Goal: Information Seeking & Learning: Compare options

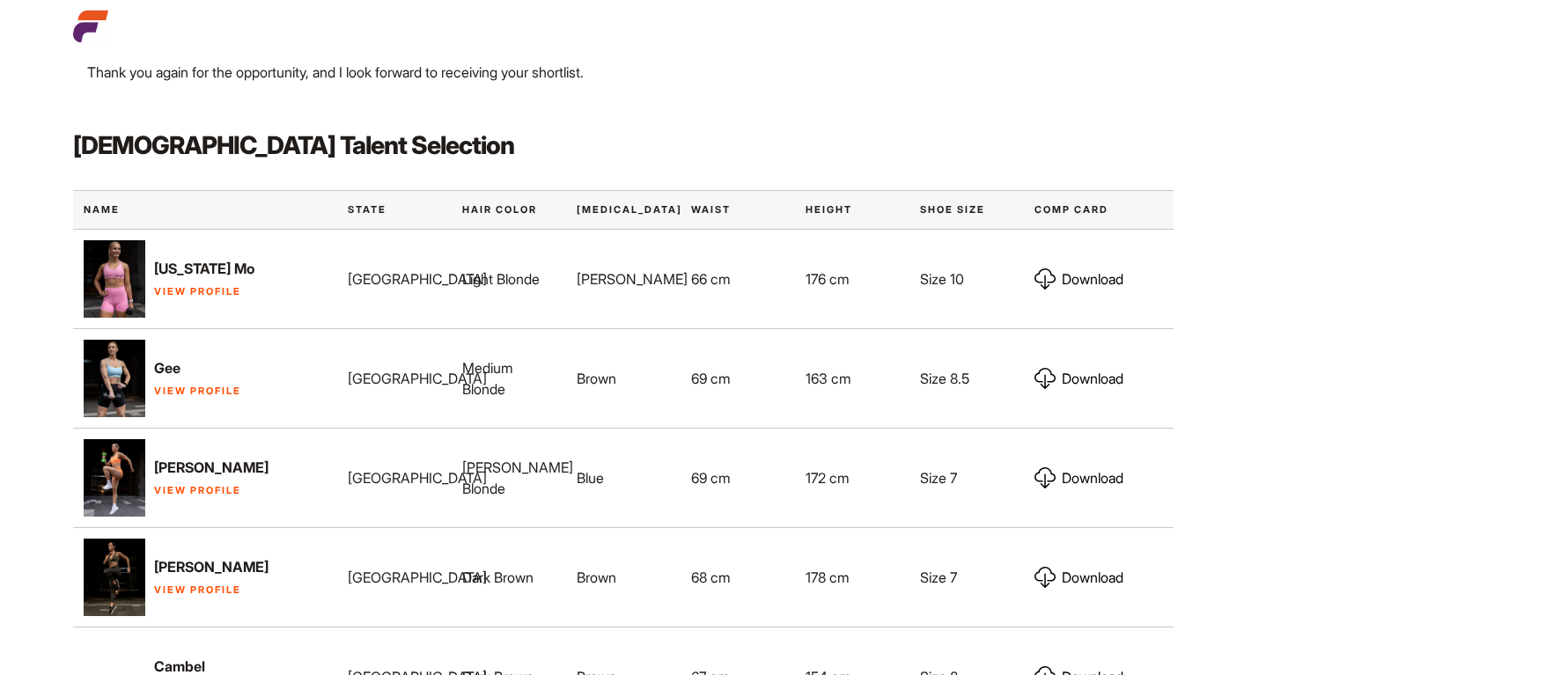
scroll to position [933, 0]
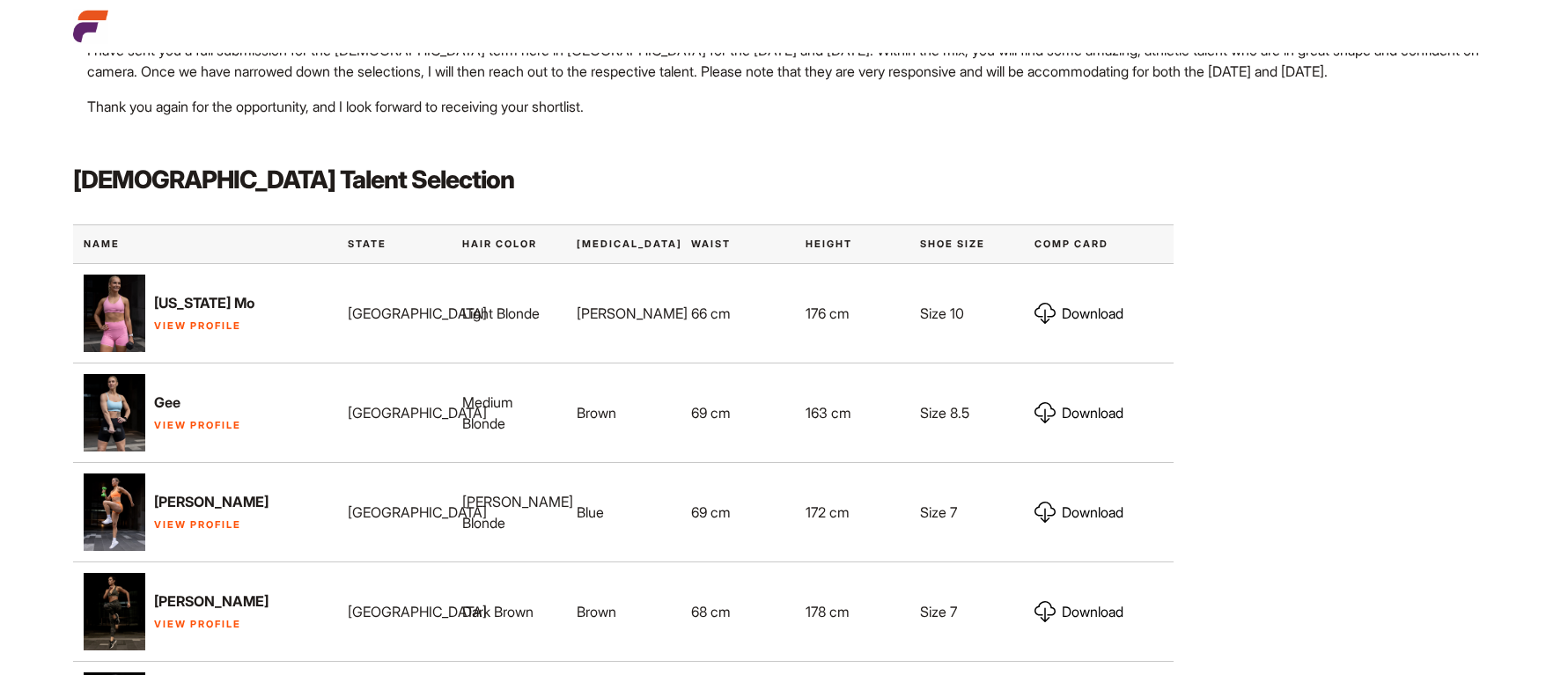
click at [191, 320] on link "View Profile" at bounding box center [197, 325] width 87 height 12
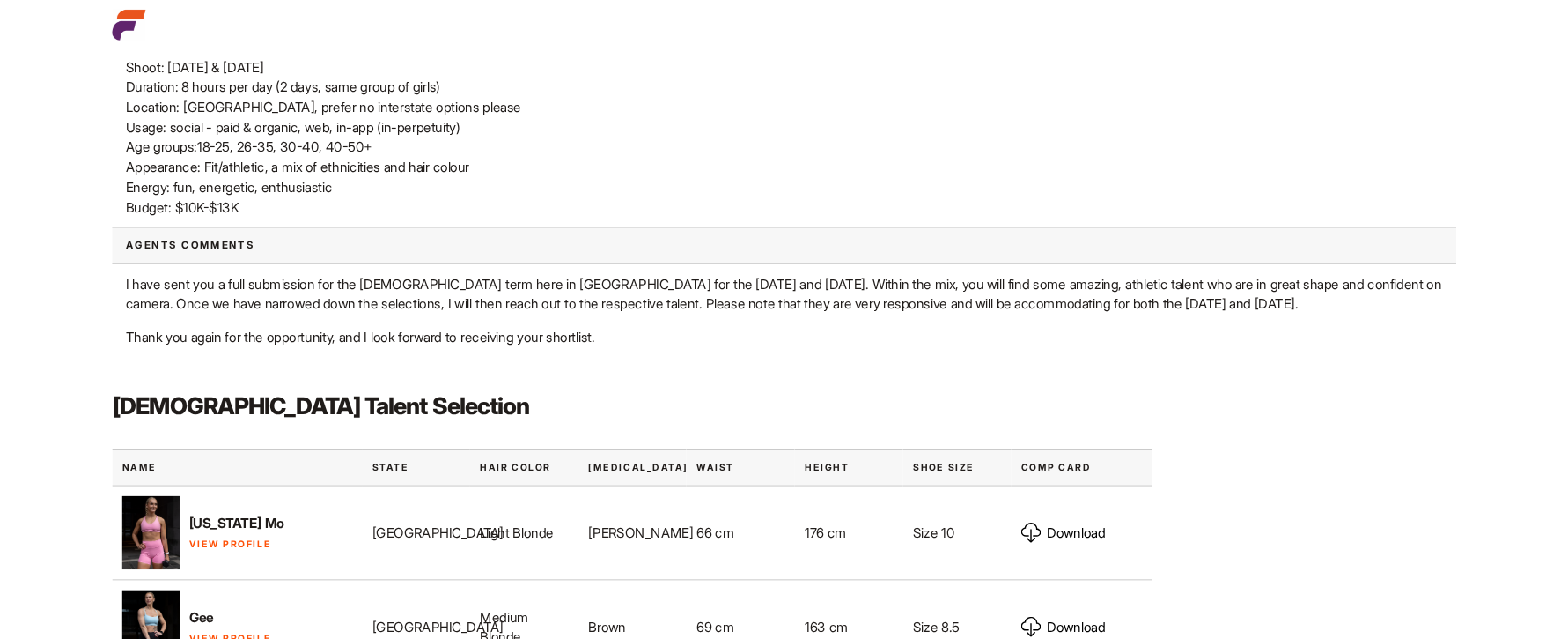
scroll to position [679, 0]
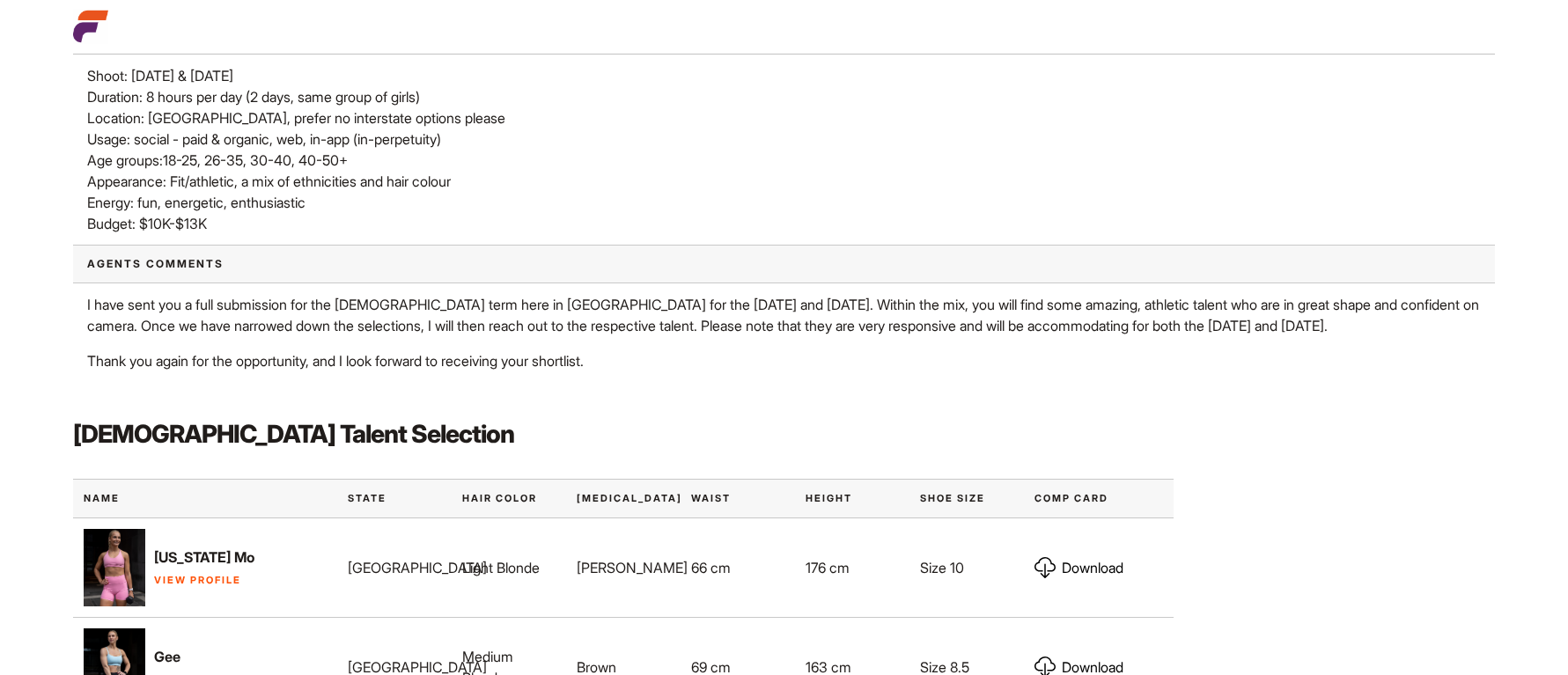
click at [224, 574] on link "View Profile" at bounding box center [197, 580] width 87 height 12
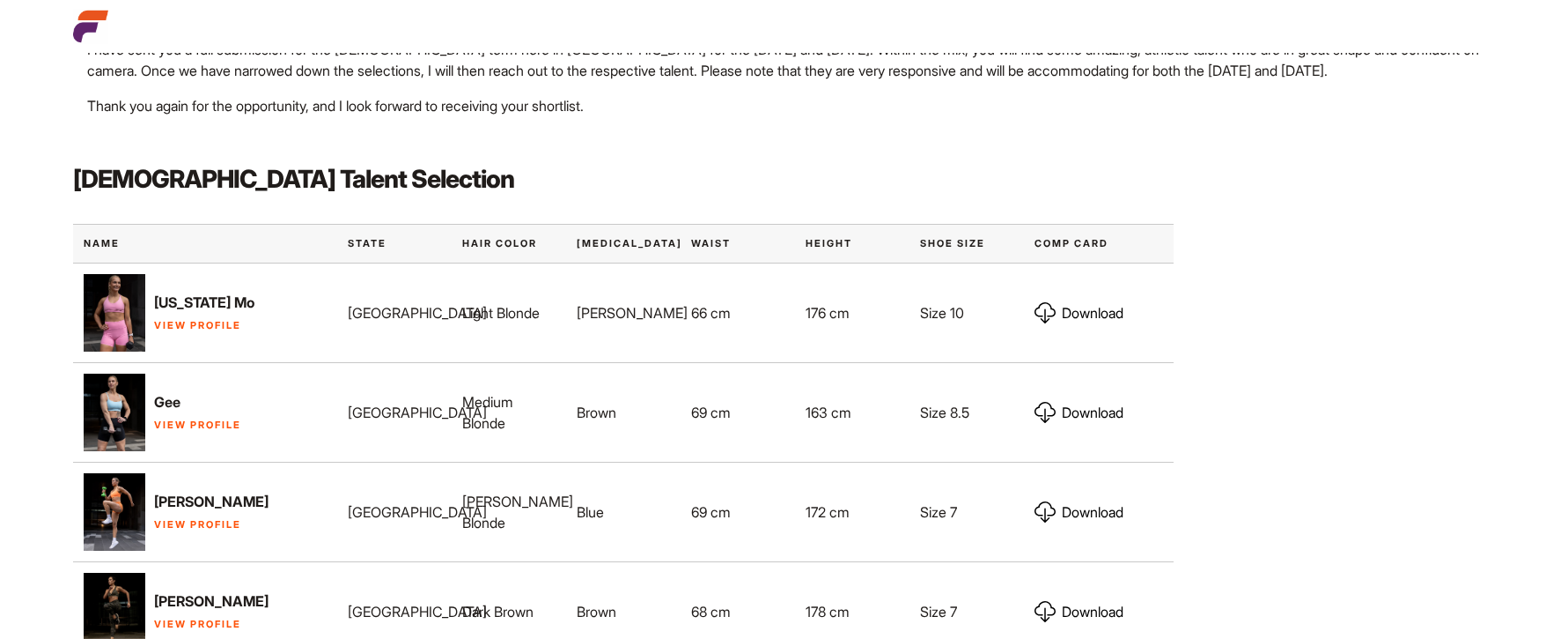
scroll to position [936, 0]
click at [170, 392] on strong "Gee" at bounding box center [167, 400] width 26 height 18
click at [159, 417] on link "View Profile" at bounding box center [197, 423] width 87 height 12
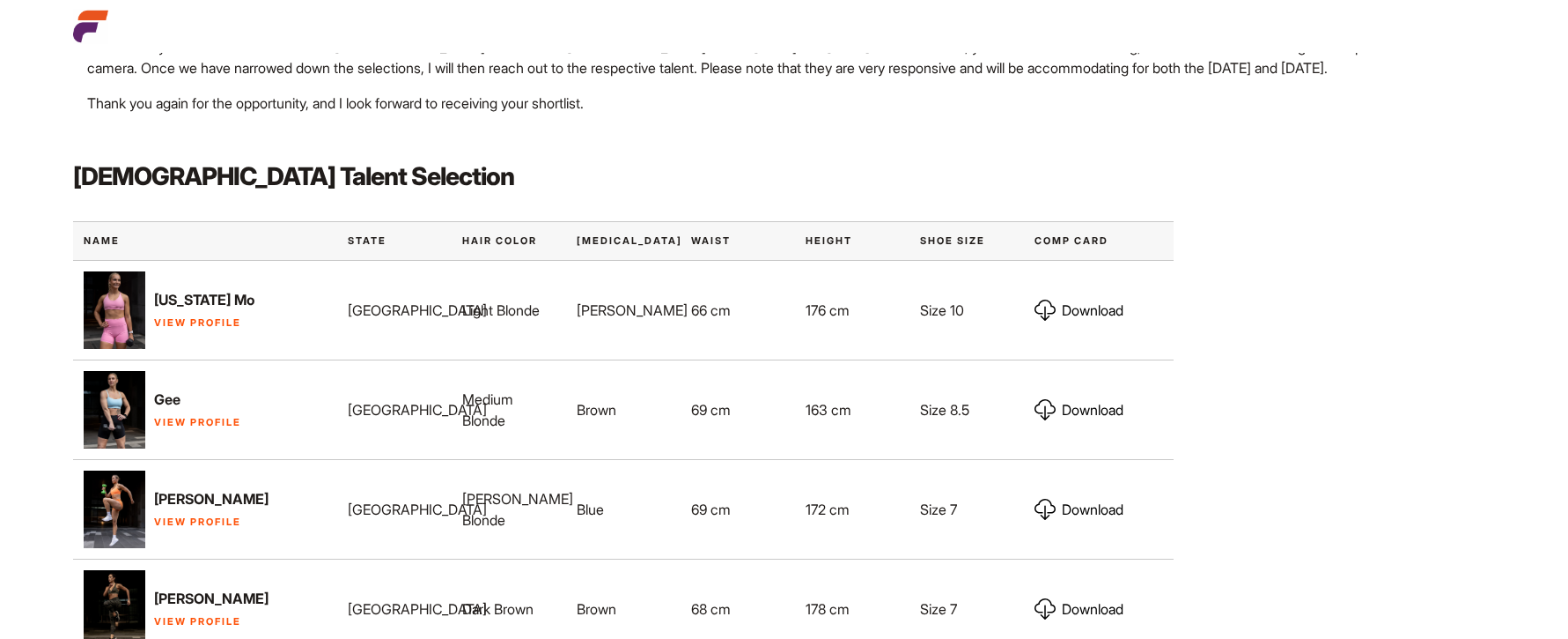
click at [180, 516] on link "View Profile" at bounding box center [197, 521] width 87 height 12
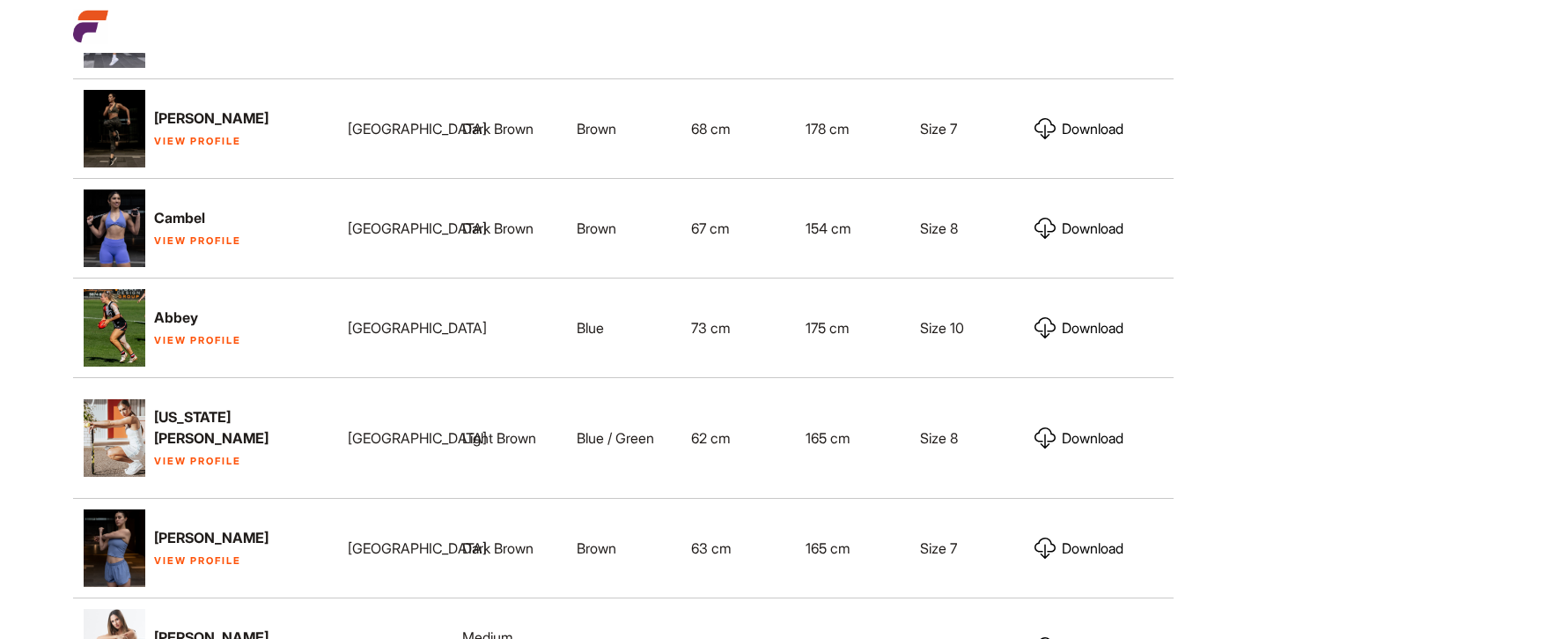
scroll to position [1420, 0]
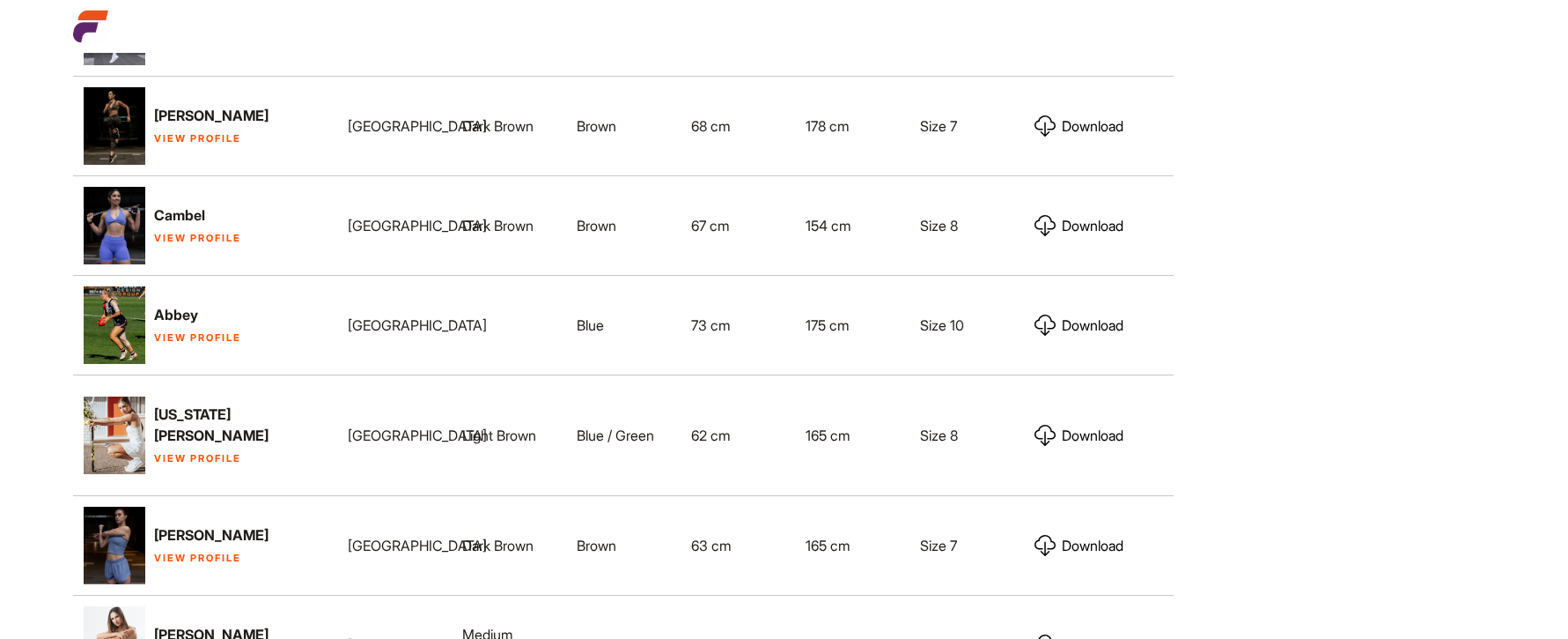
click at [120, 506] on img at bounding box center [114, 545] width 62 height 80
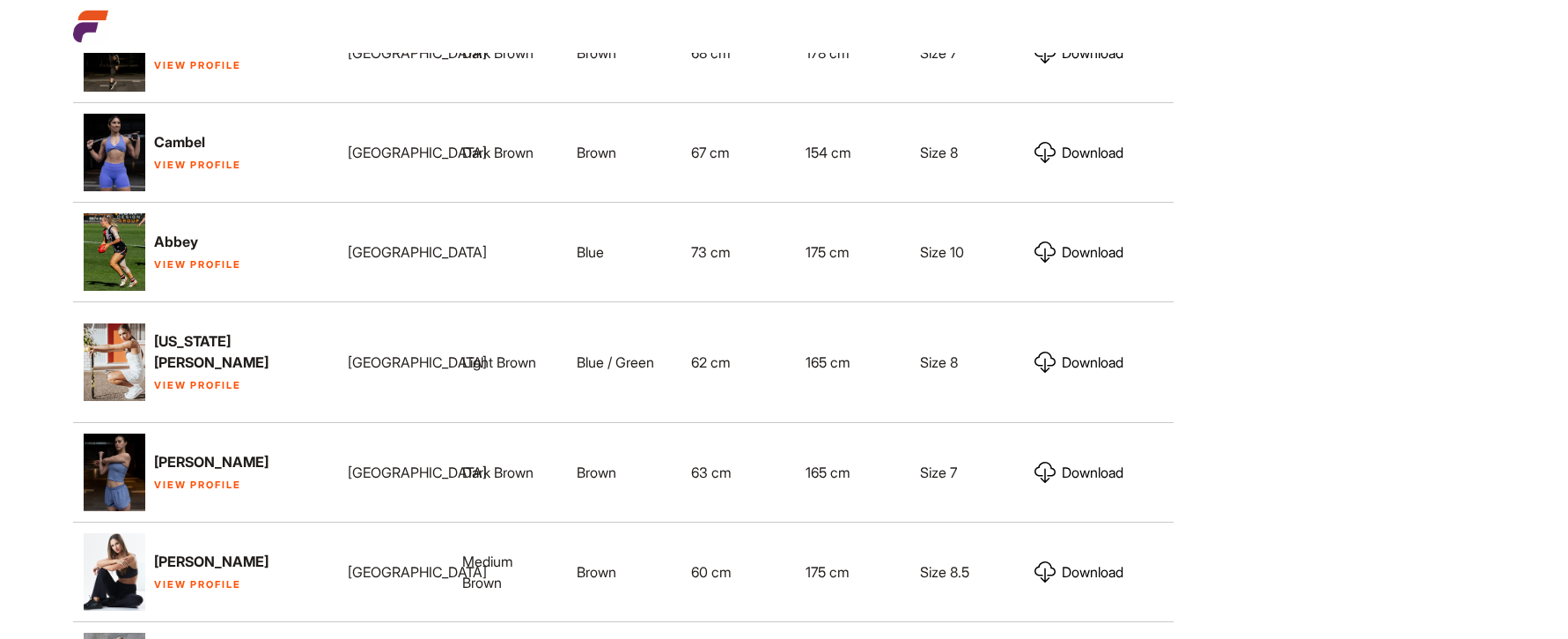
click at [180, 578] on link "View Profile" at bounding box center [197, 584] width 87 height 12
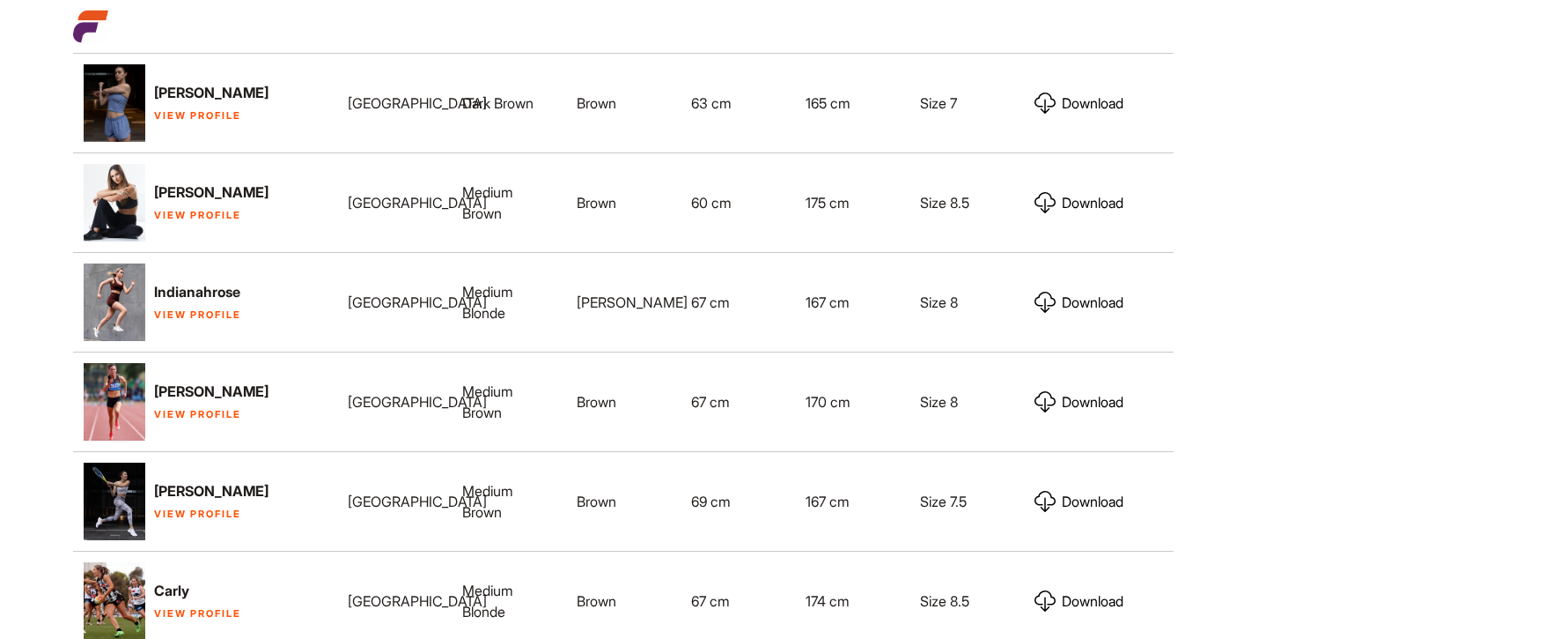
drag, startPoint x: 193, startPoint y: 481, endPoint x: 174, endPoint y: 478, distance: 19.2
click at [193, 481] on div "Natalia View Profile" at bounding box center [205, 501] width 265 height 70
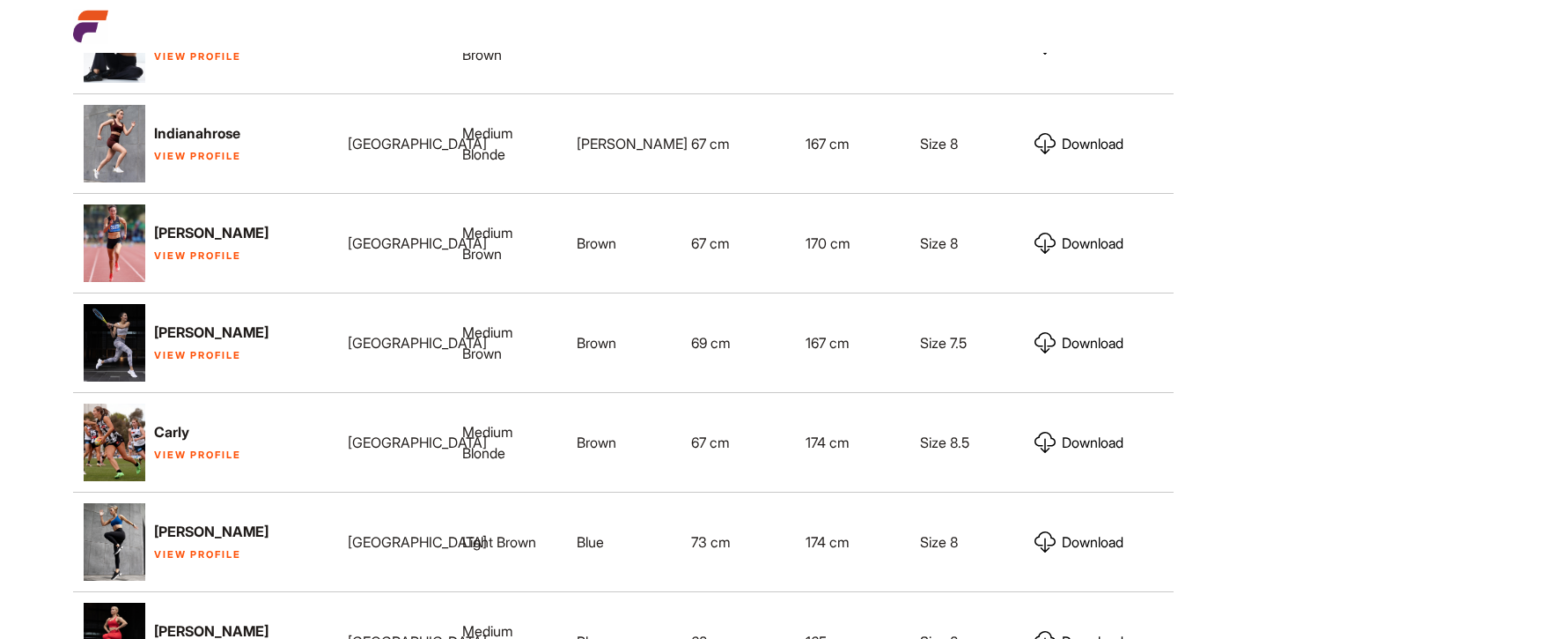
scroll to position [2039, 0]
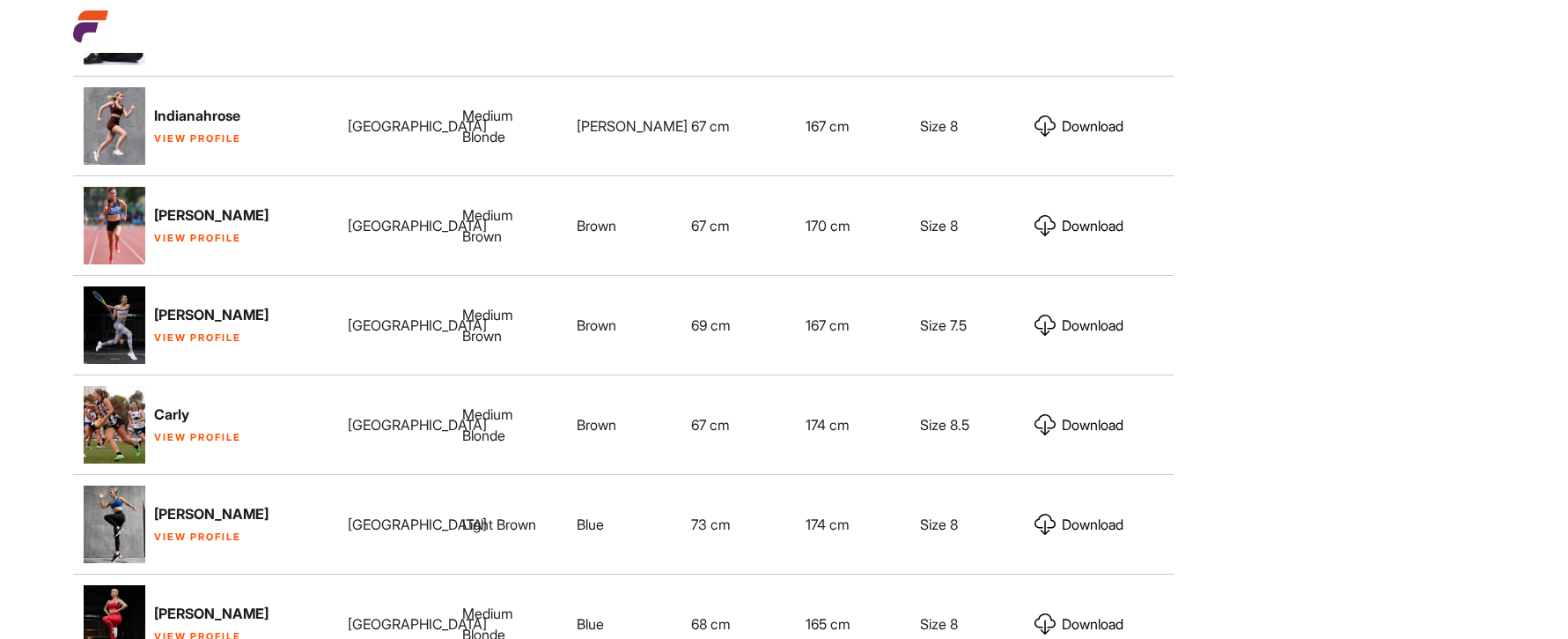
click at [177, 530] on link "View Profile" at bounding box center [197, 536] width 87 height 12
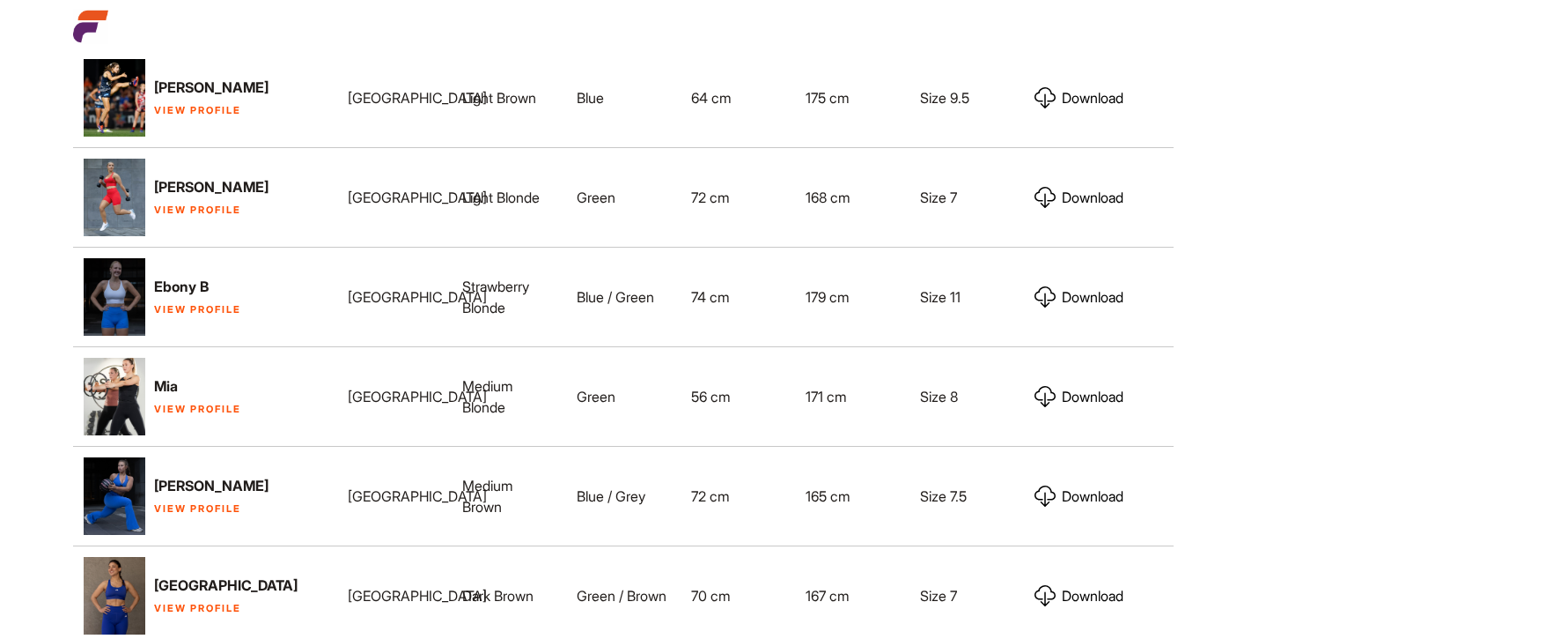
scroll to position [2714, 0]
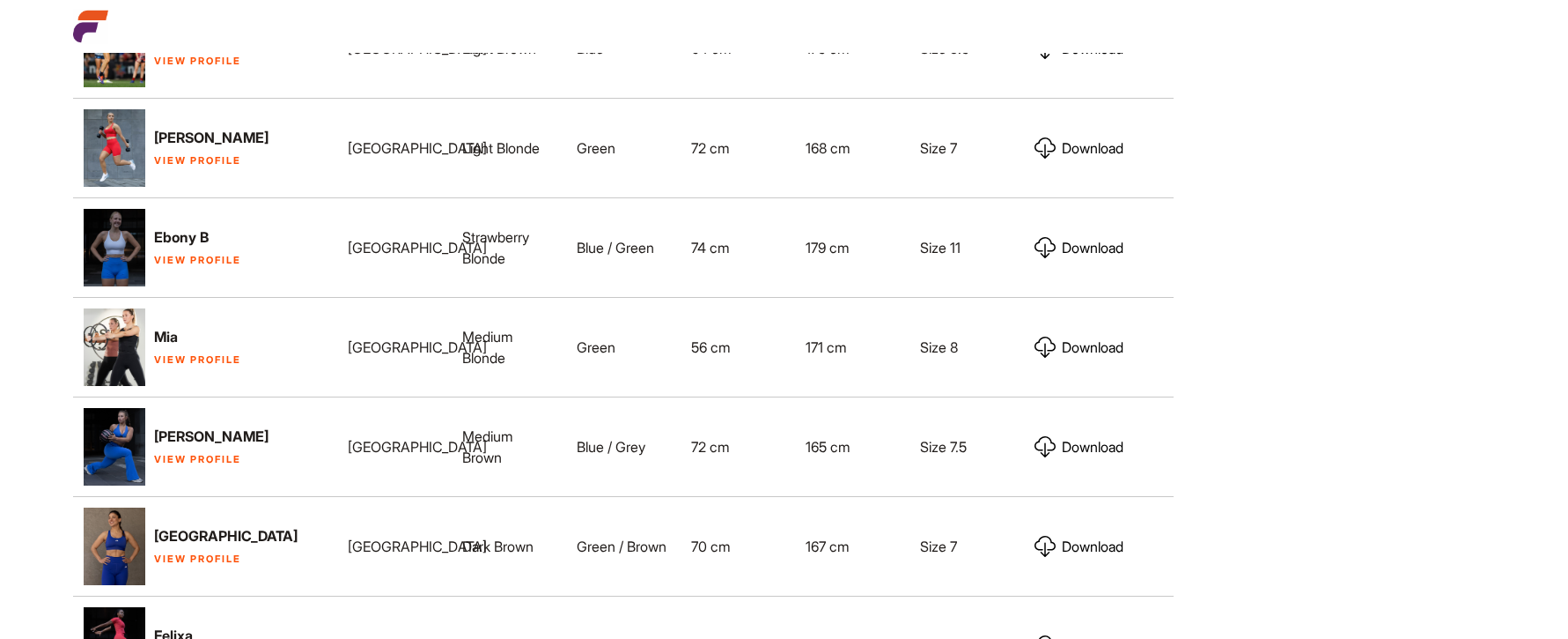
click at [183, 453] on link "View Profile" at bounding box center [197, 458] width 87 height 12
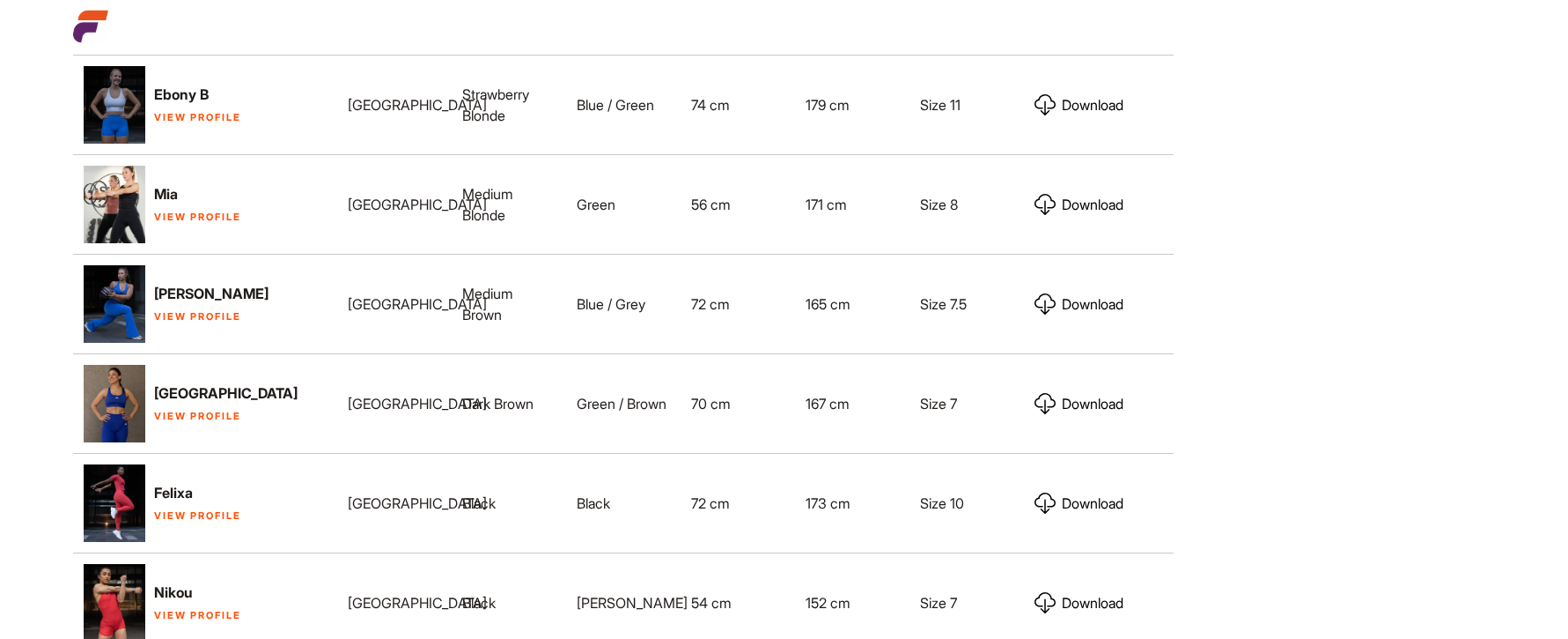
scroll to position [2857, 0]
click at [200, 508] on link "View Profile" at bounding box center [197, 514] width 87 height 12
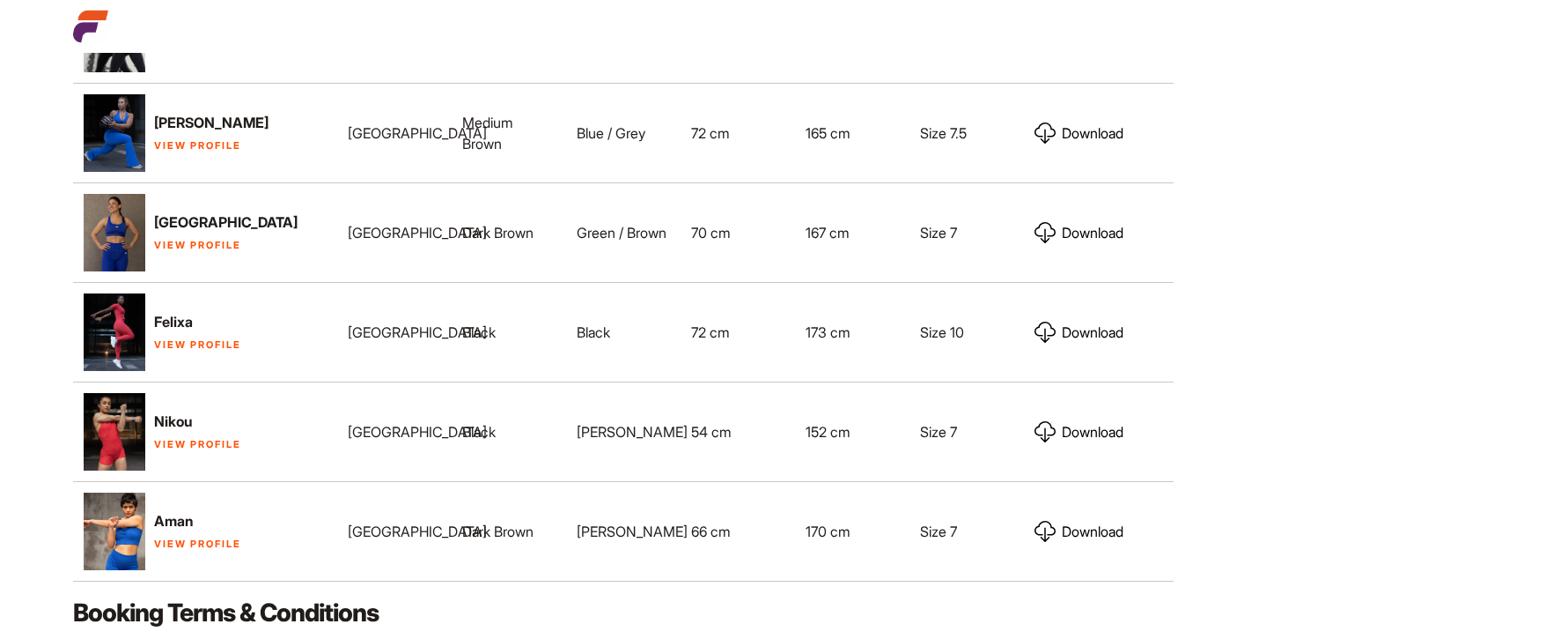
click at [176, 438] on link "View Profile" at bounding box center [197, 443] width 87 height 12
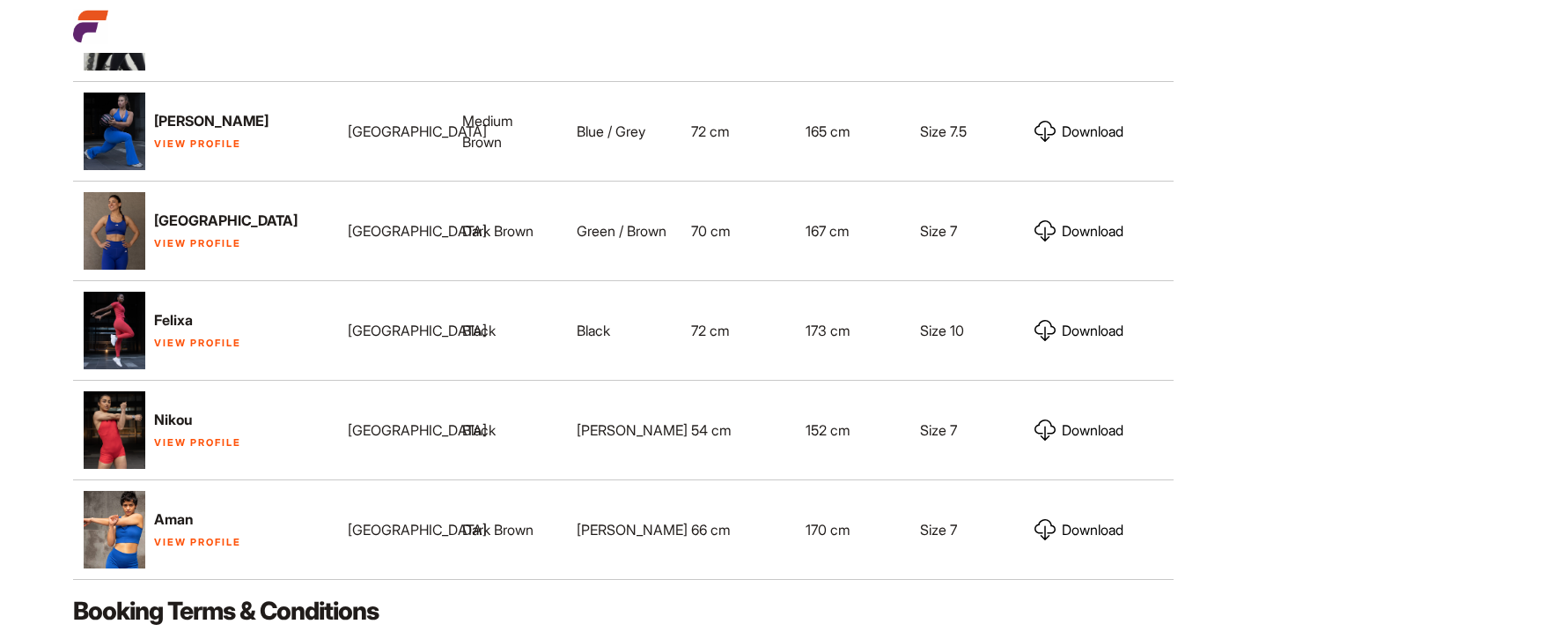
click at [180, 530] on p "View Profile" at bounding box center [205, 540] width 243 height 22
drag, startPoint x: 176, startPoint y: 501, endPoint x: 159, endPoint y: 498, distance: 17.3
click at [176, 536] on link "View Profile" at bounding box center [197, 542] width 87 height 12
click at [204, 237] on link "View Profile" at bounding box center [197, 242] width 87 height 12
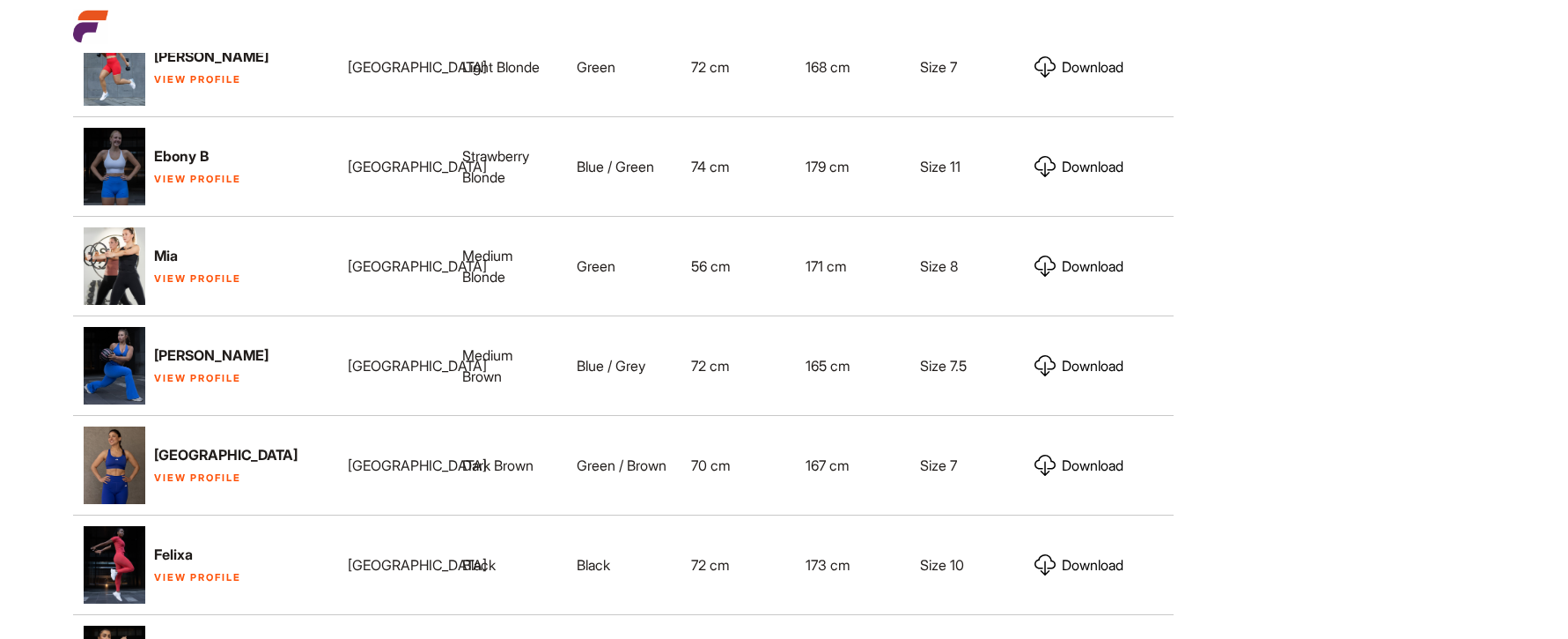
scroll to position [2752, 0]
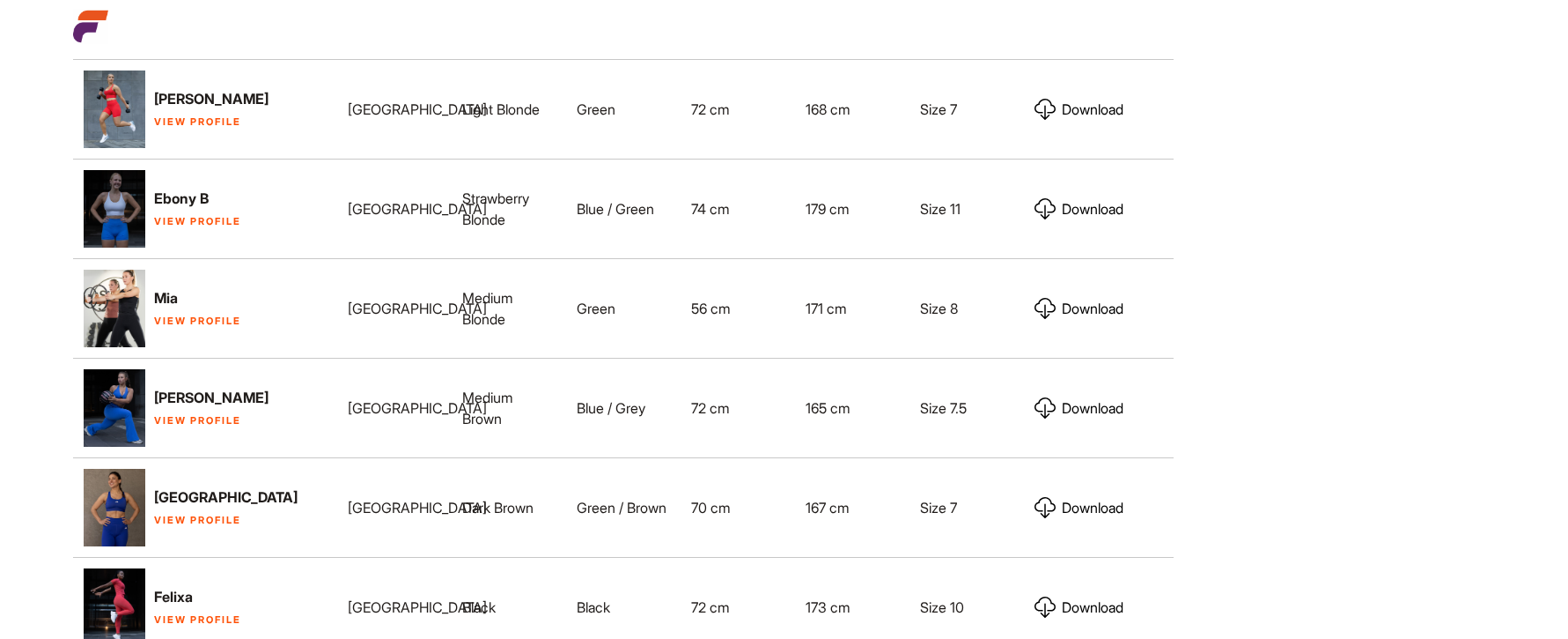
click at [179, 215] on link "View Profile" at bounding box center [197, 221] width 87 height 12
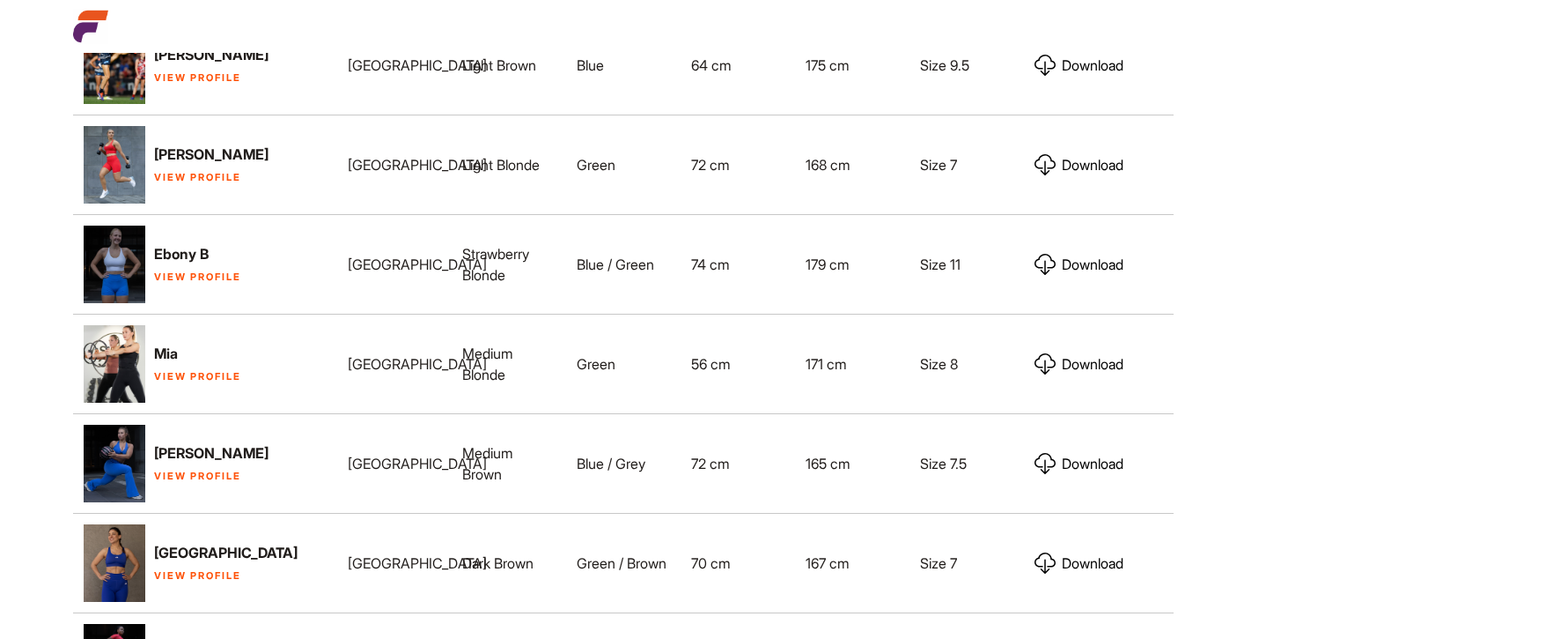
scroll to position [2624, 0]
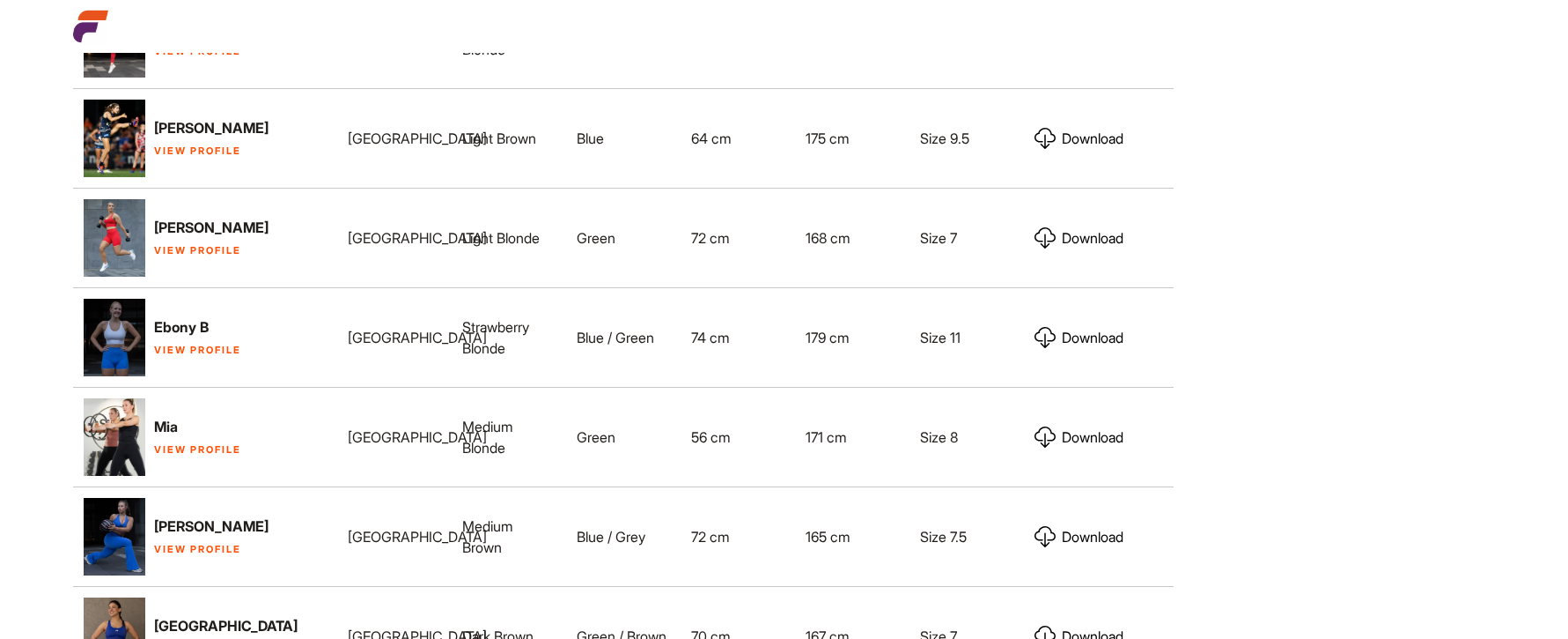
click at [169, 244] on link "View Profile" at bounding box center [197, 250] width 87 height 12
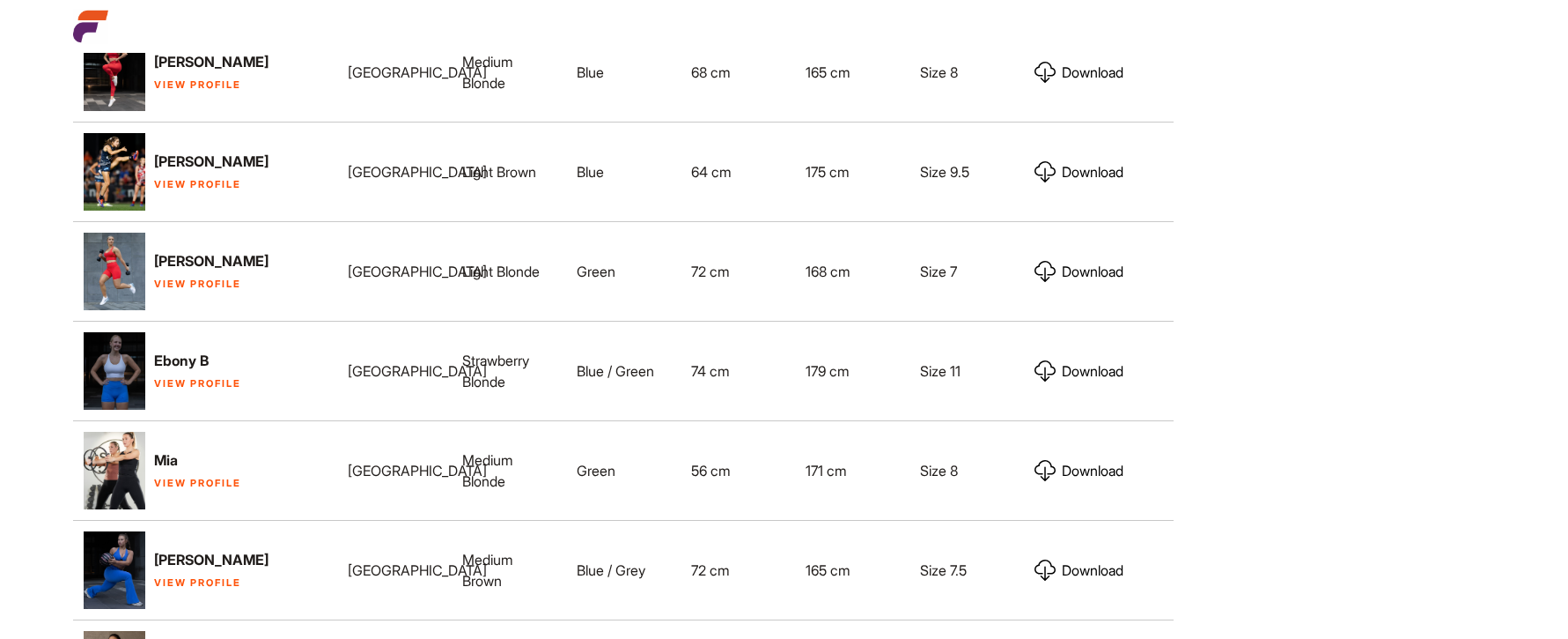
scroll to position [2568, 0]
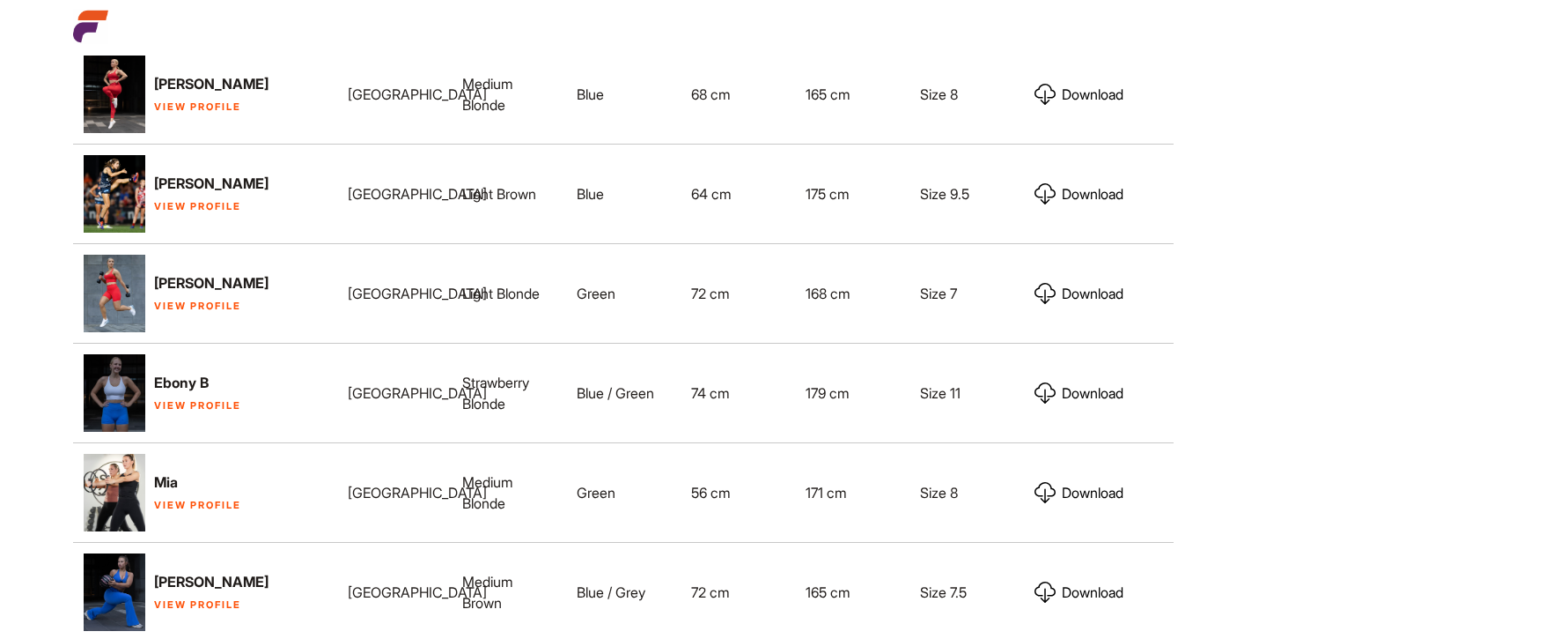
click at [179, 200] on link "View Profile" at bounding box center [197, 206] width 87 height 12
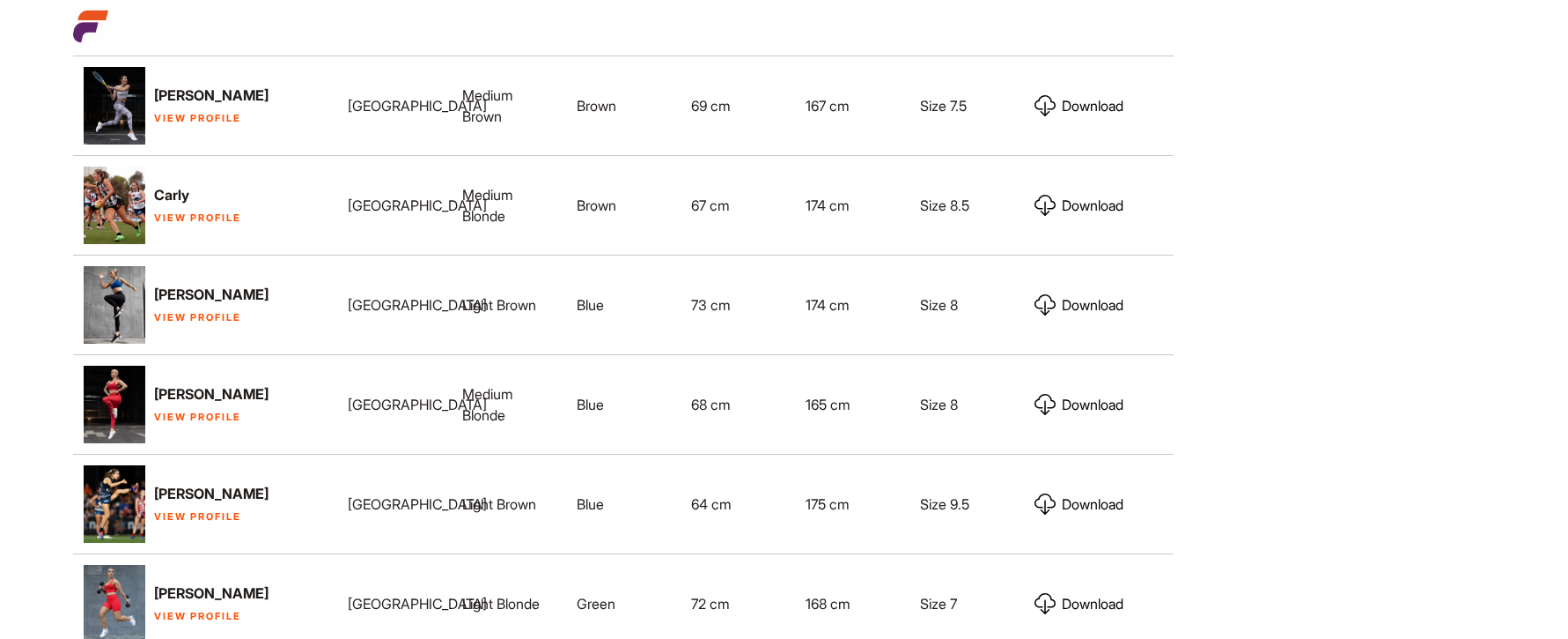
scroll to position [2252, 0]
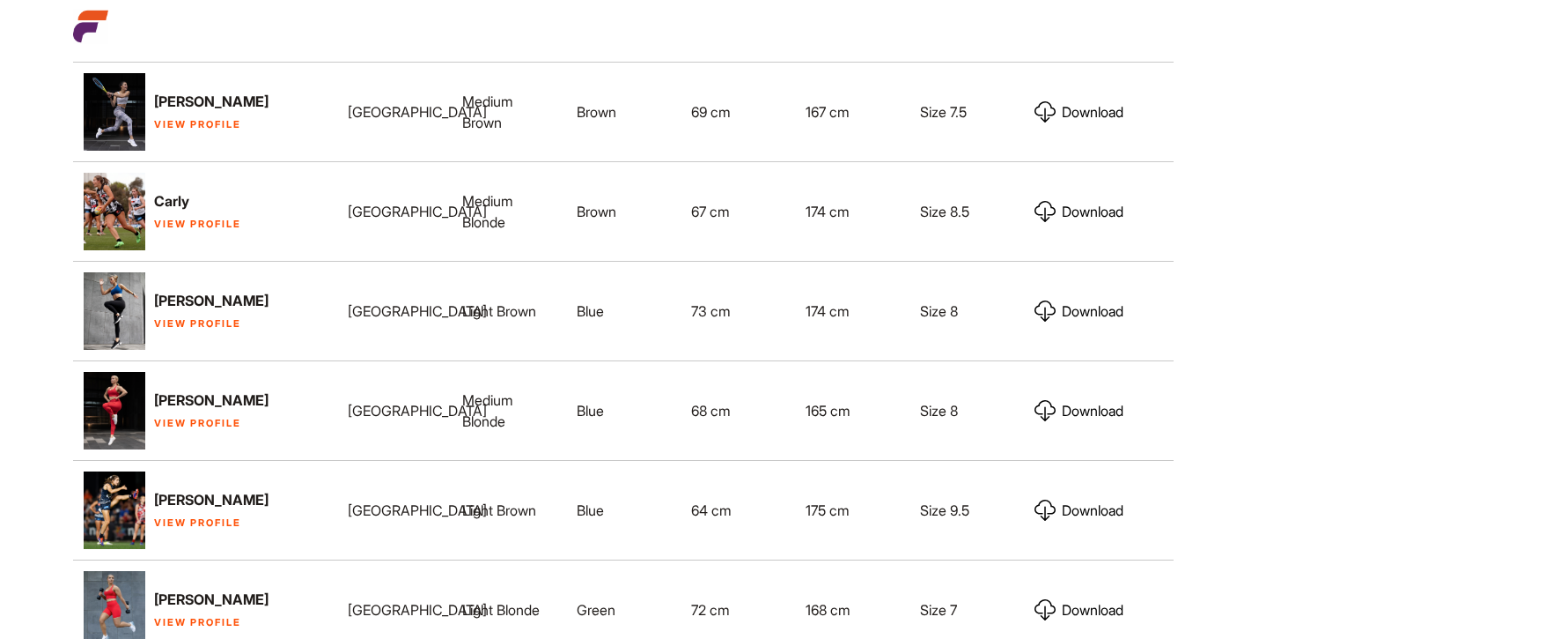
click at [172, 218] on link "View Profile" at bounding box center [197, 224] width 87 height 12
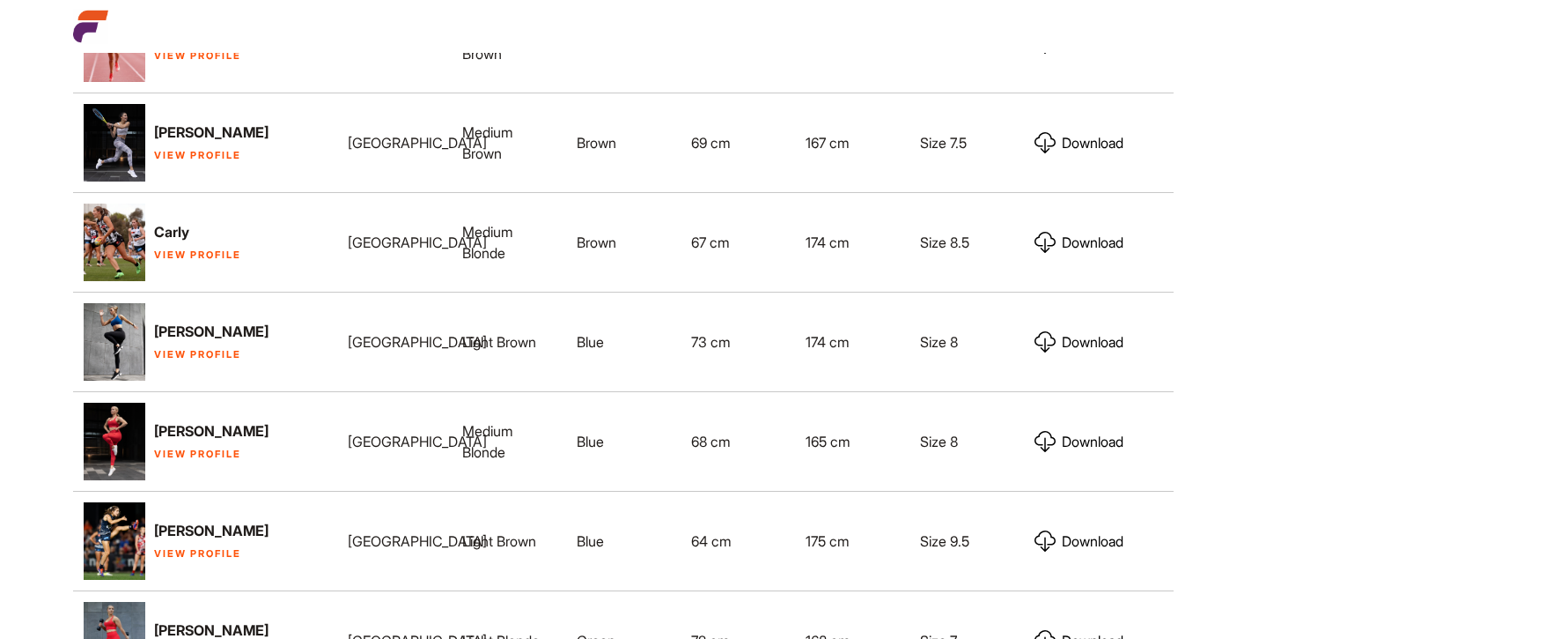
scroll to position [2142, 0]
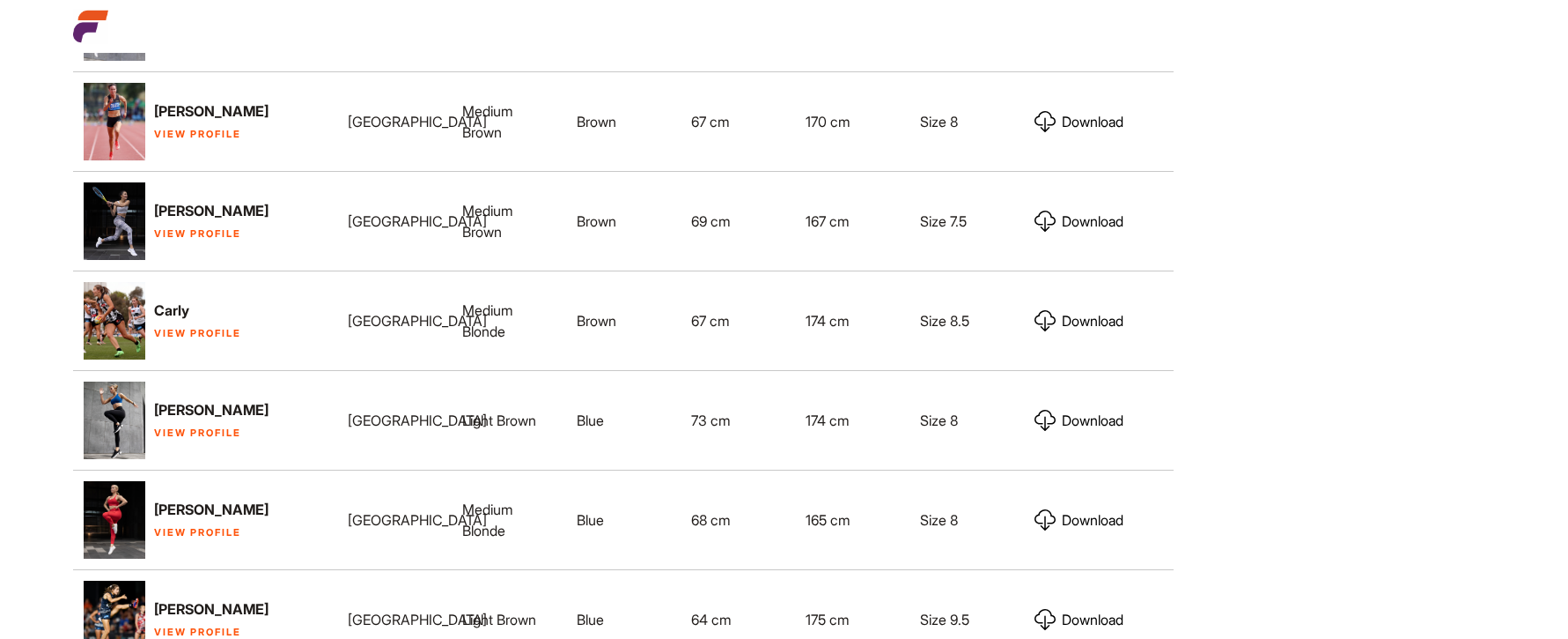
click at [185, 227] on link "View Profile" at bounding box center [197, 233] width 87 height 12
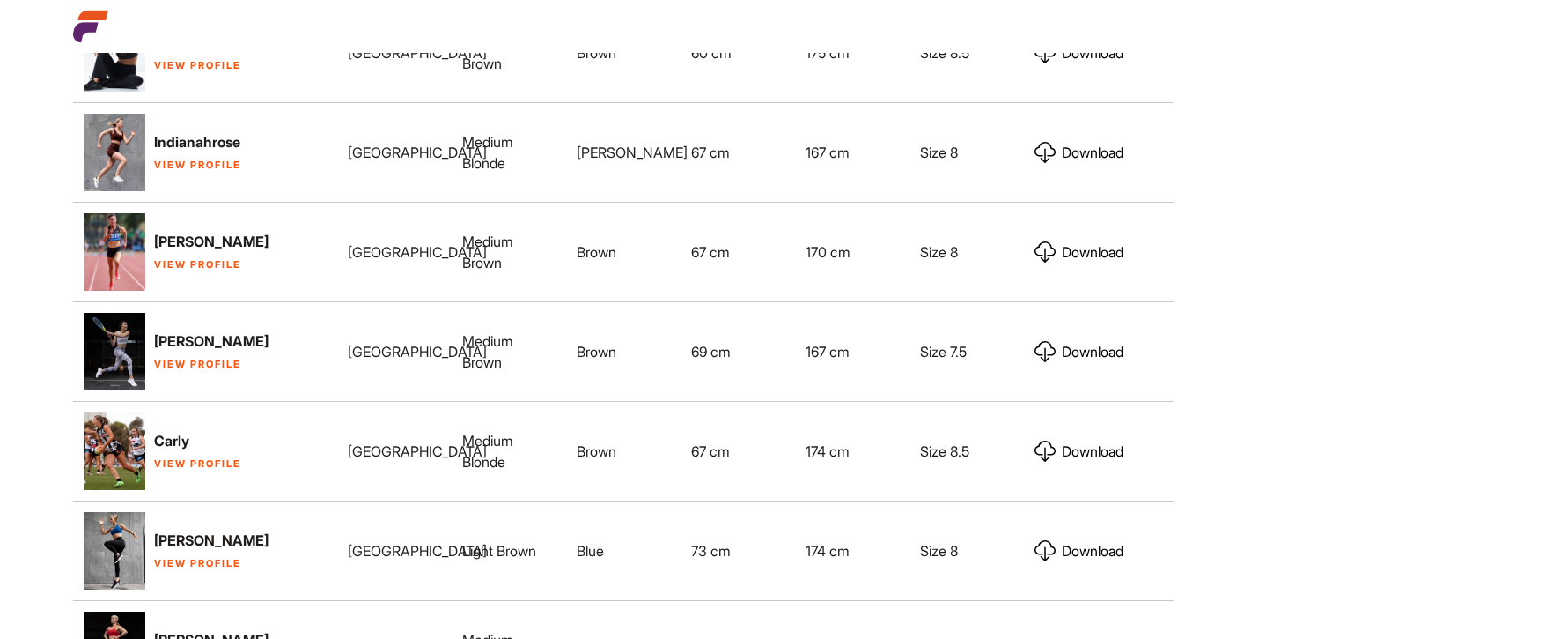
scroll to position [2007, 0]
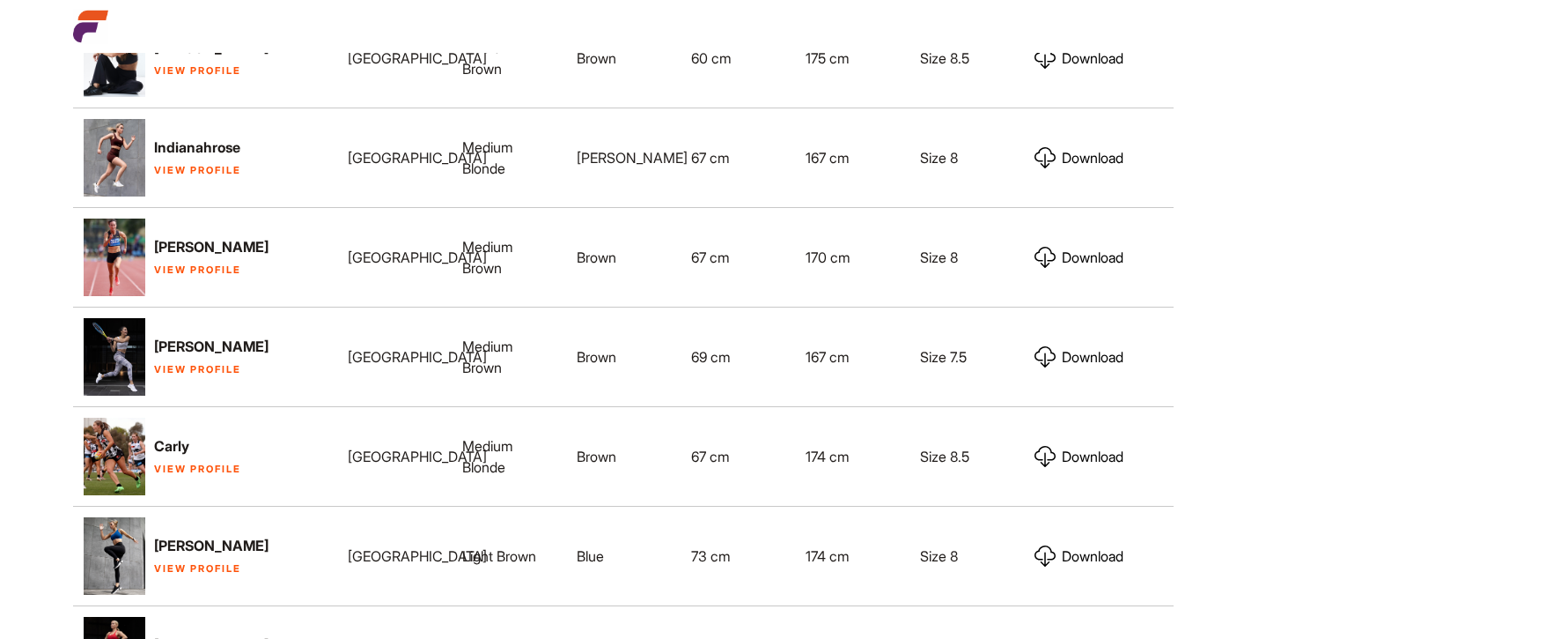
click at [168, 264] on link "View Profile" at bounding box center [197, 269] width 87 height 12
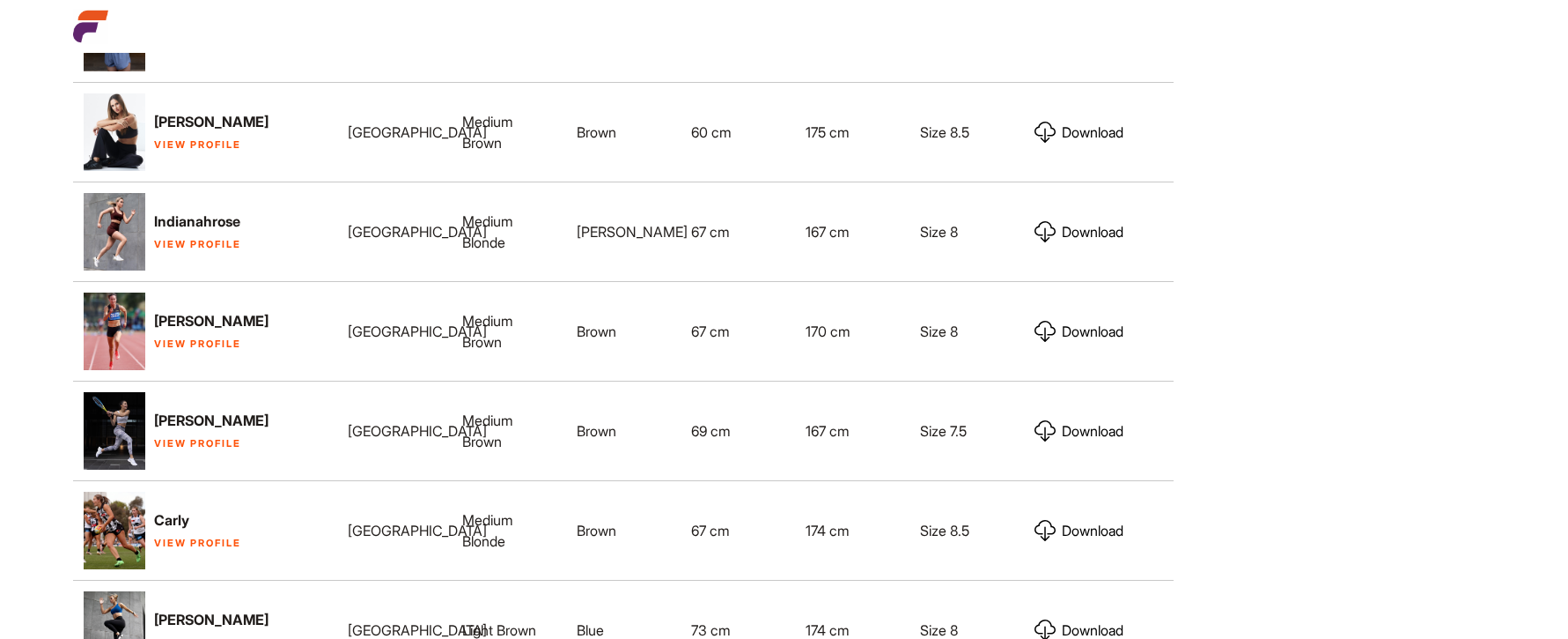
scroll to position [1892, 0]
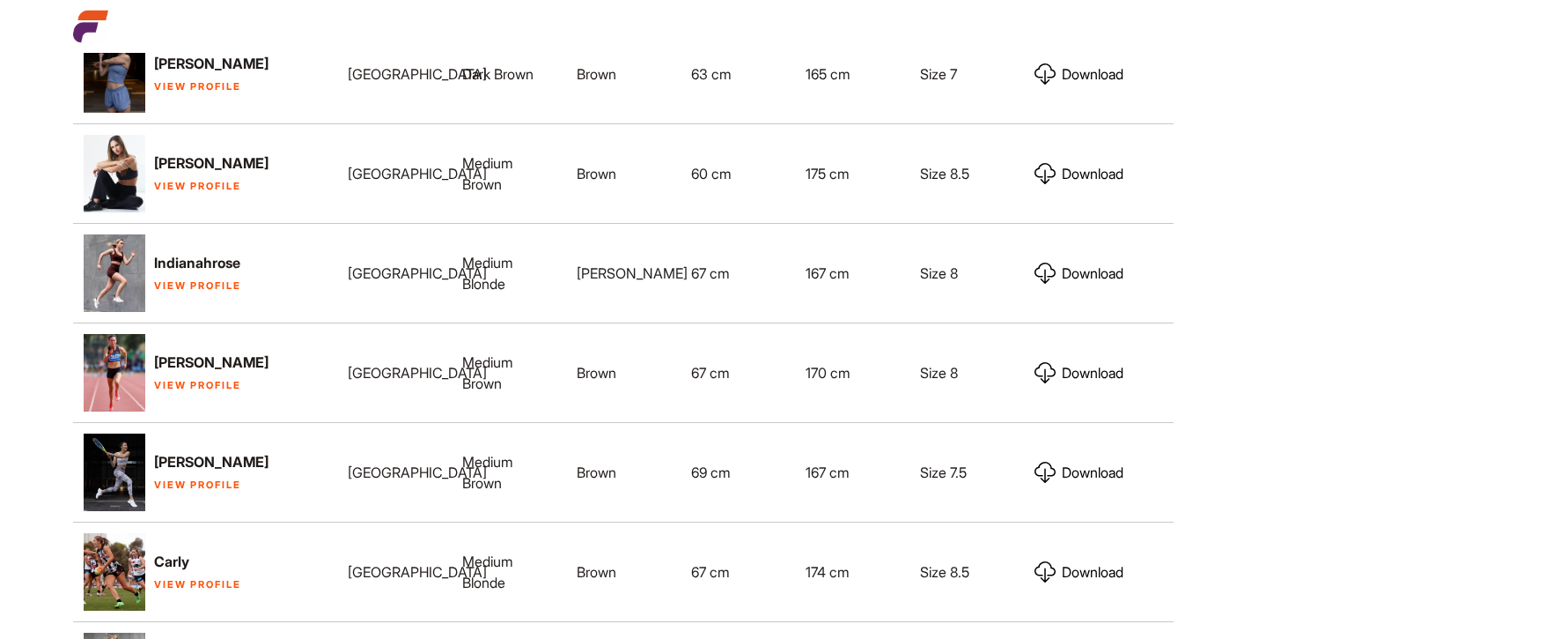
click at [189, 280] on link "View Profile" at bounding box center [197, 285] width 87 height 12
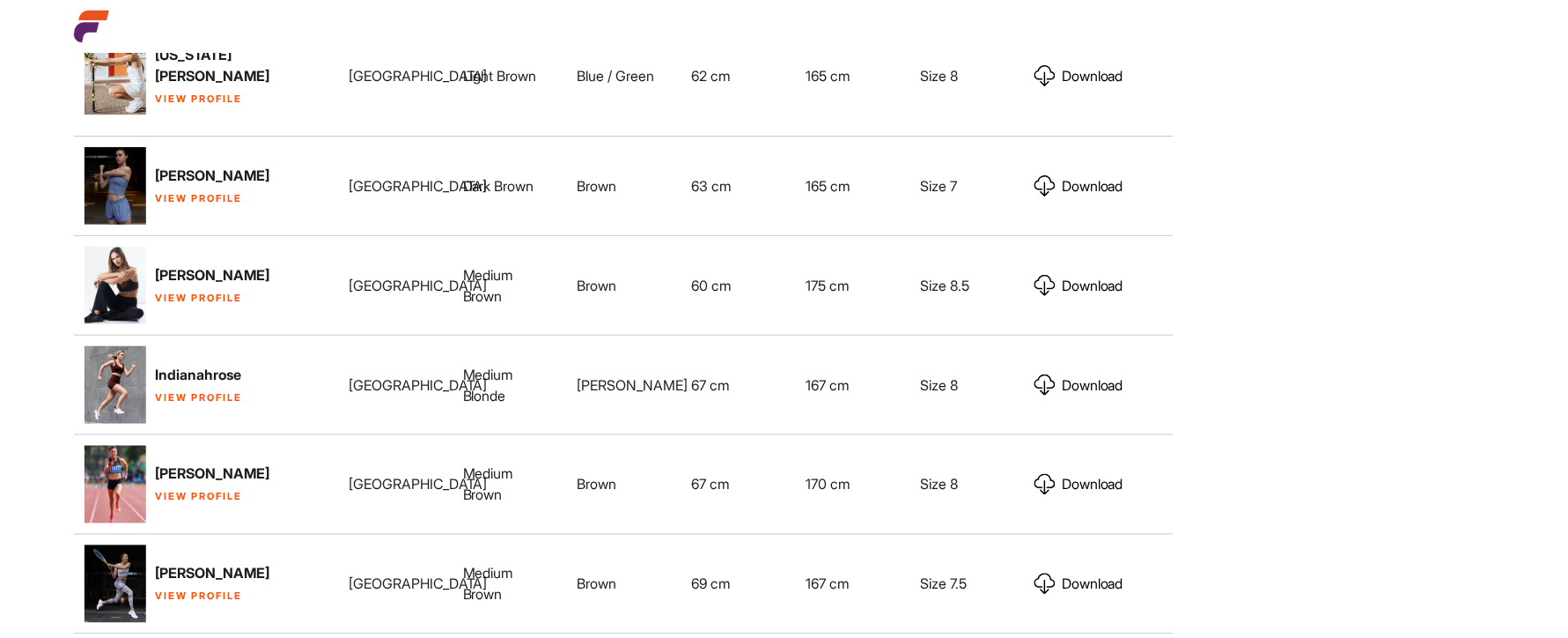
scroll to position [1762, 0]
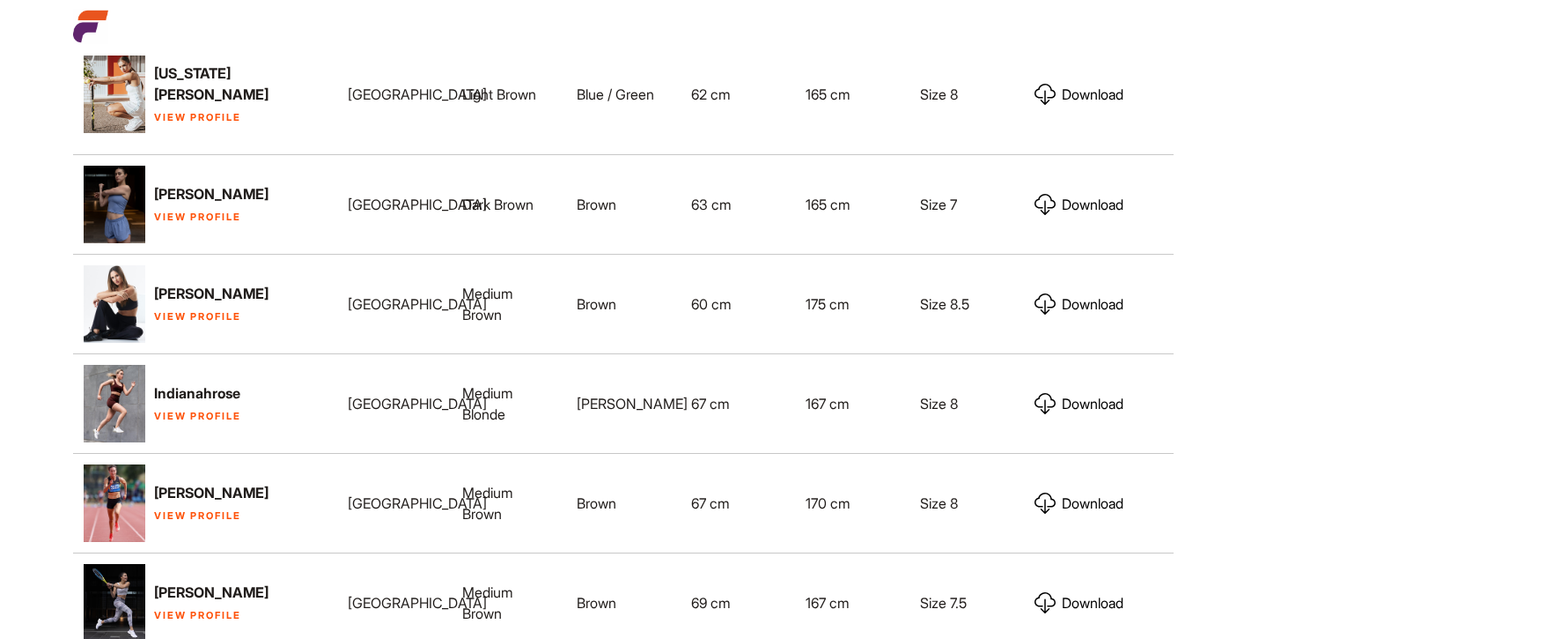
click at [178, 211] on link "View Profile" at bounding box center [197, 216] width 87 height 12
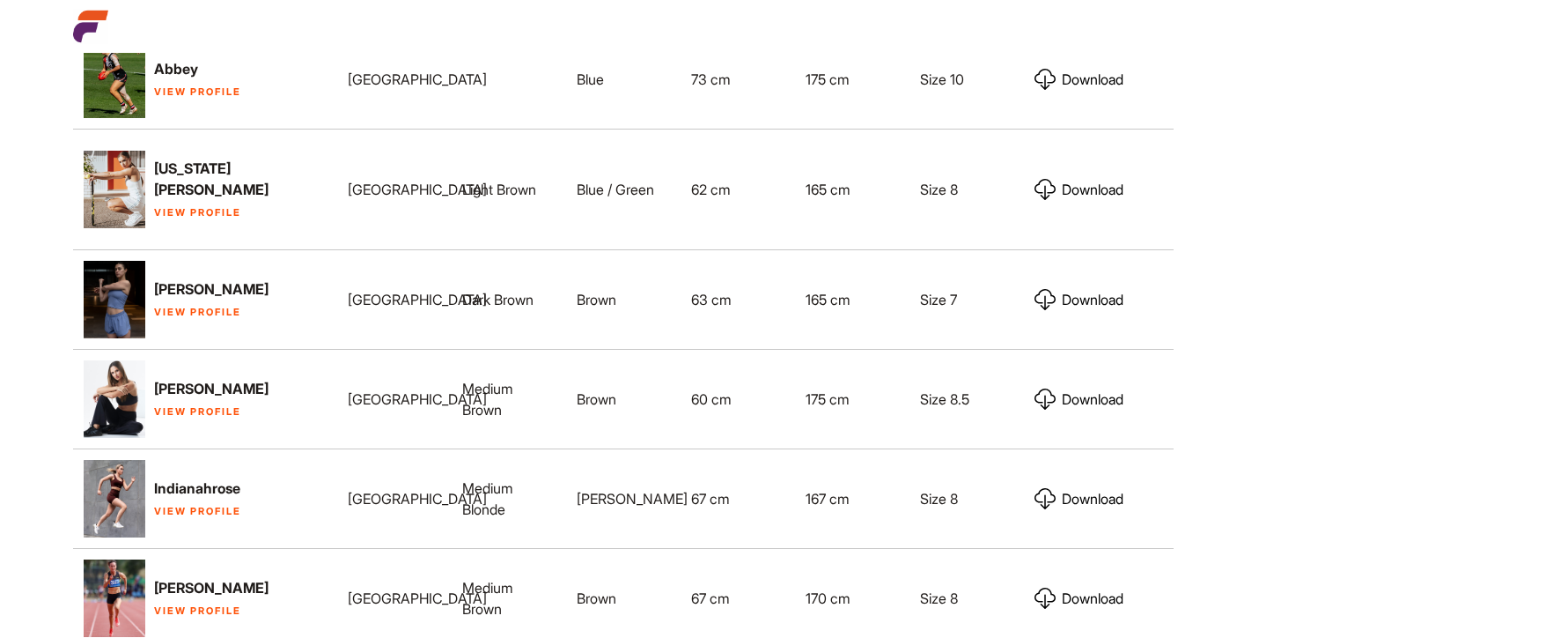
scroll to position [1617, 0]
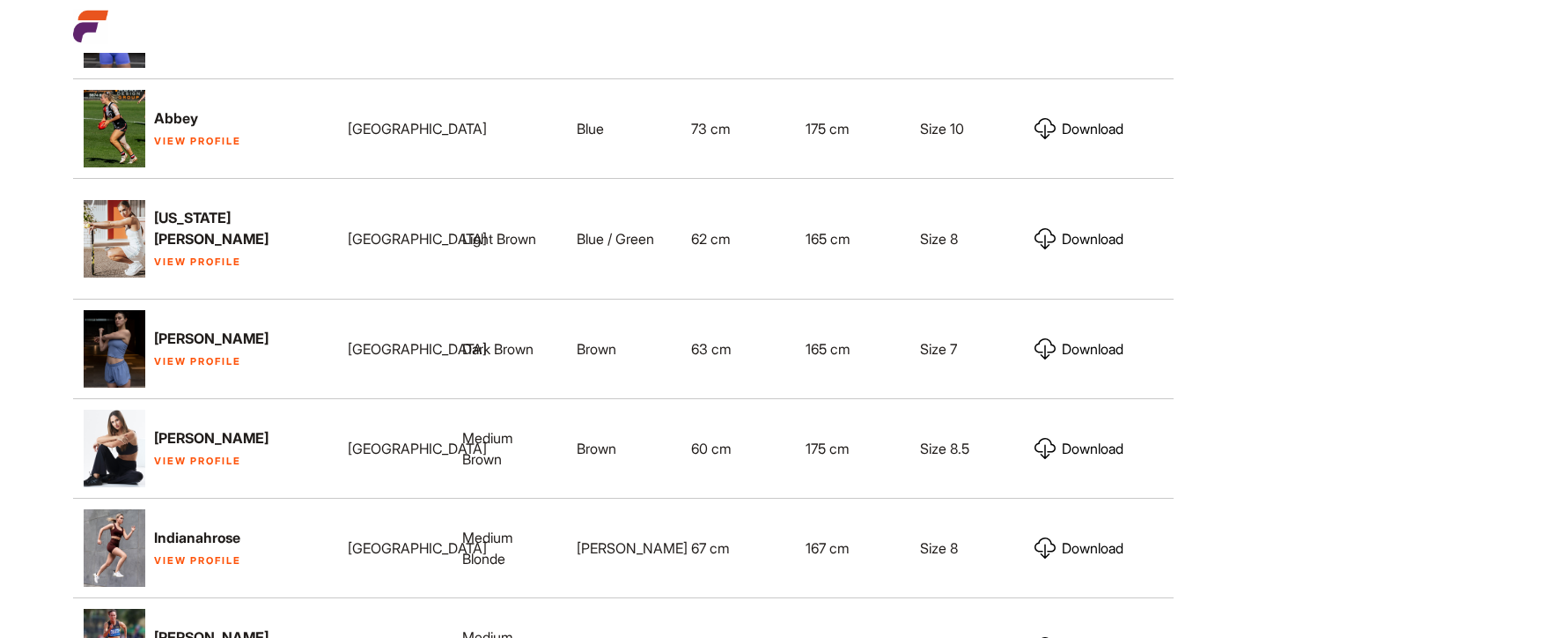
click at [182, 255] on link "View Profile" at bounding box center [197, 261] width 87 height 12
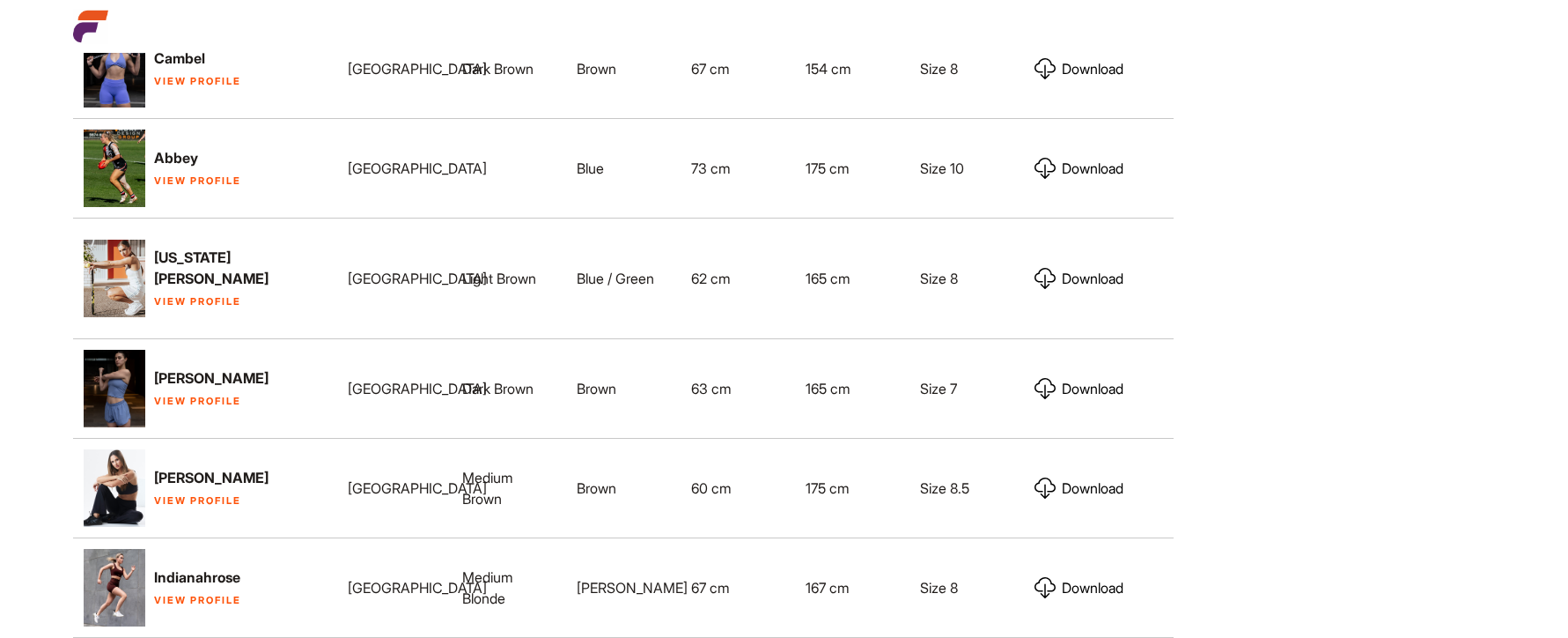
scroll to position [1575, 0]
click at [164, 176] on link "View Profile" at bounding box center [197, 181] width 87 height 12
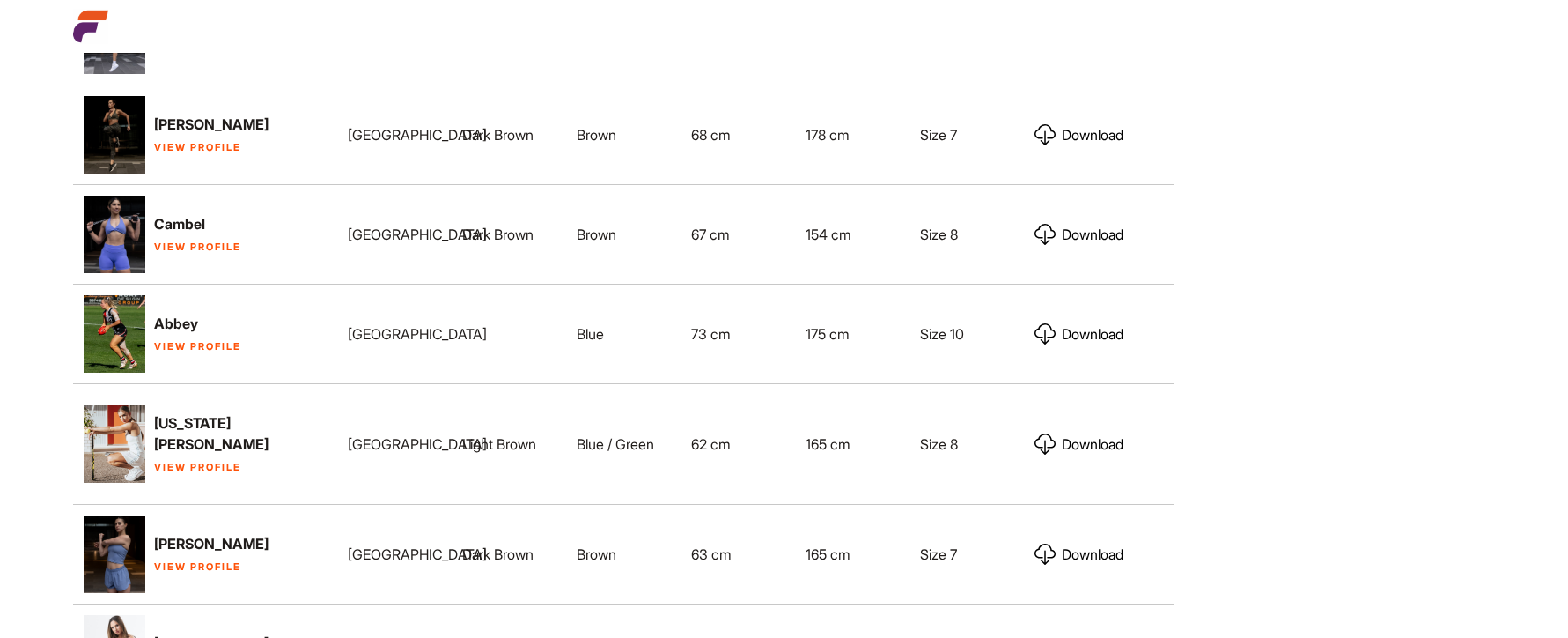
scroll to position [1356, 0]
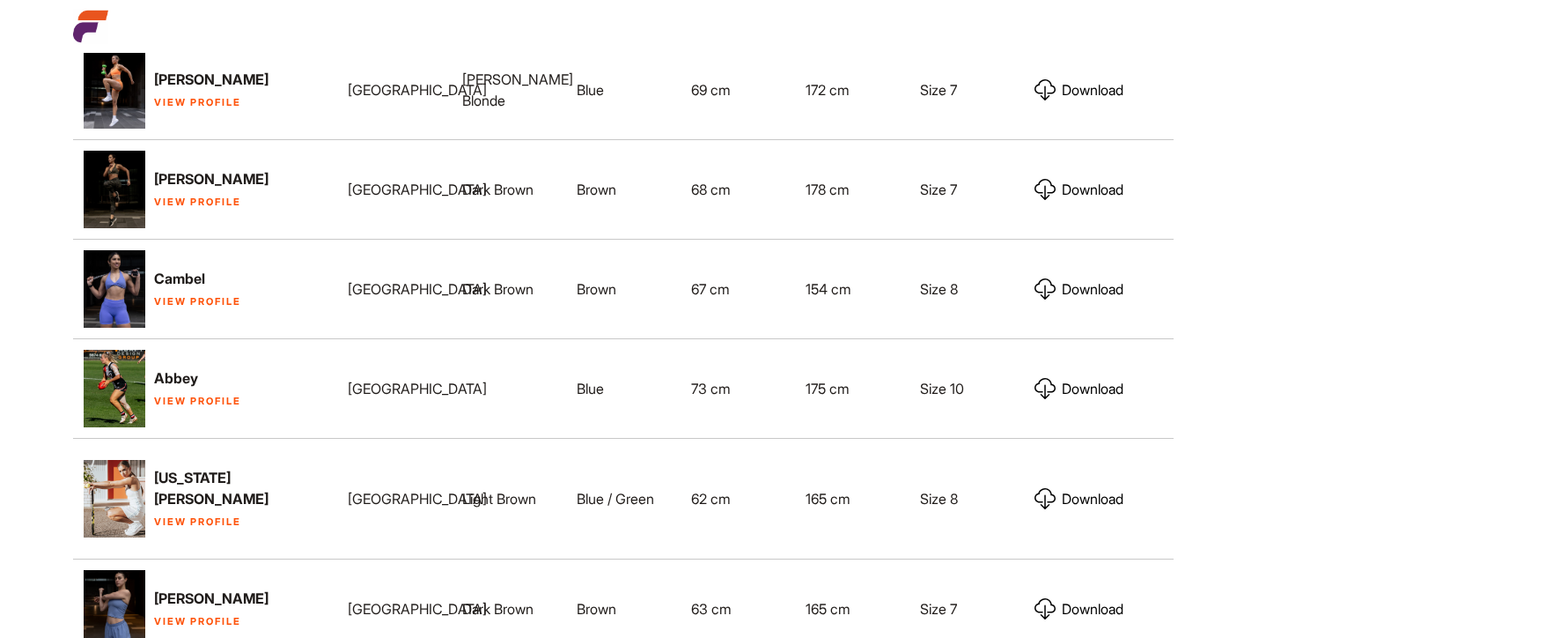
click at [170, 295] on link "View Profile" at bounding box center [197, 300] width 87 height 12
click at [160, 196] on link "View Profile" at bounding box center [197, 201] width 87 height 12
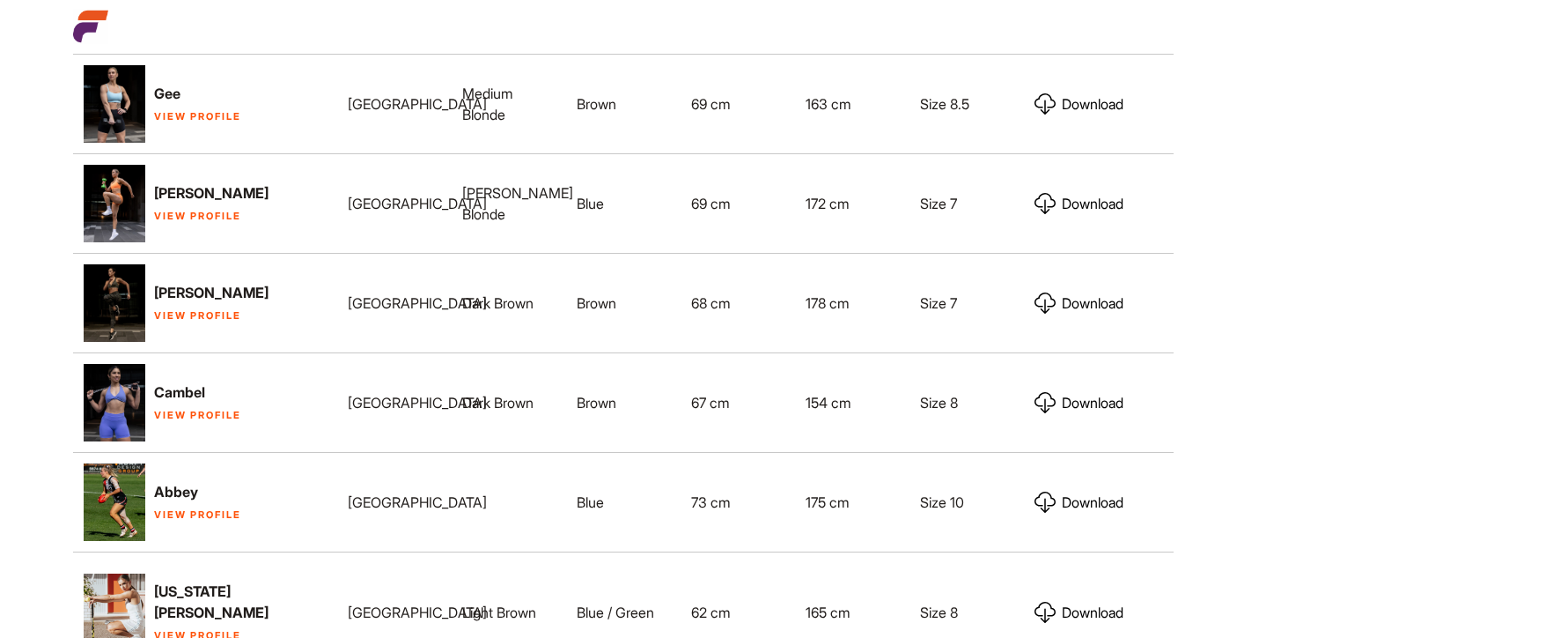
scroll to position [1204, 0]
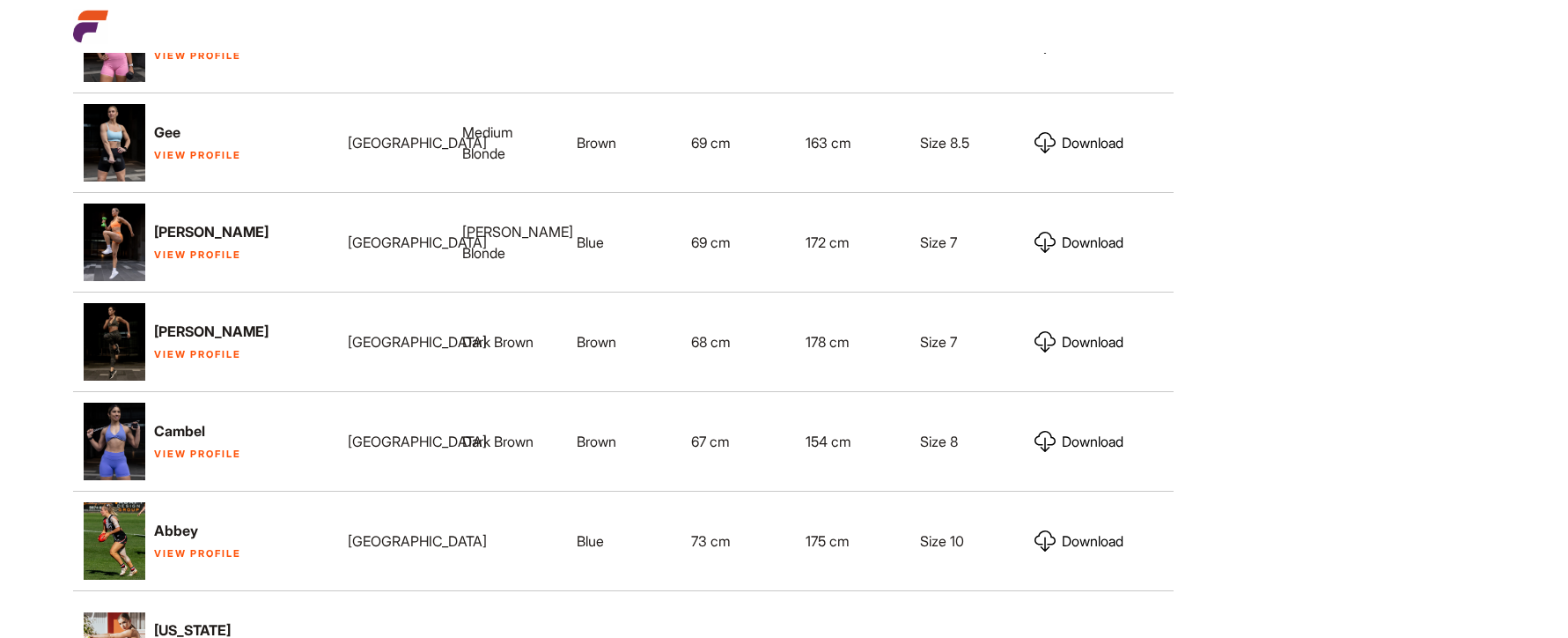
click at [165, 249] on link "View Profile" at bounding box center [197, 254] width 87 height 12
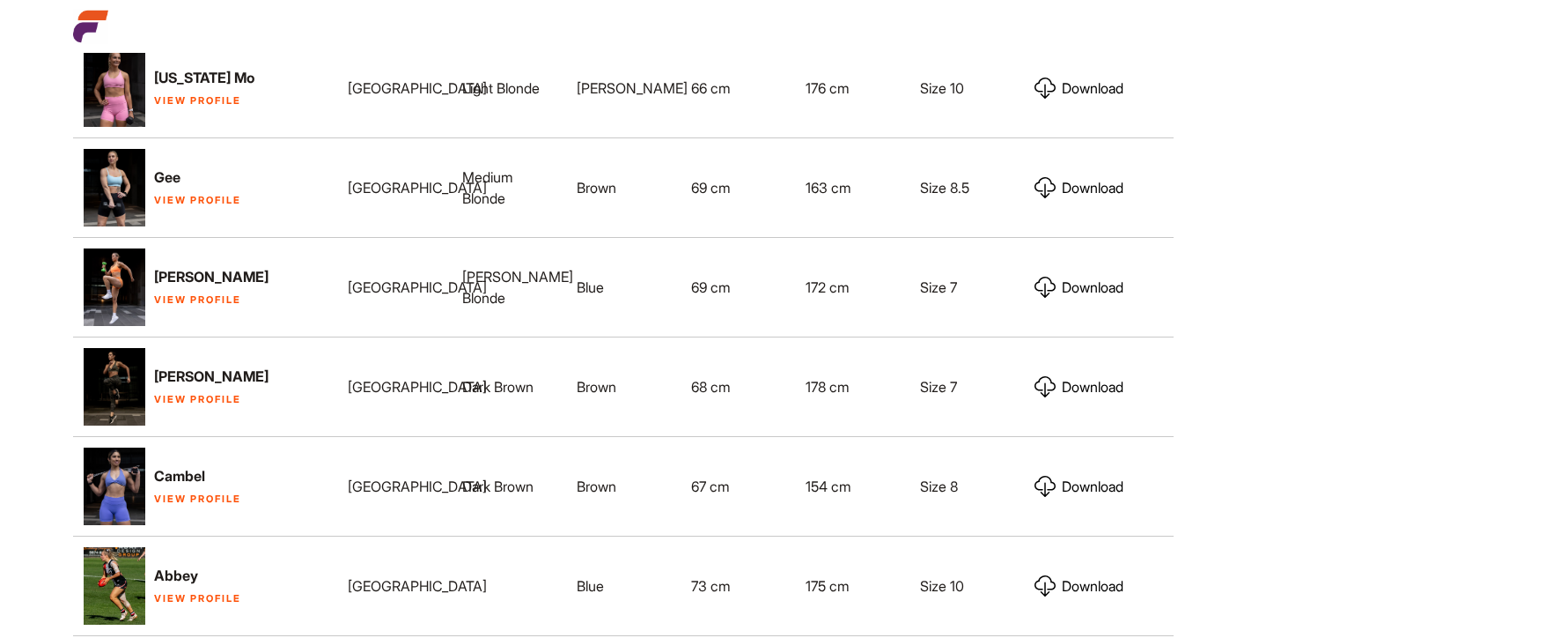
scroll to position [1138, 0]
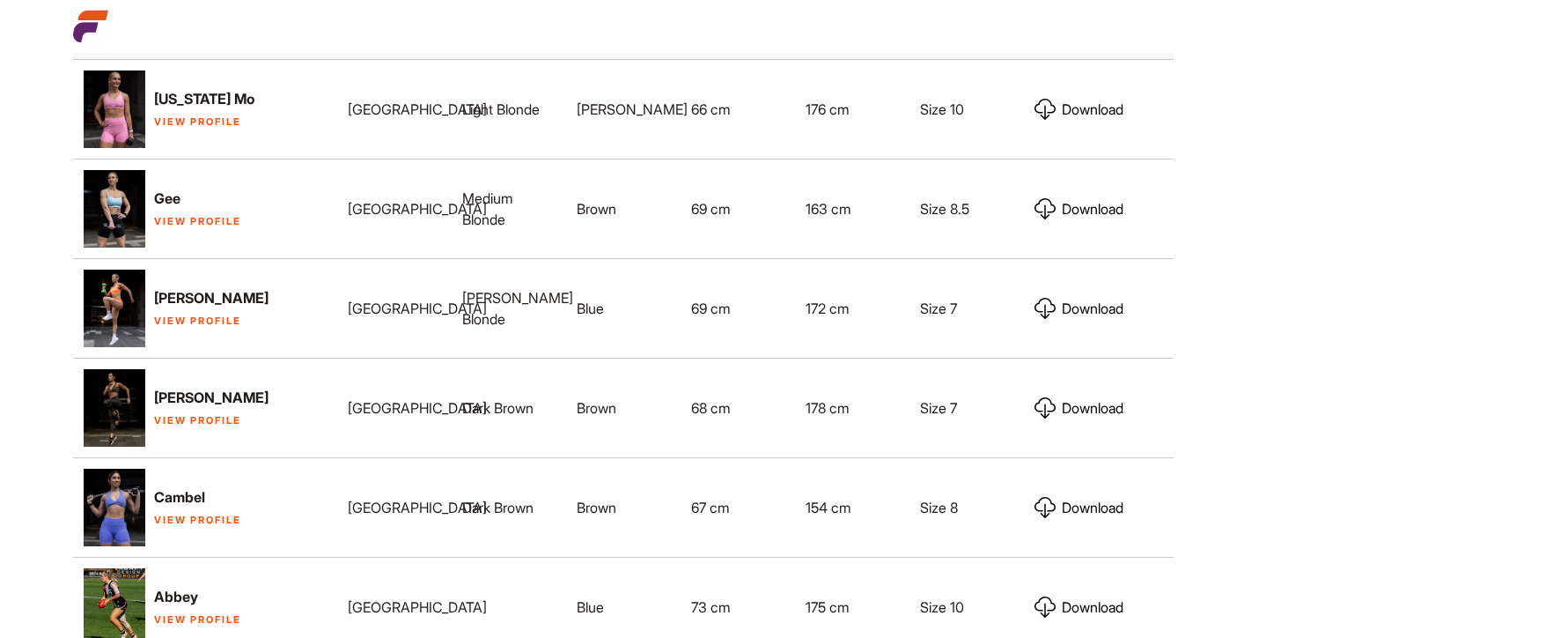
click at [174, 215] on link "View Profile" at bounding box center [197, 221] width 87 height 12
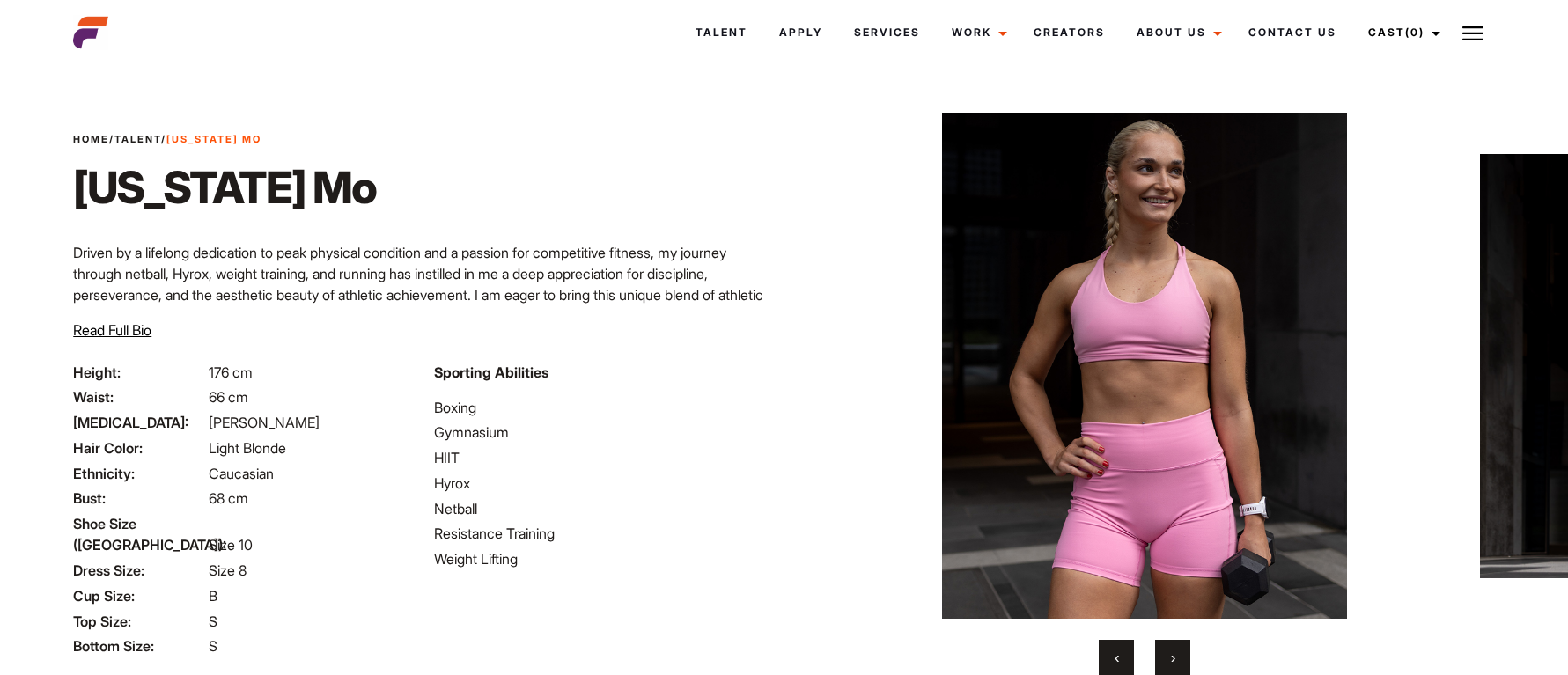
click at [1177, 653] on button "›" at bounding box center [1173, 658] width 36 height 36
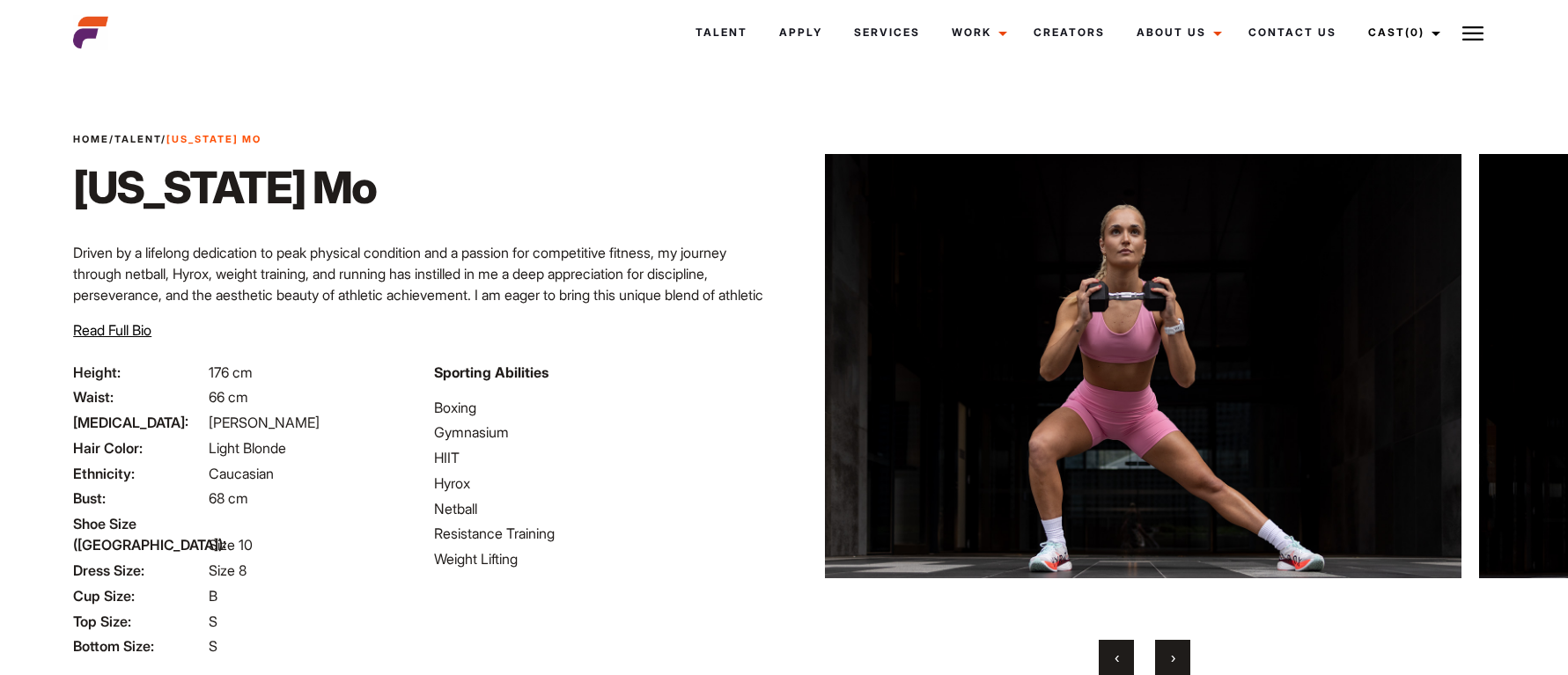
click at [1177, 653] on button "›" at bounding box center [1173, 658] width 36 height 36
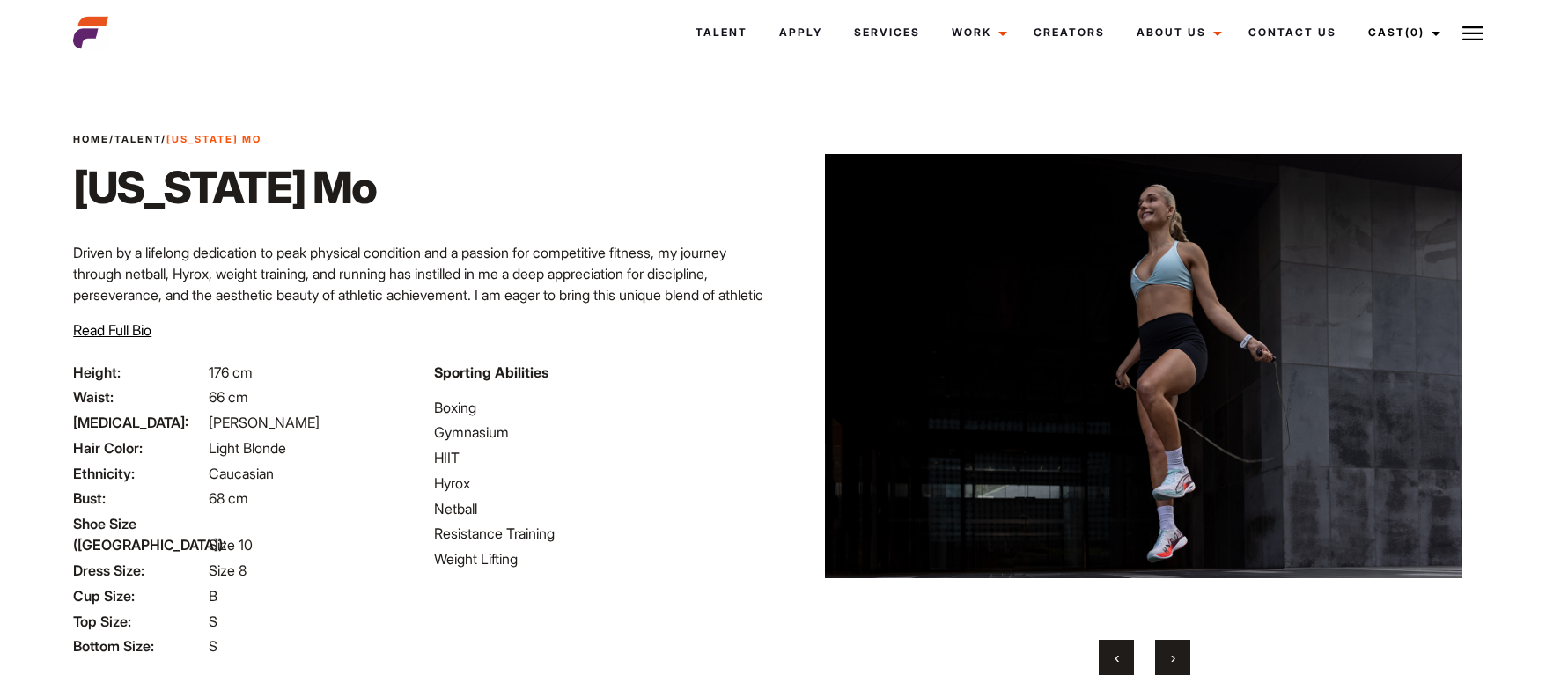
click at [1177, 653] on button "›" at bounding box center [1173, 658] width 36 height 36
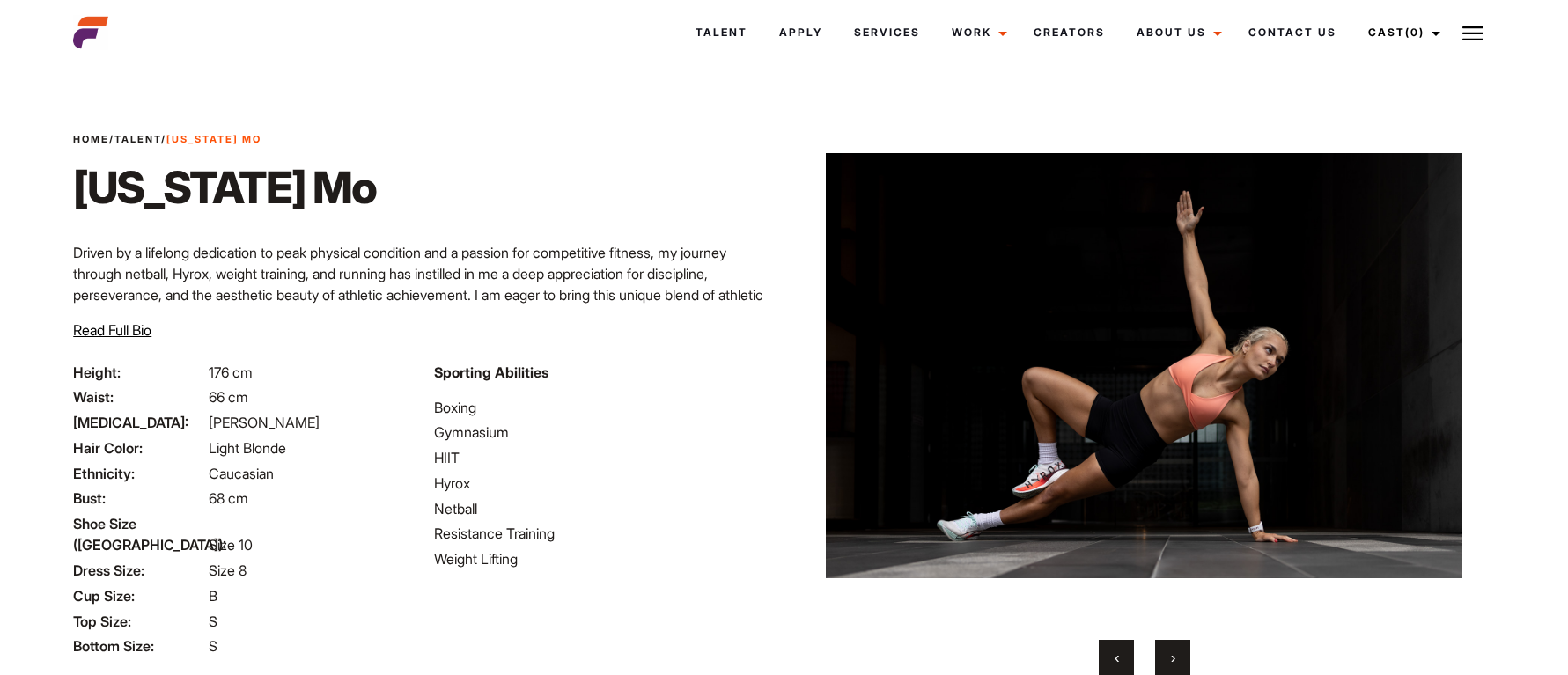
click at [1173, 658] on span "›" at bounding box center [1173, 657] width 5 height 18
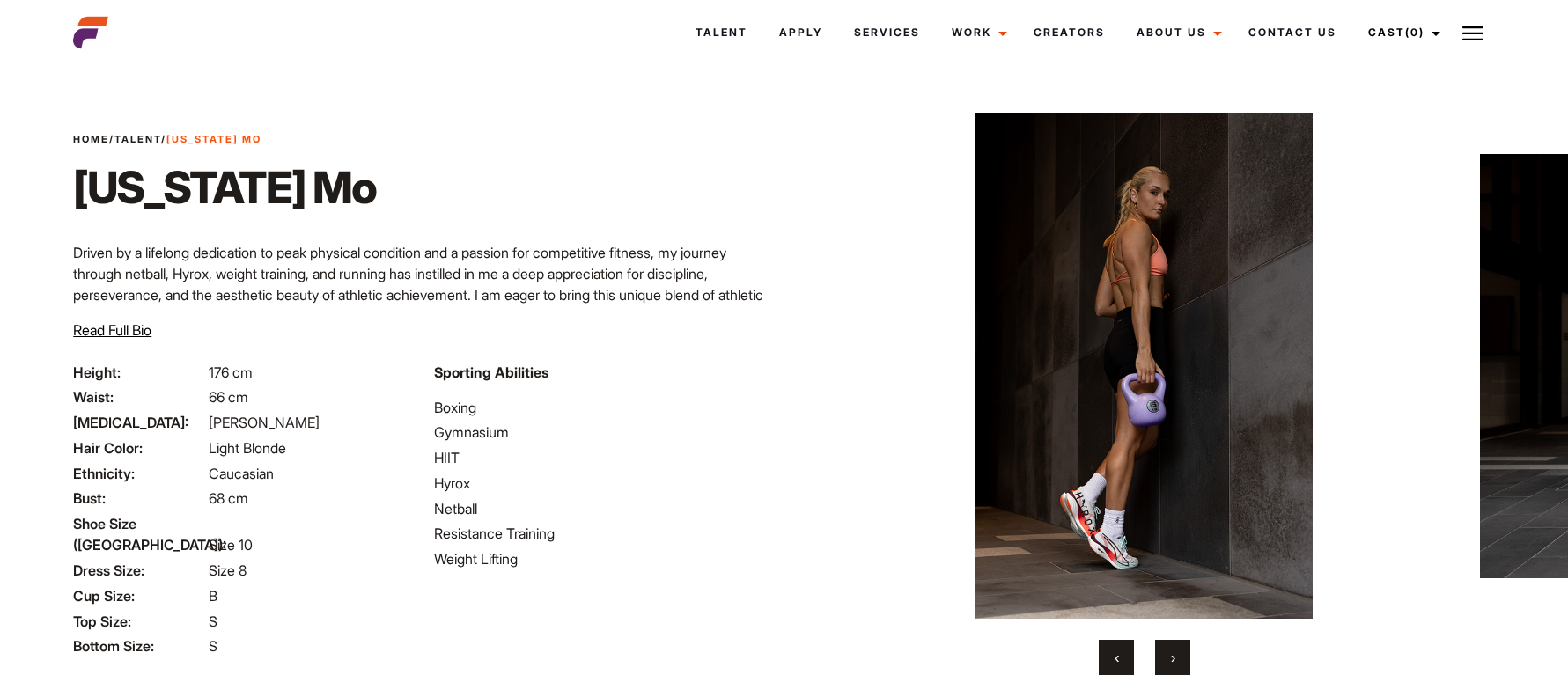
click at [1173, 658] on span "›" at bounding box center [1173, 657] width 5 height 18
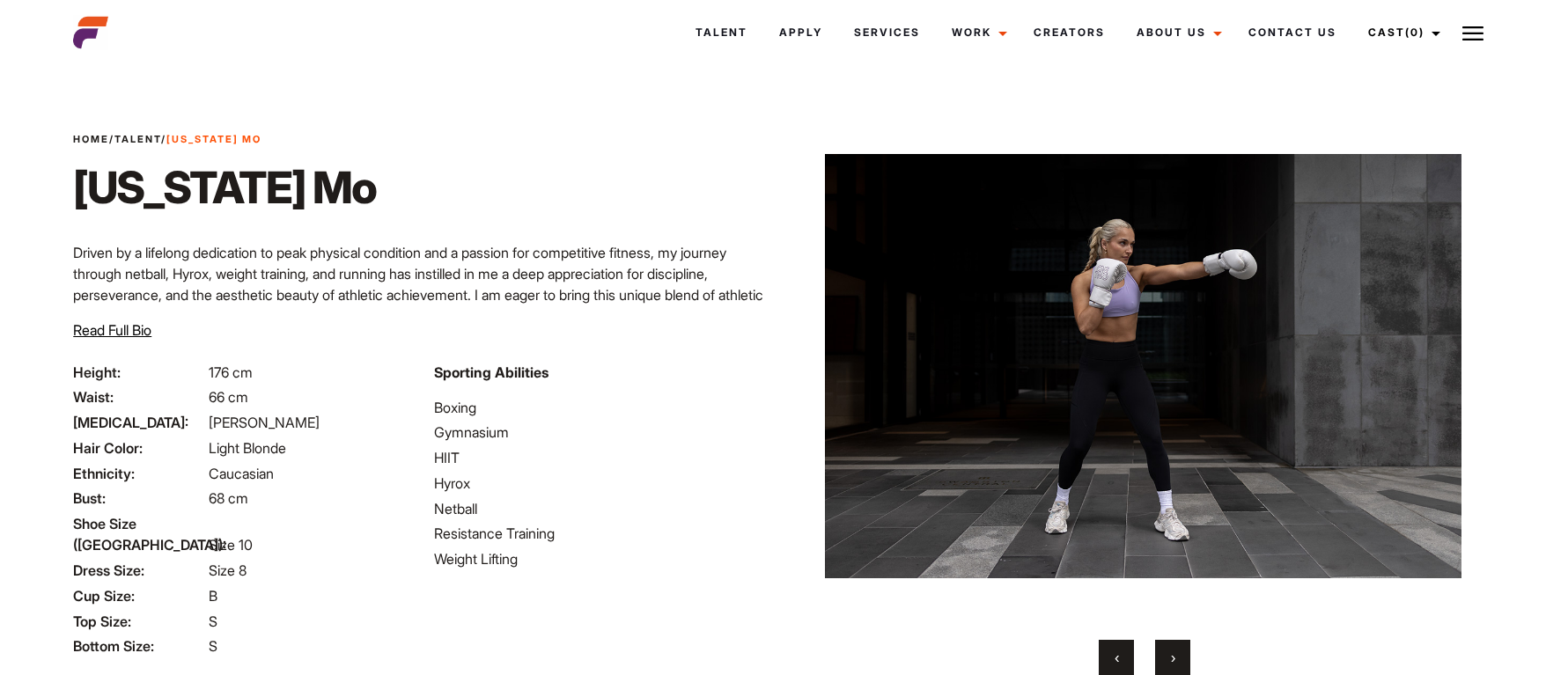
click at [1173, 658] on span "›" at bounding box center [1173, 657] width 5 height 18
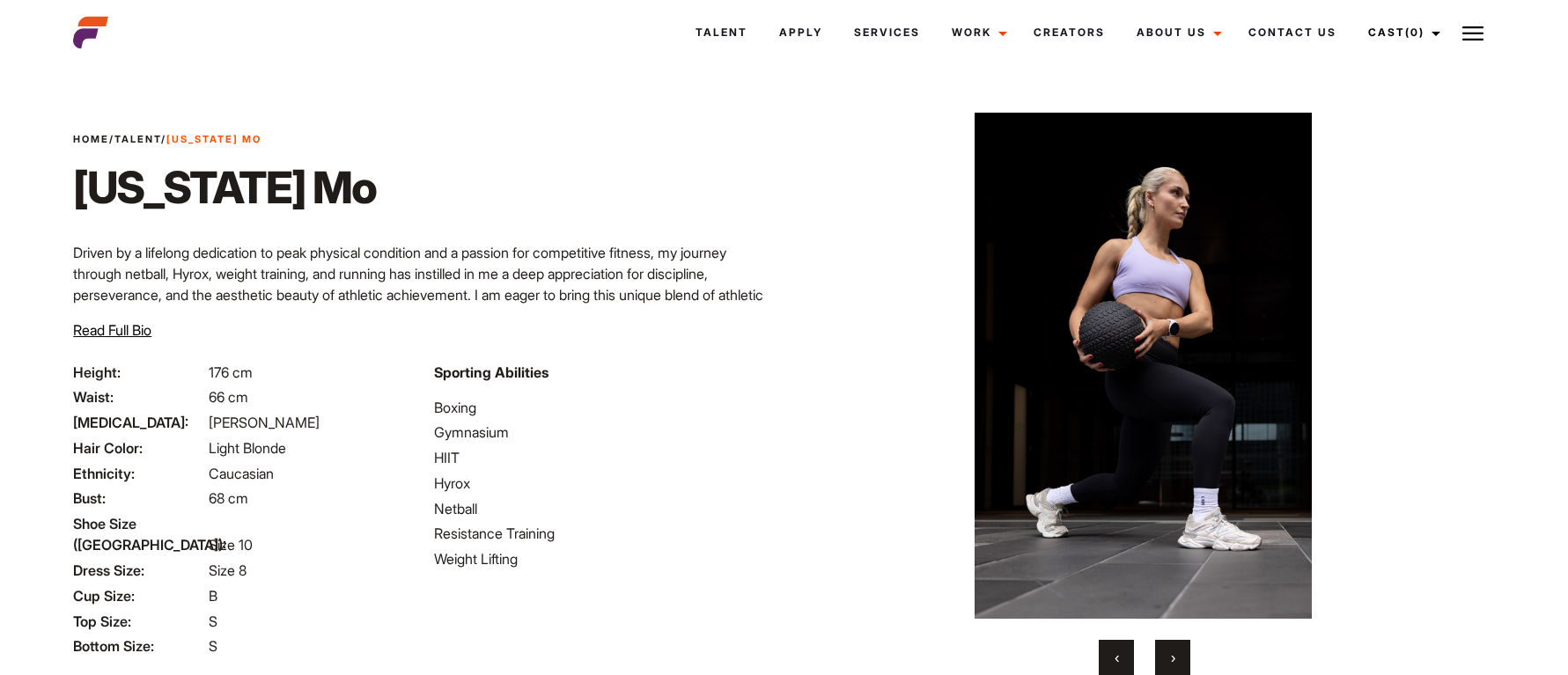
click at [1173, 658] on span "›" at bounding box center [1173, 657] width 5 height 18
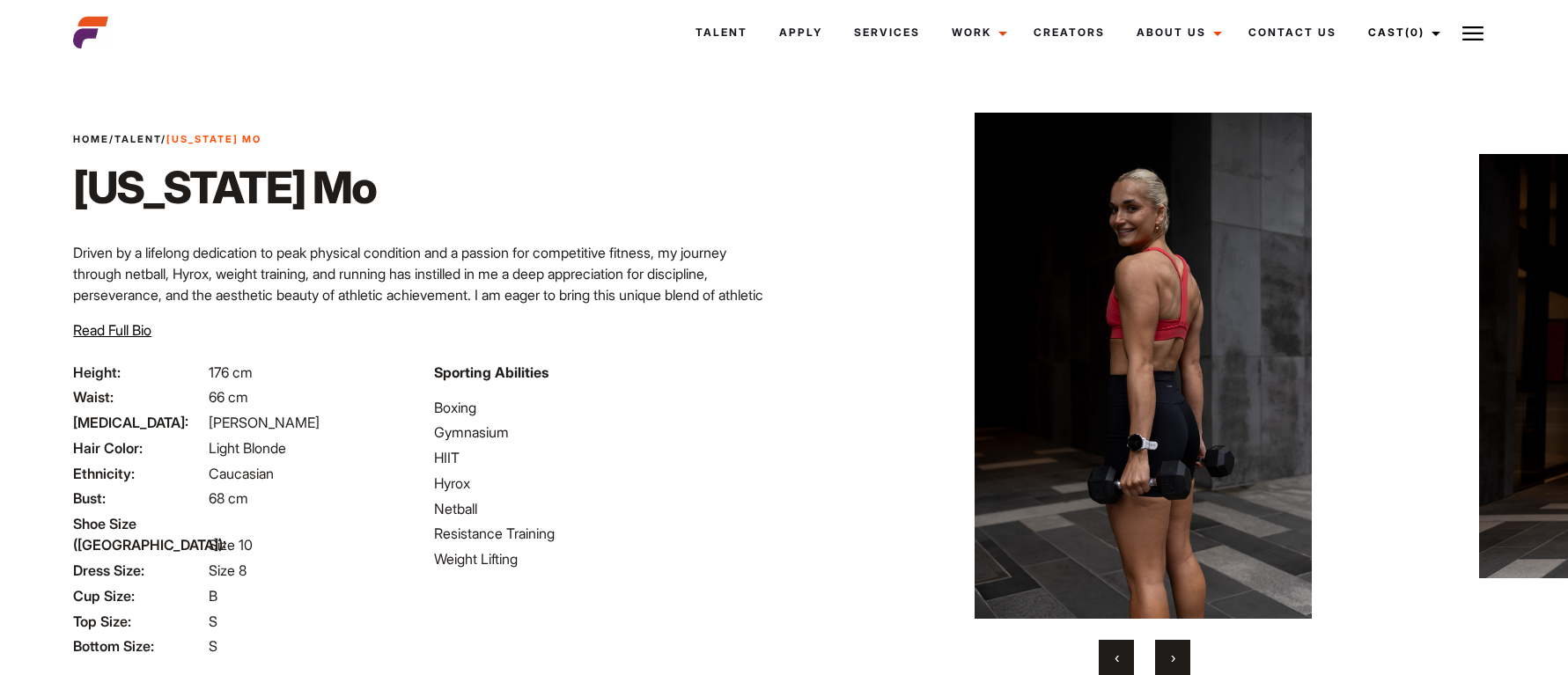
click at [1180, 661] on button "›" at bounding box center [1173, 658] width 36 height 36
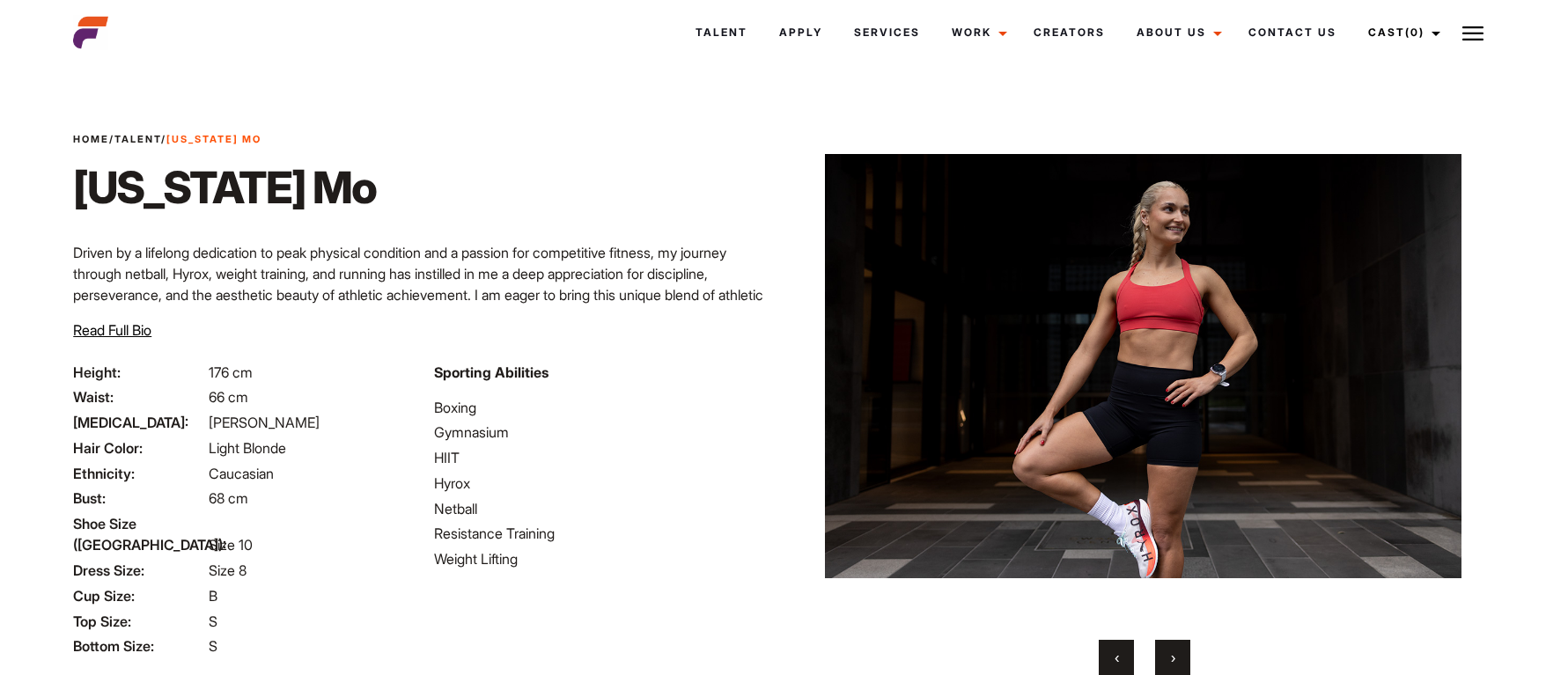
click at [1180, 661] on button "›" at bounding box center [1173, 658] width 36 height 36
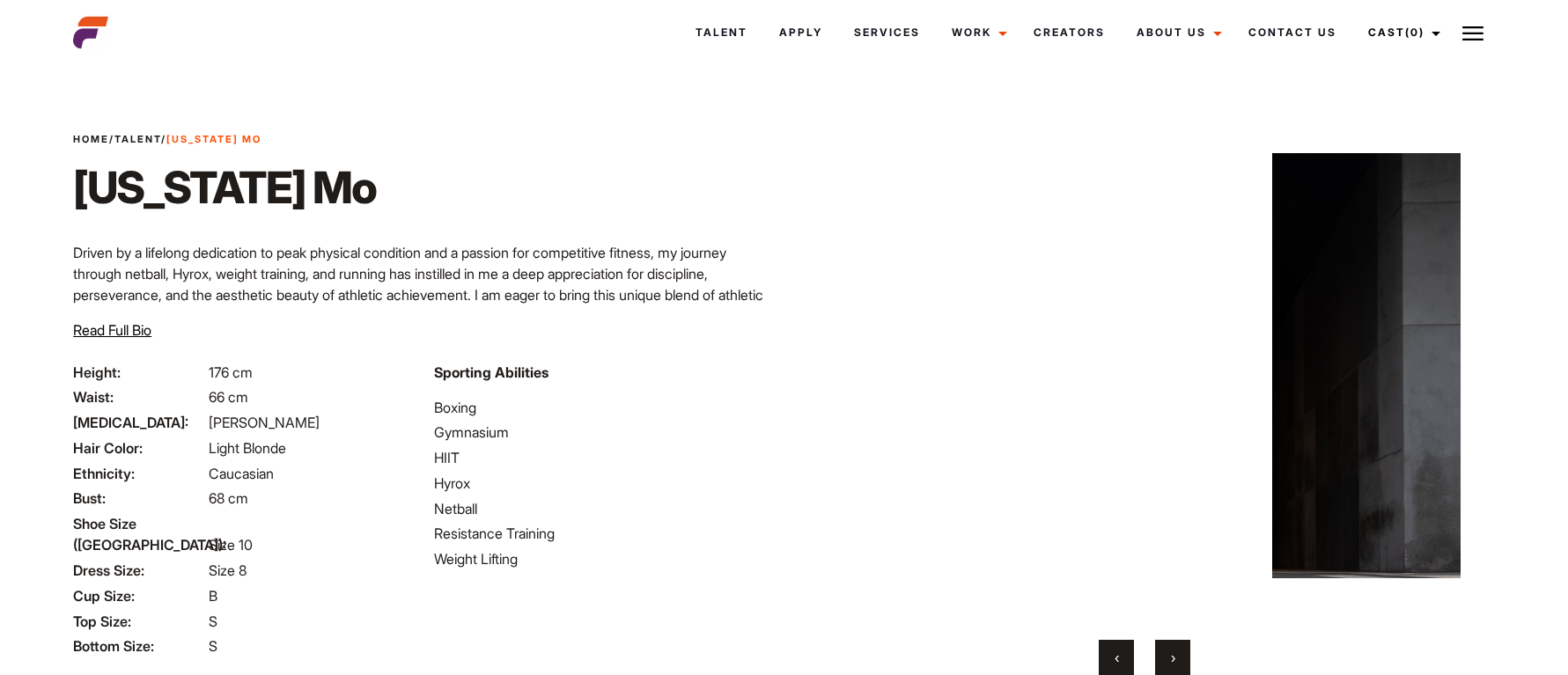
click at [1180, 661] on button "›" at bounding box center [1173, 658] width 36 height 36
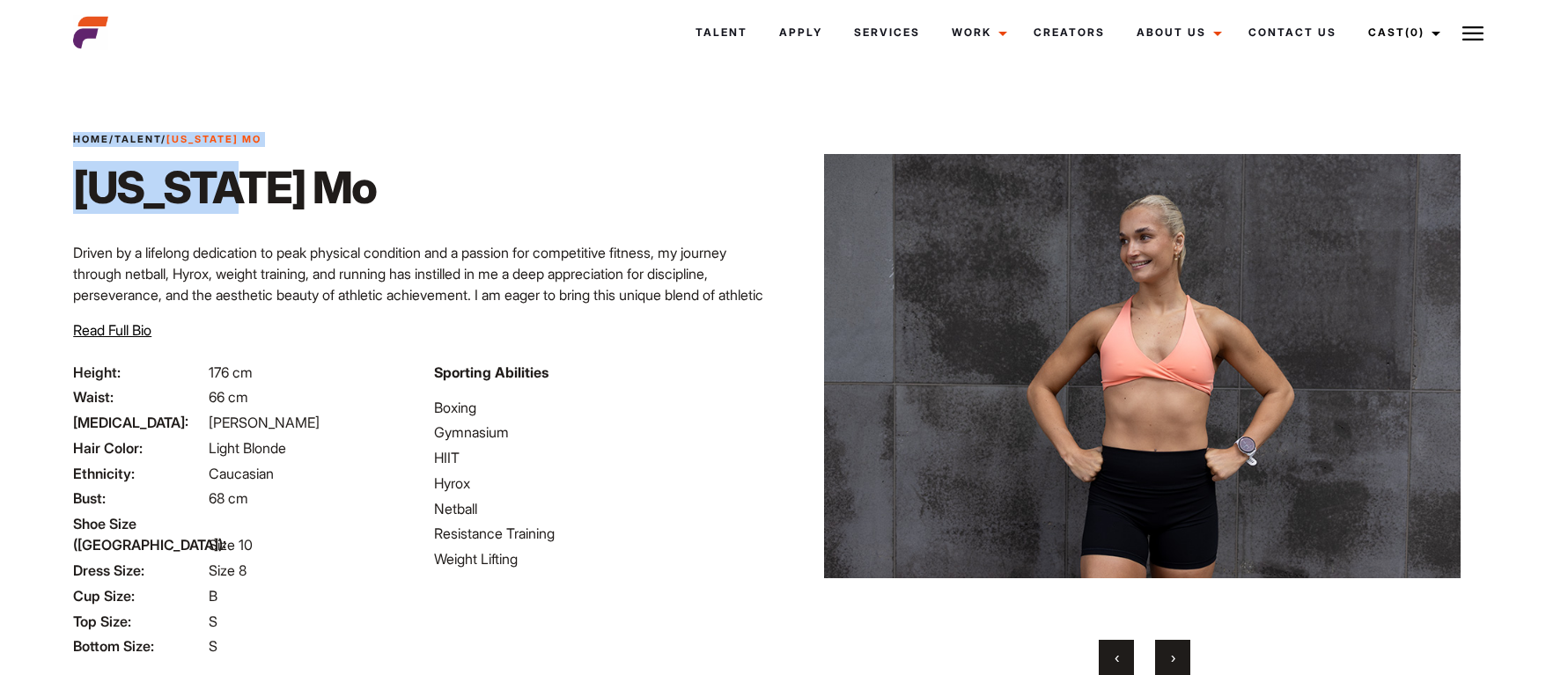
drag, startPoint x: 217, startPoint y: 183, endPoint x: 76, endPoint y: 191, distance: 141.2
click at [69, 189] on div "Home / Talent / Georgia Mo Georgia Mo Driven by a lifelong dedication to peak p…" at bounding box center [423, 247] width 721 height 230
click at [196, 208] on h1 "Georgia Mo" at bounding box center [224, 187] width 303 height 53
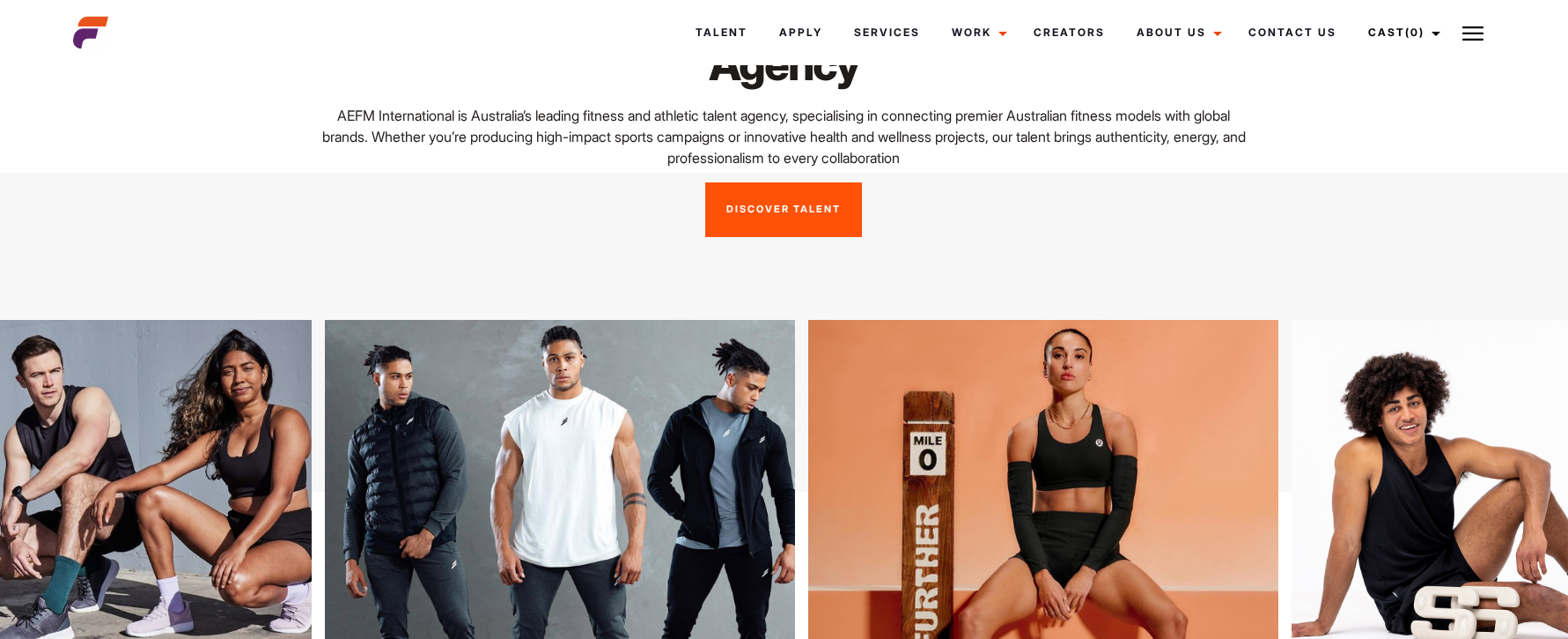
scroll to position [147, 0]
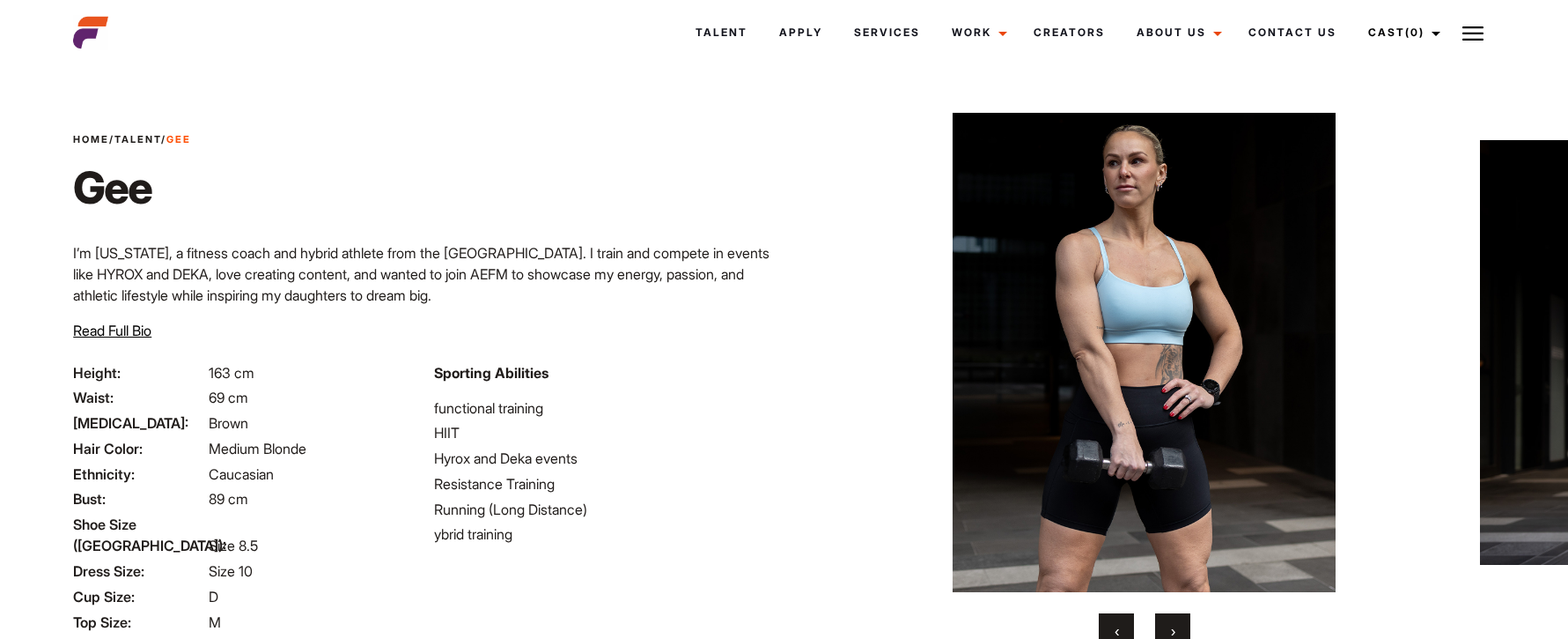
click at [1179, 629] on button "›" at bounding box center [1173, 631] width 36 height 36
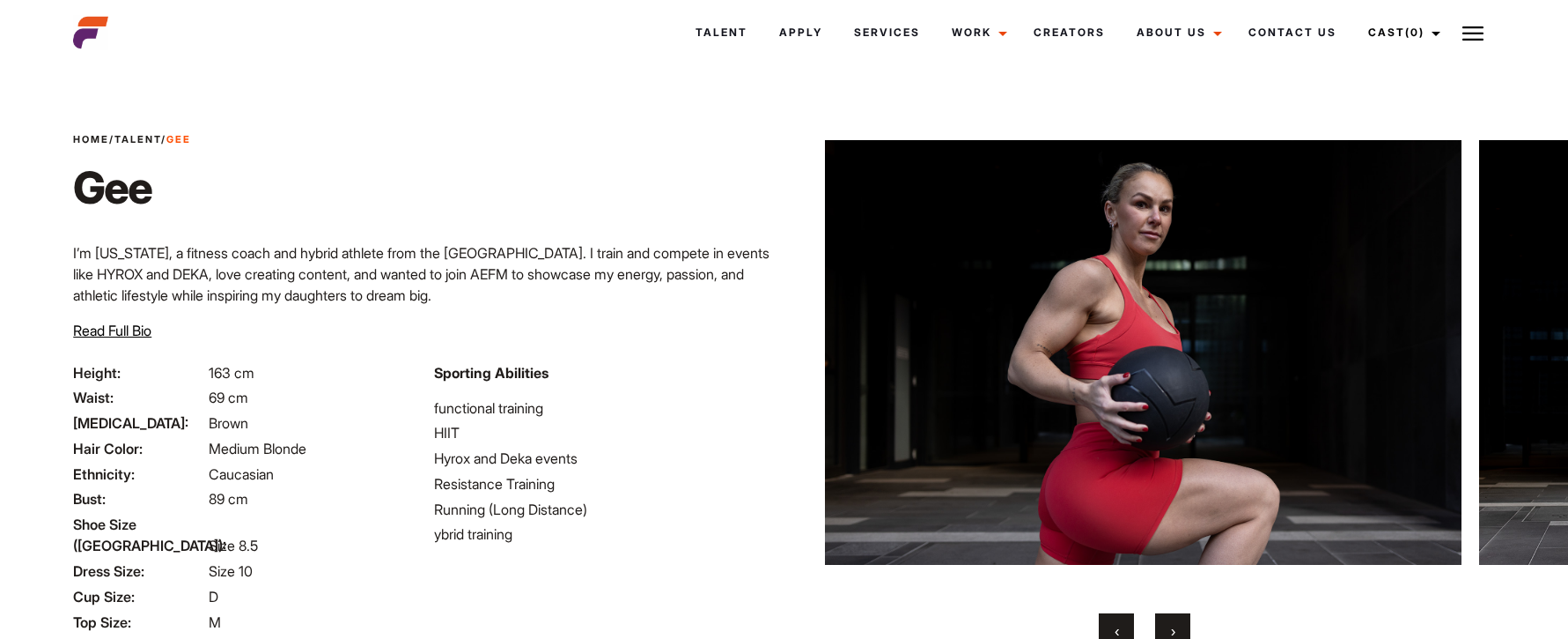
click at [1179, 629] on button "›" at bounding box center [1173, 631] width 36 height 36
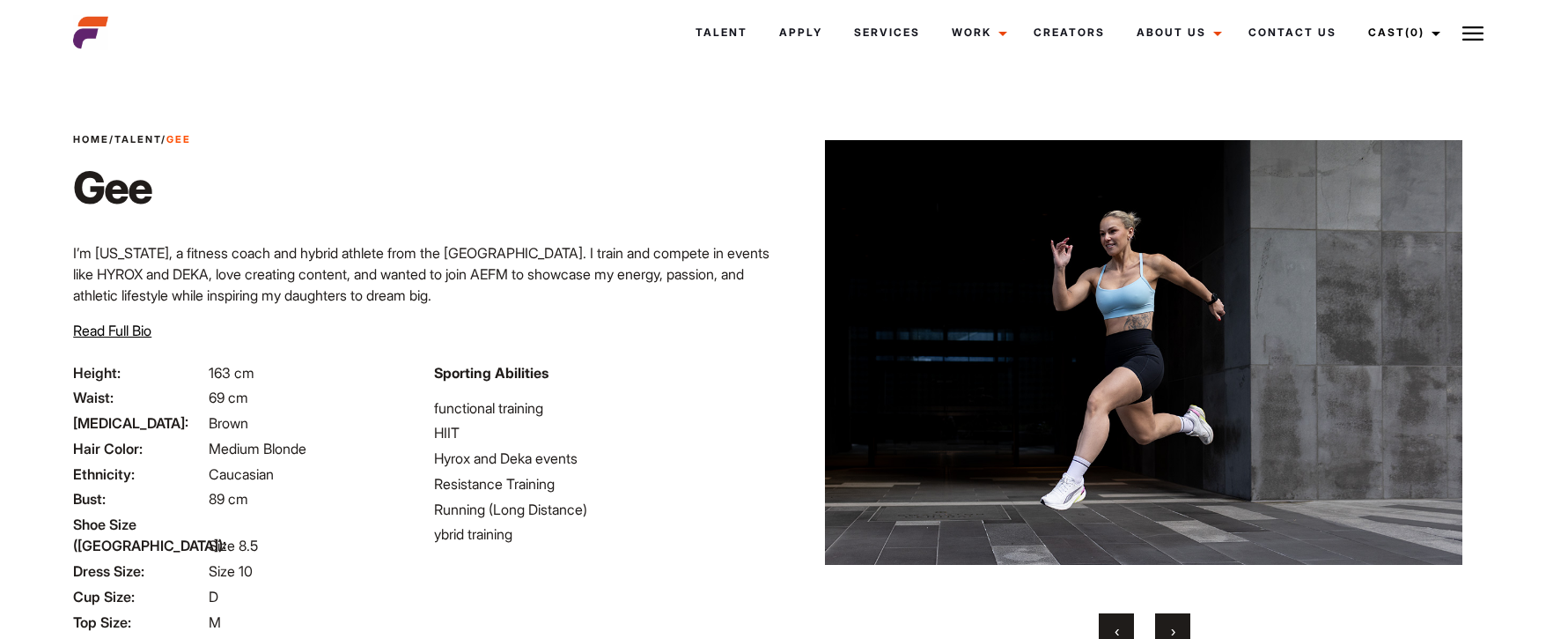
click at [1179, 629] on button "›" at bounding box center [1173, 631] width 36 height 36
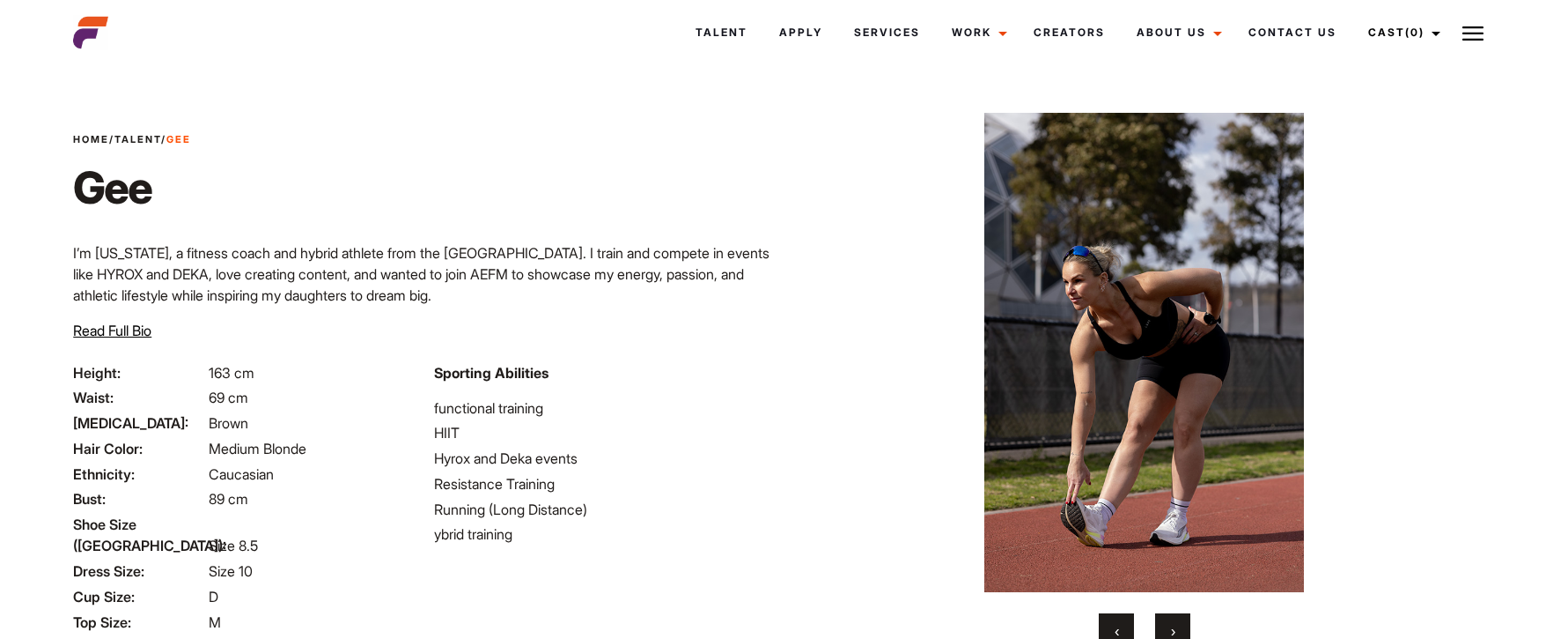
click at [1179, 629] on button "›" at bounding box center [1173, 631] width 36 height 36
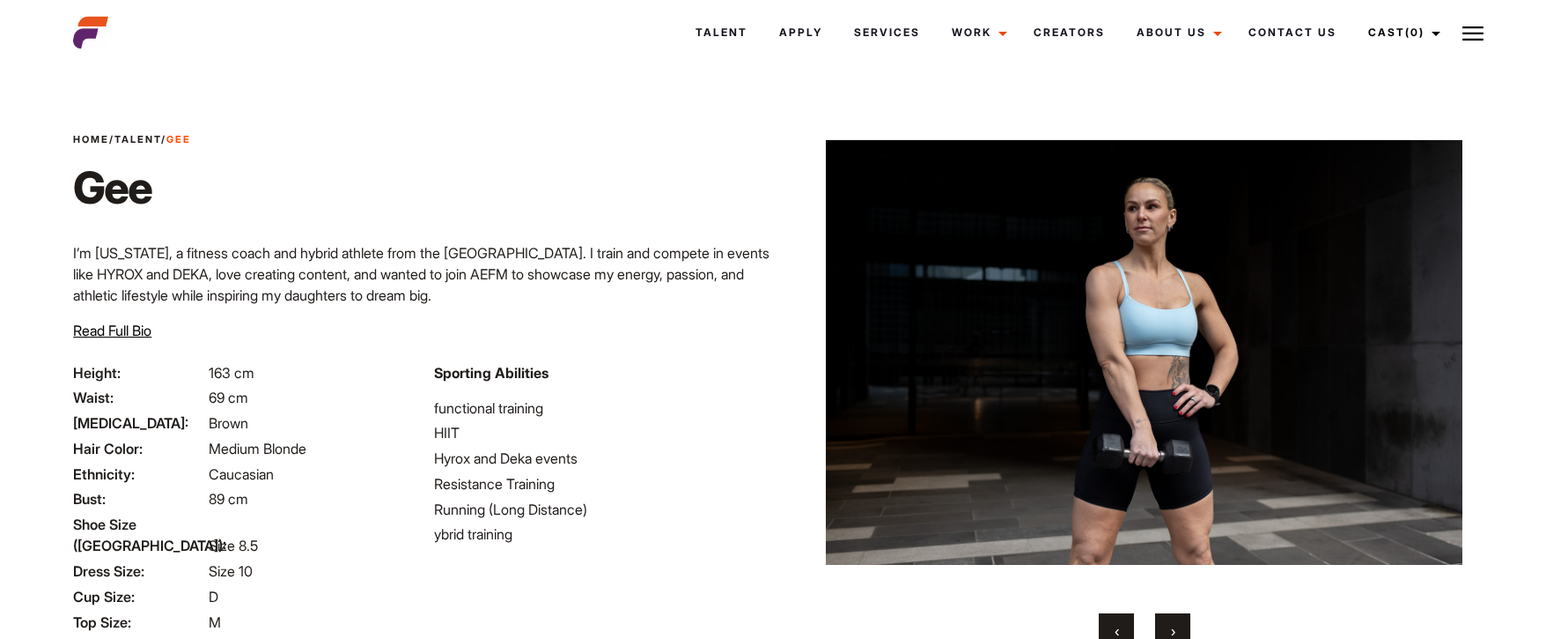
click at [1179, 629] on button "›" at bounding box center [1173, 631] width 36 height 36
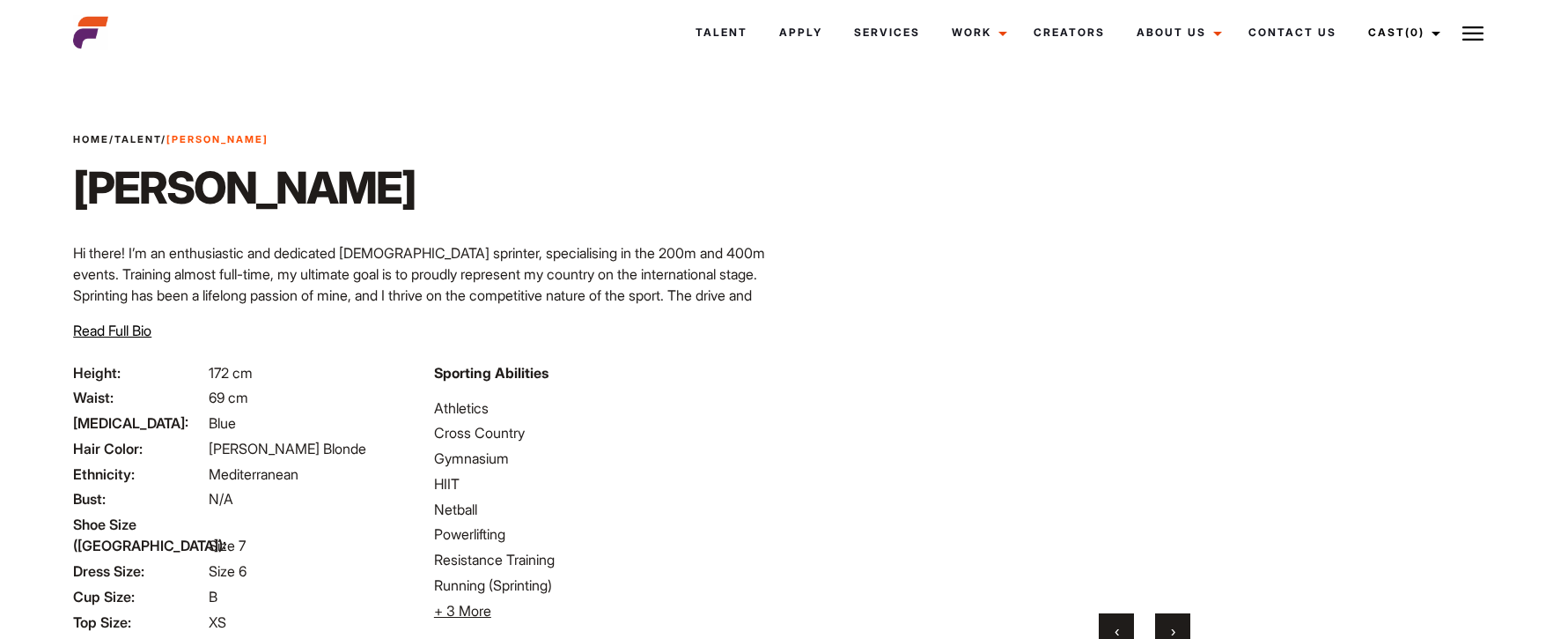
click at [1168, 627] on button "›" at bounding box center [1173, 631] width 36 height 36
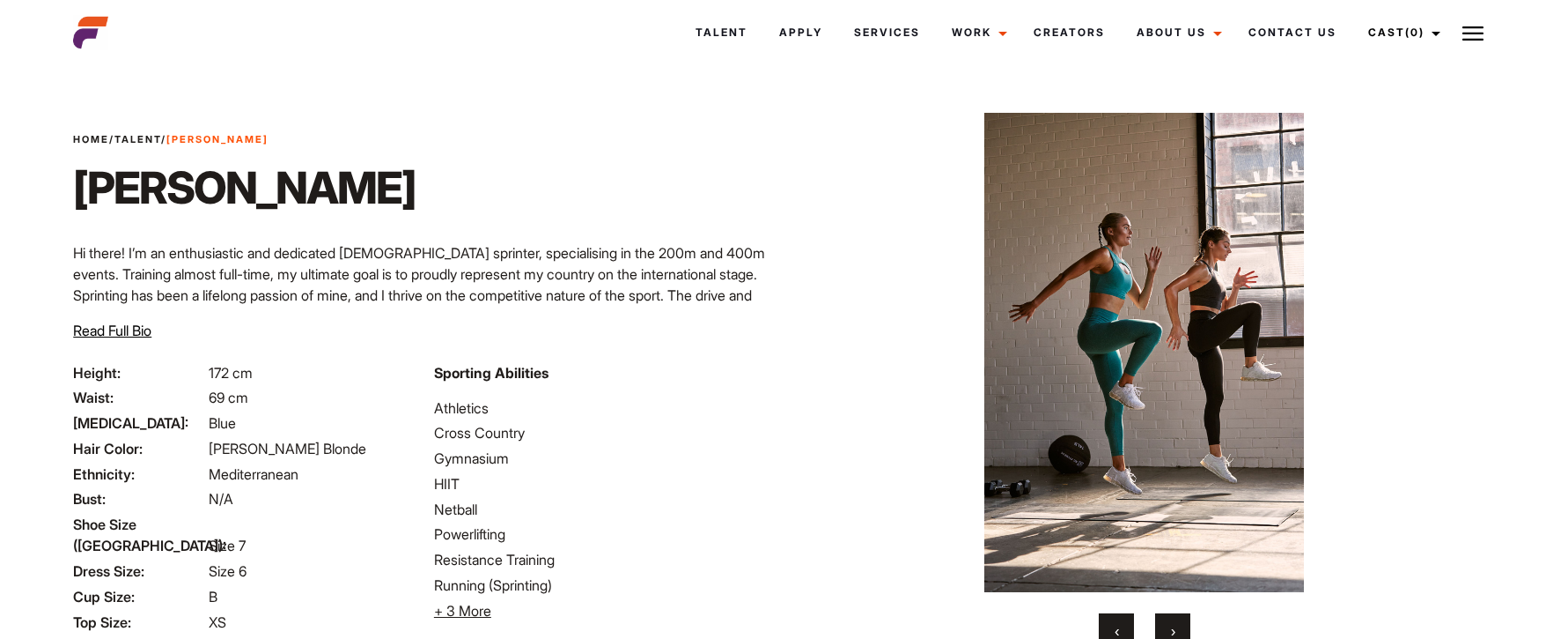
click at [1168, 627] on button "›" at bounding box center [1173, 631] width 36 height 36
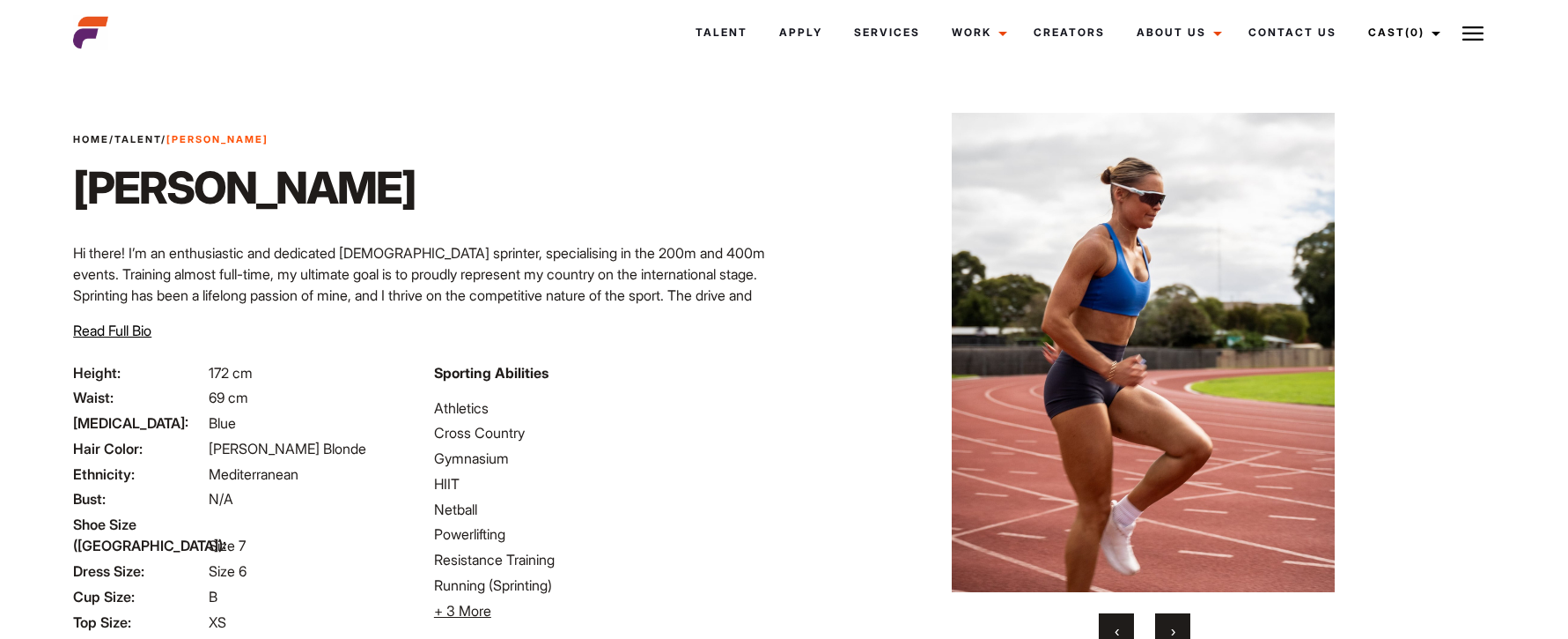
click at [1168, 627] on button "›" at bounding box center [1173, 631] width 36 height 36
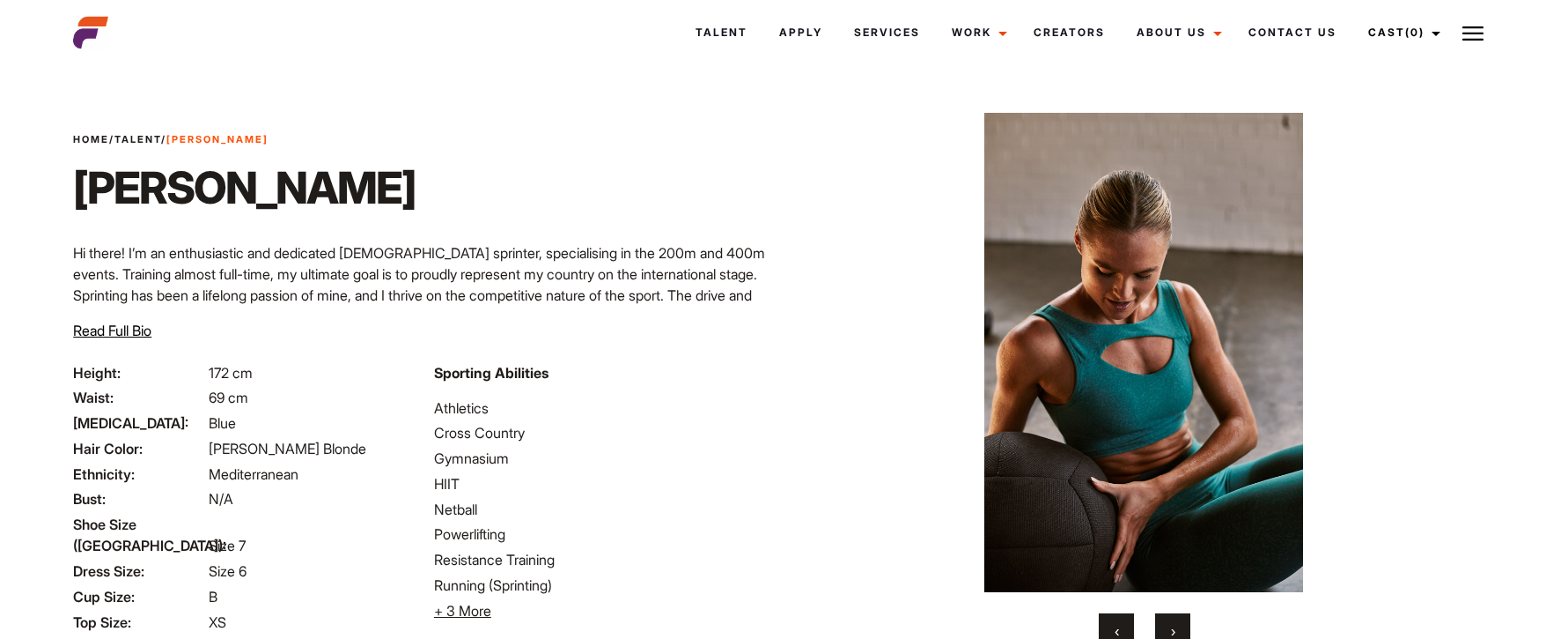
click at [1168, 627] on button "›" at bounding box center [1173, 631] width 36 height 36
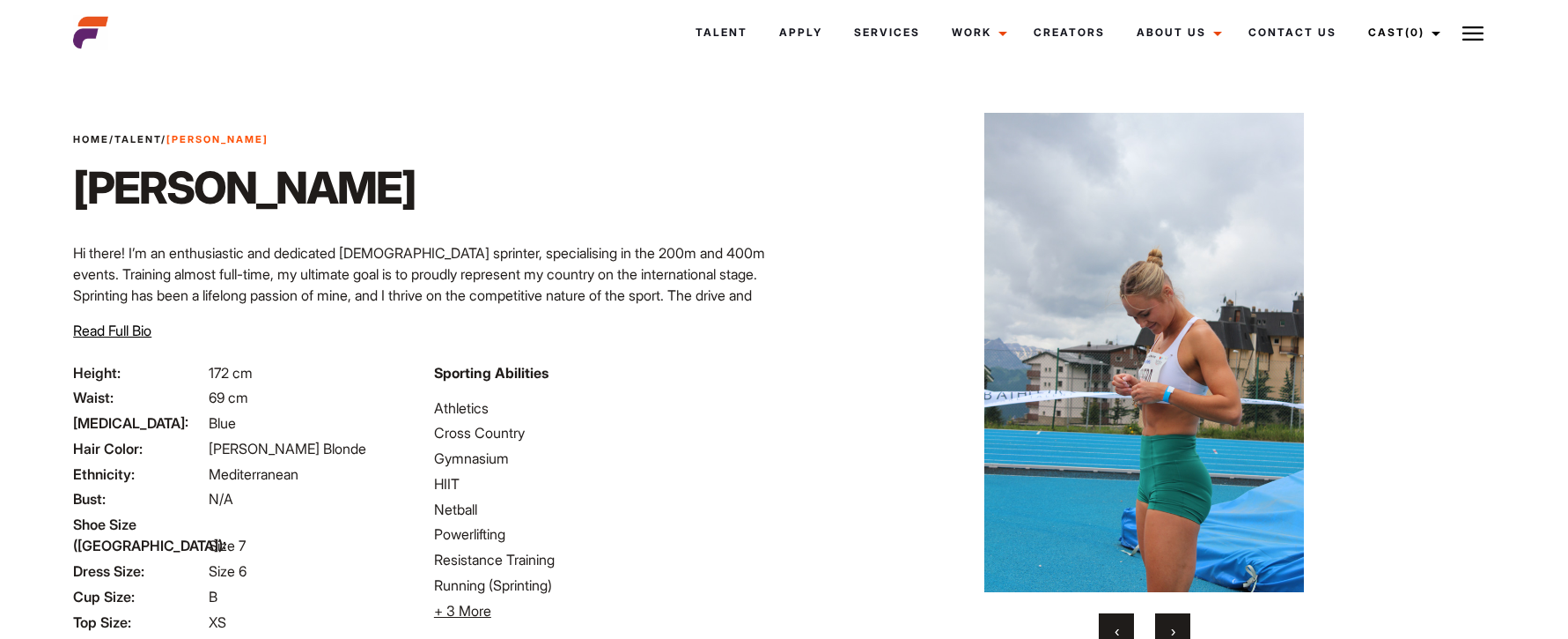
click at [1168, 627] on button "›" at bounding box center [1173, 631] width 36 height 36
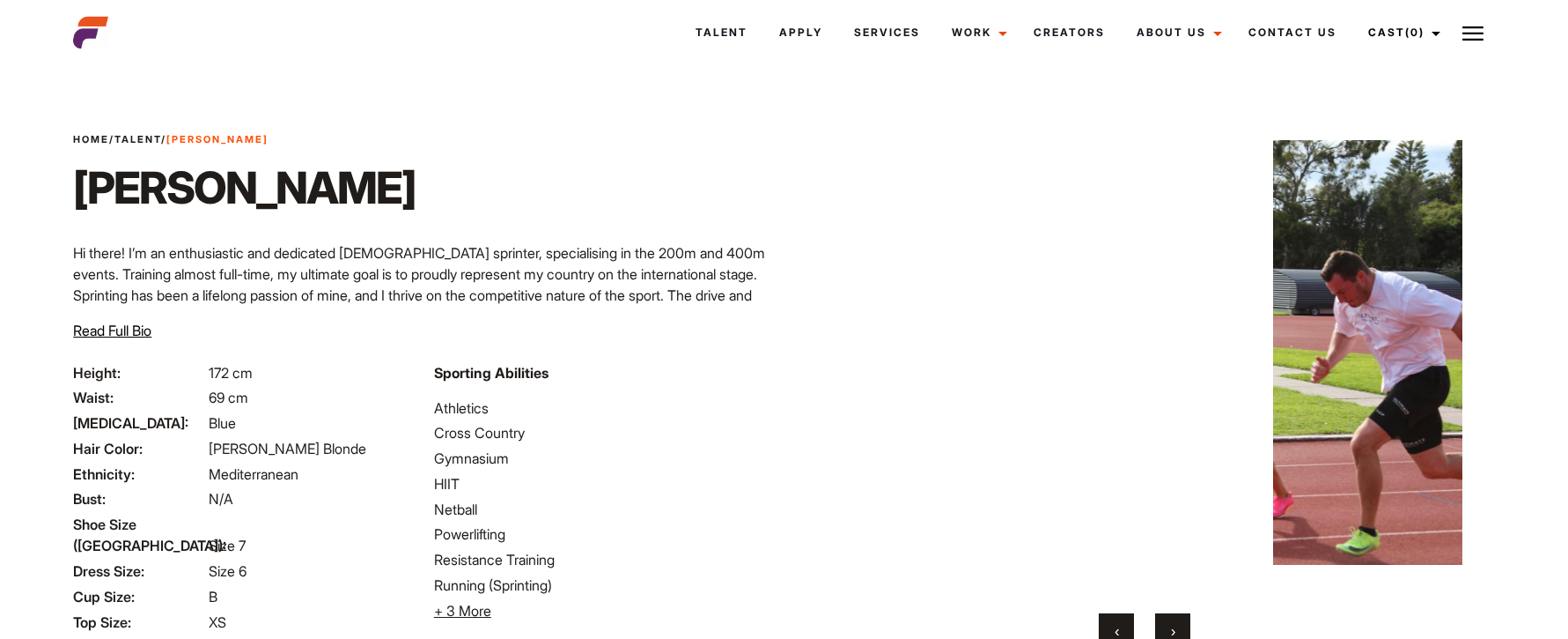
click at [1168, 627] on button "›" at bounding box center [1173, 631] width 36 height 36
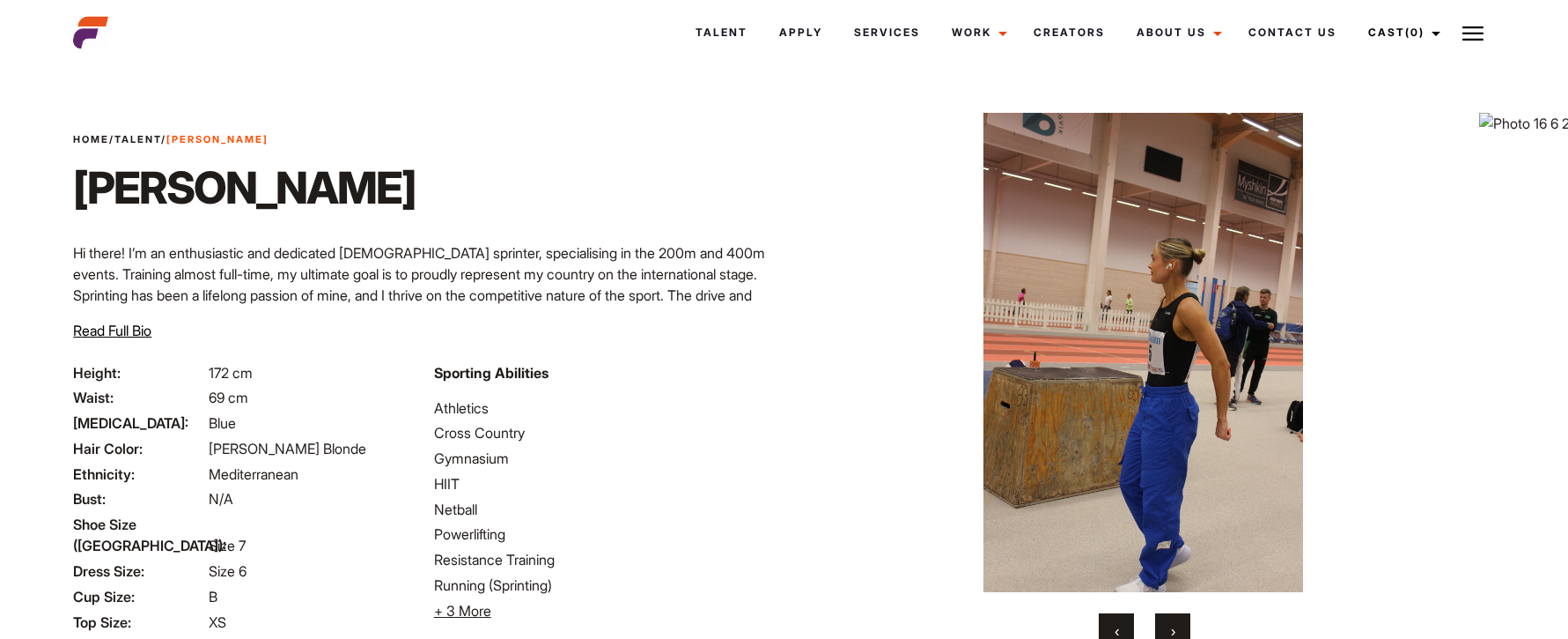
click at [1168, 627] on button "›" at bounding box center [1173, 631] width 36 height 36
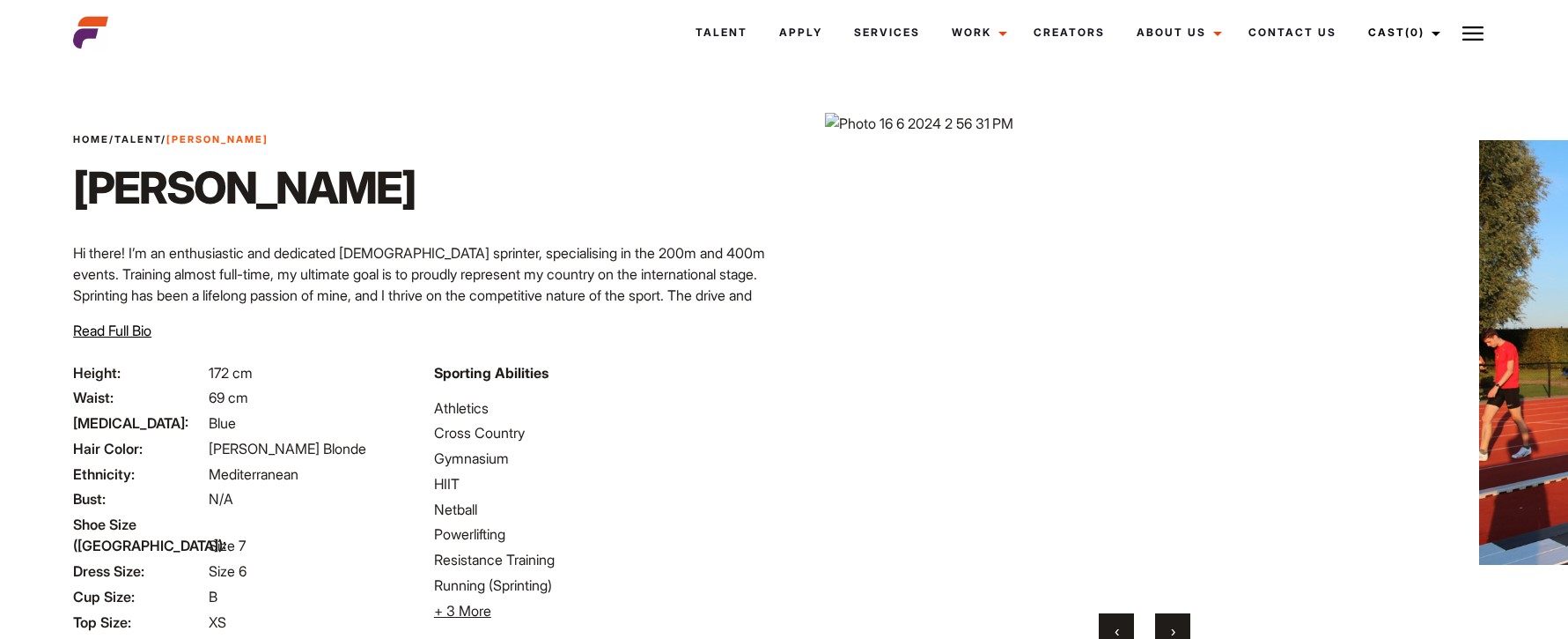
click at [1168, 627] on button "›" at bounding box center [1173, 631] width 36 height 36
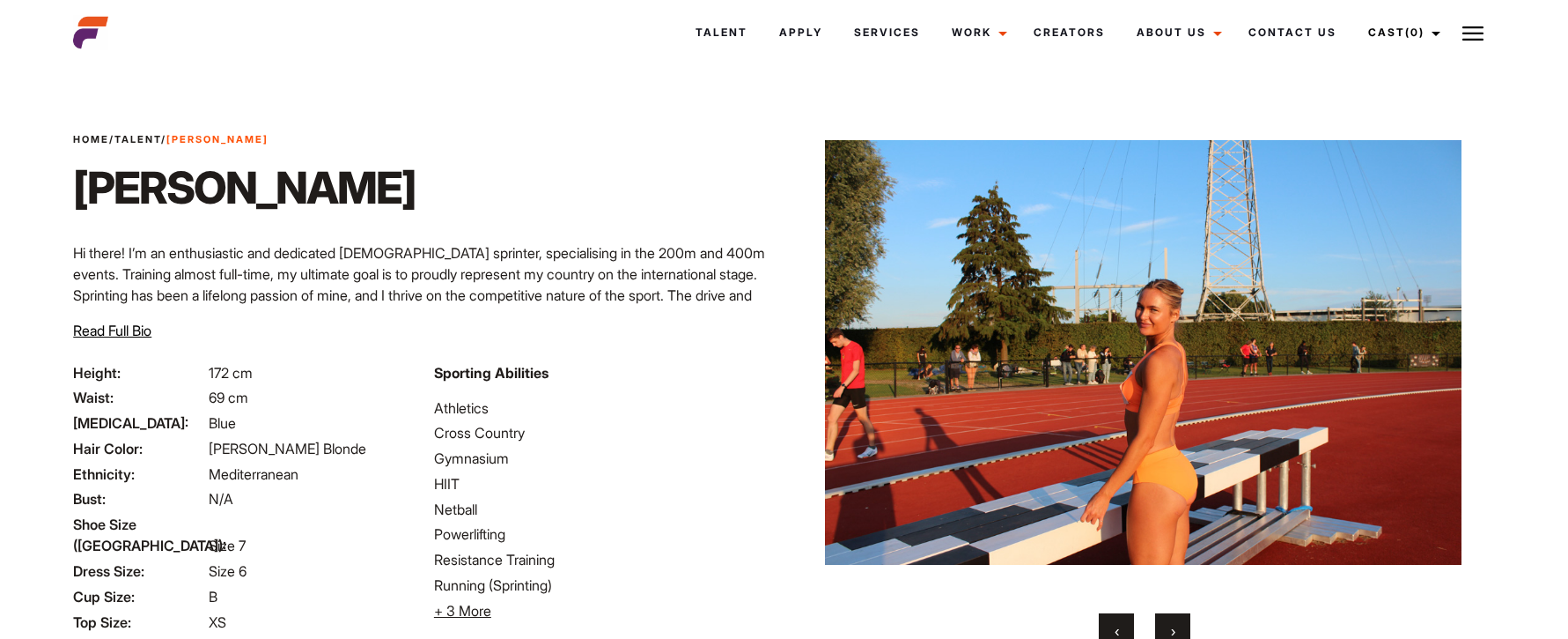
click at [1168, 627] on button "›" at bounding box center [1173, 631] width 36 height 36
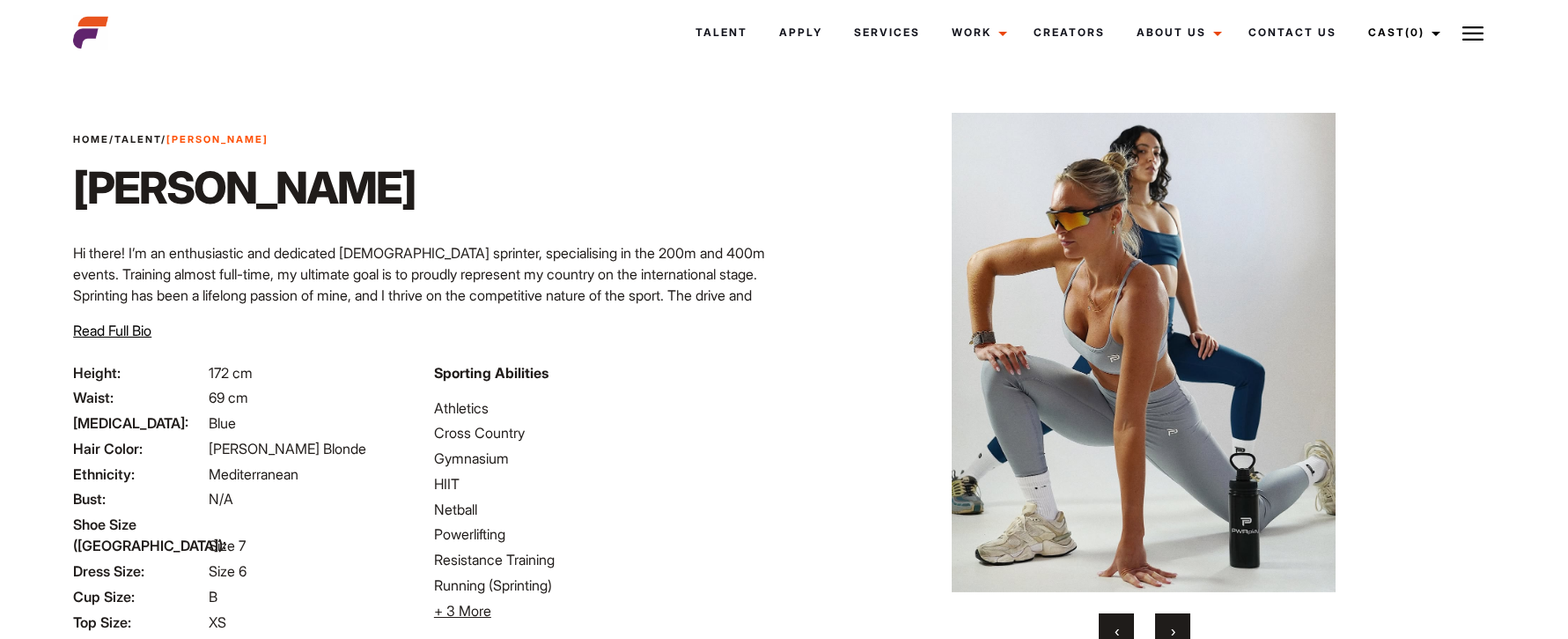
click at [1168, 627] on button "›" at bounding box center [1173, 631] width 36 height 36
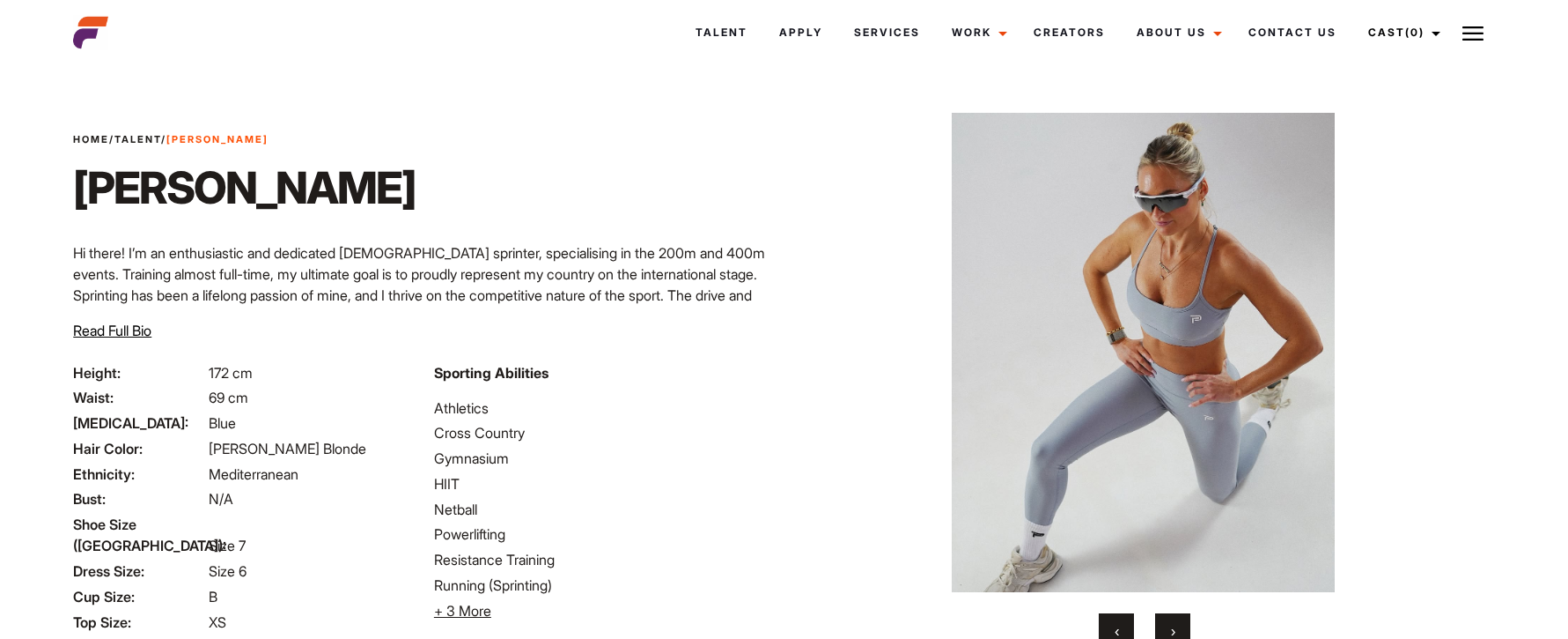
click at [1168, 627] on button "›" at bounding box center [1173, 631] width 36 height 36
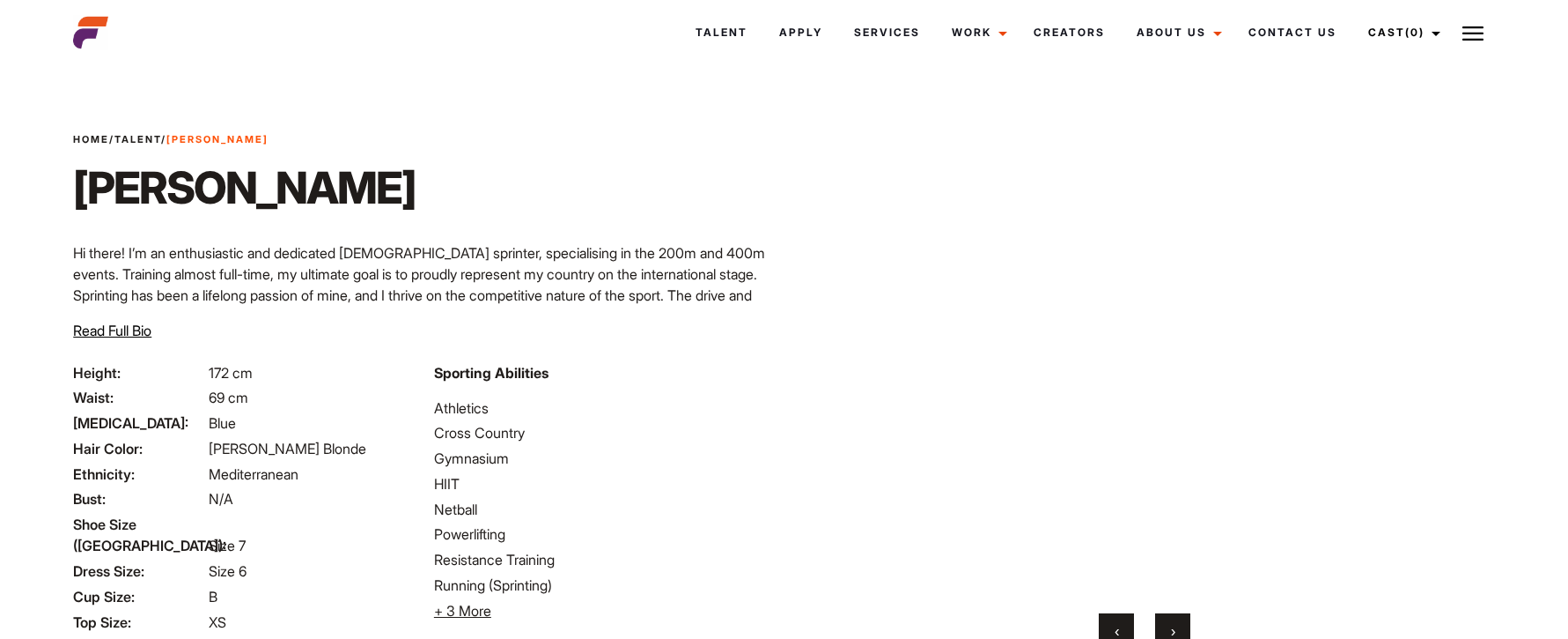
click at [1168, 627] on button "›" at bounding box center [1173, 631] width 36 height 36
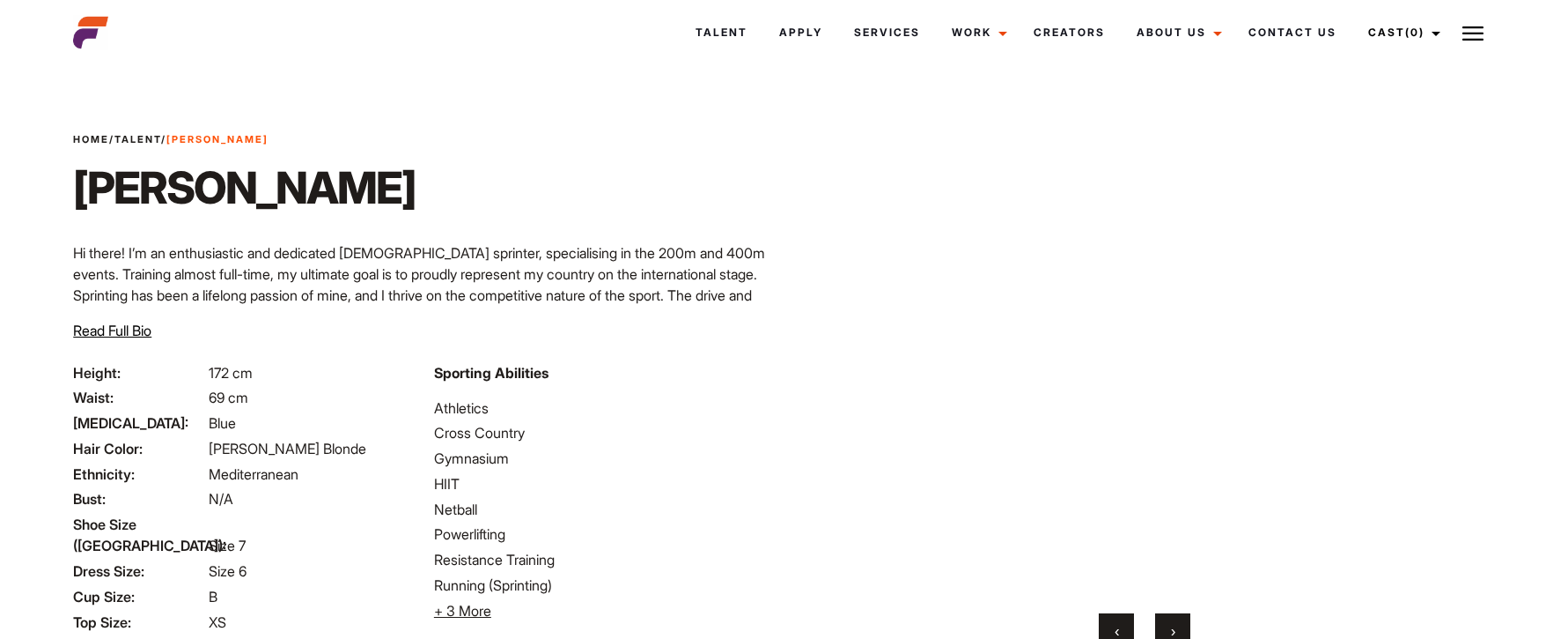
click at [1173, 628] on span "›" at bounding box center [1173, 631] width 5 height 18
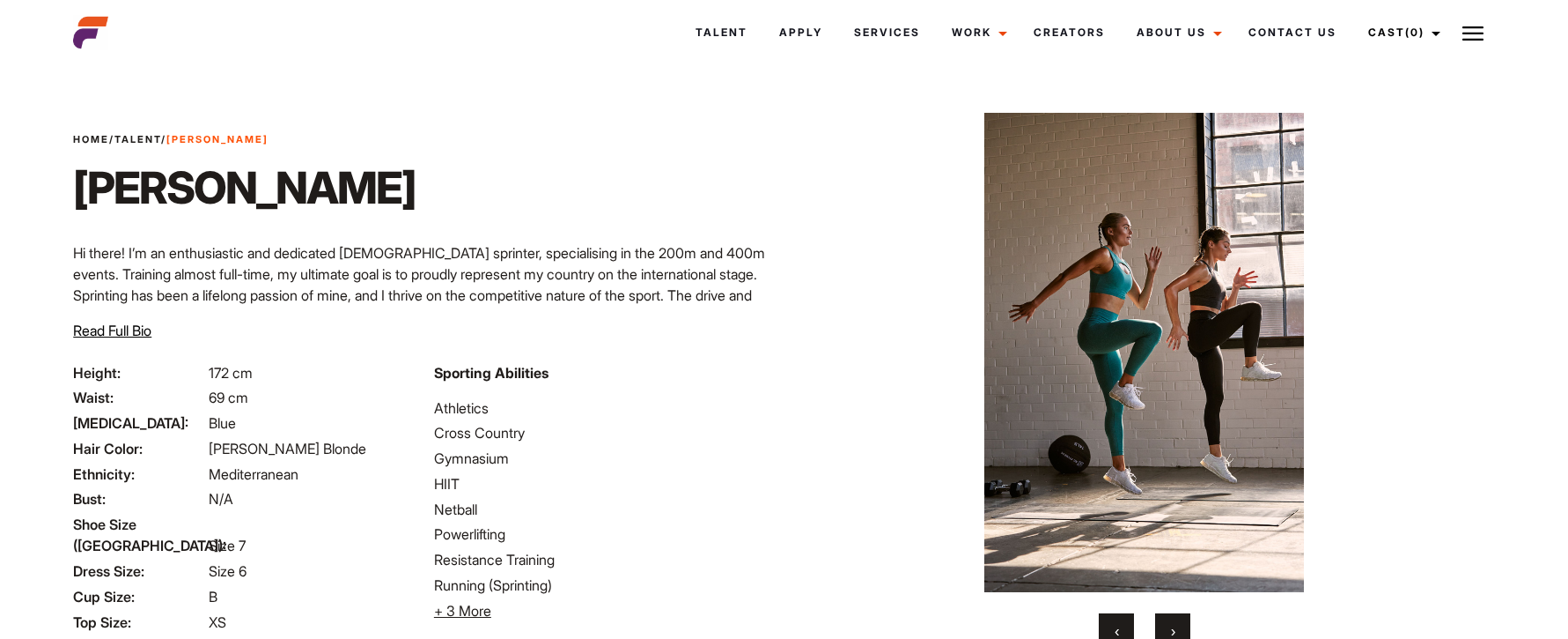
click at [1173, 628] on span "›" at bounding box center [1173, 631] width 5 height 18
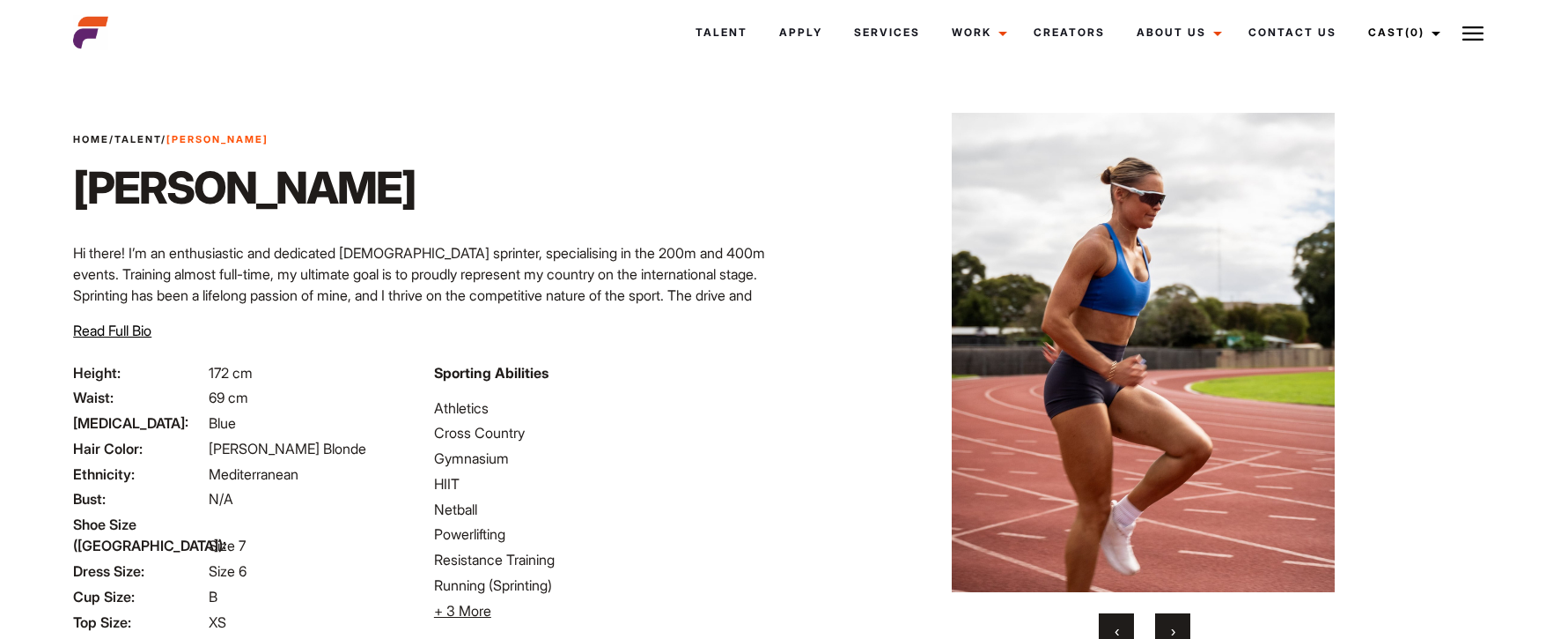
click at [1172, 631] on span "›" at bounding box center [1173, 631] width 5 height 18
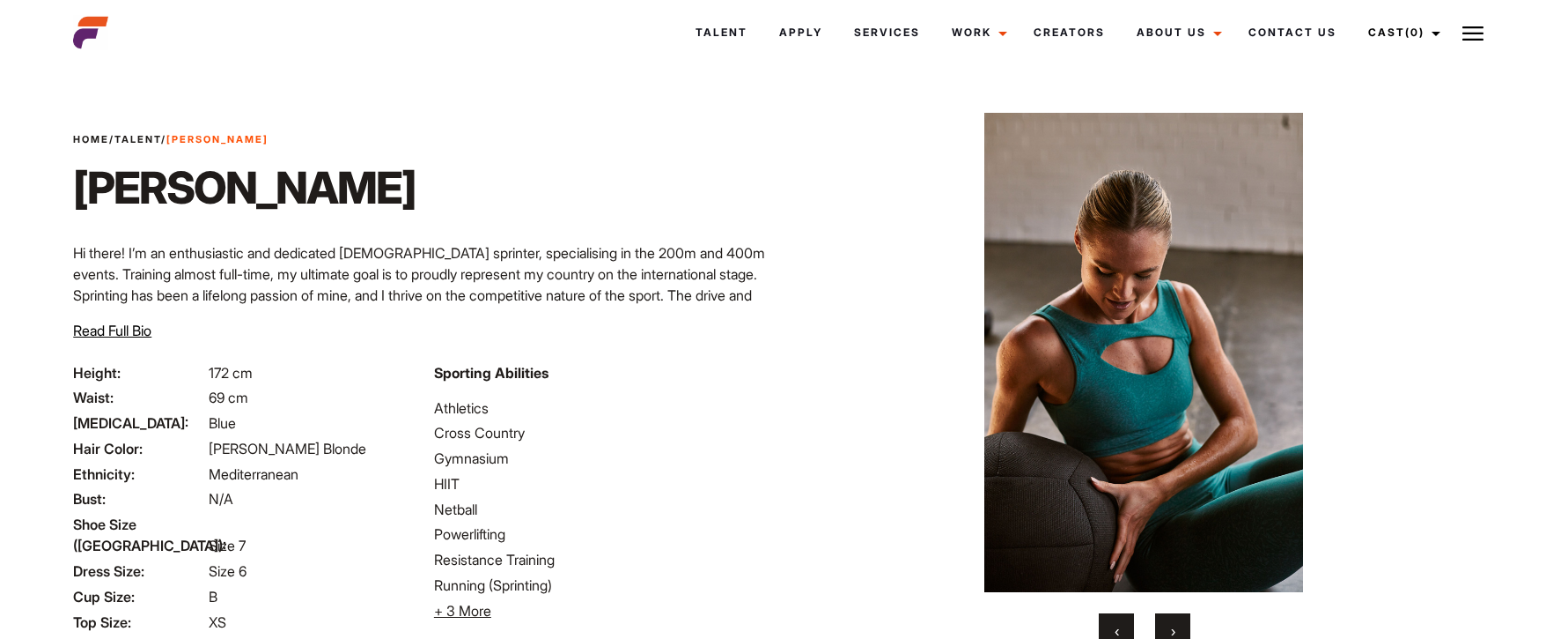
click at [1174, 622] on span "›" at bounding box center [1173, 631] width 5 height 18
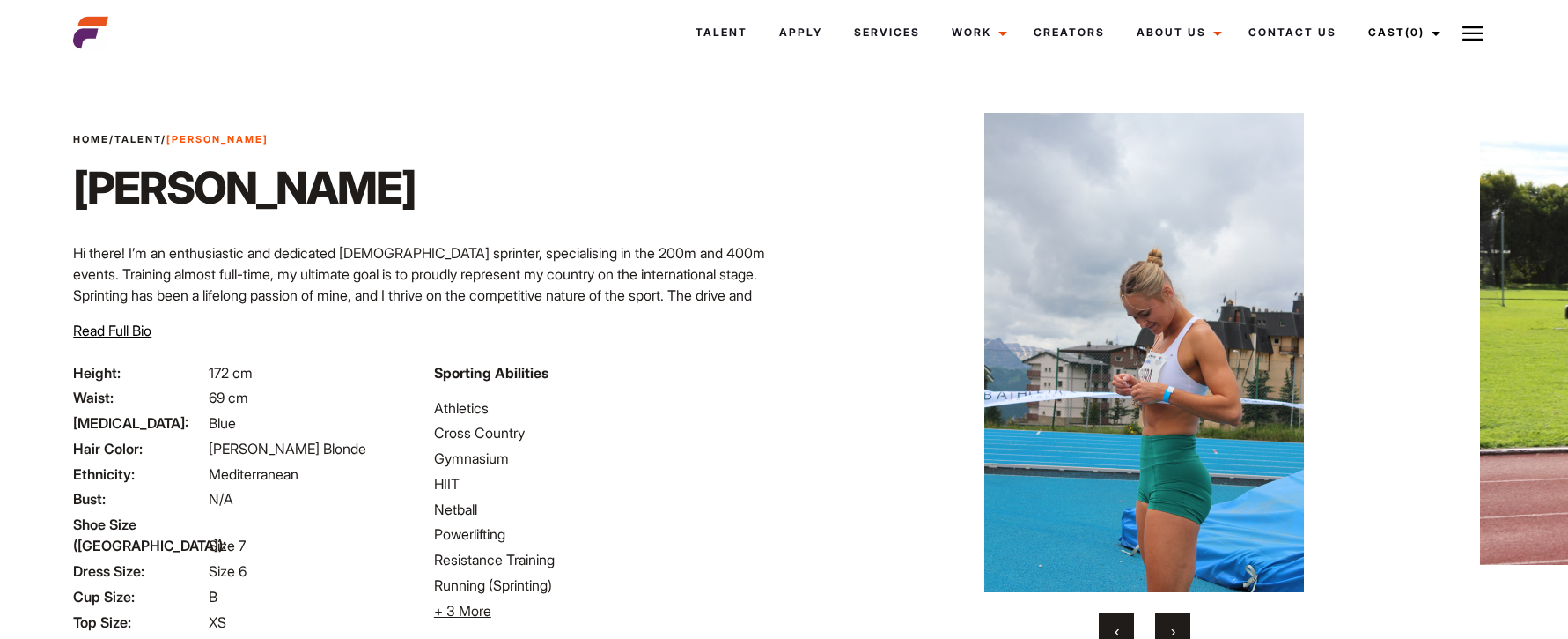
click at [1168, 628] on button "›" at bounding box center [1173, 631] width 36 height 36
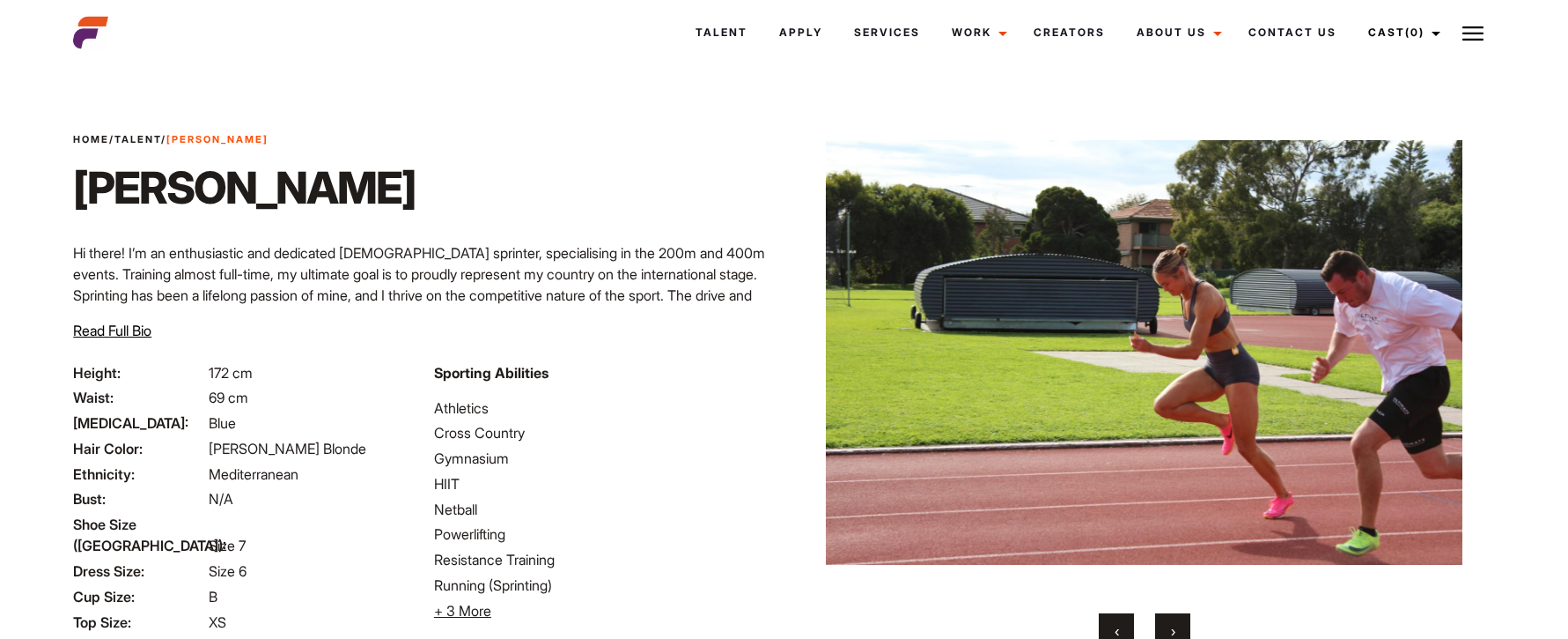
click at [1168, 628] on button "›" at bounding box center [1173, 631] width 36 height 36
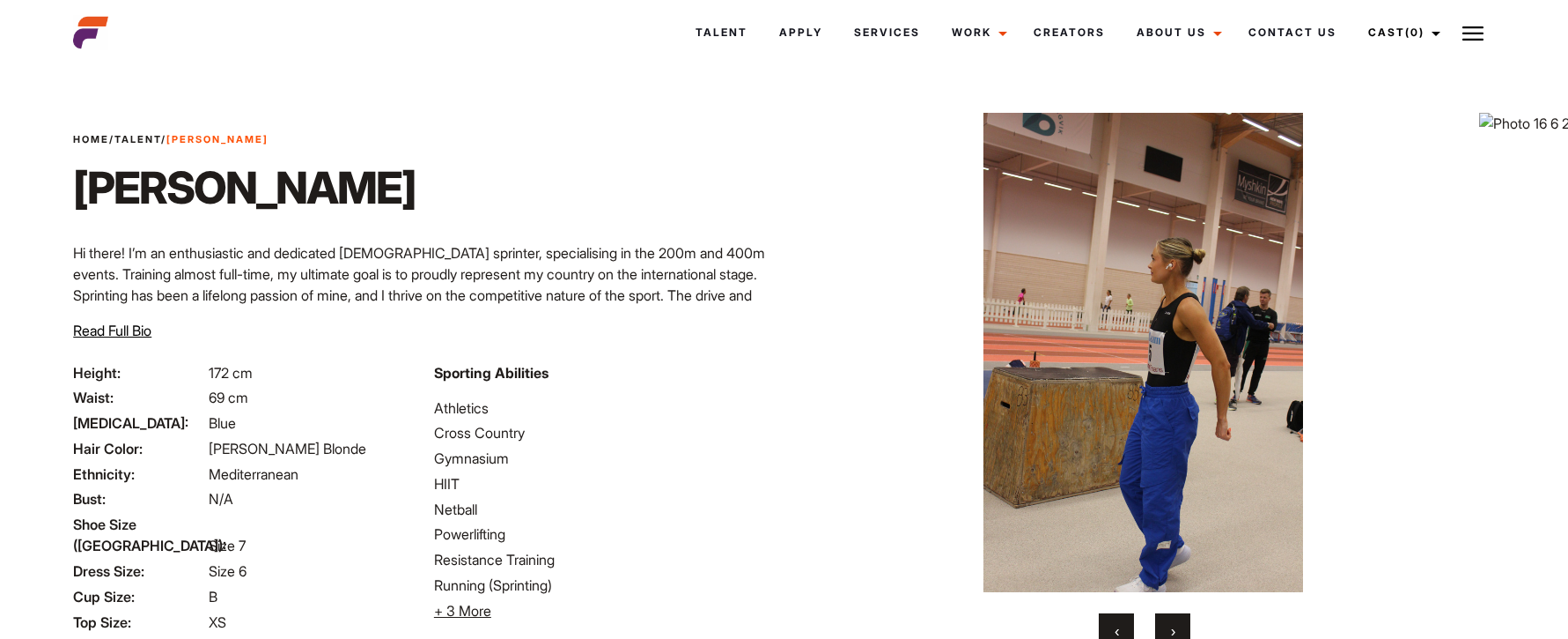
click at [1168, 628] on button "›" at bounding box center [1173, 631] width 36 height 36
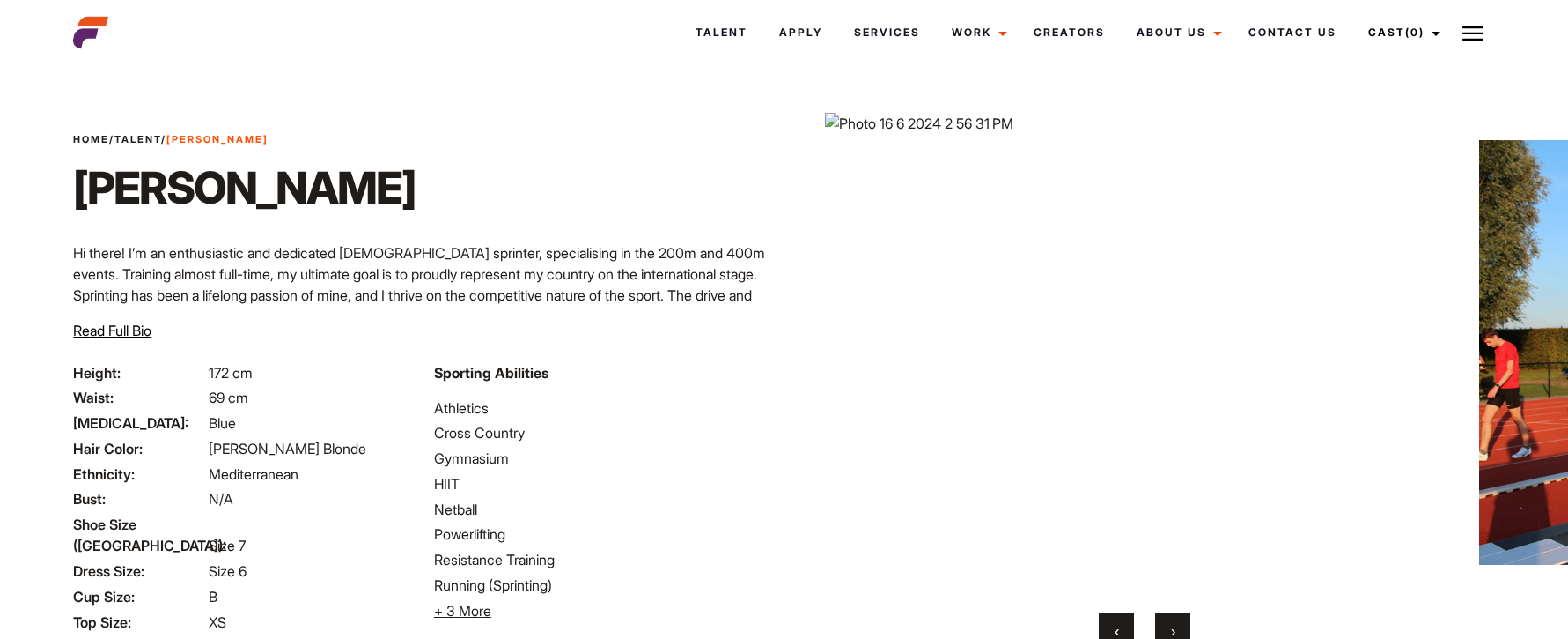
click at [1172, 622] on span "›" at bounding box center [1173, 631] width 5 height 18
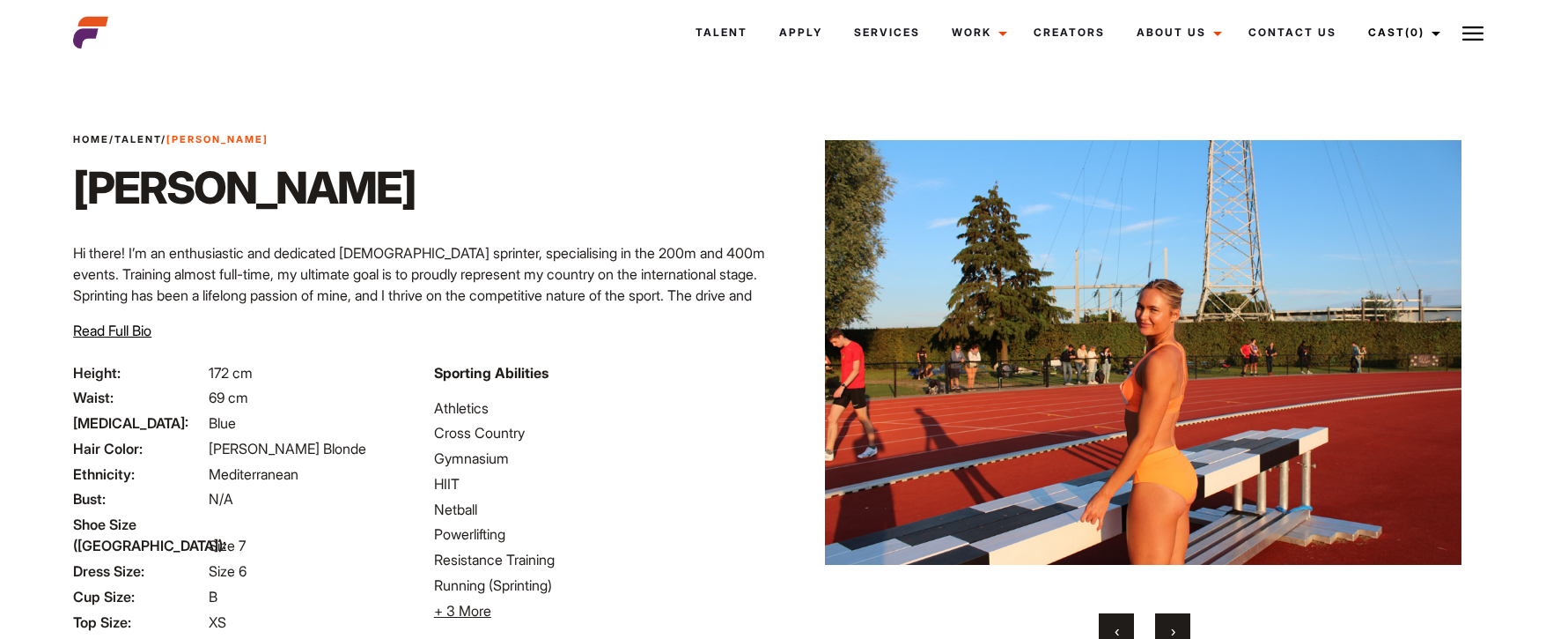
click at [1172, 622] on span "›" at bounding box center [1173, 631] width 5 height 18
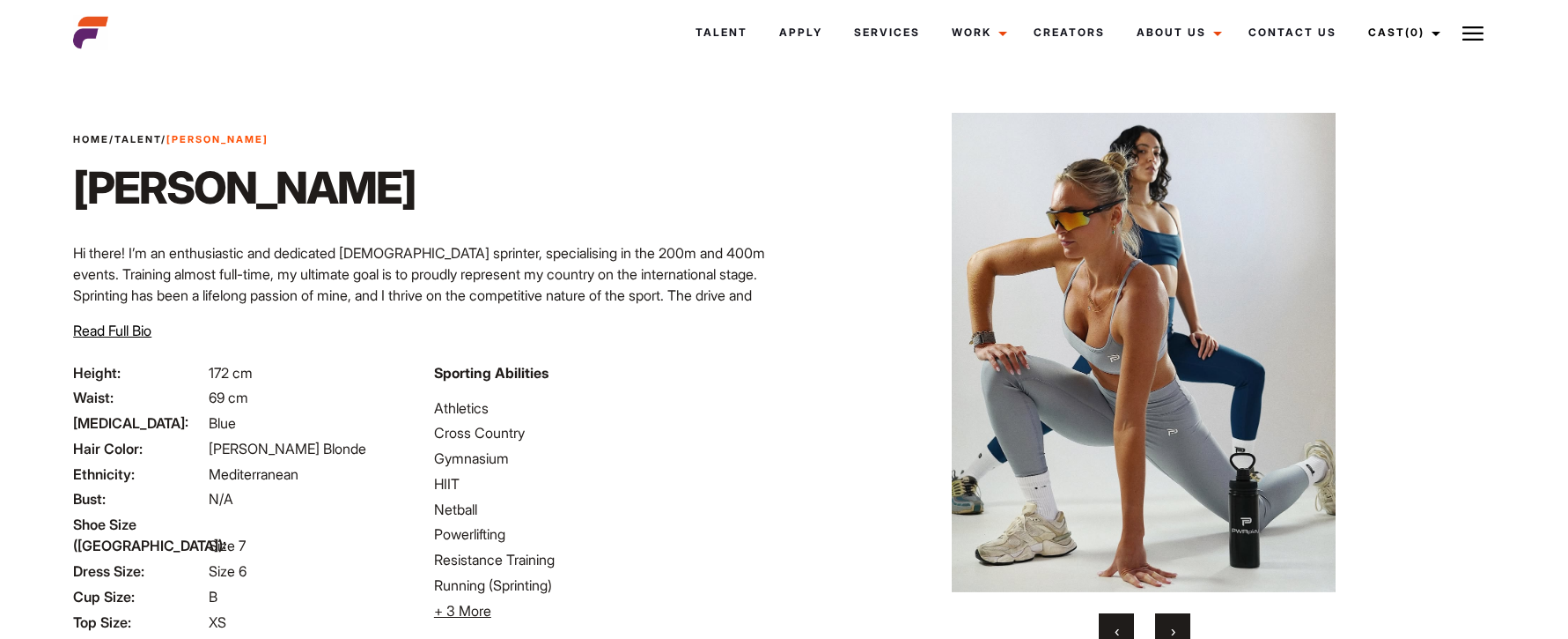
click at [1116, 623] on span "‹" at bounding box center [1116, 631] width 5 height 18
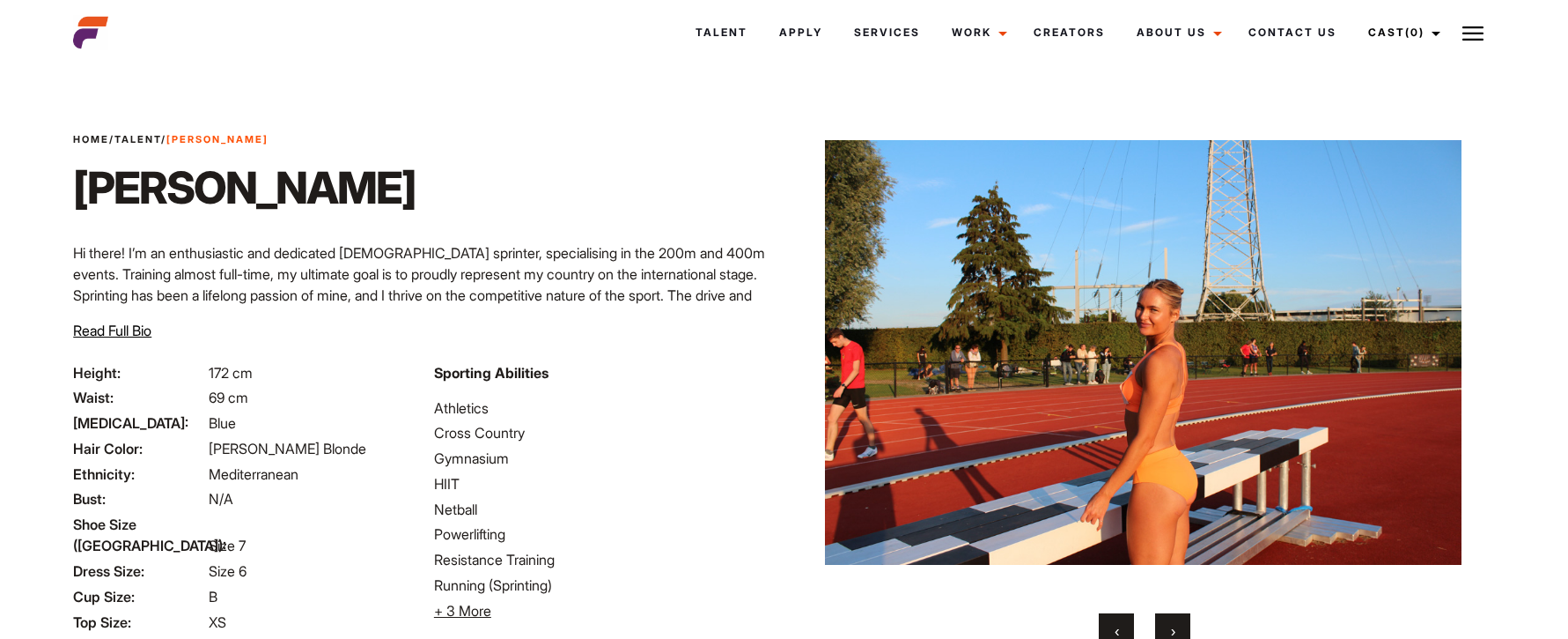
click at [1172, 630] on span "›" at bounding box center [1173, 631] width 5 height 18
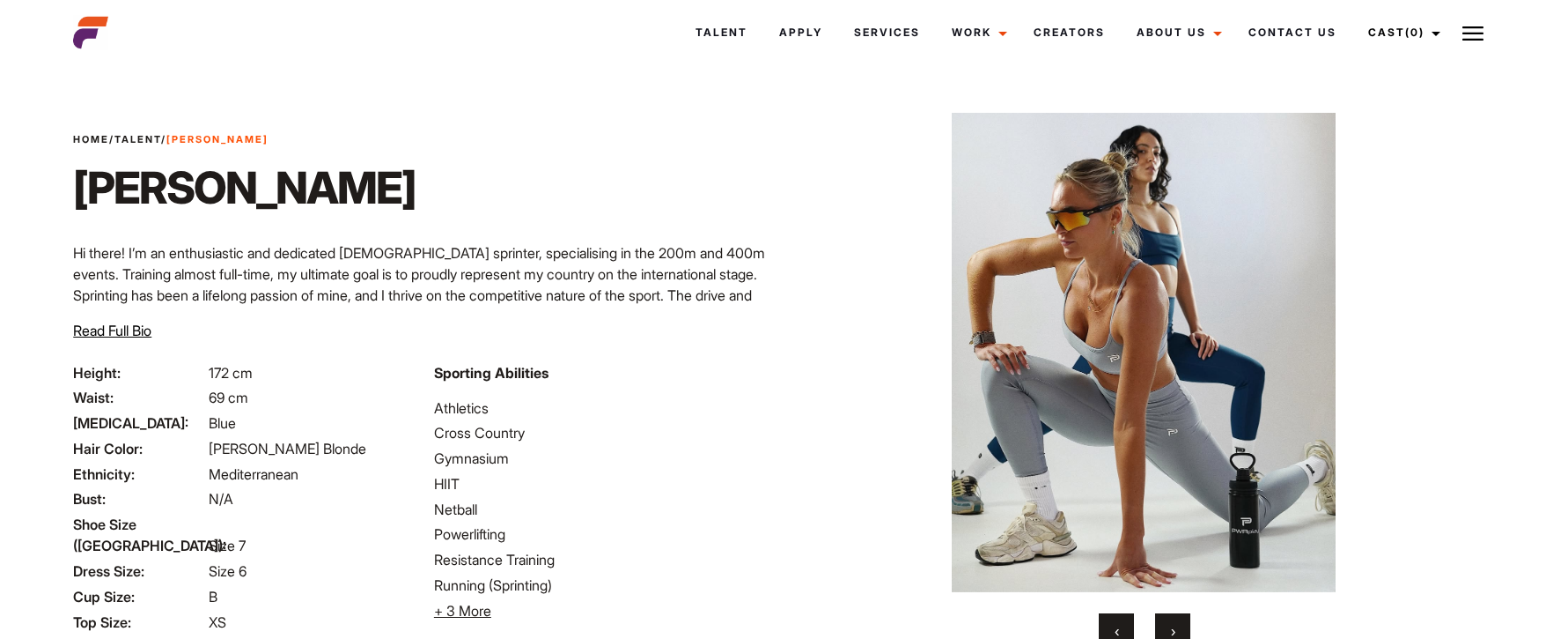
click at [1172, 625] on span "›" at bounding box center [1173, 631] width 5 height 18
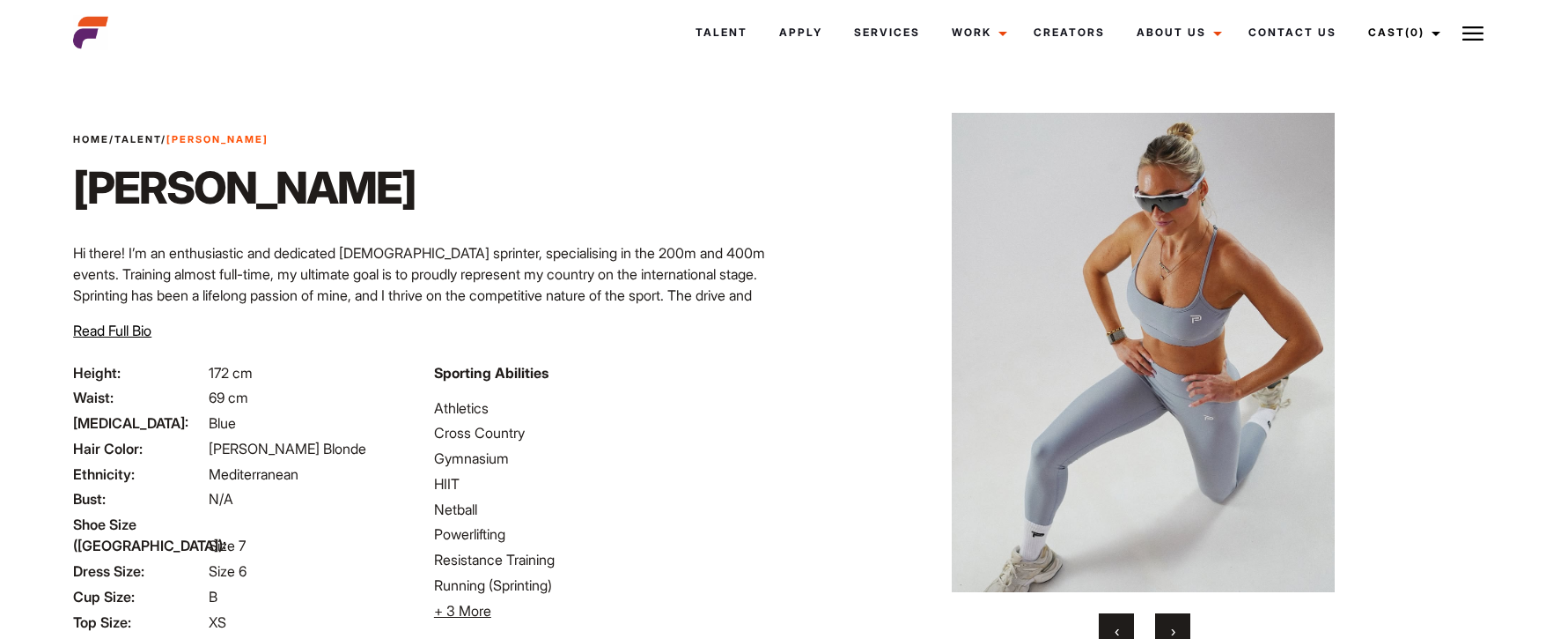
click at [1172, 623] on span "›" at bounding box center [1173, 631] width 5 height 18
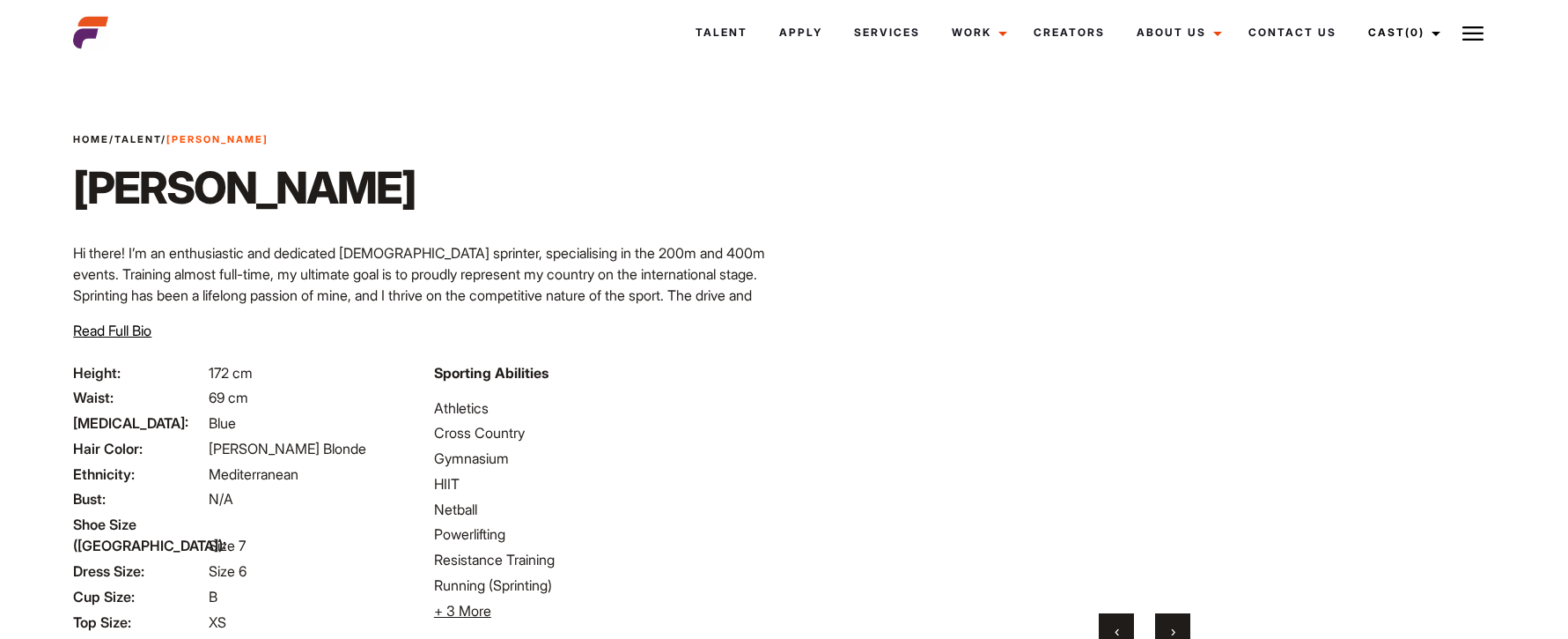
click at [1172, 623] on span "›" at bounding box center [1173, 631] width 5 height 18
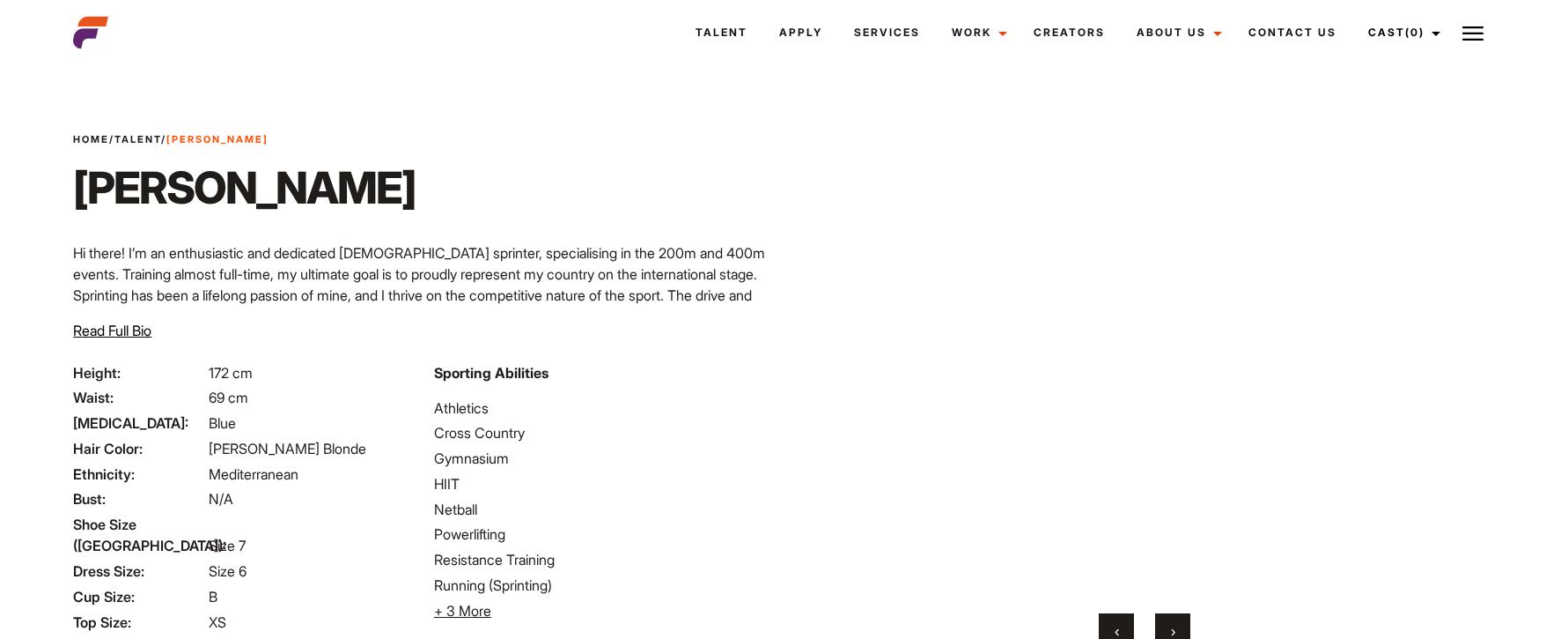
click at [1172, 623] on span "›" at bounding box center [1173, 631] width 5 height 18
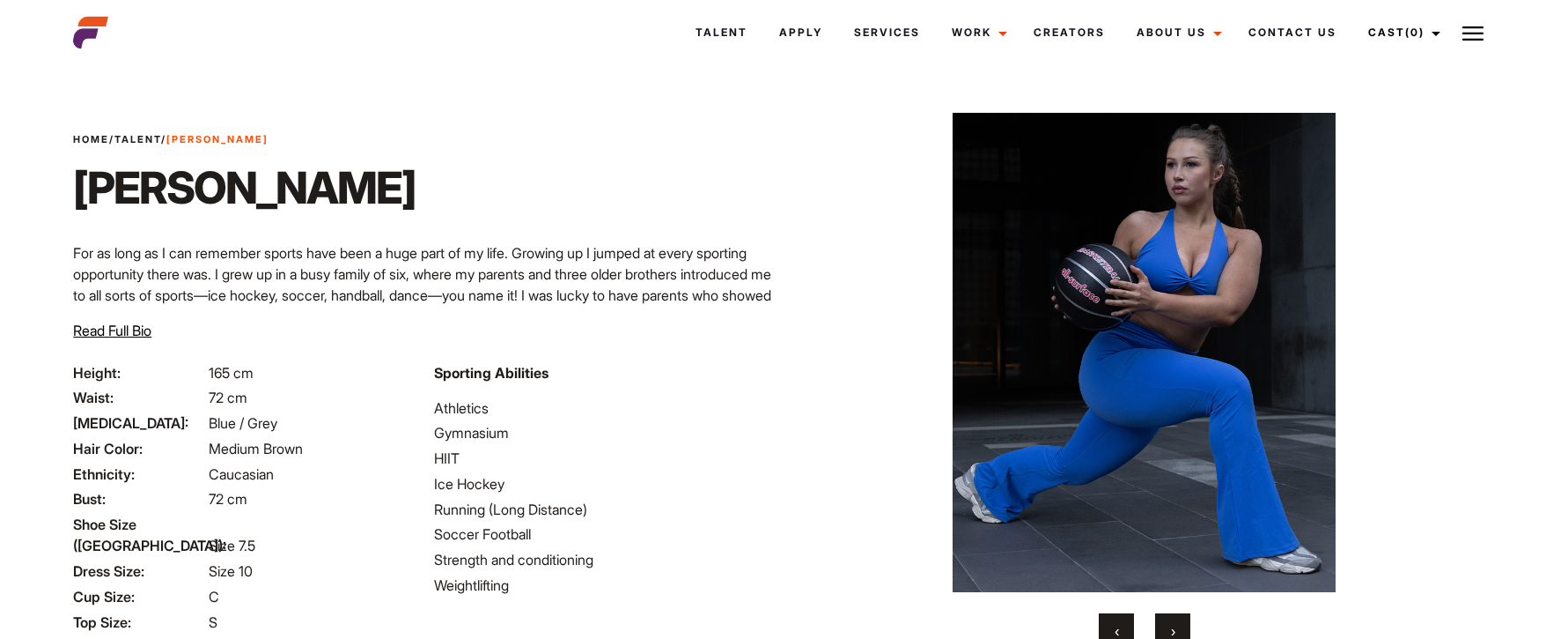
click at [1166, 619] on button "›" at bounding box center [1173, 631] width 36 height 36
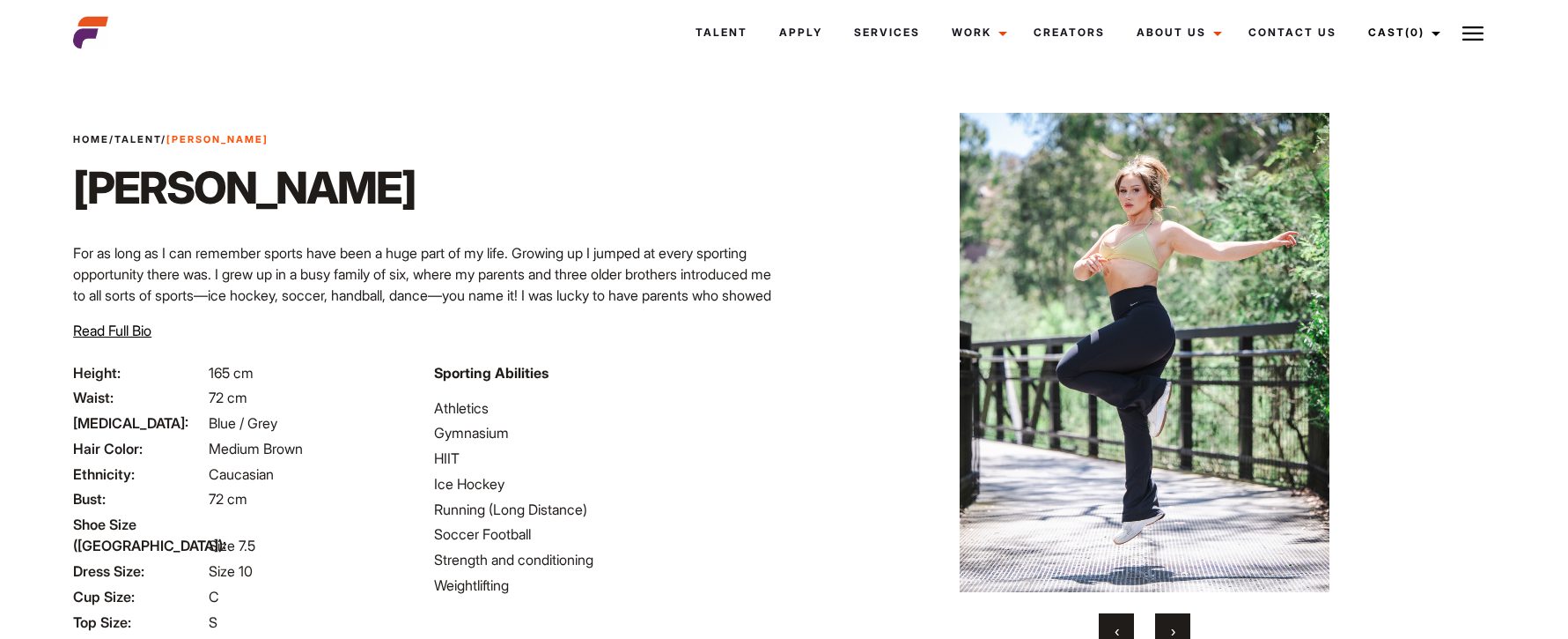
click at [1166, 619] on button "›" at bounding box center [1173, 631] width 36 height 36
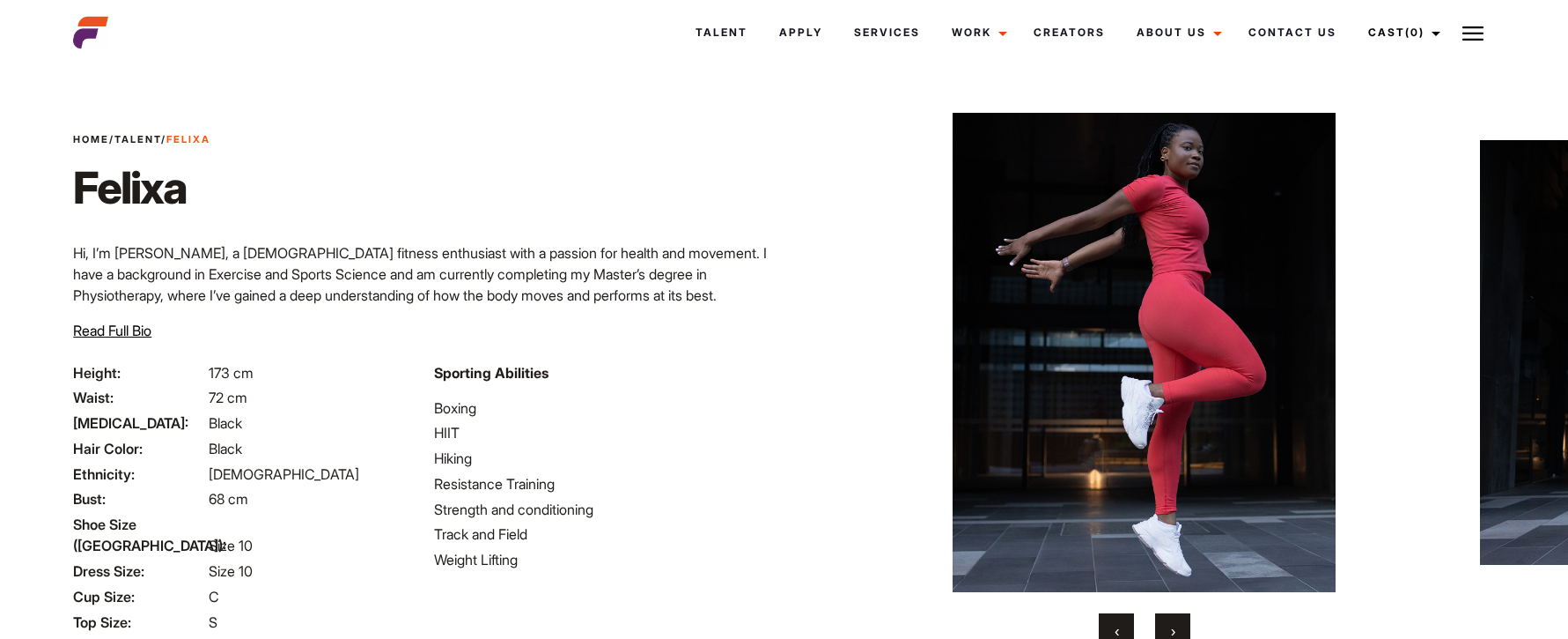
click at [1177, 628] on button "›" at bounding box center [1173, 631] width 36 height 36
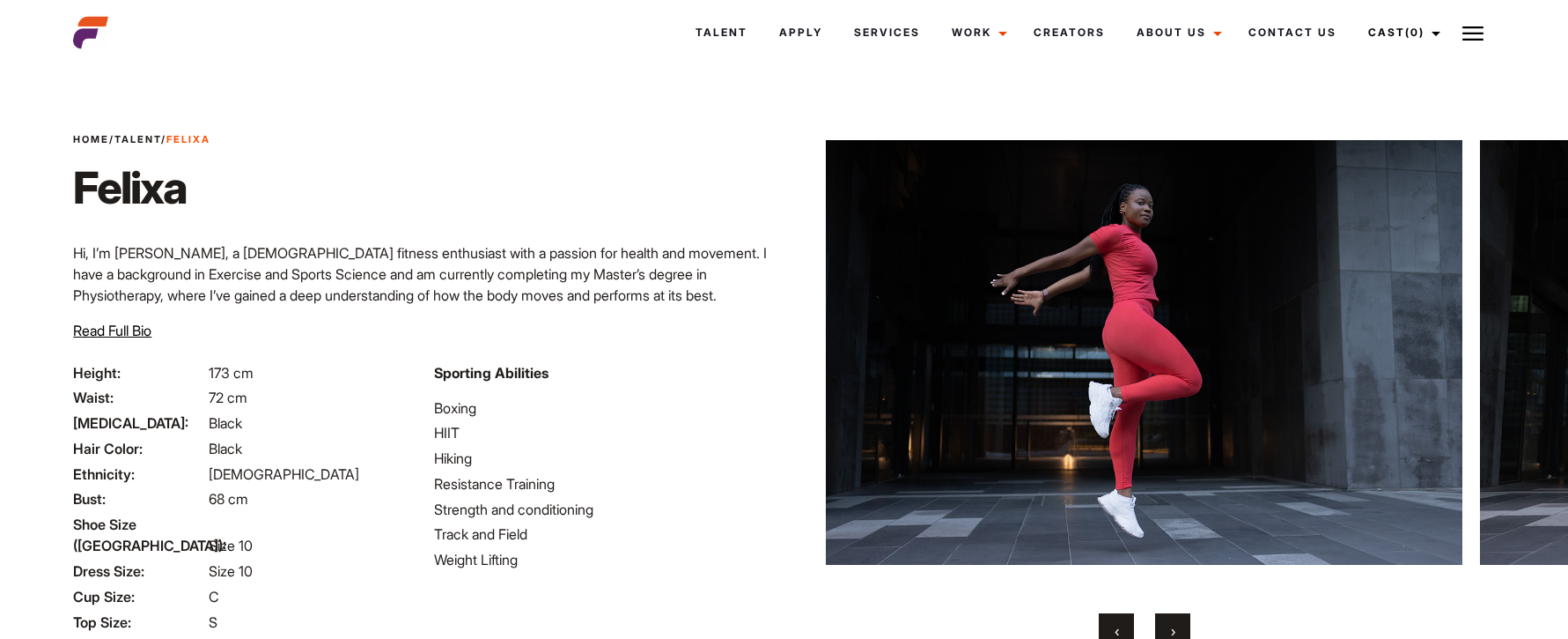
click at [1176, 628] on button "›" at bounding box center [1173, 631] width 36 height 36
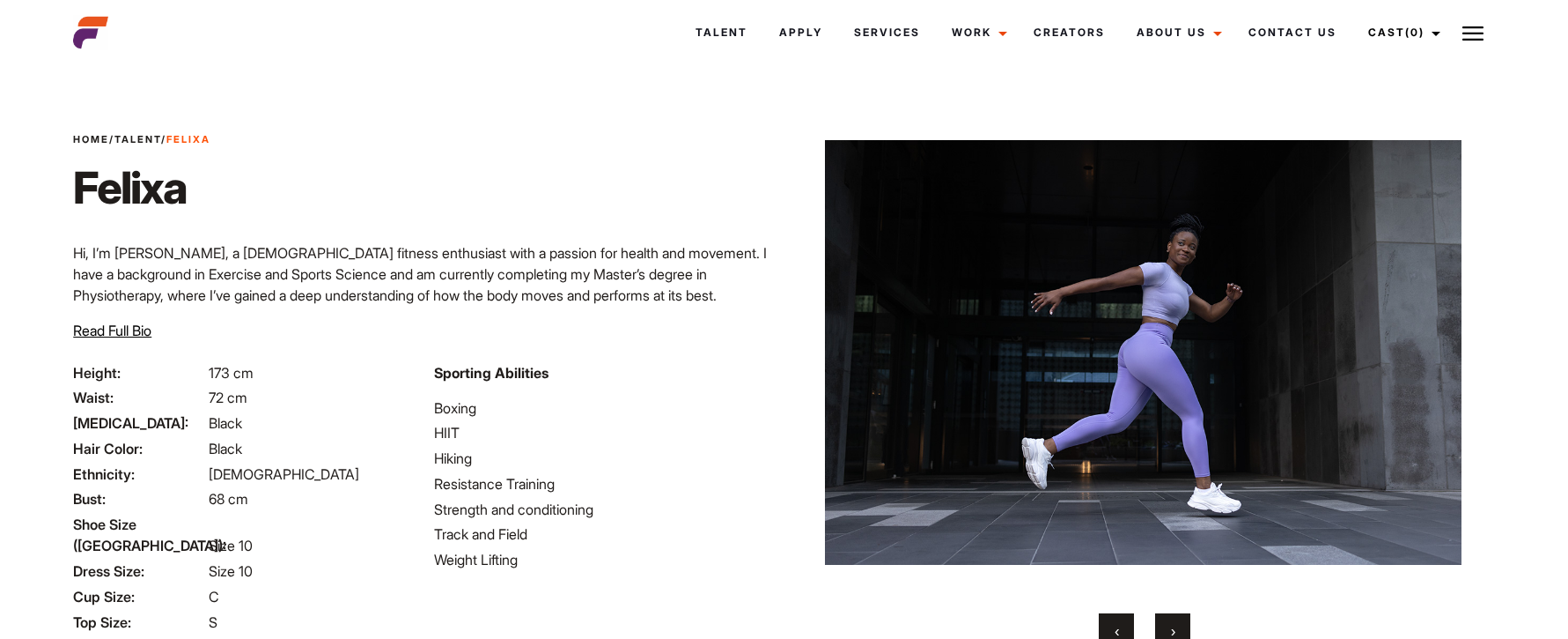
click at [1176, 628] on button "›" at bounding box center [1173, 631] width 36 height 36
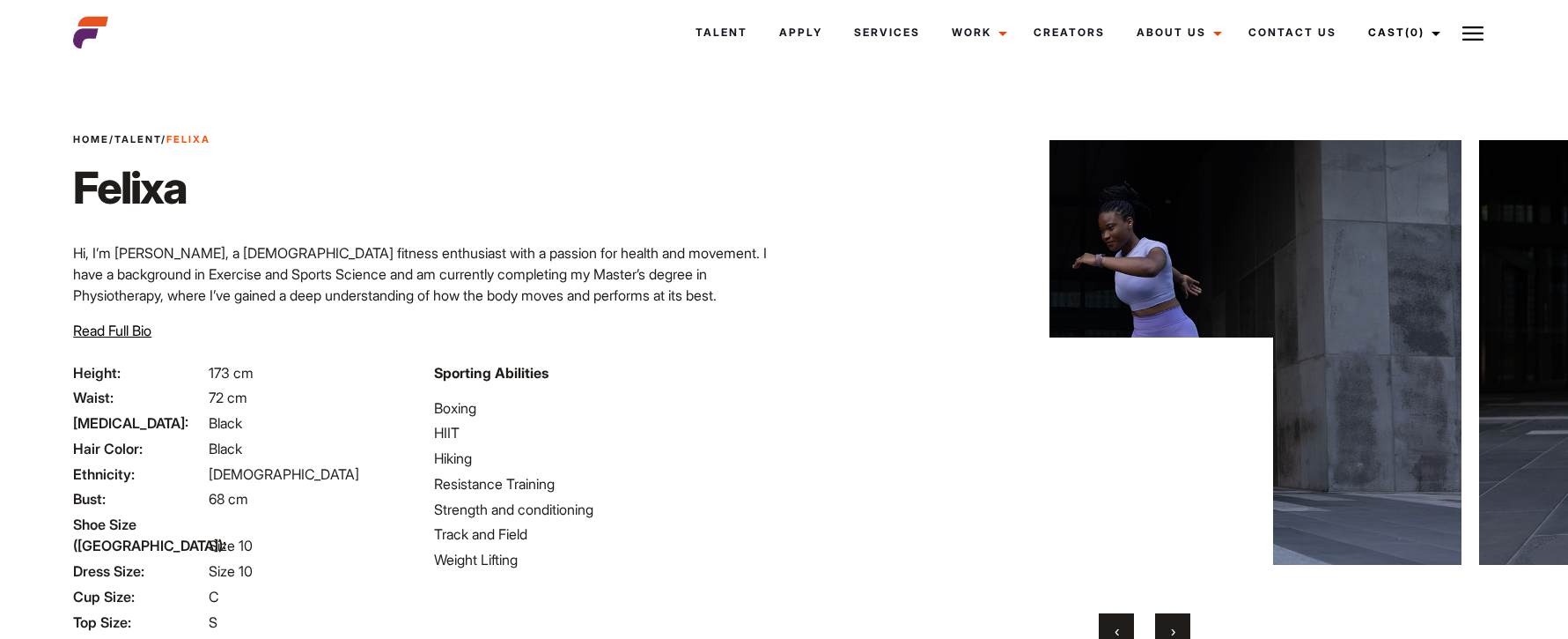
click at [1175, 628] on button "›" at bounding box center [1173, 631] width 36 height 36
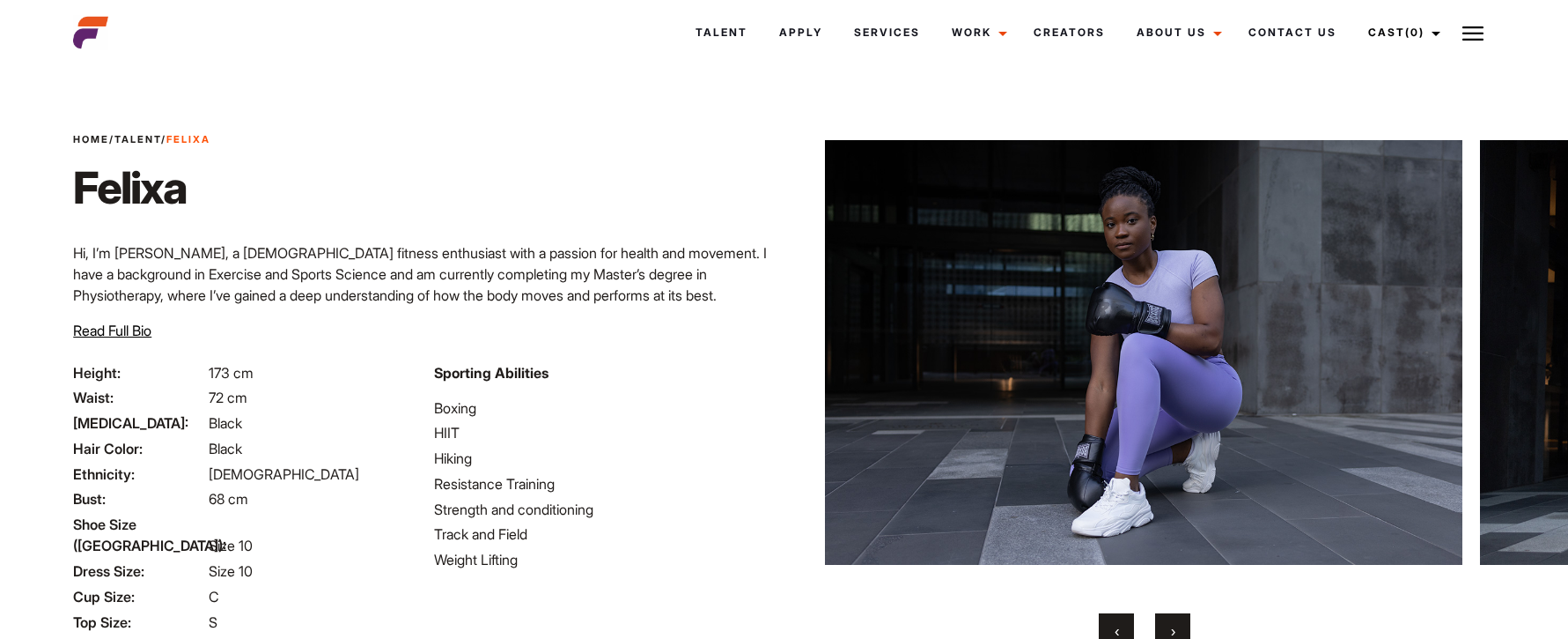
click at [1175, 628] on button "›" at bounding box center [1173, 631] width 36 height 36
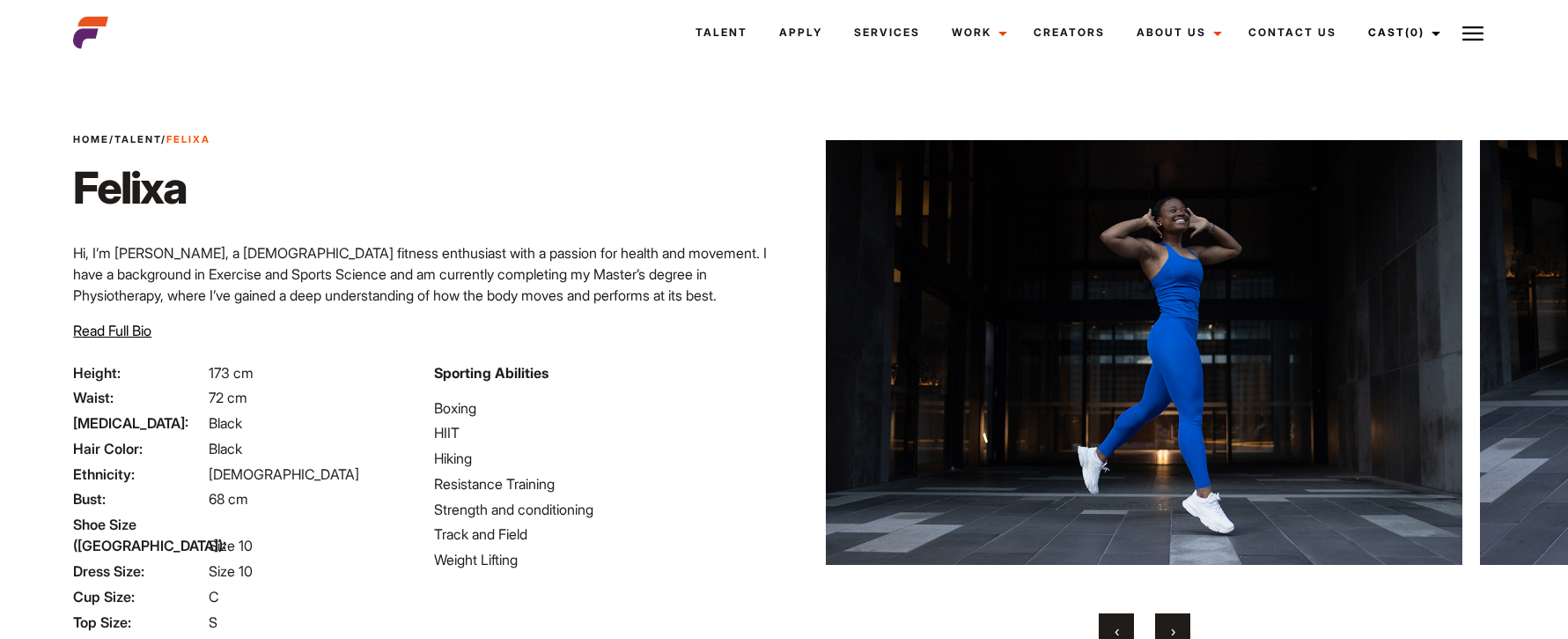
click at [1175, 628] on button "›" at bounding box center [1173, 631] width 36 height 36
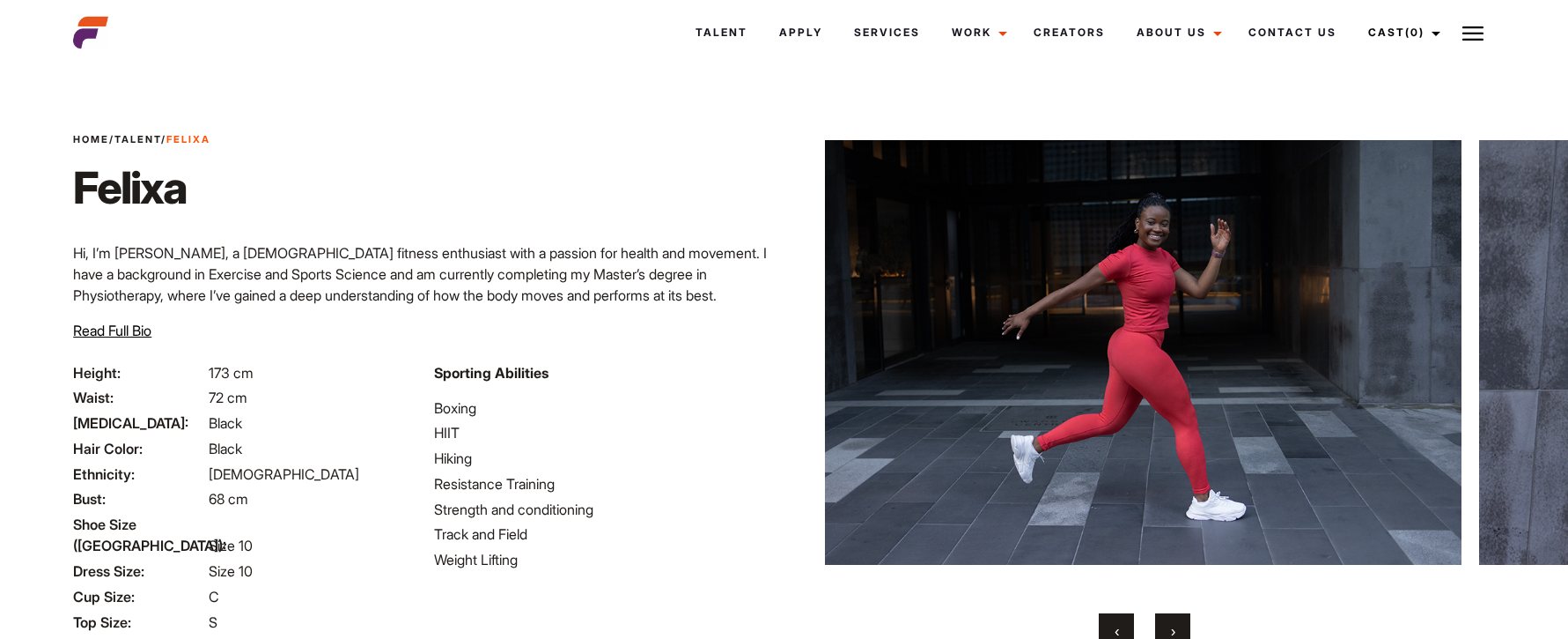
click at [1175, 628] on button "›" at bounding box center [1173, 631] width 36 height 36
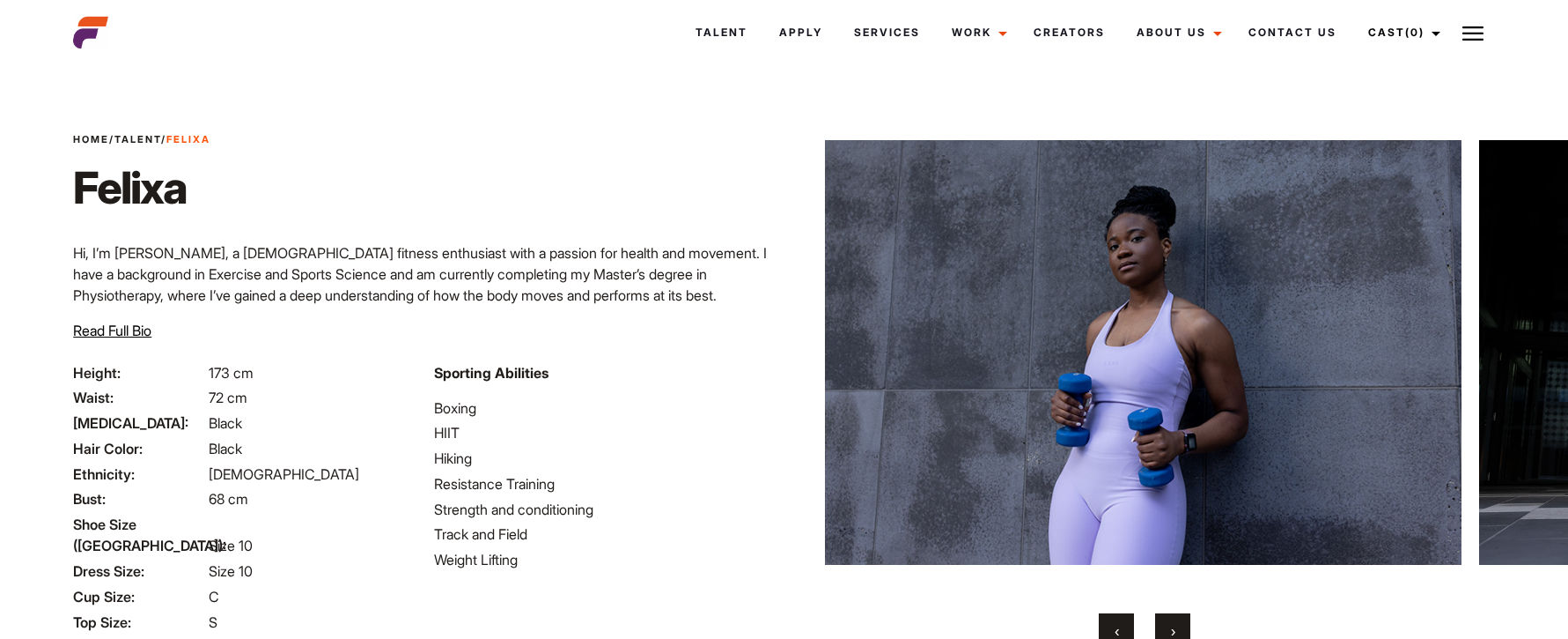
click at [1175, 628] on button "›" at bounding box center [1173, 631] width 36 height 36
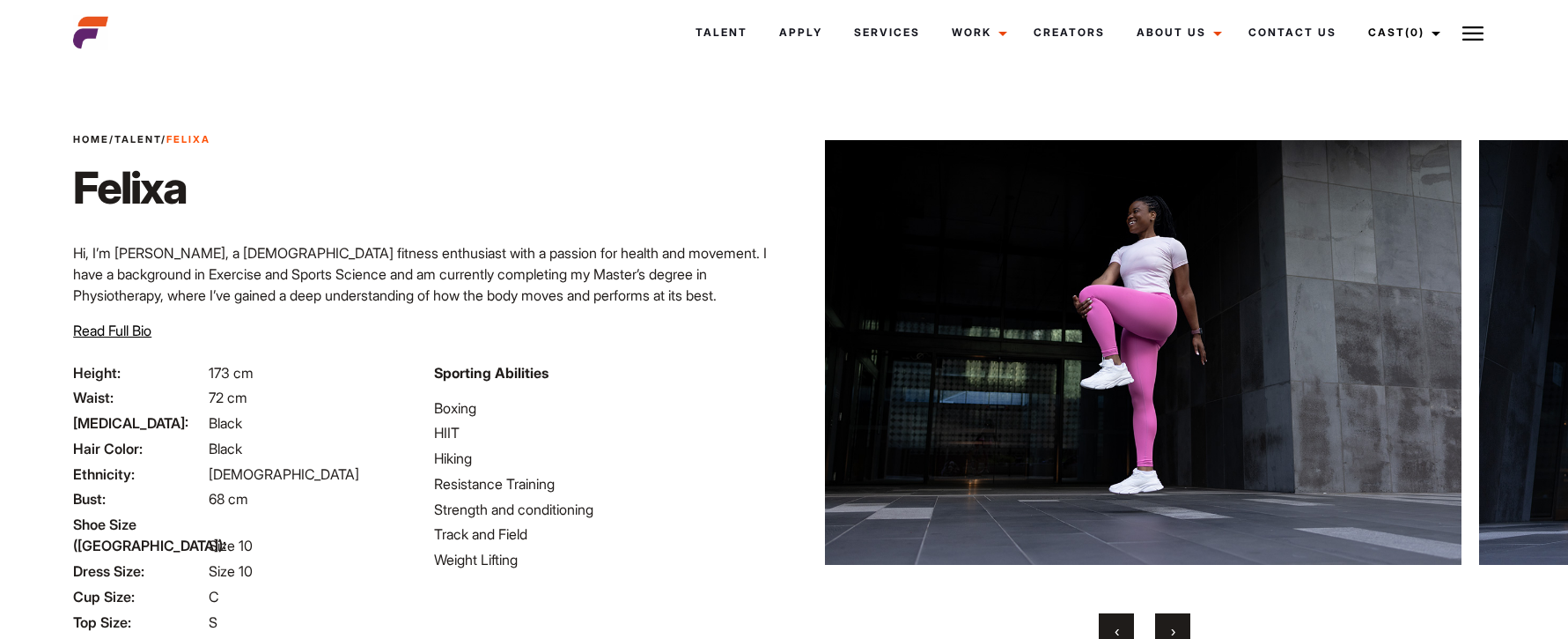
click at [1175, 628] on button "›" at bounding box center [1173, 631] width 36 height 36
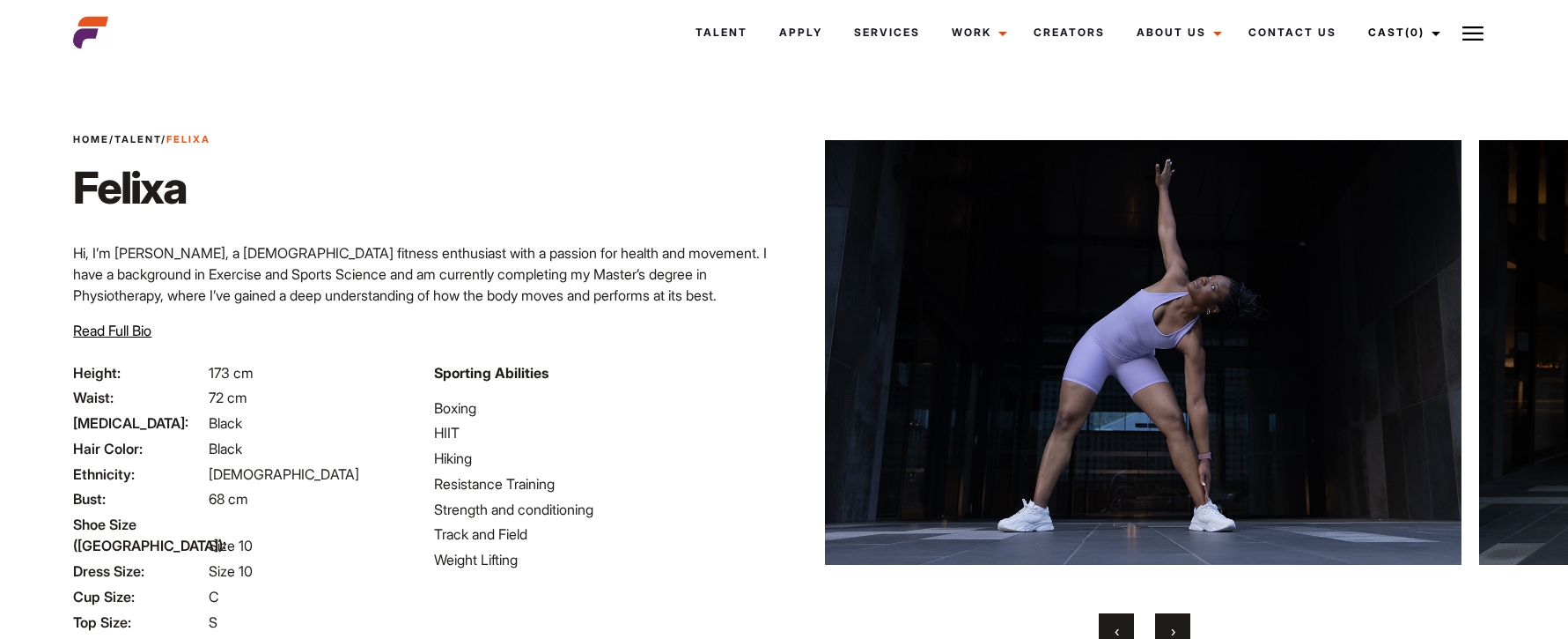
click at [1175, 628] on button "›" at bounding box center [1173, 631] width 36 height 36
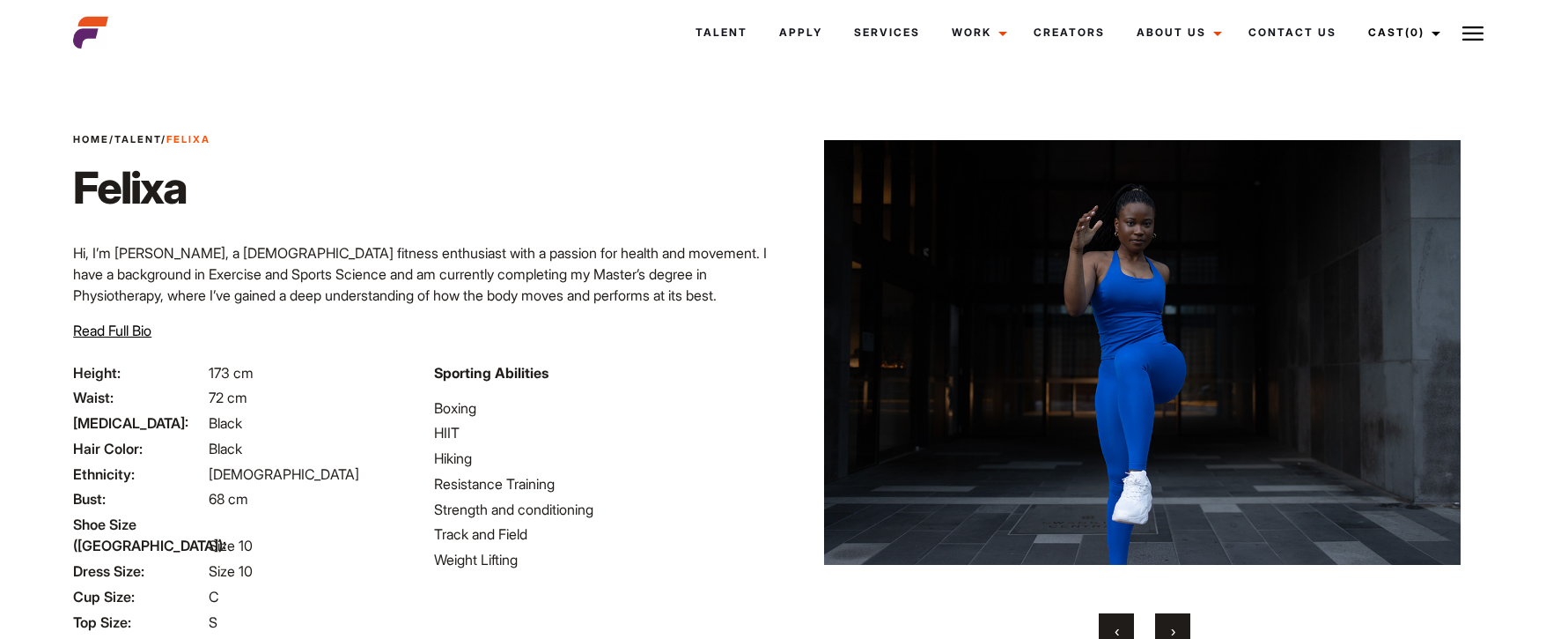
click at [1175, 628] on button "›" at bounding box center [1173, 631] width 36 height 36
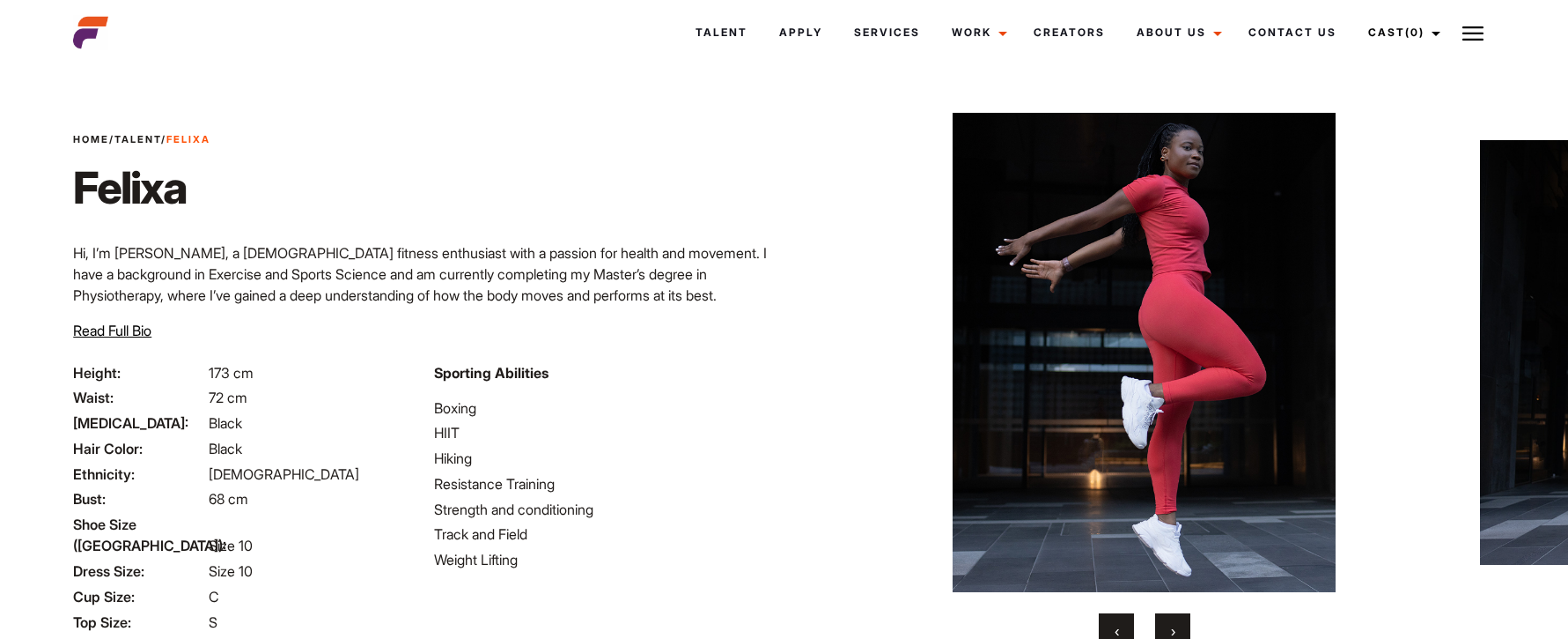
click at [1175, 622] on button "›" at bounding box center [1173, 631] width 36 height 36
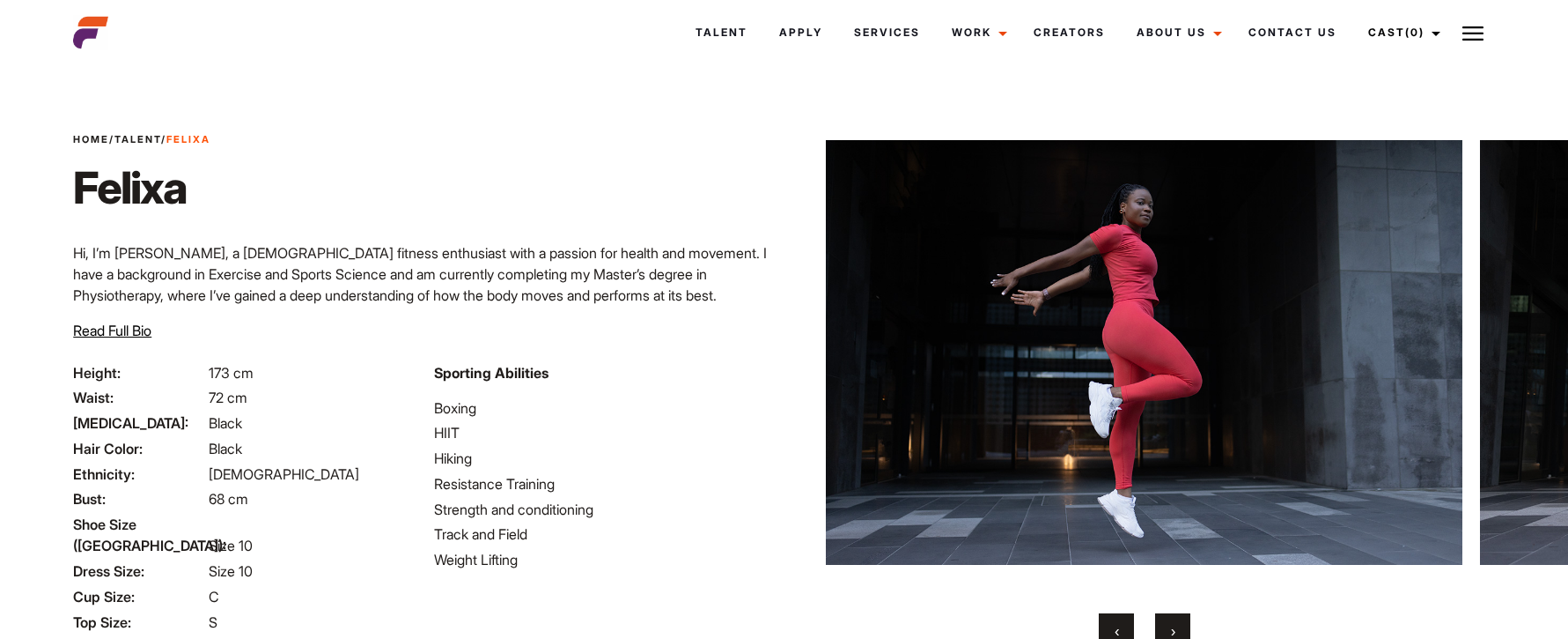
click at [1175, 622] on button "›" at bounding box center [1173, 631] width 36 height 36
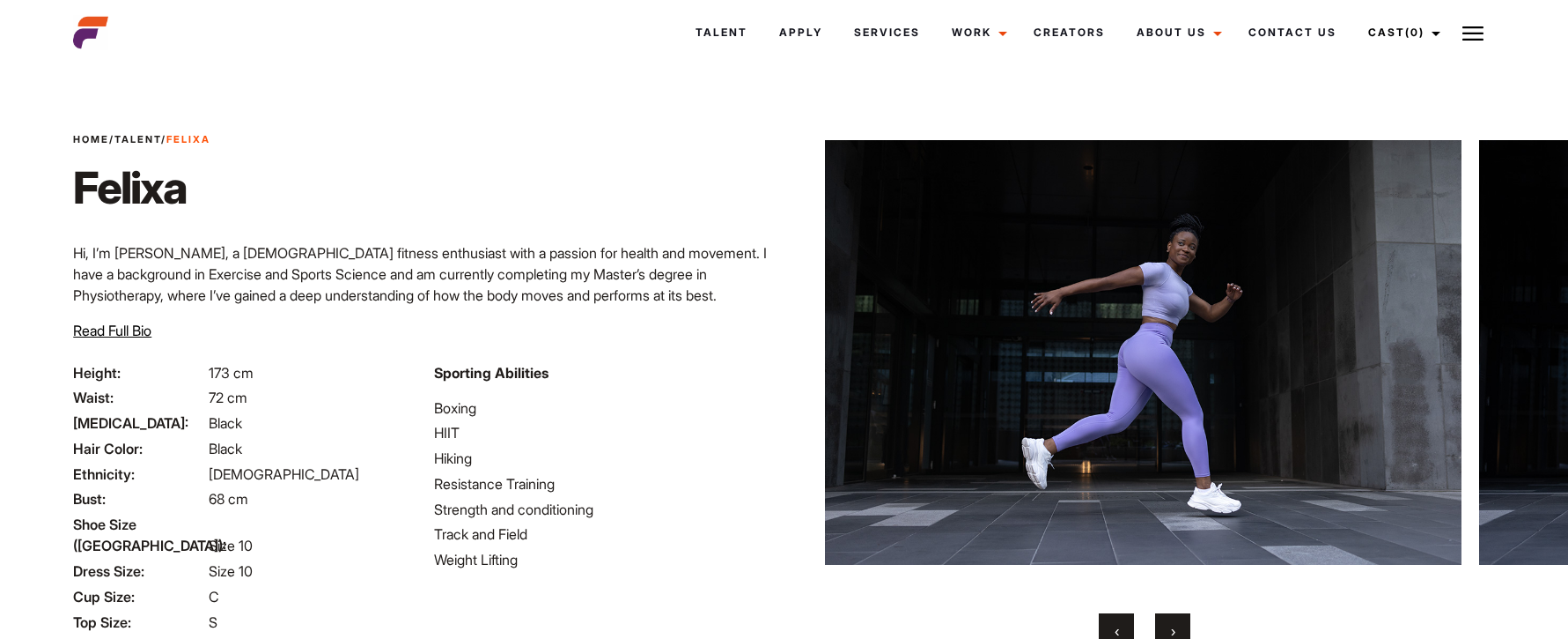
click at [1175, 622] on button "›" at bounding box center [1173, 631] width 36 height 36
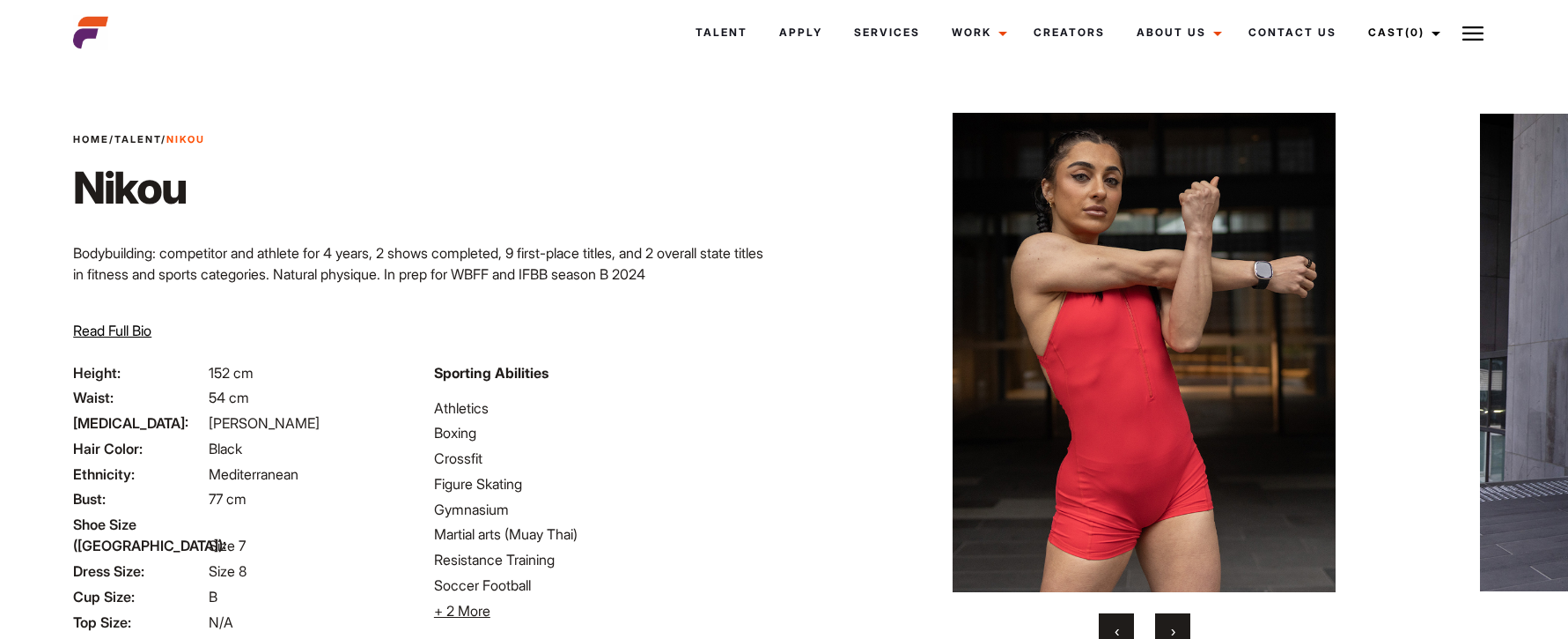
click at [1175, 621] on button "›" at bounding box center [1173, 631] width 36 height 36
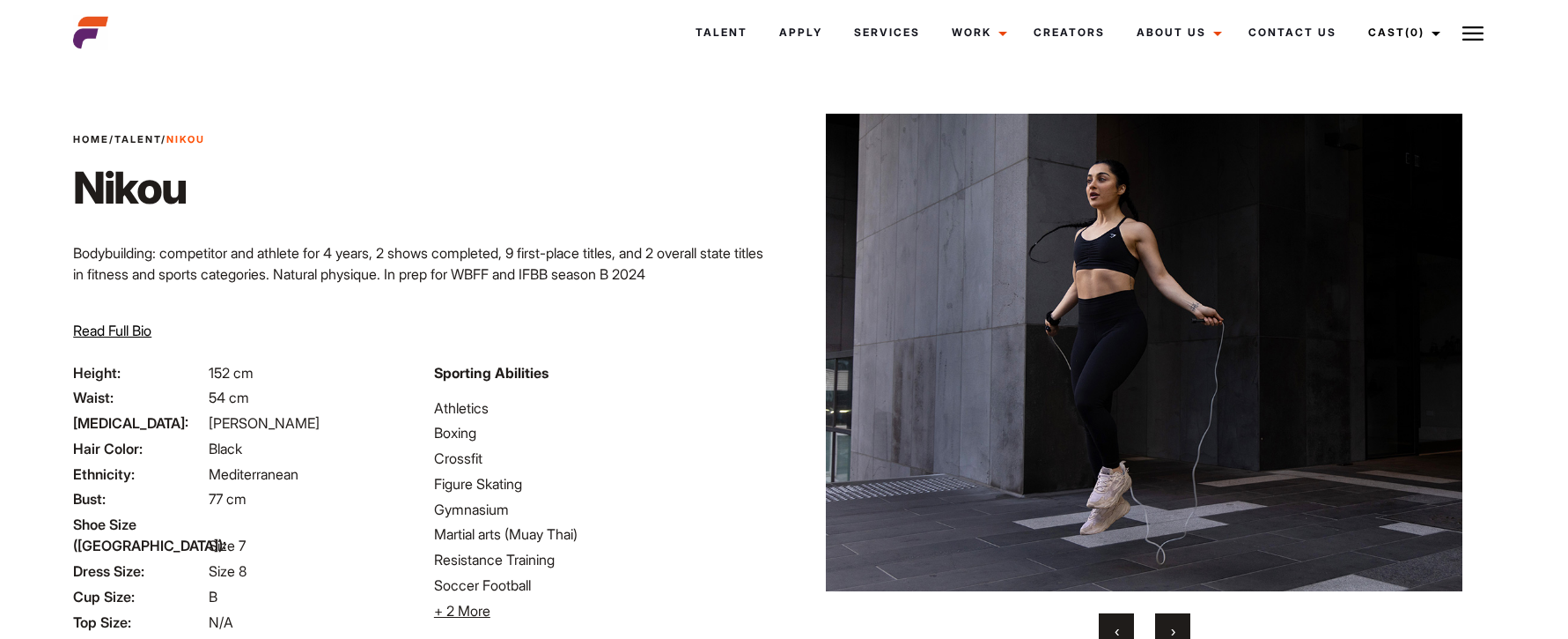
click at [1175, 620] on button "›" at bounding box center [1173, 631] width 36 height 36
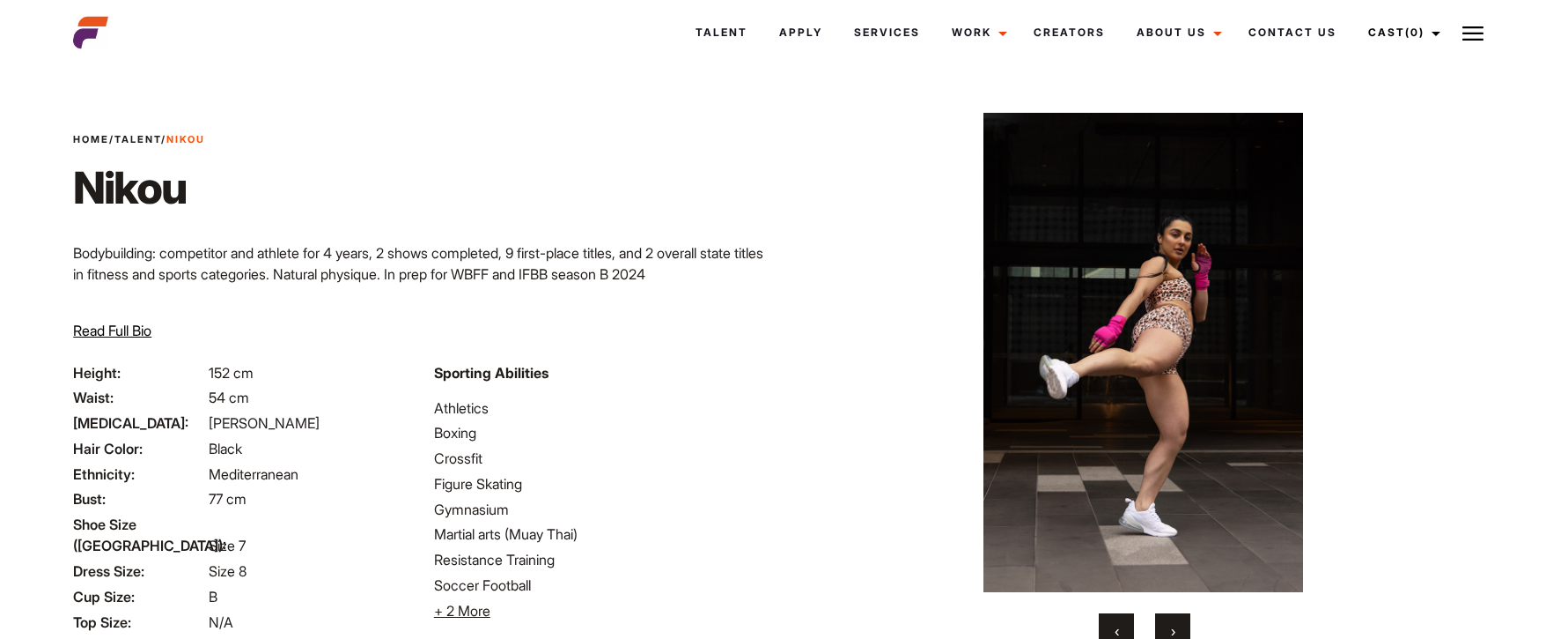
click at [1175, 620] on button "›" at bounding box center [1173, 631] width 36 height 36
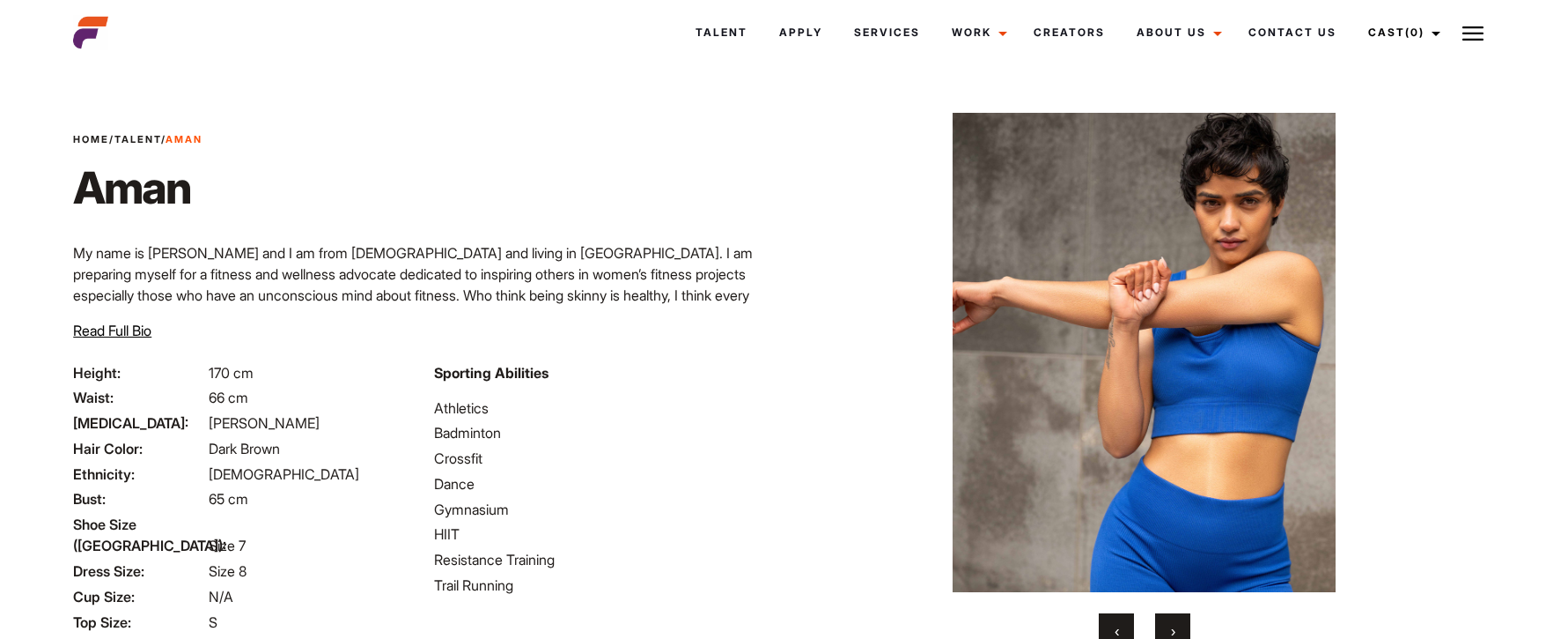
click at [1172, 626] on span "›" at bounding box center [1173, 631] width 5 height 18
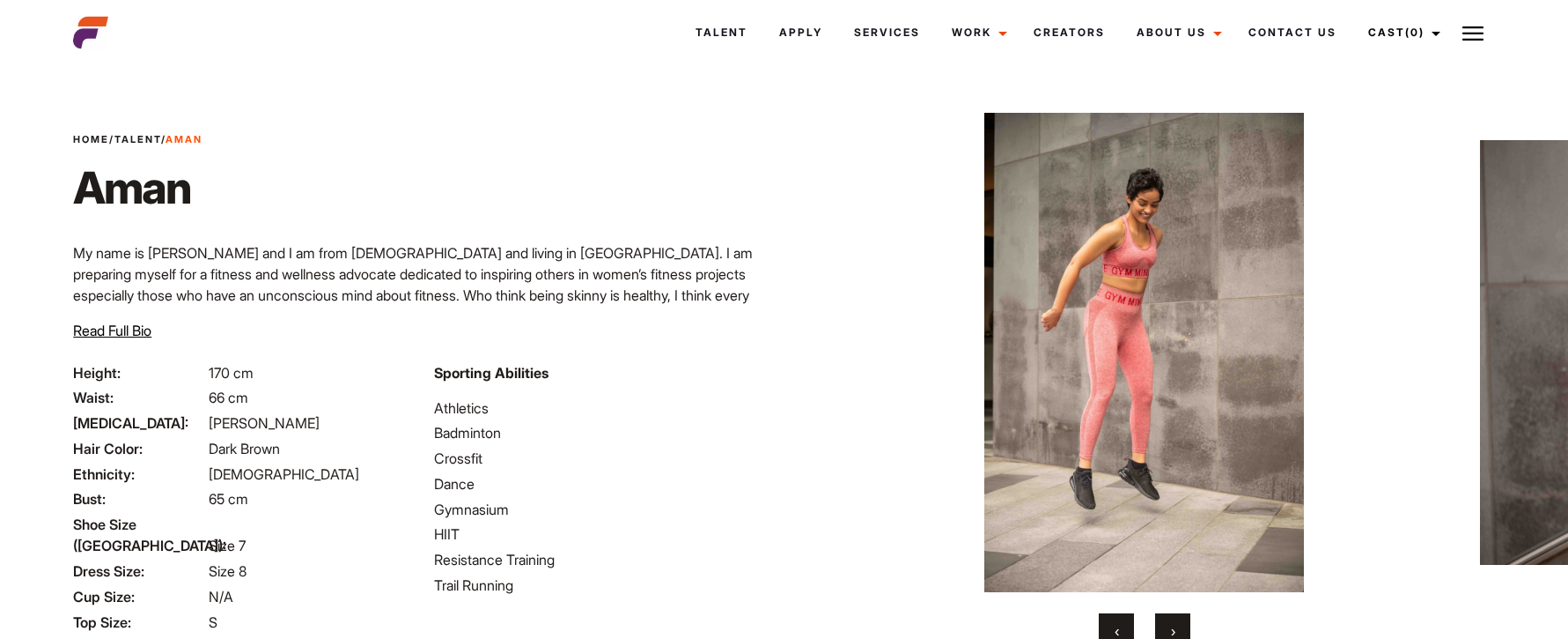
click at [1172, 626] on span "›" at bounding box center [1173, 631] width 5 height 18
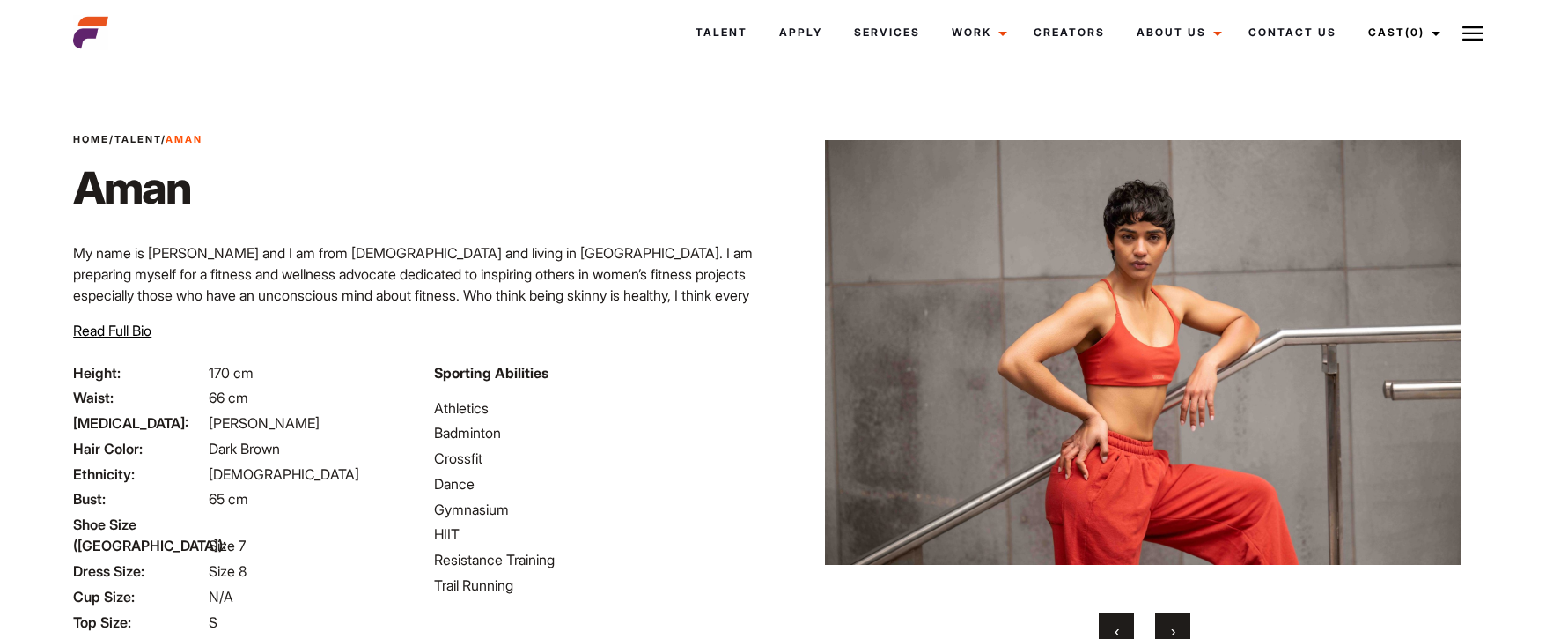
click at [1170, 618] on button "›" at bounding box center [1173, 631] width 36 height 36
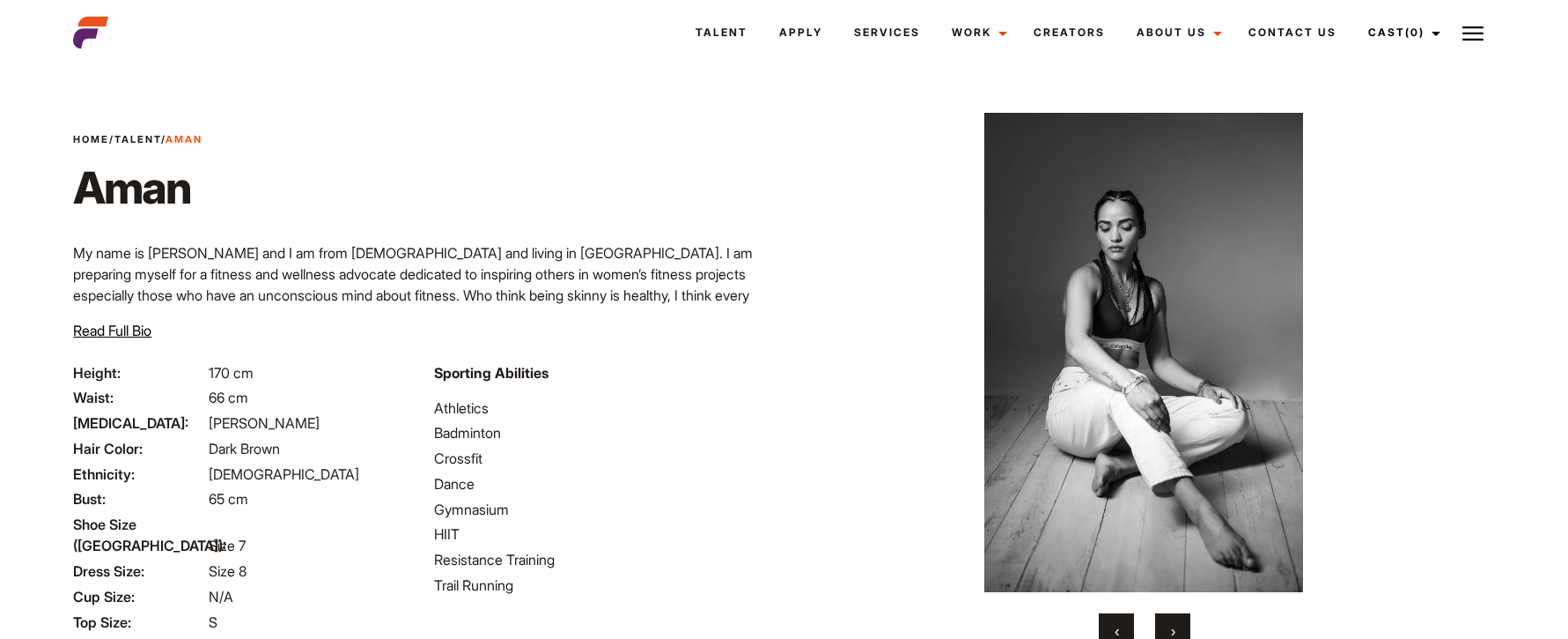
click at [1168, 620] on button "›" at bounding box center [1173, 631] width 36 height 36
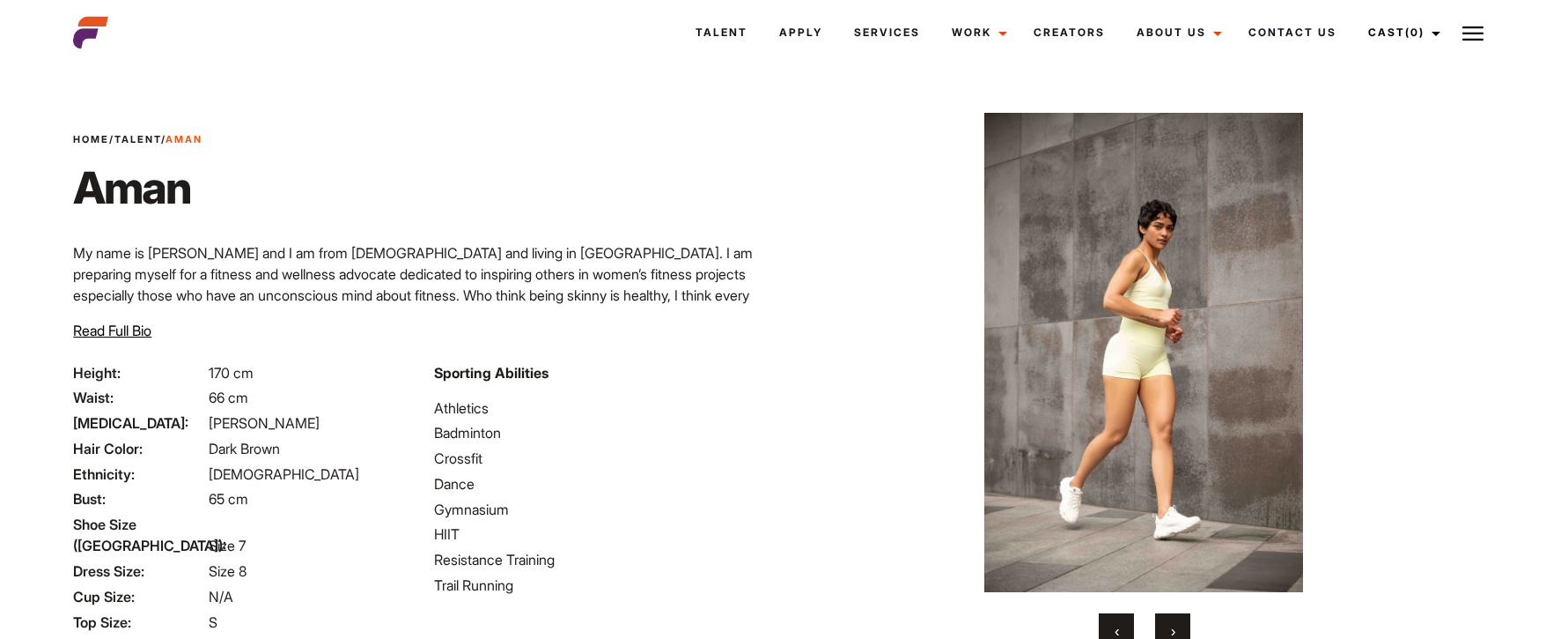
click at [1168, 620] on button "›" at bounding box center [1173, 631] width 36 height 36
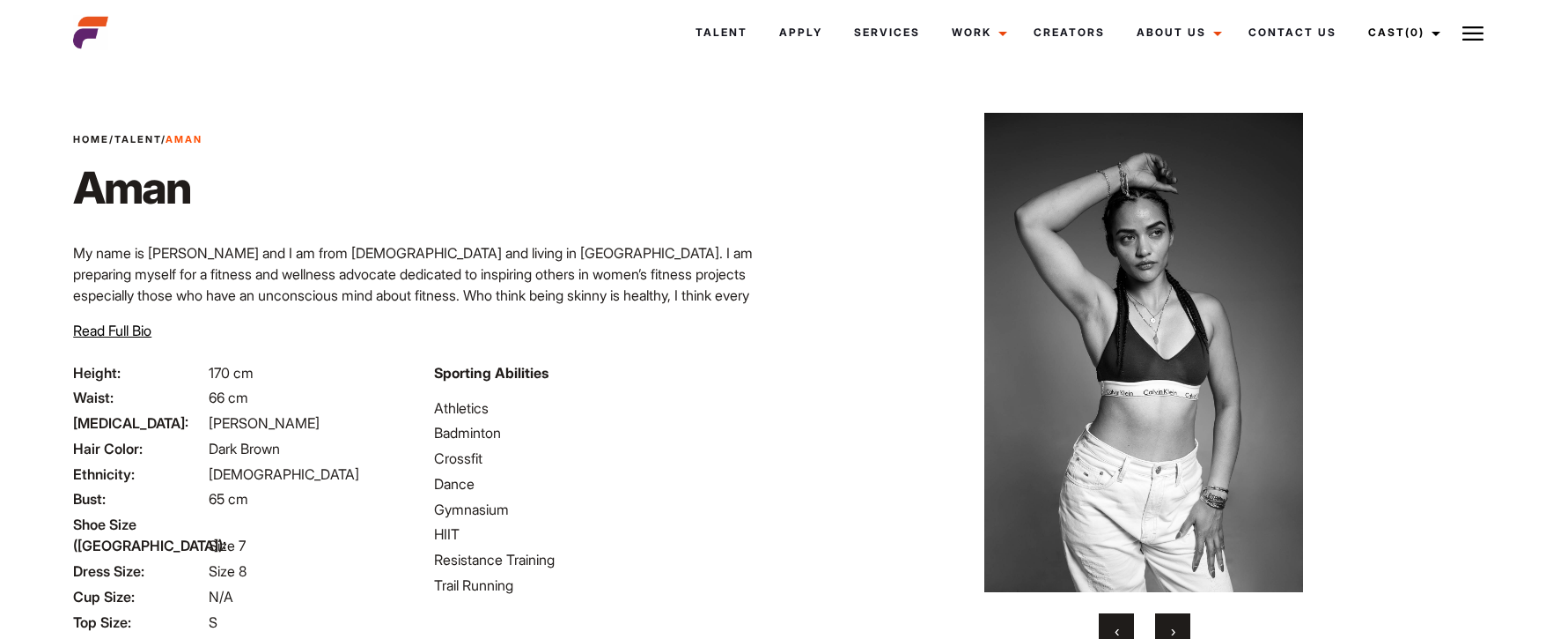
click at [1168, 623] on button "›" at bounding box center [1173, 631] width 36 height 36
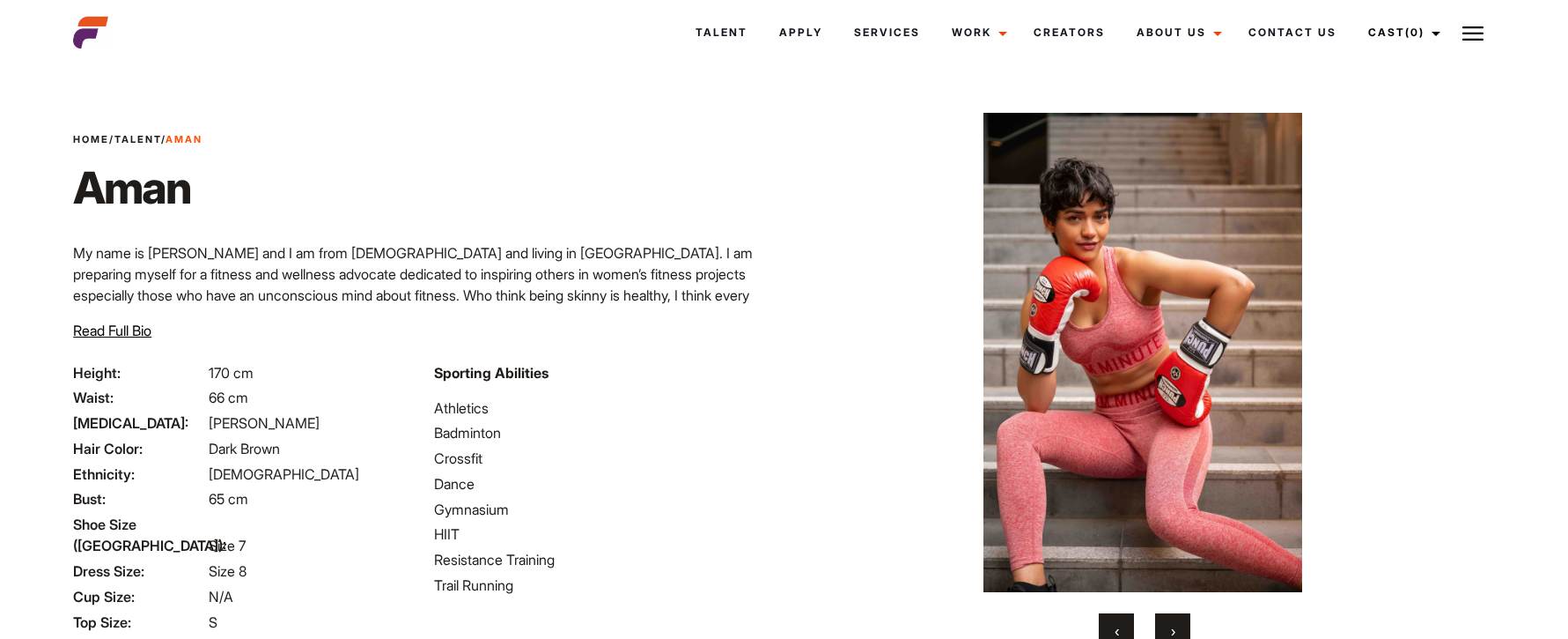
click at [1179, 632] on button "›" at bounding box center [1173, 631] width 36 height 36
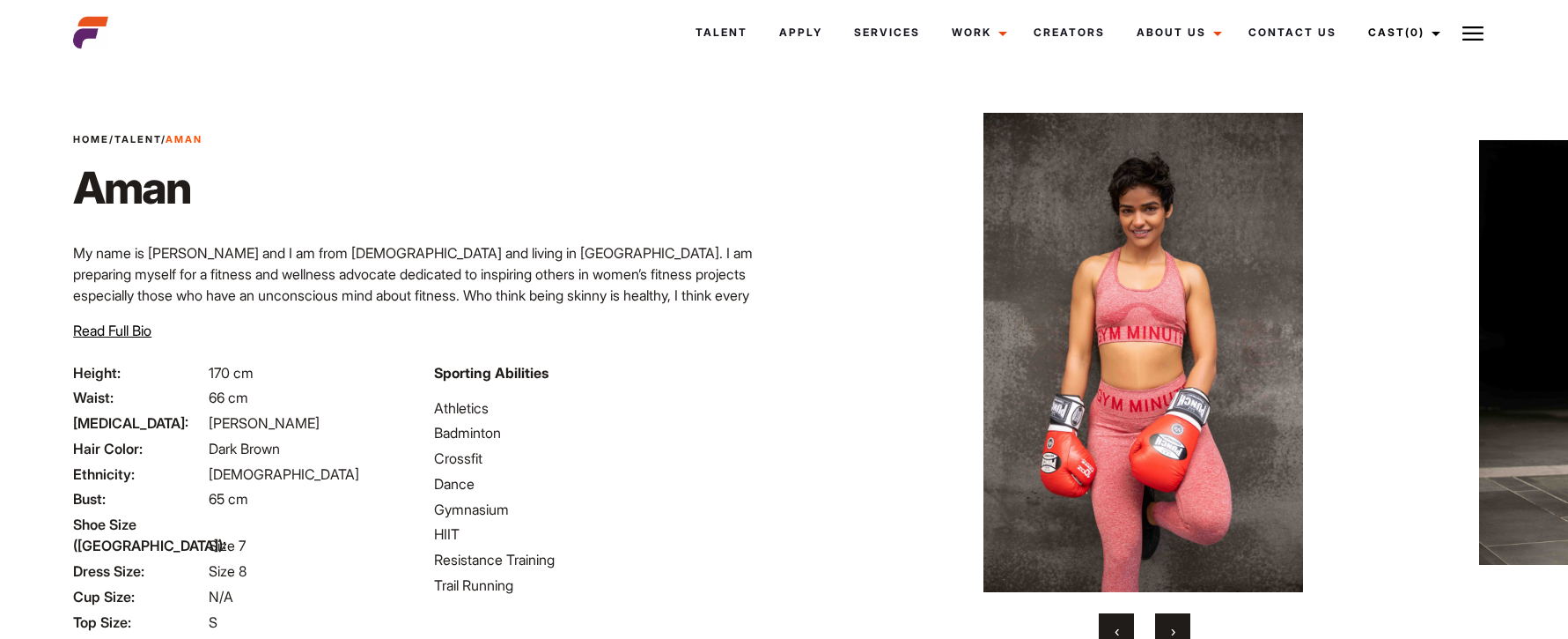
click at [1172, 631] on span "›" at bounding box center [1173, 631] width 5 height 18
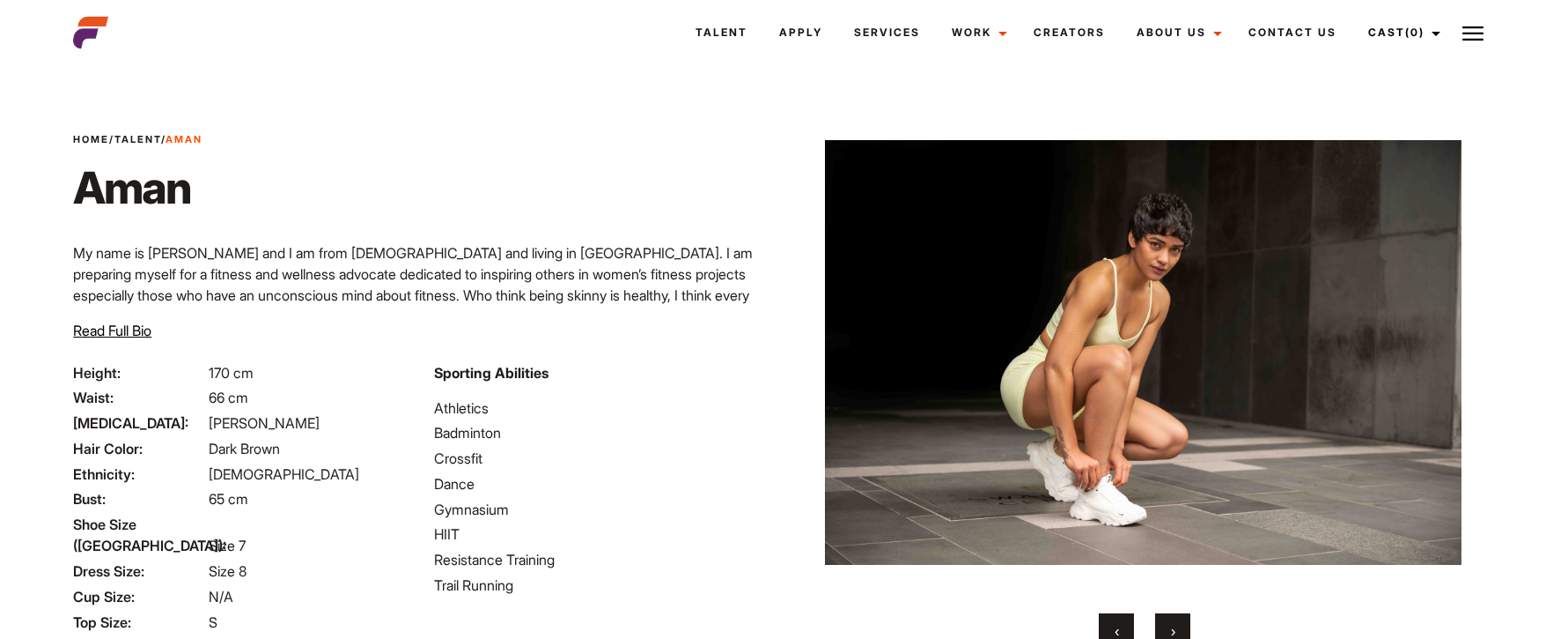
click at [1178, 621] on button "›" at bounding box center [1173, 631] width 36 height 36
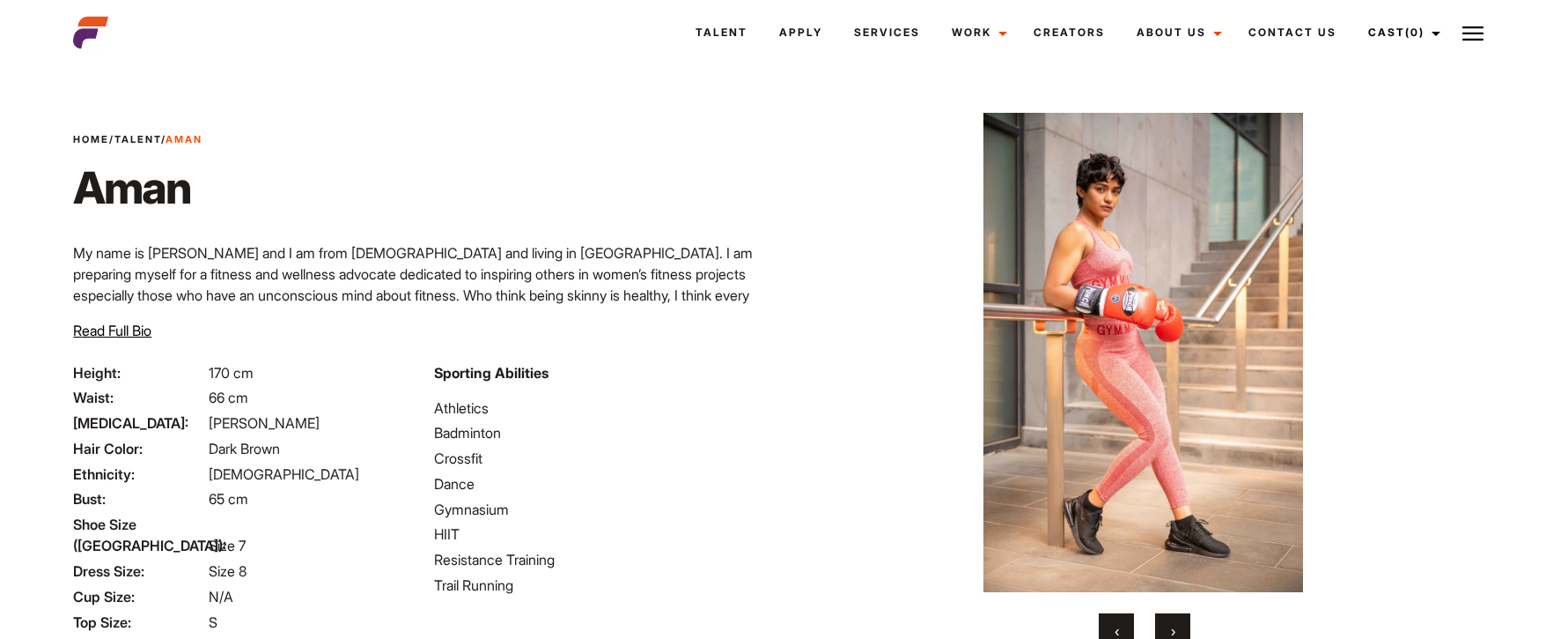
click at [1174, 622] on span "›" at bounding box center [1173, 631] width 5 height 18
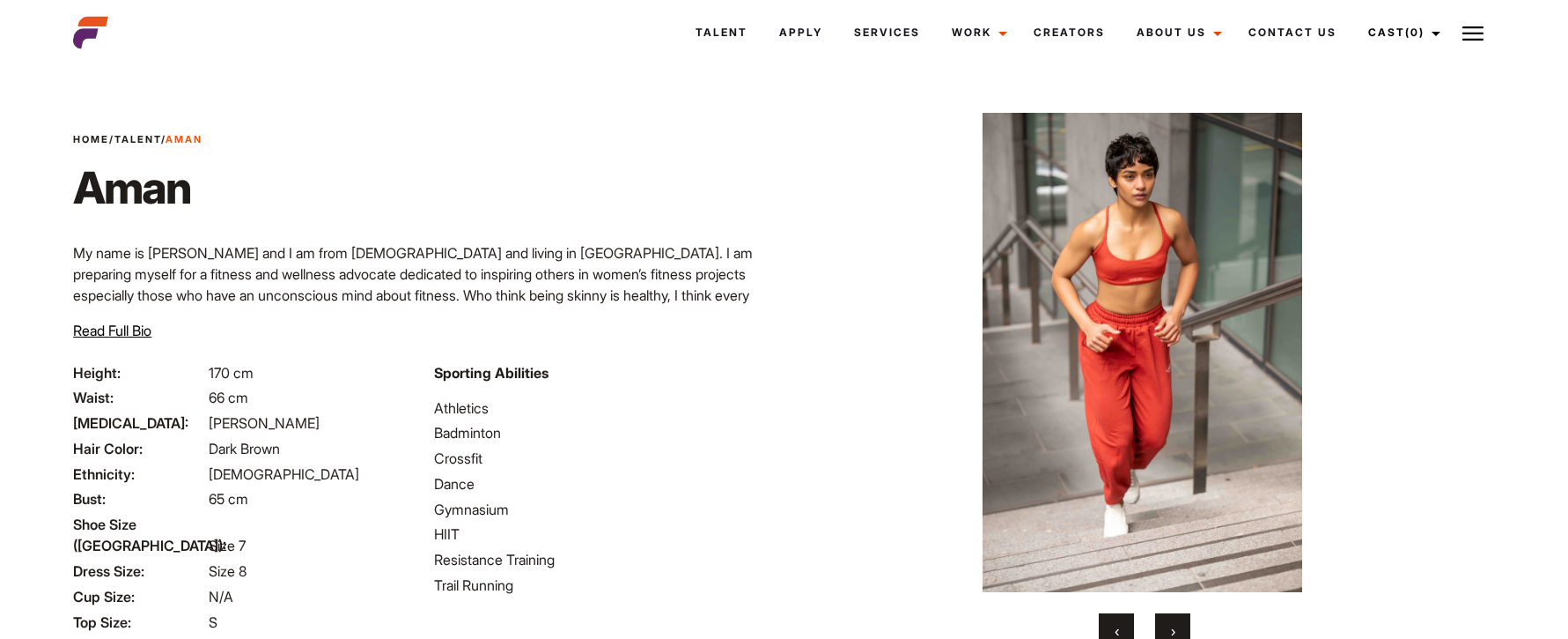
click at [1174, 622] on span "›" at bounding box center [1173, 631] width 5 height 18
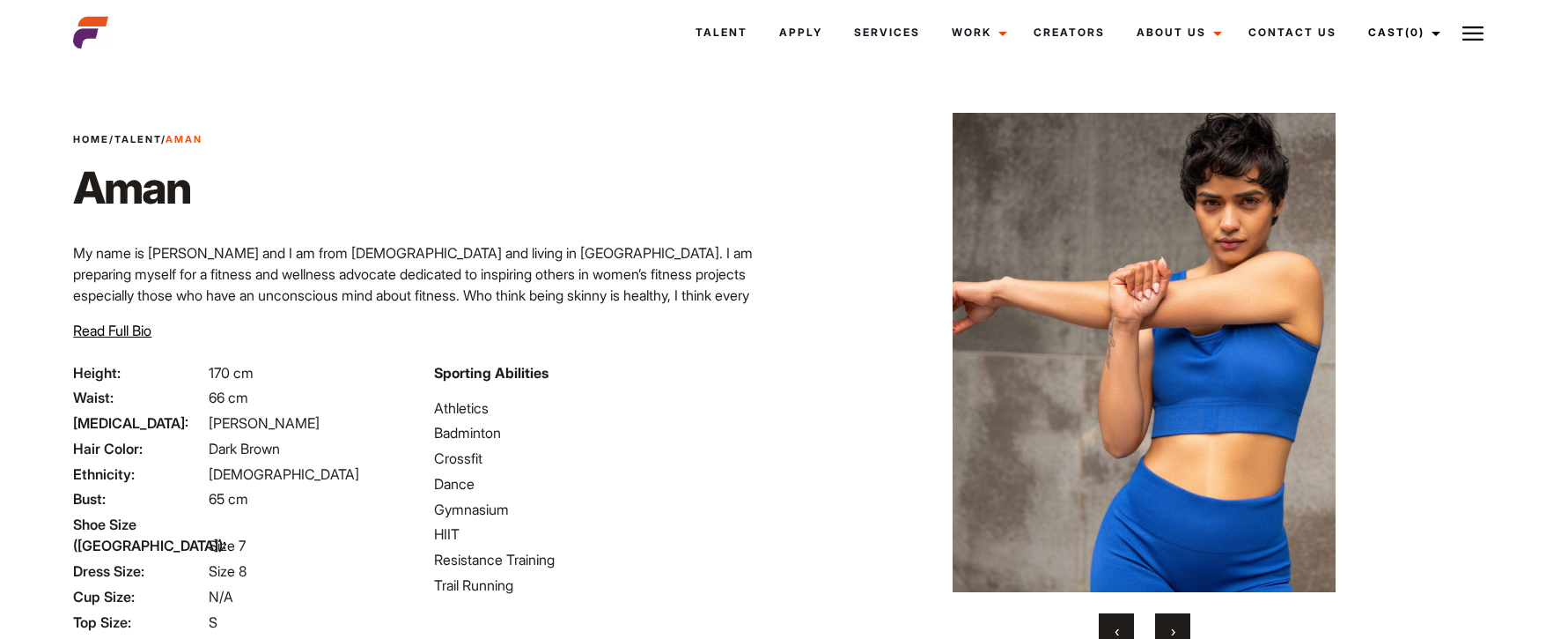
click at [1109, 622] on button "‹" at bounding box center [1116, 631] width 36 height 36
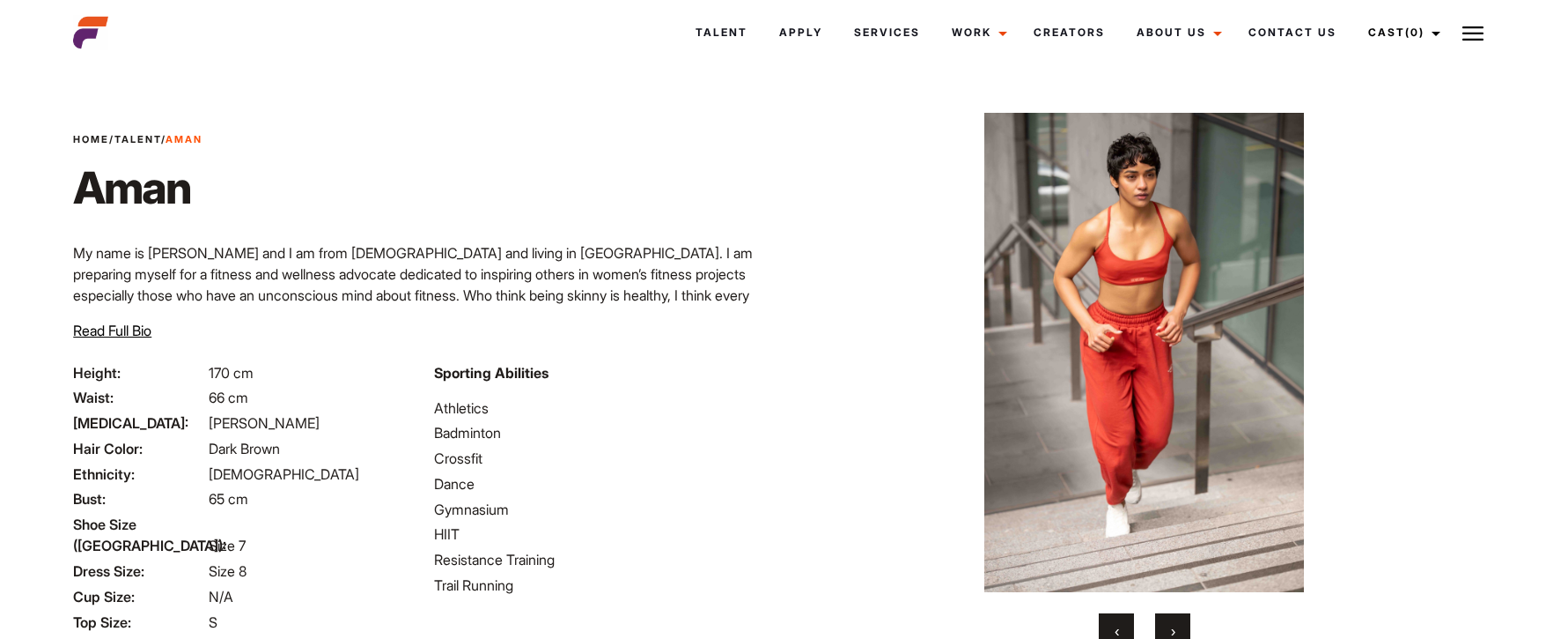
click at [1169, 628] on button "›" at bounding box center [1173, 631] width 36 height 36
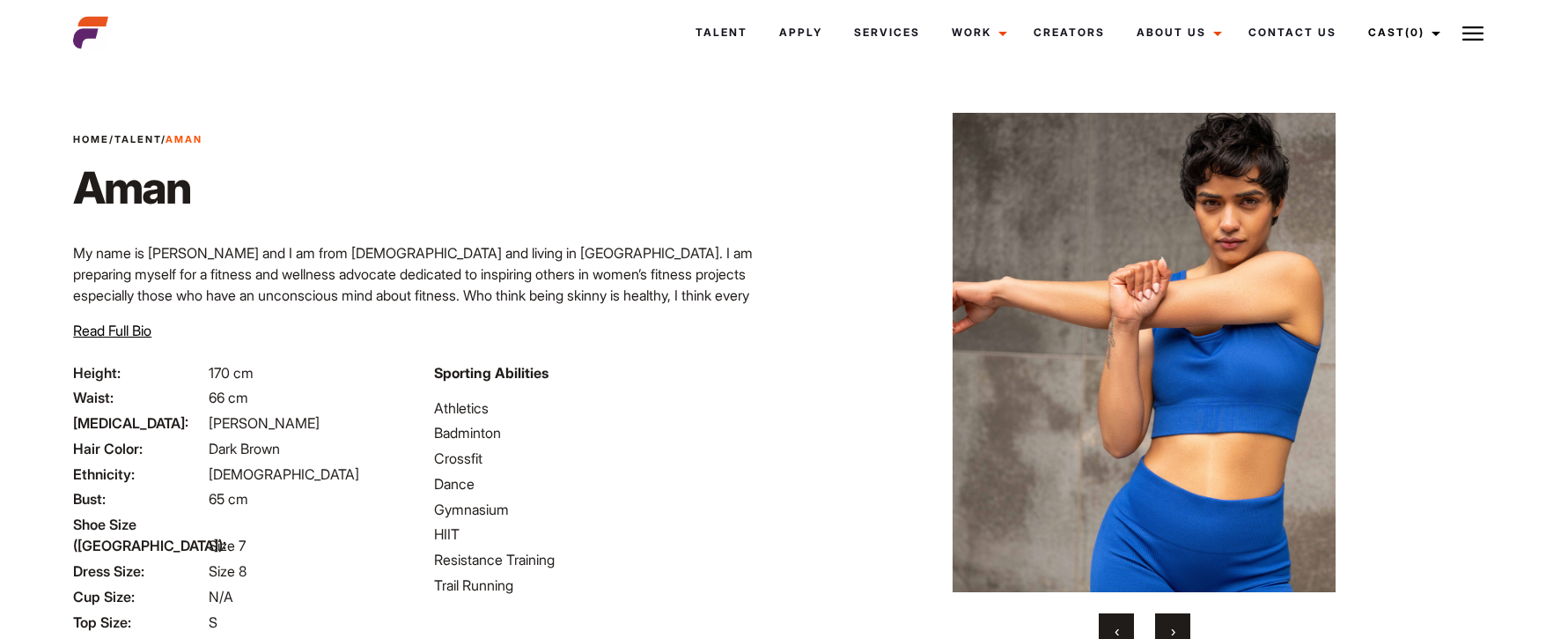
click at [1169, 628] on button "›" at bounding box center [1173, 631] width 36 height 36
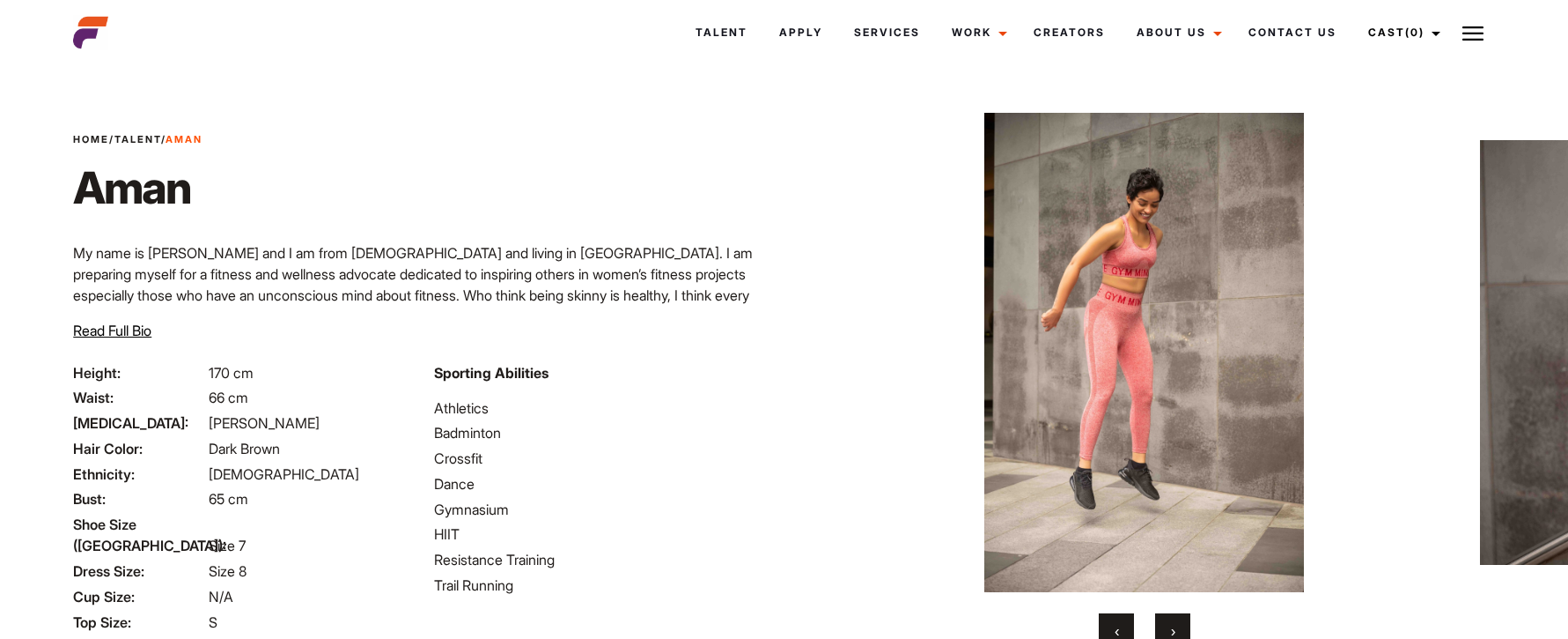
click at [1169, 628] on button "›" at bounding box center [1173, 631] width 36 height 36
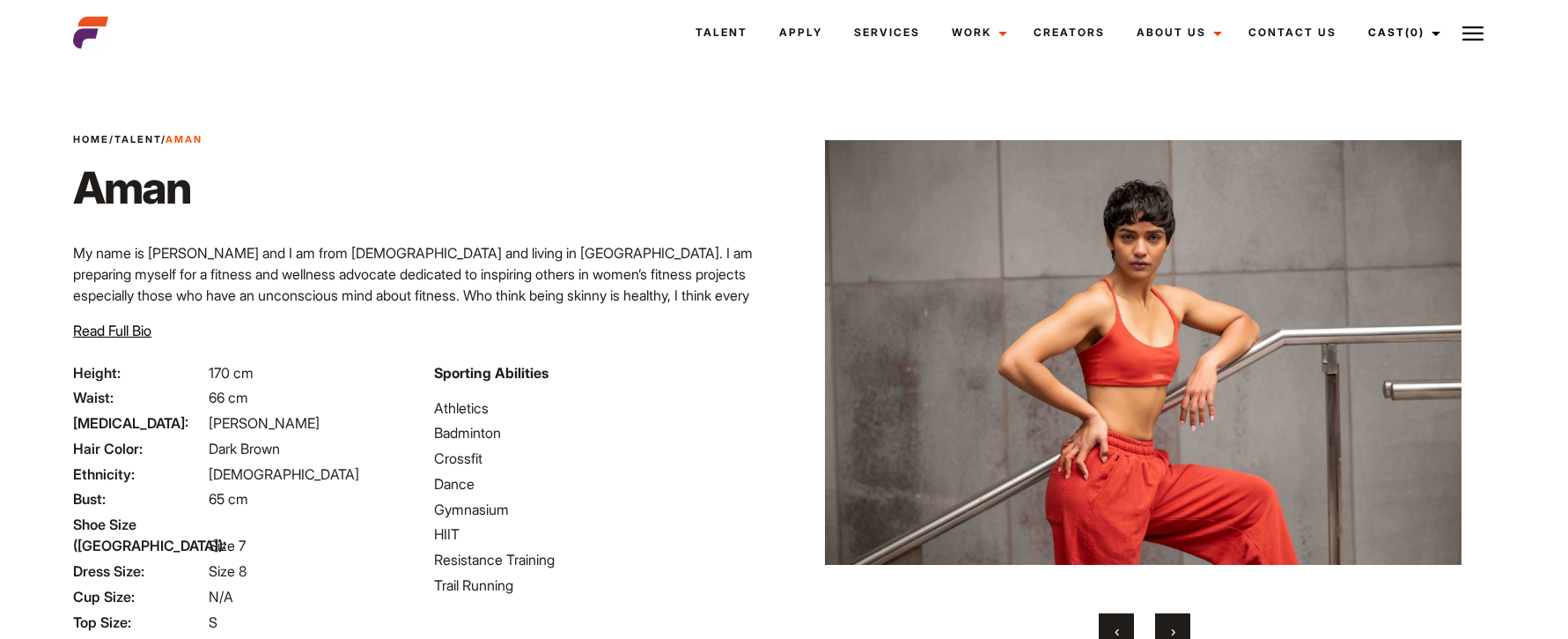
click at [1108, 625] on button "‹" at bounding box center [1116, 631] width 36 height 36
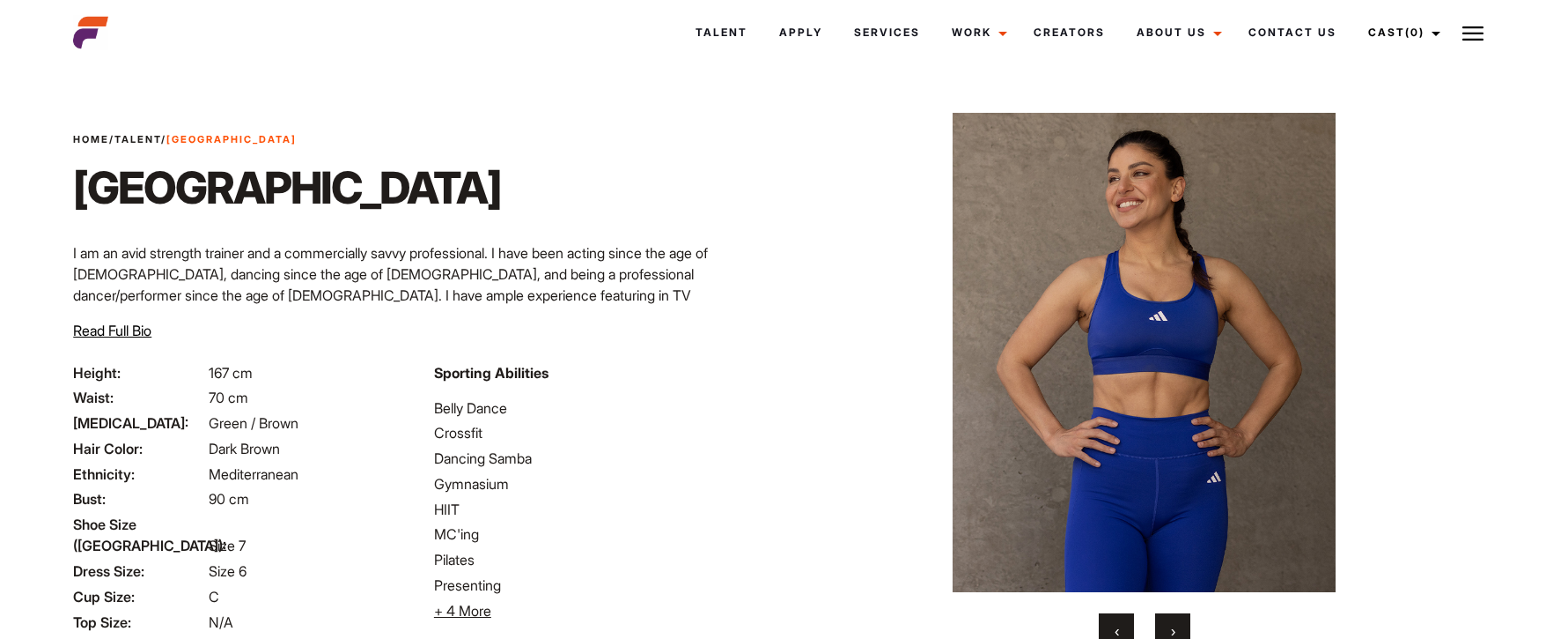
click at [1174, 623] on span "›" at bounding box center [1173, 631] width 5 height 18
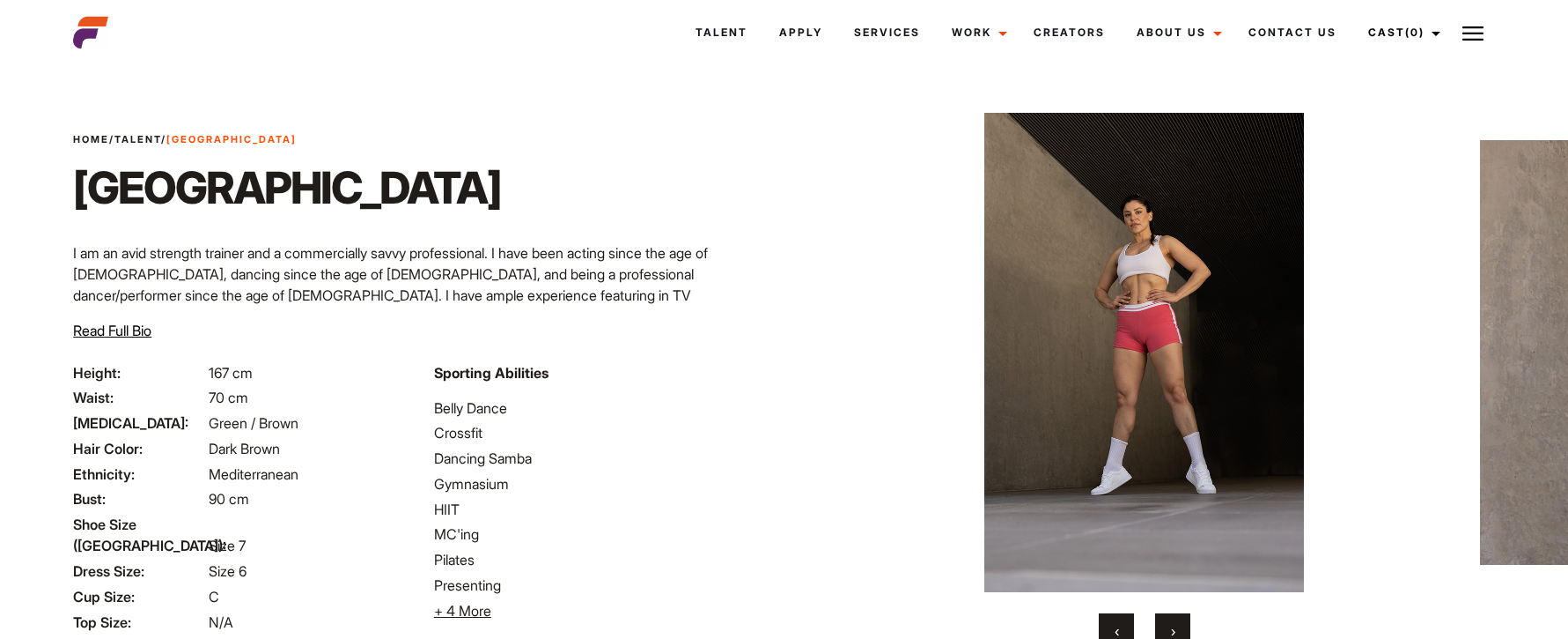
click at [1167, 618] on button "›" at bounding box center [1173, 631] width 36 height 36
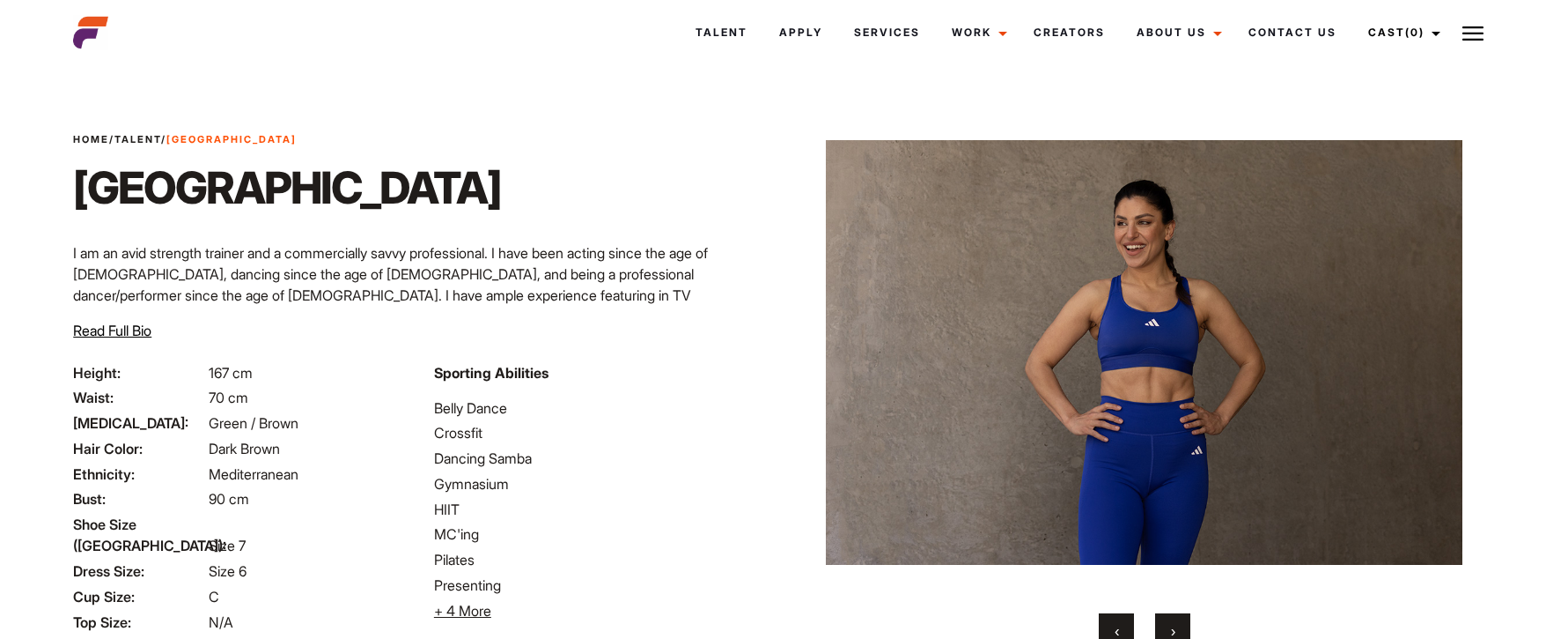
click at [1180, 625] on button "›" at bounding box center [1173, 631] width 36 height 36
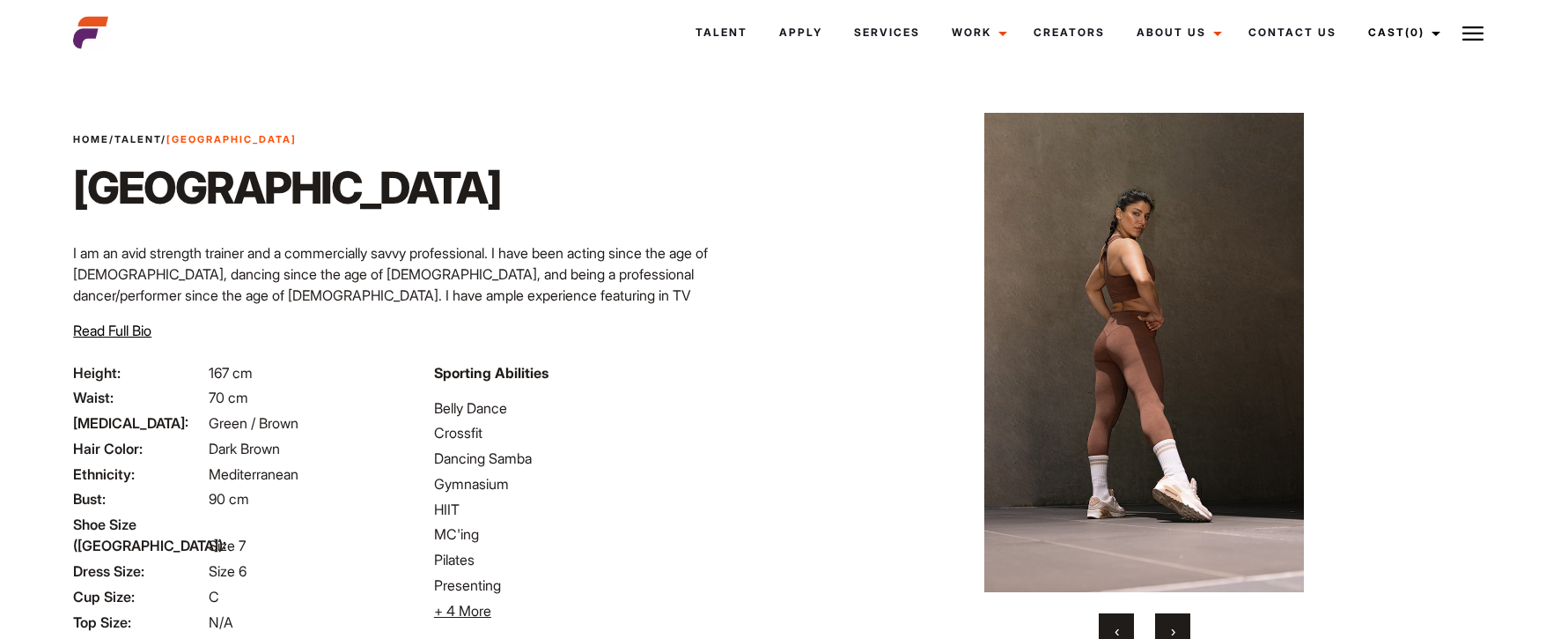
click at [1180, 625] on button "›" at bounding box center [1173, 631] width 36 height 36
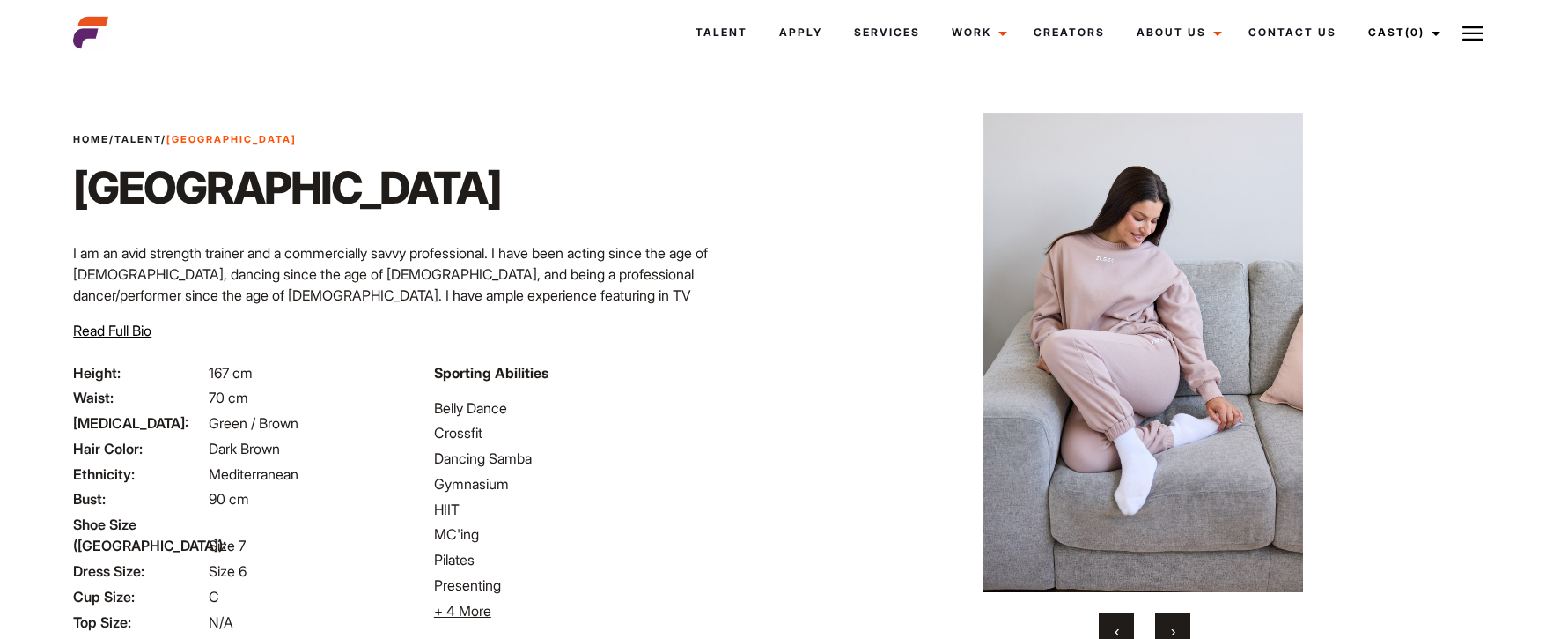
click at [1179, 625] on button "›" at bounding box center [1173, 631] width 36 height 36
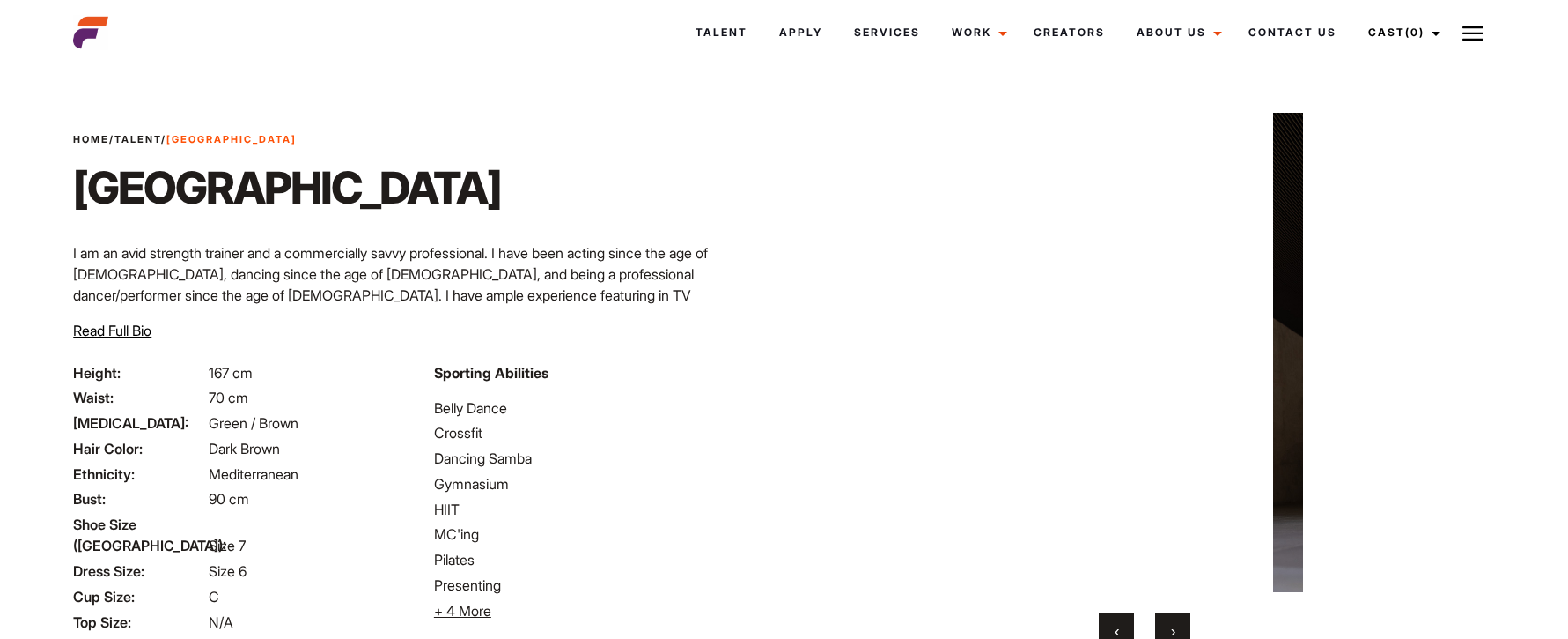
click at [1179, 626] on button "›" at bounding box center [1173, 631] width 36 height 36
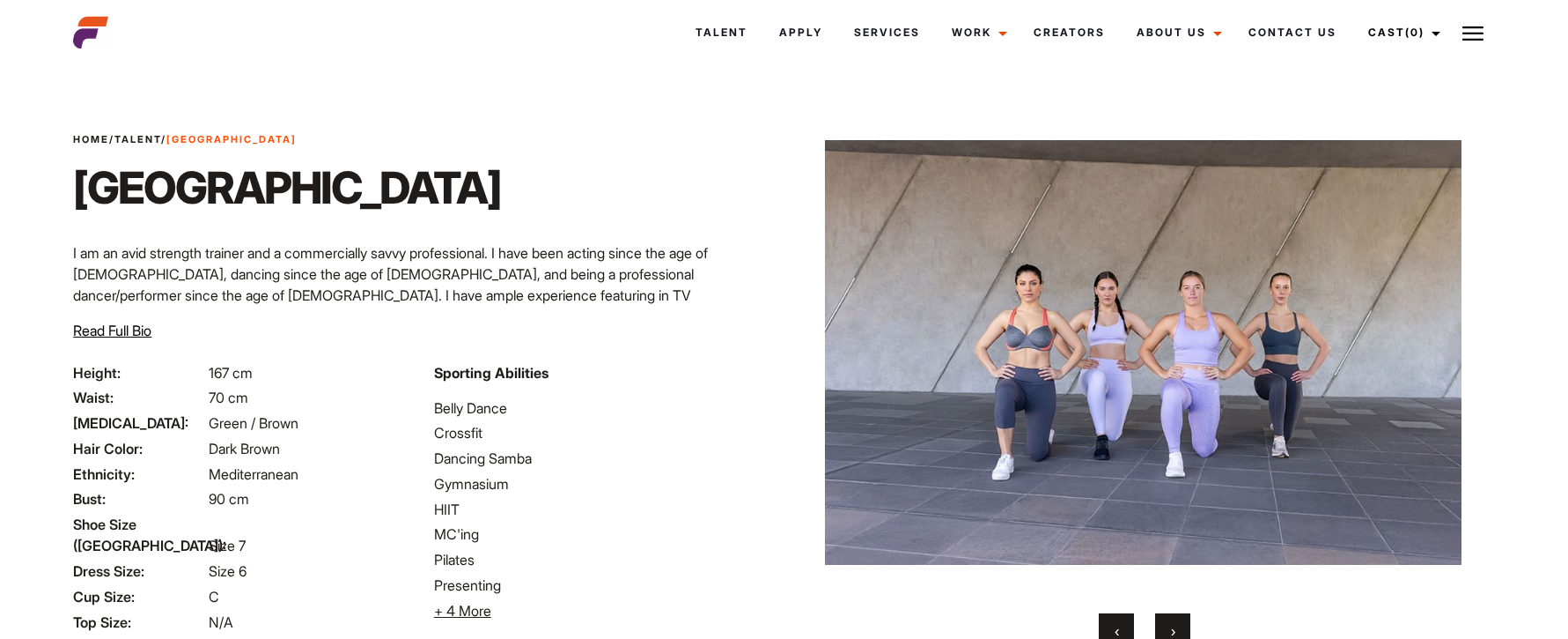
click at [1179, 626] on button "›" at bounding box center [1173, 631] width 36 height 36
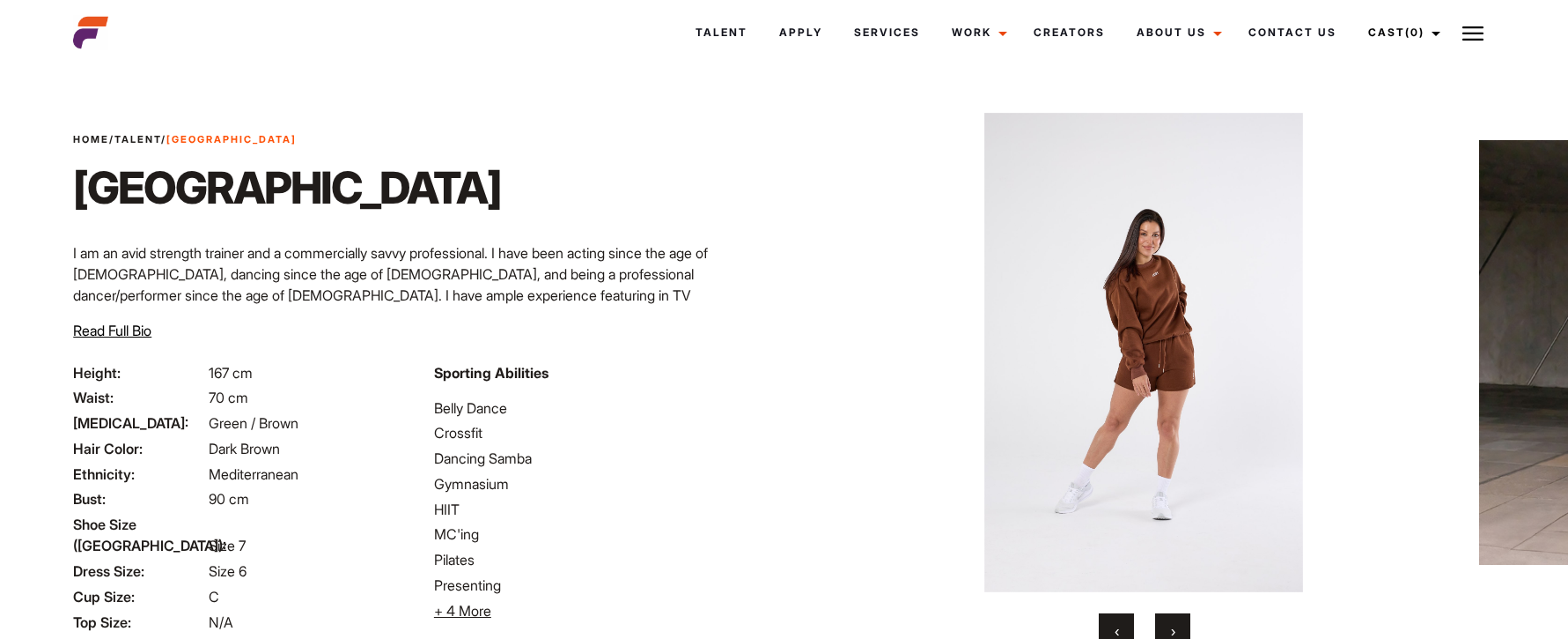
click at [1179, 626] on button "›" at bounding box center [1173, 631] width 36 height 36
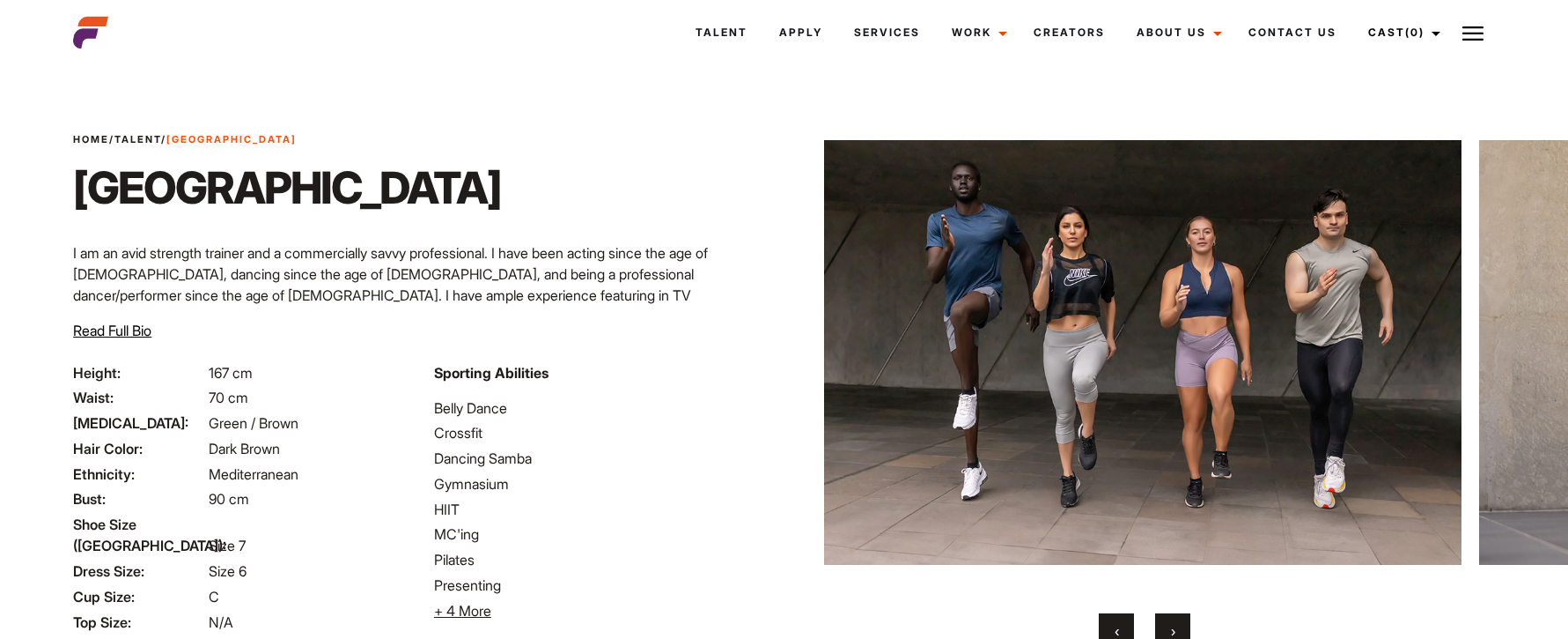
click at [1117, 624] on span "‹" at bounding box center [1116, 631] width 5 height 18
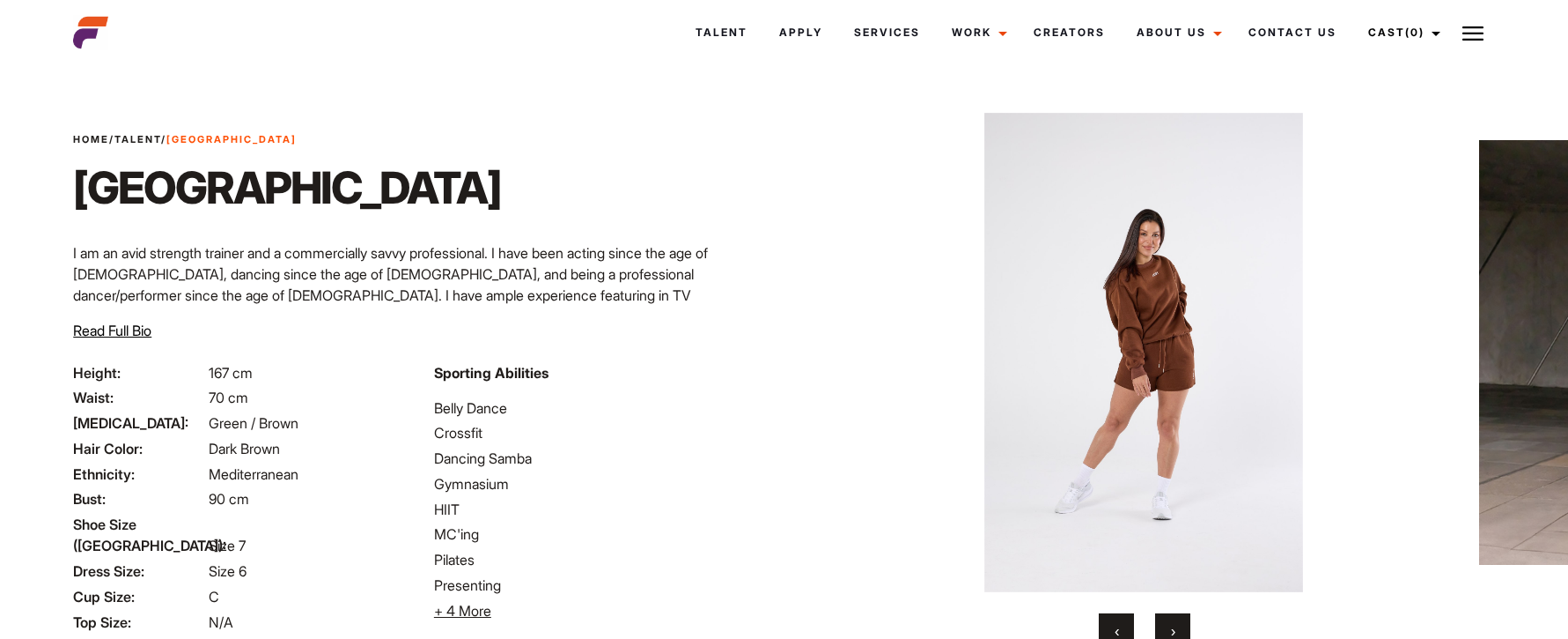
click at [1175, 632] on button "›" at bounding box center [1173, 631] width 36 height 36
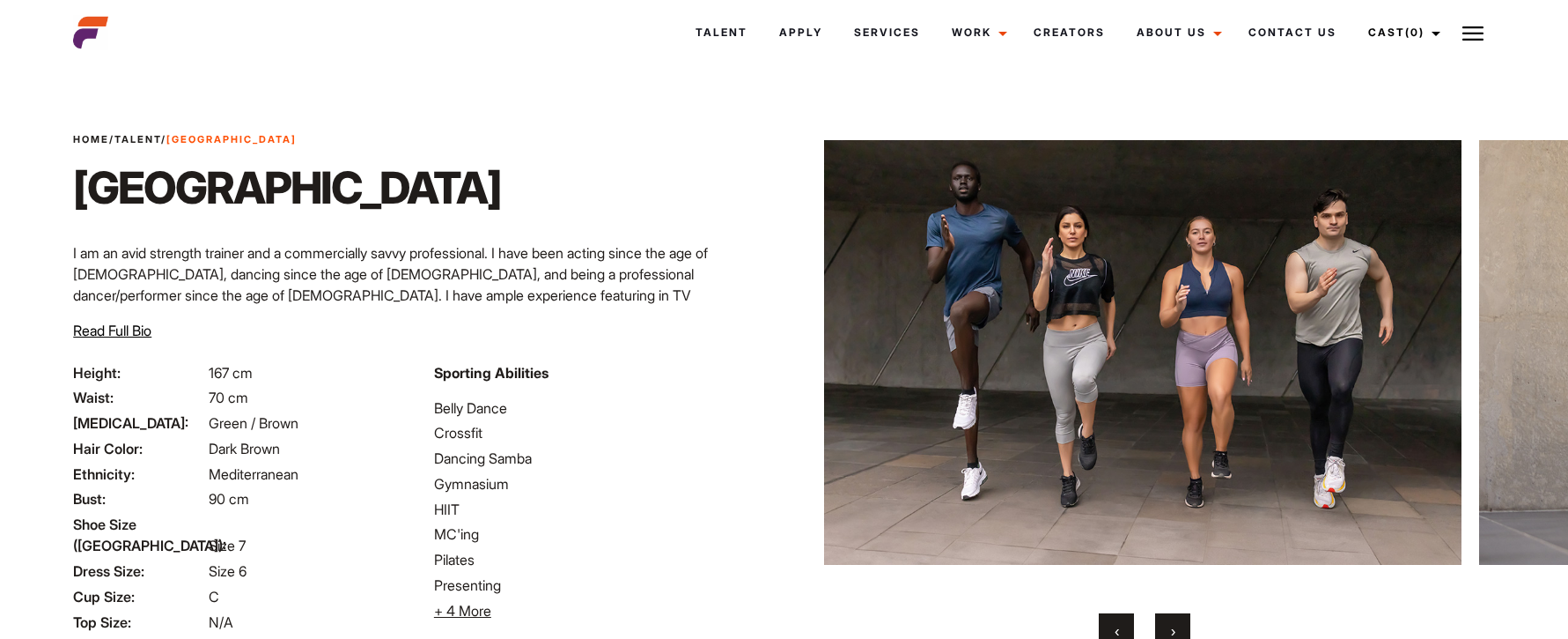
click at [1175, 632] on button "›" at bounding box center [1173, 631] width 36 height 36
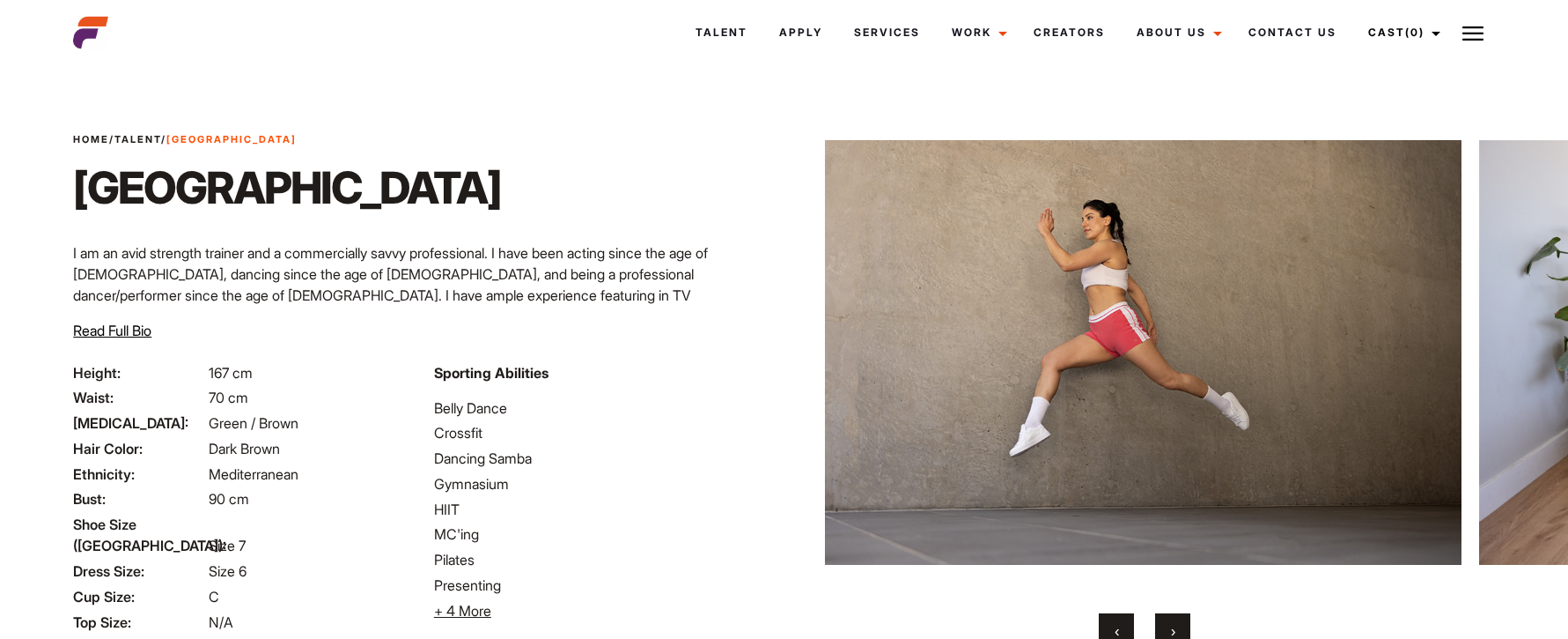
click at [1175, 632] on button "›" at bounding box center [1173, 631] width 36 height 36
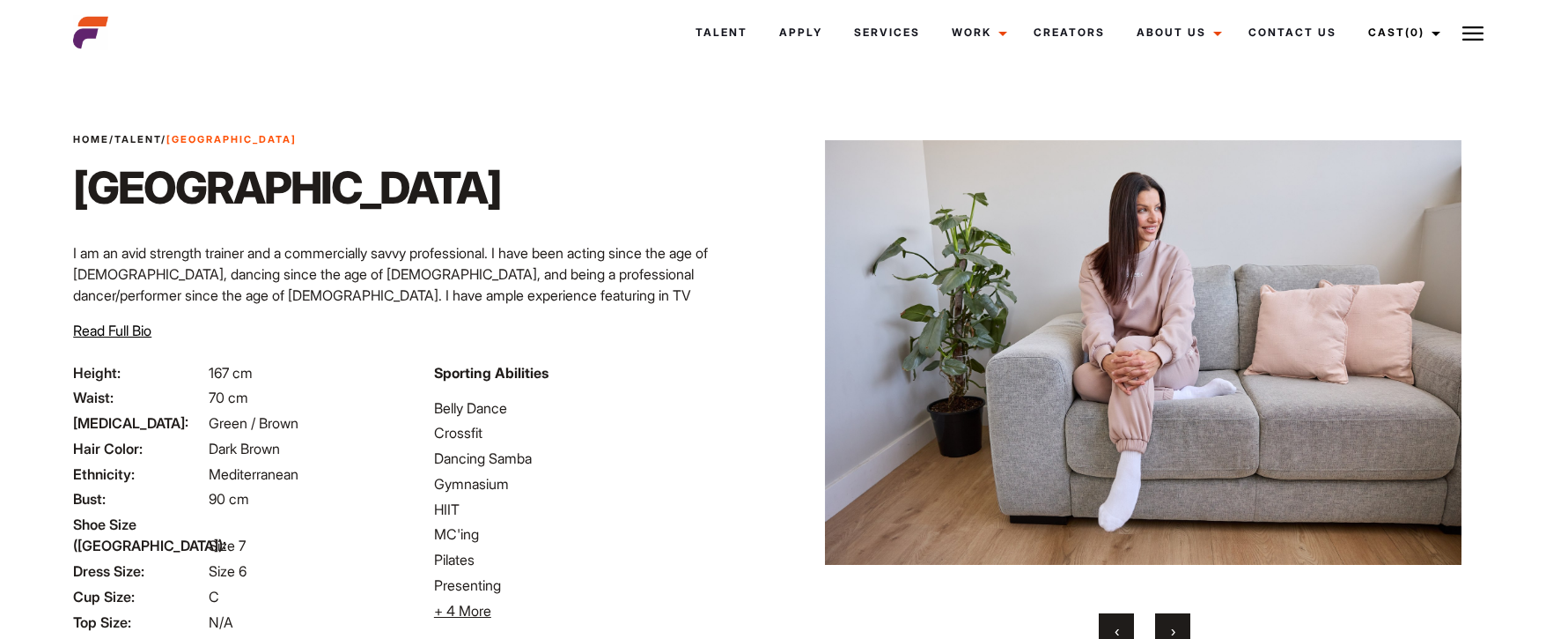
click at [1175, 632] on button "›" at bounding box center [1173, 631] width 36 height 36
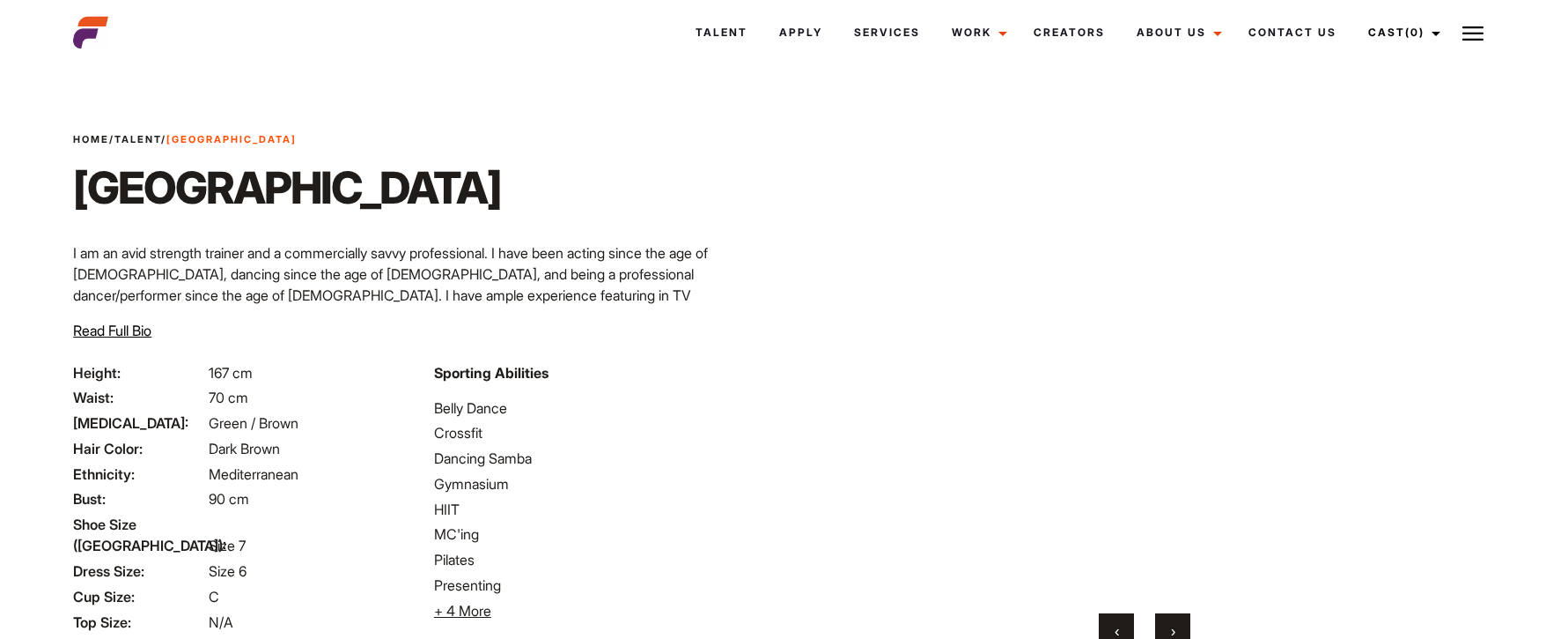
click at [1175, 632] on button "›" at bounding box center [1173, 631] width 36 height 36
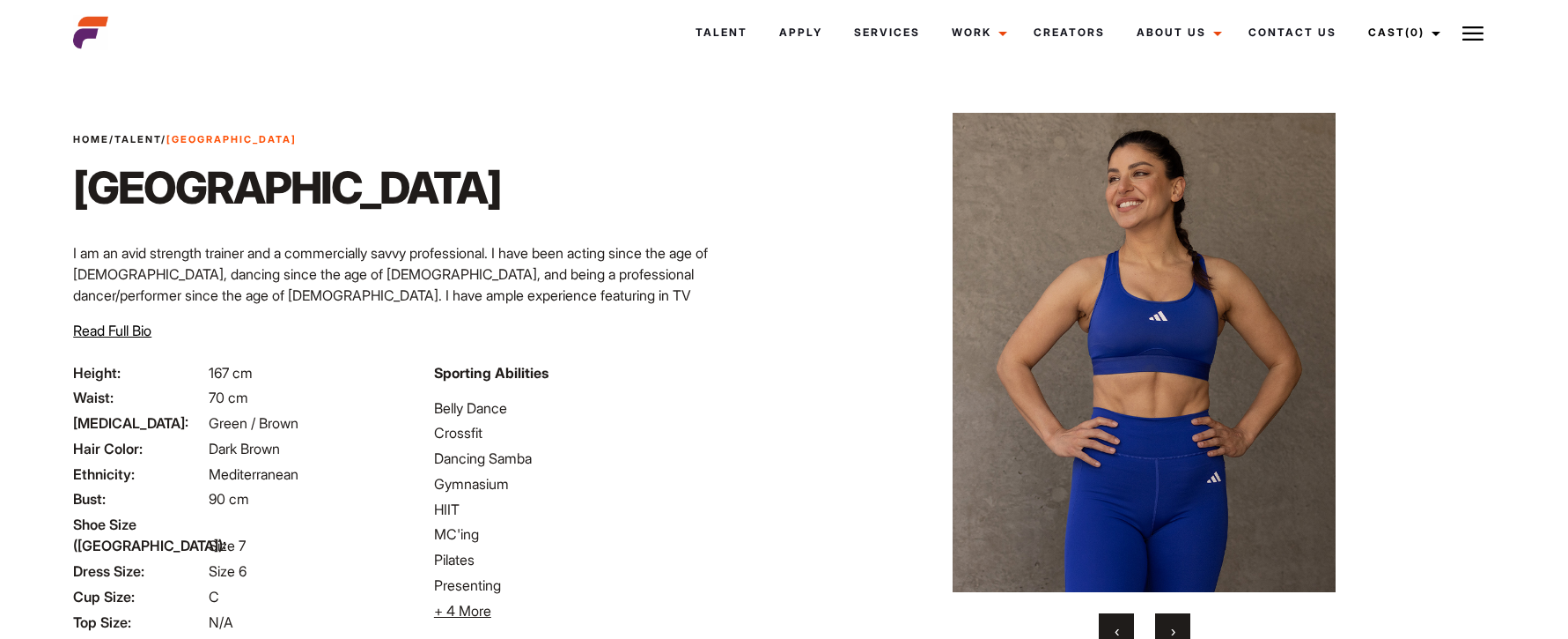
click at [1180, 624] on button "›" at bounding box center [1173, 631] width 36 height 36
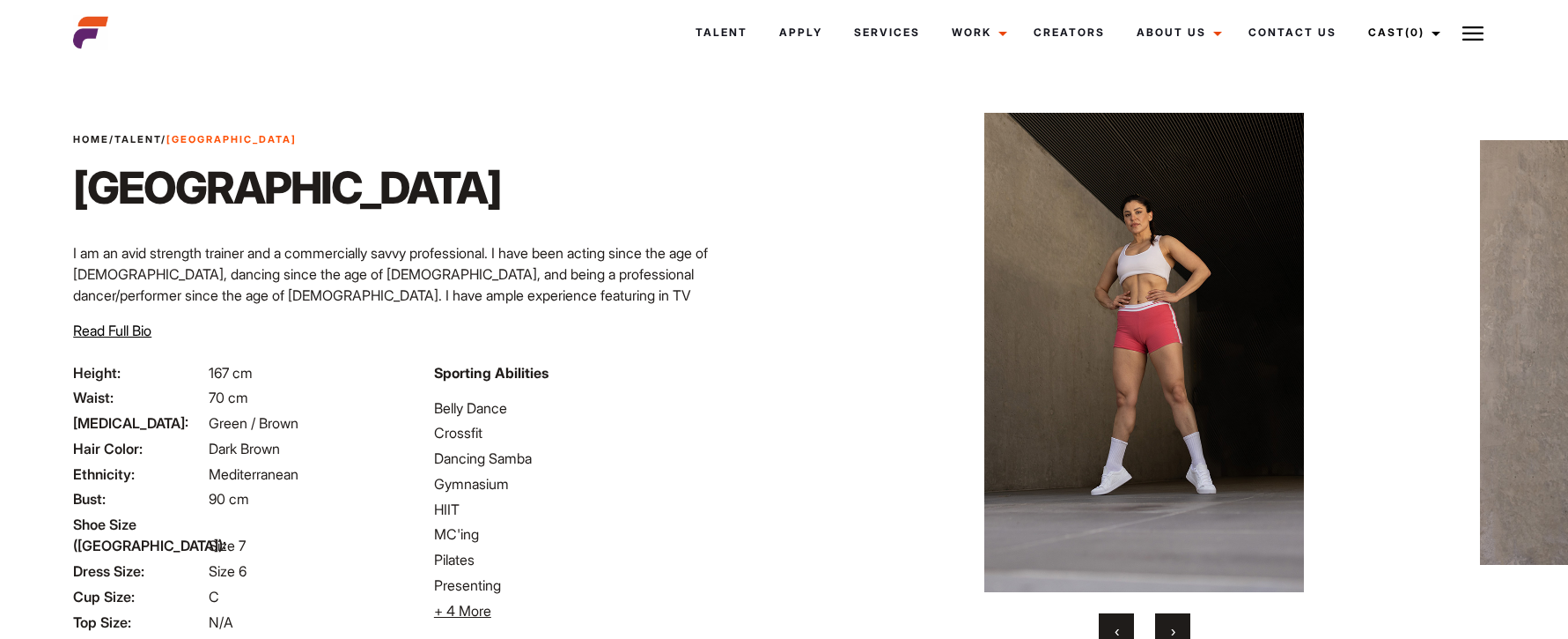
click at [1174, 624] on span "›" at bounding box center [1173, 631] width 5 height 18
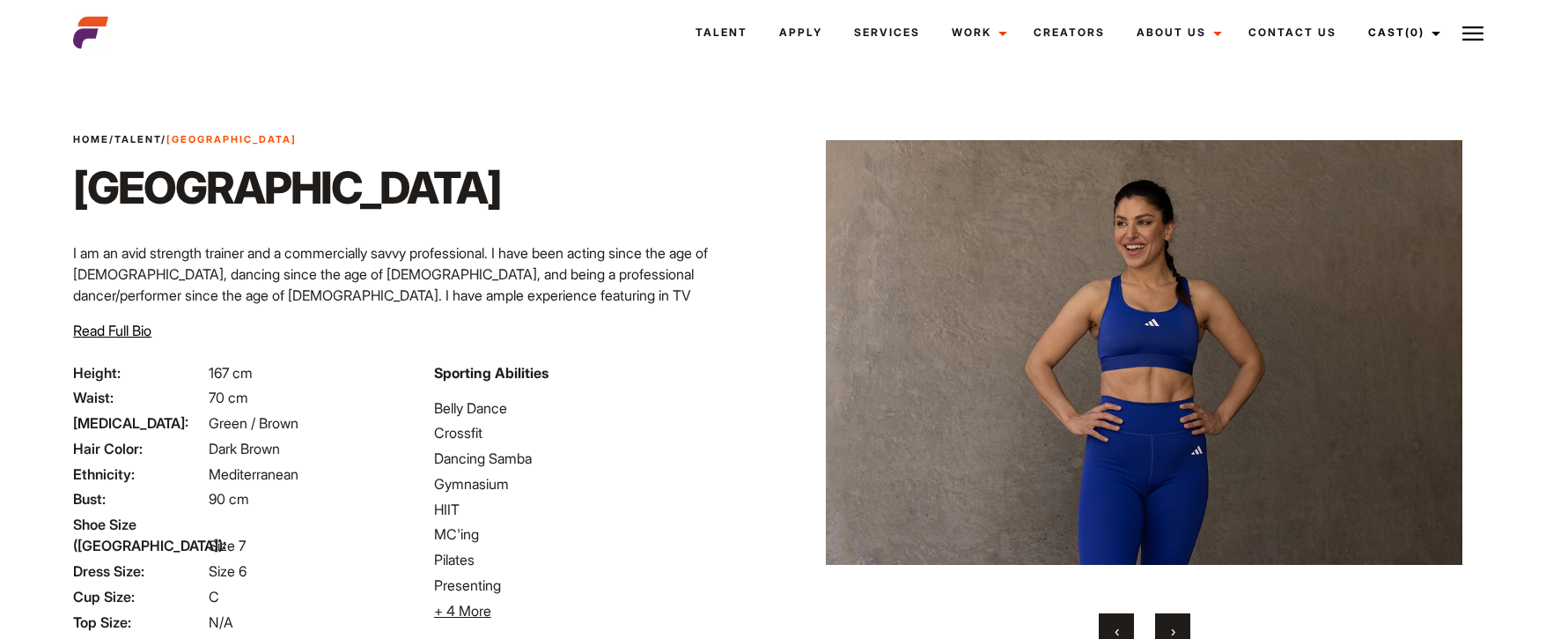
click at [1174, 624] on span "›" at bounding box center [1173, 631] width 5 height 18
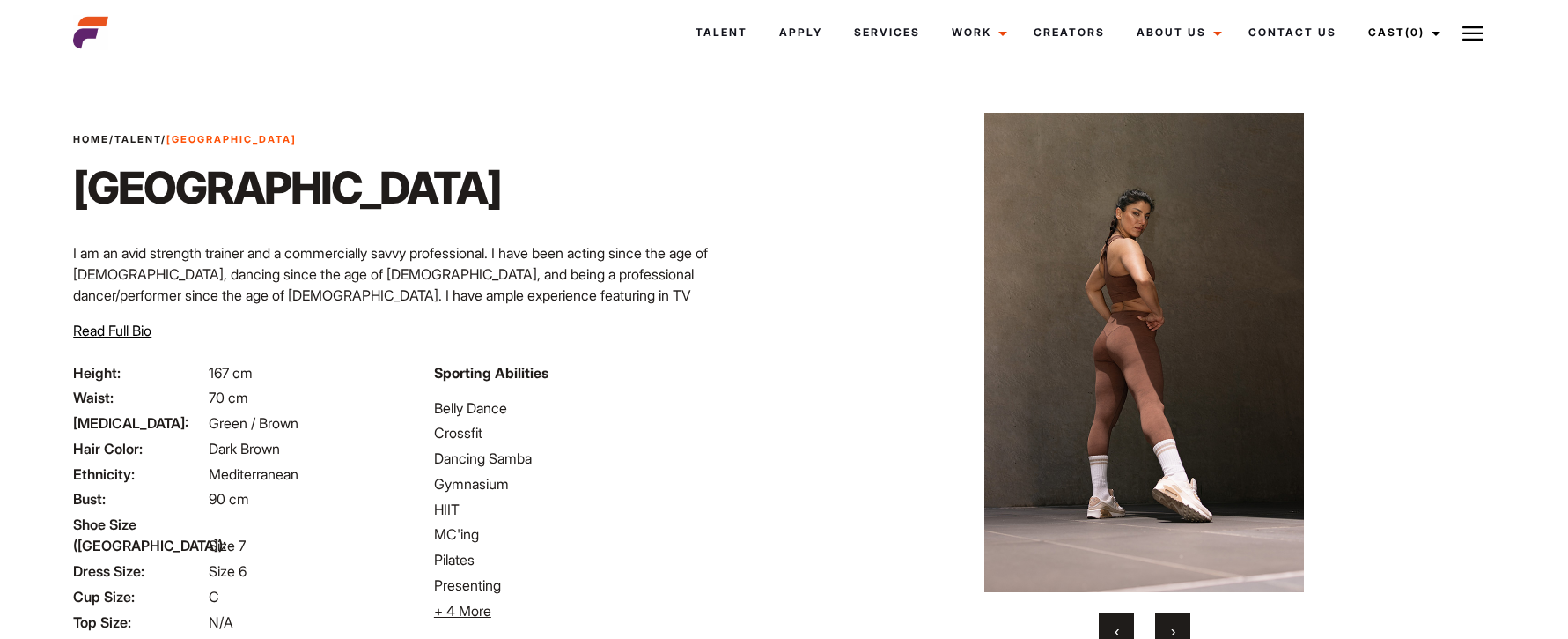
click at [1179, 620] on button "›" at bounding box center [1173, 631] width 36 height 36
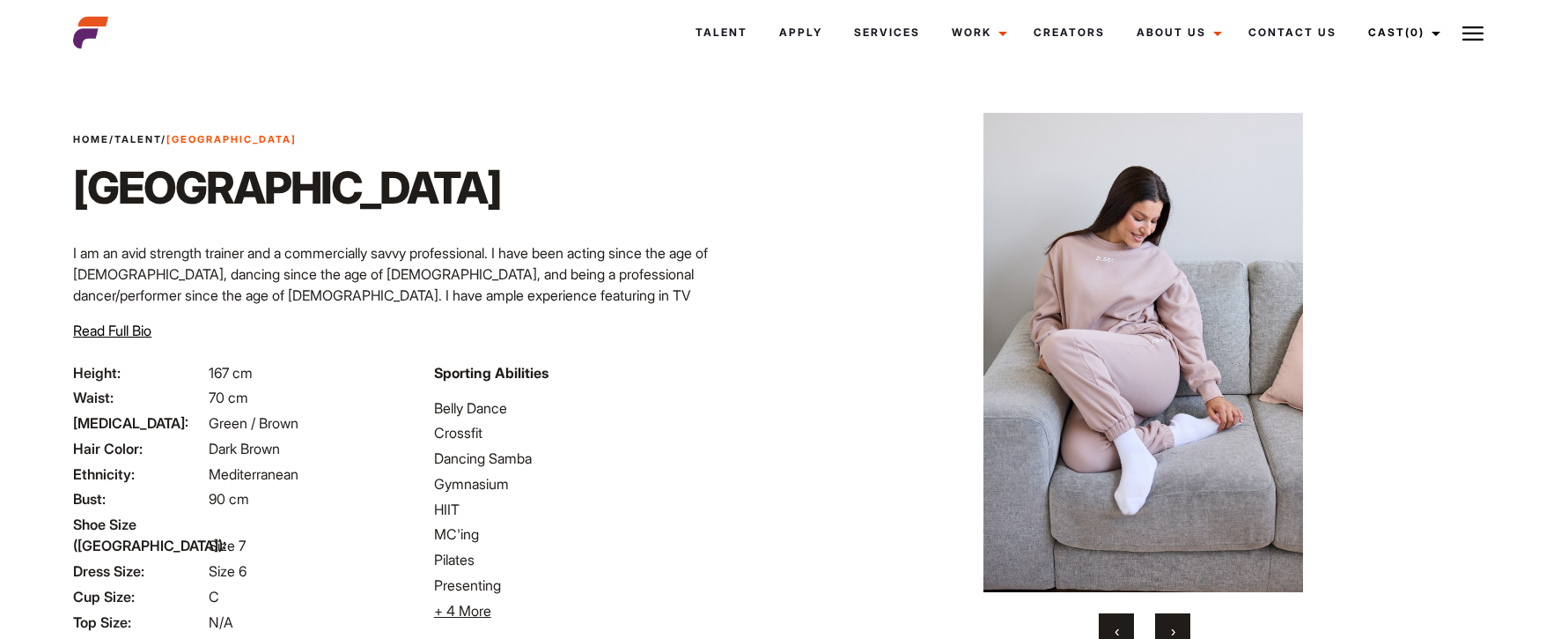
click at [1178, 620] on button "›" at bounding box center [1173, 631] width 36 height 36
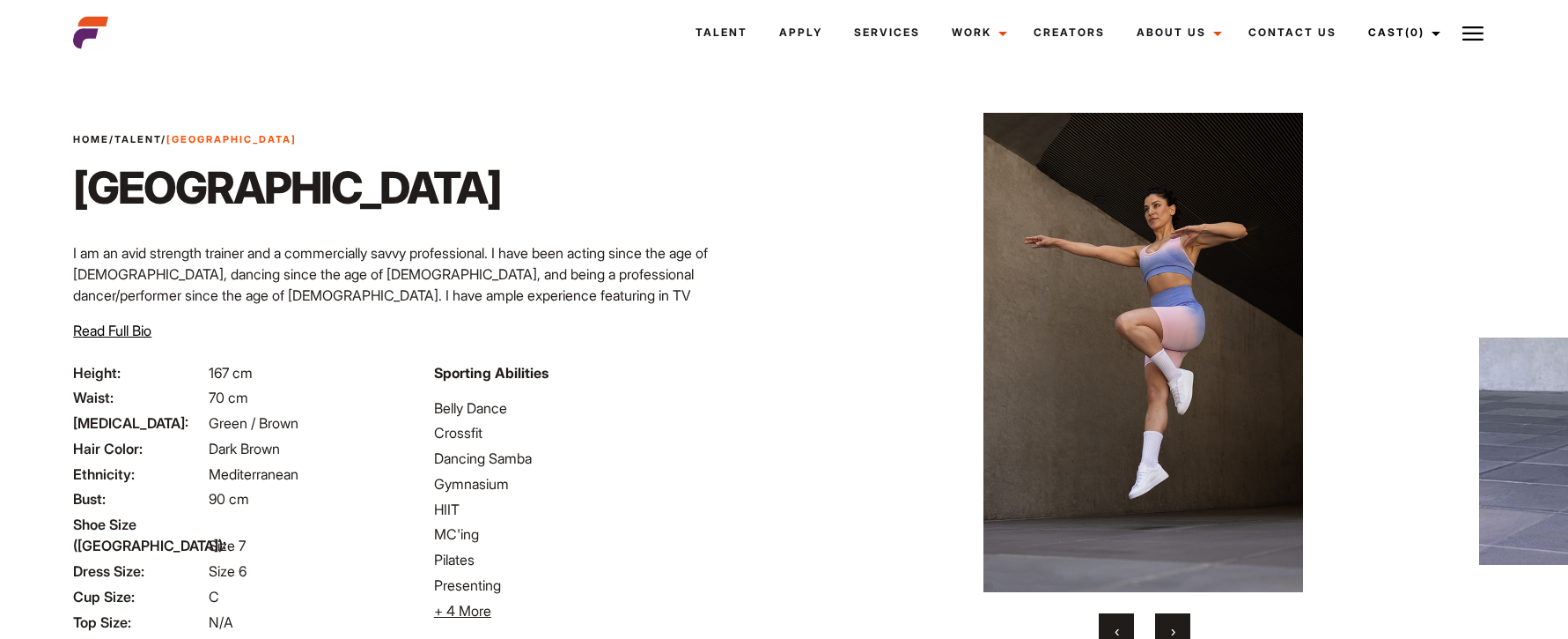
click at [1178, 621] on button "›" at bounding box center [1173, 631] width 36 height 36
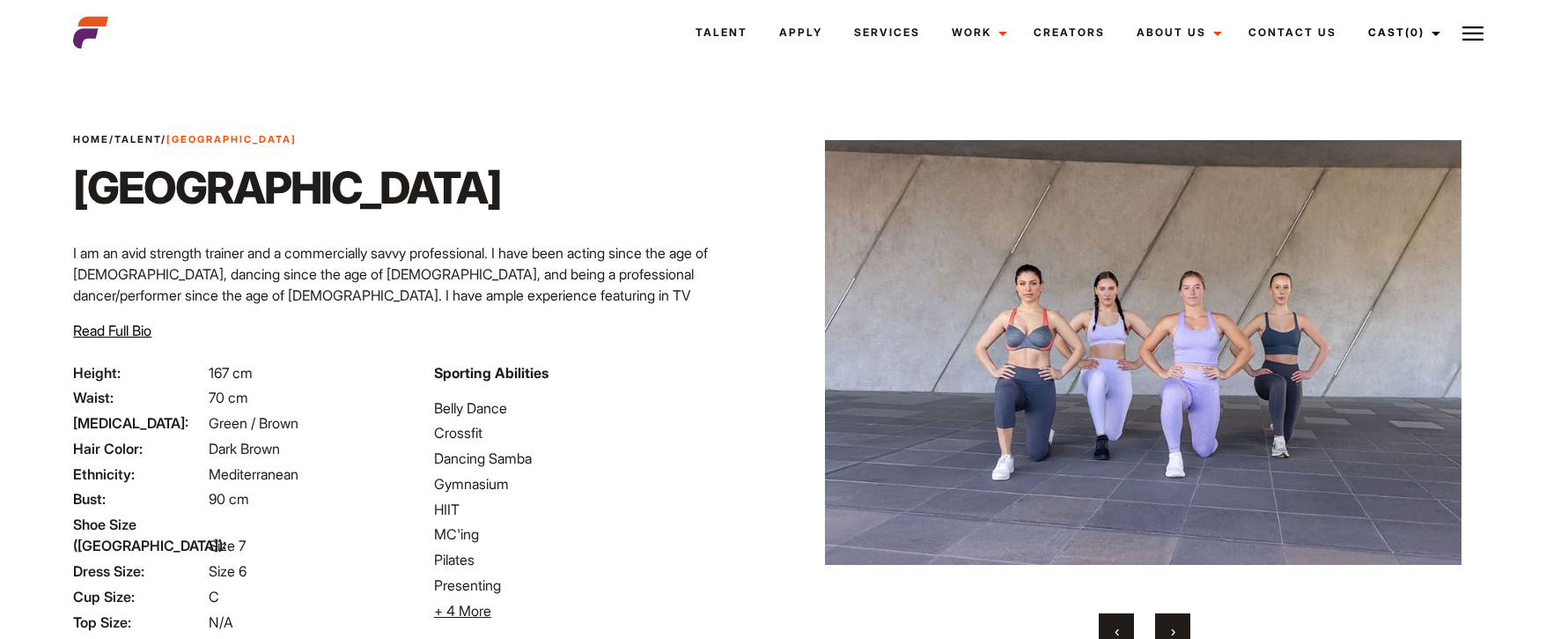
click at [1119, 620] on button "‹" at bounding box center [1116, 631] width 36 height 36
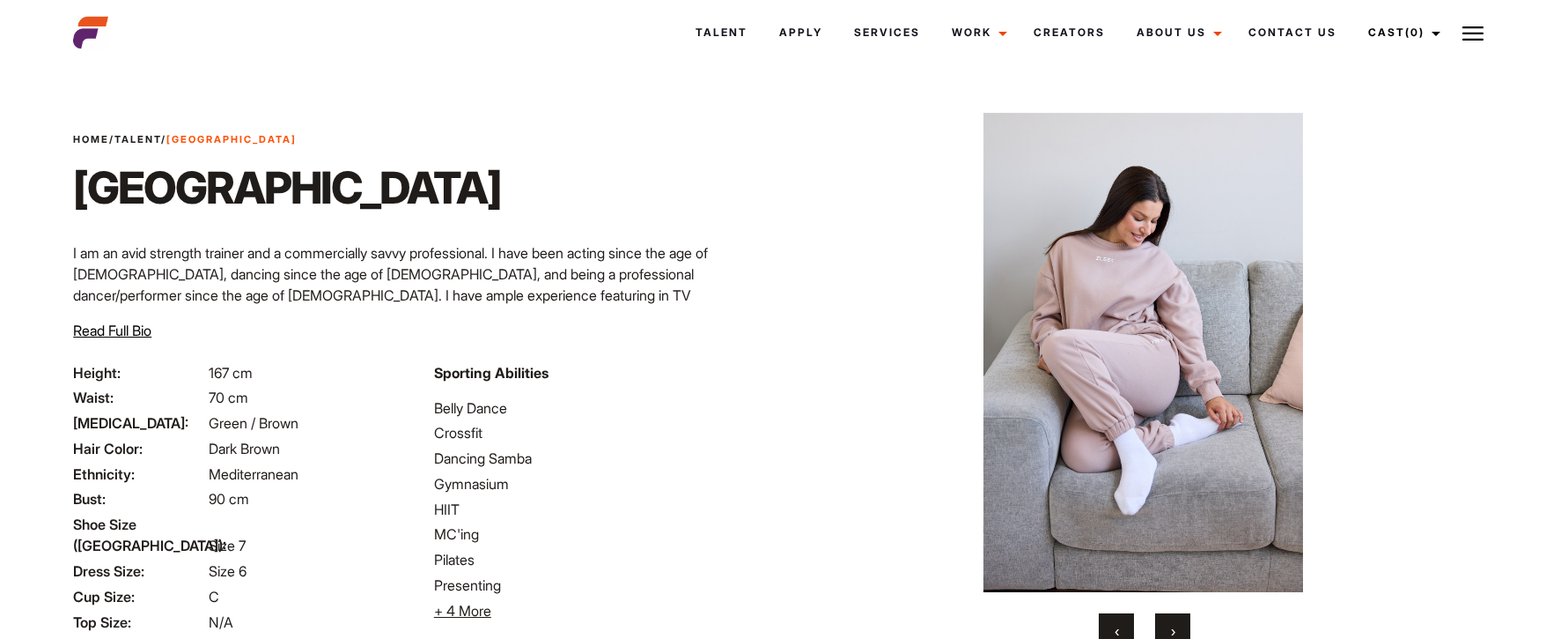
click at [1161, 624] on button "›" at bounding box center [1173, 631] width 36 height 36
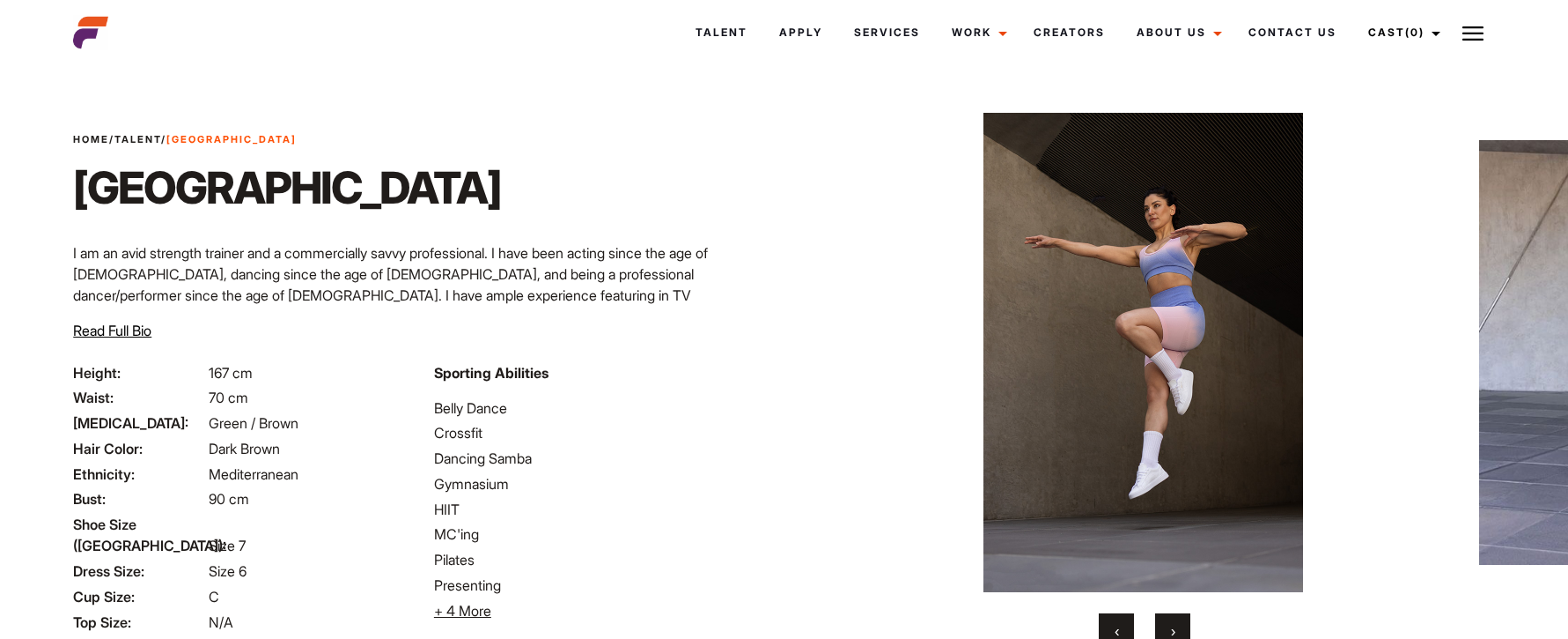
click at [1162, 624] on button "›" at bounding box center [1173, 631] width 36 height 36
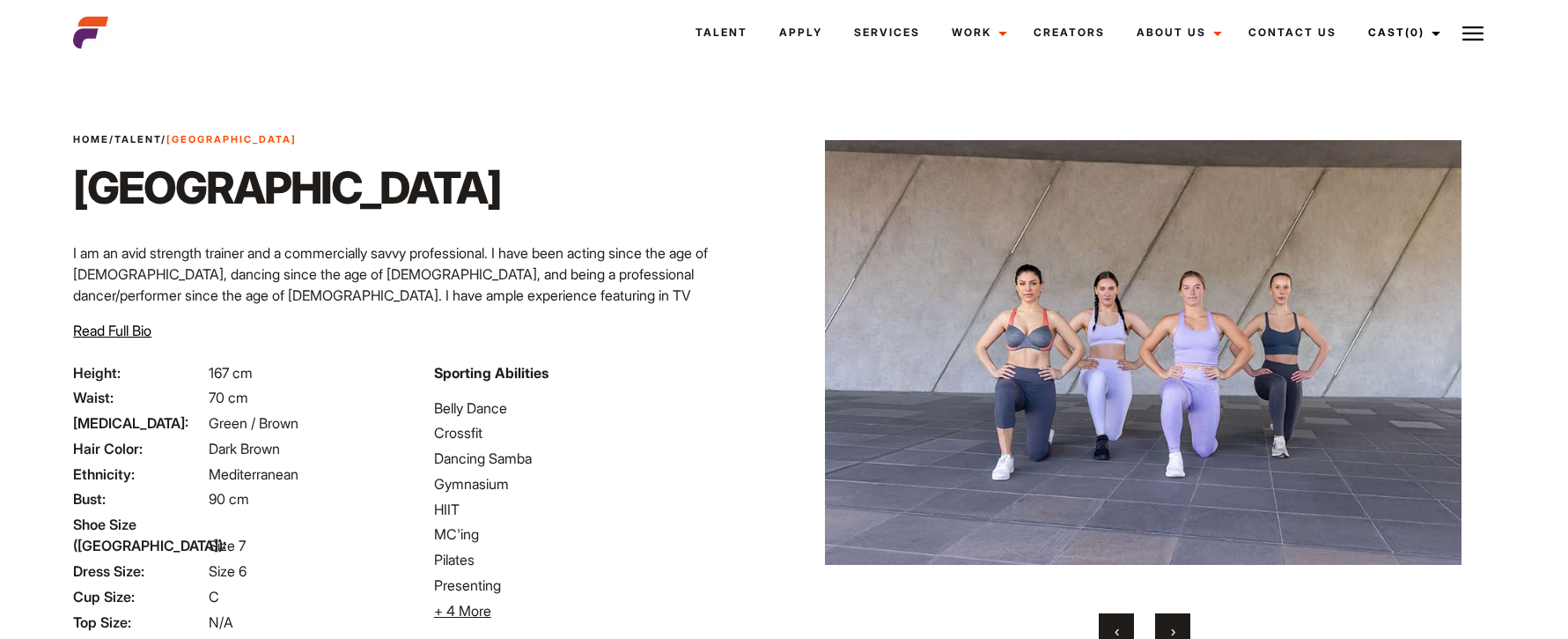
click at [1183, 615] on button "›" at bounding box center [1173, 631] width 36 height 36
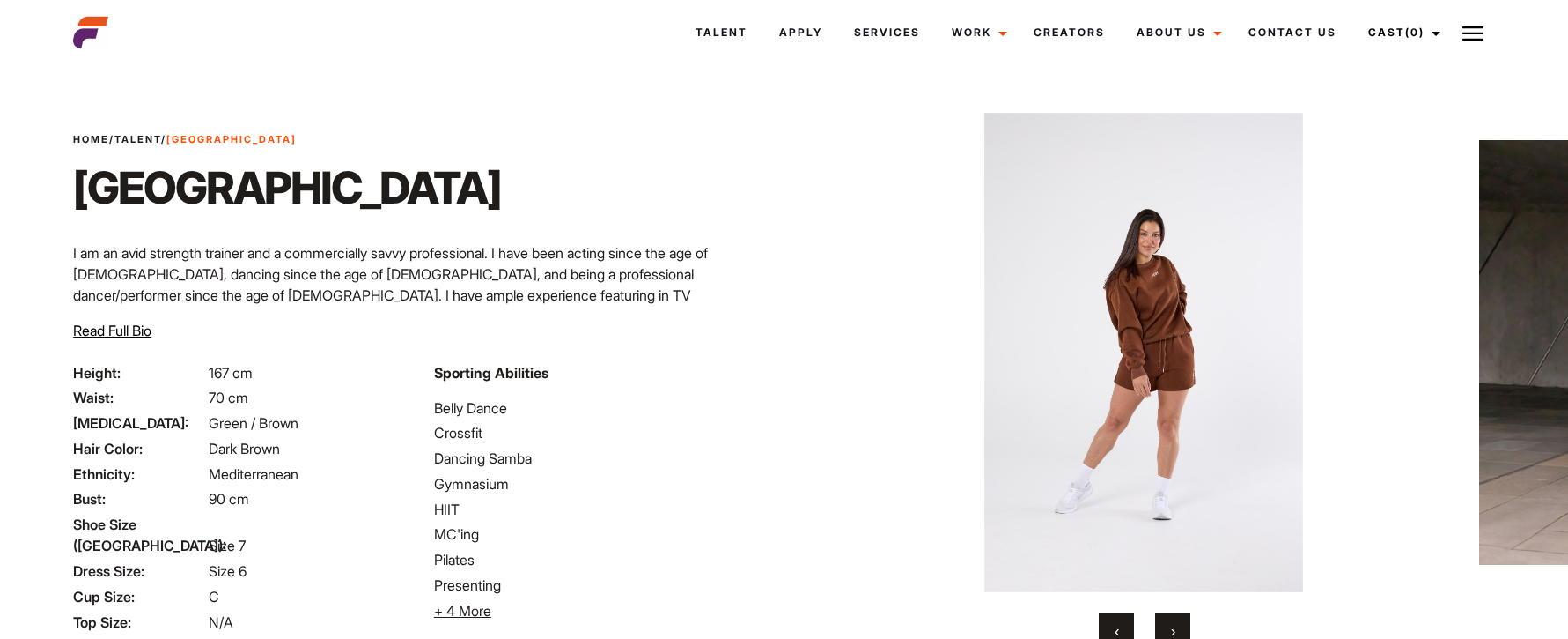
click at [1181, 617] on button "›" at bounding box center [1173, 631] width 36 height 36
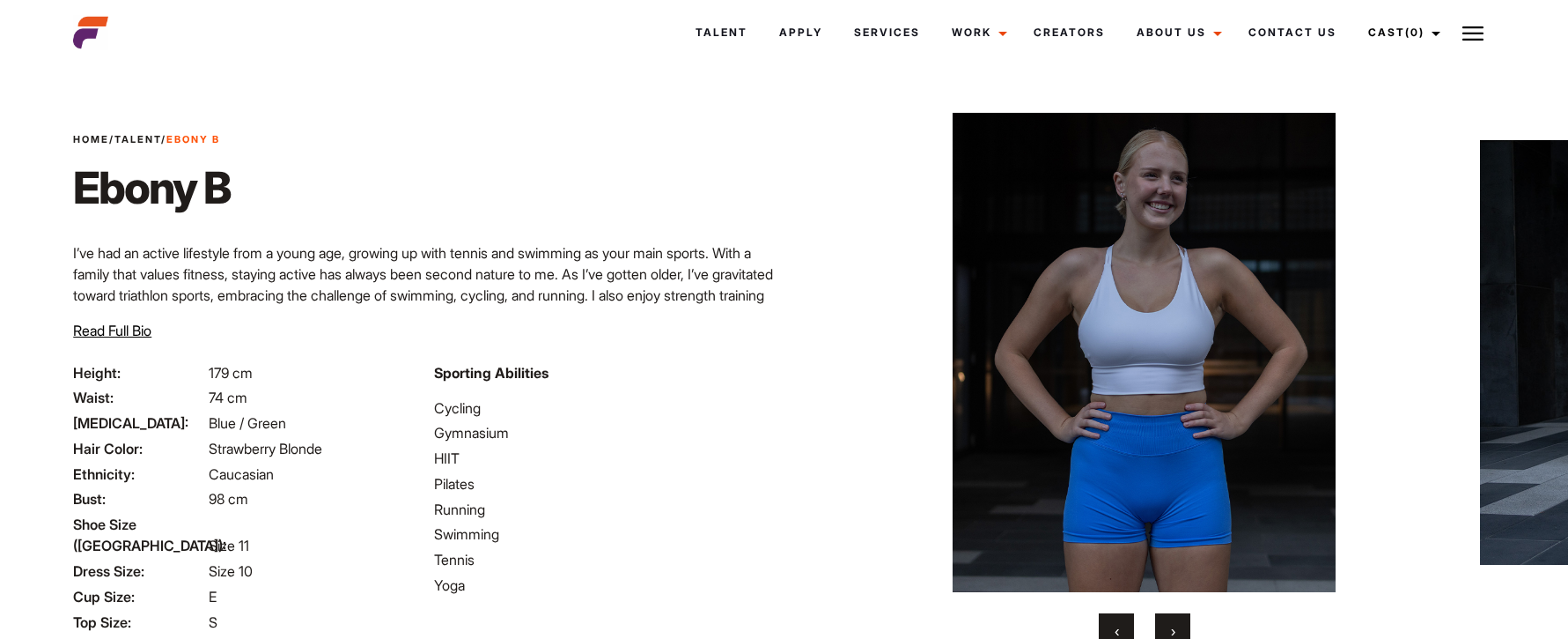
click at [1172, 622] on span "›" at bounding box center [1173, 631] width 5 height 18
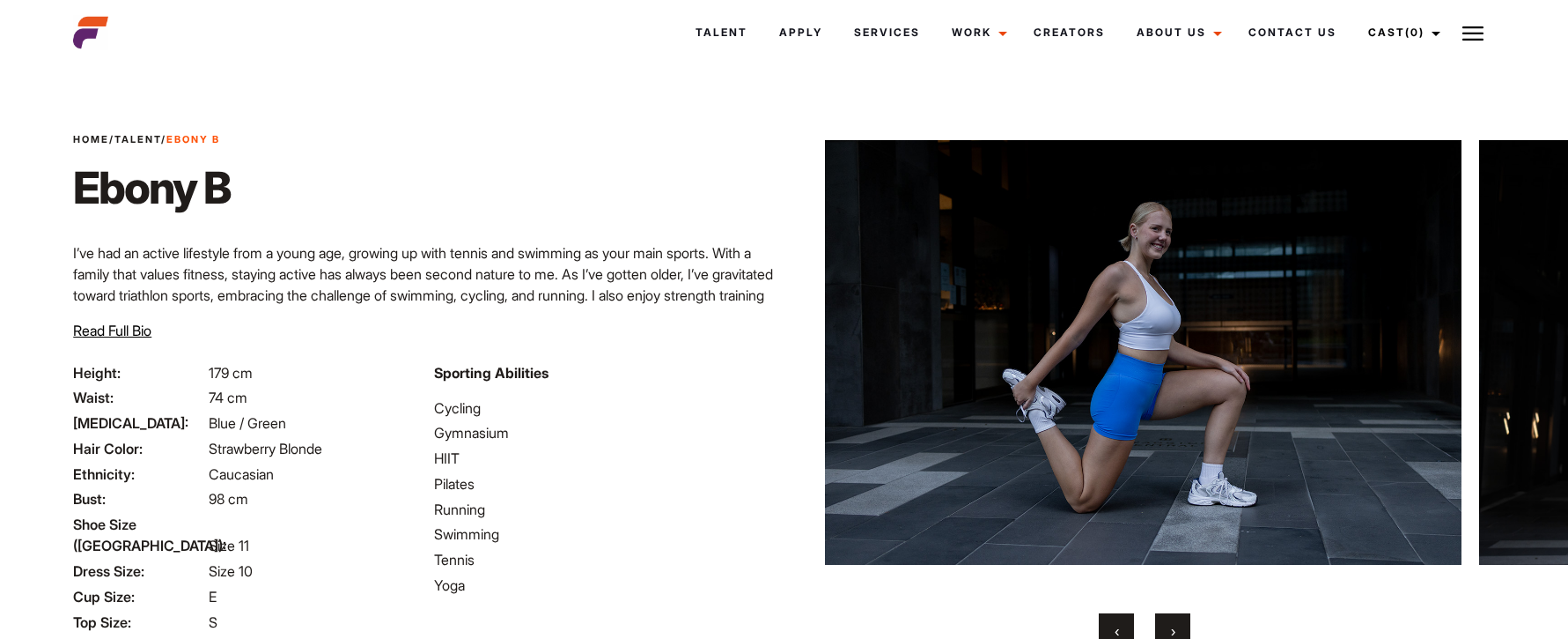
click at [1172, 622] on span "›" at bounding box center [1173, 631] width 5 height 18
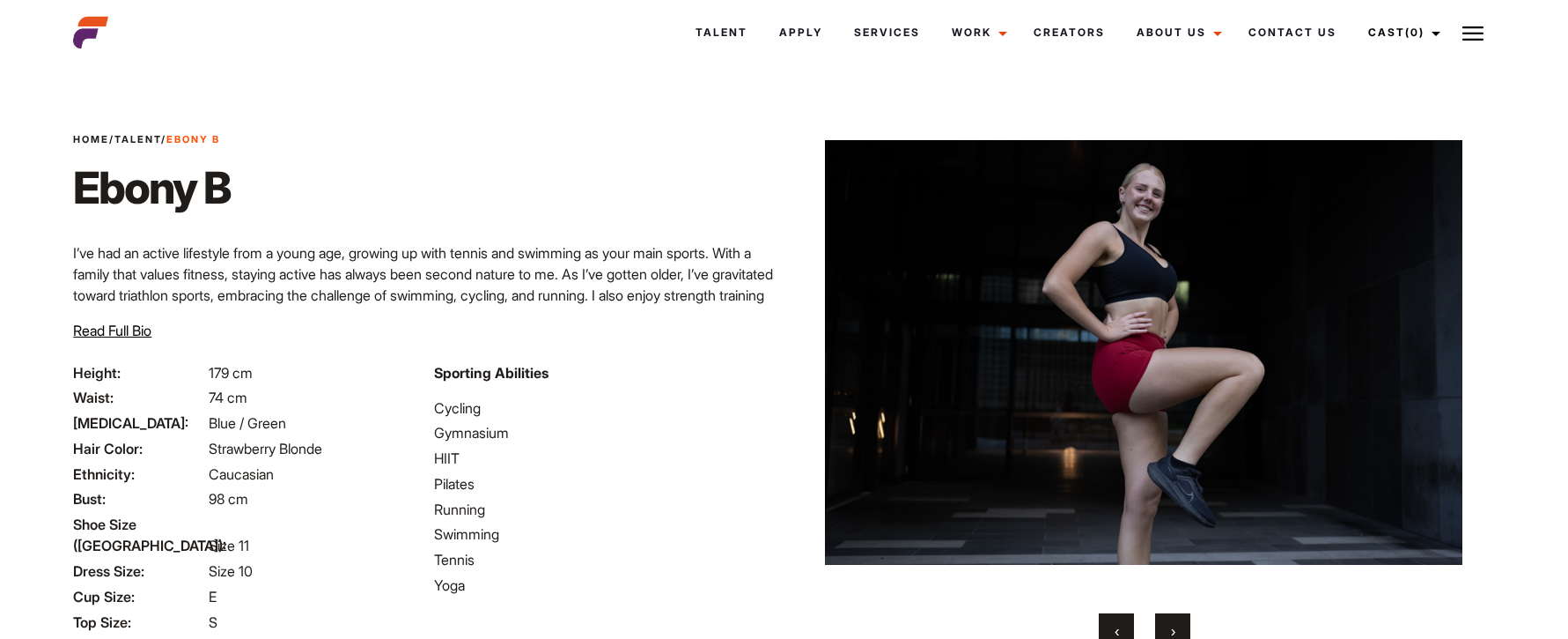
click at [1172, 622] on span "›" at bounding box center [1173, 631] width 5 height 18
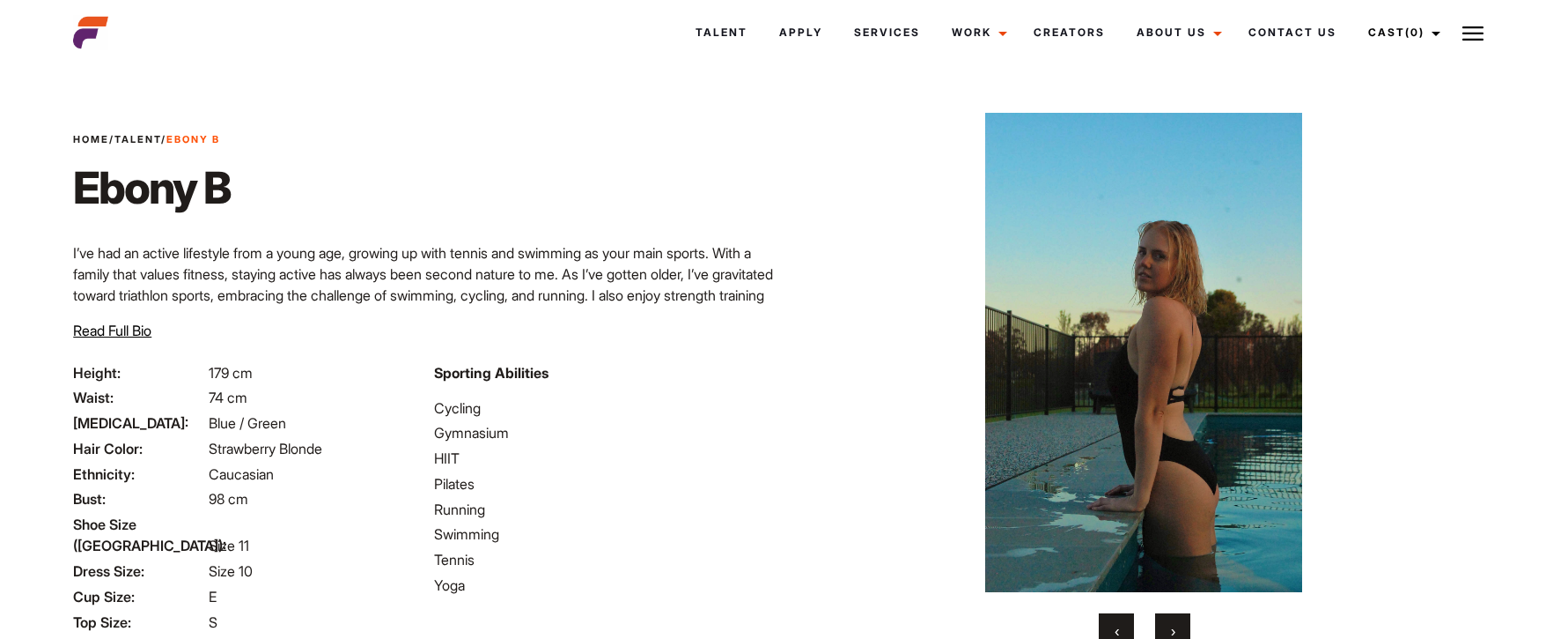
click at [1172, 622] on span "›" at bounding box center [1173, 631] width 5 height 18
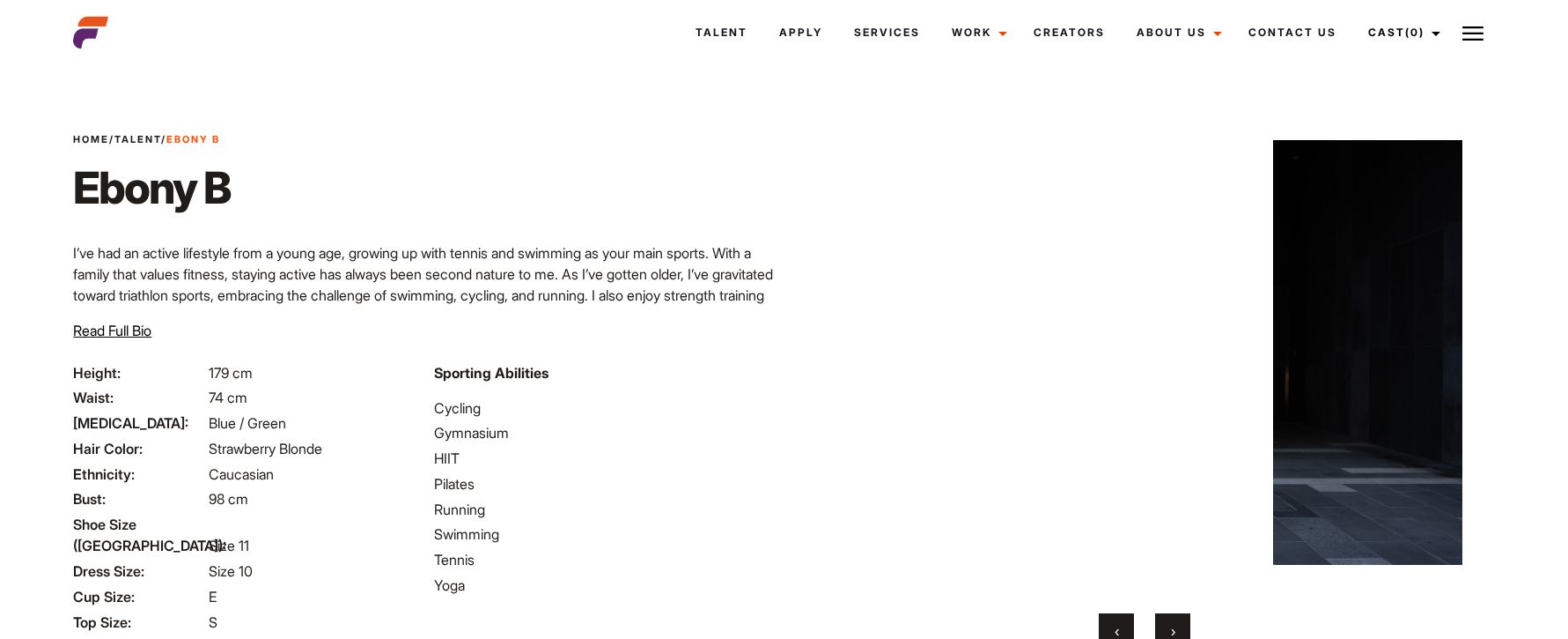
click at [1172, 622] on span "›" at bounding box center [1173, 631] width 5 height 18
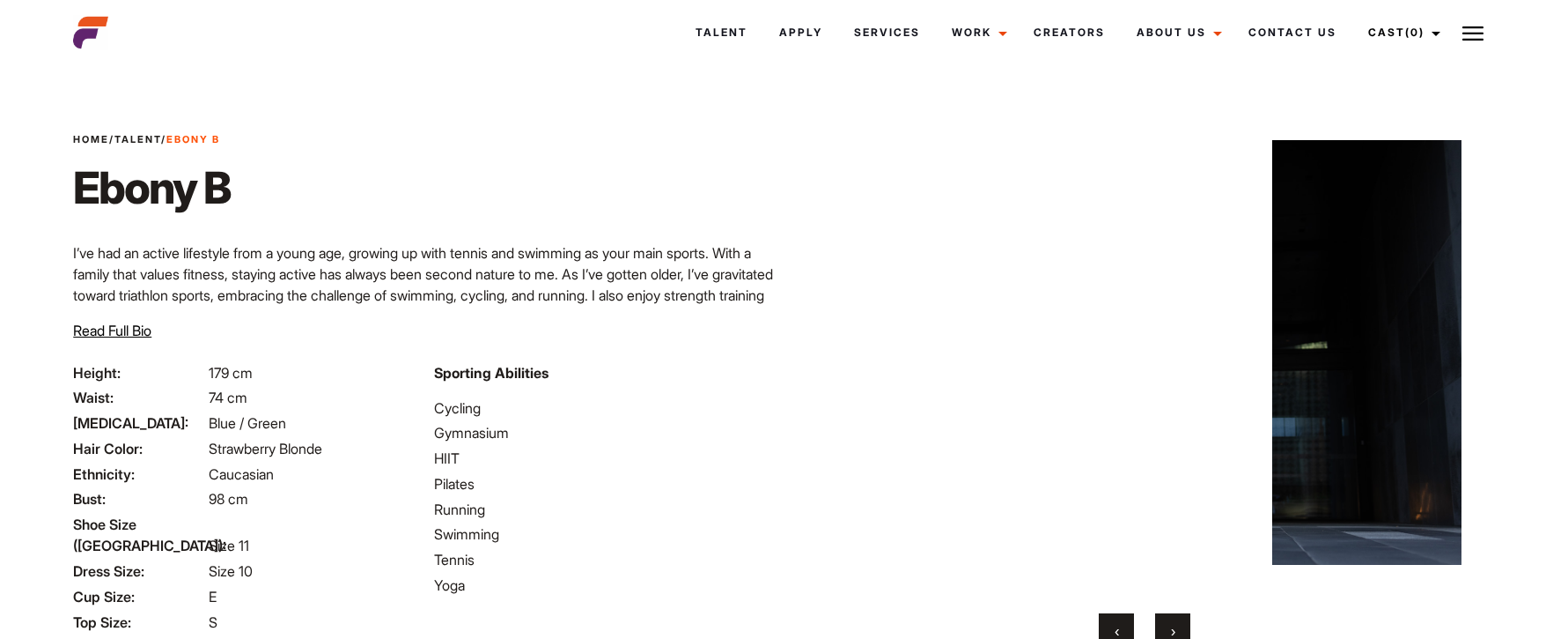
click at [1172, 622] on span "›" at bounding box center [1173, 631] width 5 height 18
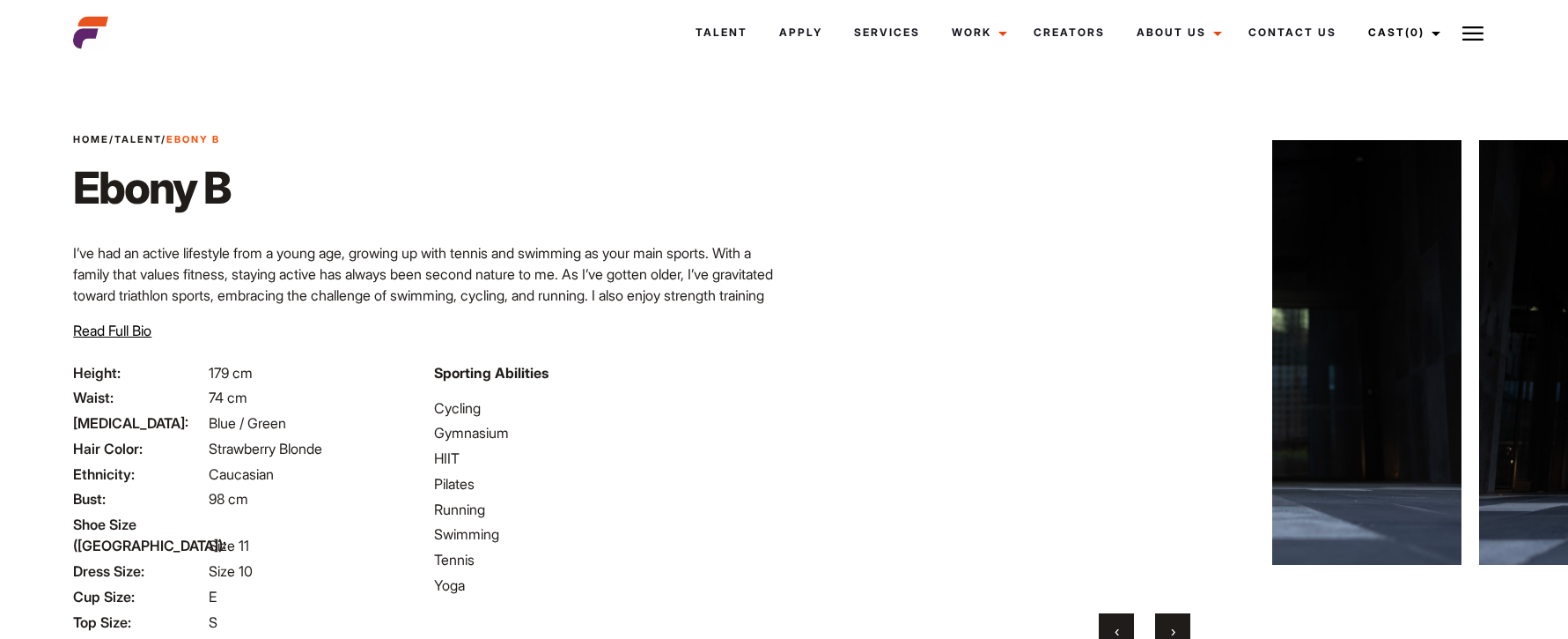
click at [1172, 622] on span "›" at bounding box center [1173, 631] width 5 height 18
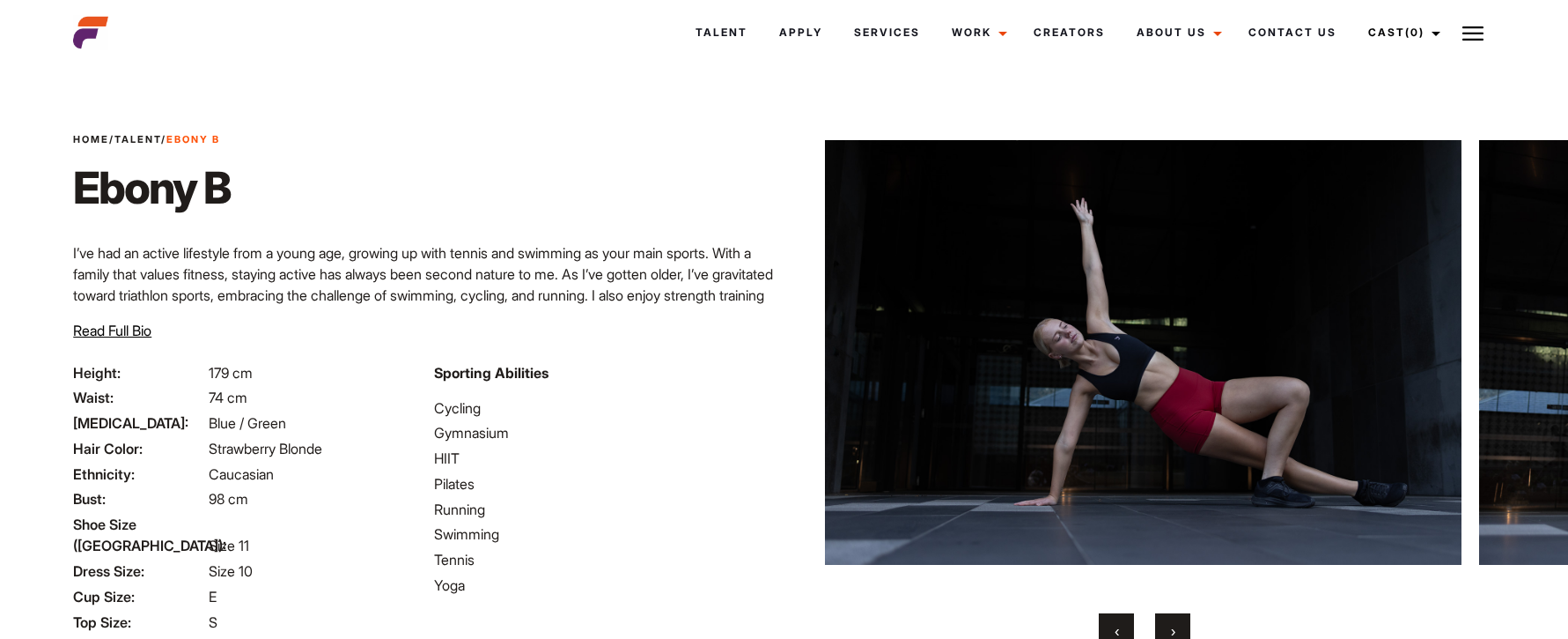
click at [1172, 622] on span "›" at bounding box center [1173, 631] width 5 height 18
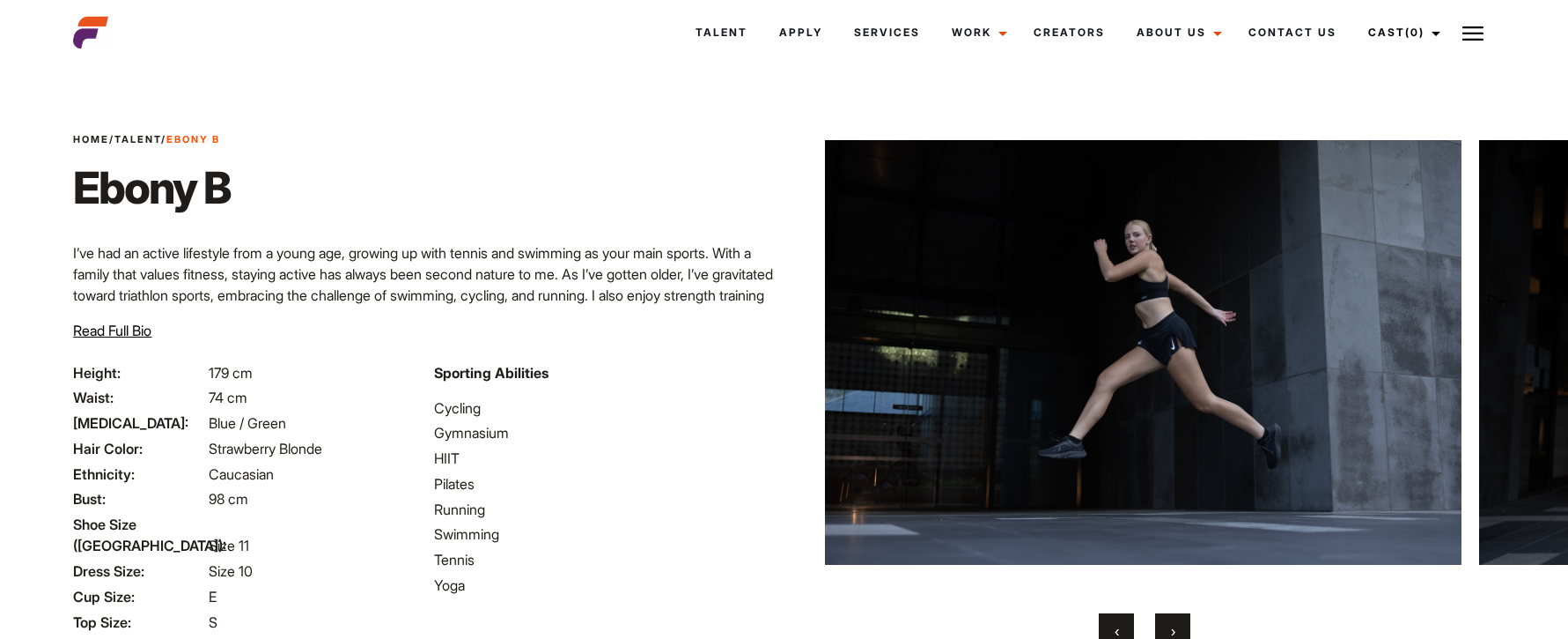
click at [1172, 622] on span "›" at bounding box center [1173, 631] width 5 height 18
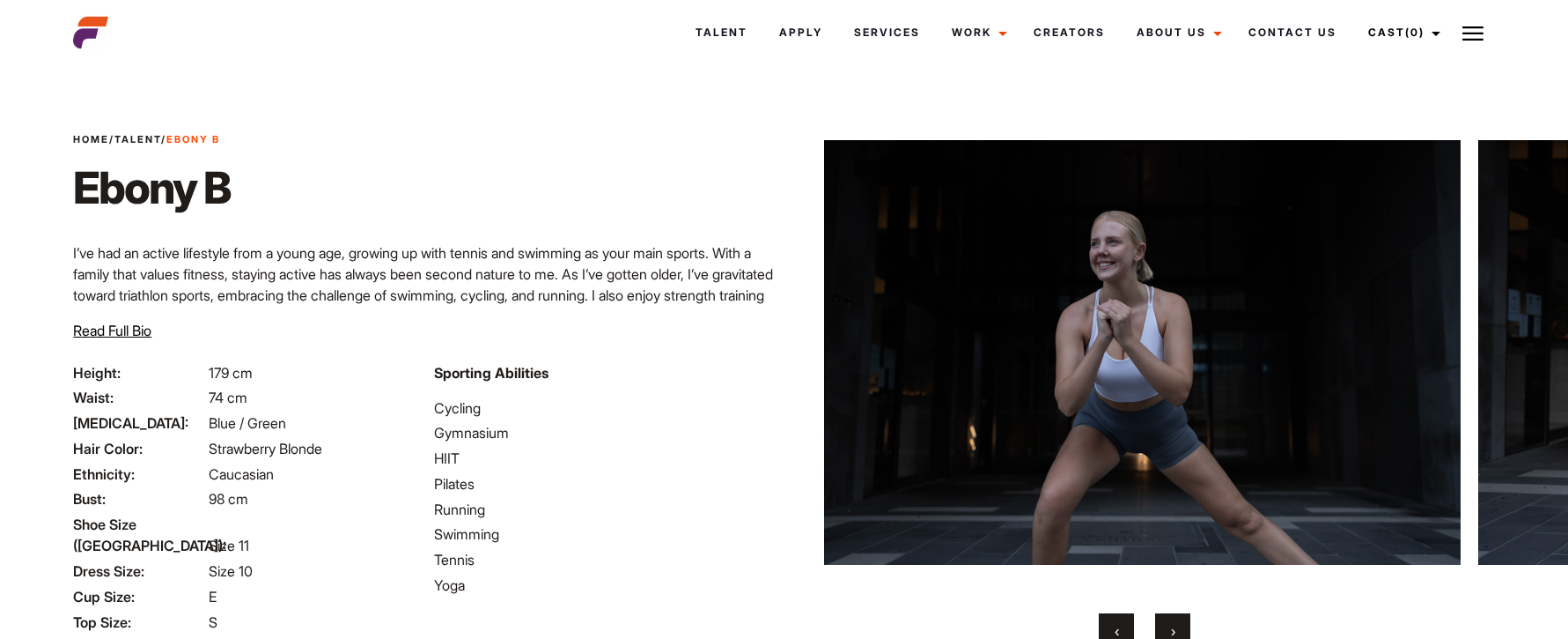
click at [1172, 622] on span "›" at bounding box center [1173, 631] width 5 height 18
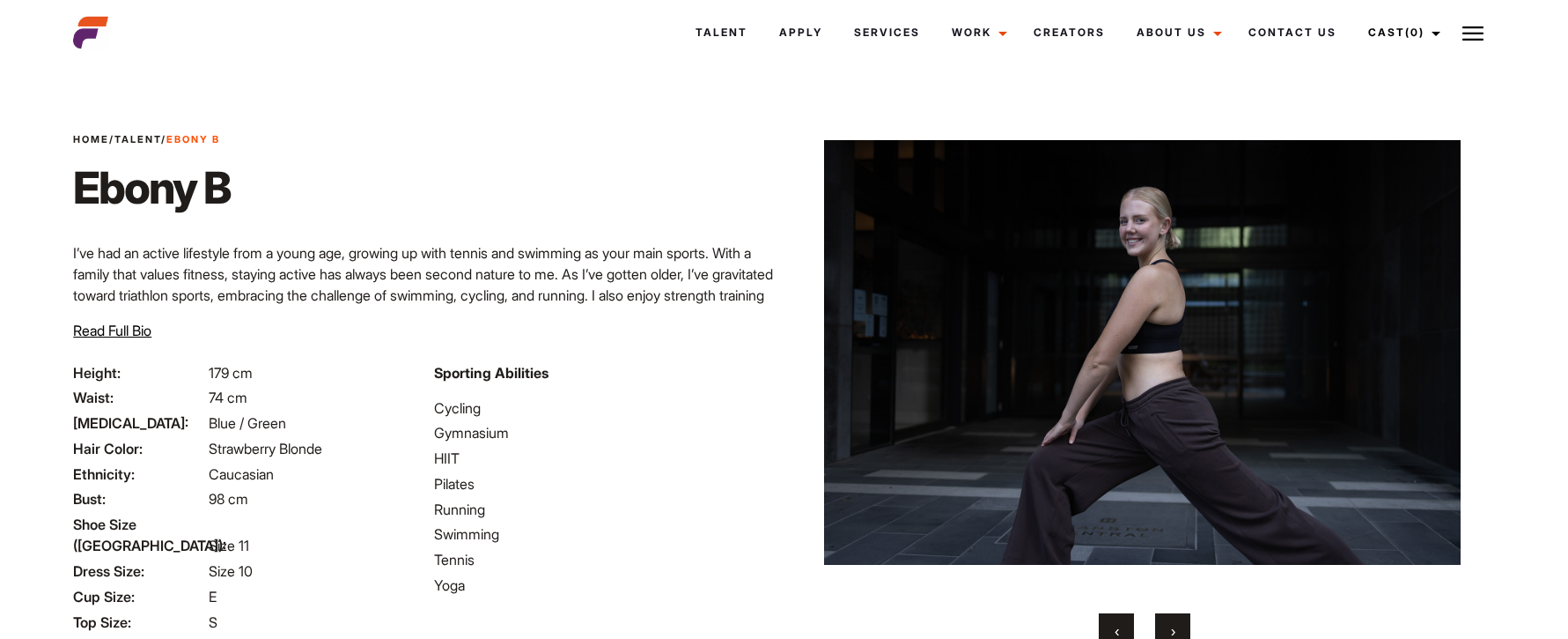
click at [1167, 626] on button "›" at bounding box center [1173, 631] width 36 height 36
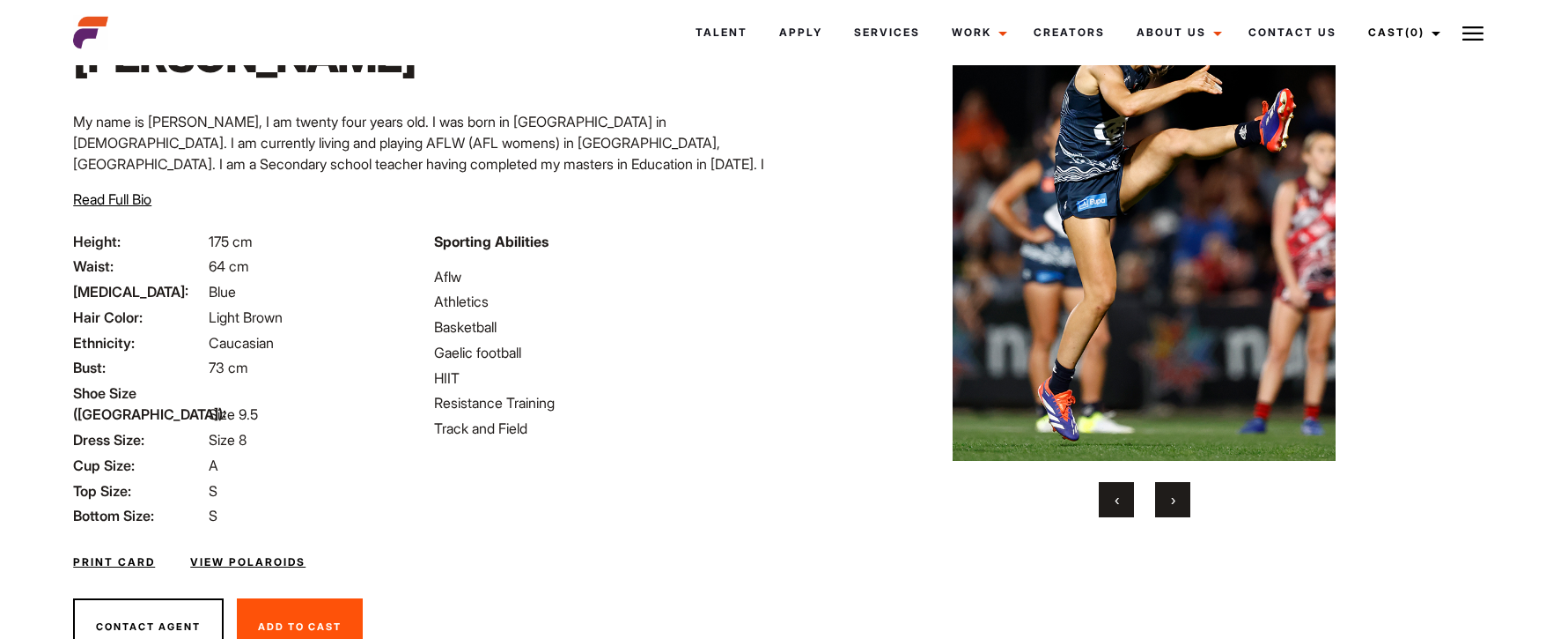
scroll to position [135, 0]
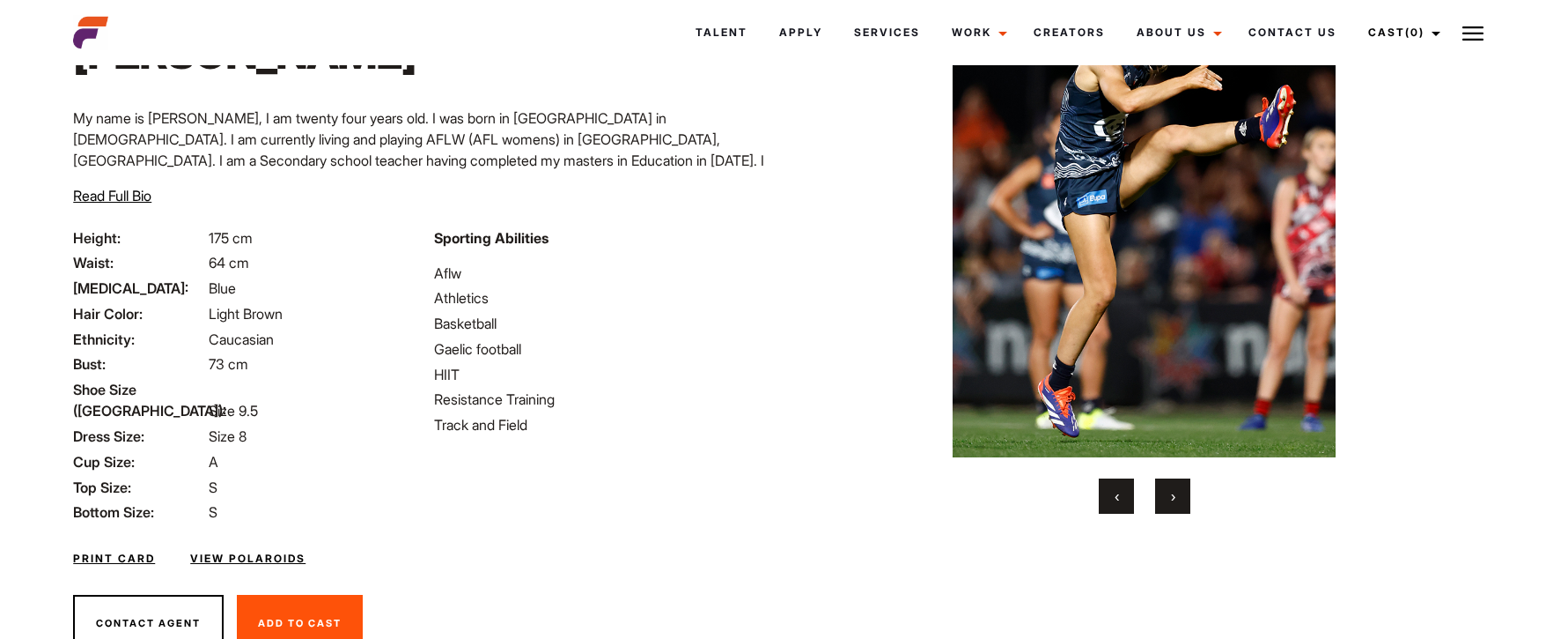
click at [1176, 487] on button "›" at bounding box center [1173, 496] width 36 height 36
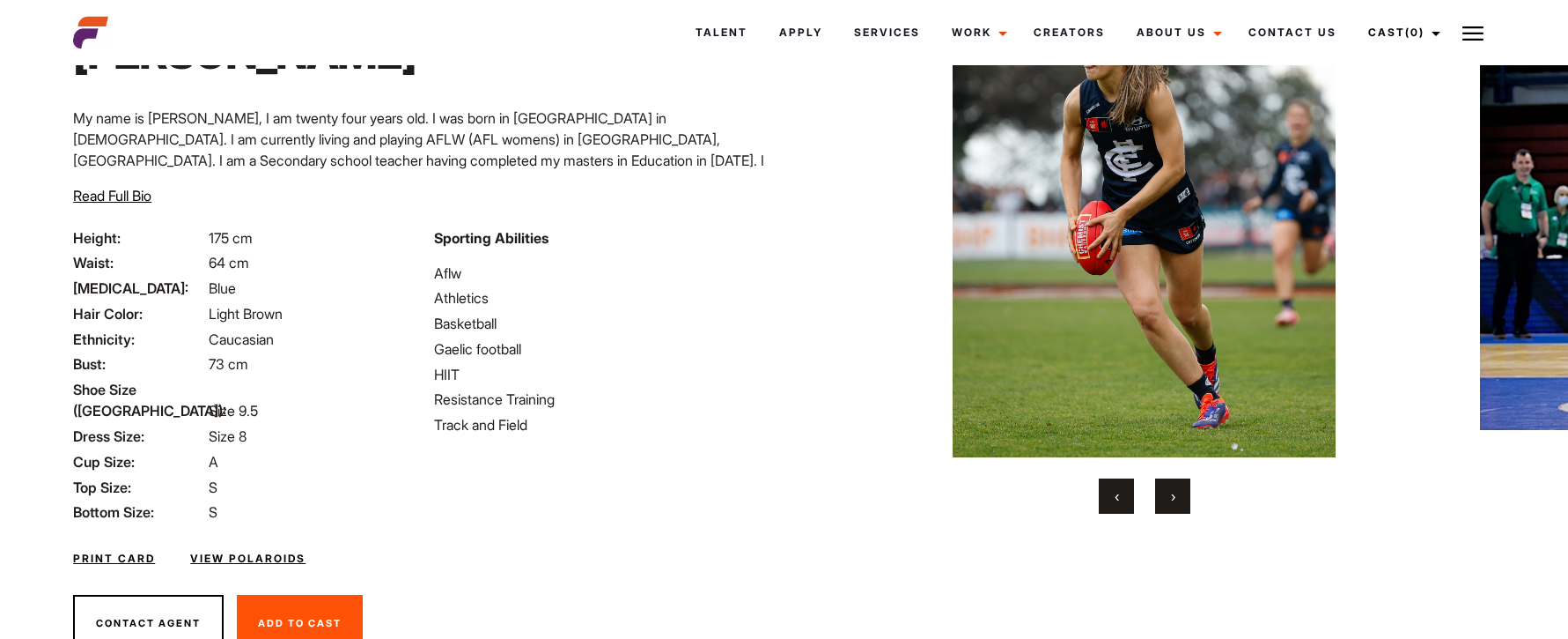
click at [1172, 500] on span "›" at bounding box center [1173, 496] width 5 height 18
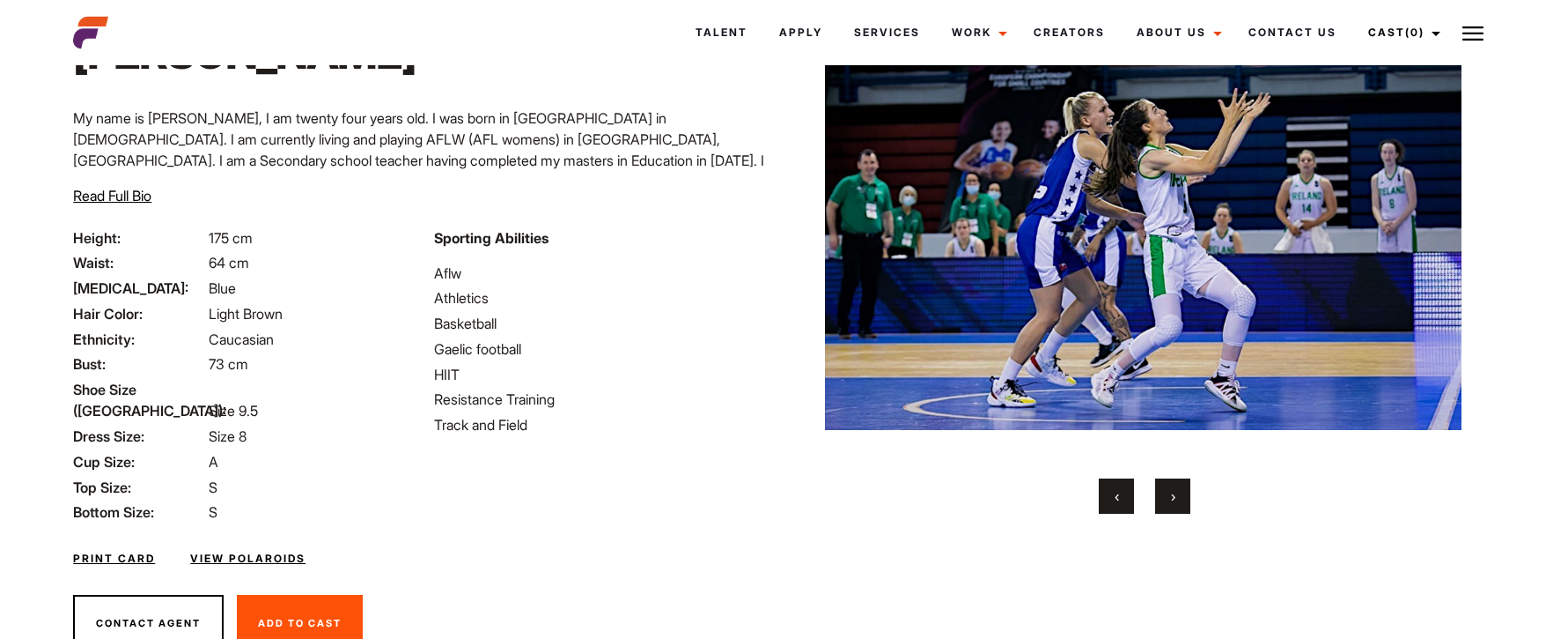
click at [1172, 500] on span "›" at bounding box center [1173, 496] width 5 height 18
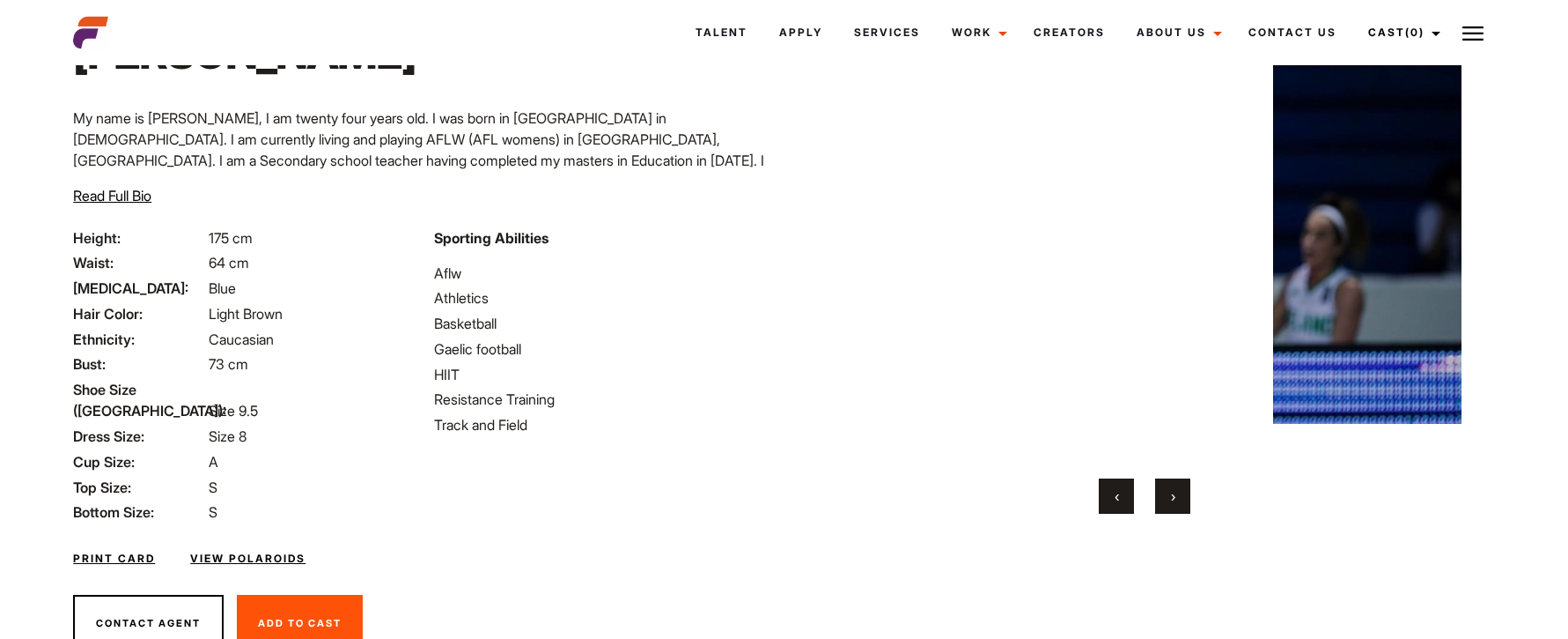
click at [1172, 500] on span "›" at bounding box center [1173, 496] width 5 height 18
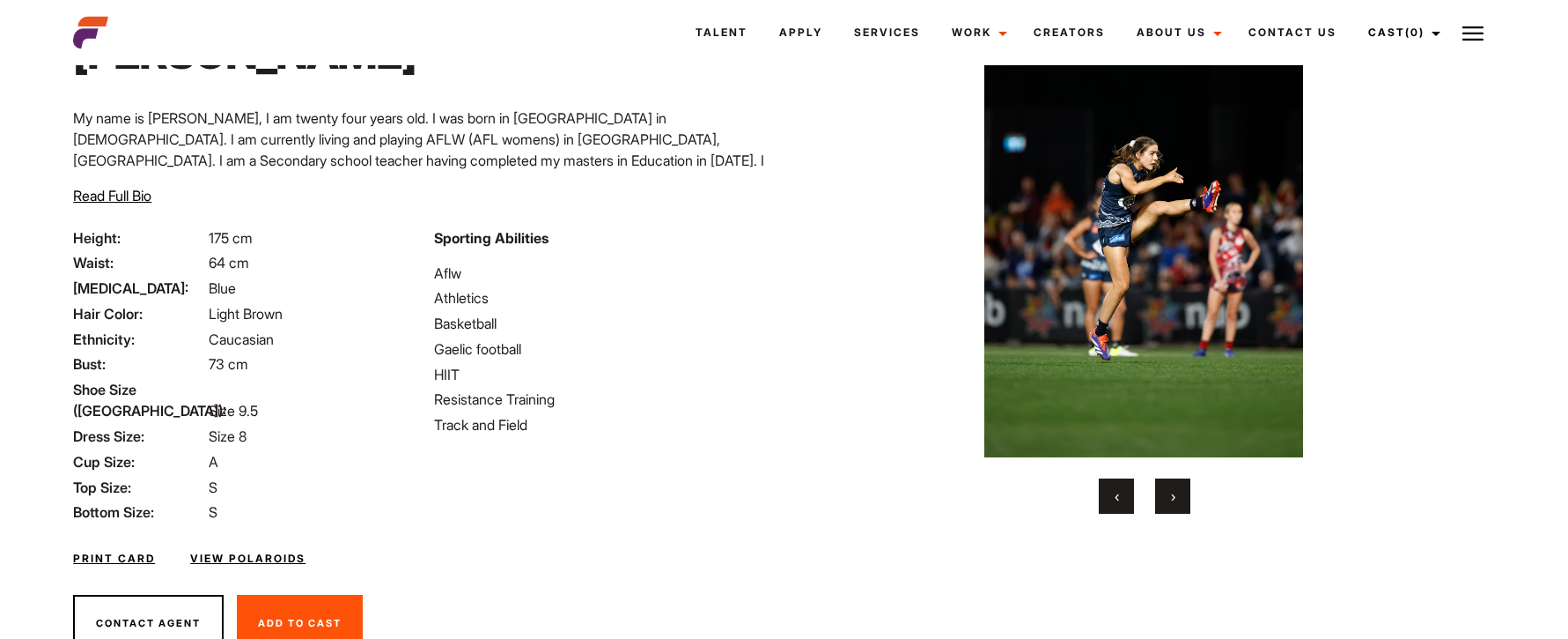
click at [1172, 500] on span "›" at bounding box center [1173, 496] width 5 height 18
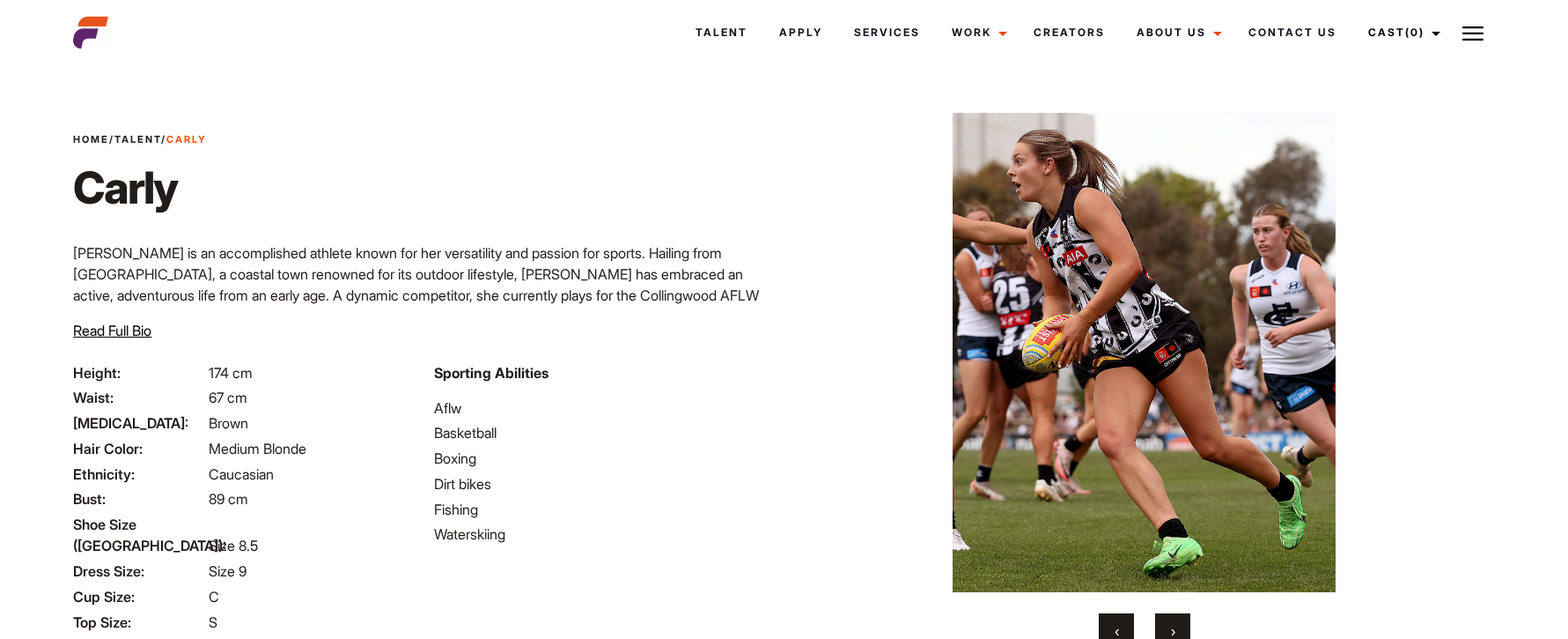
click at [1172, 626] on span "›" at bounding box center [1173, 631] width 5 height 18
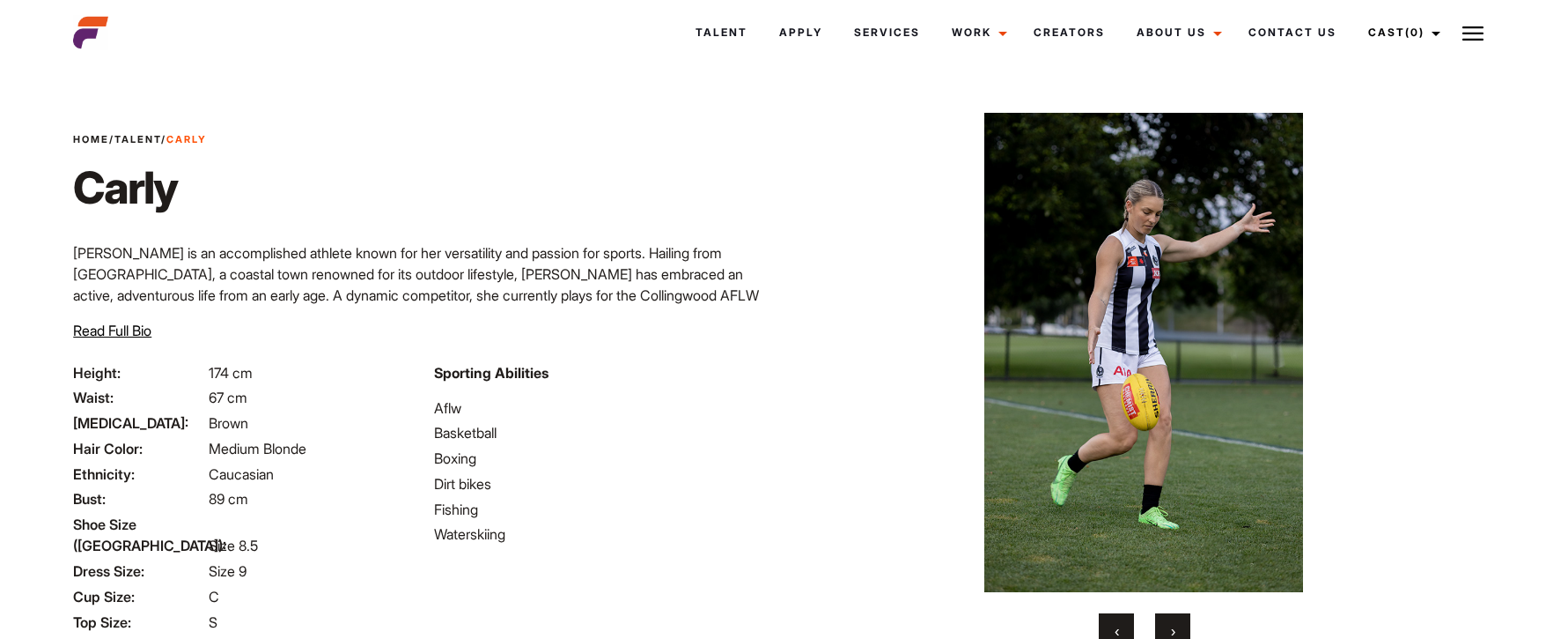
click at [1172, 626] on span "›" at bounding box center [1173, 631] width 5 height 18
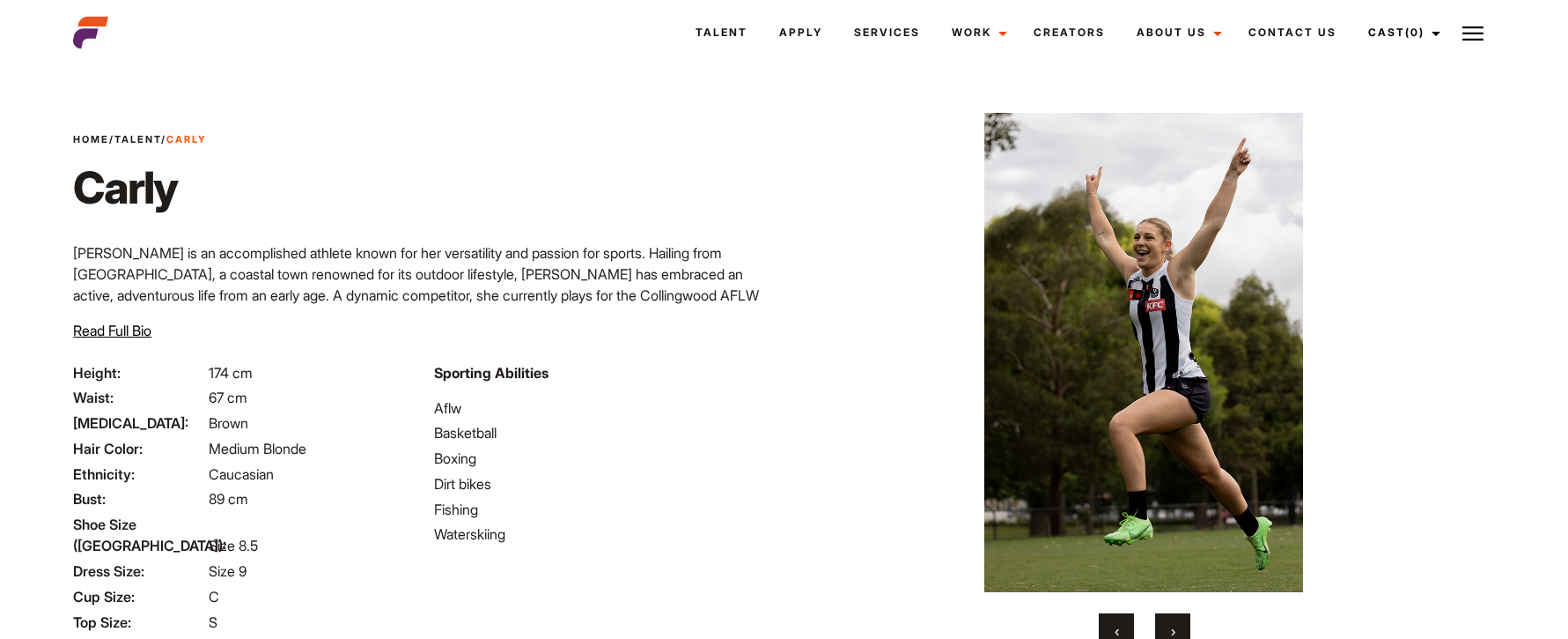
click at [1172, 626] on span "›" at bounding box center [1173, 631] width 5 height 18
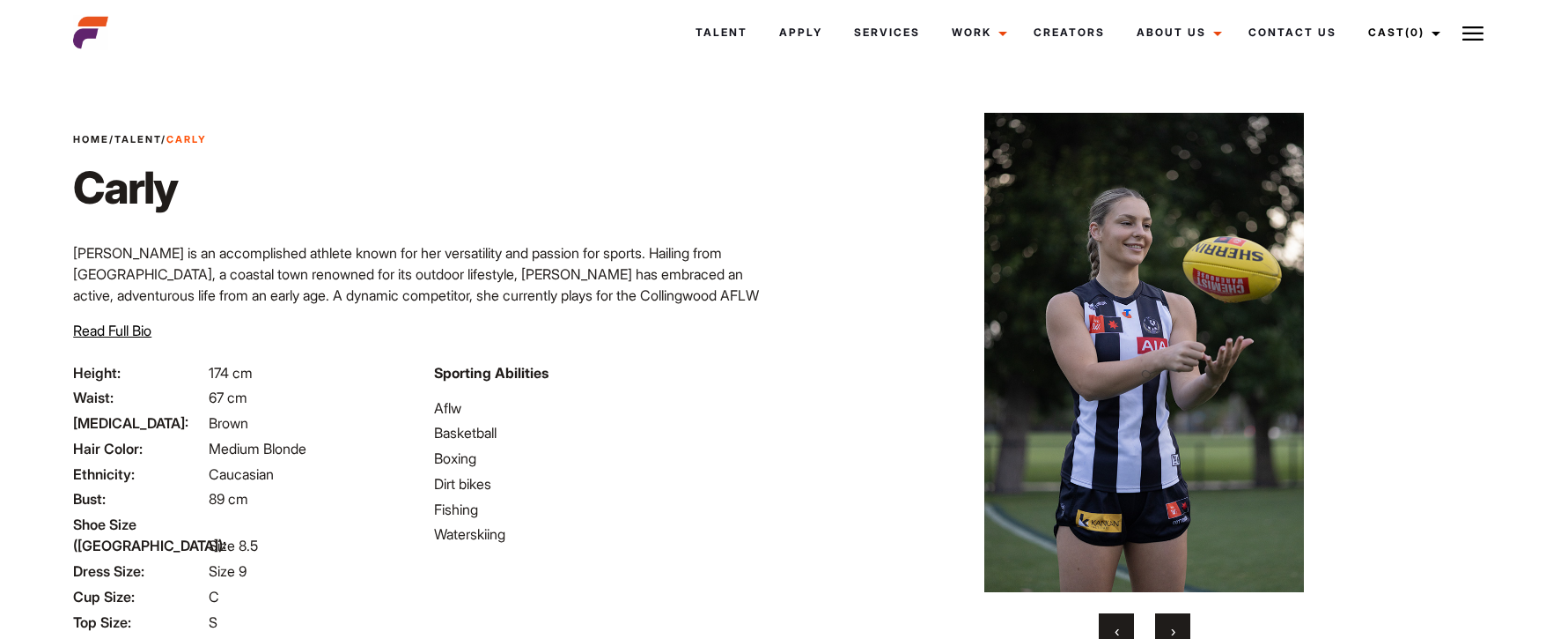
click at [1172, 626] on span "›" at bounding box center [1173, 631] width 5 height 18
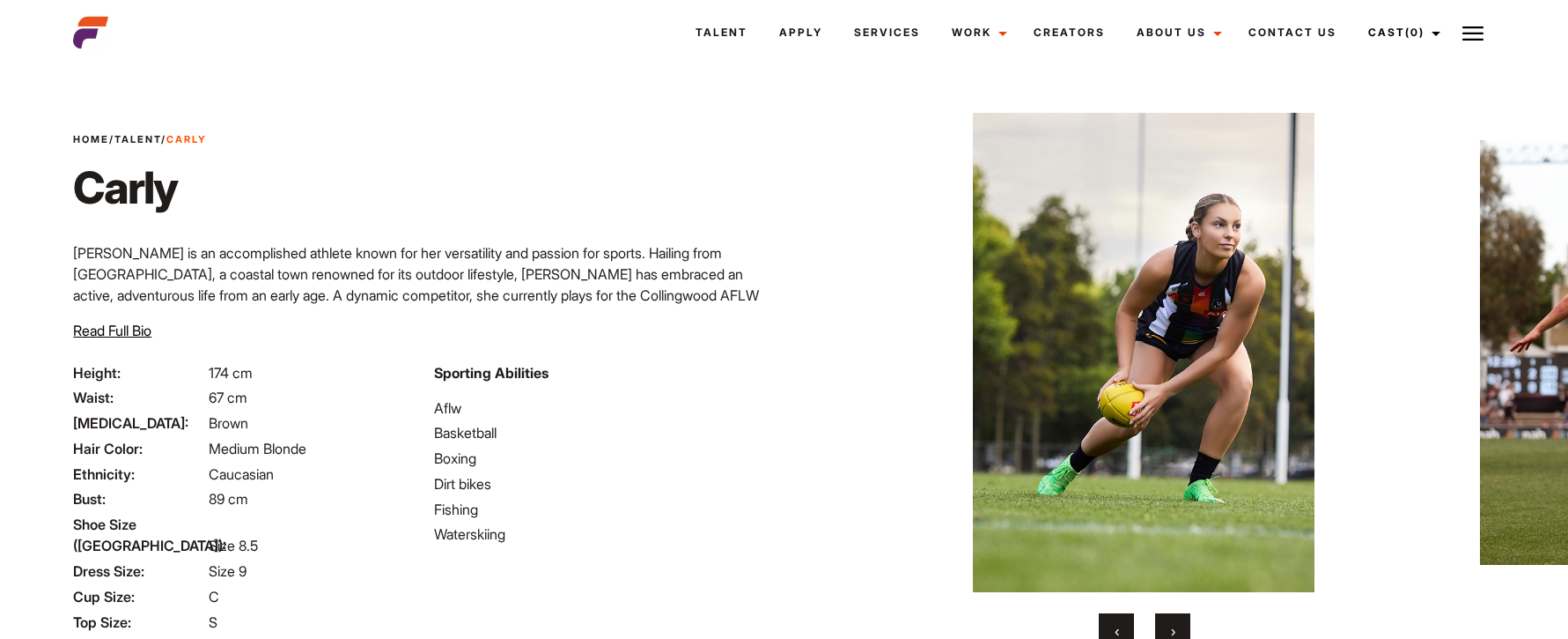
click at [1172, 626] on span "›" at bounding box center [1173, 631] width 5 height 18
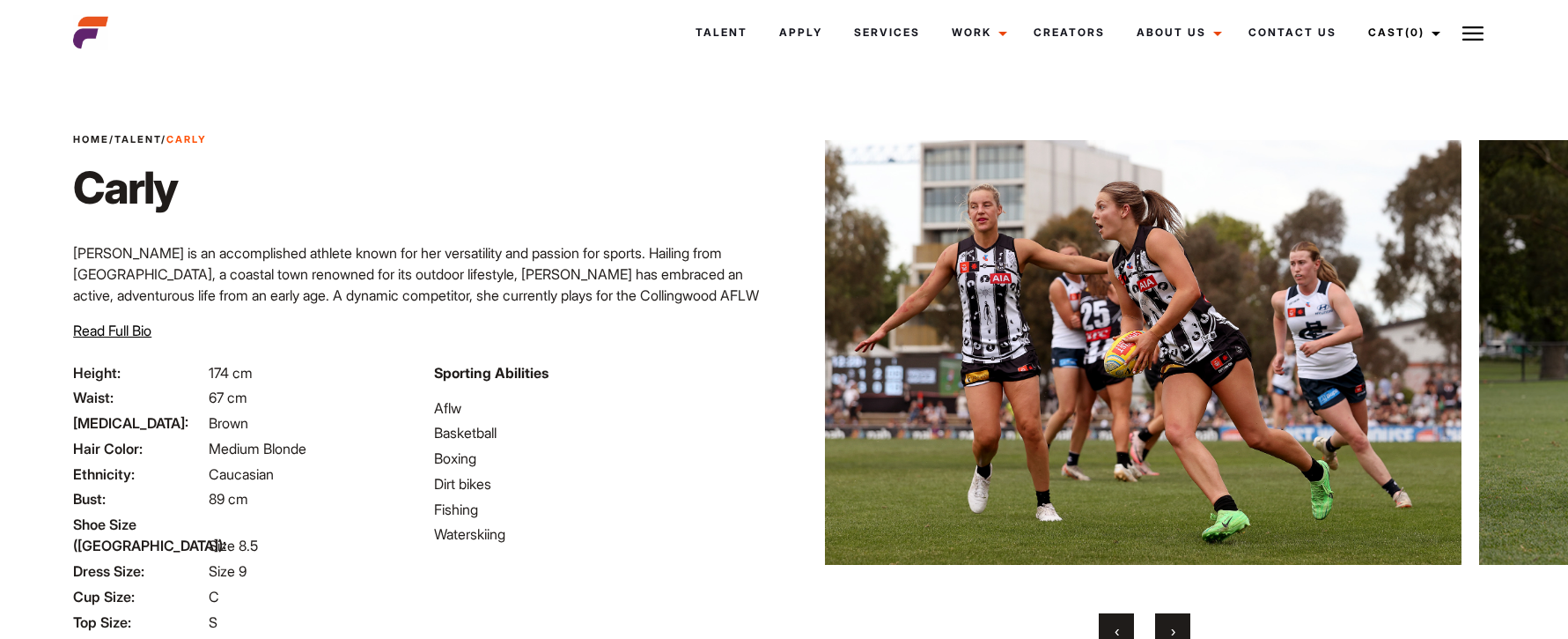
click at [1172, 626] on span "›" at bounding box center [1173, 631] width 5 height 18
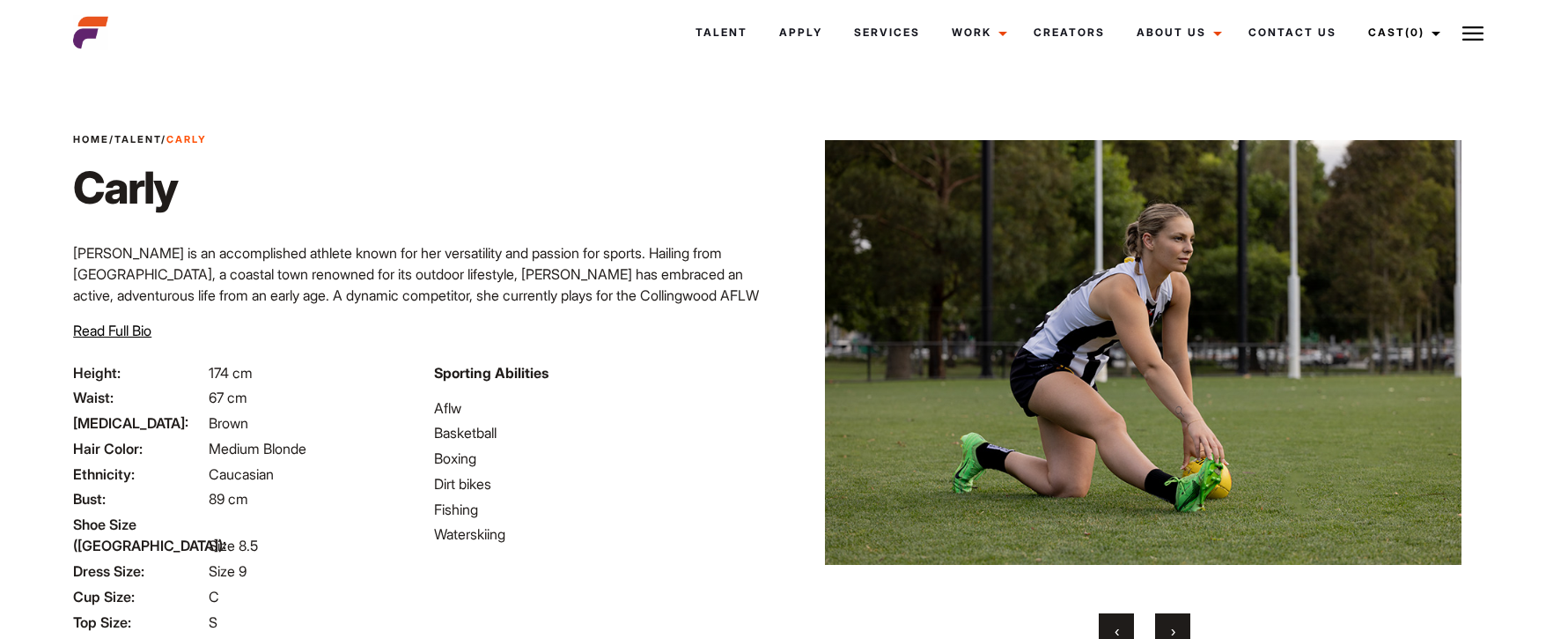
click at [1172, 626] on span "›" at bounding box center [1173, 631] width 5 height 18
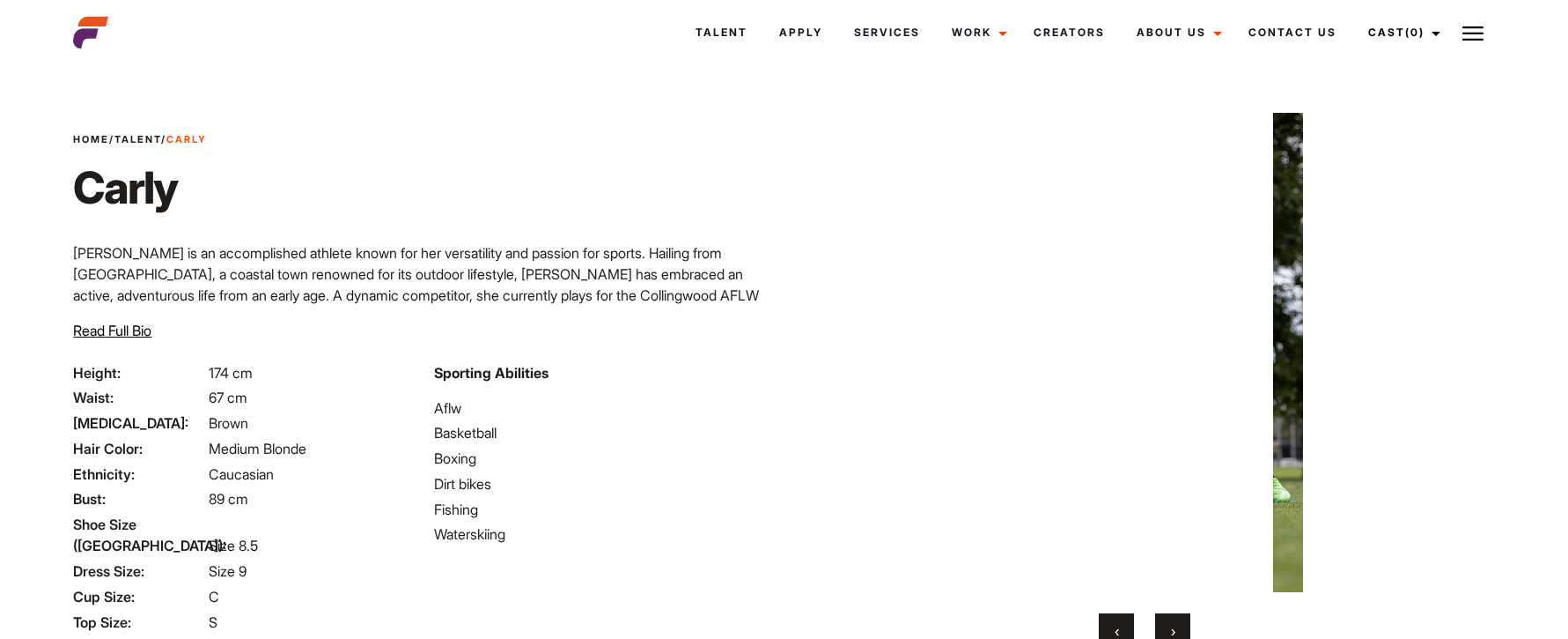
click at [1172, 626] on span "›" at bounding box center [1173, 631] width 5 height 18
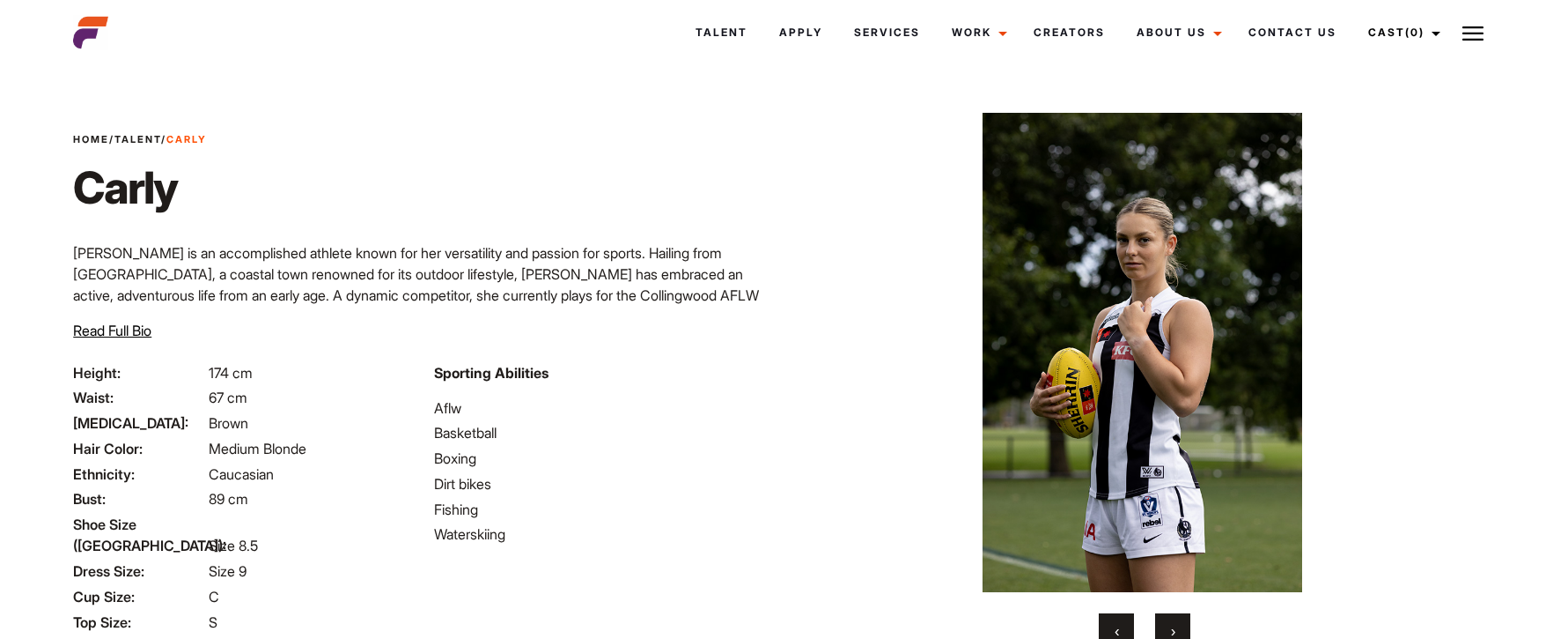
click at [1172, 626] on span "›" at bounding box center [1173, 631] width 5 height 18
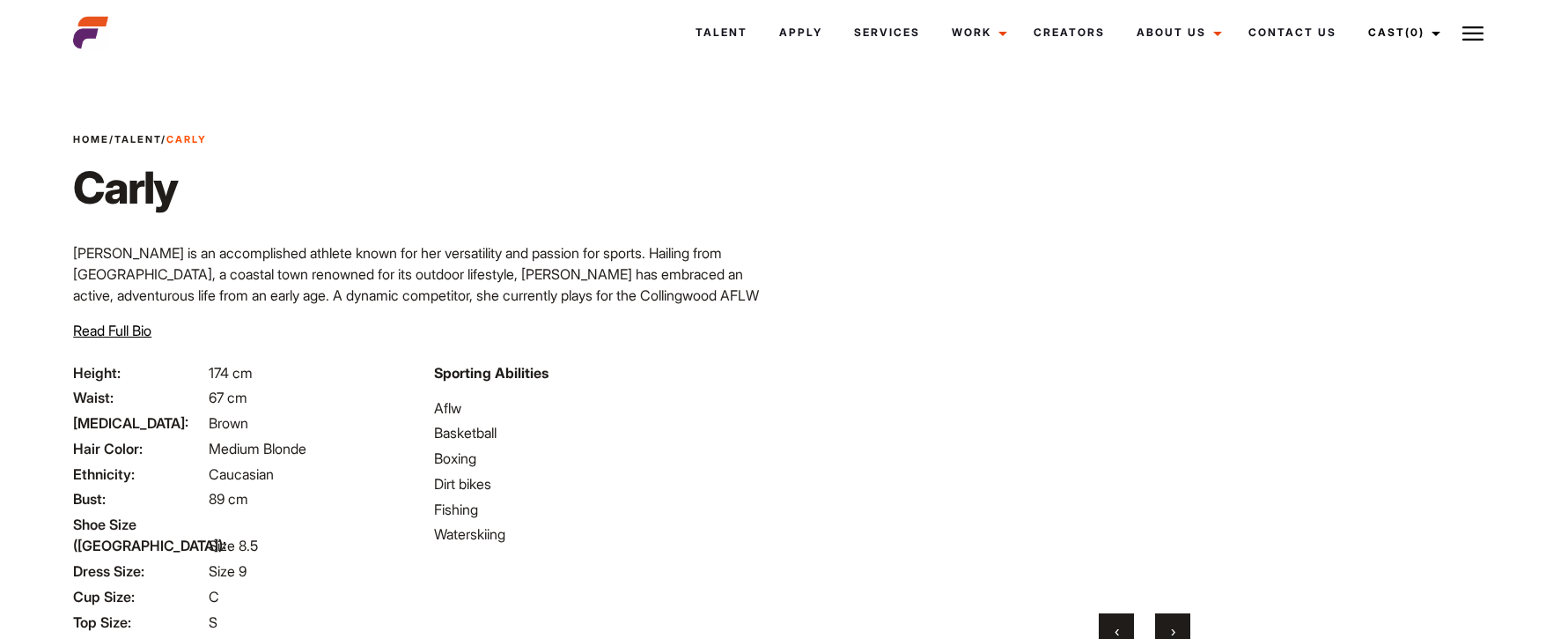
click at [1172, 626] on span "›" at bounding box center [1173, 631] width 5 height 18
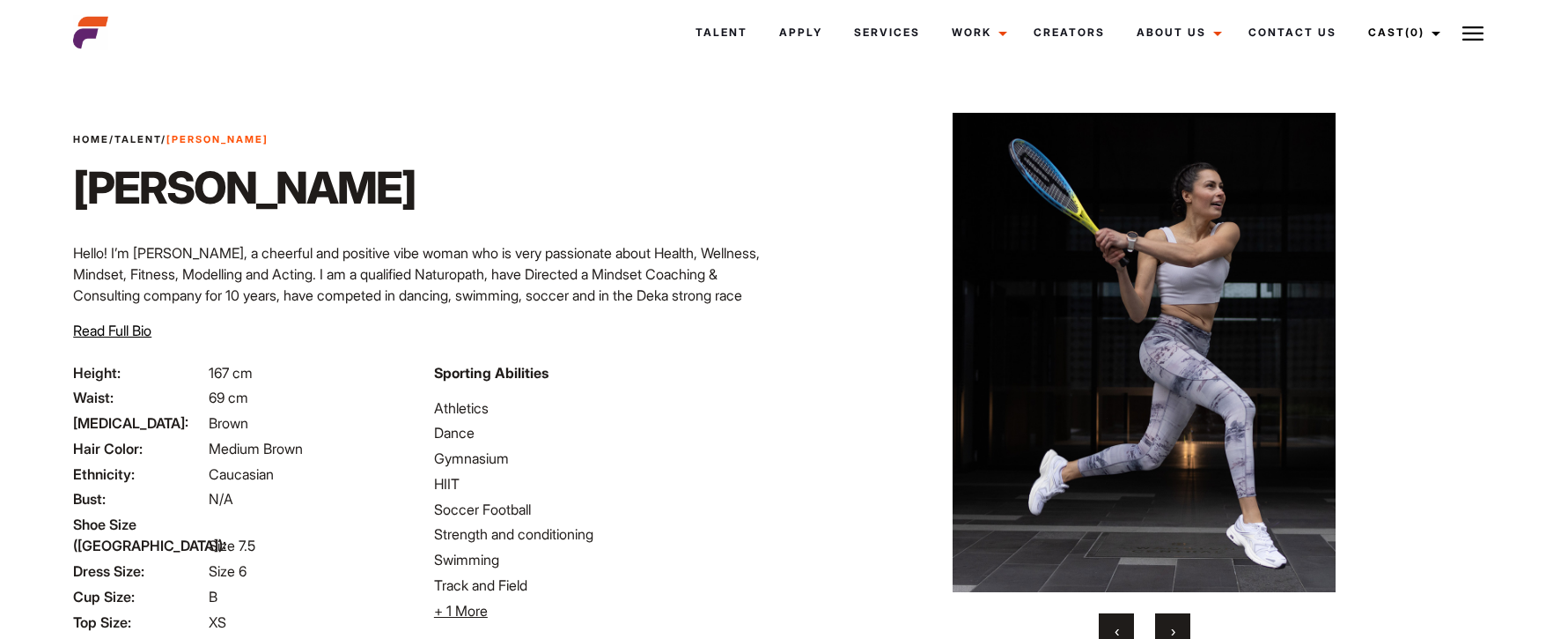
click at [1189, 623] on button "›" at bounding box center [1173, 631] width 36 height 36
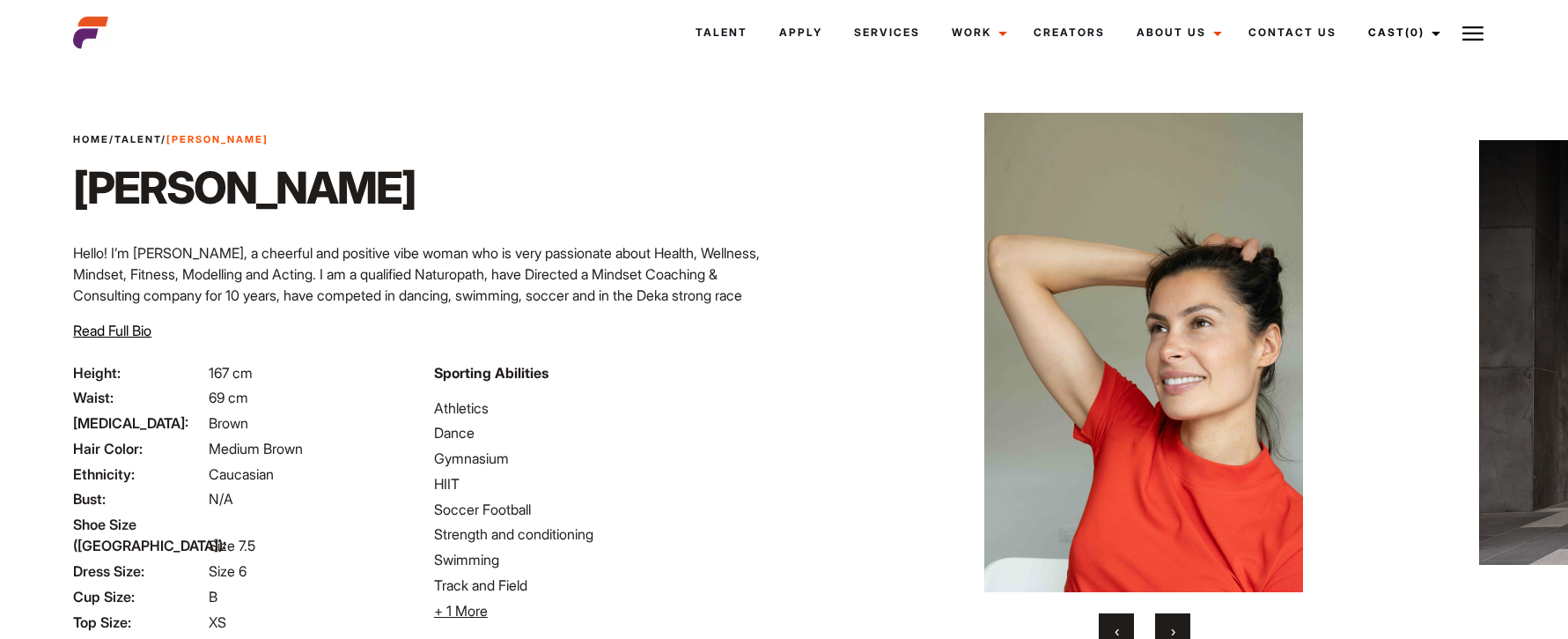
click at [1175, 628] on button "›" at bounding box center [1173, 631] width 36 height 36
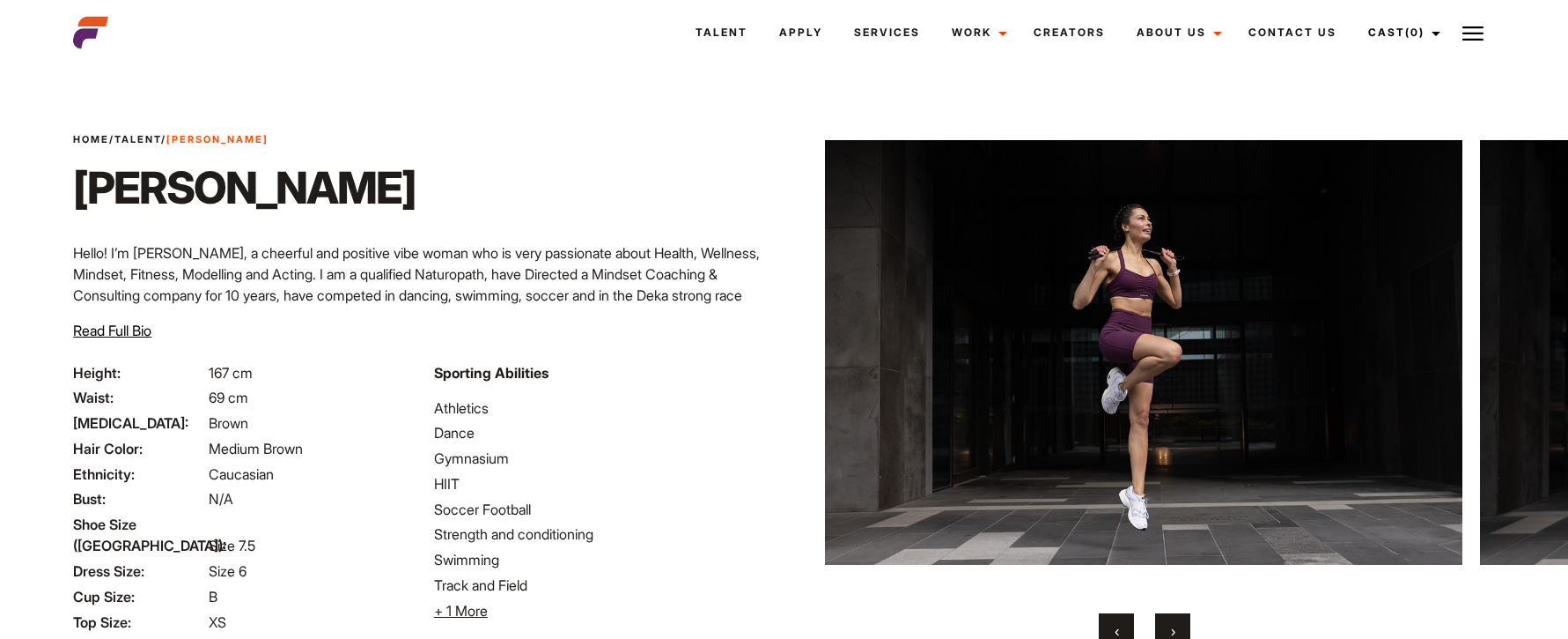
click at [1175, 628] on button "›" at bounding box center [1173, 631] width 36 height 36
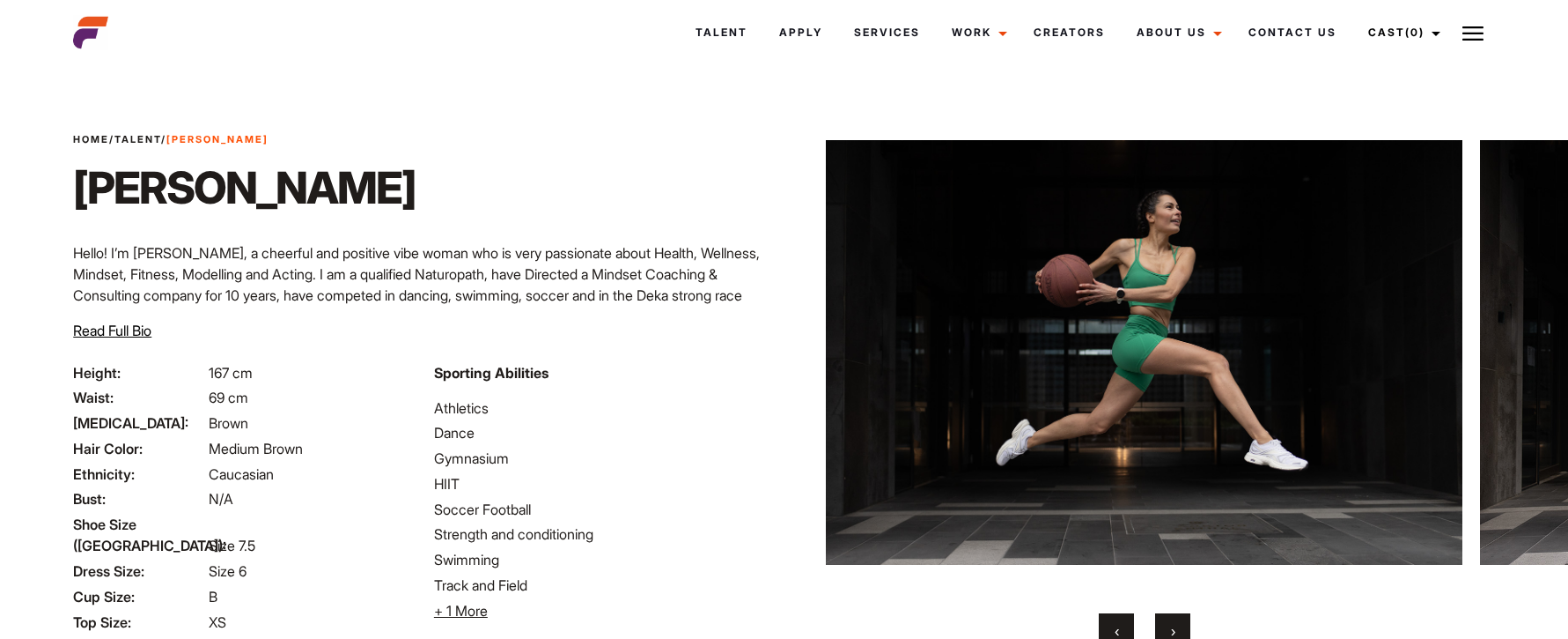
click at [1175, 628] on button "›" at bounding box center [1173, 631] width 36 height 36
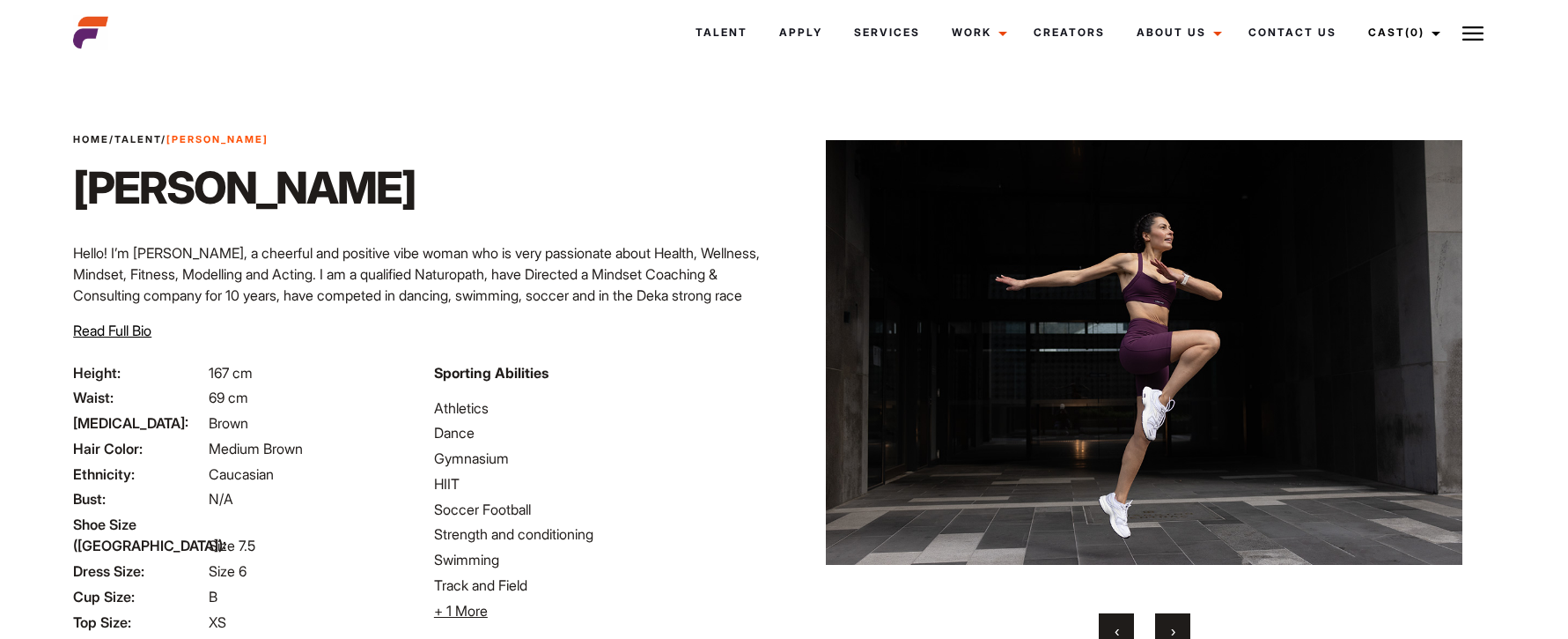
click at [1172, 632] on span "›" at bounding box center [1173, 631] width 5 height 18
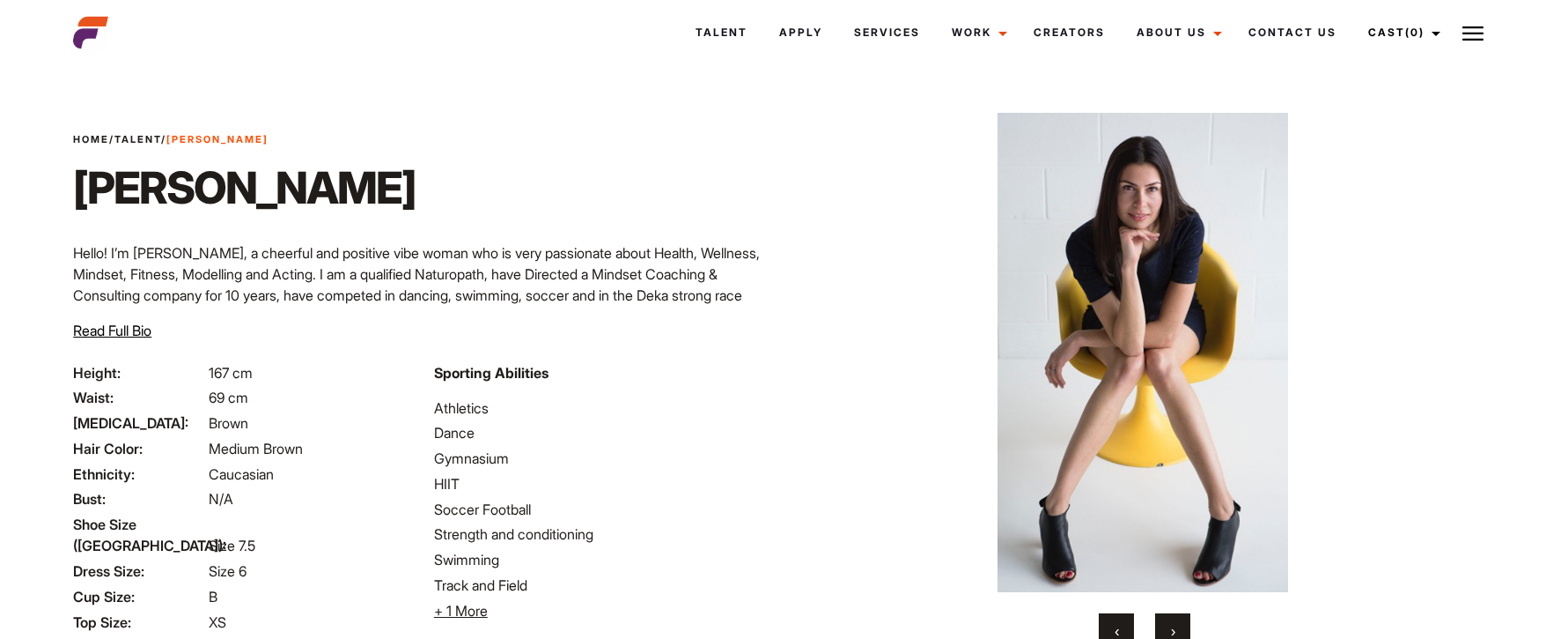
click at [1172, 632] on span "›" at bounding box center [1173, 631] width 5 height 18
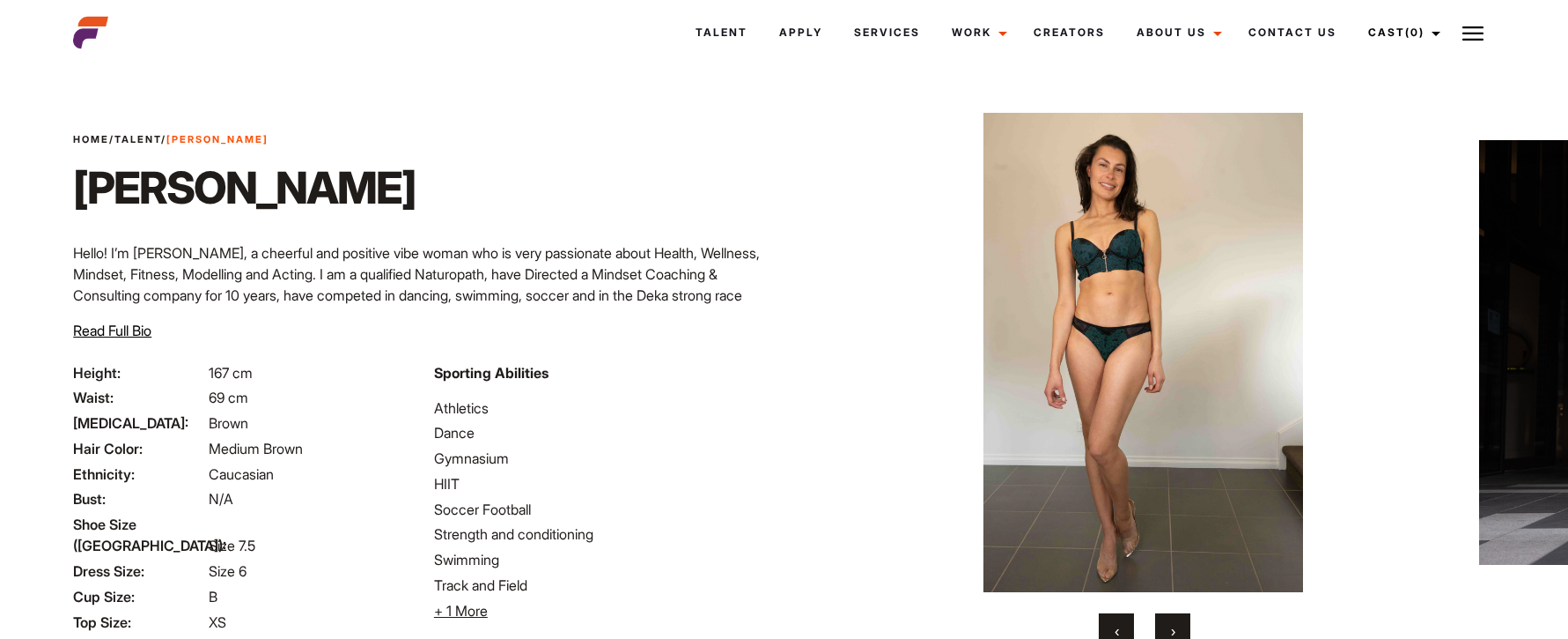
click at [1172, 632] on span "›" at bounding box center [1173, 631] width 5 height 18
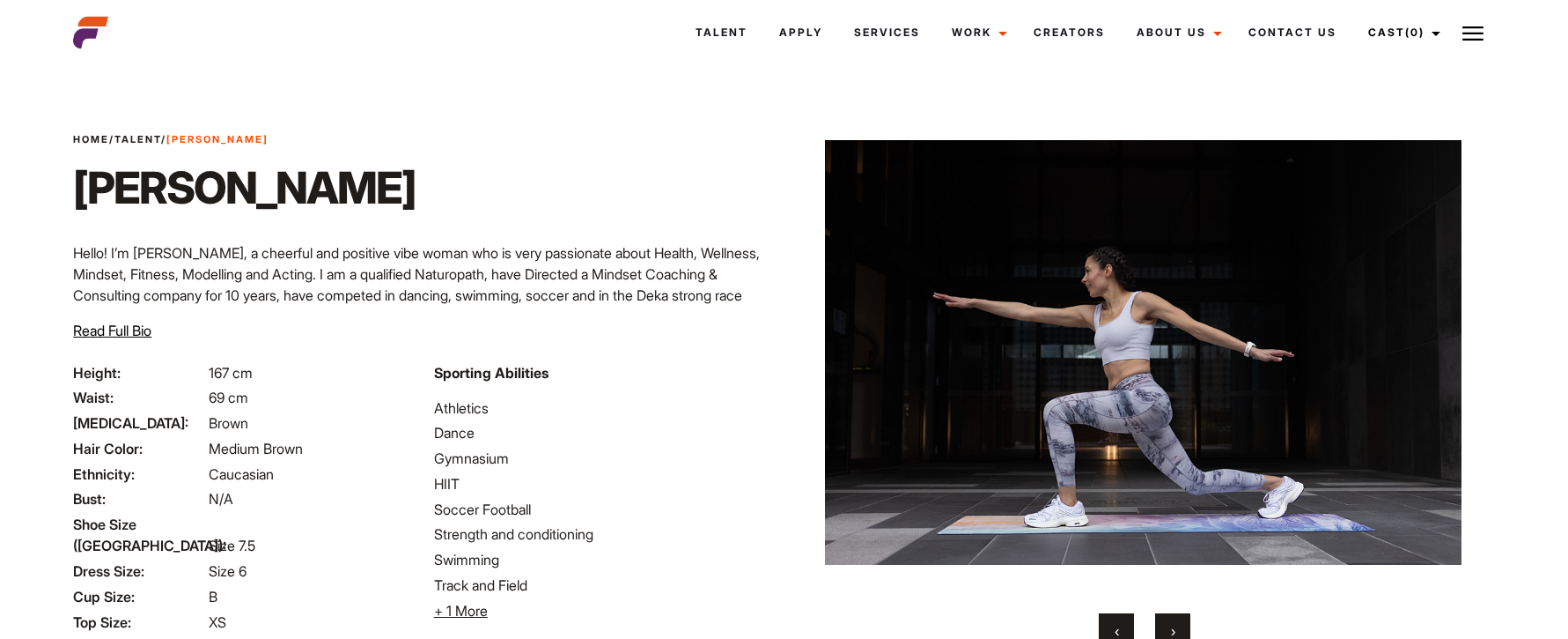
click at [1172, 632] on span "›" at bounding box center [1173, 631] width 5 height 18
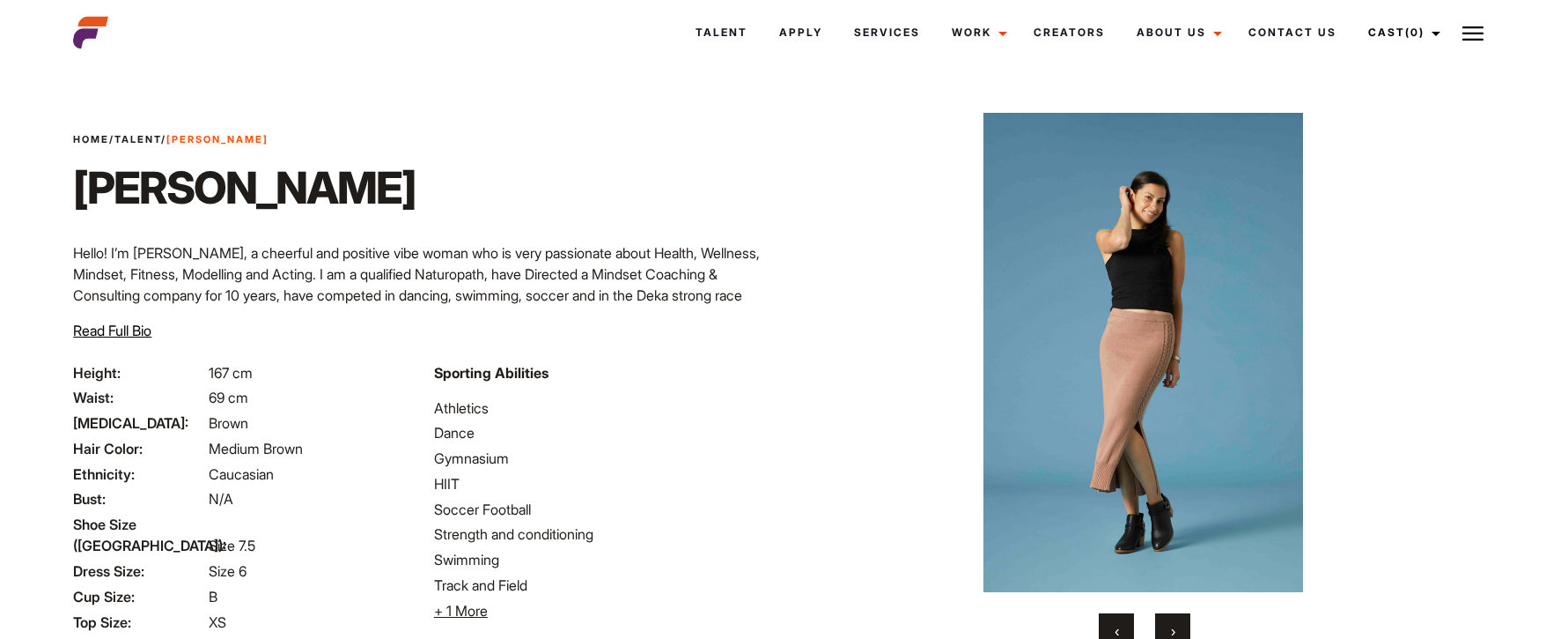
click at [1172, 632] on span "›" at bounding box center [1173, 631] width 5 height 18
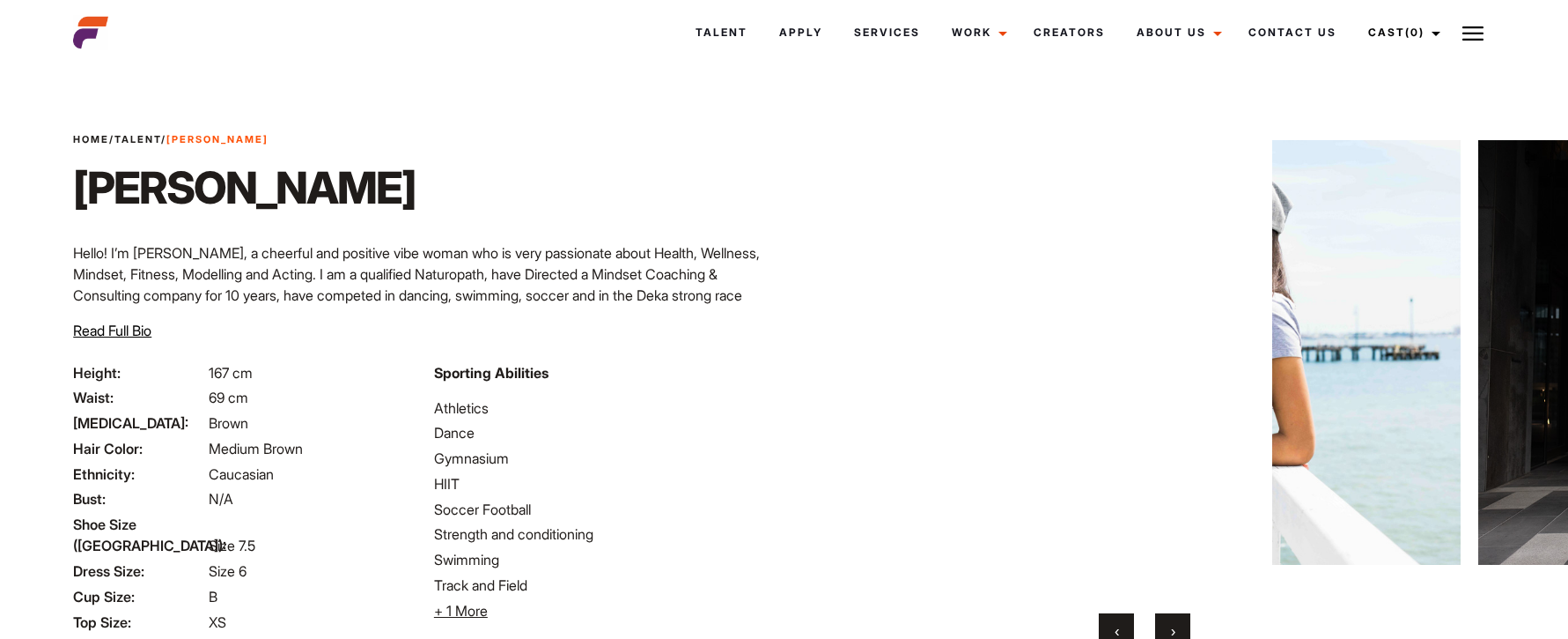
click at [1172, 632] on span "›" at bounding box center [1173, 631] width 5 height 18
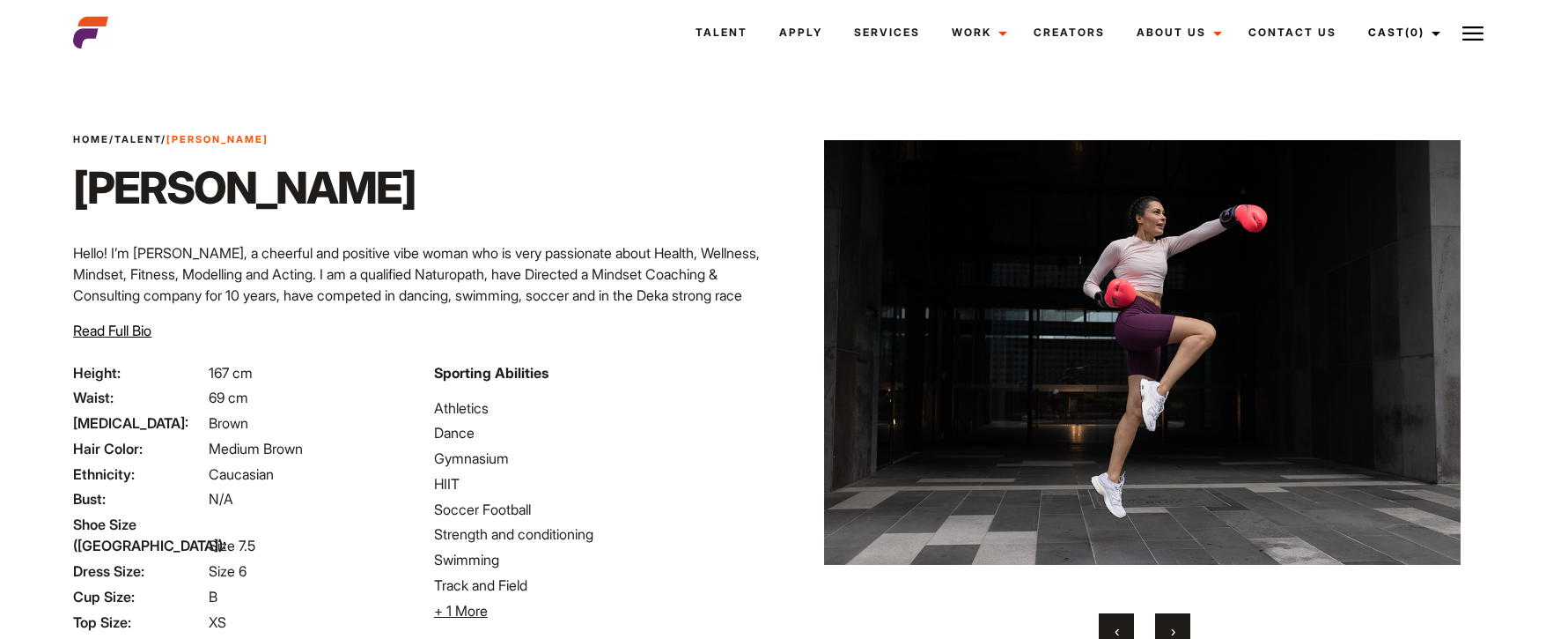
click at [1172, 632] on span "›" at bounding box center [1173, 631] width 5 height 18
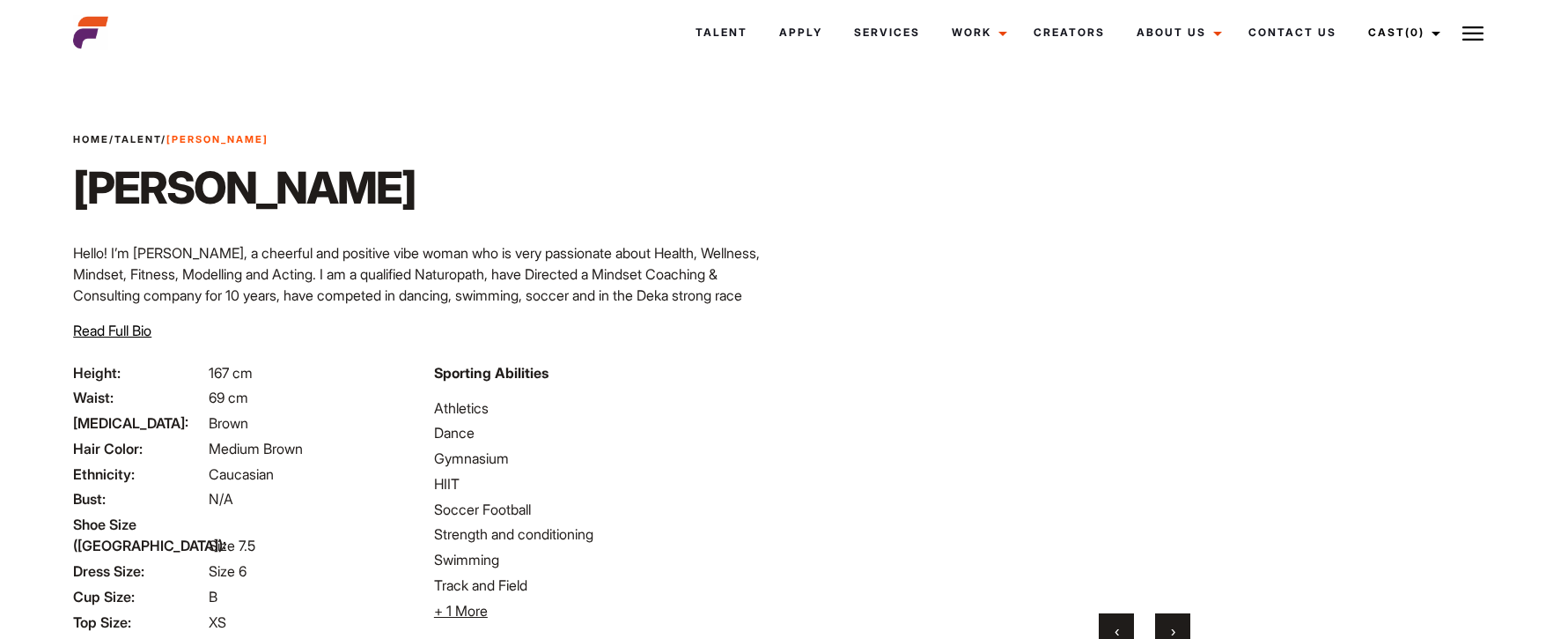
click at [1172, 632] on span "›" at bounding box center [1173, 631] width 5 height 18
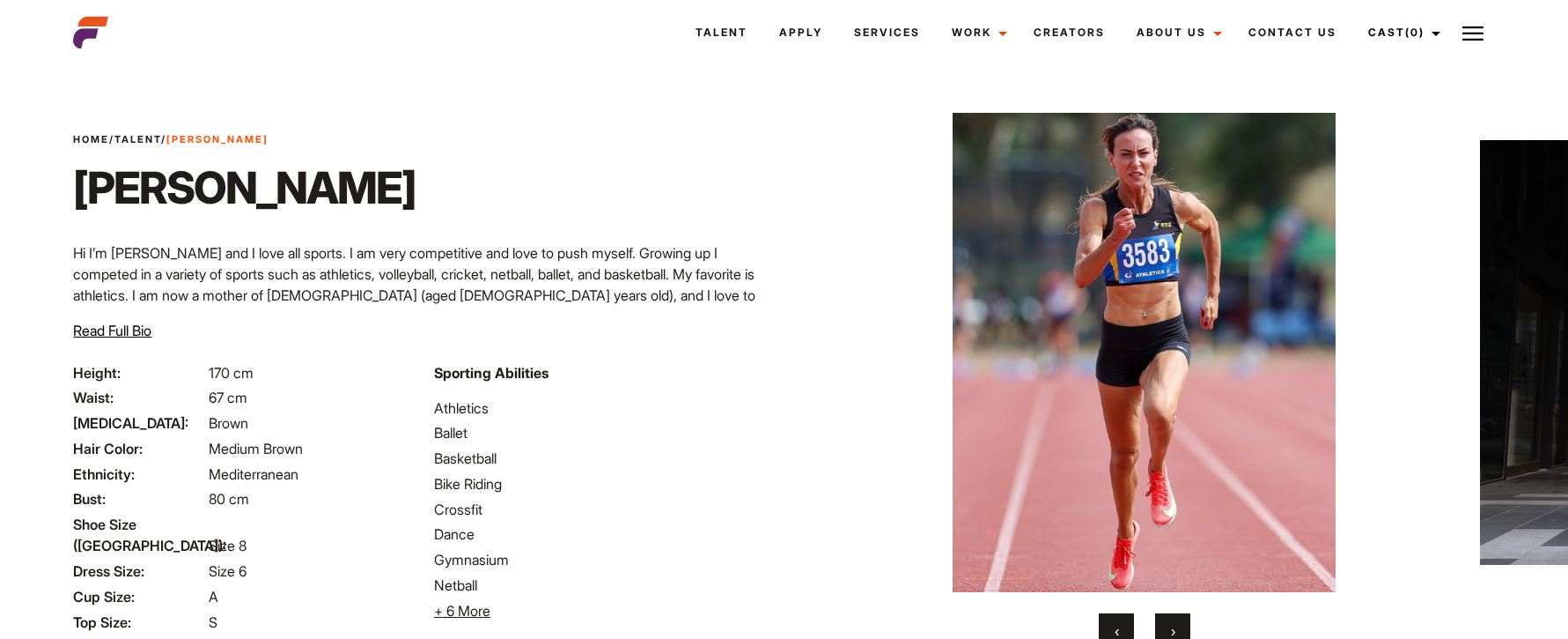
click at [1174, 625] on span "›" at bounding box center [1173, 631] width 5 height 18
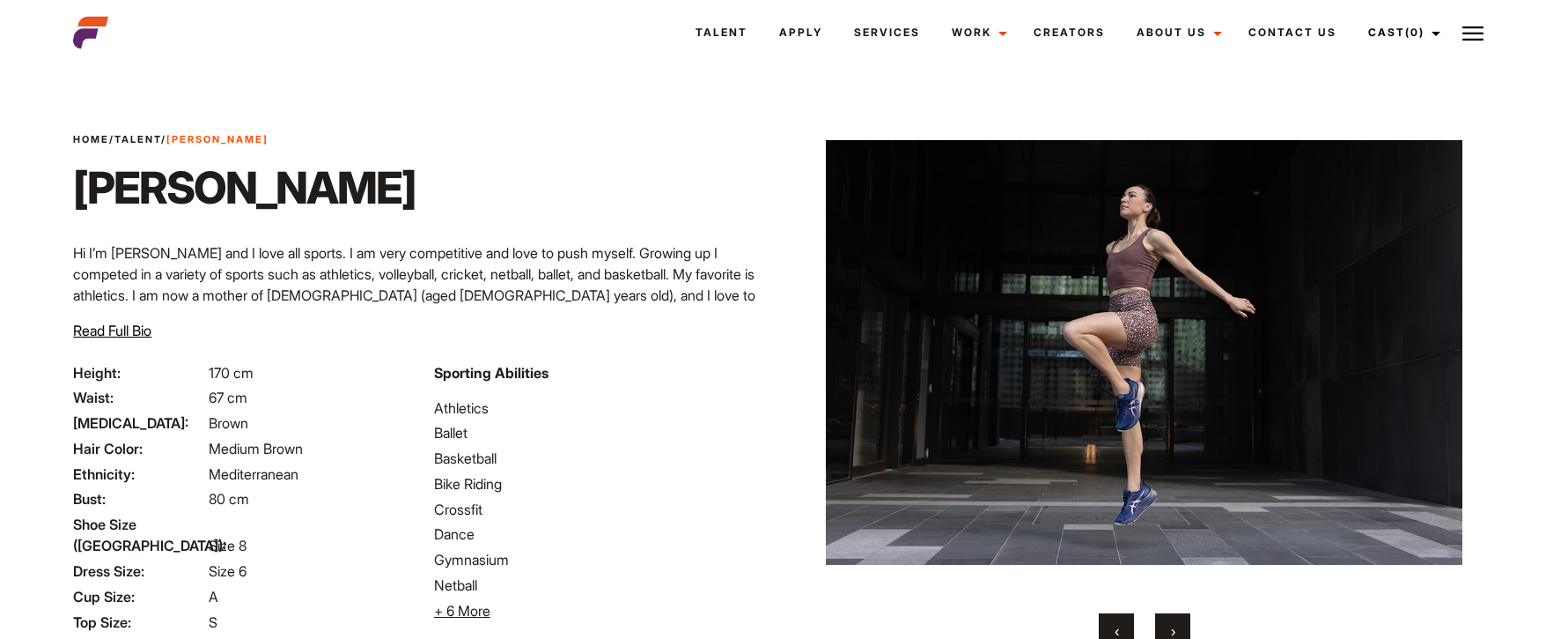
click at [1174, 625] on span "›" at bounding box center [1173, 631] width 5 height 18
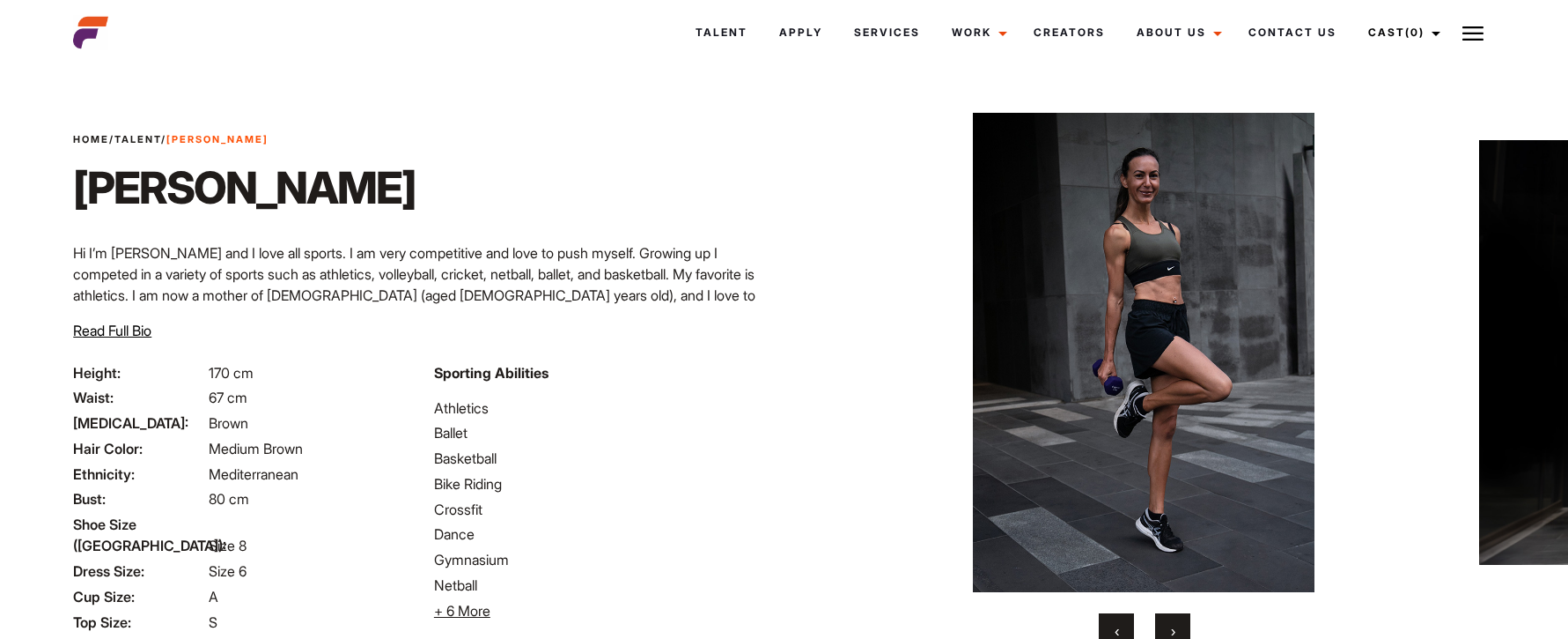
click at [1179, 627] on button "›" at bounding box center [1173, 631] width 36 height 36
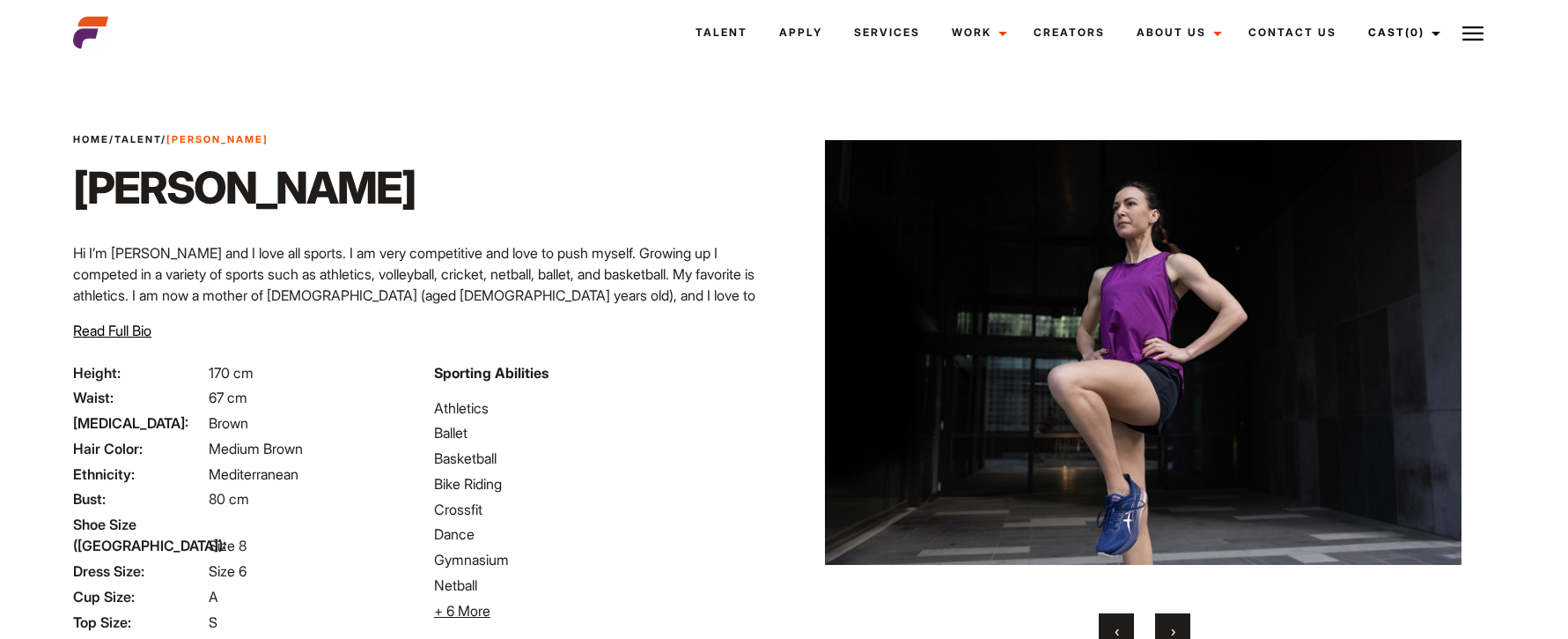
click at [1175, 627] on button "›" at bounding box center [1173, 631] width 36 height 36
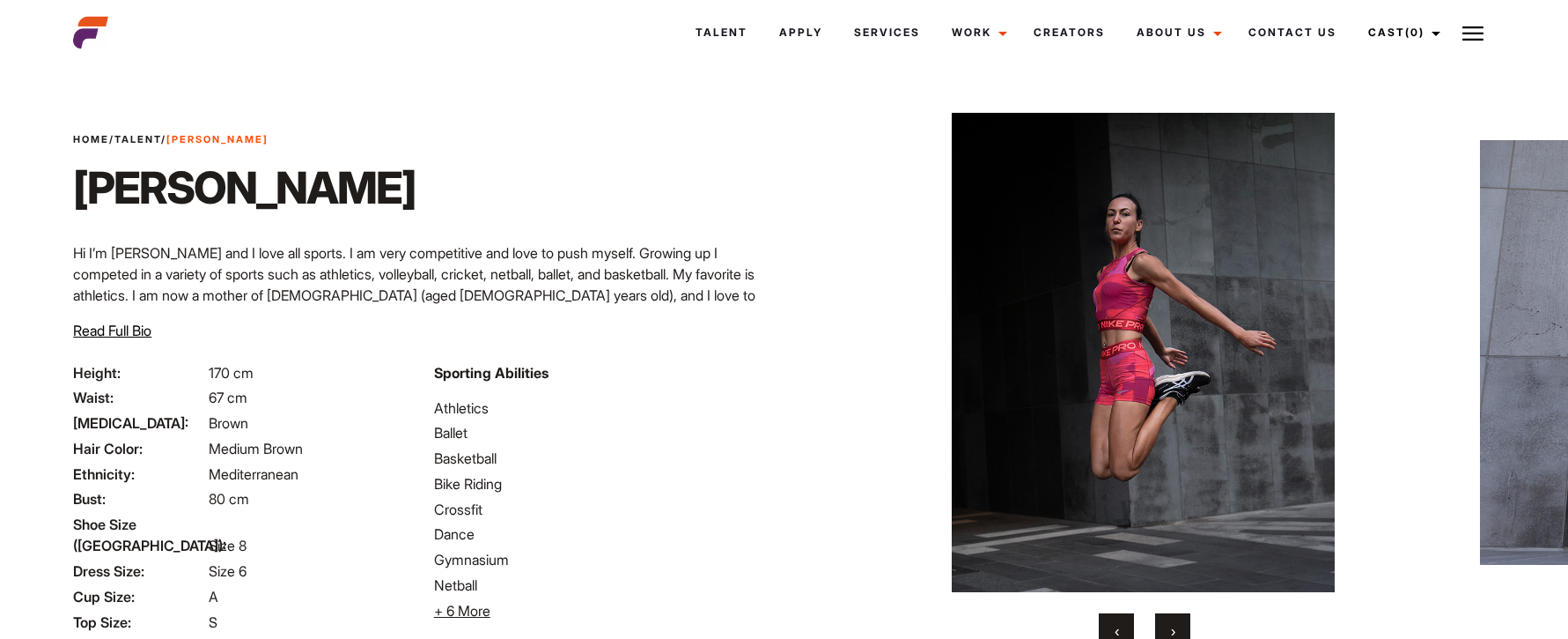
click at [1175, 627] on button "›" at bounding box center [1173, 631] width 36 height 36
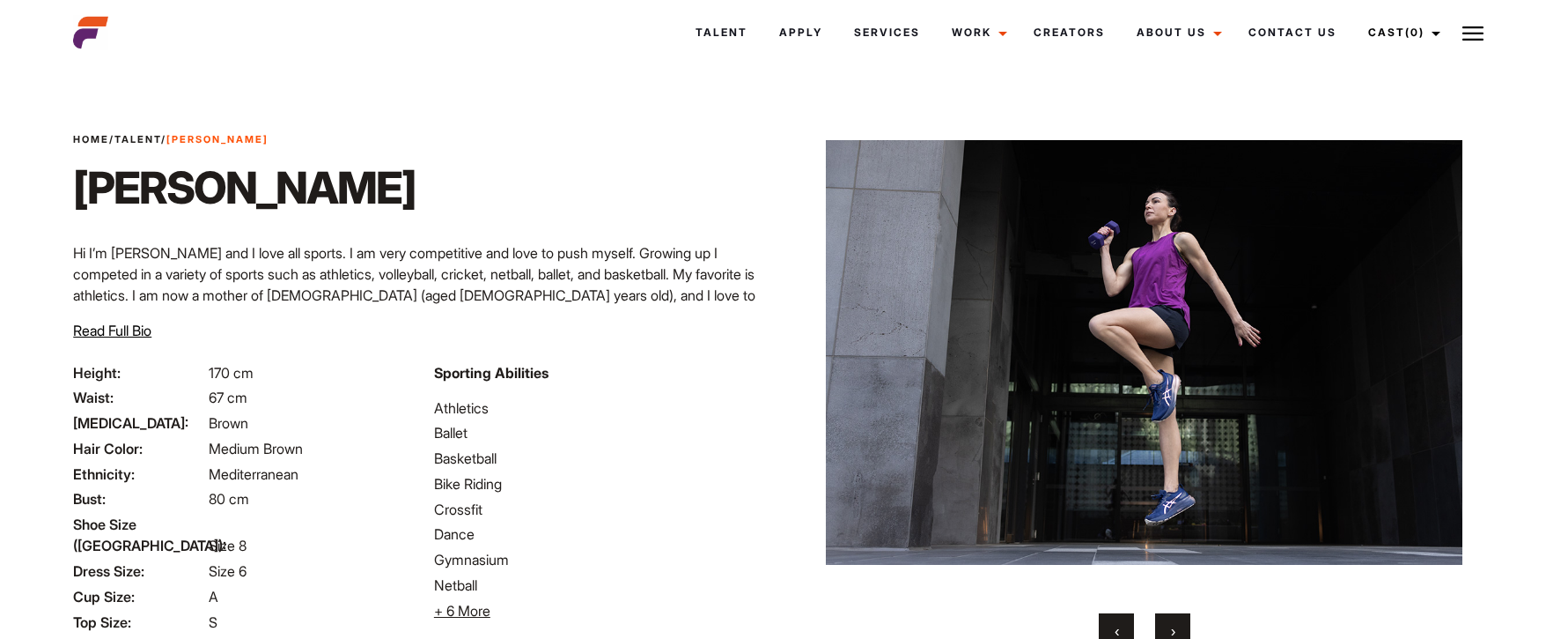
click at [1175, 627] on button "›" at bounding box center [1173, 631] width 36 height 36
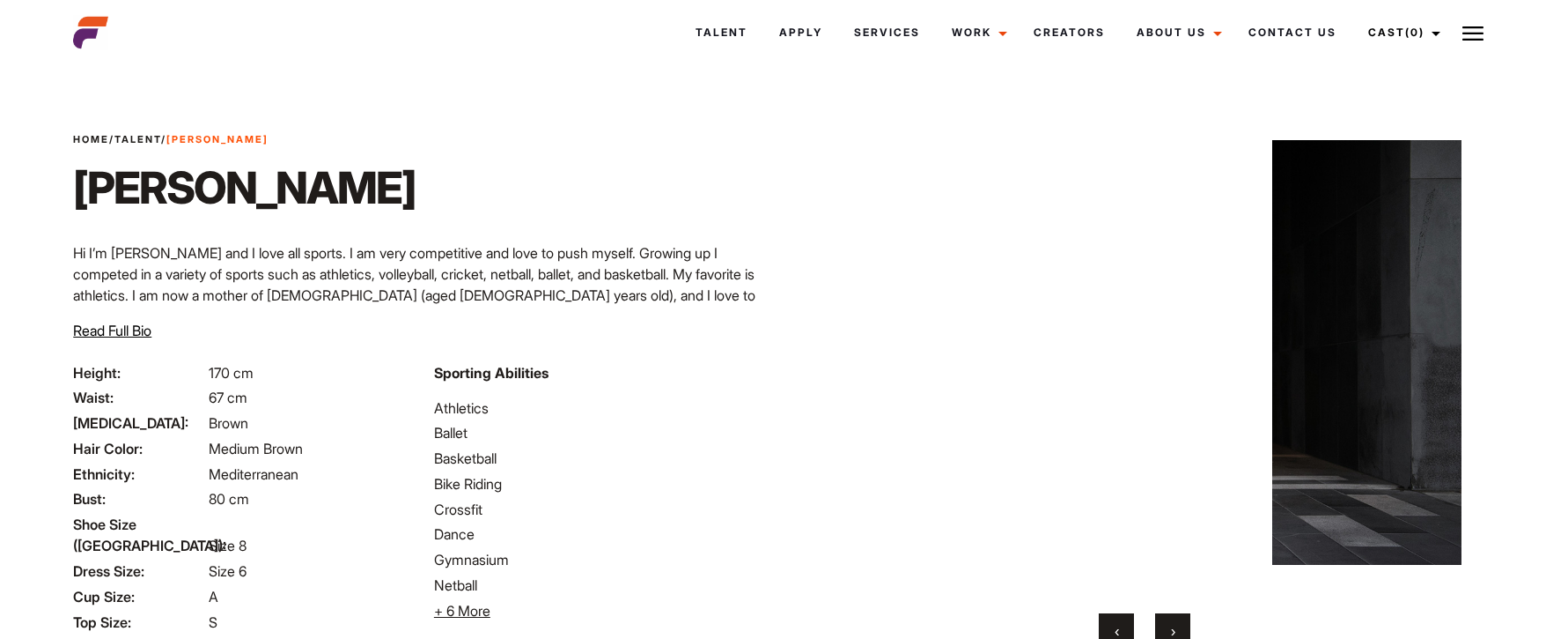
click at [1175, 627] on button "›" at bounding box center [1173, 631] width 36 height 36
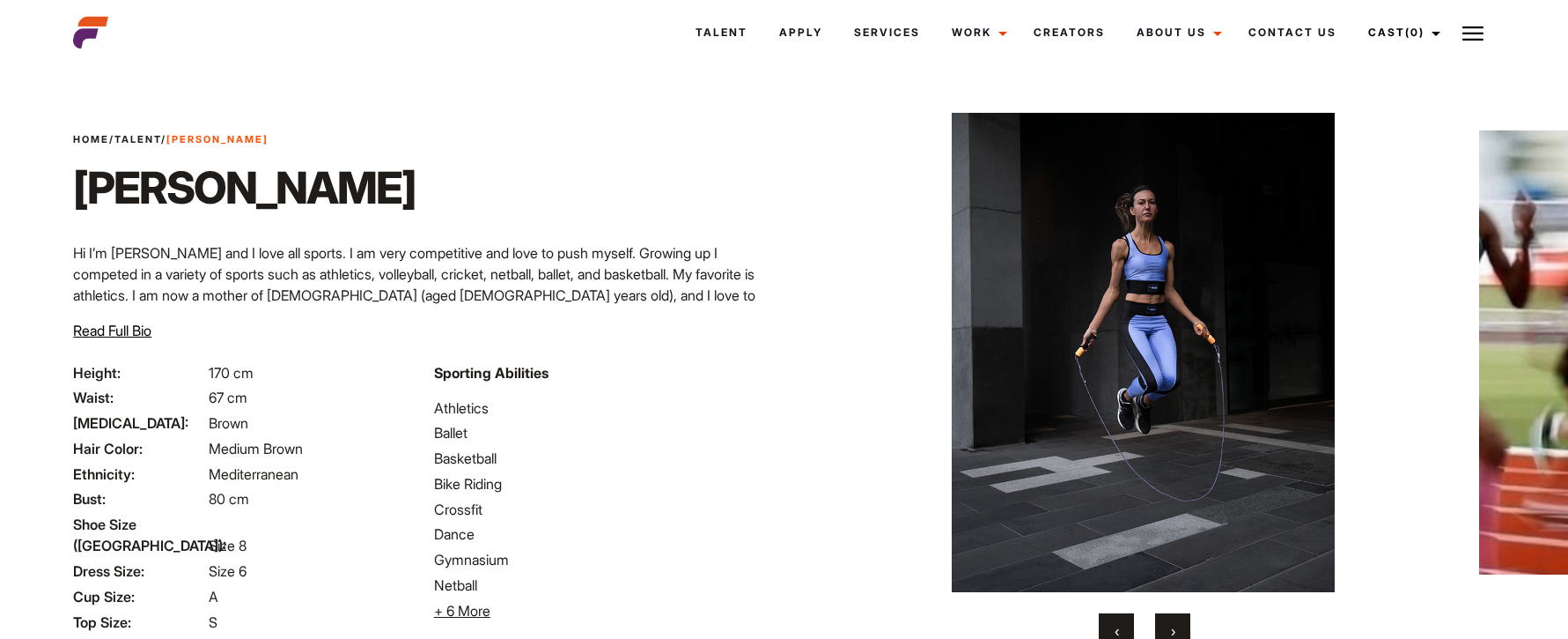
click at [1175, 627] on button "›" at bounding box center [1173, 631] width 36 height 36
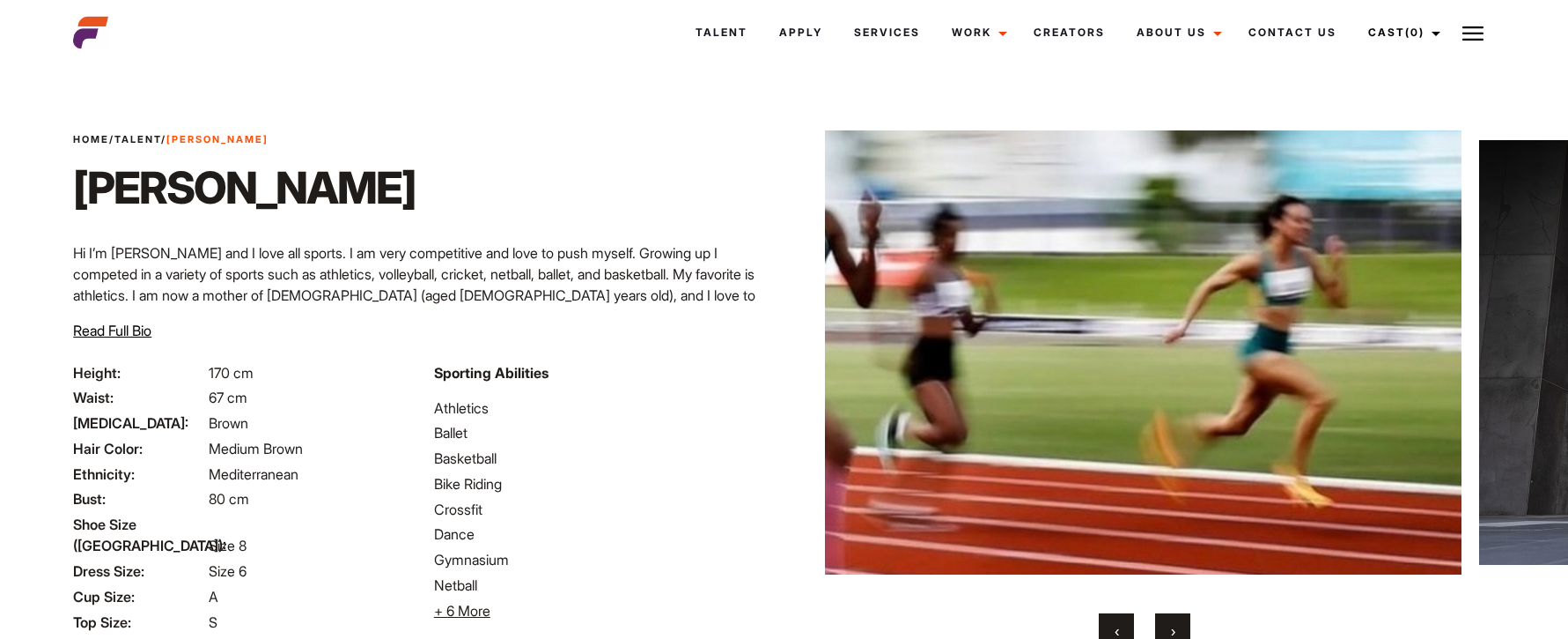
click at [1175, 627] on button "›" at bounding box center [1173, 631] width 36 height 36
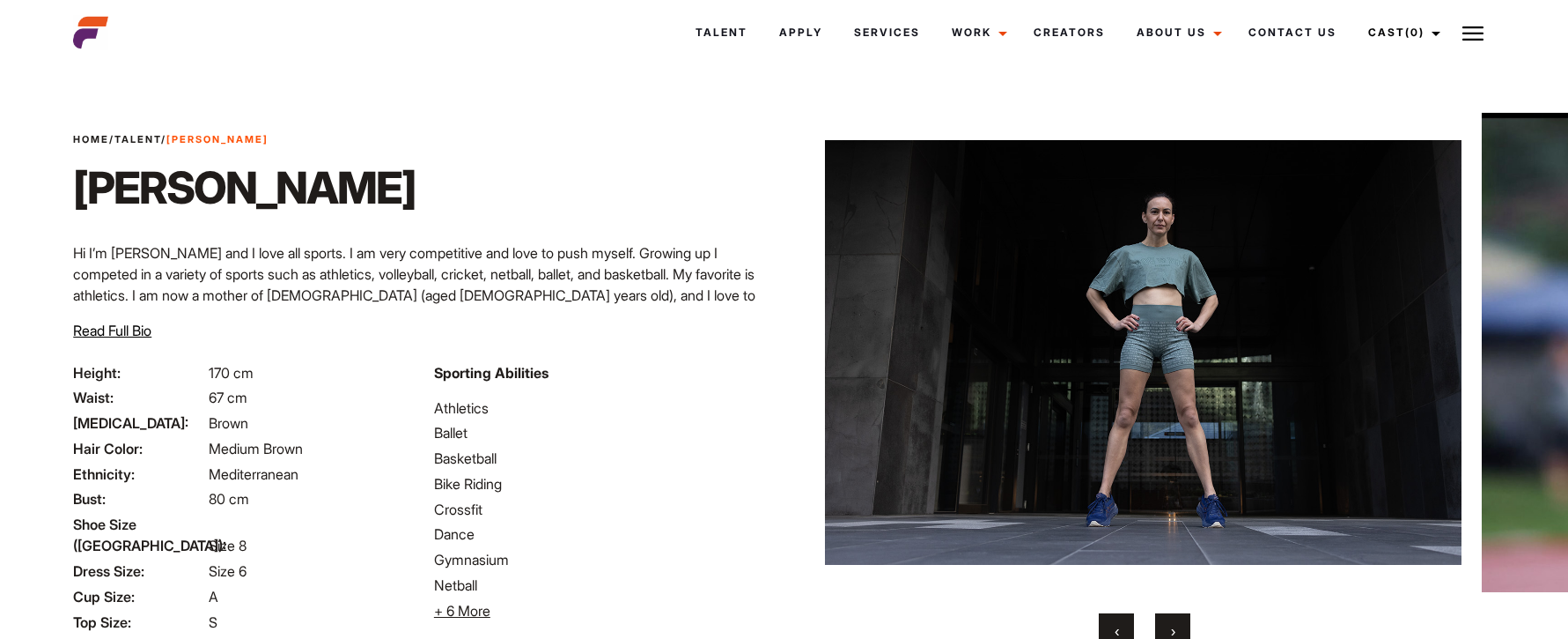
click at [1175, 627] on button "›" at bounding box center [1173, 631] width 36 height 36
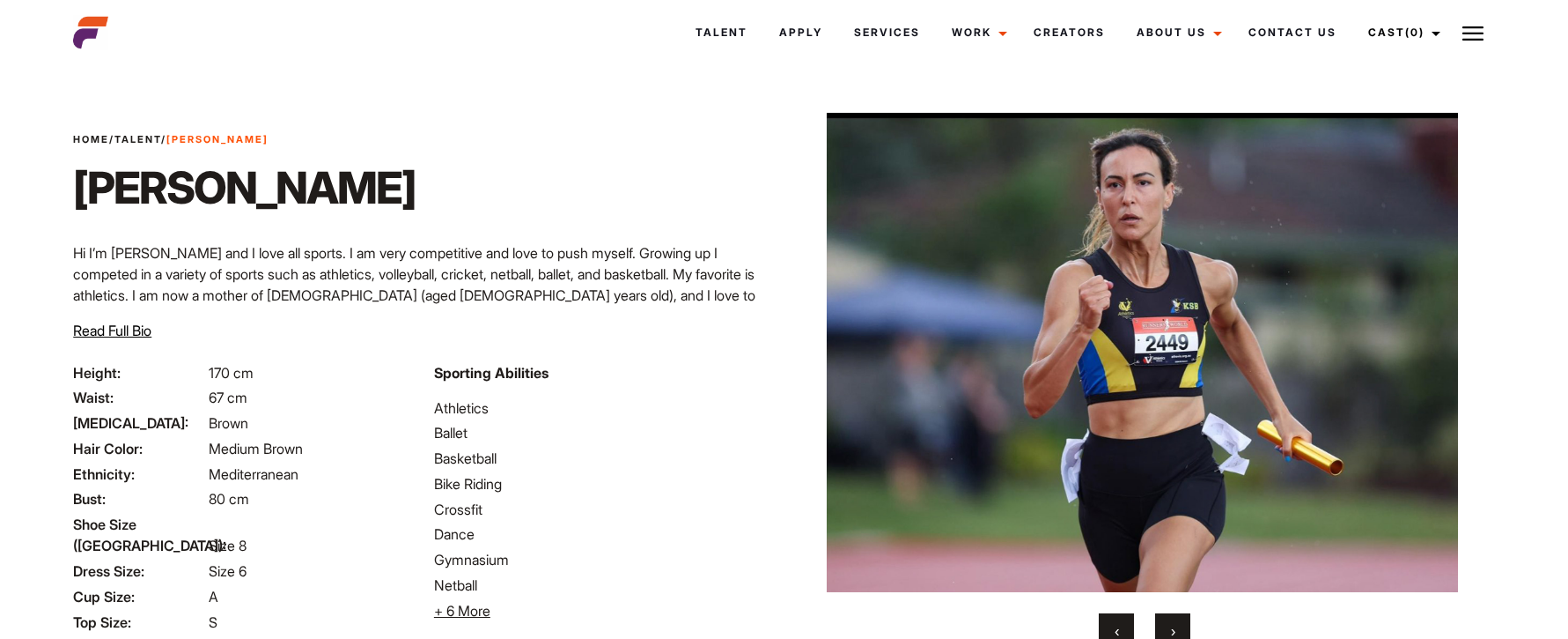
click at [1172, 624] on span "›" at bounding box center [1173, 631] width 5 height 18
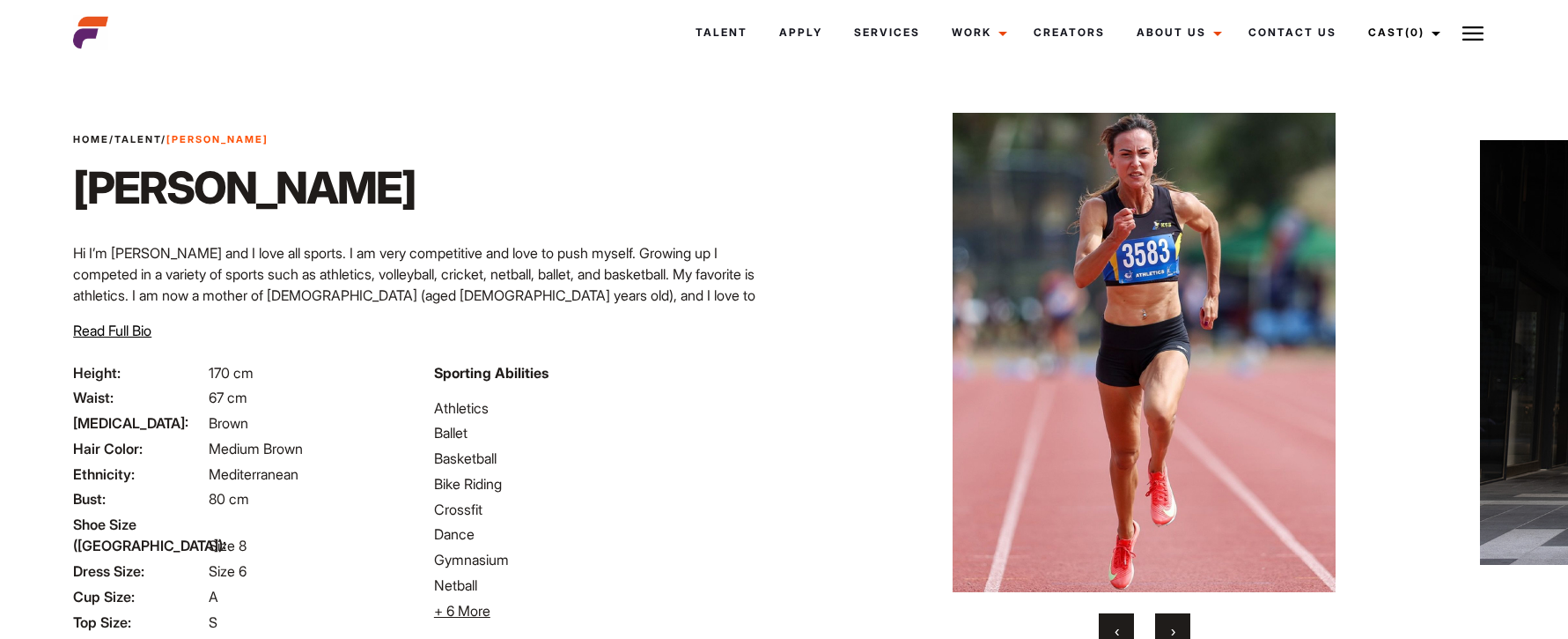
click at [1172, 624] on span "›" at bounding box center [1173, 631] width 5 height 18
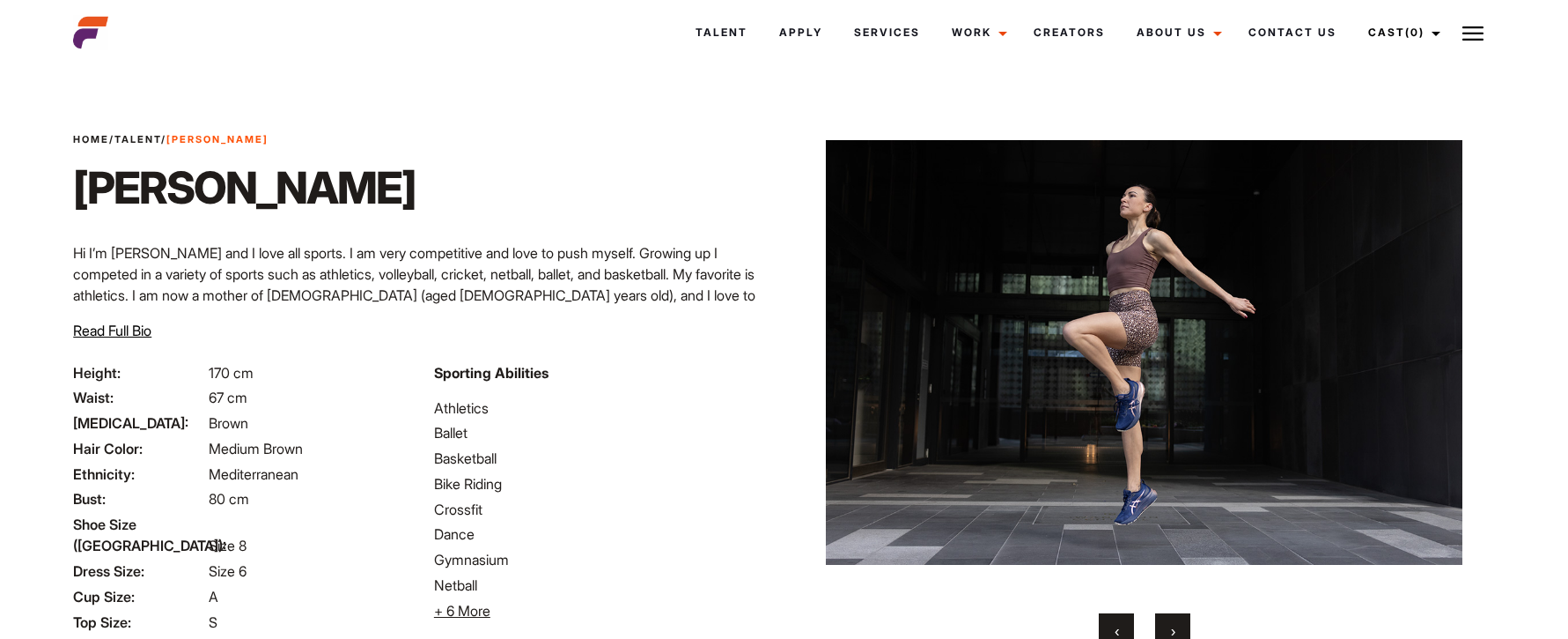
click at [1175, 628] on button "›" at bounding box center [1173, 631] width 36 height 36
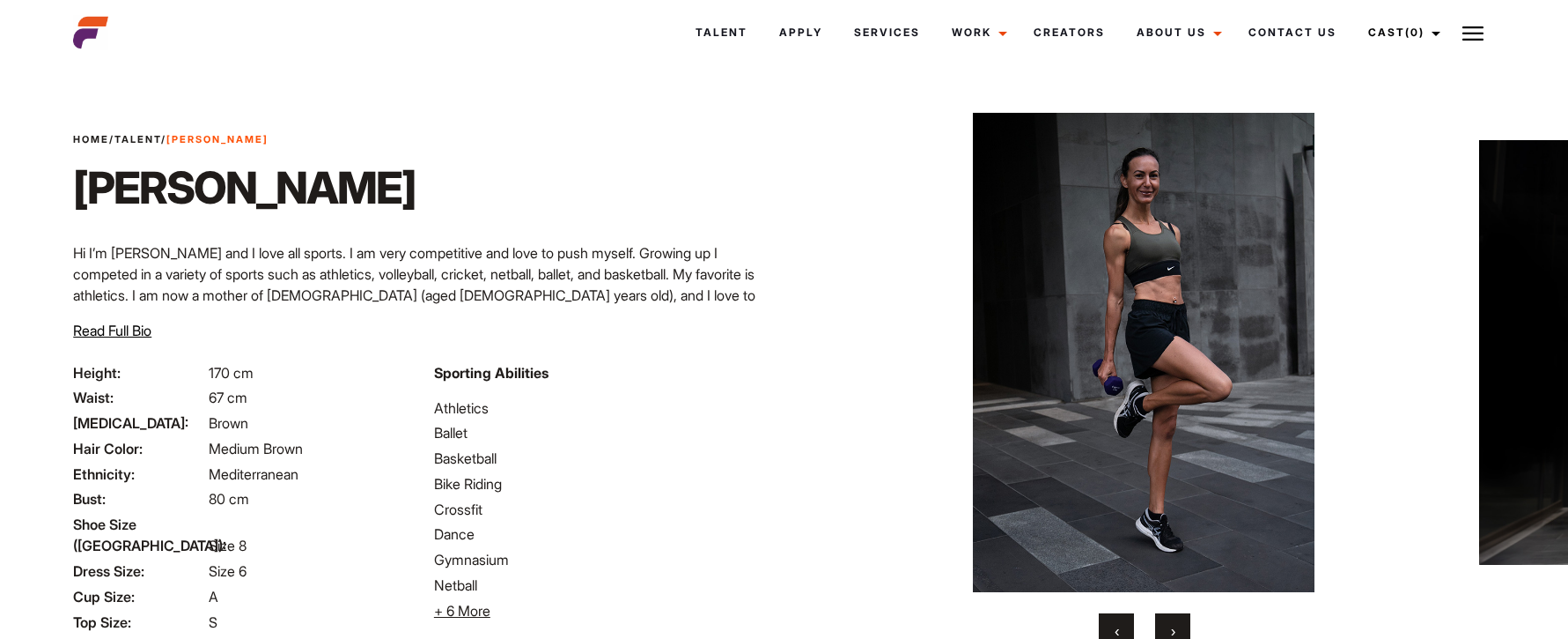
click at [1175, 628] on button "›" at bounding box center [1173, 631] width 36 height 36
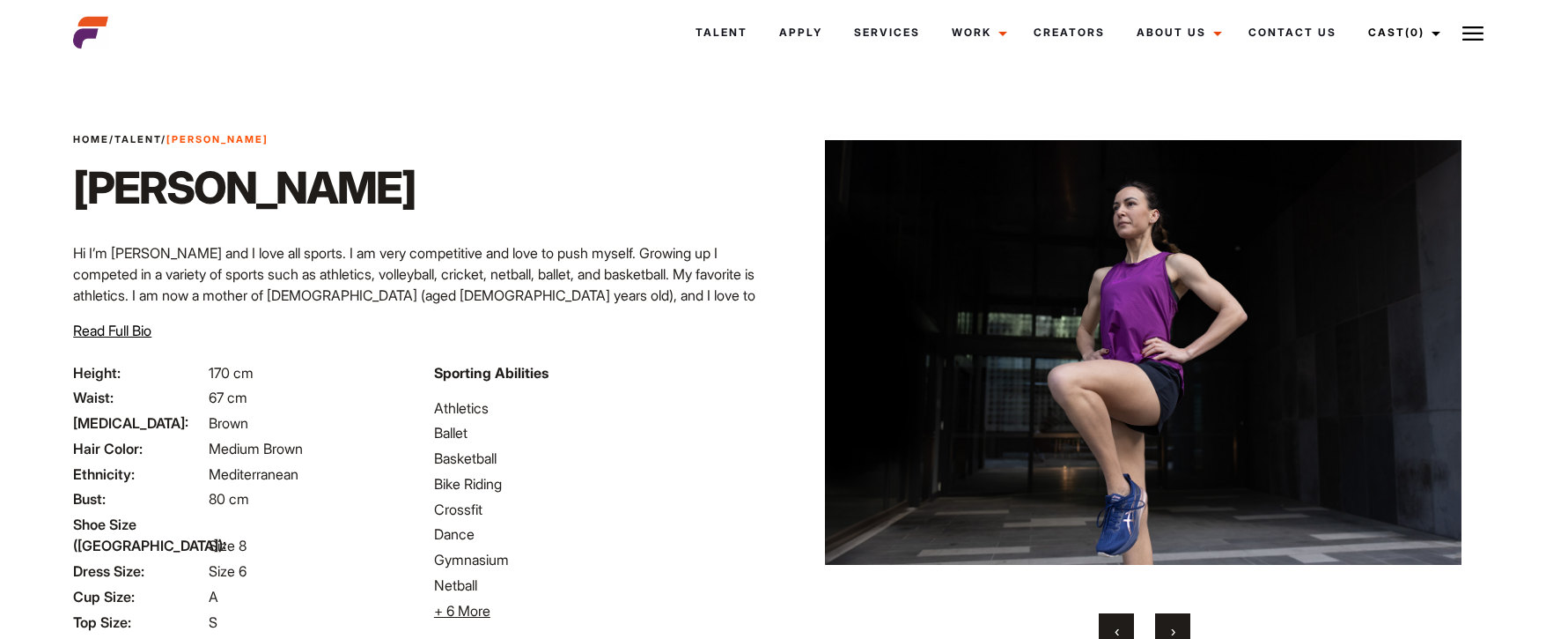
click at [469, 605] on span "+ 6 More" at bounding box center [462, 610] width 56 height 18
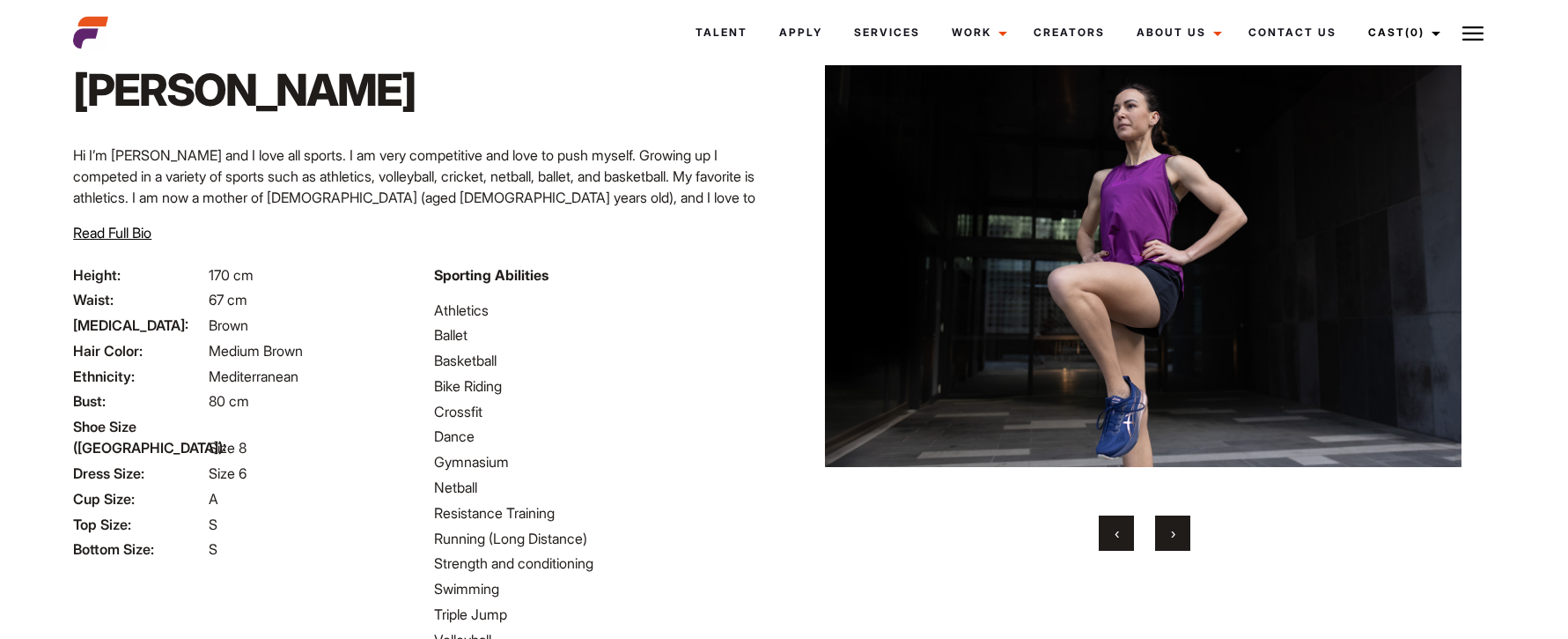
scroll to position [109, 0]
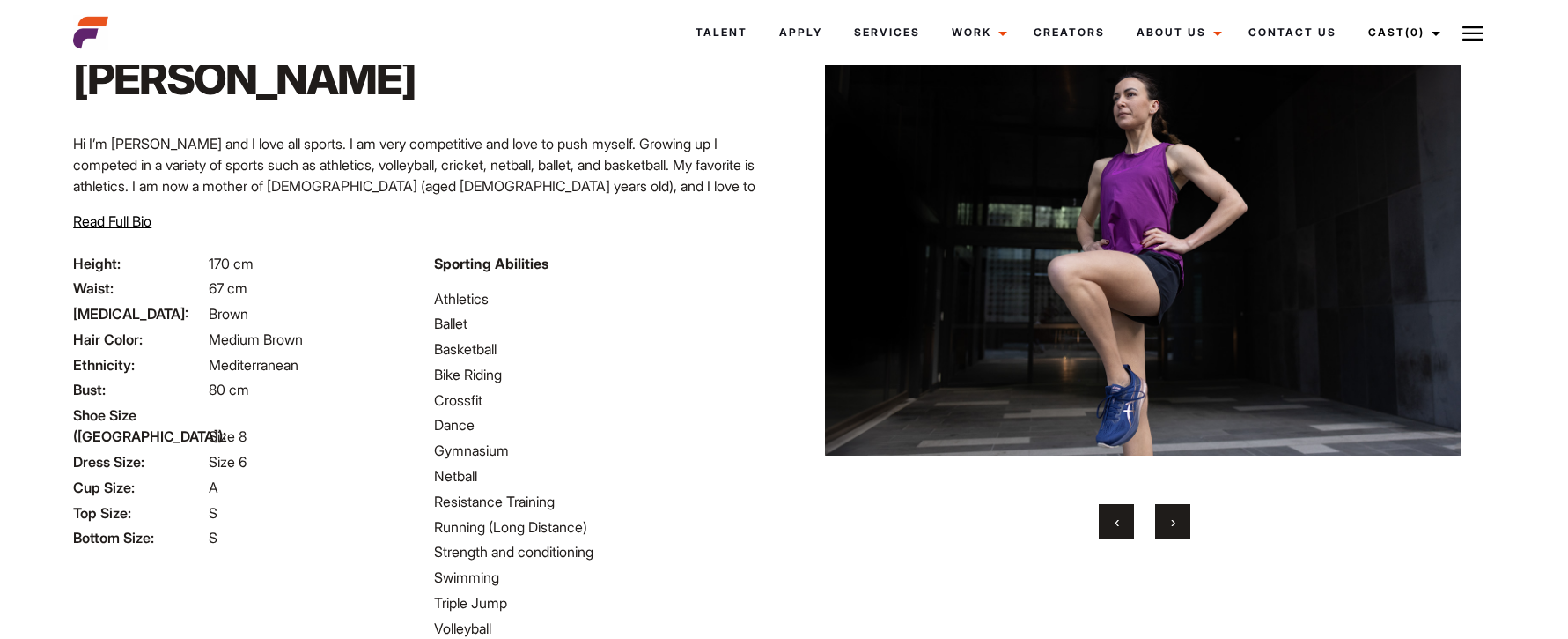
click at [1170, 511] on button "›" at bounding box center [1173, 522] width 36 height 36
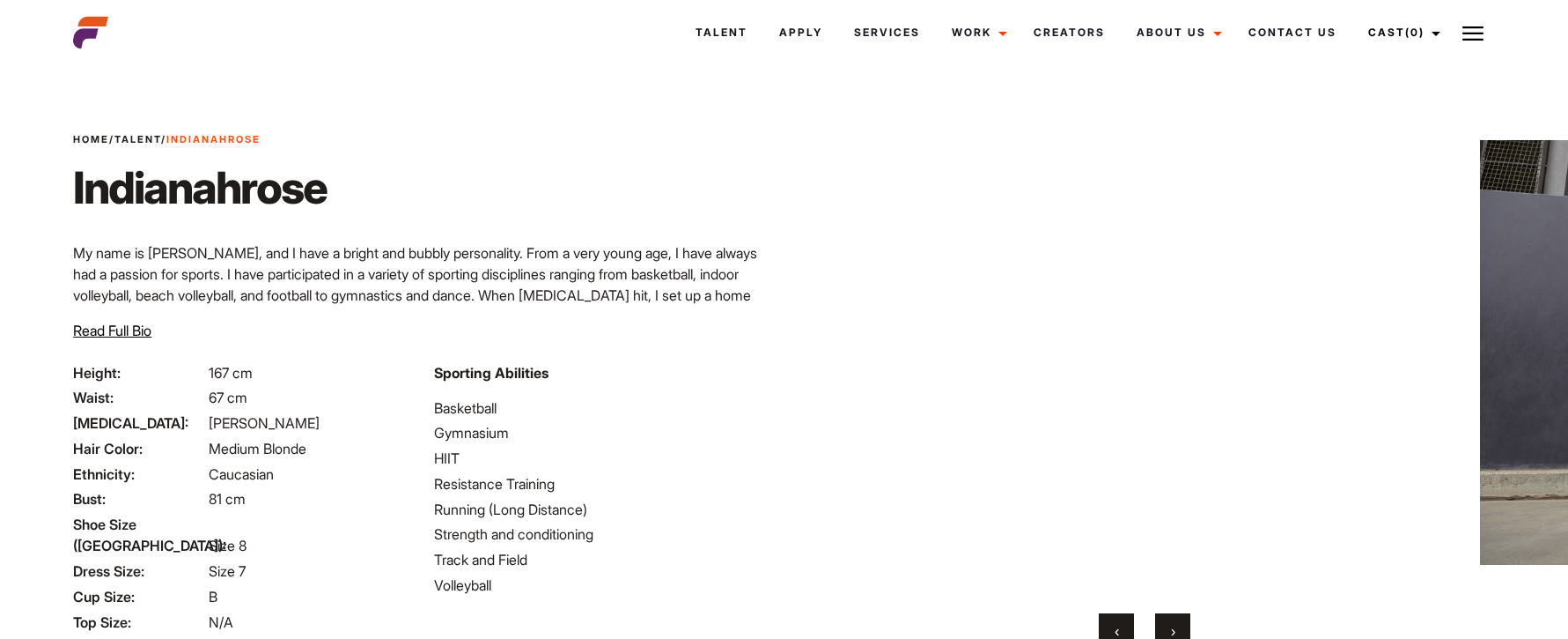
click at [1177, 627] on button "›" at bounding box center [1173, 631] width 36 height 36
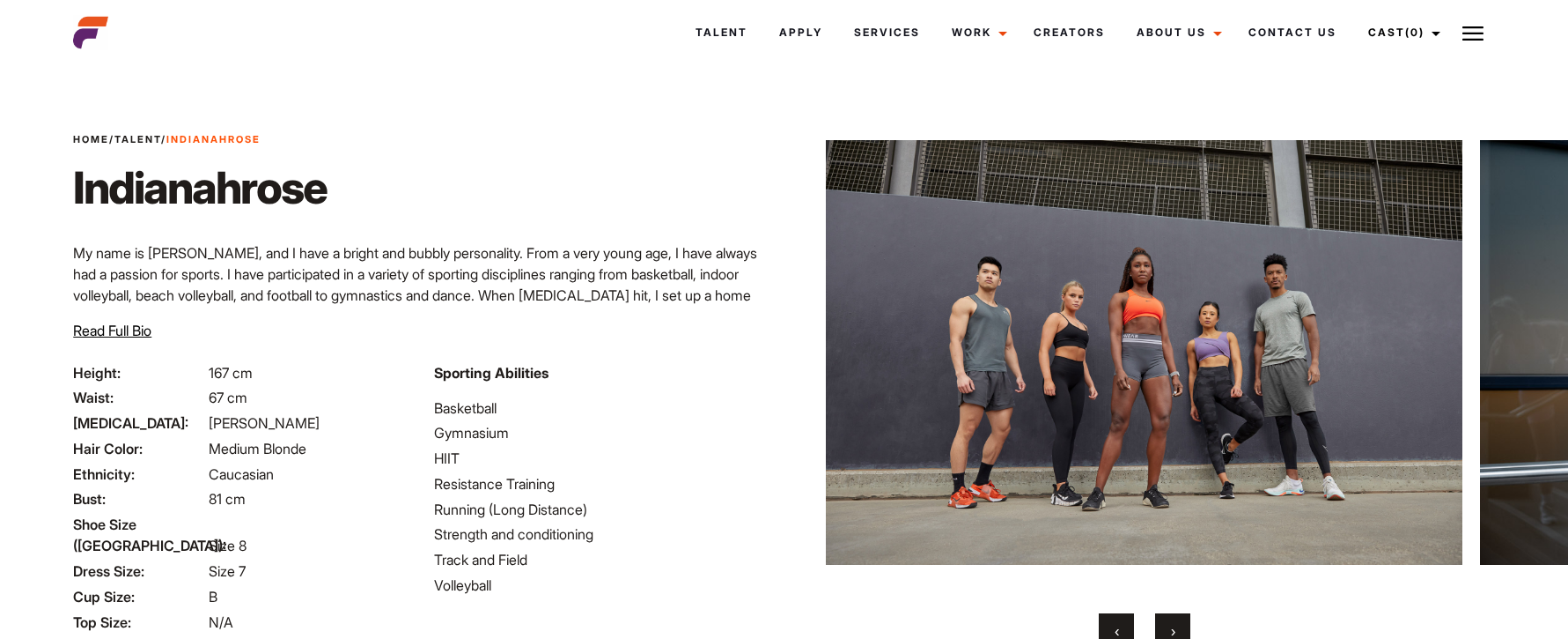
click at [1177, 627] on button "›" at bounding box center [1173, 631] width 36 height 36
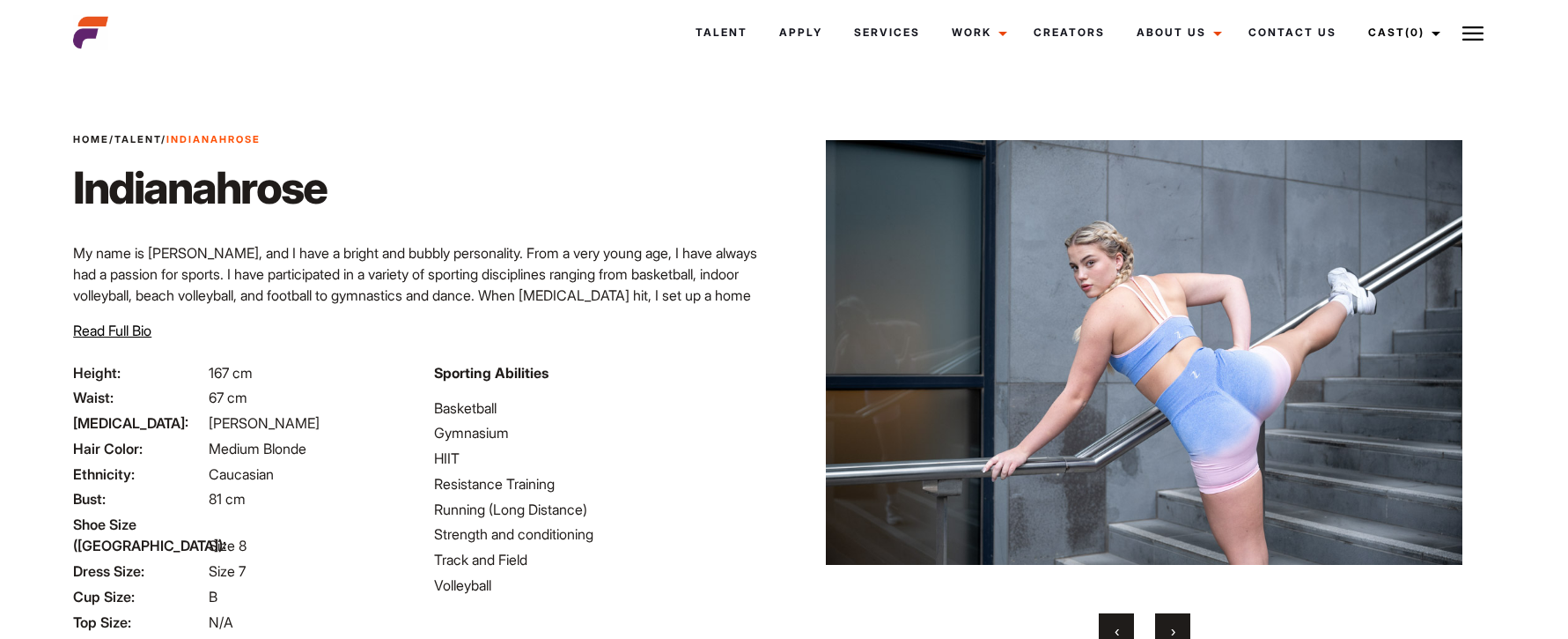
click at [1177, 627] on button "›" at bounding box center [1173, 631] width 36 height 36
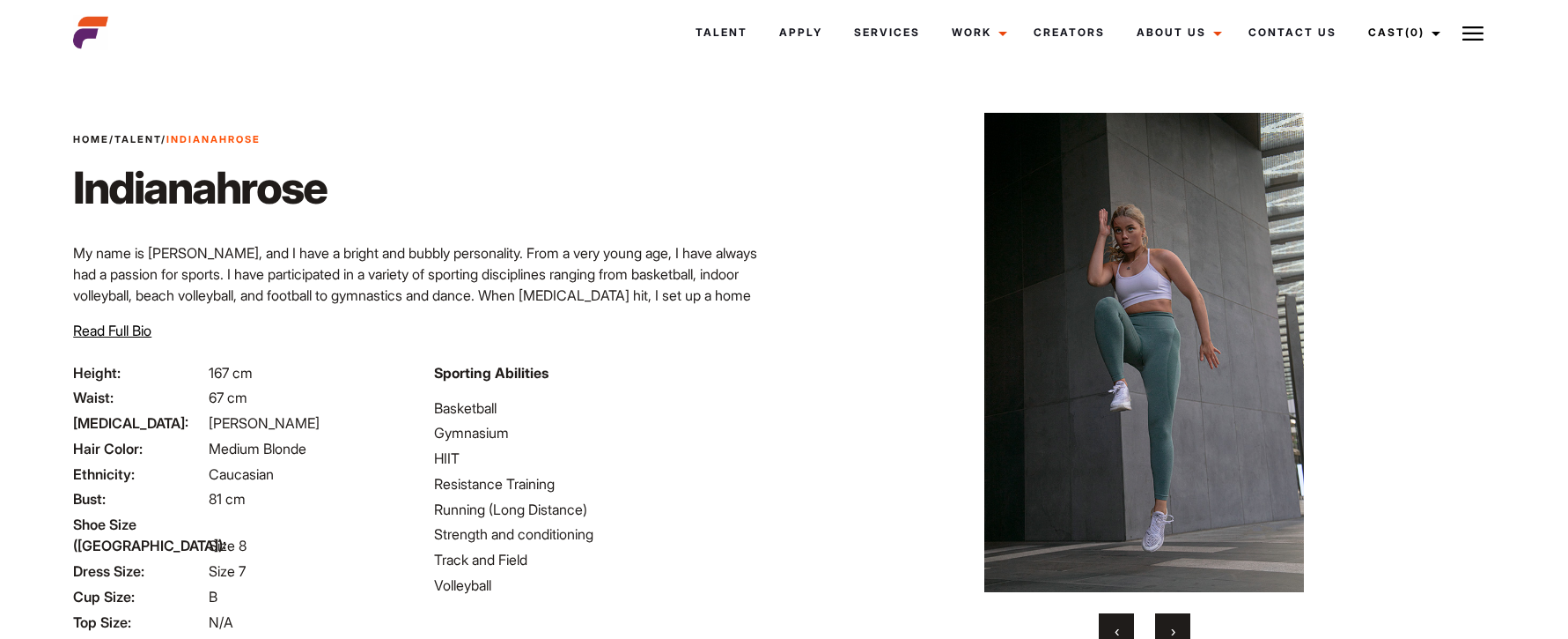
click at [1177, 627] on button "›" at bounding box center [1173, 631] width 36 height 36
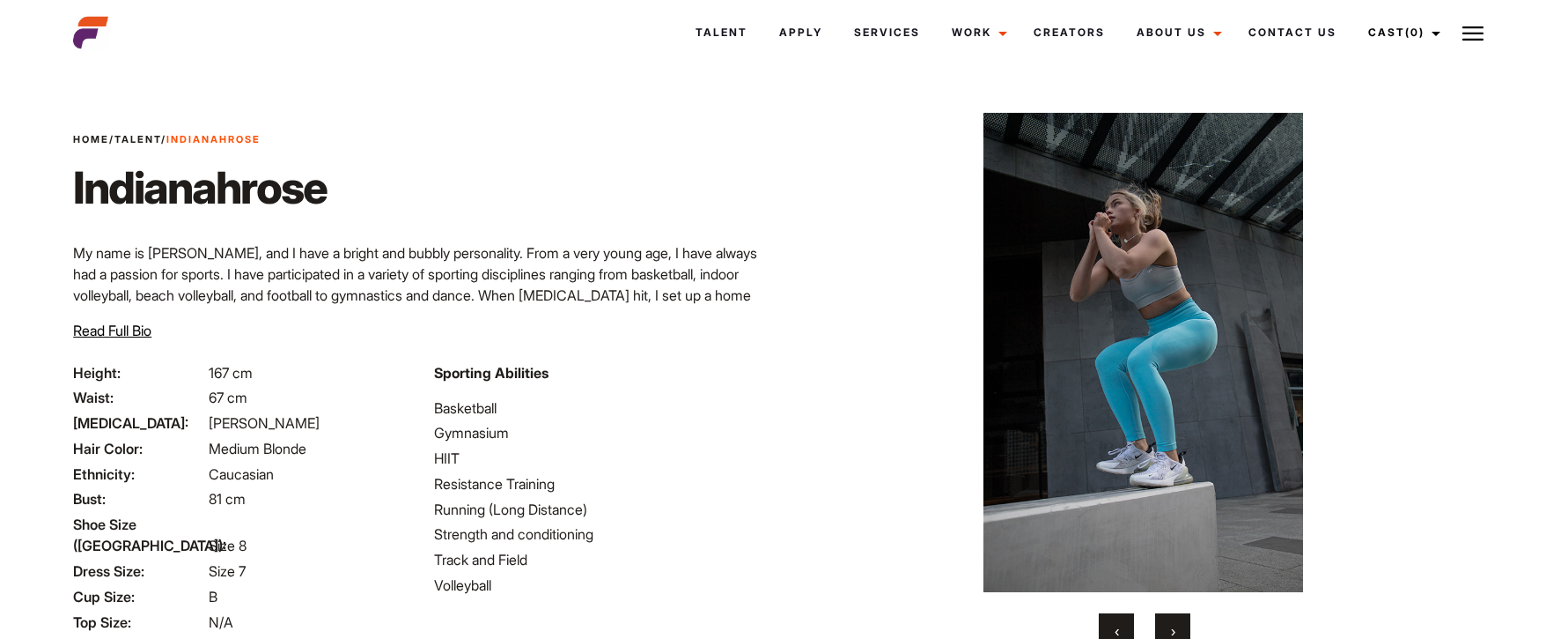
click at [1177, 627] on button "›" at bounding box center [1173, 631] width 36 height 36
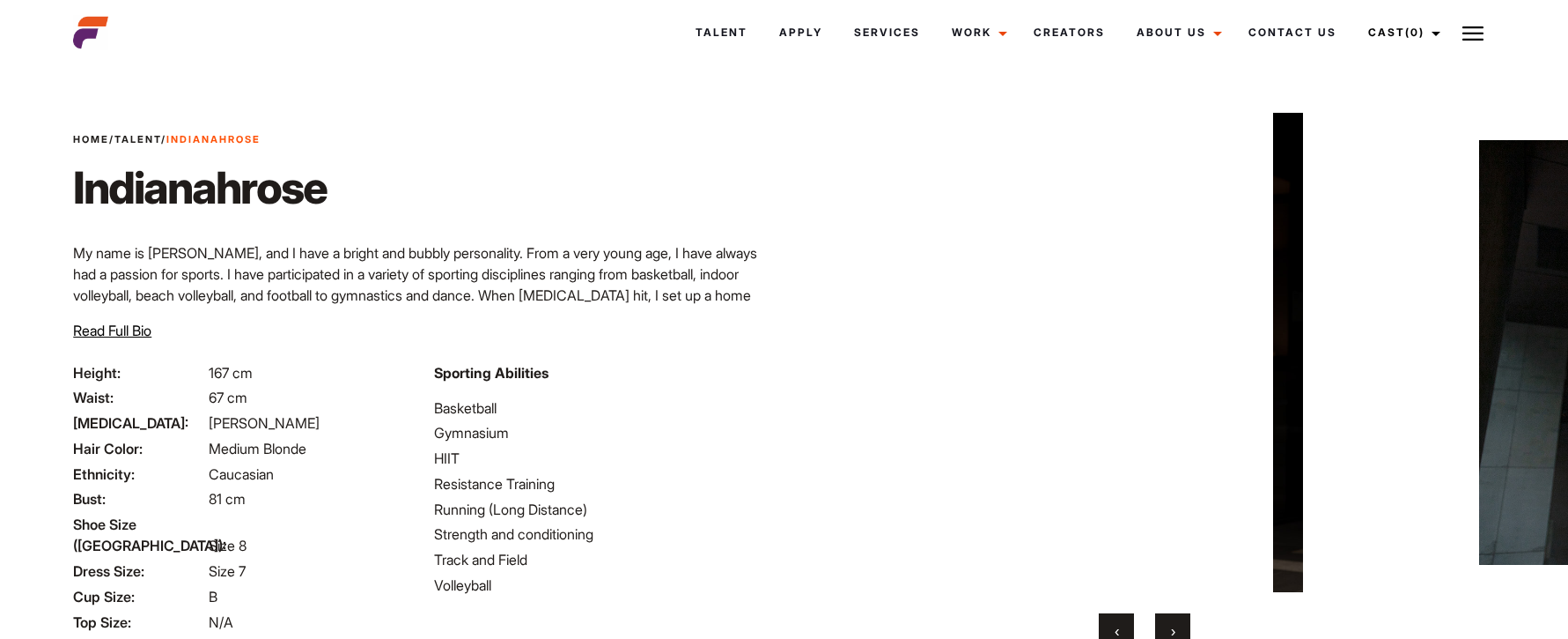
click at [1177, 627] on button "›" at bounding box center [1173, 631] width 36 height 36
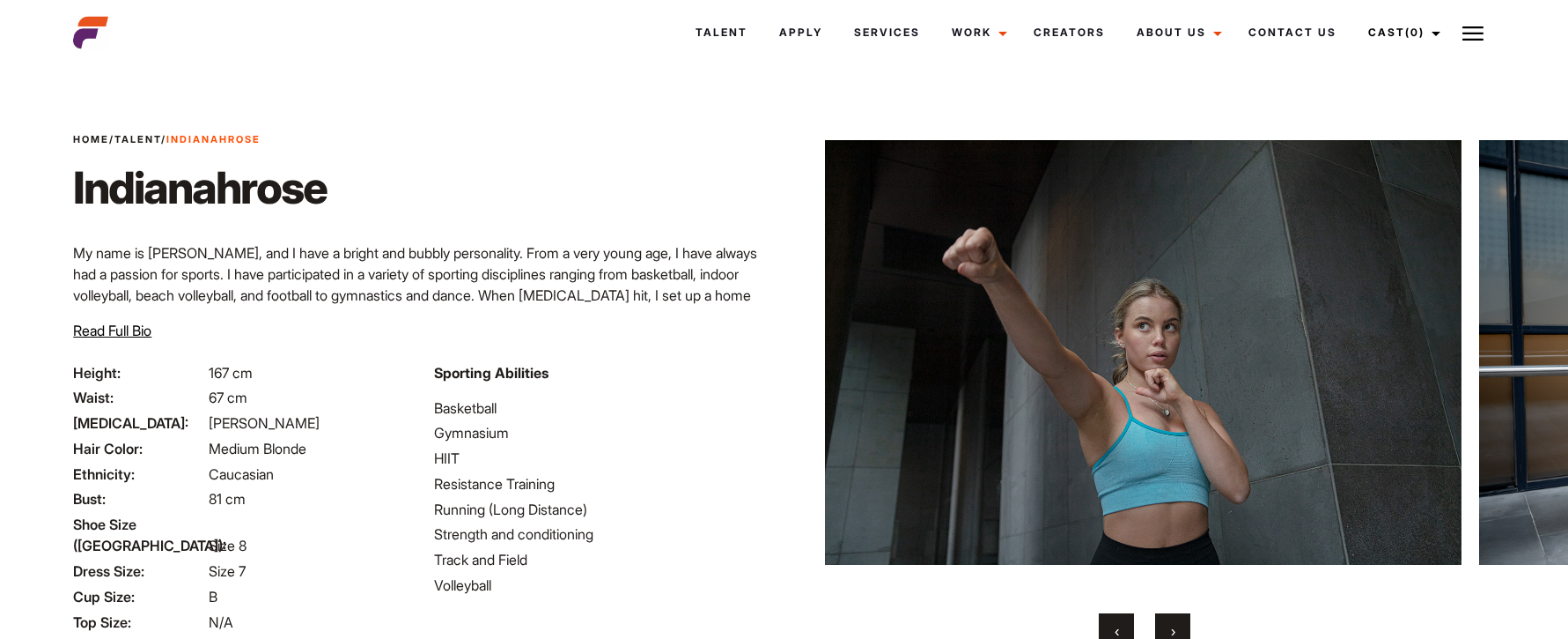
click at [1177, 627] on button "›" at bounding box center [1173, 631] width 36 height 36
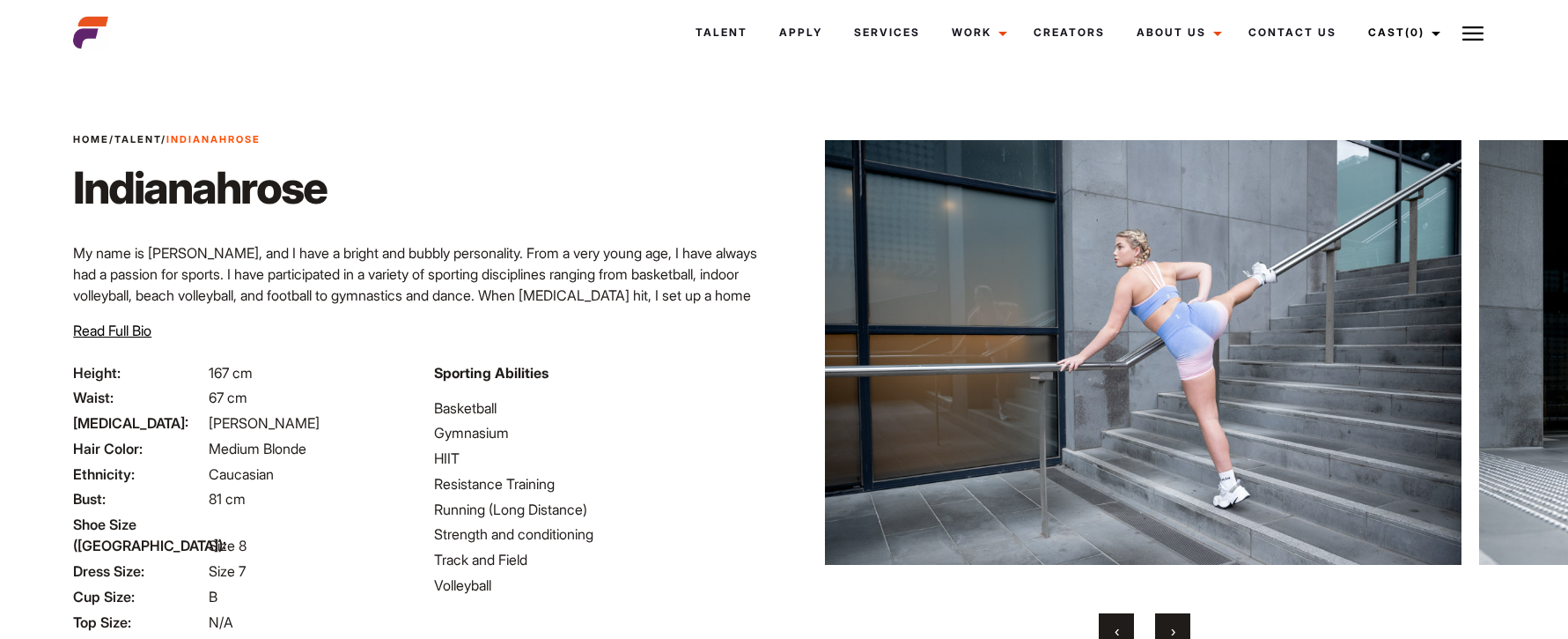
click at [1177, 627] on button "›" at bounding box center [1173, 631] width 36 height 36
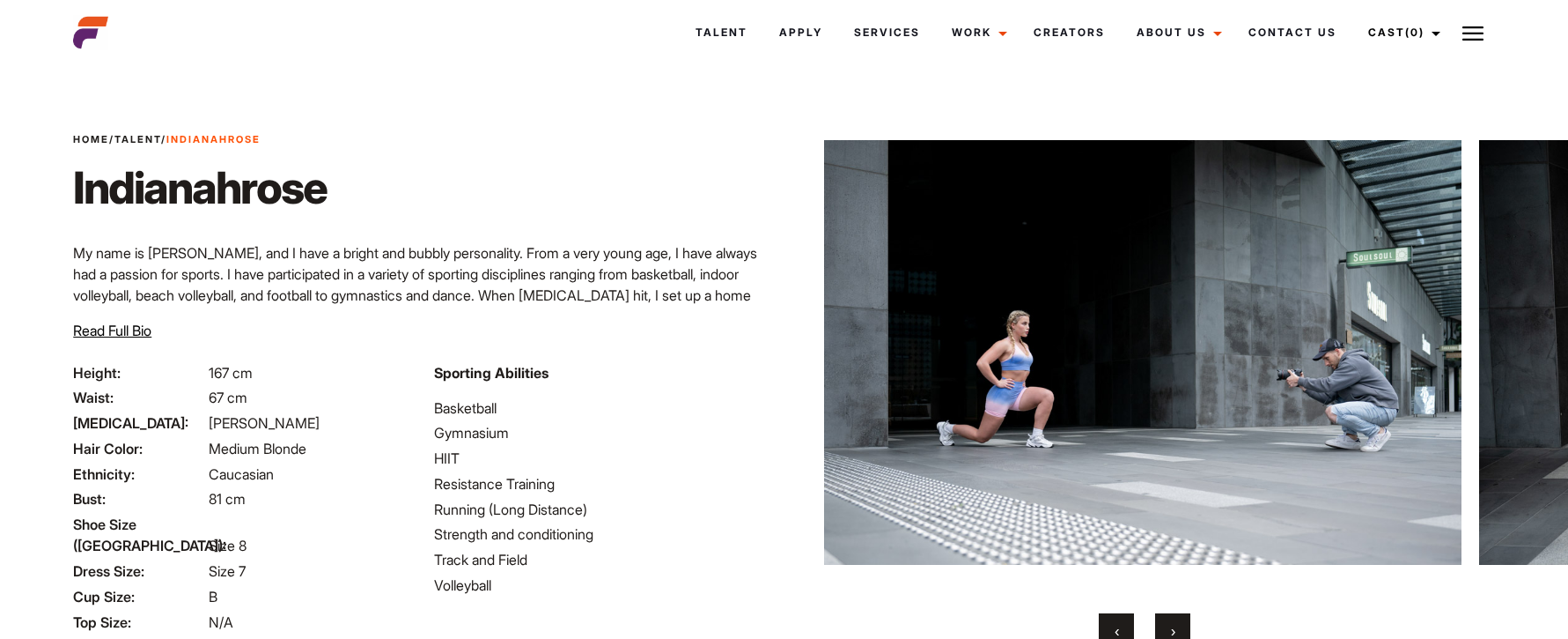
click at [1184, 630] on button "›" at bounding box center [1173, 631] width 36 height 36
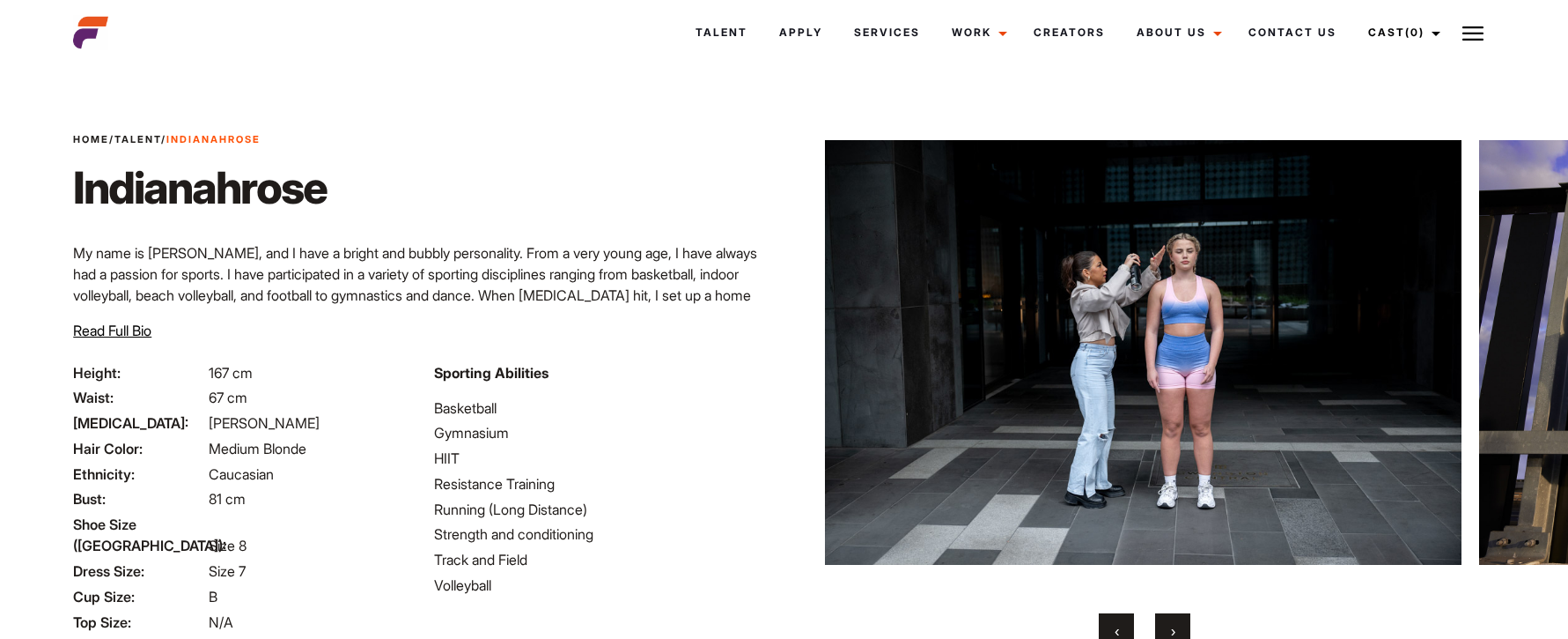
click at [1184, 630] on button "›" at bounding box center [1173, 631] width 36 height 36
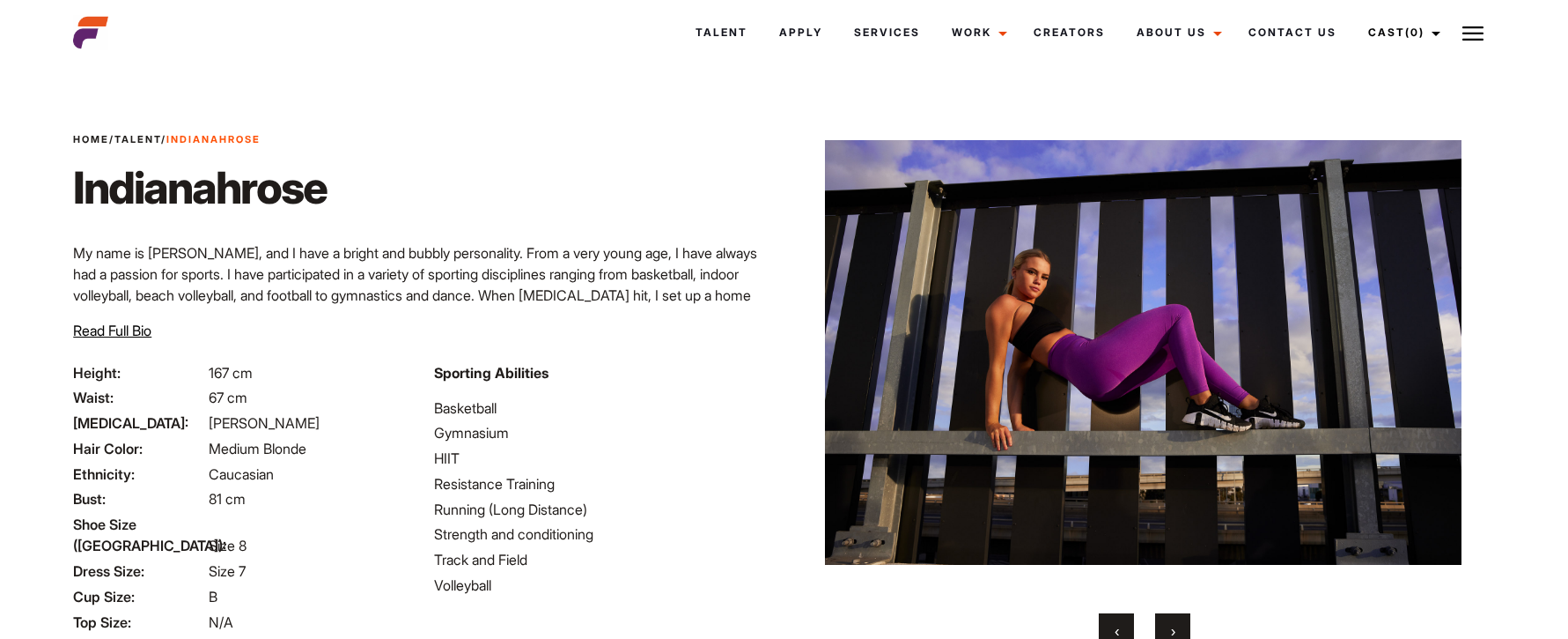
click at [1185, 630] on button "›" at bounding box center [1173, 631] width 36 height 36
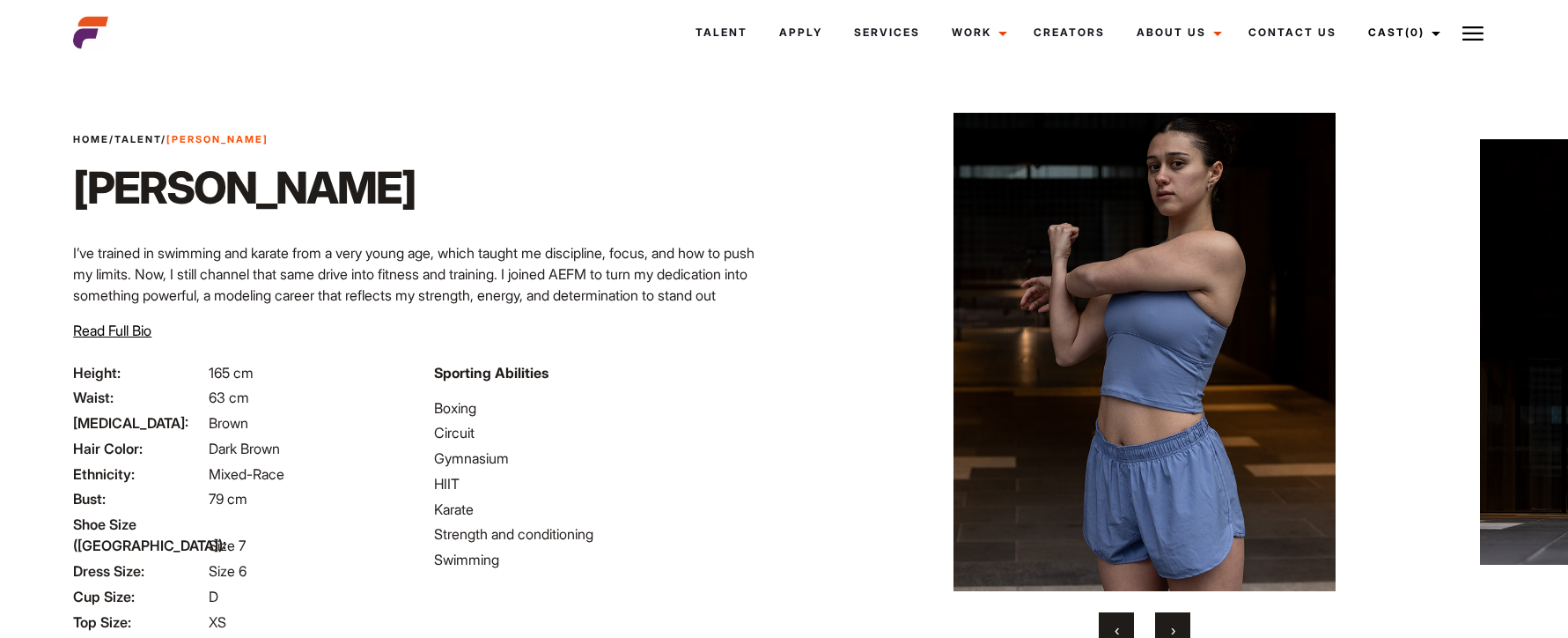
click at [1163, 628] on button "›" at bounding box center [1173, 631] width 36 height 36
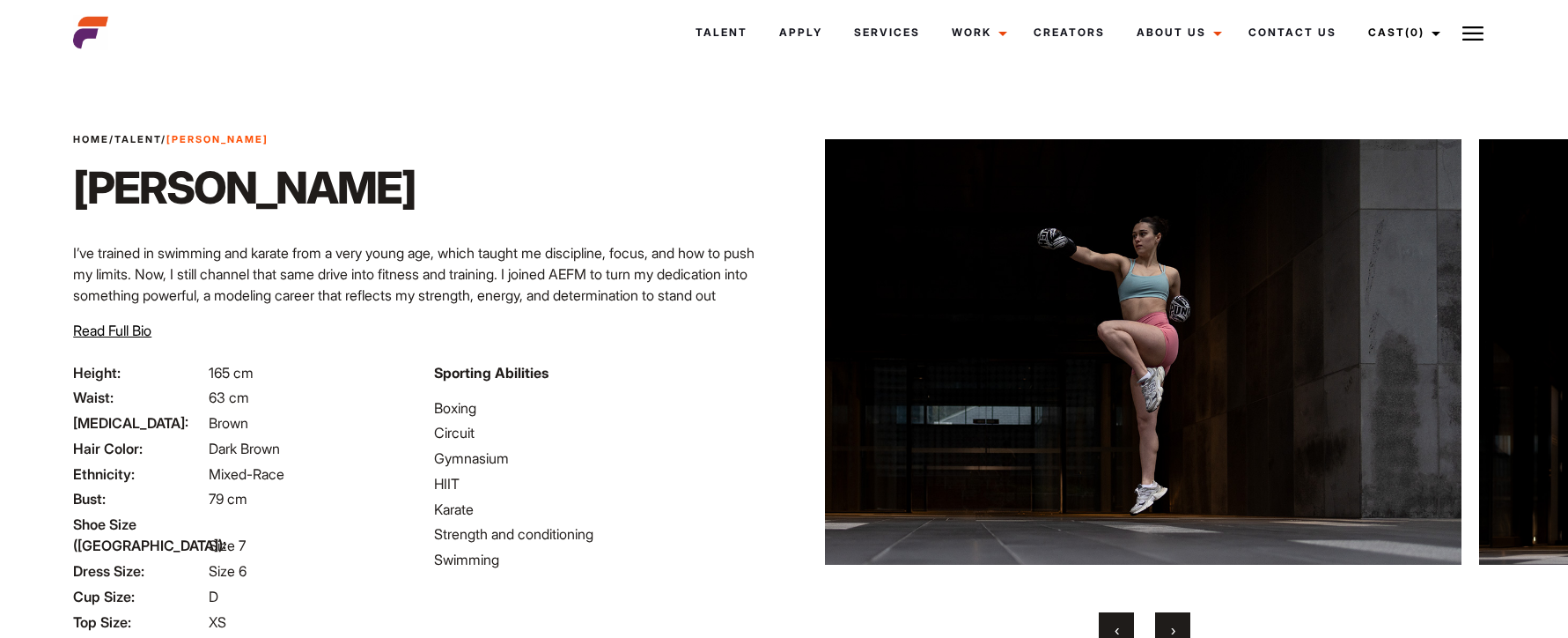
click at [1163, 628] on button "›" at bounding box center [1173, 631] width 36 height 36
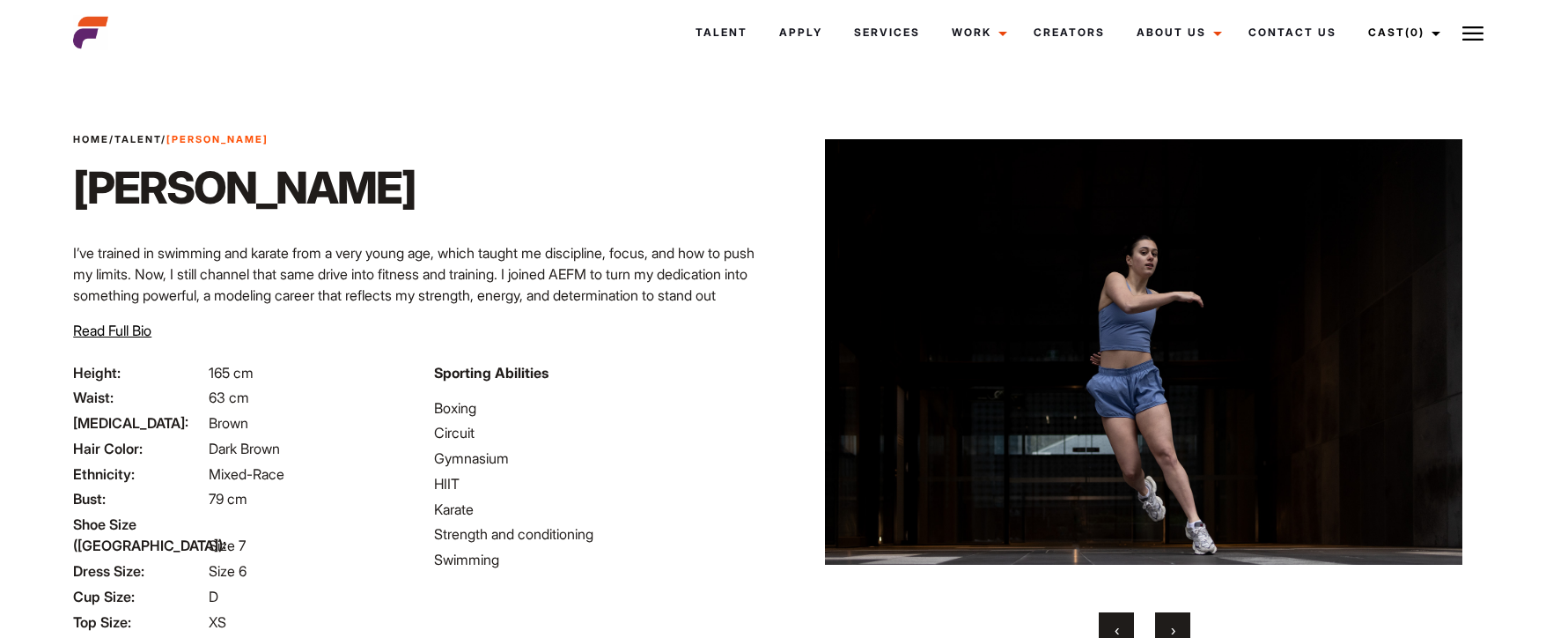
click at [1164, 628] on button "›" at bounding box center [1173, 631] width 36 height 36
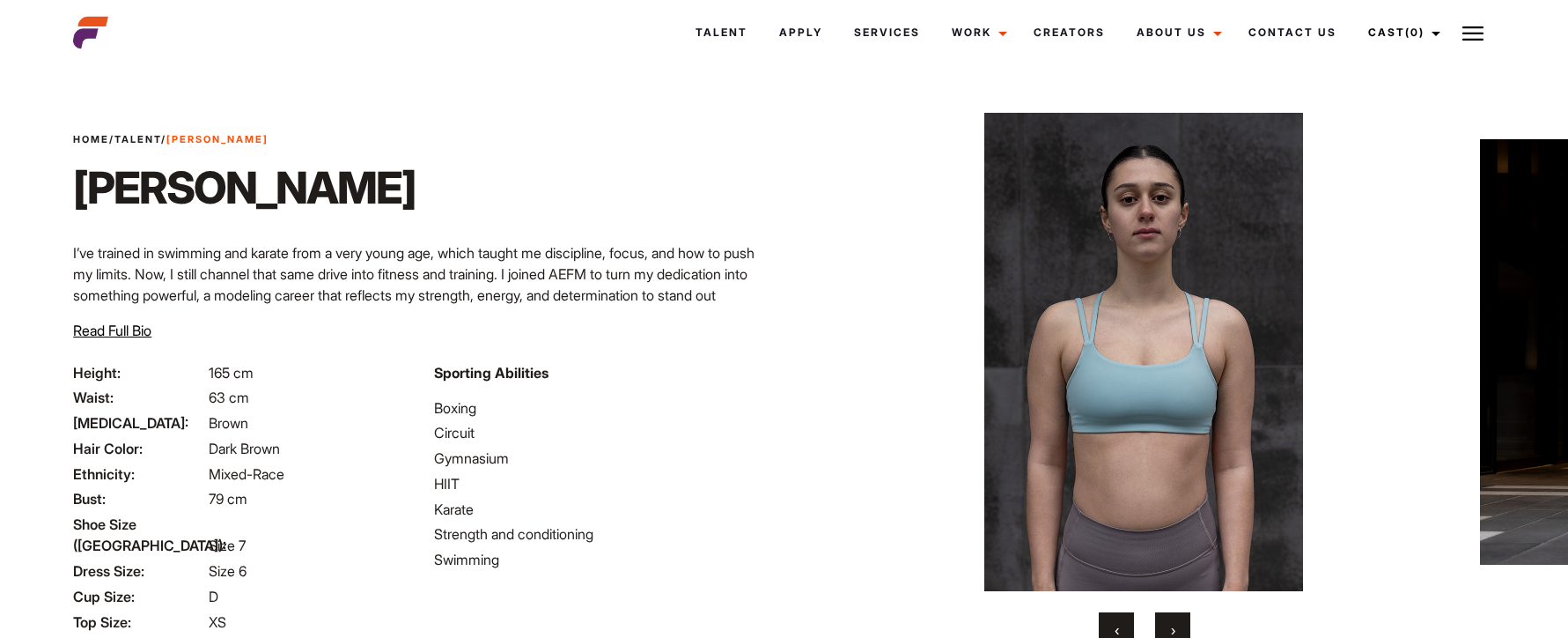
click at [1164, 628] on button "›" at bounding box center [1173, 631] width 36 height 36
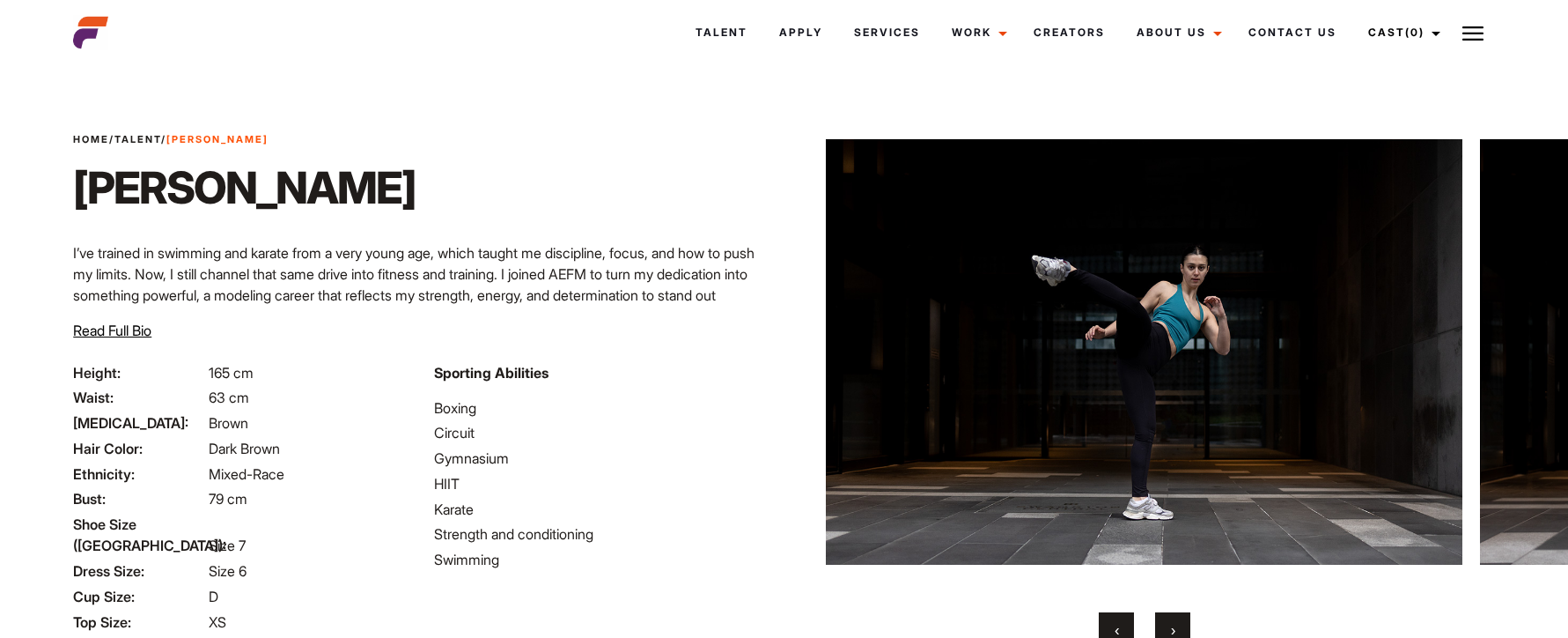
click at [1164, 628] on button "›" at bounding box center [1173, 631] width 36 height 36
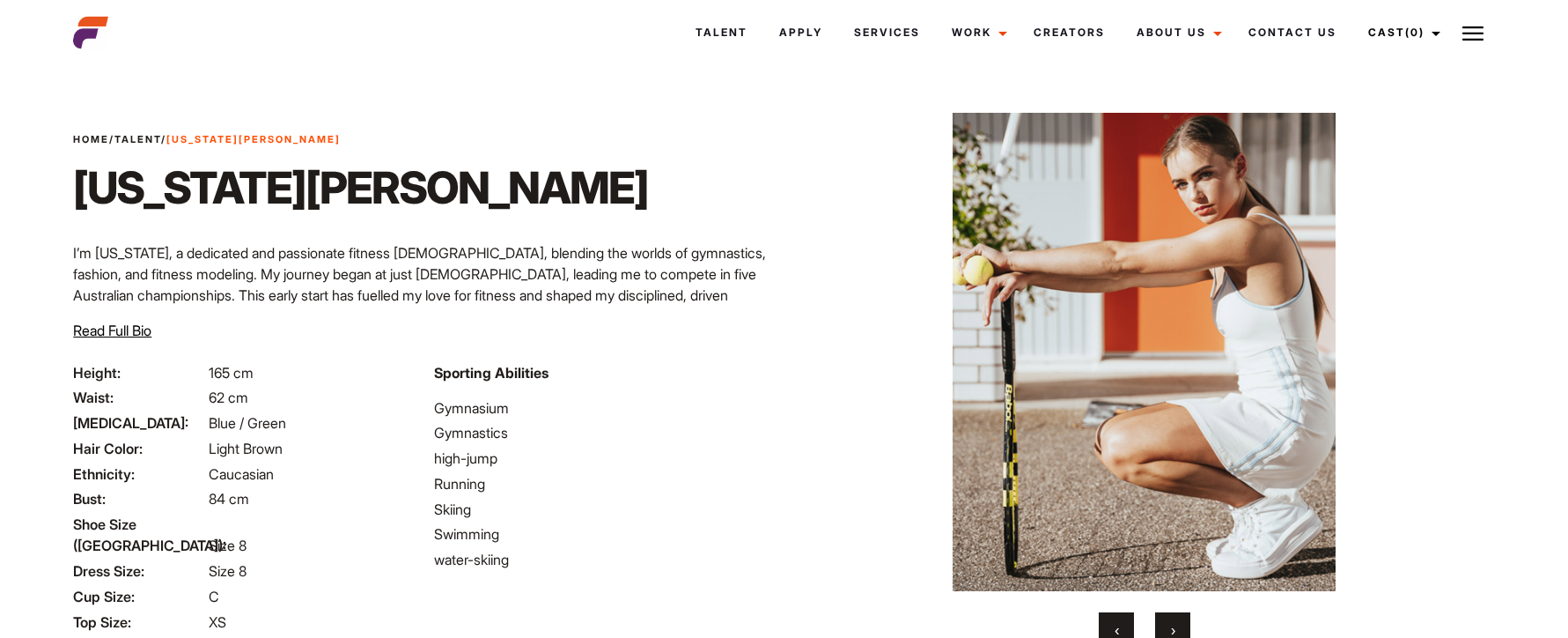
click at [1173, 621] on span "›" at bounding box center [1173, 630] width 5 height 18
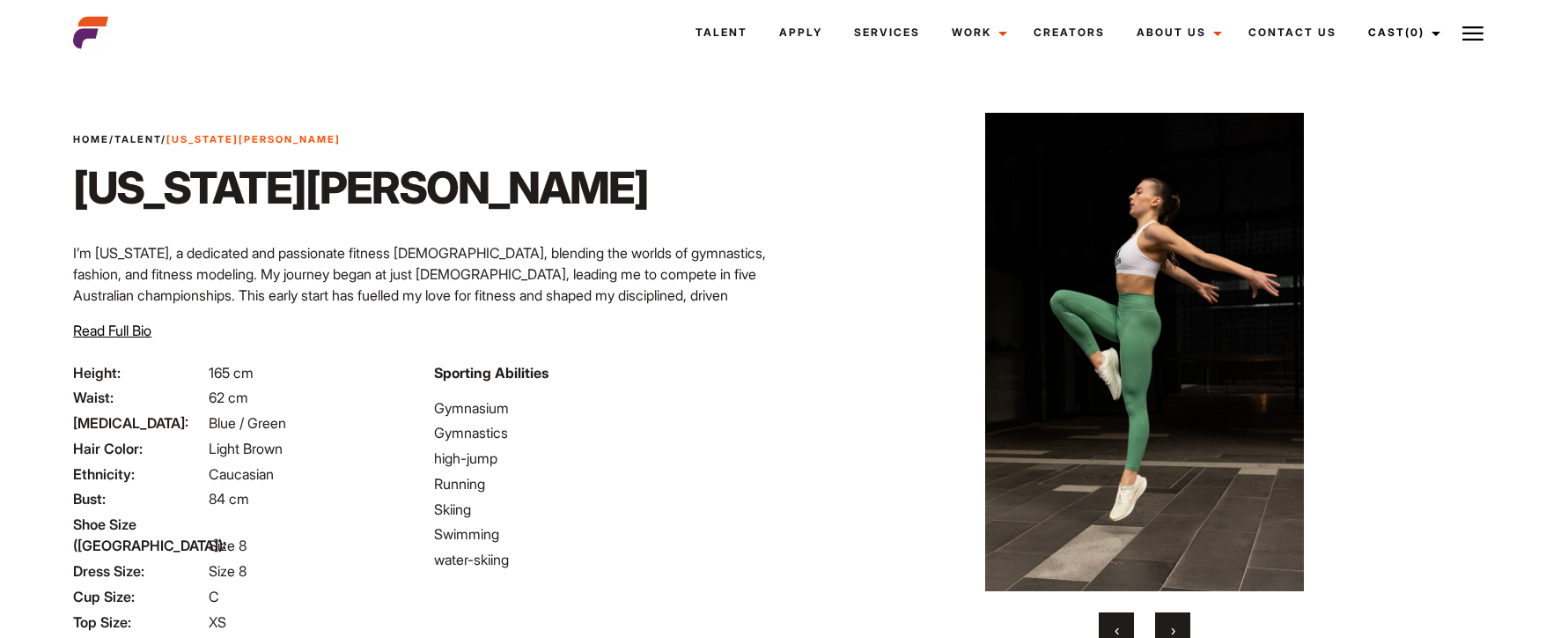
click at [1173, 621] on span "›" at bounding box center [1173, 630] width 5 height 18
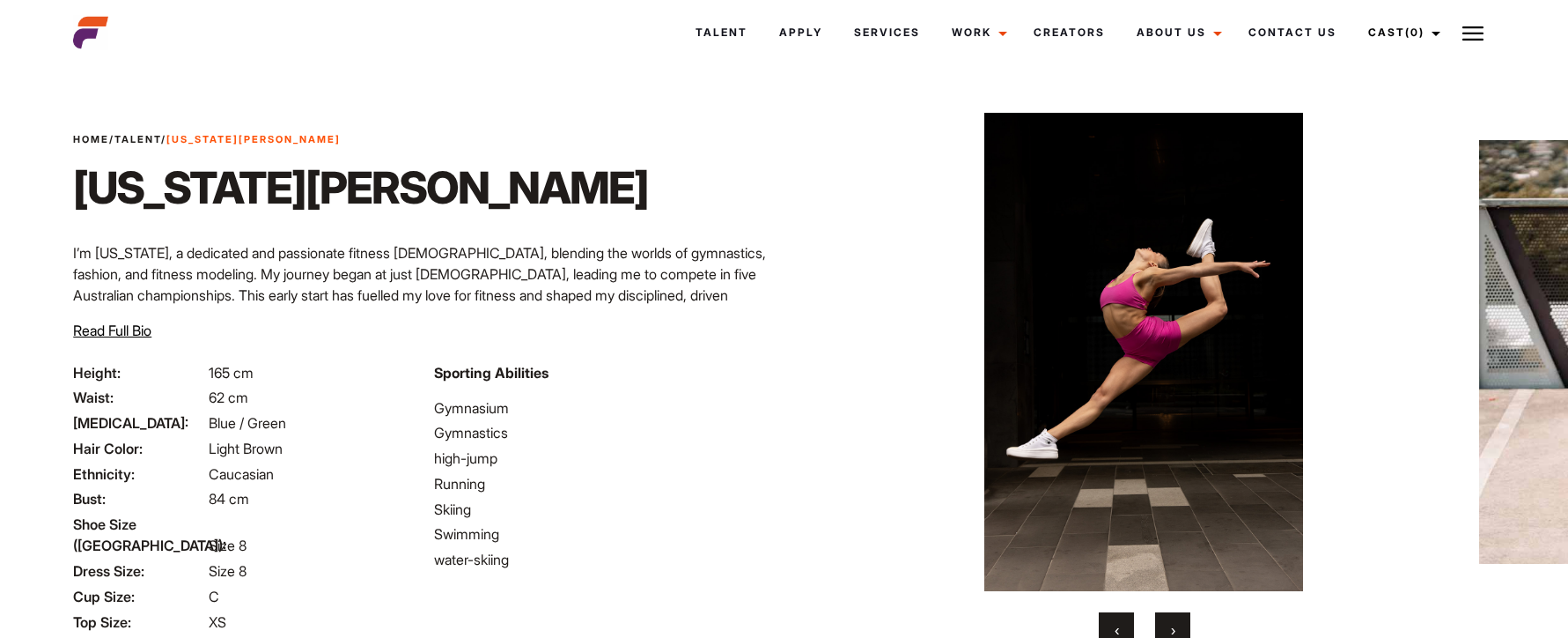
click at [1173, 621] on span "›" at bounding box center [1173, 630] width 5 height 18
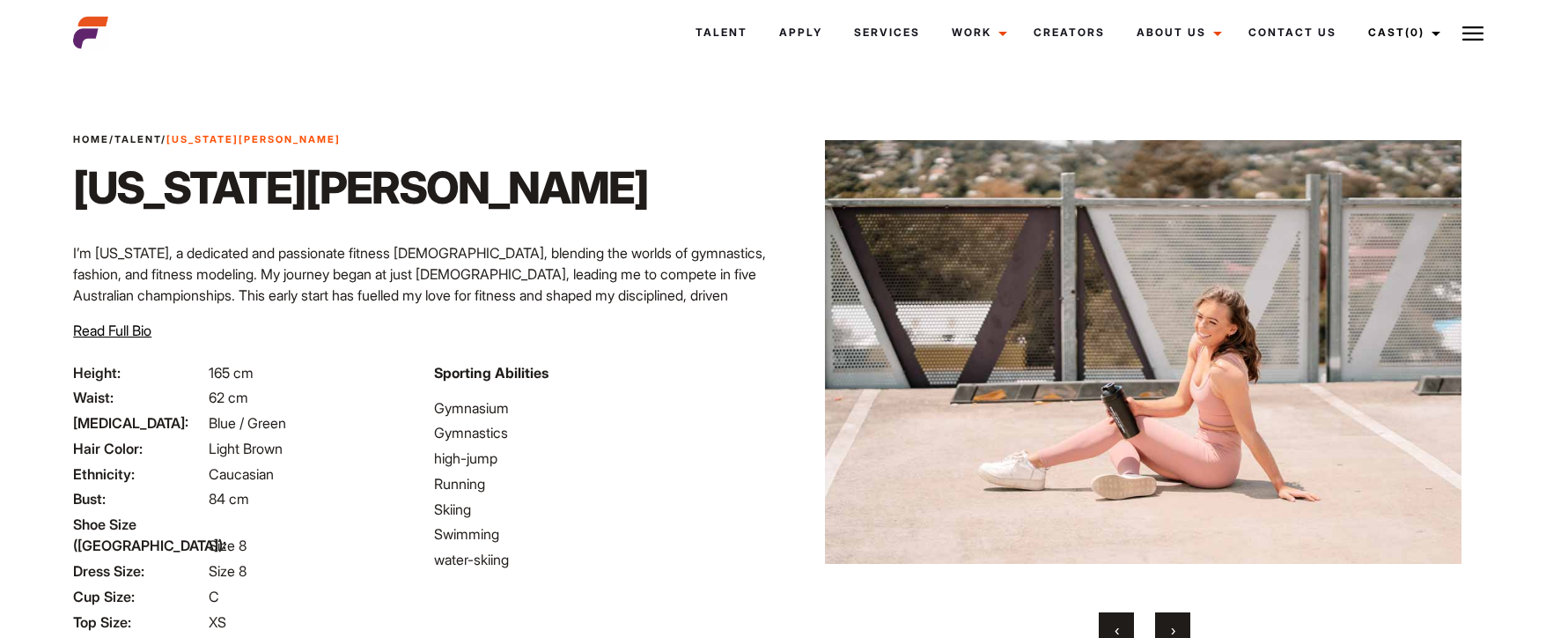
click at [1173, 621] on span "›" at bounding box center [1173, 630] width 5 height 18
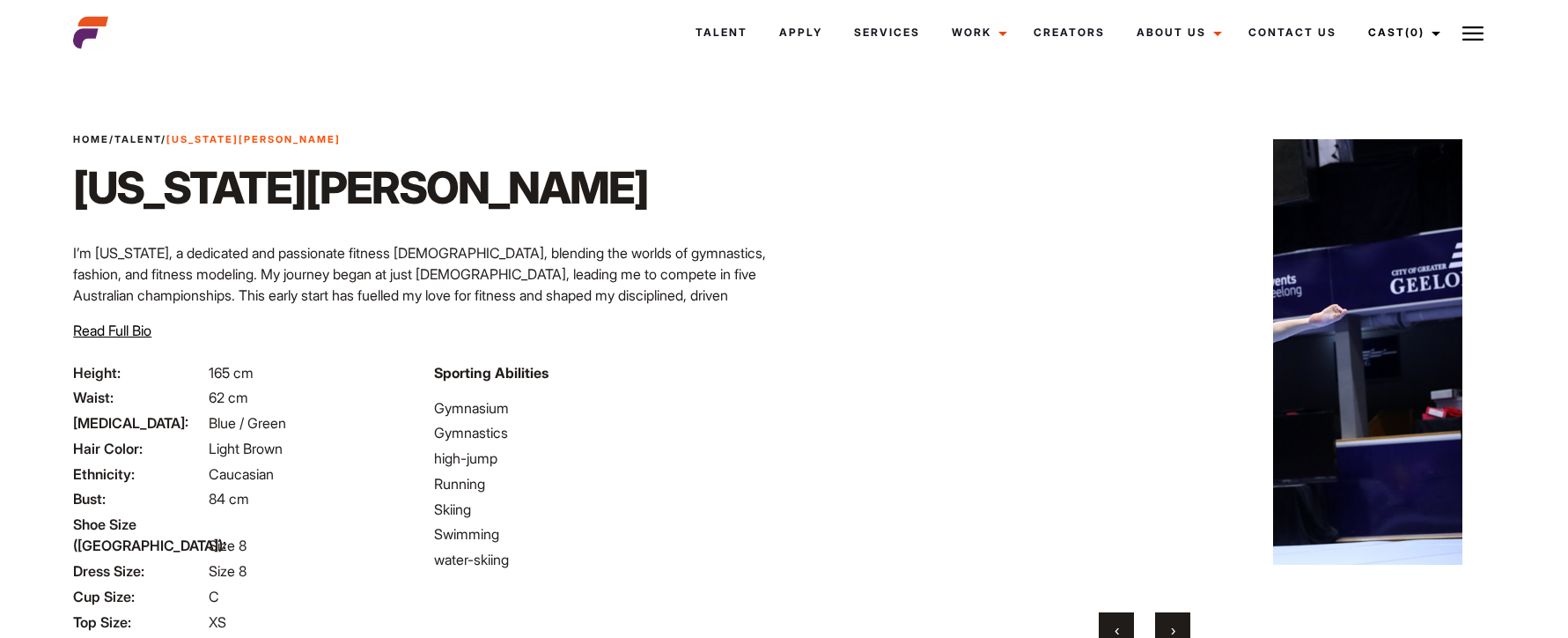
click at [1173, 621] on span "›" at bounding box center [1173, 630] width 5 height 18
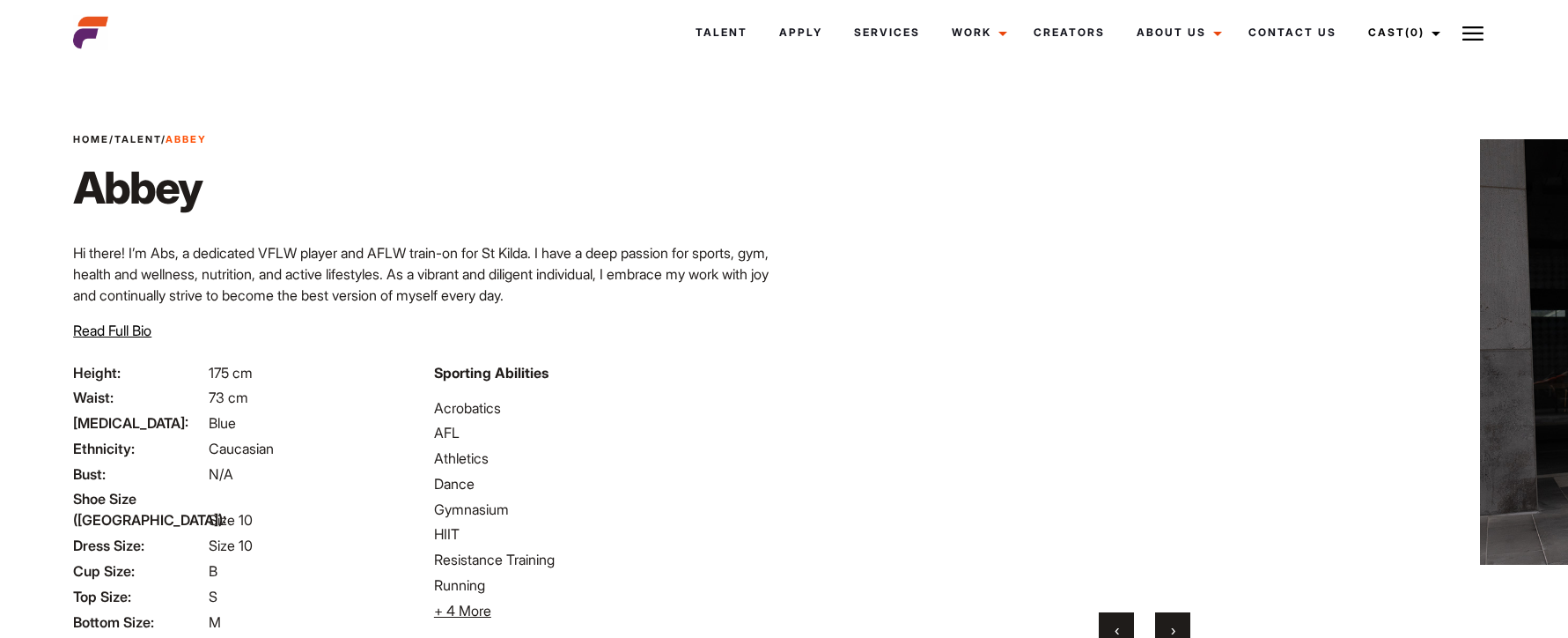
click at [1172, 627] on span "›" at bounding box center [1173, 630] width 5 height 18
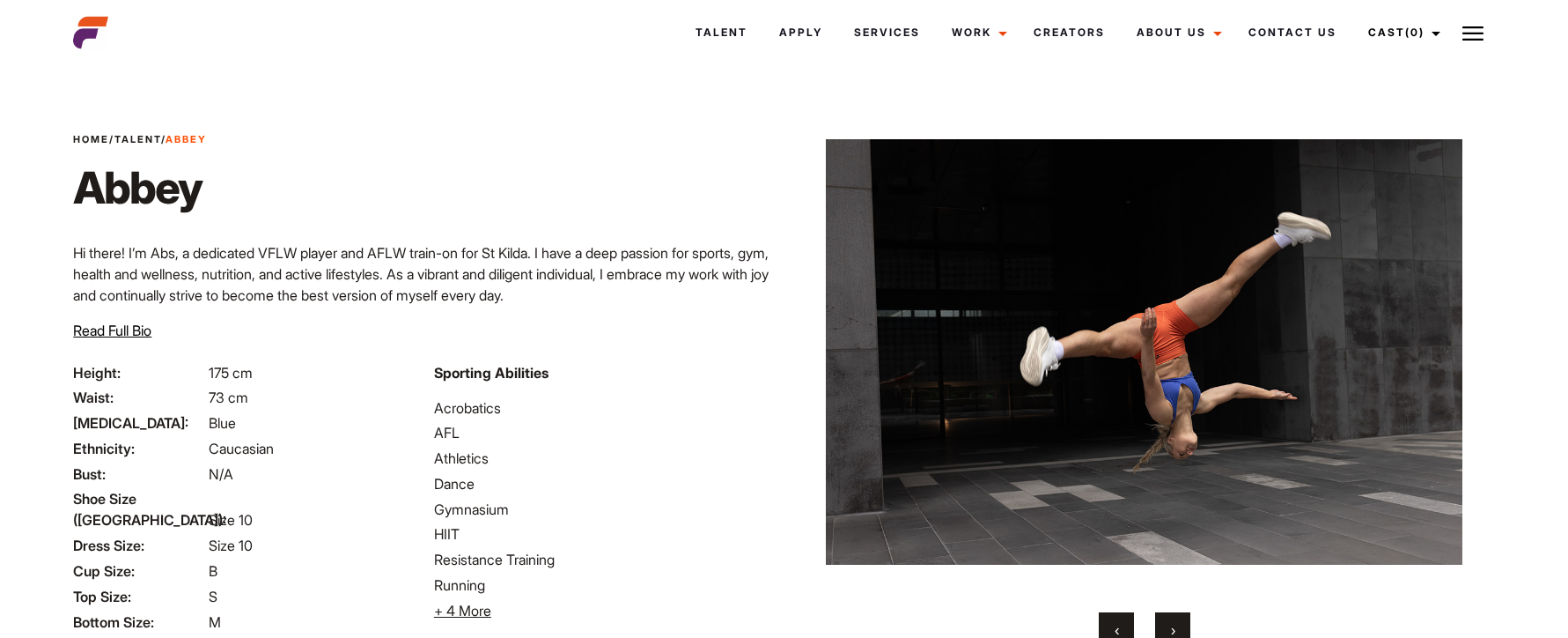
click at [1172, 627] on span "›" at bounding box center [1173, 630] width 5 height 18
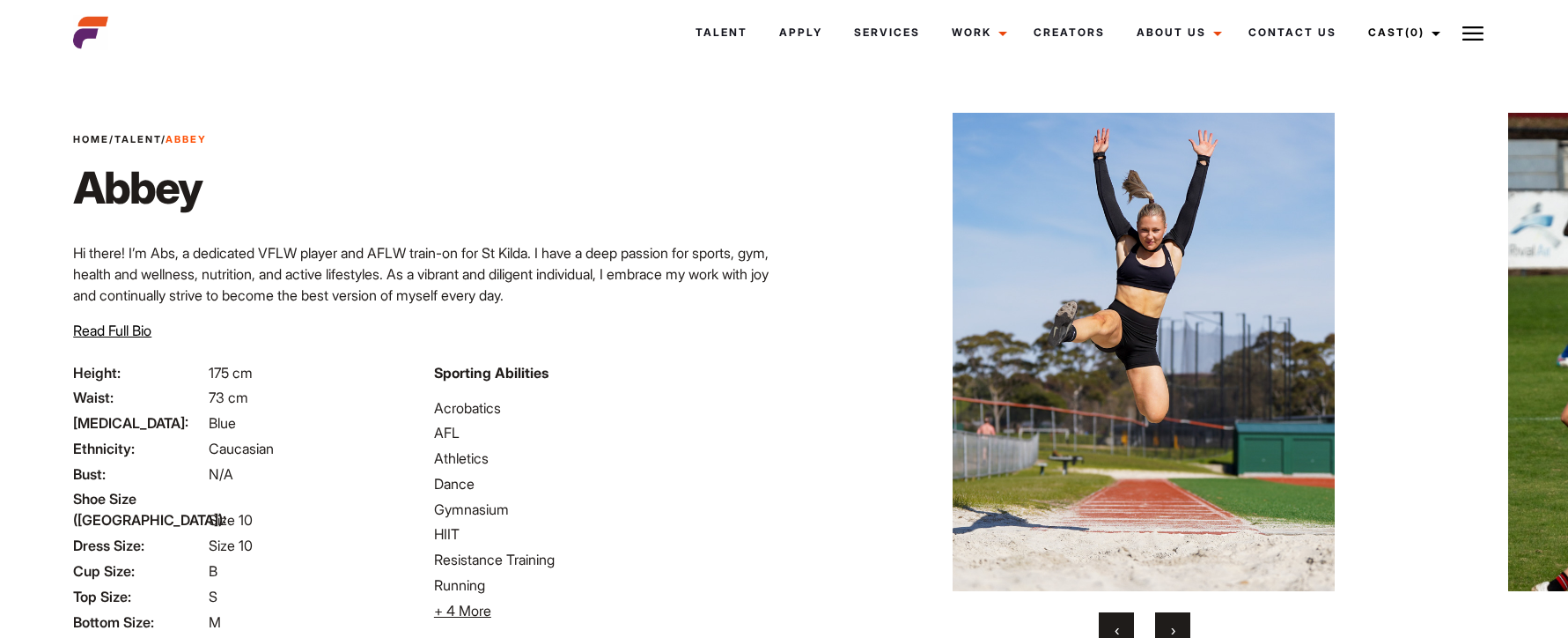
click at [1172, 627] on span "›" at bounding box center [1173, 630] width 5 height 18
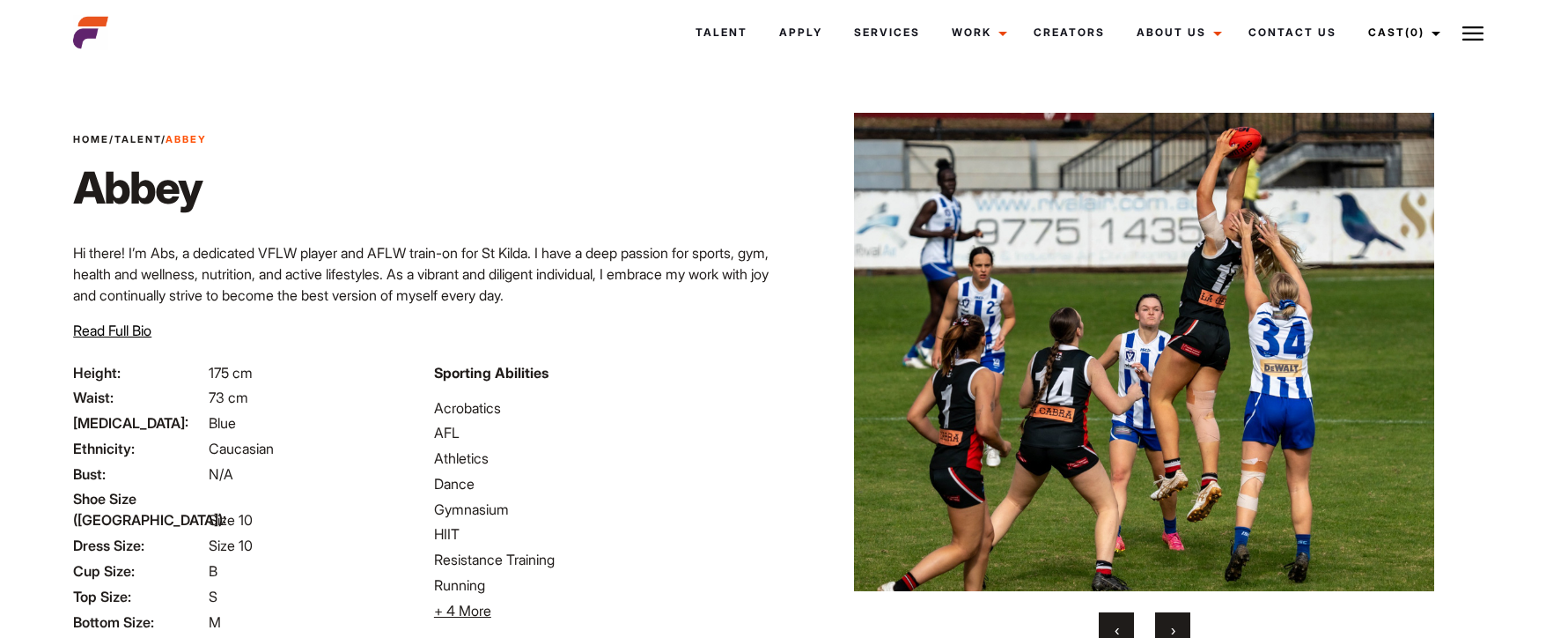
click at [1172, 627] on span "›" at bounding box center [1173, 630] width 5 height 18
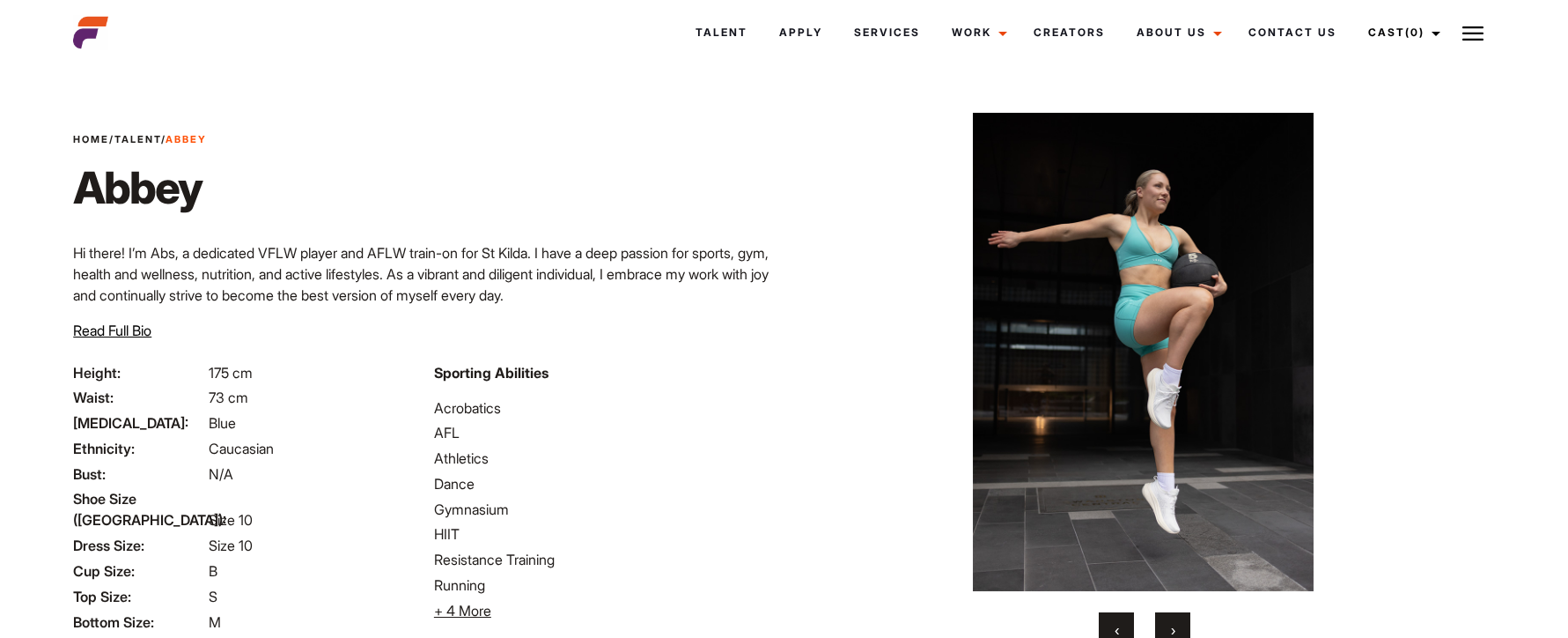
click at [1172, 627] on span "›" at bounding box center [1173, 630] width 5 height 18
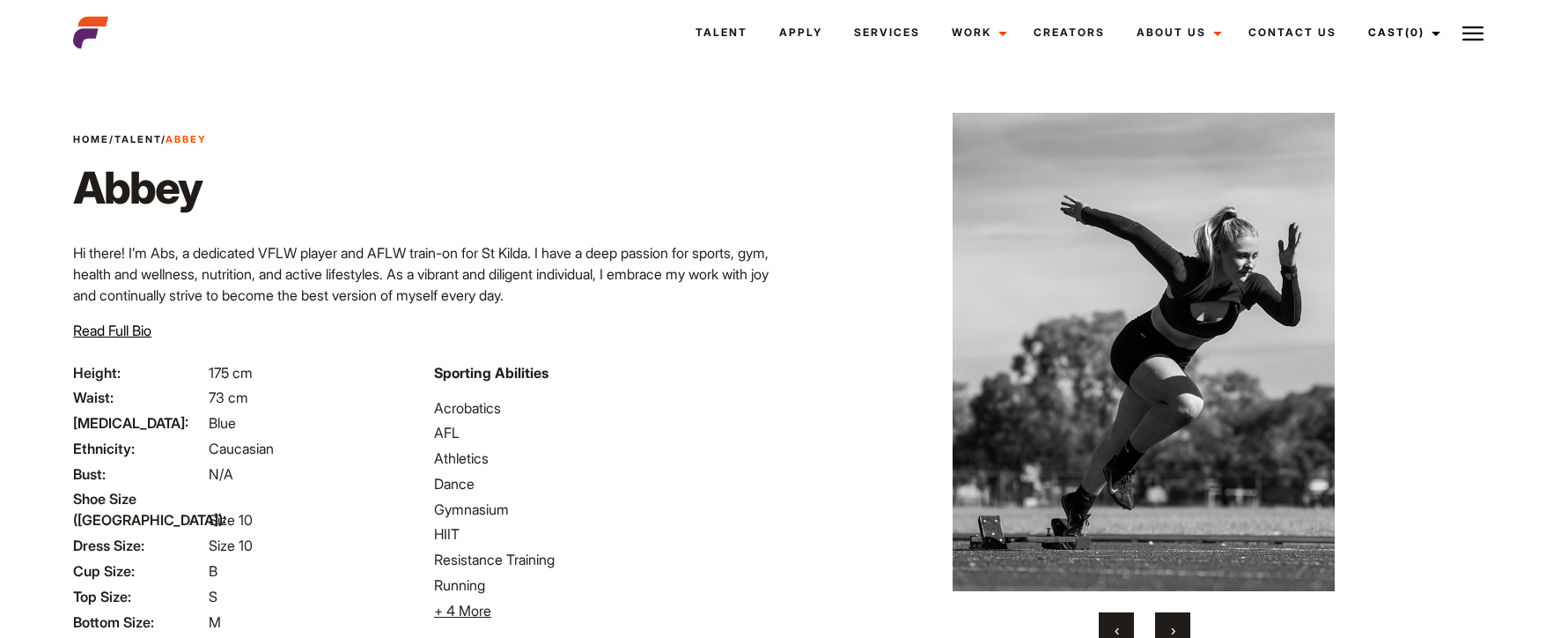
click at [1172, 627] on span "›" at bounding box center [1173, 630] width 5 height 18
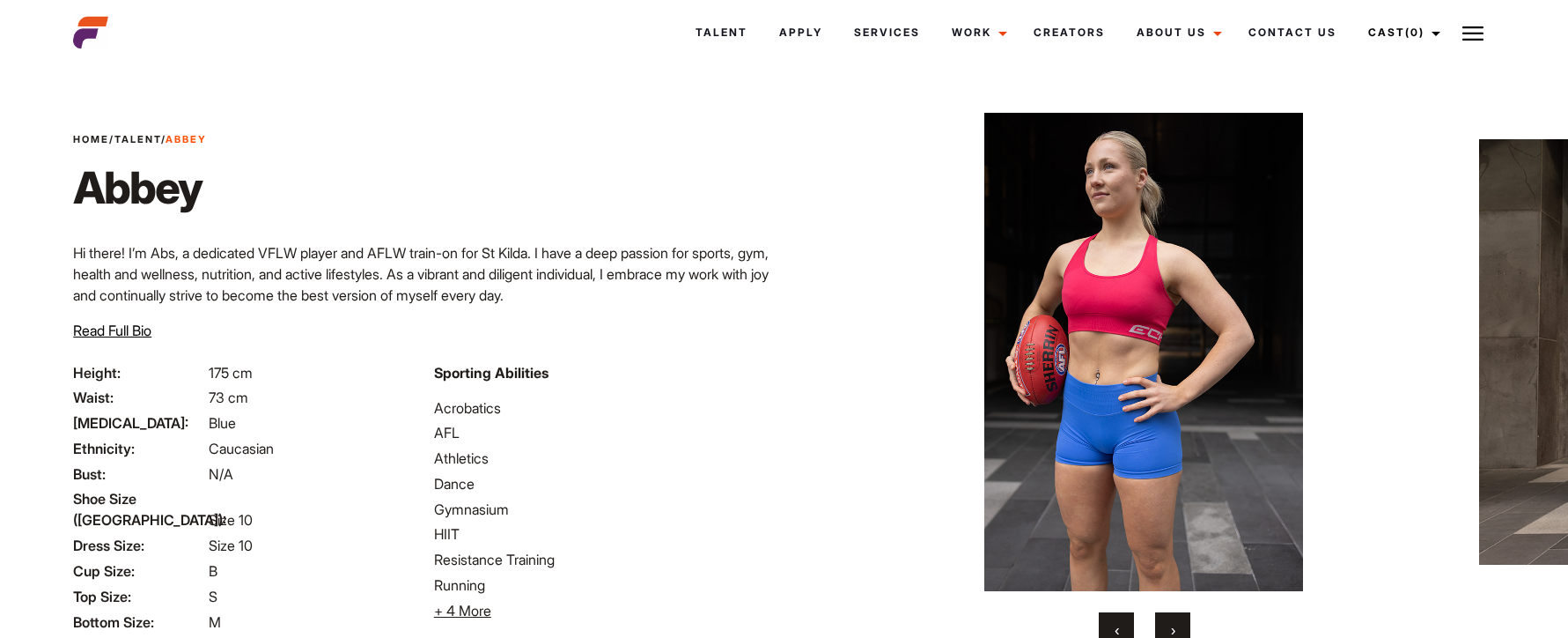
click at [1186, 628] on button "›" at bounding box center [1173, 631] width 36 height 36
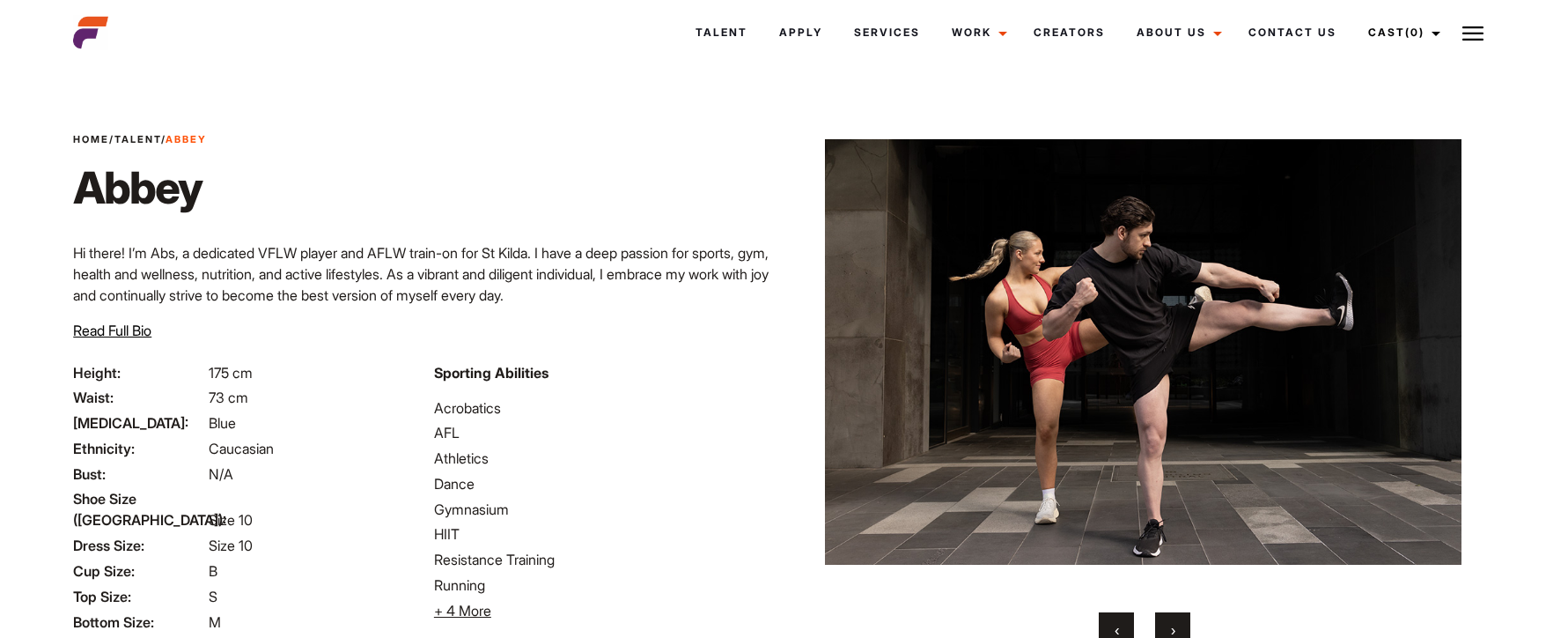
click at [1176, 628] on button "›" at bounding box center [1173, 631] width 36 height 36
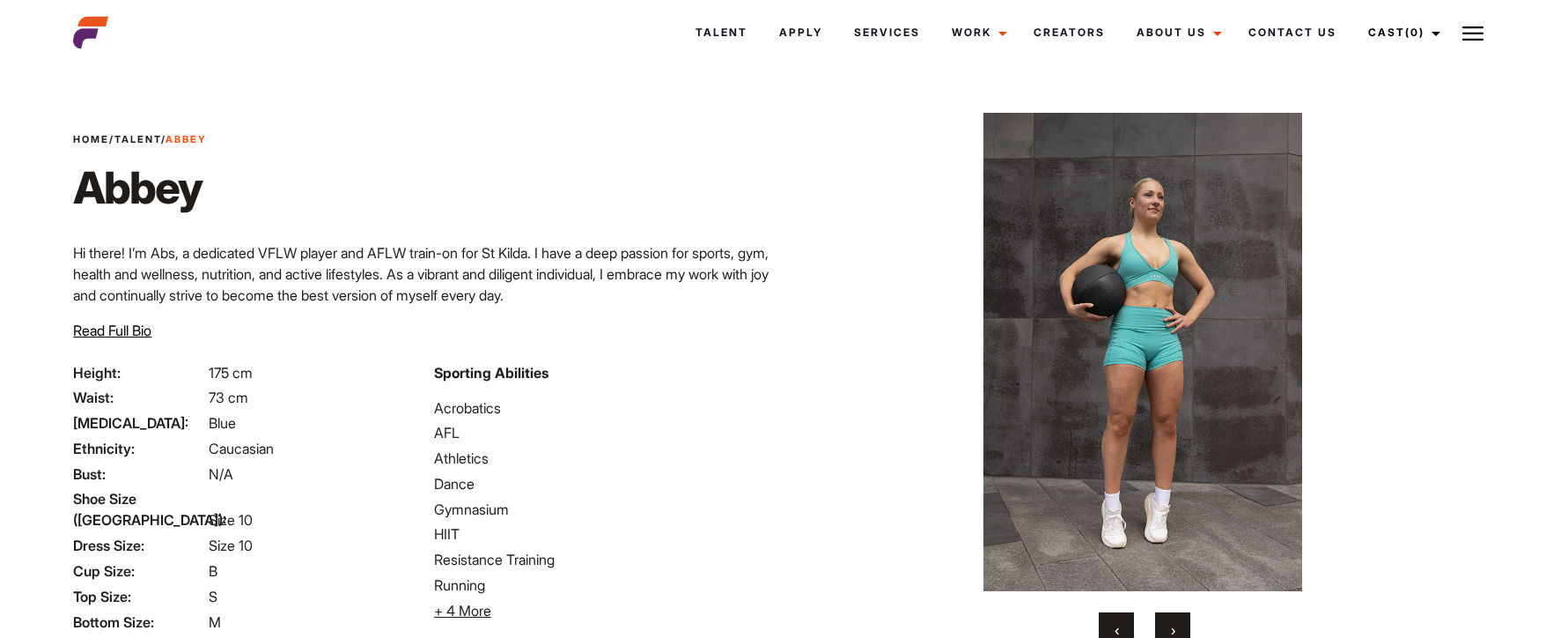
click at [1176, 628] on button "›" at bounding box center [1173, 631] width 36 height 36
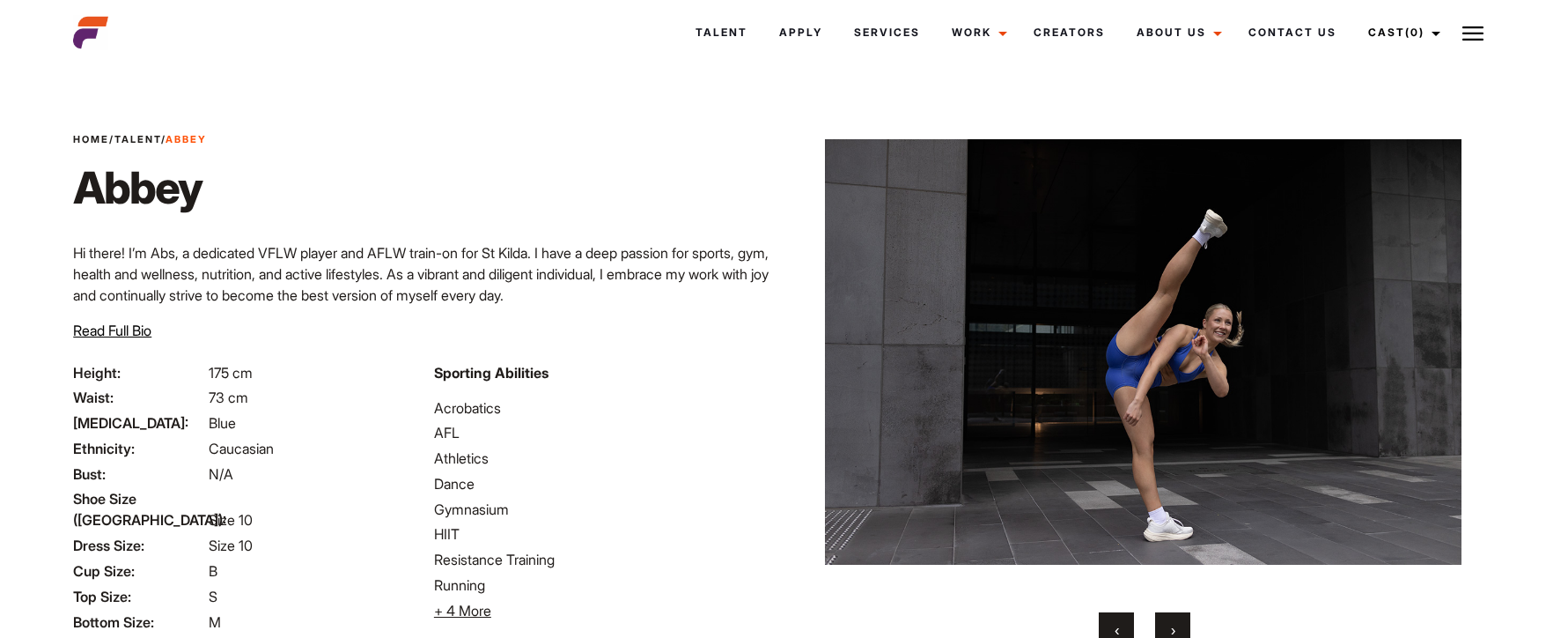
click at [1176, 628] on button "›" at bounding box center [1173, 631] width 36 height 36
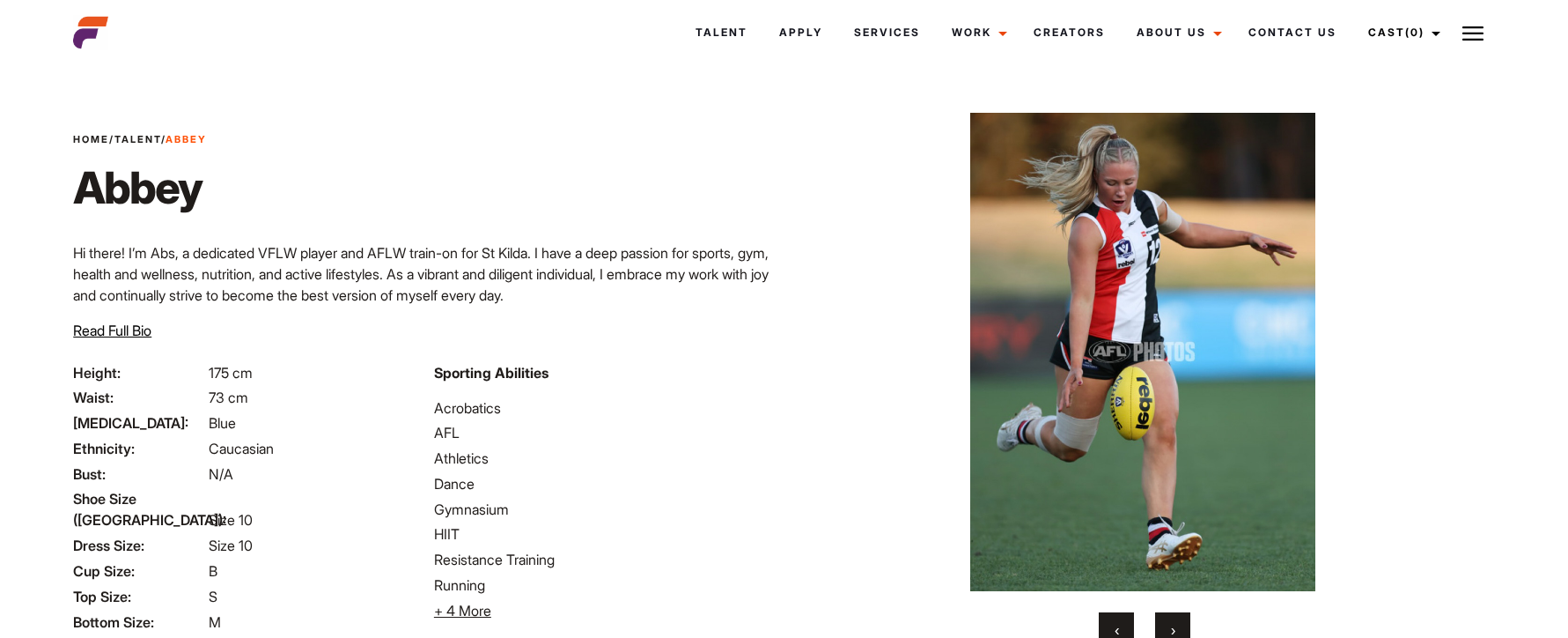
click at [1176, 628] on button "›" at bounding box center [1173, 631] width 36 height 36
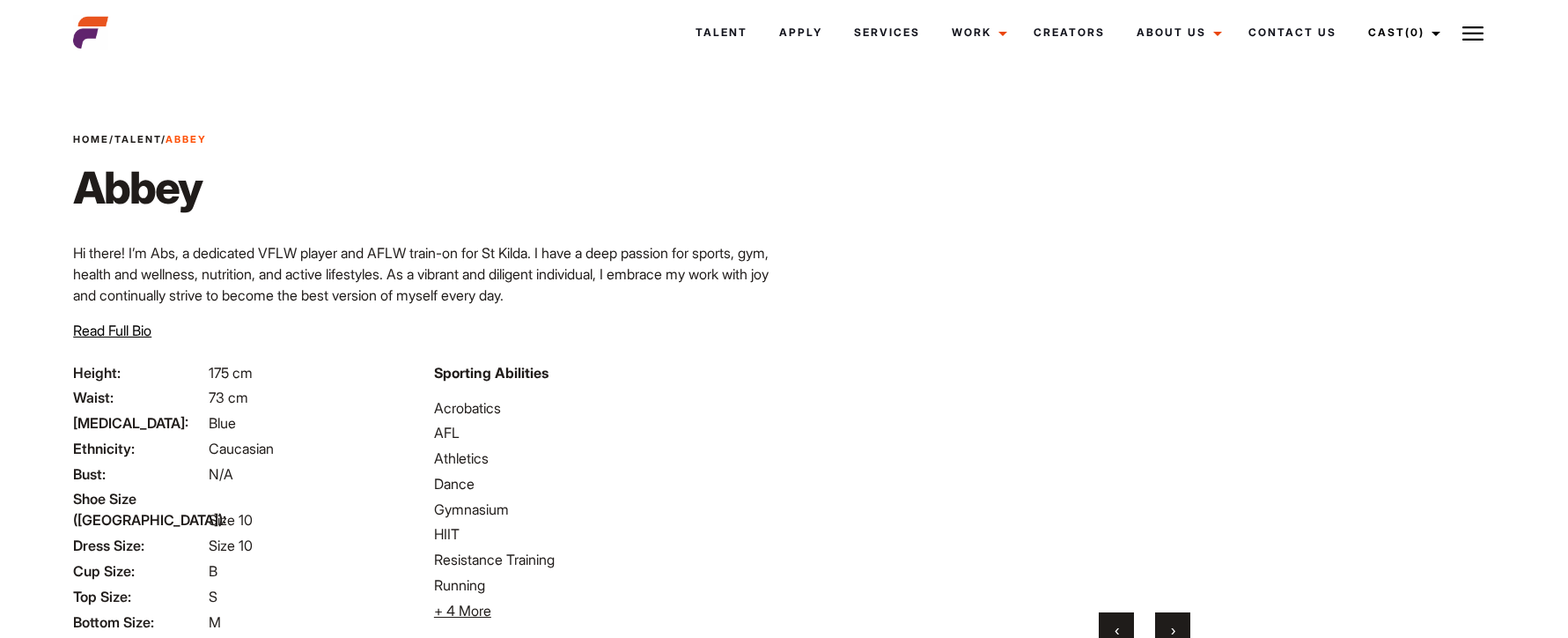
click at [1176, 628] on button "›" at bounding box center [1173, 631] width 36 height 36
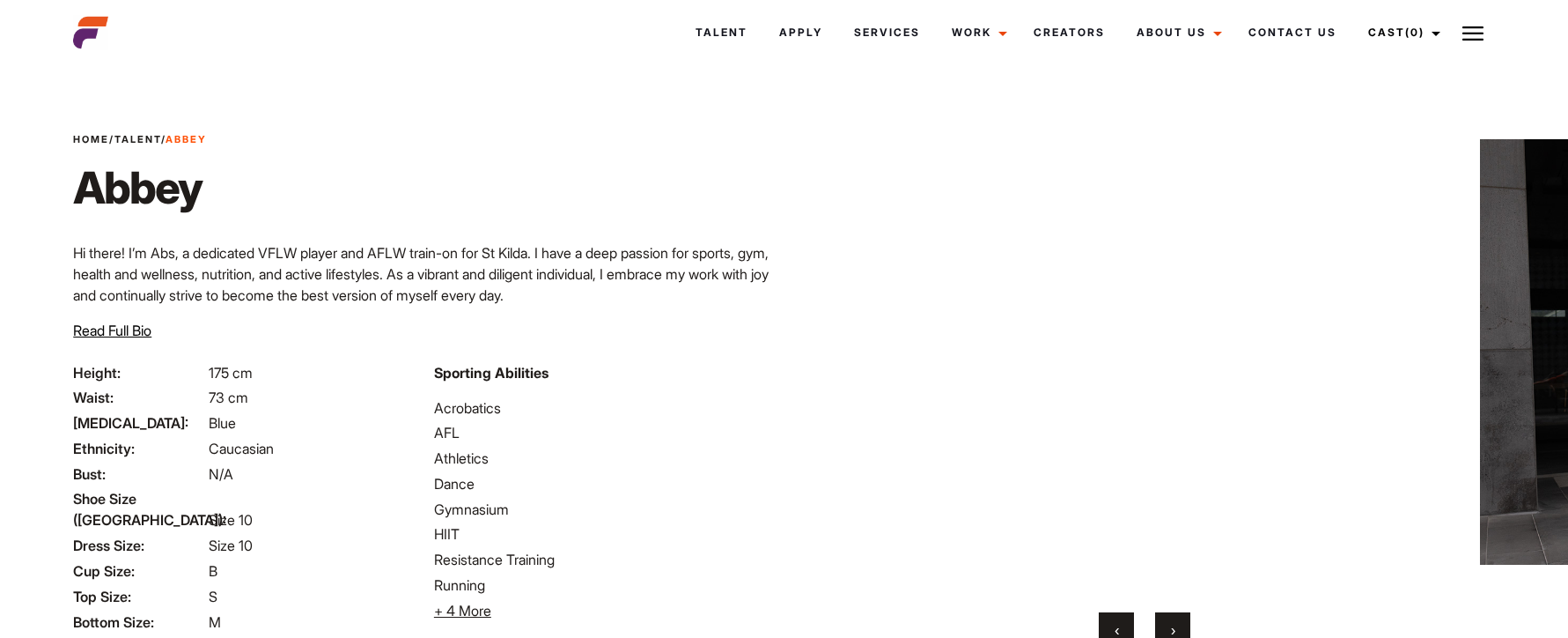
click at [1176, 628] on button "›" at bounding box center [1173, 631] width 36 height 36
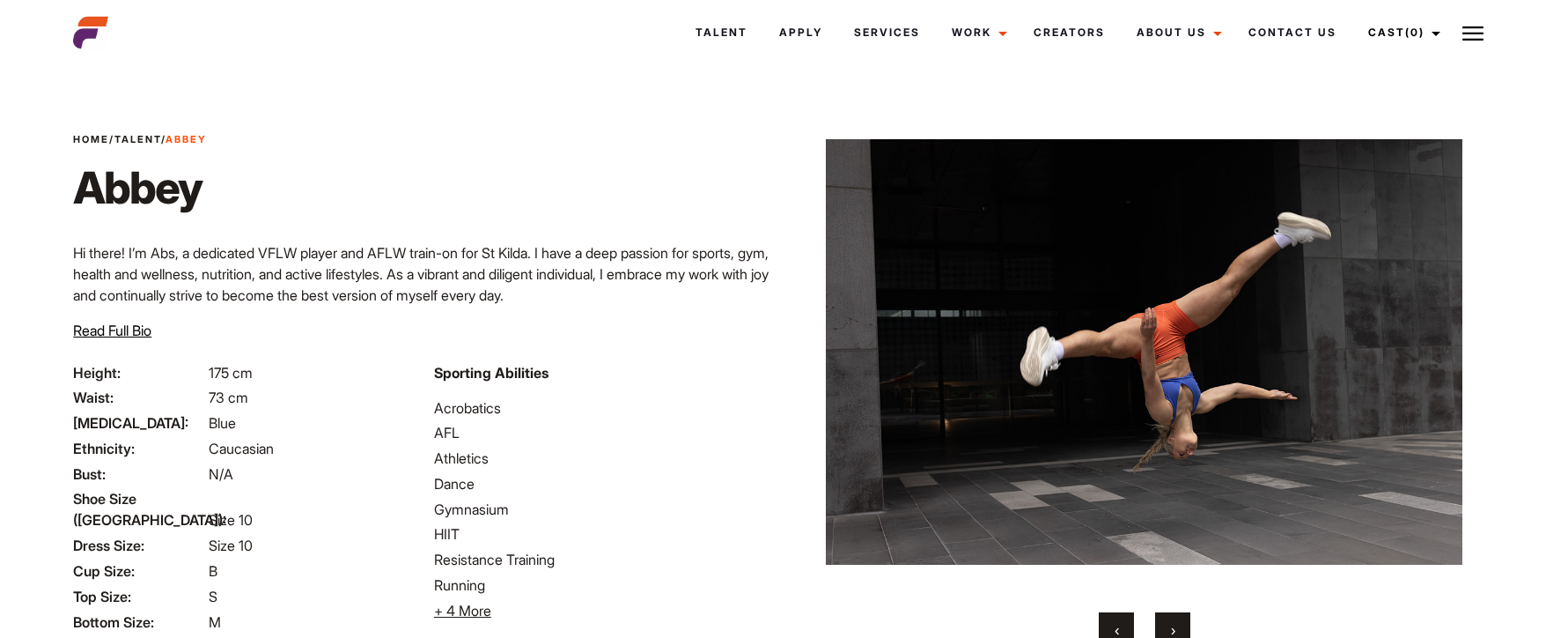
click at [1183, 626] on button "›" at bounding box center [1173, 631] width 36 height 36
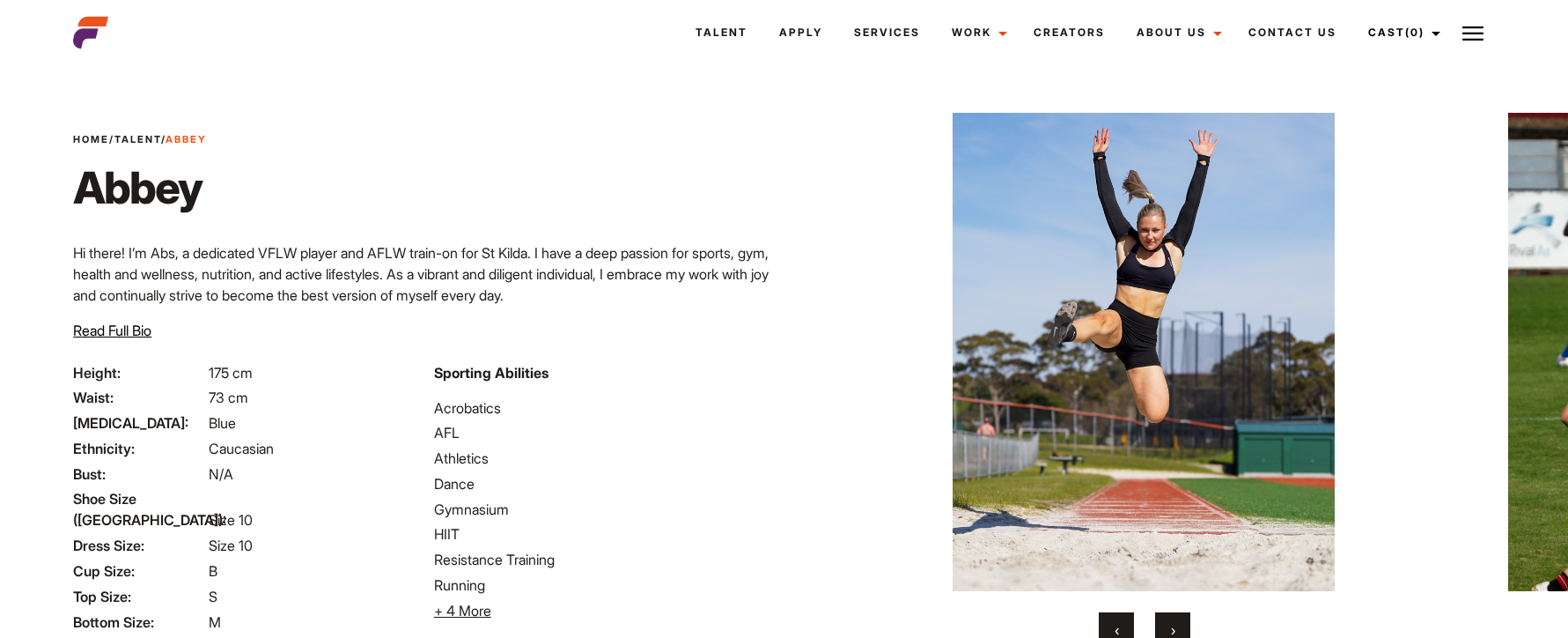
click at [1179, 626] on button "›" at bounding box center [1173, 631] width 36 height 36
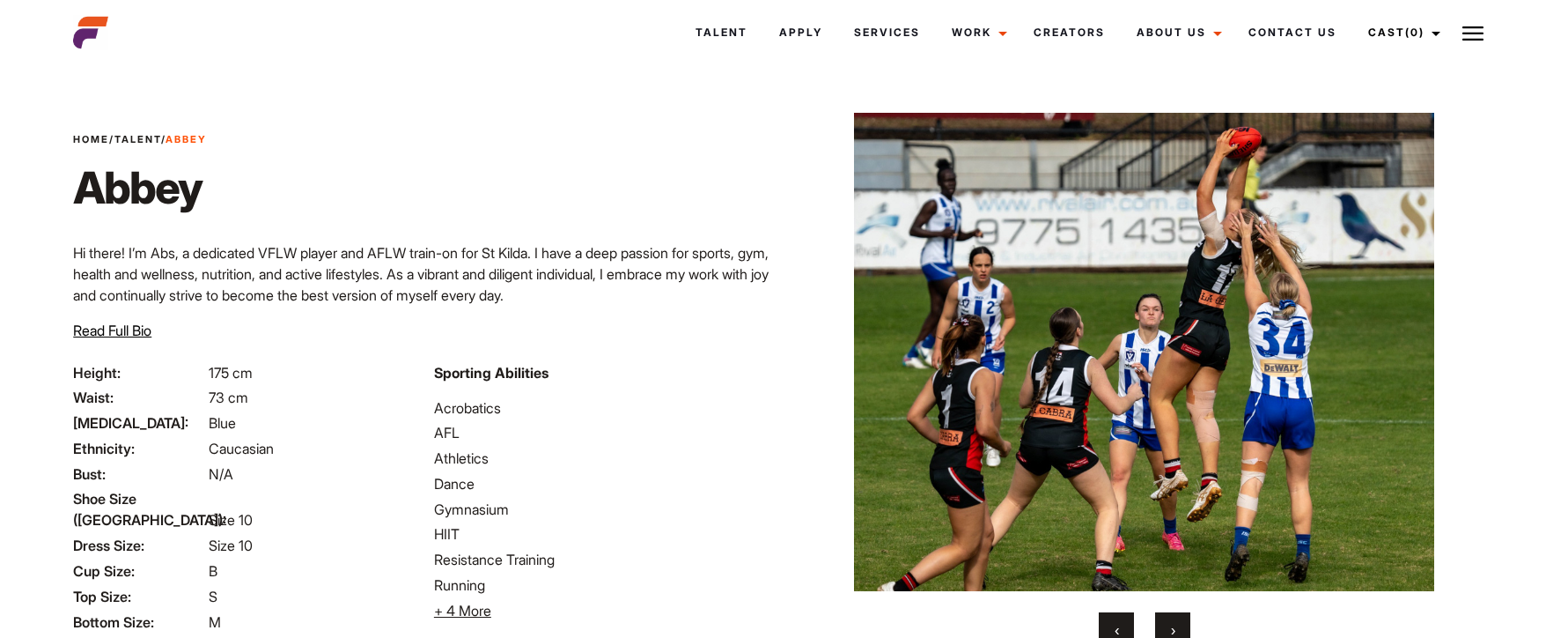
click at [1122, 625] on button "‹" at bounding box center [1116, 631] width 36 height 36
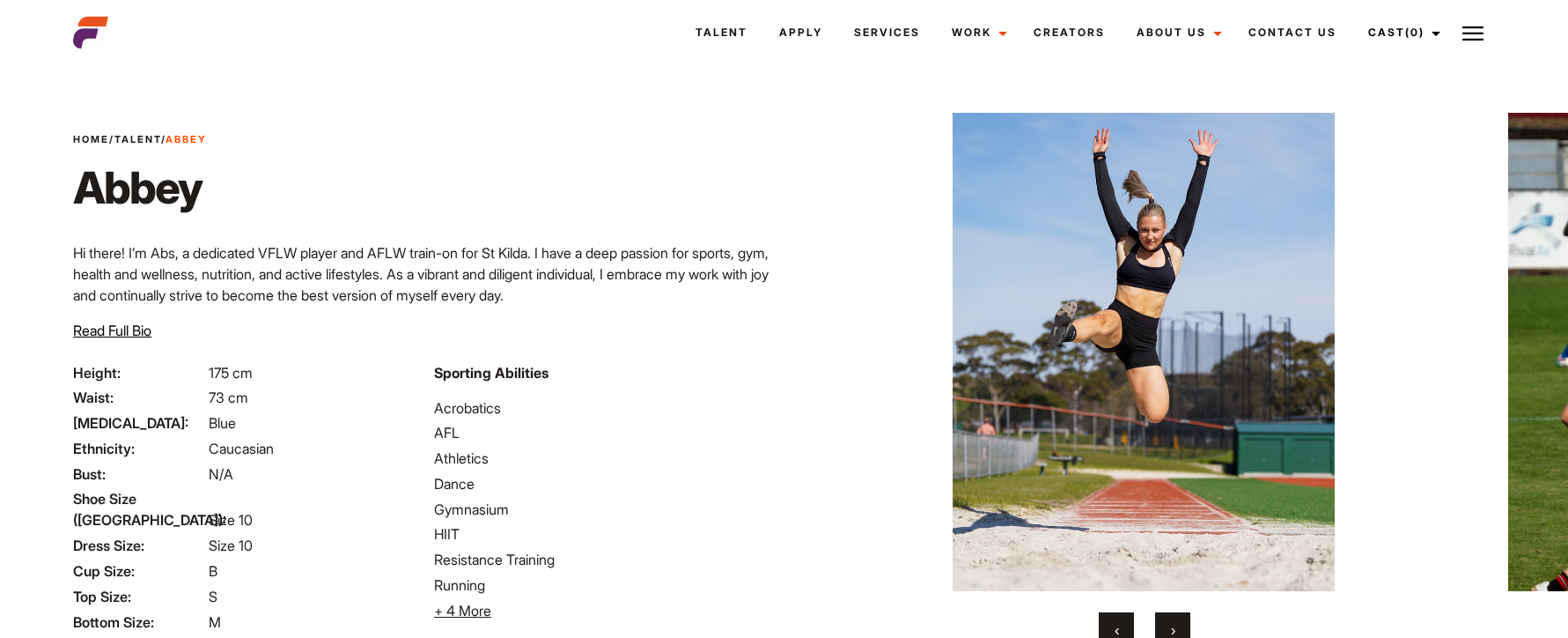
click at [1172, 630] on span "›" at bounding box center [1173, 630] width 5 height 18
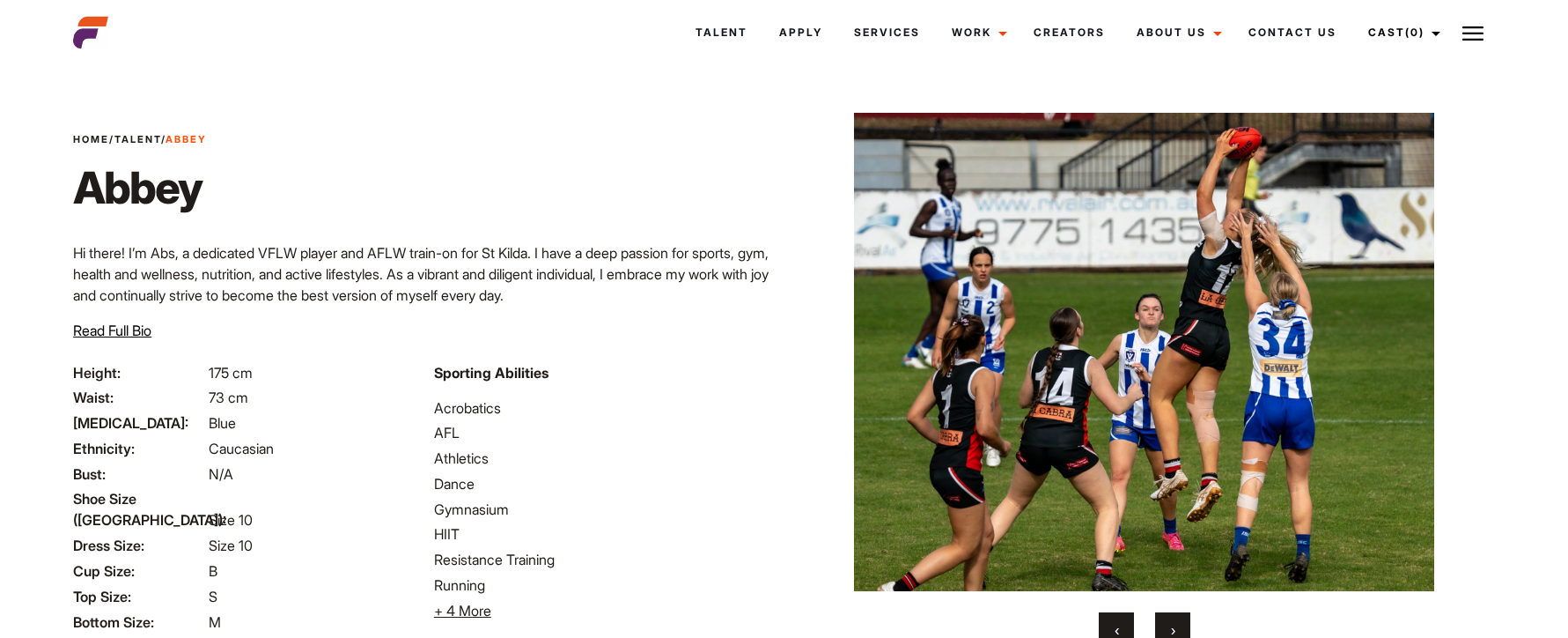
click at [1172, 629] on span "›" at bounding box center [1173, 630] width 5 height 18
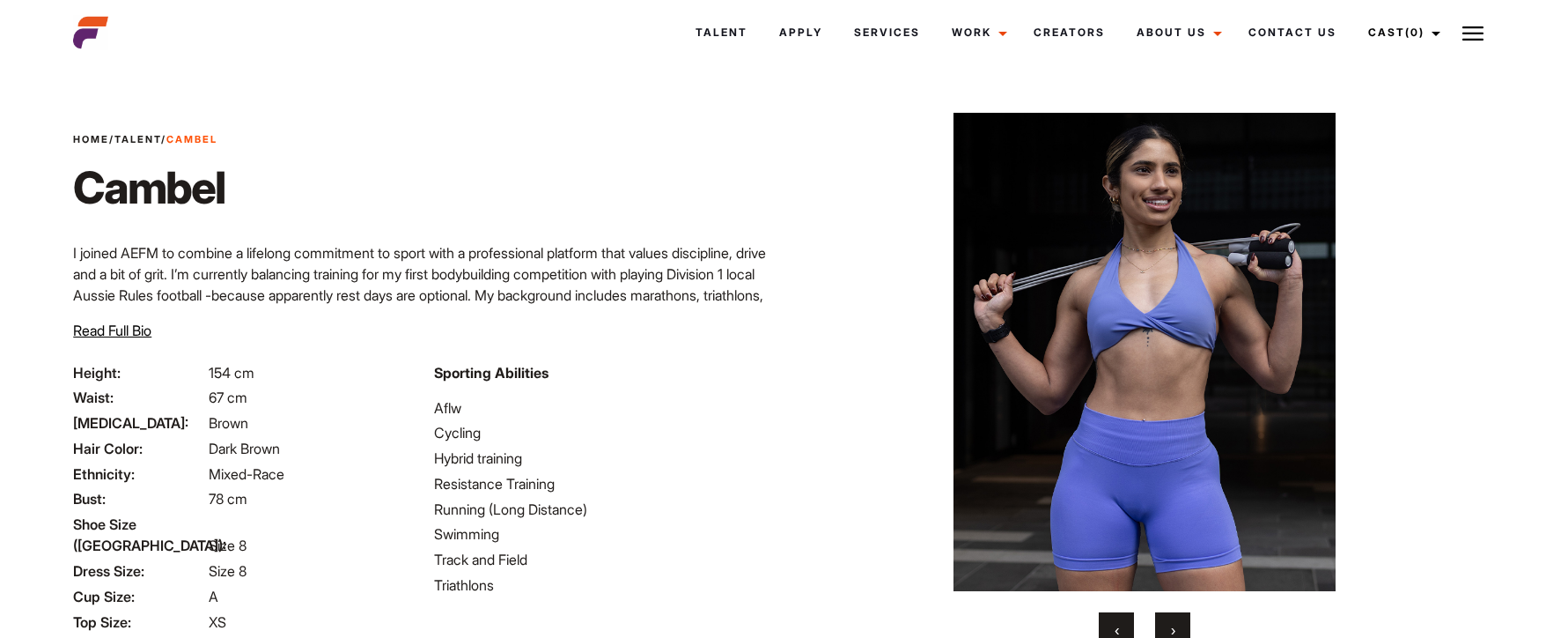
click at [1172, 623] on span "›" at bounding box center [1173, 630] width 5 height 18
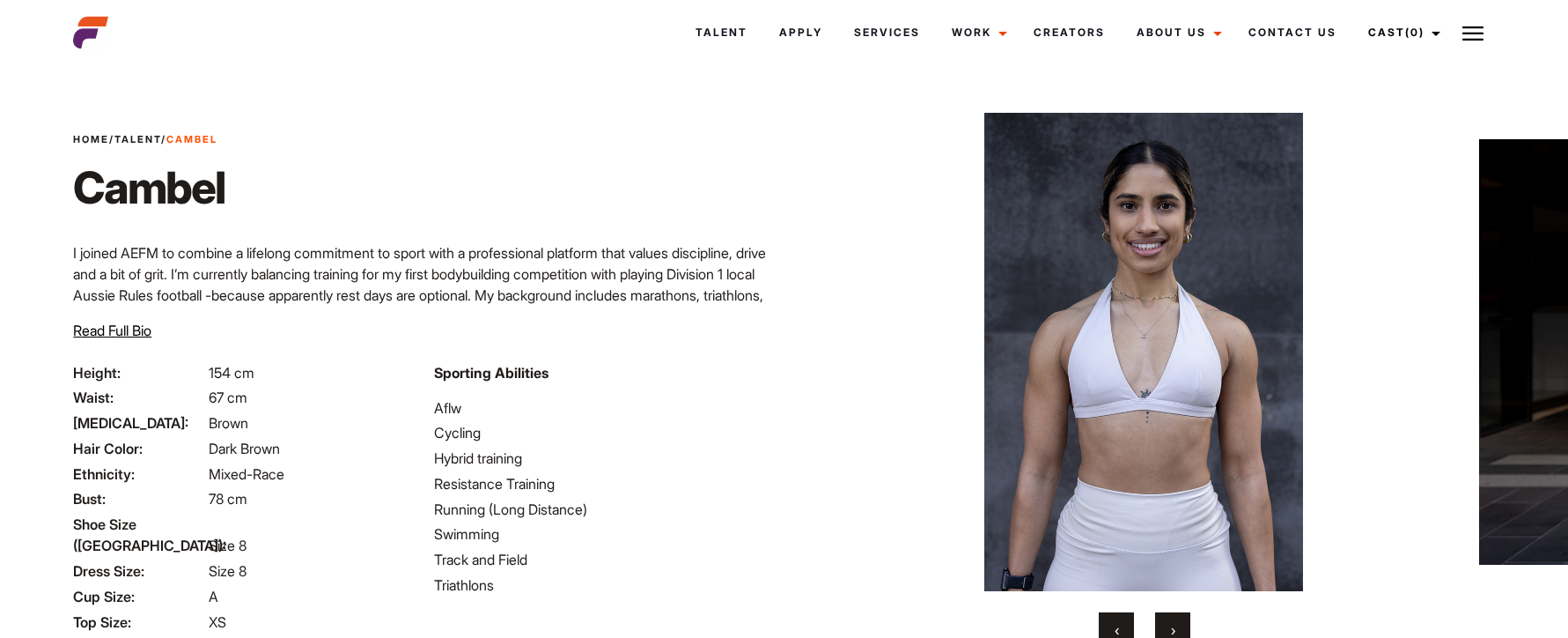
click at [1172, 623] on span "›" at bounding box center [1173, 630] width 5 height 18
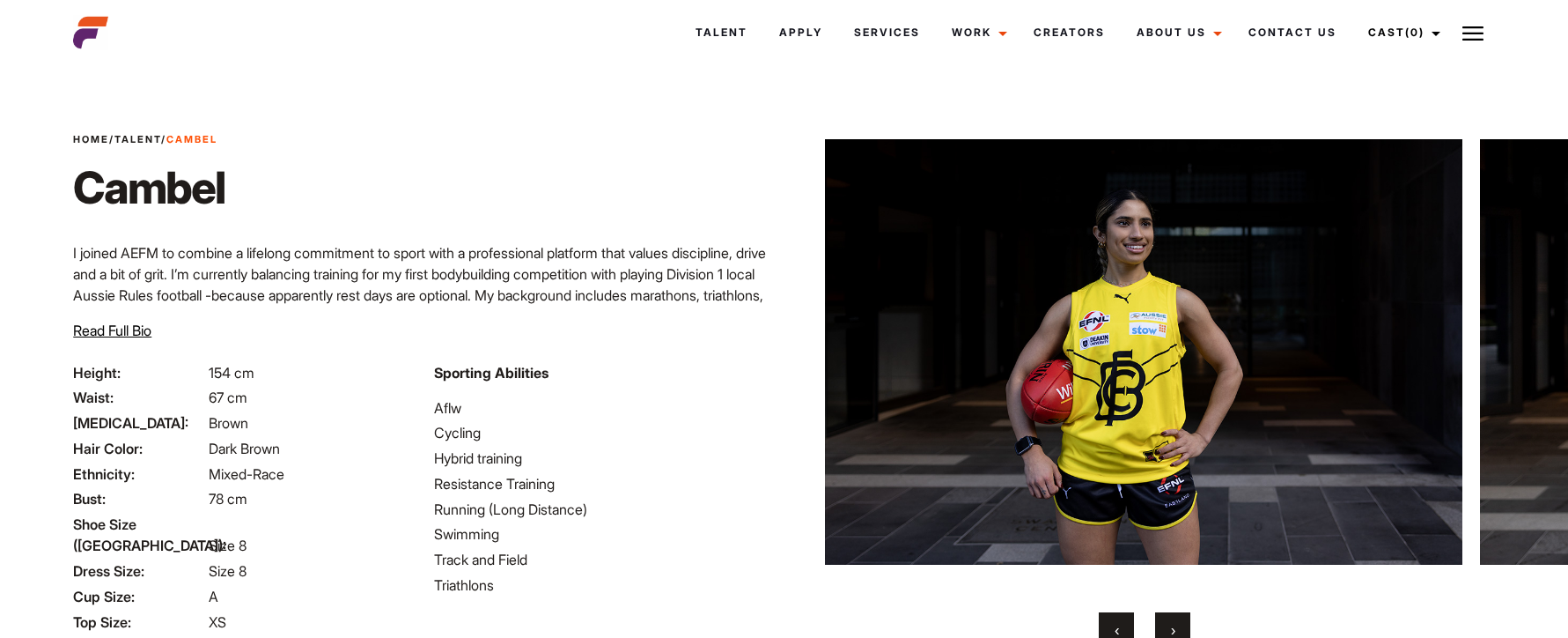
click at [1172, 623] on span "›" at bounding box center [1173, 630] width 5 height 18
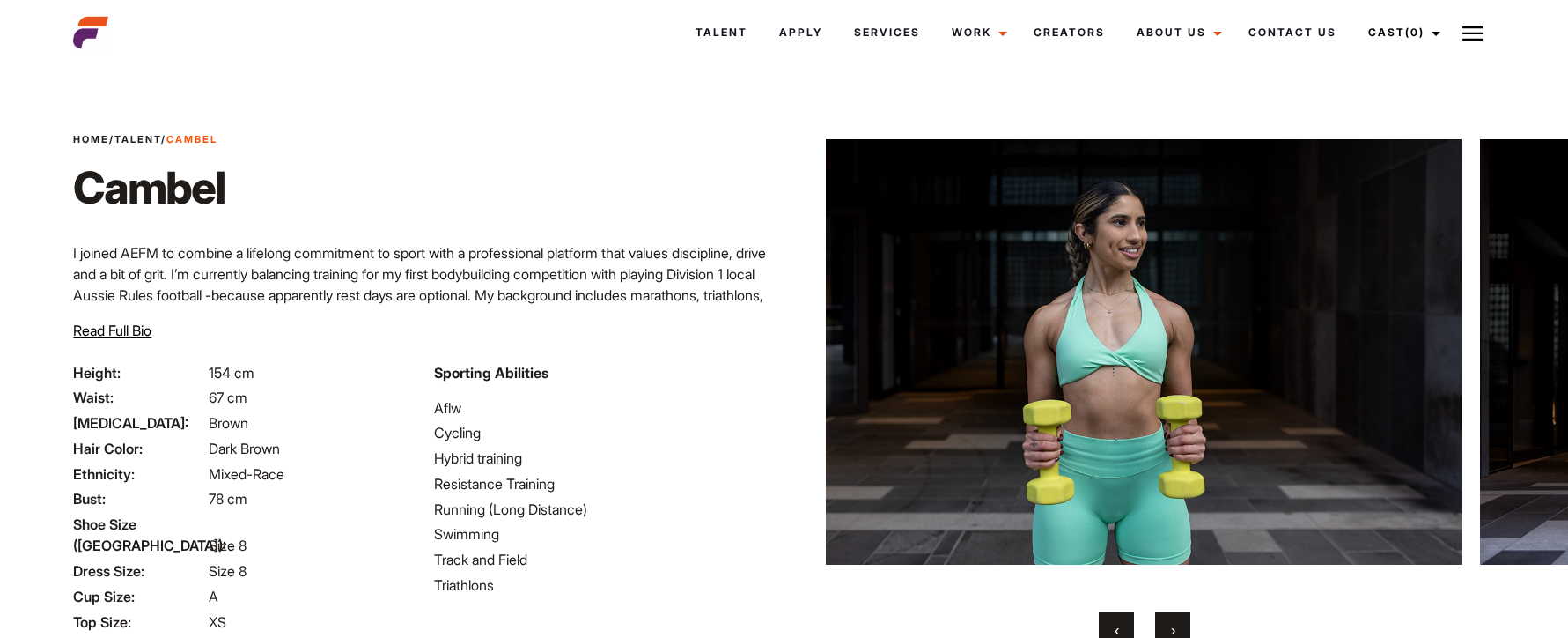
click at [1172, 623] on span "›" at bounding box center [1173, 630] width 5 height 18
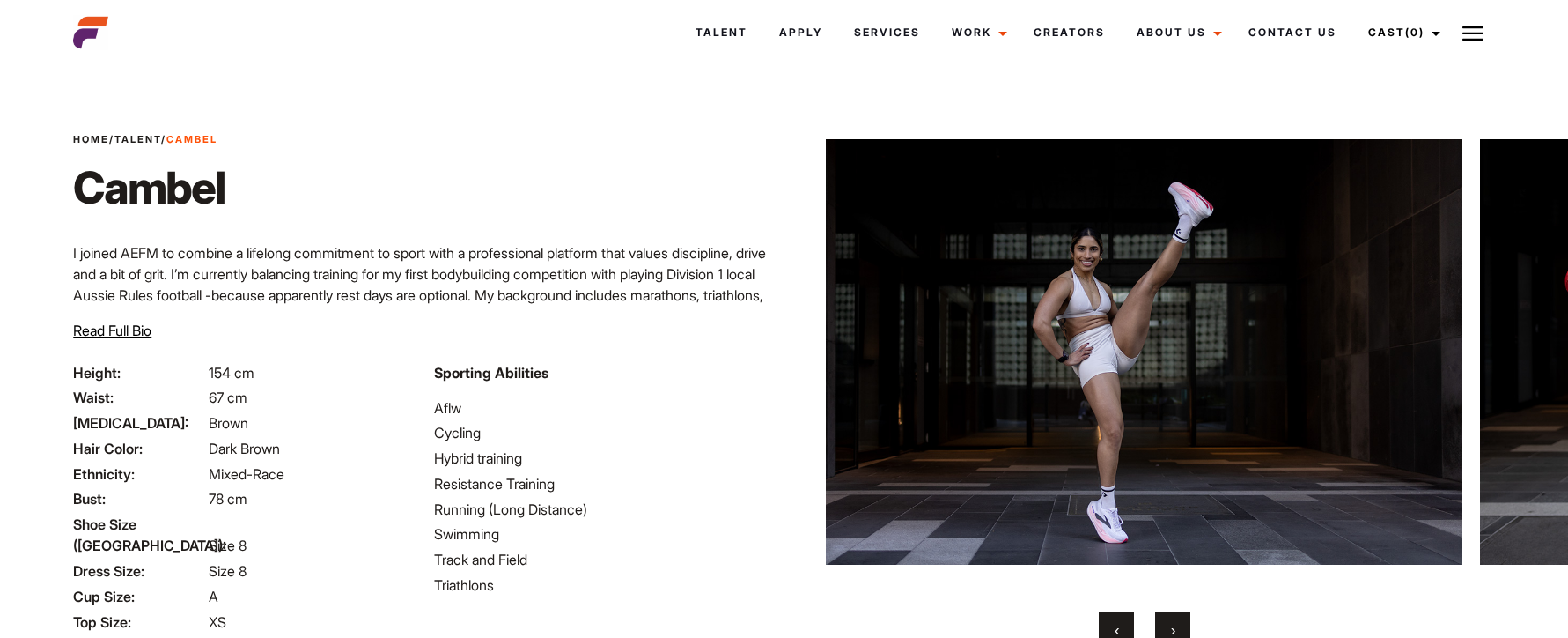
click at [1118, 622] on span "‹" at bounding box center [1116, 630] width 5 height 18
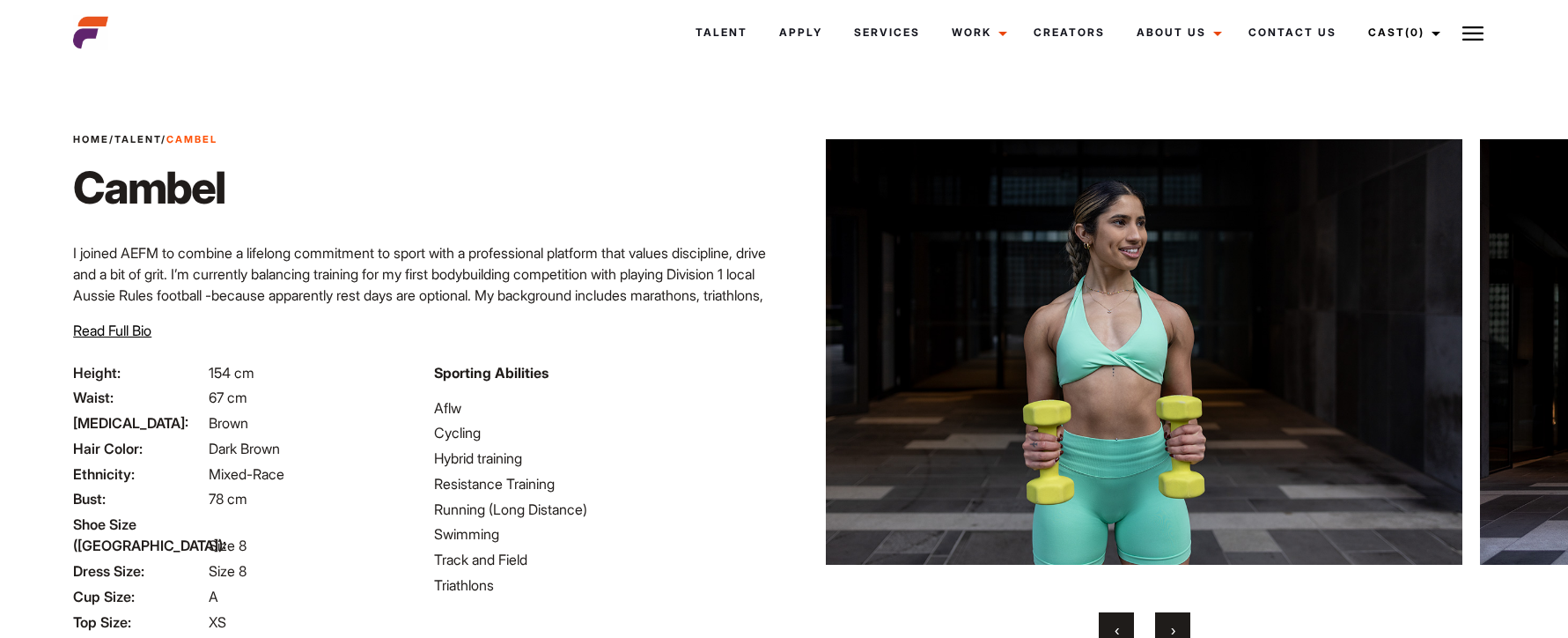
click at [1180, 621] on button "›" at bounding box center [1173, 631] width 36 height 36
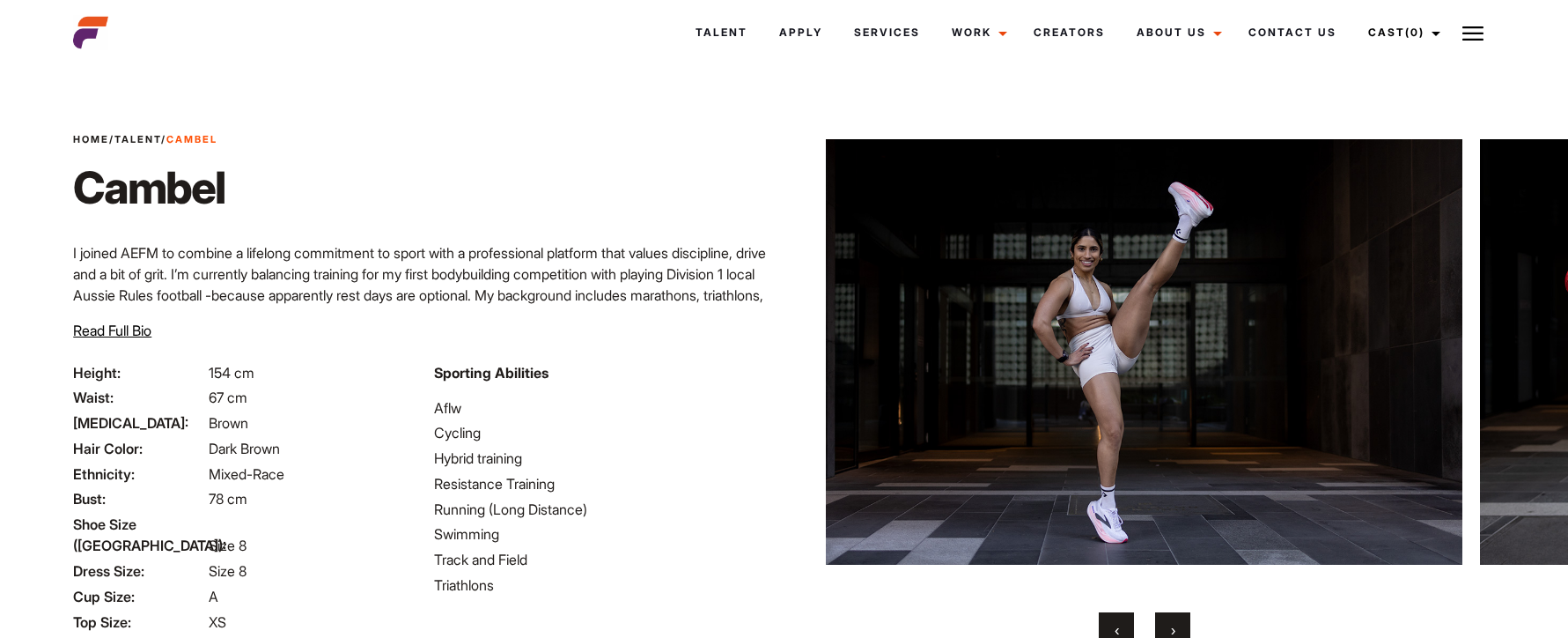
click at [1180, 621] on button "›" at bounding box center [1173, 631] width 36 height 36
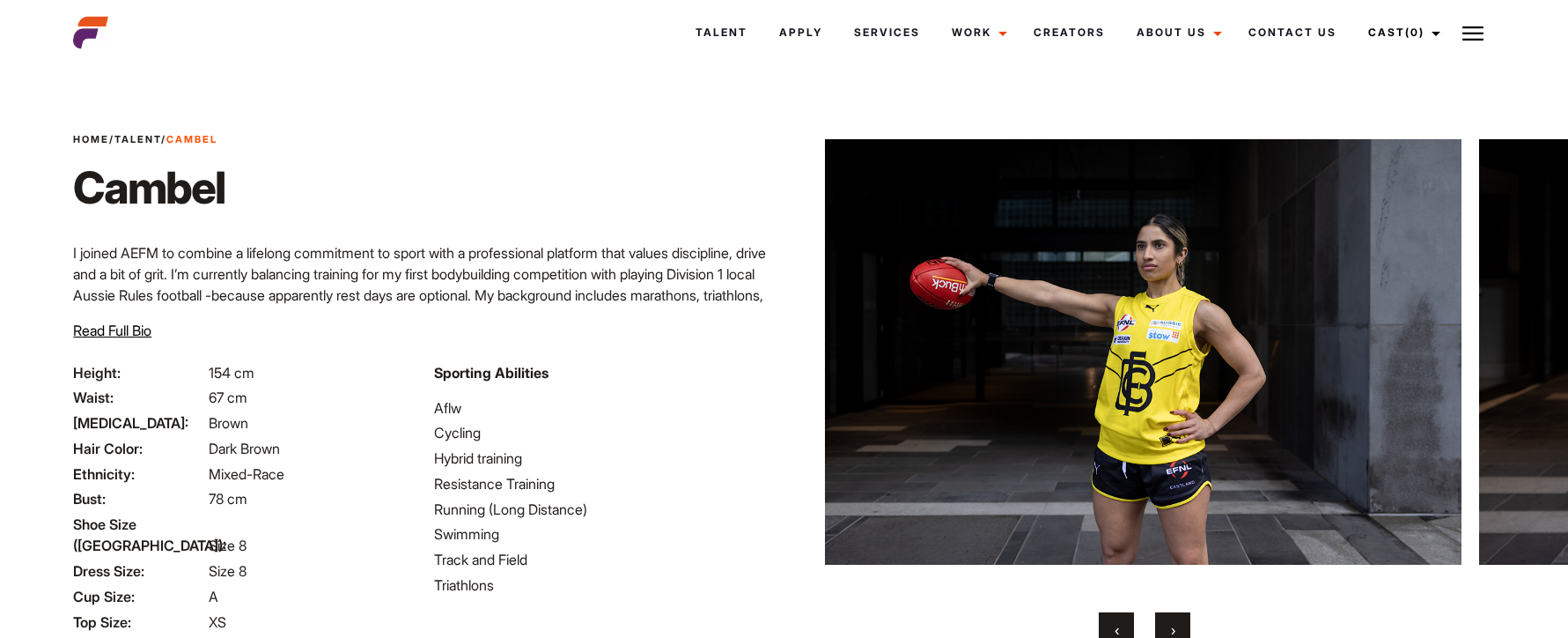
click at [1179, 621] on button "›" at bounding box center [1173, 631] width 36 height 36
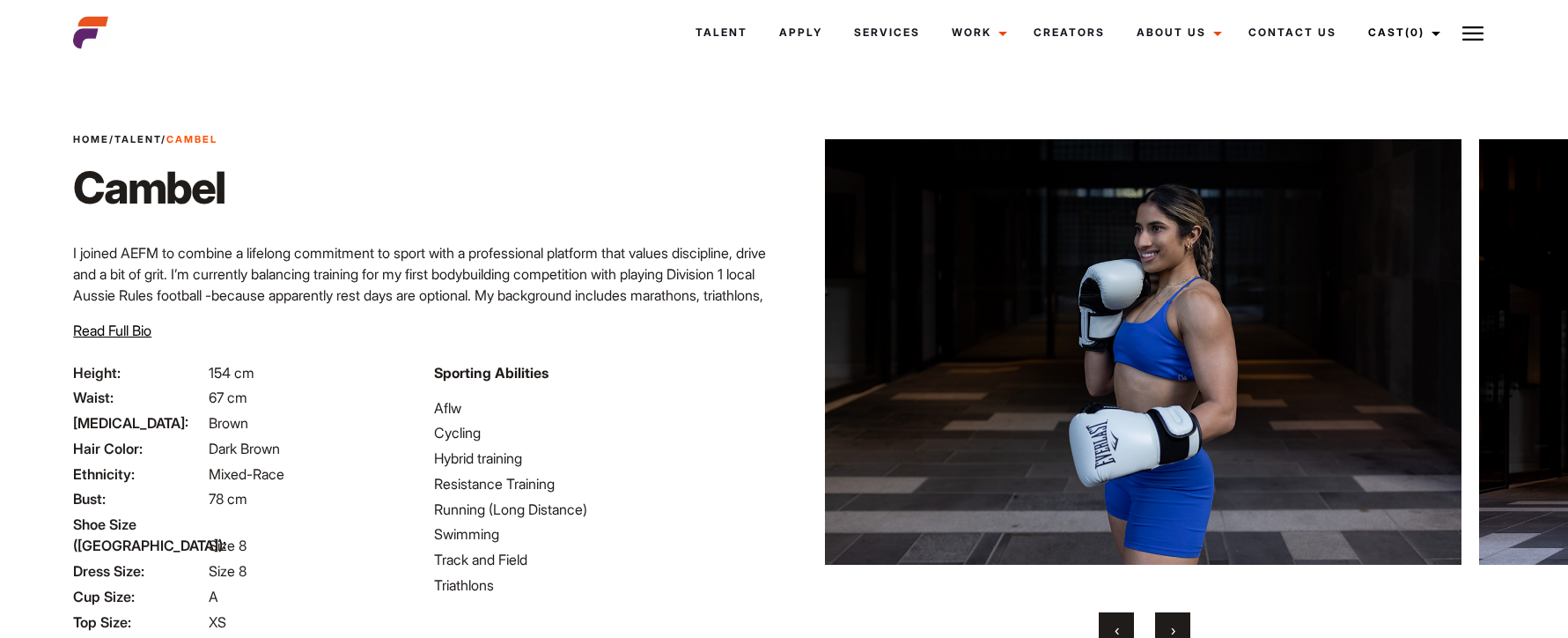
click at [1182, 624] on button "›" at bounding box center [1173, 631] width 36 height 36
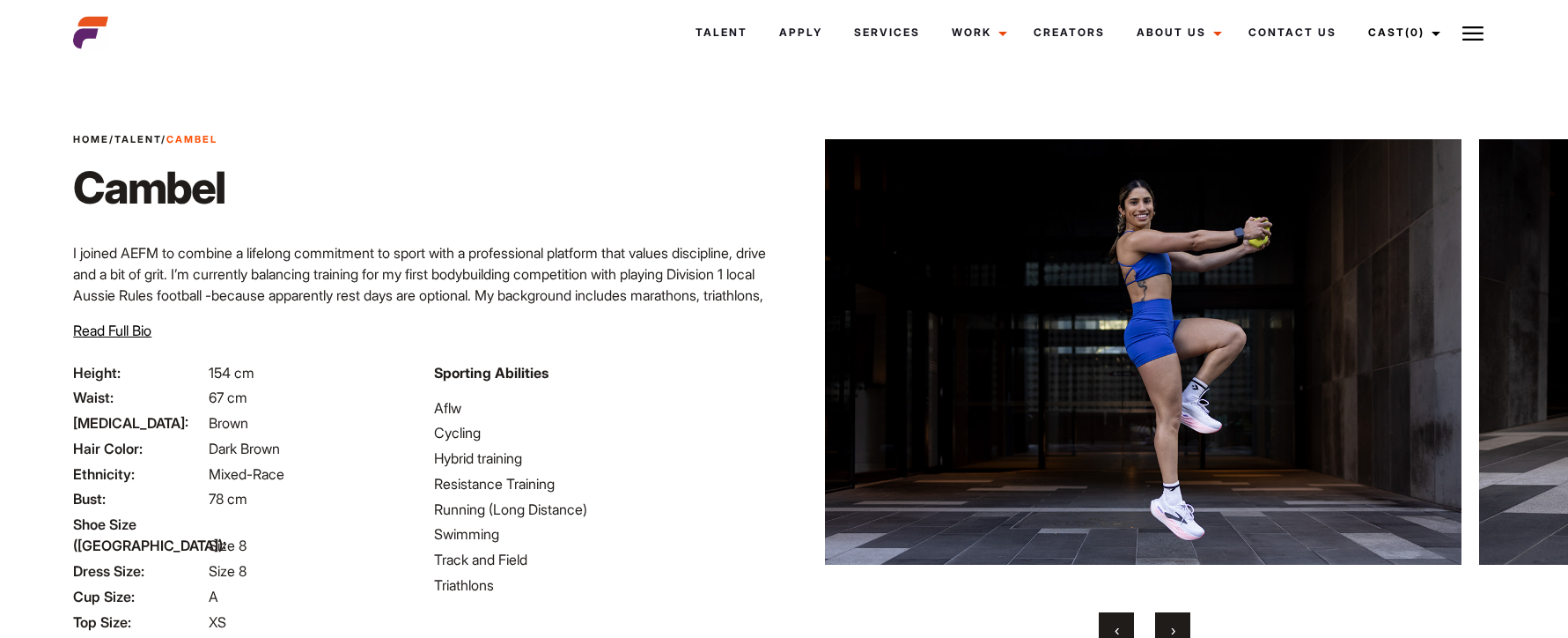
click at [1182, 624] on button "›" at bounding box center [1173, 631] width 36 height 36
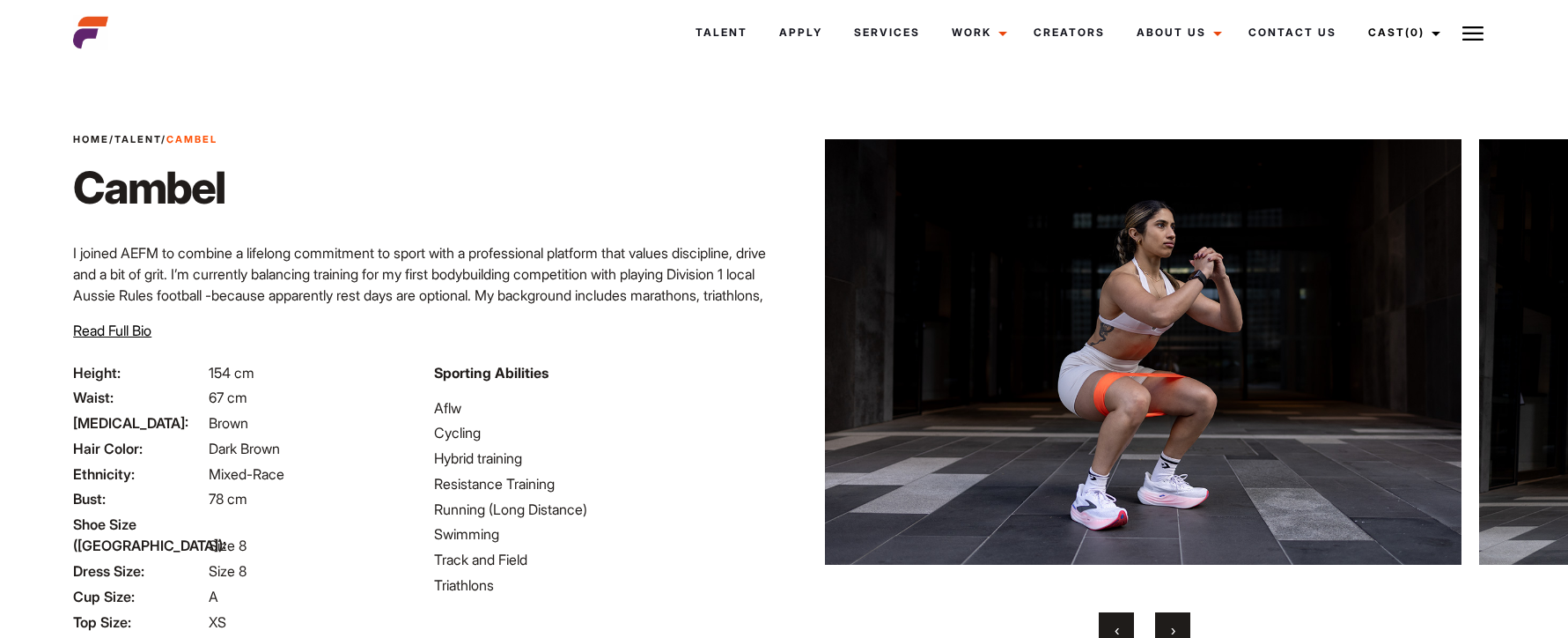
click at [1172, 628] on span "›" at bounding box center [1173, 630] width 5 height 18
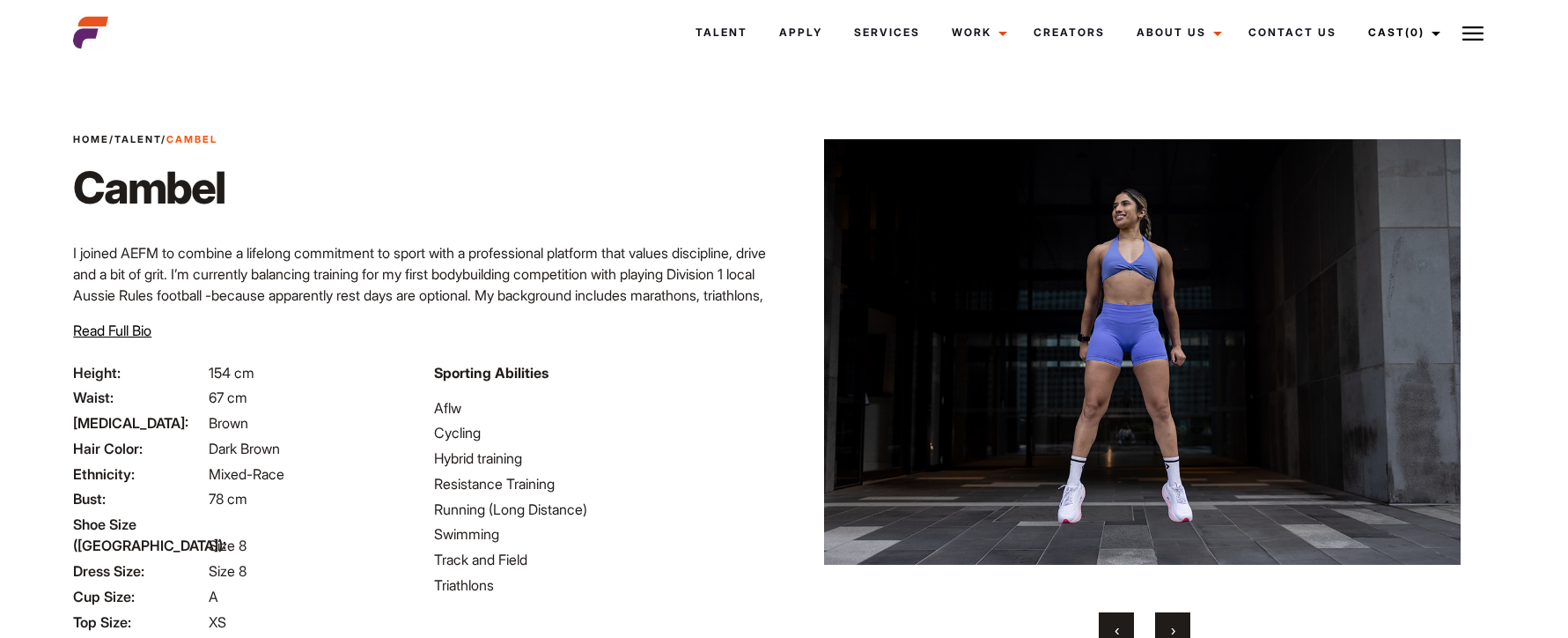
click at [1172, 628] on span "›" at bounding box center [1173, 630] width 5 height 18
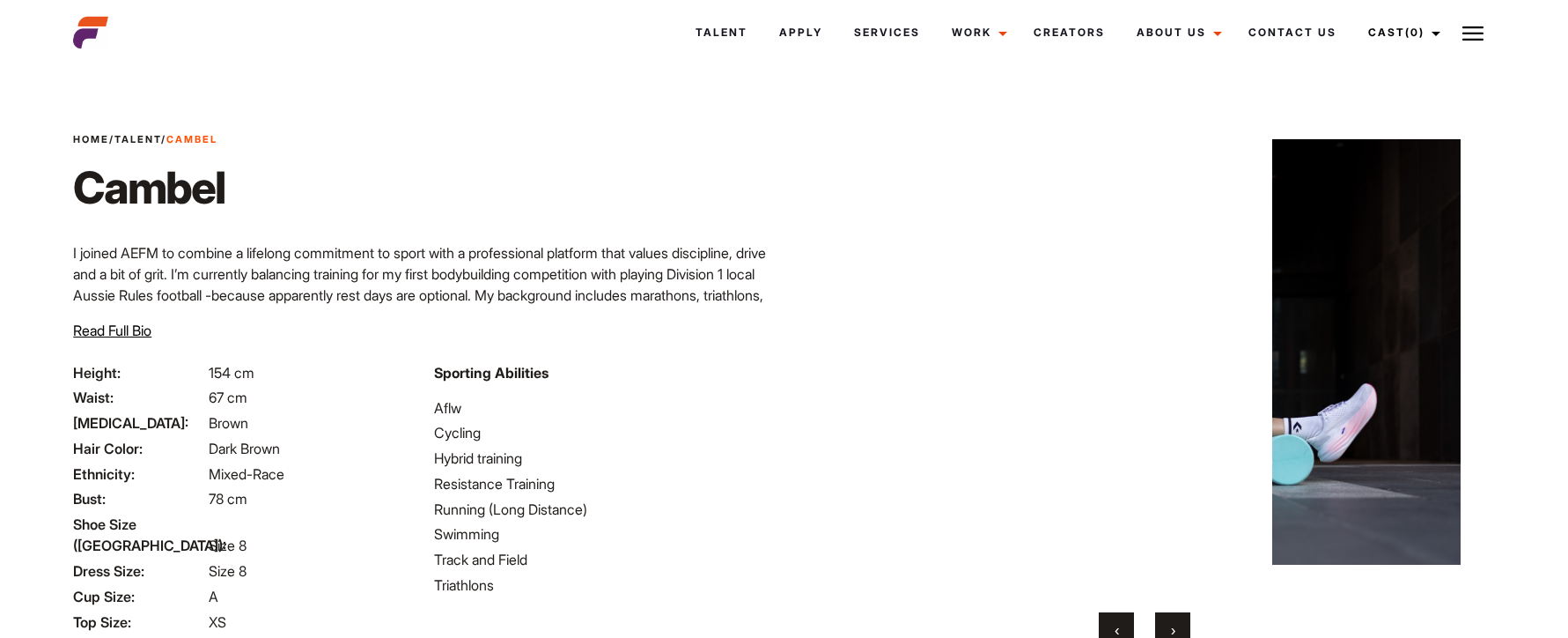
click at [1172, 628] on span "›" at bounding box center [1173, 630] width 5 height 18
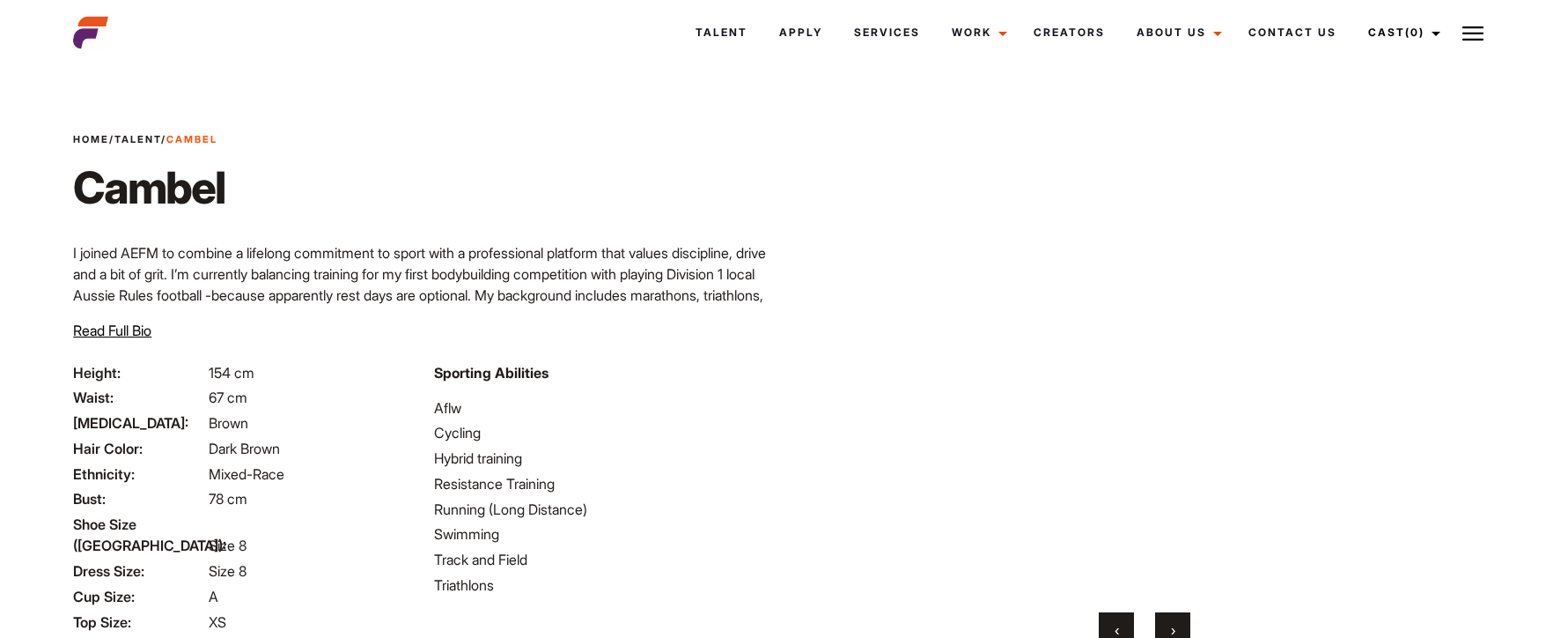
click at [1172, 628] on span "›" at bounding box center [1173, 630] width 5 height 18
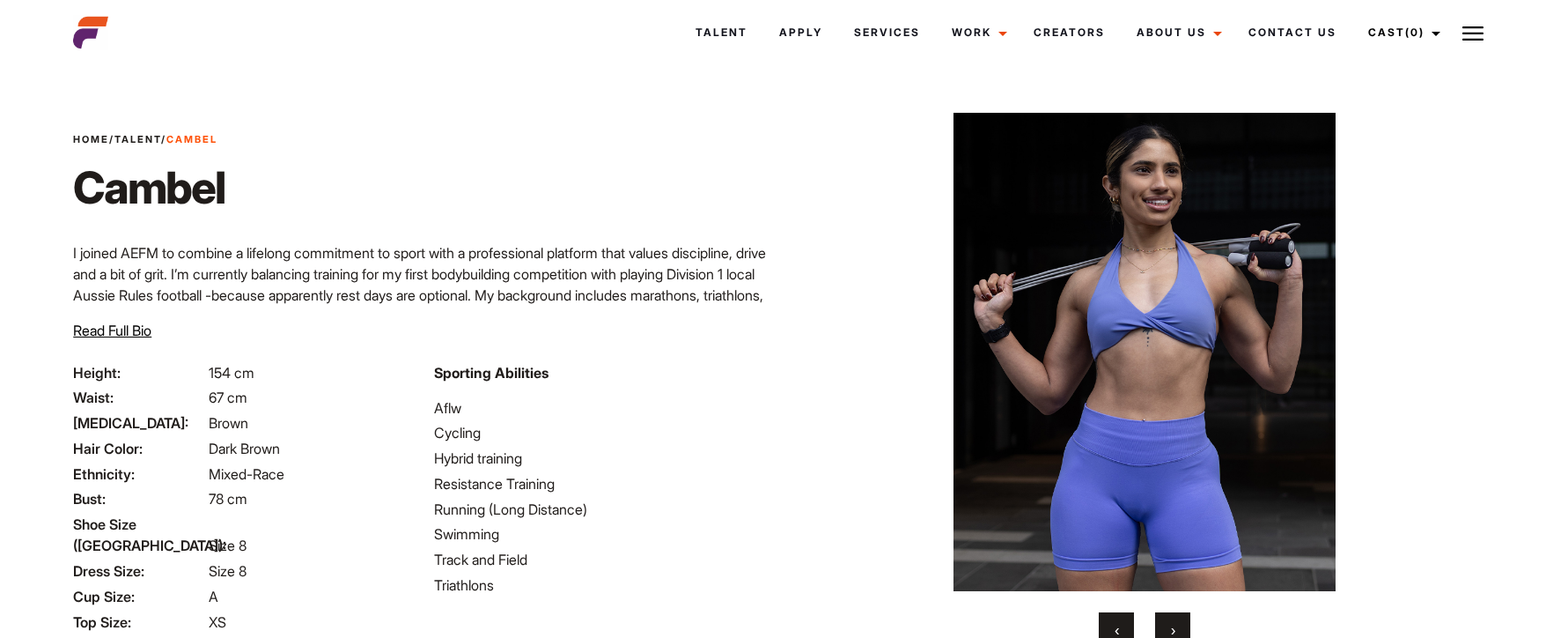
click at [1172, 628] on span "›" at bounding box center [1173, 630] width 5 height 18
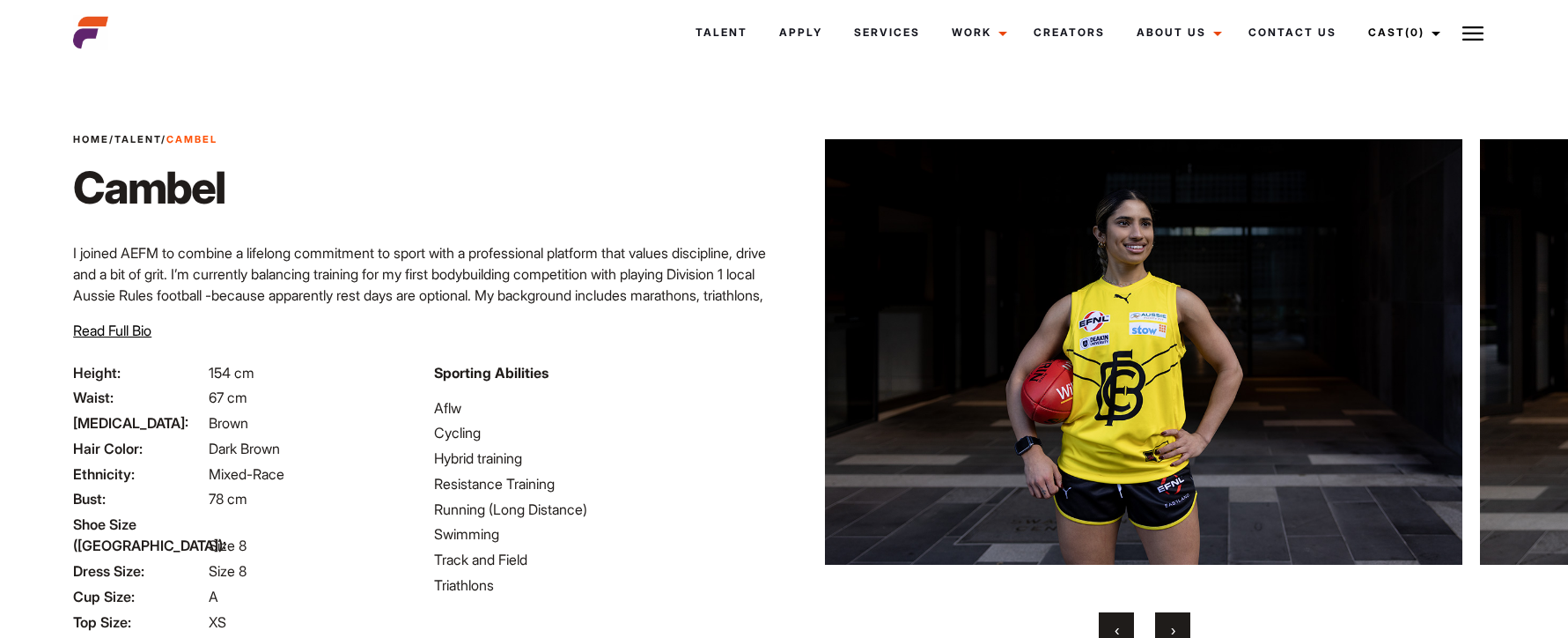
click at [1117, 623] on span "‹" at bounding box center [1116, 630] width 5 height 18
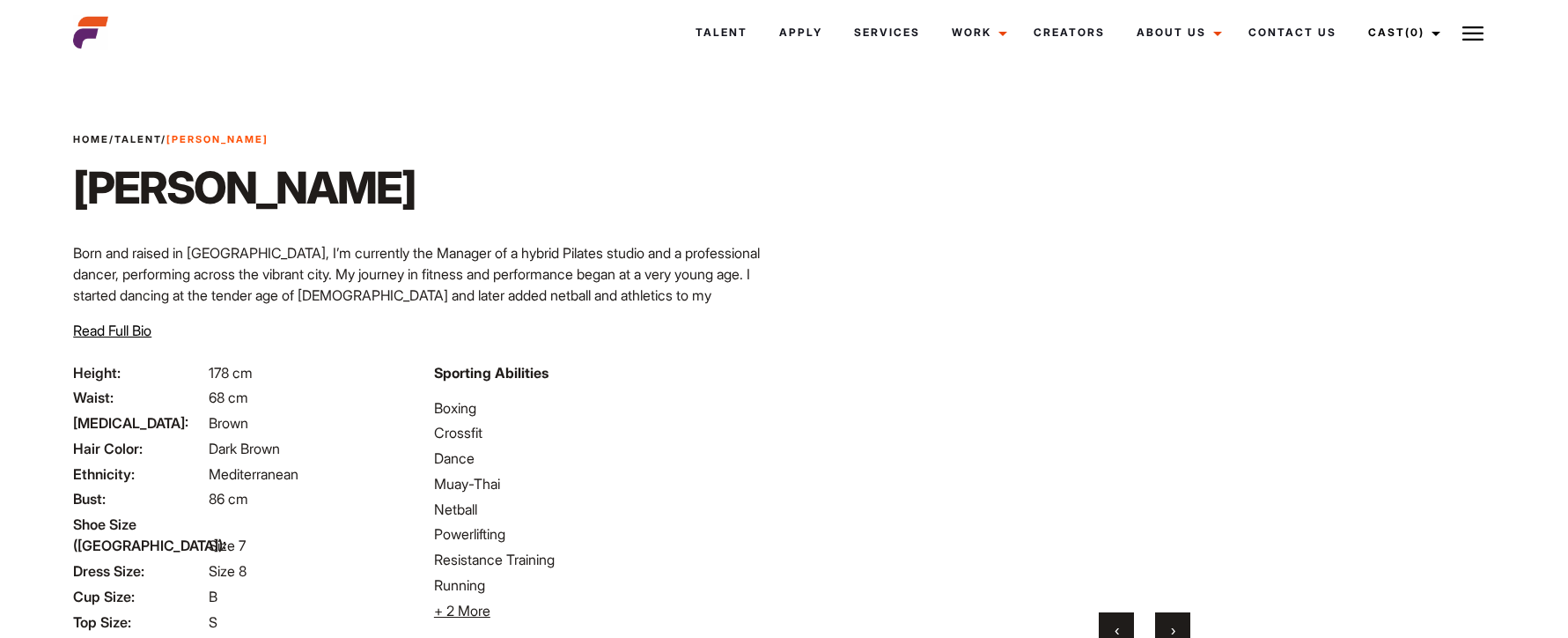
click at [1176, 625] on button "›" at bounding box center [1173, 631] width 36 height 36
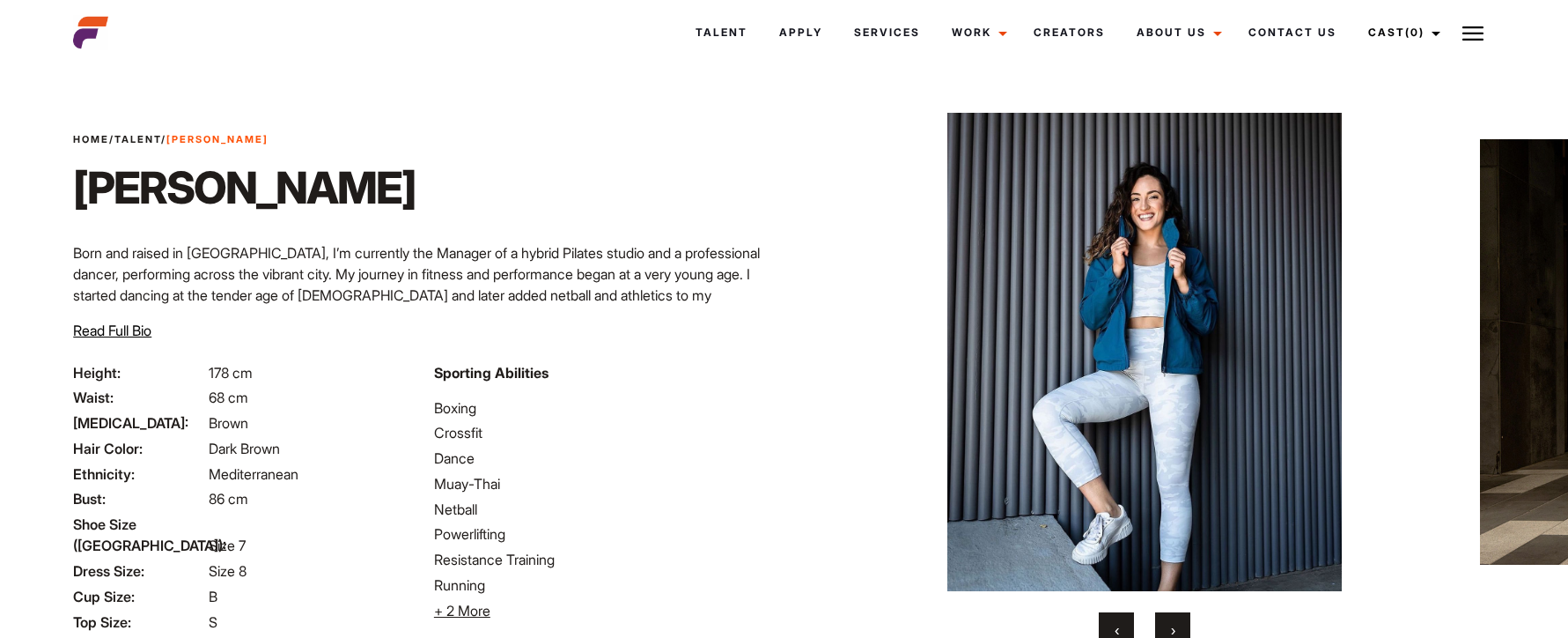
click at [1176, 625] on button "›" at bounding box center [1173, 631] width 36 height 36
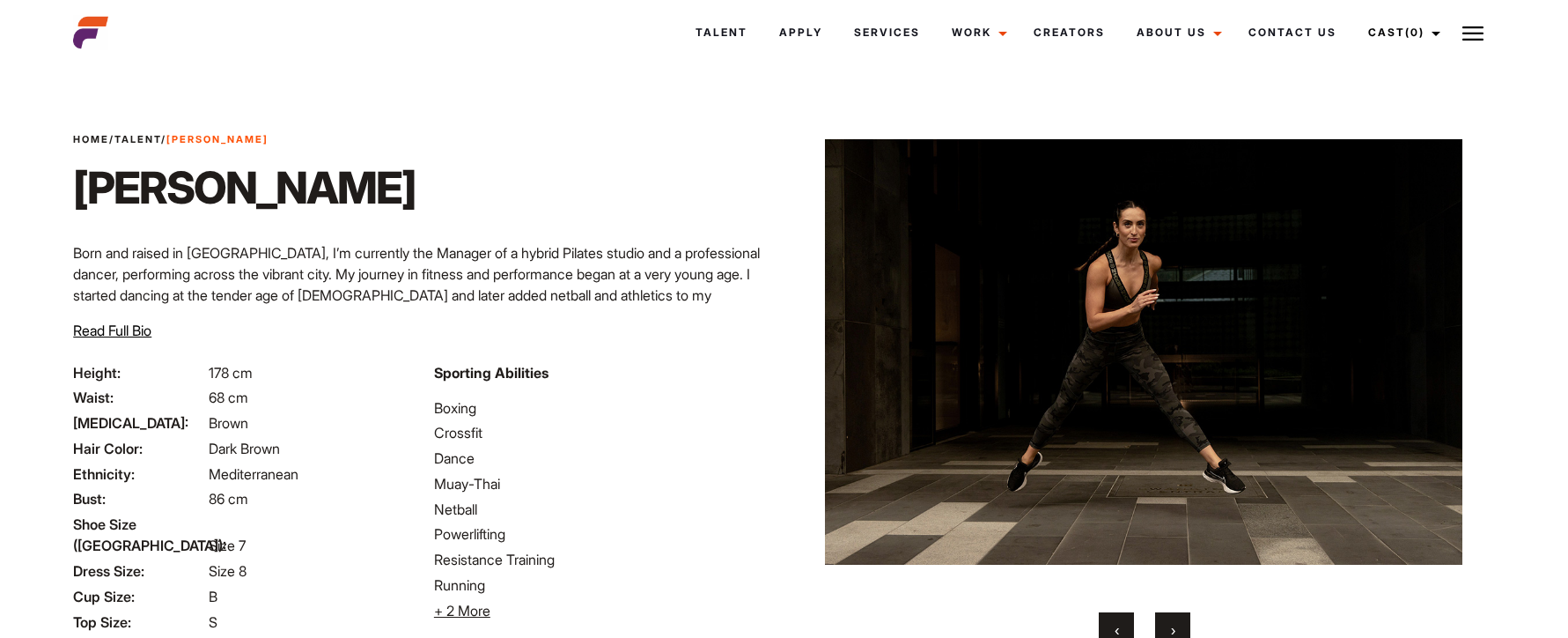
click at [1174, 626] on span "›" at bounding box center [1173, 630] width 5 height 18
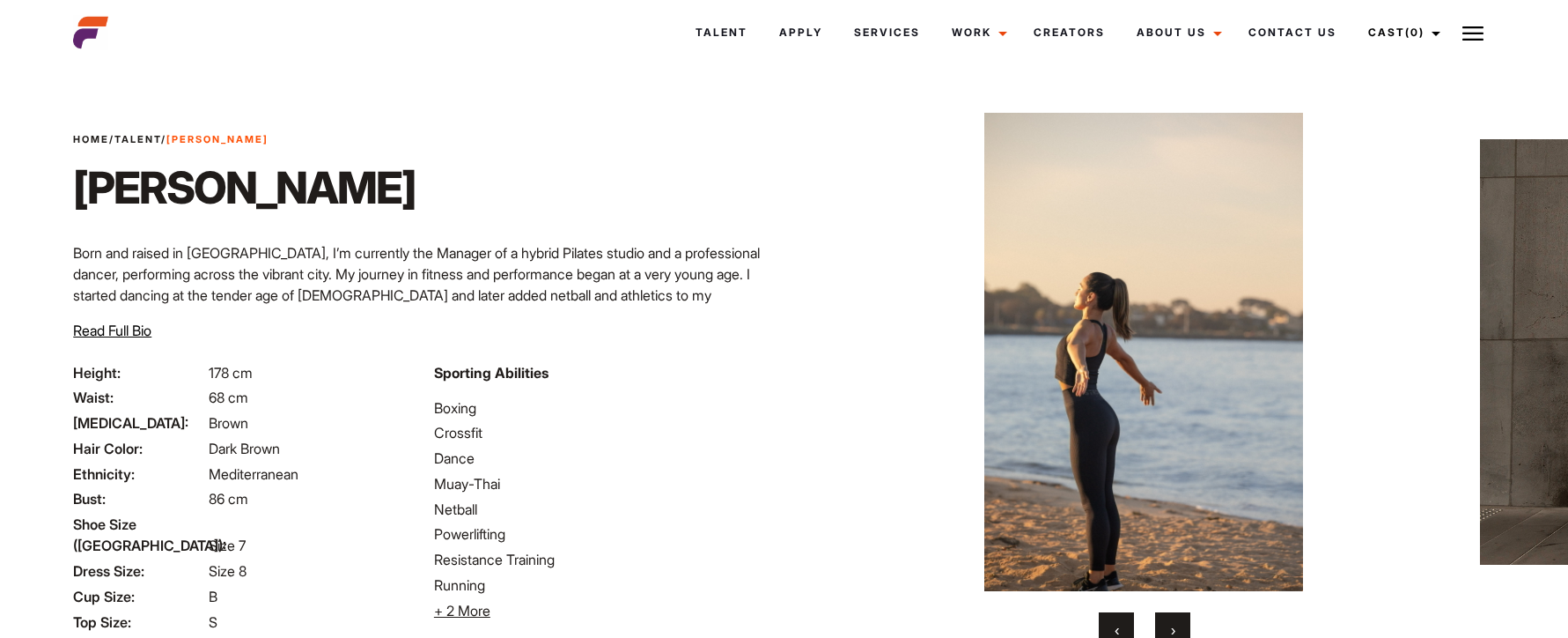
click at [1174, 626] on span "›" at bounding box center [1173, 630] width 5 height 18
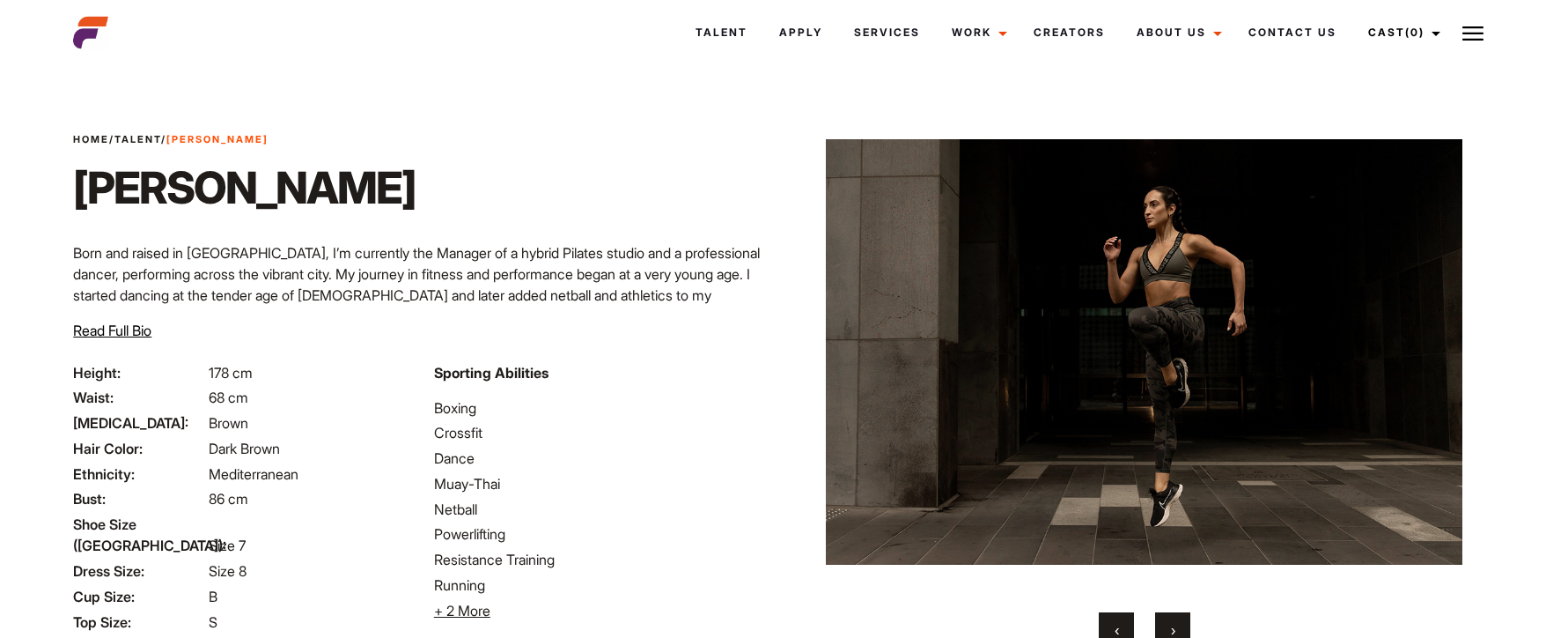
click at [1174, 626] on span "›" at bounding box center [1173, 630] width 5 height 18
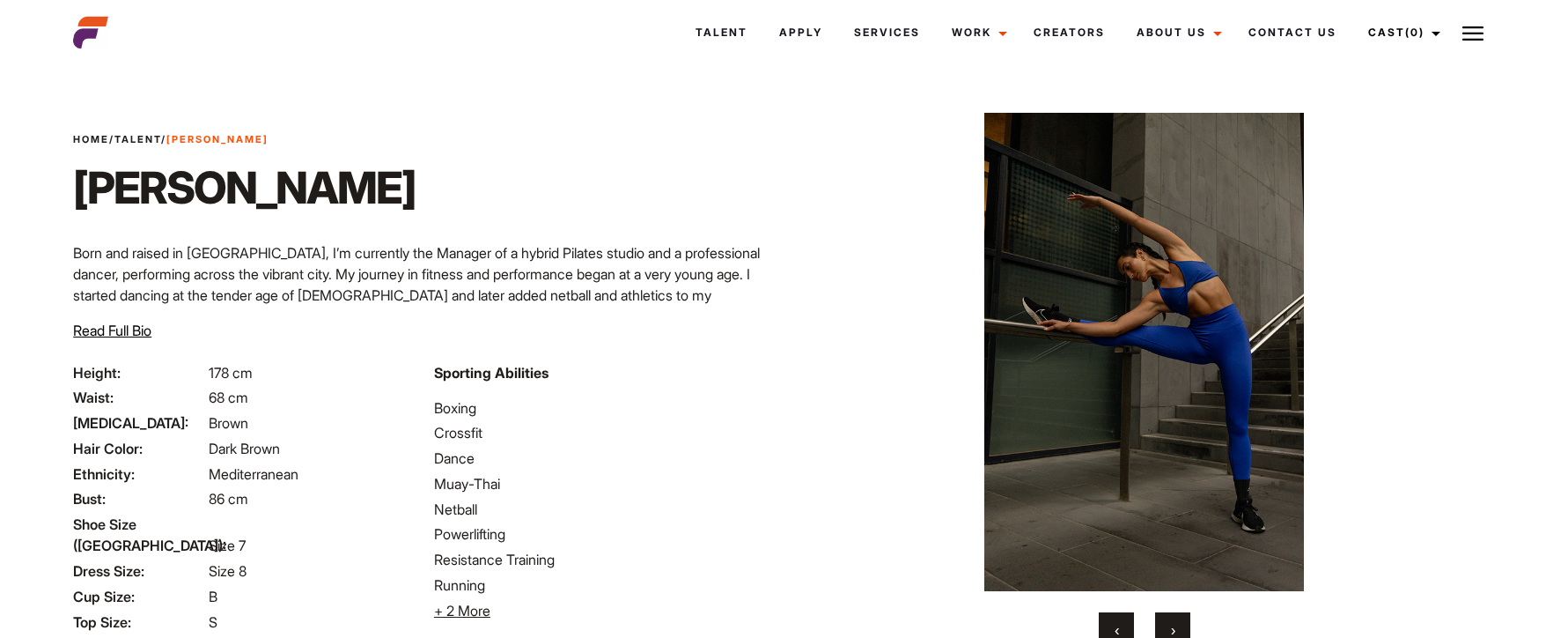
click at [1173, 626] on span "›" at bounding box center [1173, 630] width 5 height 18
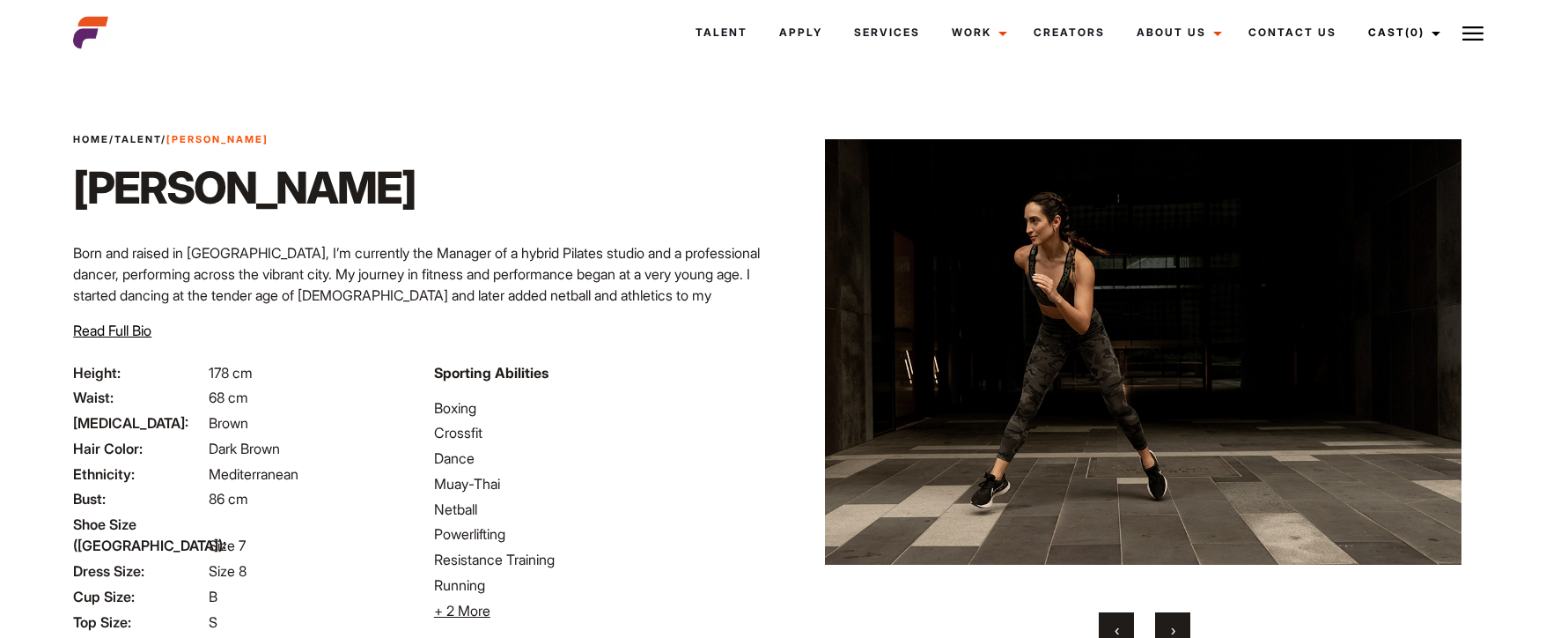
click at [1120, 620] on button "‹" at bounding box center [1116, 631] width 36 height 36
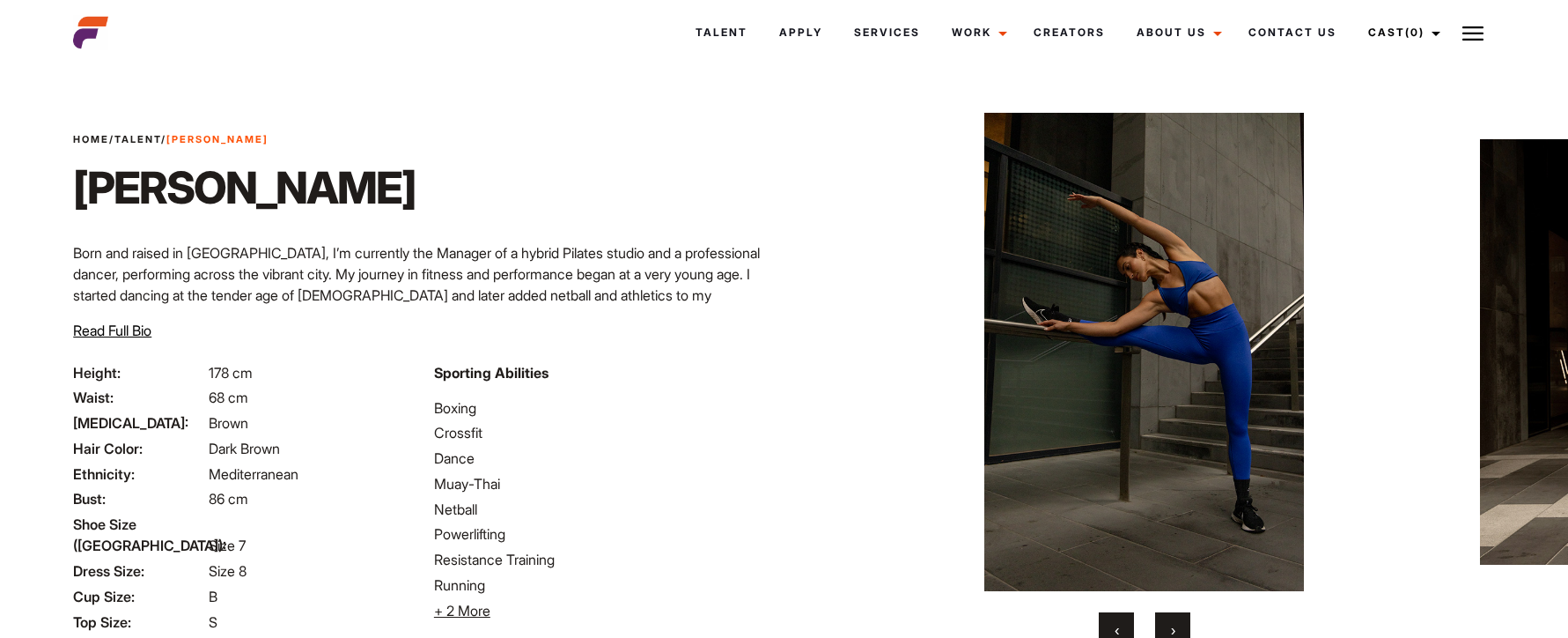
click at [1163, 625] on button "›" at bounding box center [1173, 631] width 36 height 36
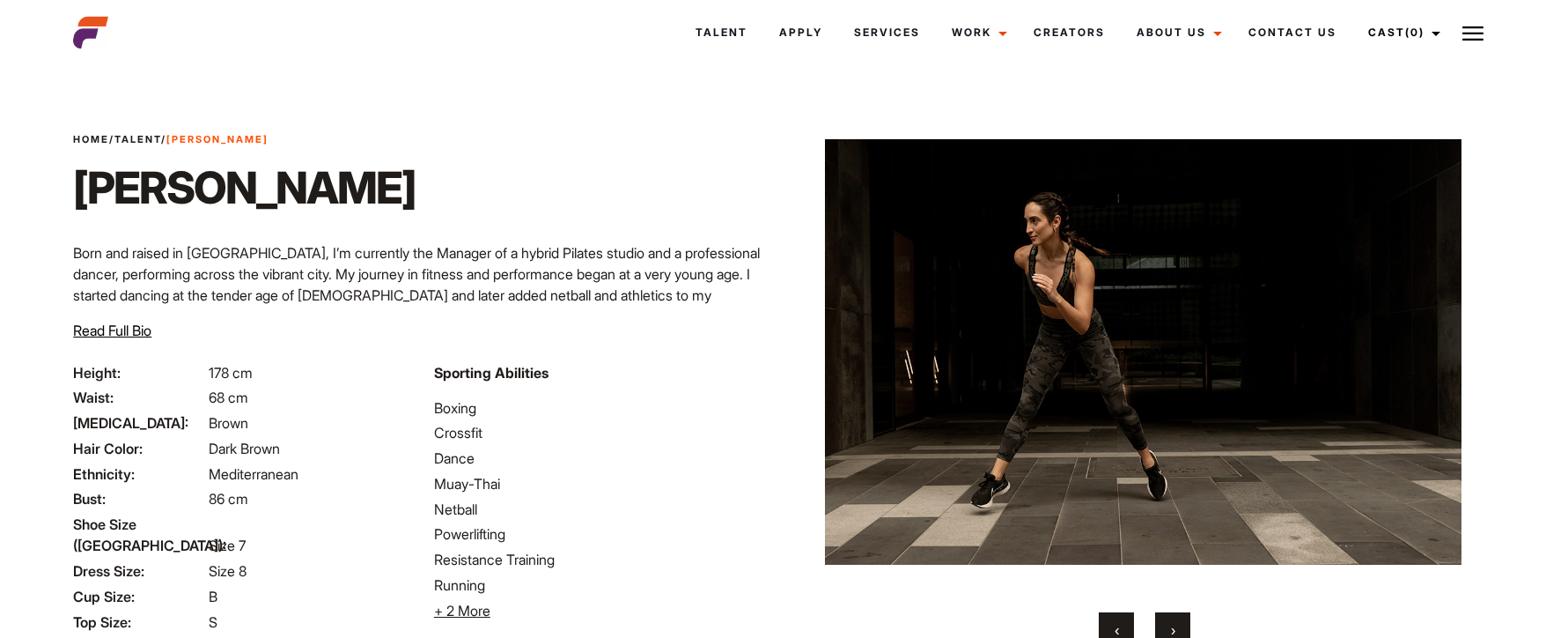
click at [1164, 625] on button "›" at bounding box center [1173, 631] width 36 height 36
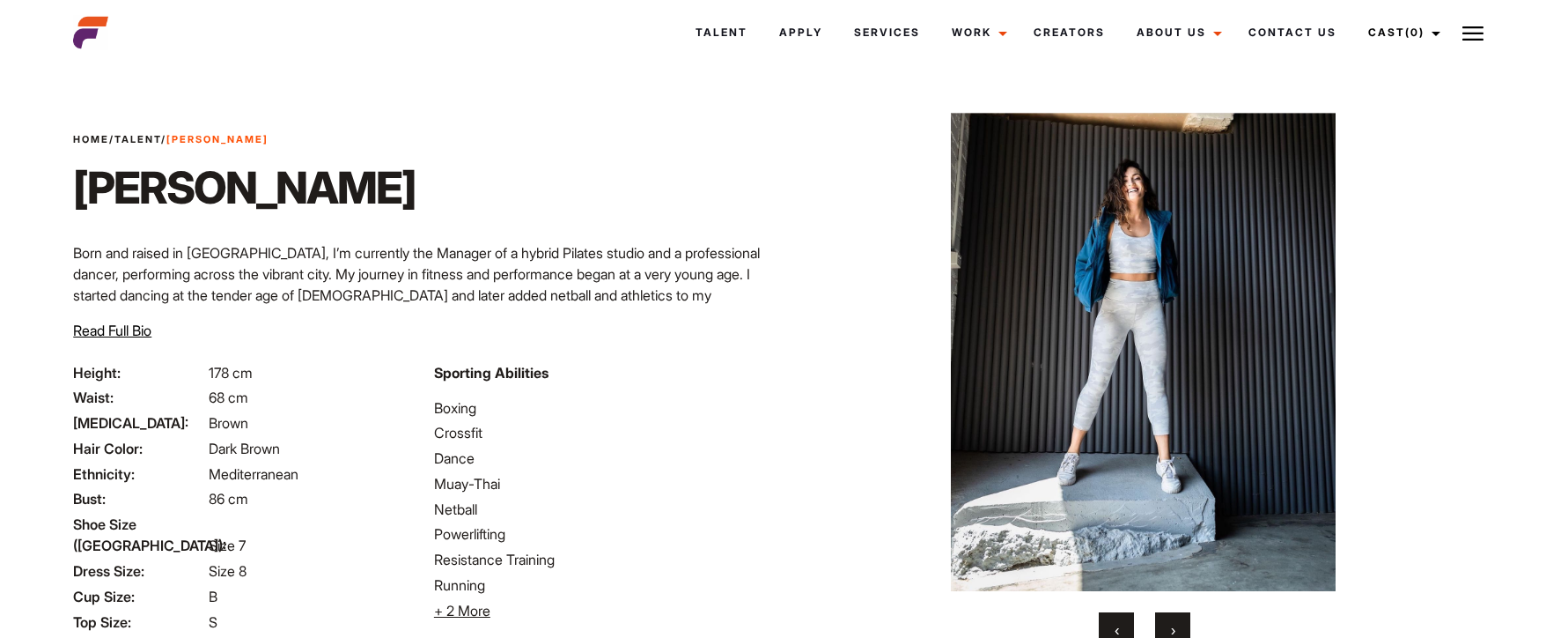
click at [1164, 625] on button "›" at bounding box center [1173, 631] width 36 height 36
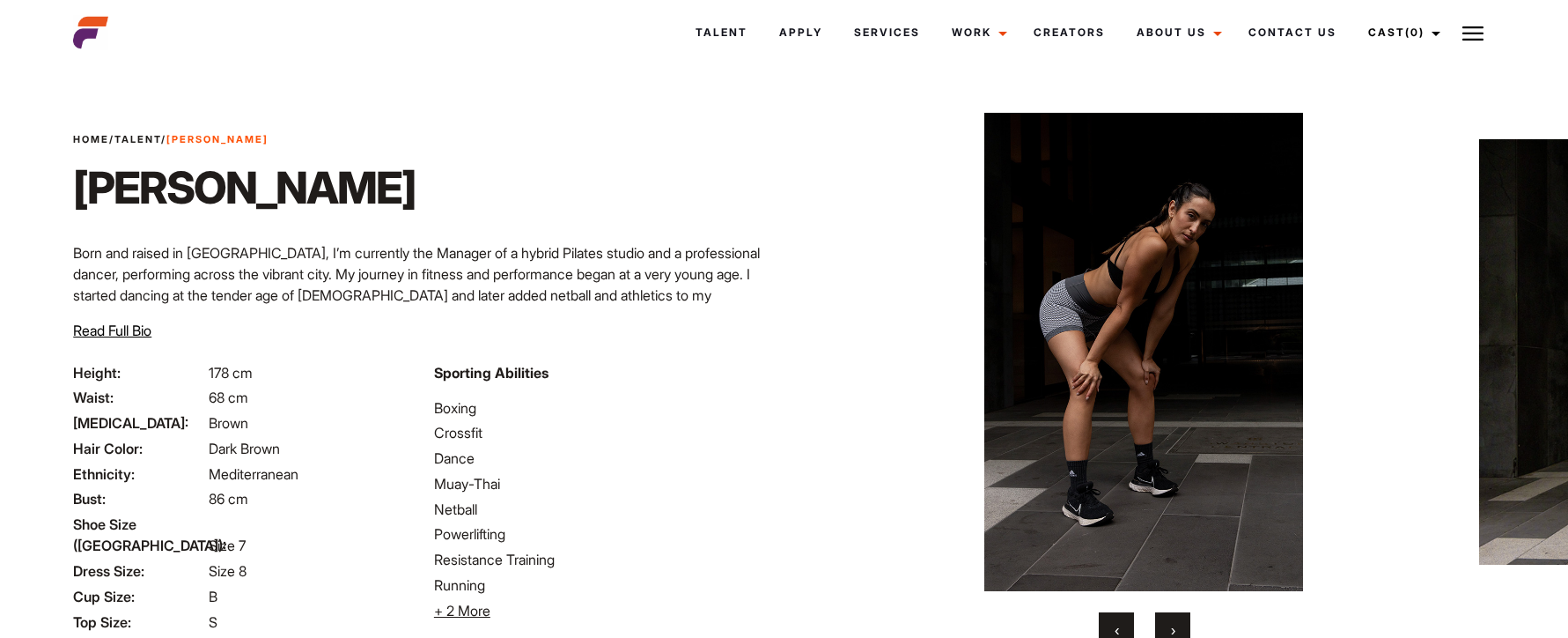
click at [1172, 627] on span "›" at bounding box center [1173, 630] width 5 height 18
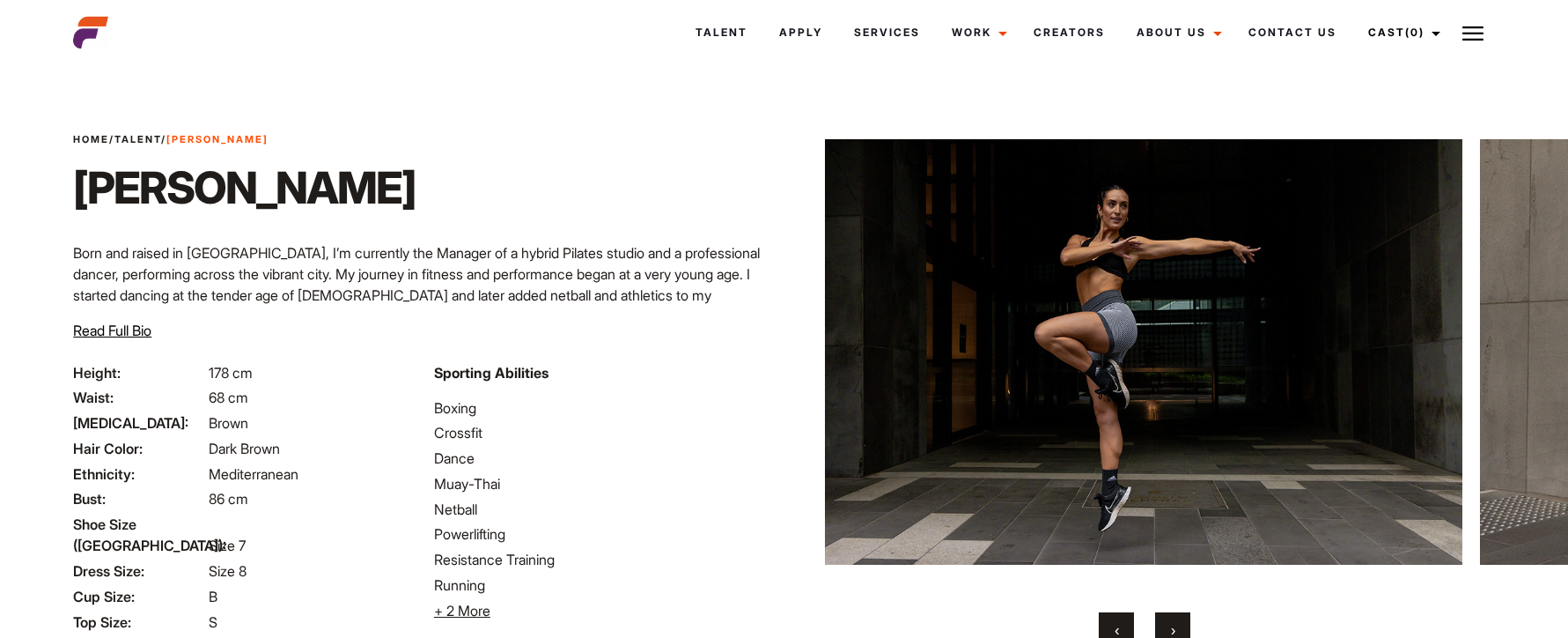
click at [1172, 627] on span "›" at bounding box center [1173, 630] width 5 height 18
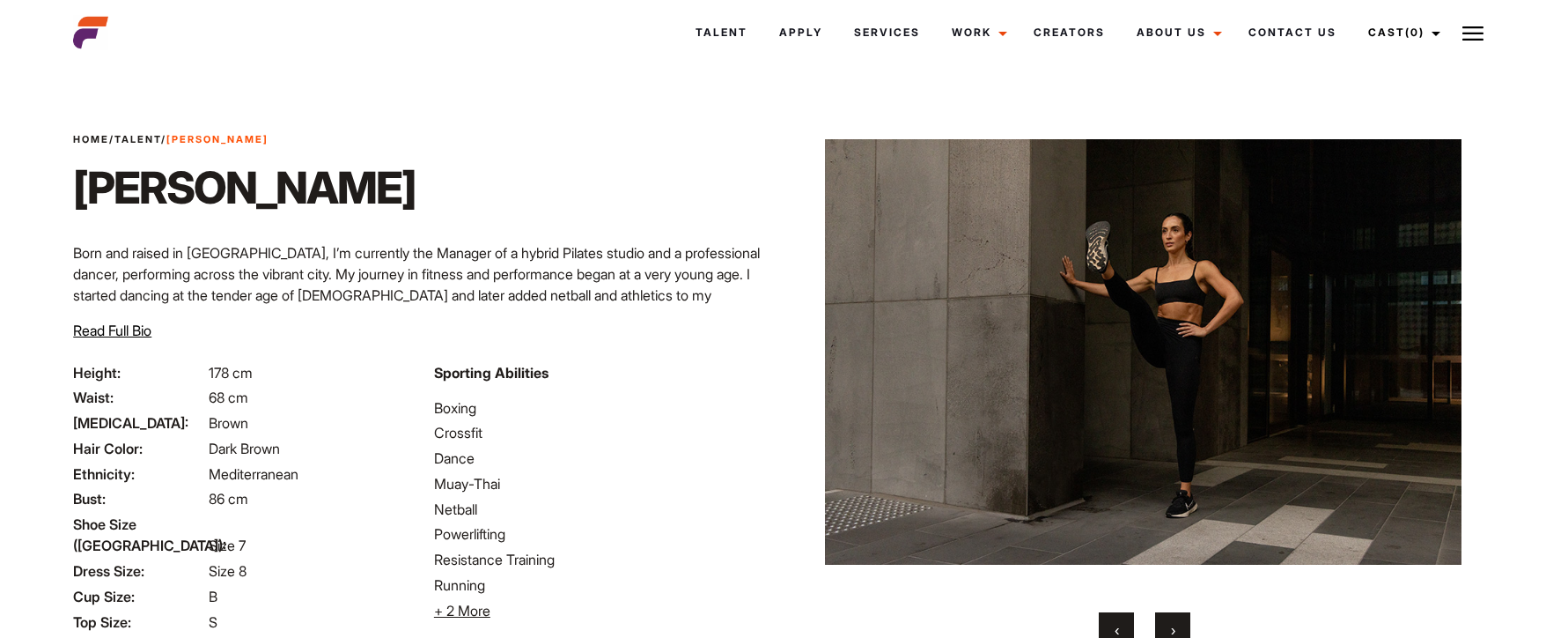
click at [1172, 627] on span "›" at bounding box center [1173, 630] width 5 height 18
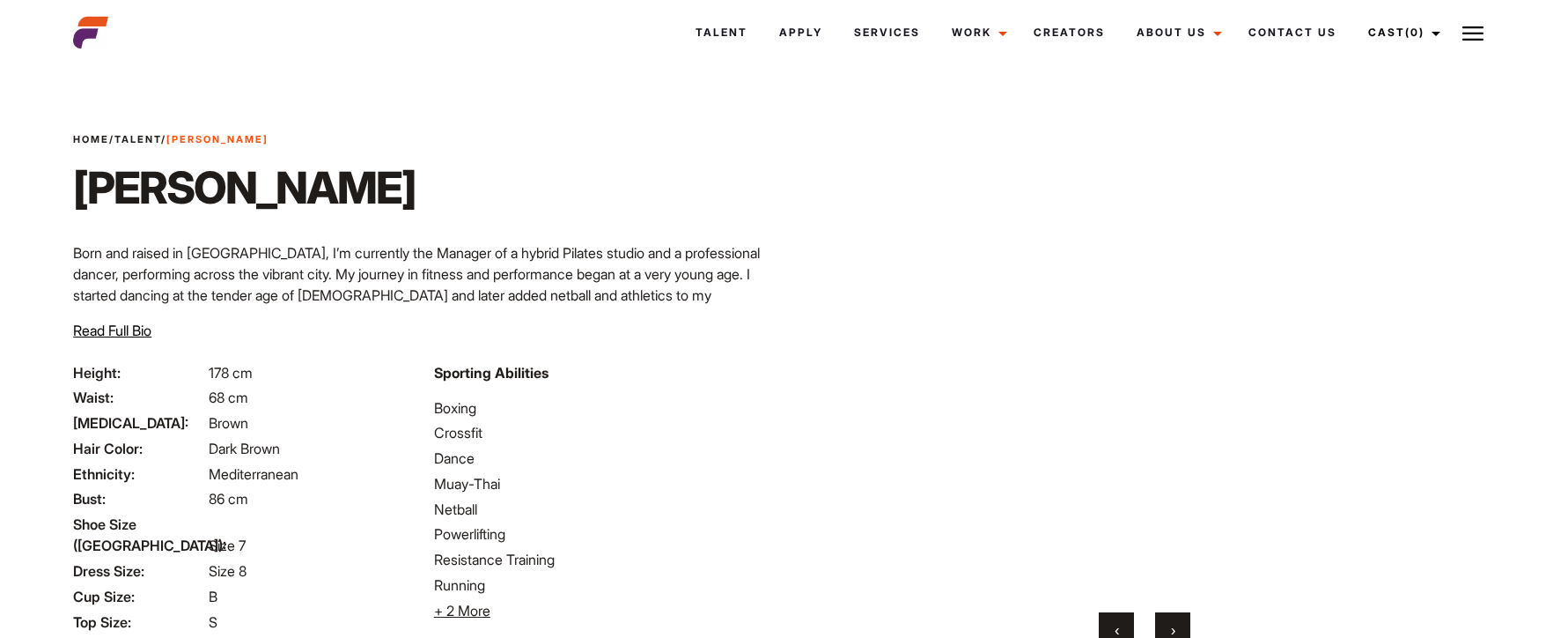
click at [1125, 622] on button "‹" at bounding box center [1116, 631] width 36 height 36
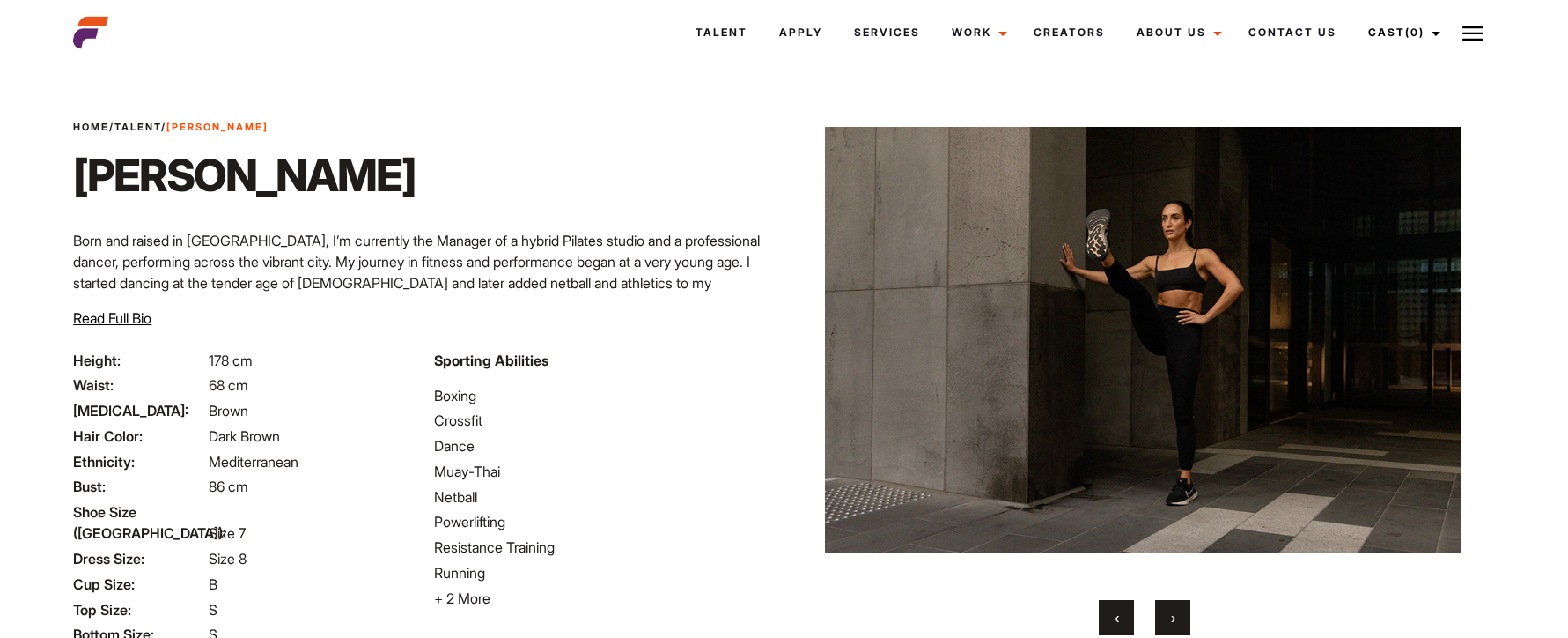
scroll to position [10, 0]
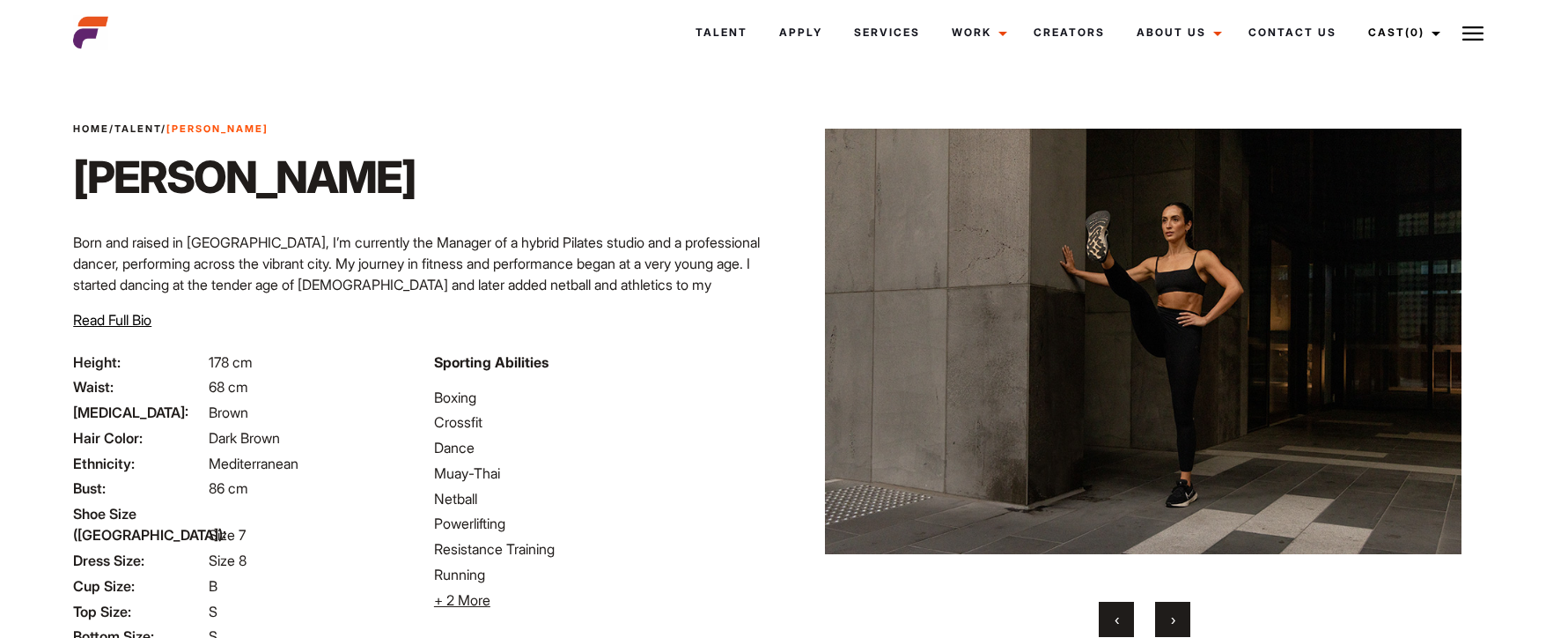
click at [1172, 625] on span "›" at bounding box center [1173, 619] width 5 height 18
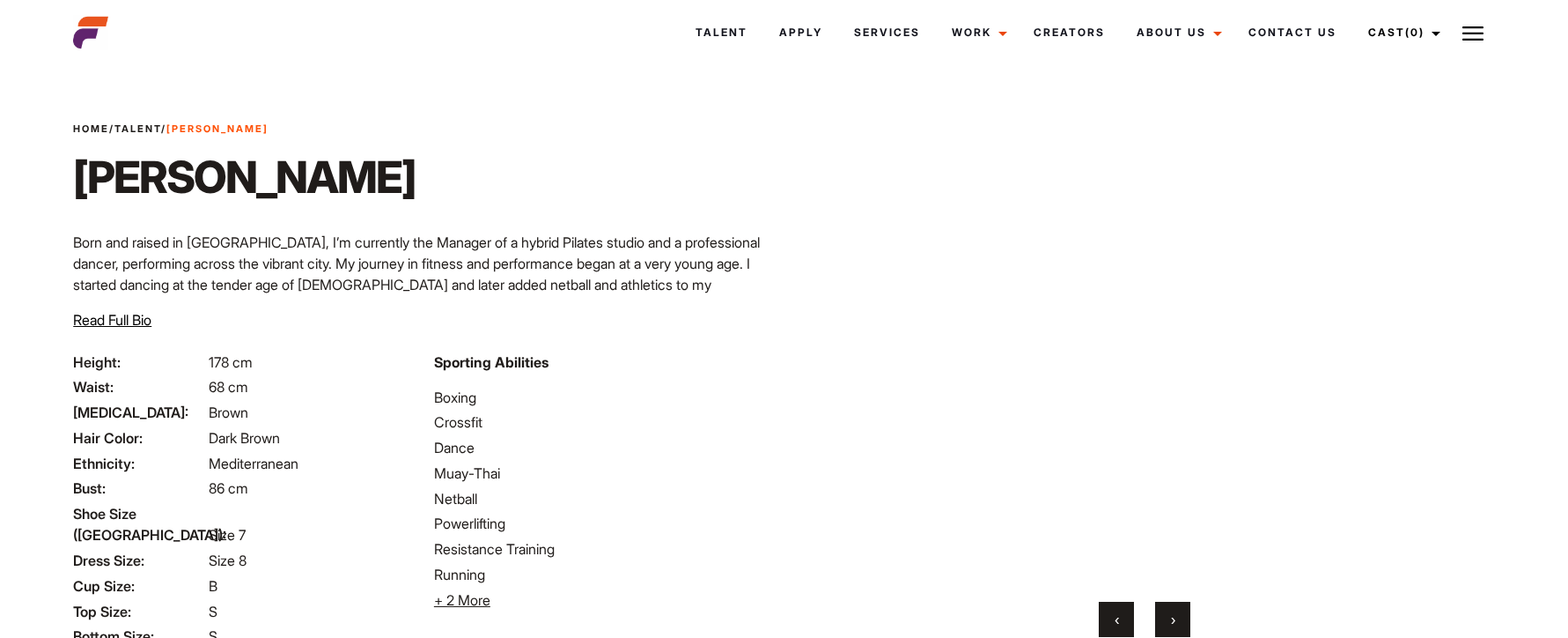
click at [1172, 625] on span "›" at bounding box center [1173, 619] width 5 height 18
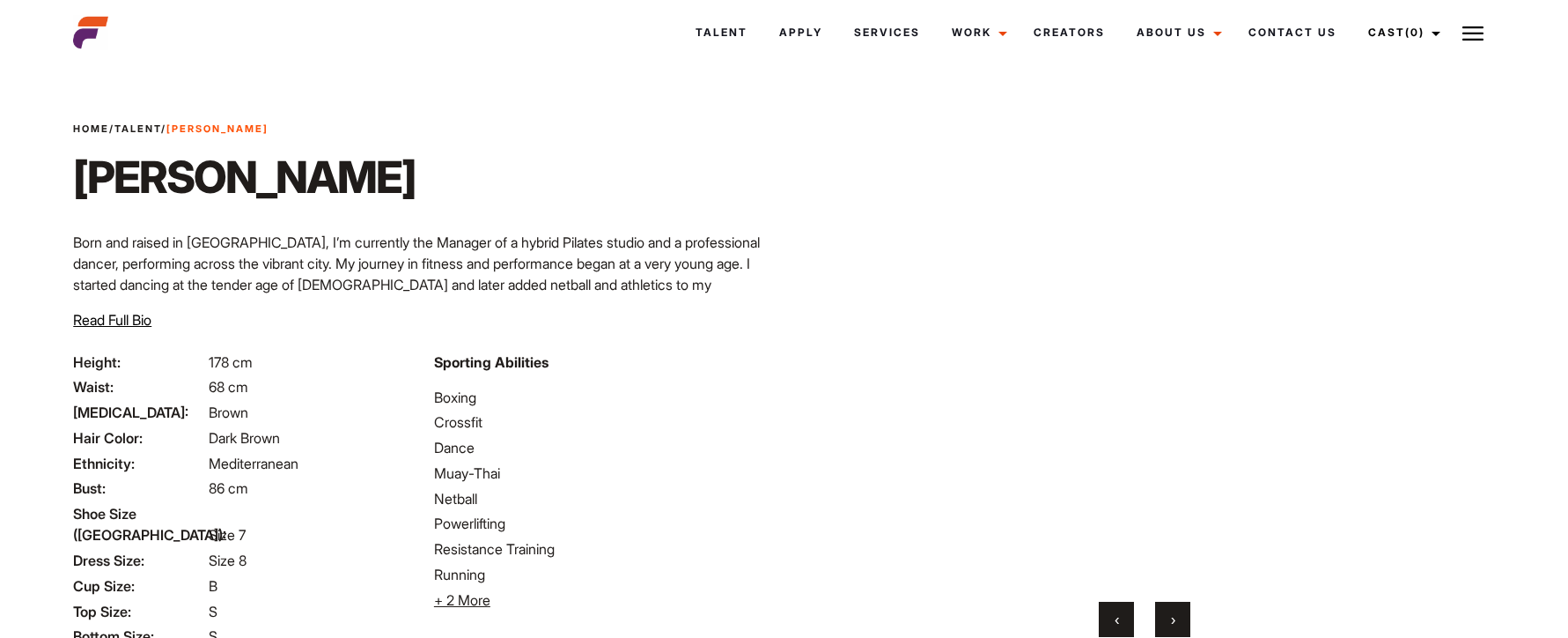
click at [1172, 625] on span "›" at bounding box center [1173, 619] width 5 height 18
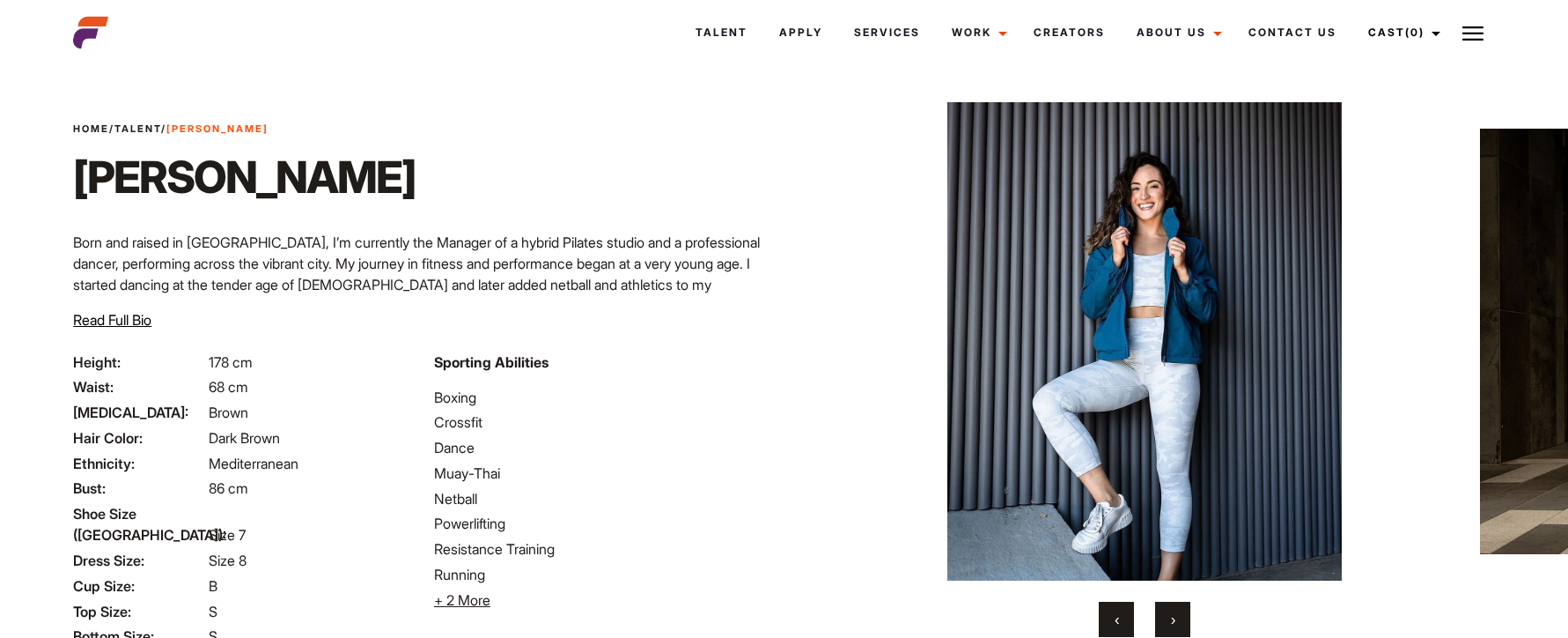
click at [1129, 619] on button "‹" at bounding box center [1116, 619] width 36 height 36
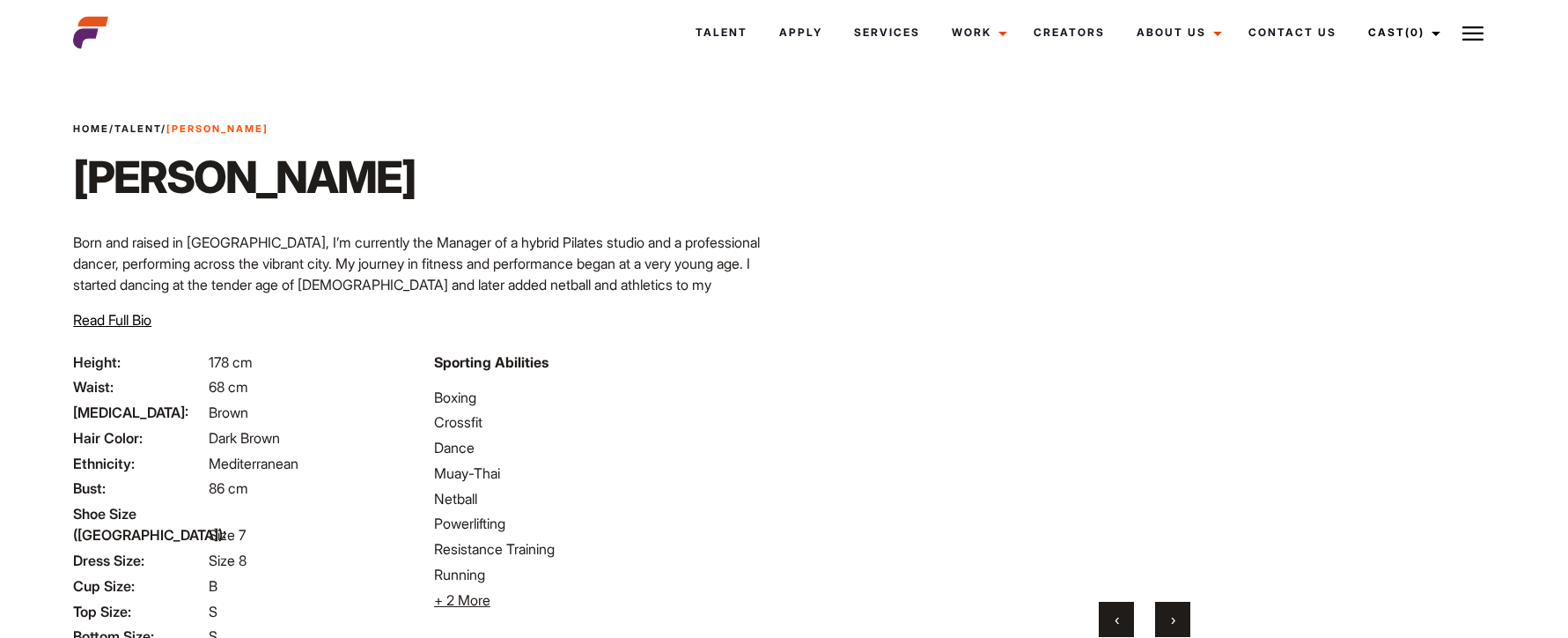
click at [1129, 619] on button "‹" at bounding box center [1116, 619] width 36 height 36
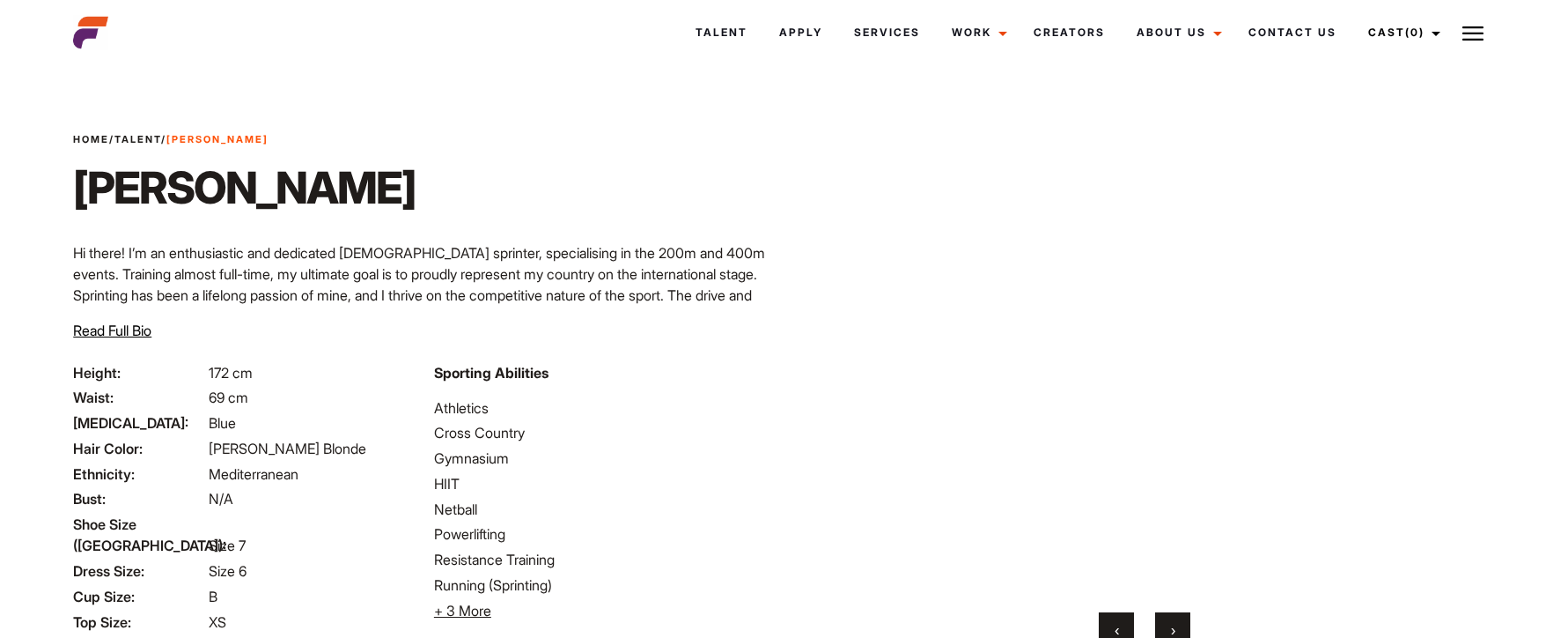
click at [1113, 615] on button "‹" at bounding box center [1116, 631] width 36 height 36
click at [1114, 617] on button "‹" at bounding box center [1116, 631] width 36 height 36
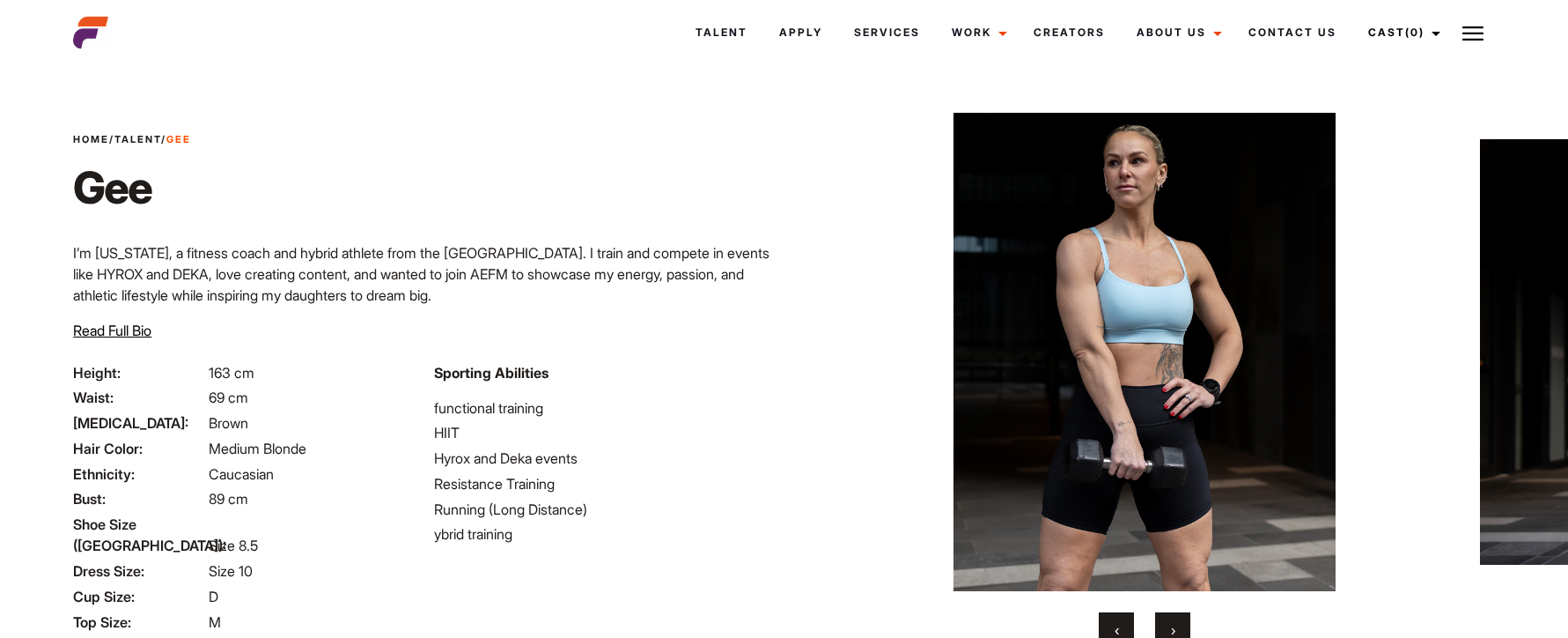
click at [1176, 628] on button "›" at bounding box center [1173, 631] width 36 height 36
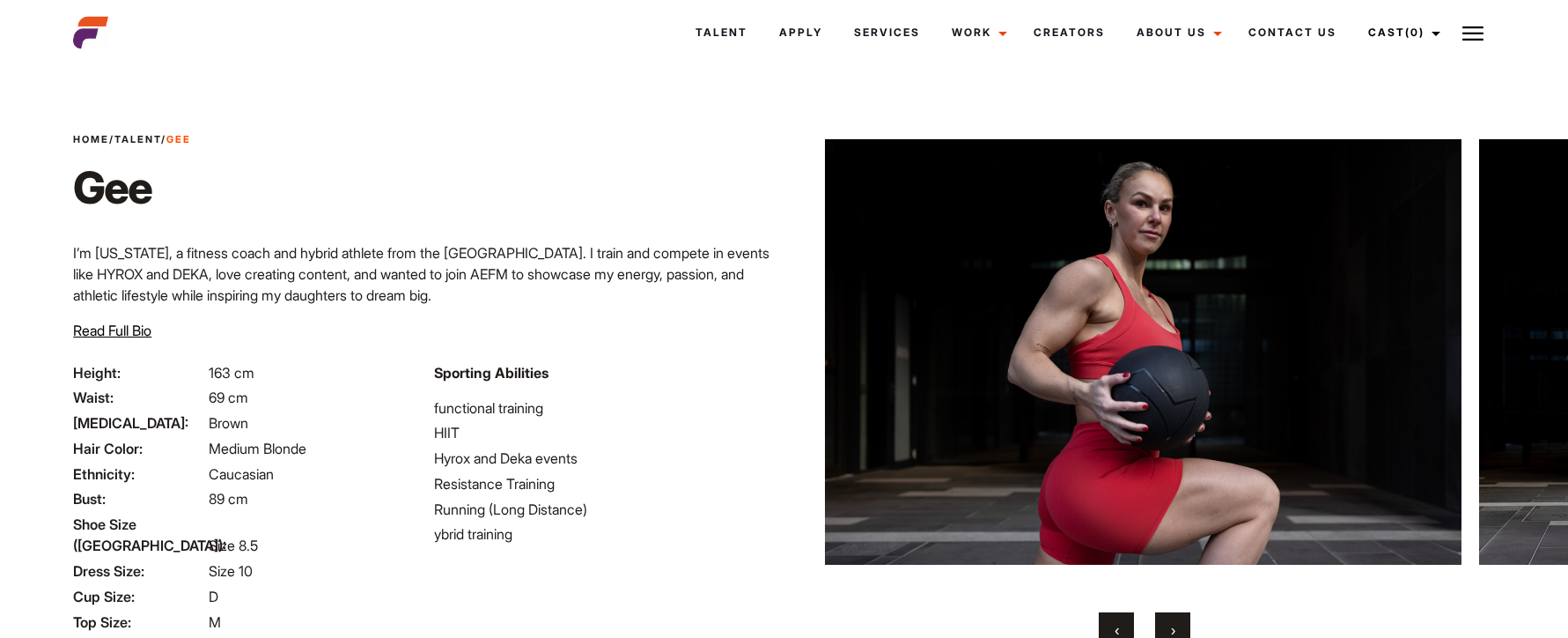
click at [1176, 628] on button "›" at bounding box center [1173, 631] width 36 height 36
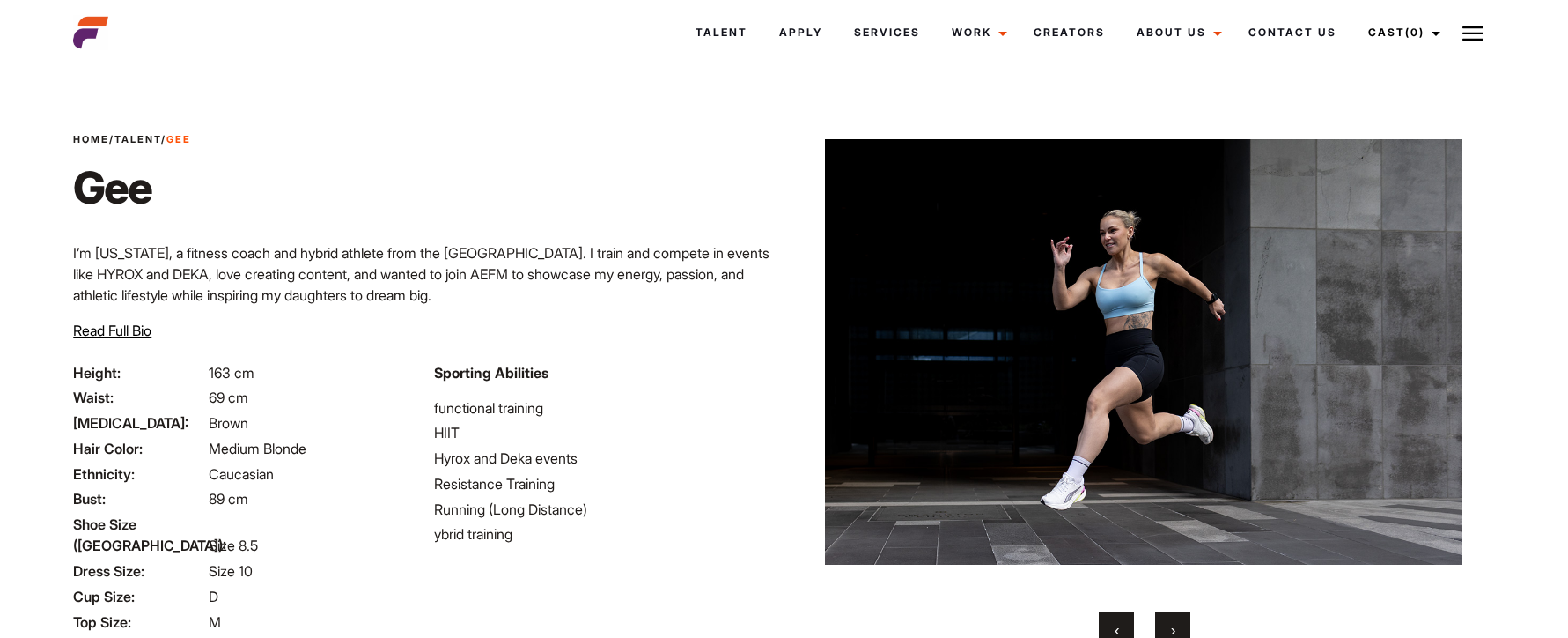
click at [1176, 628] on button "›" at bounding box center [1173, 631] width 36 height 36
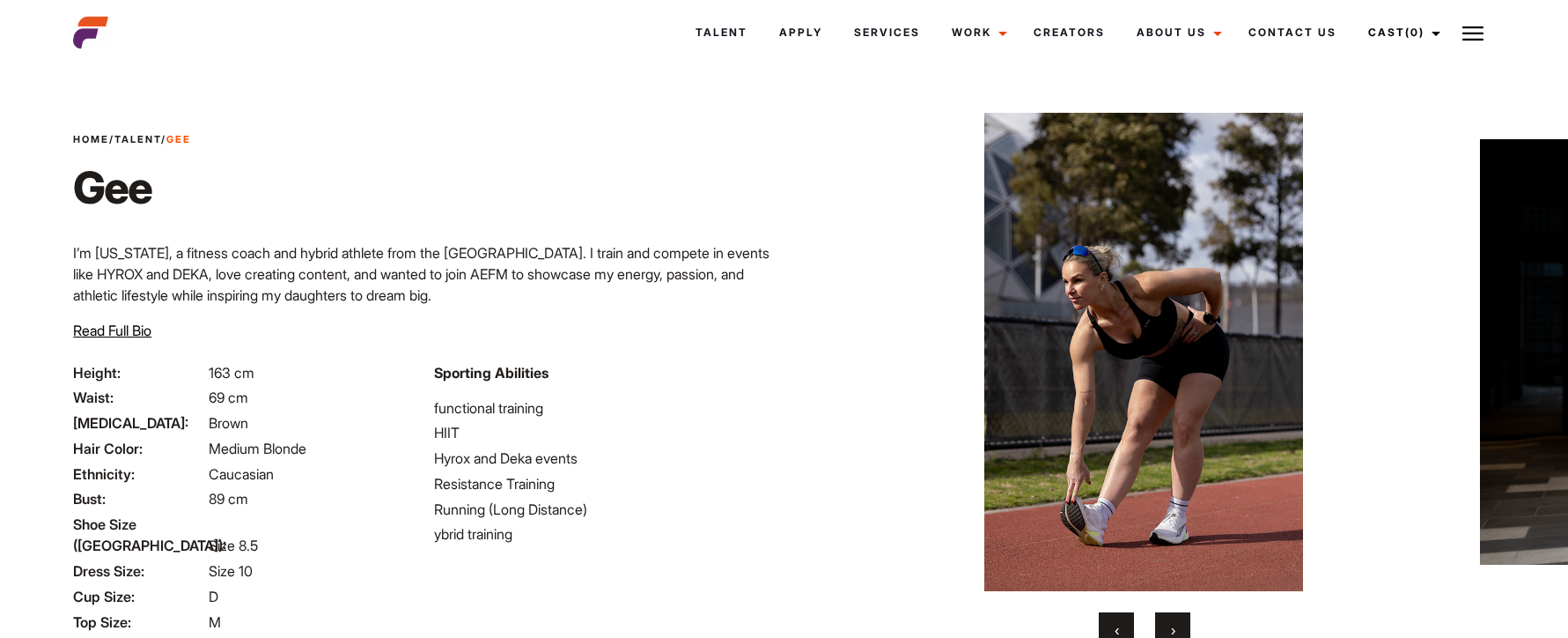
click at [1181, 616] on button "›" at bounding box center [1173, 631] width 36 height 36
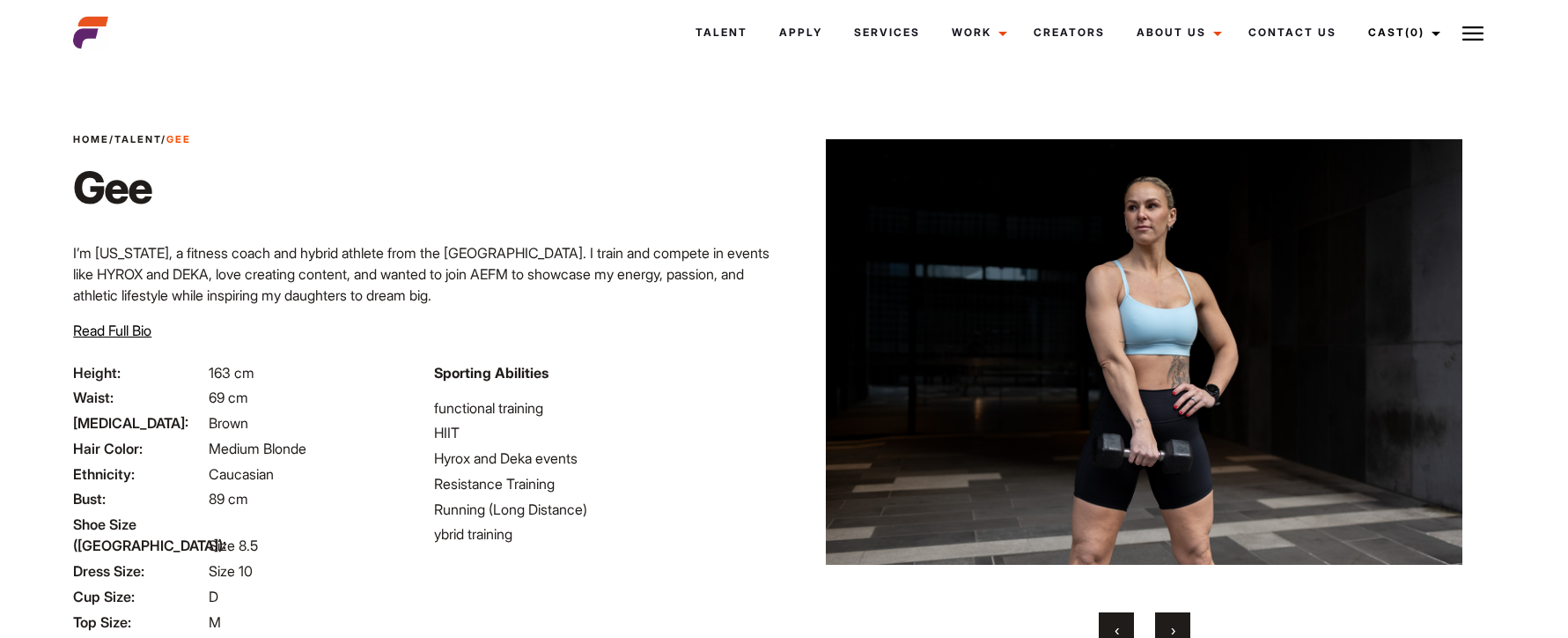
click at [1178, 616] on button "›" at bounding box center [1173, 631] width 36 height 36
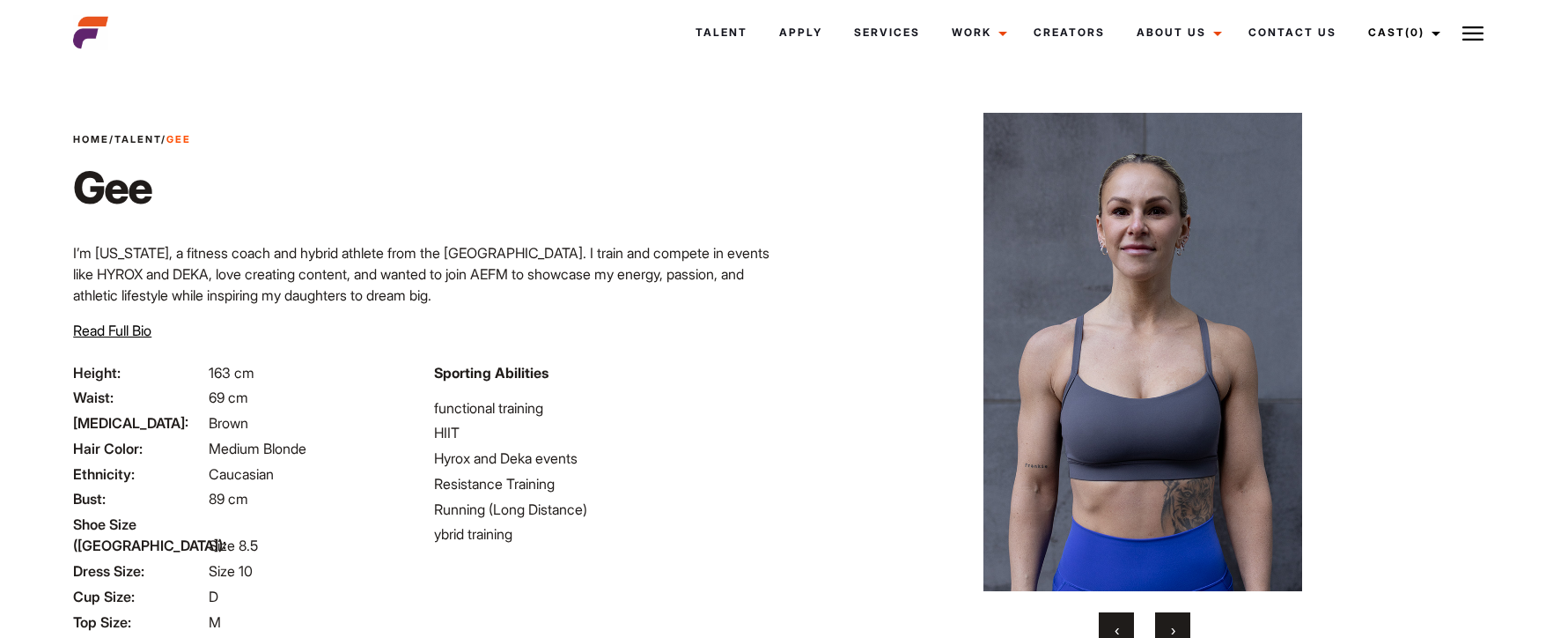
click at [1177, 627] on button "›" at bounding box center [1173, 631] width 36 height 36
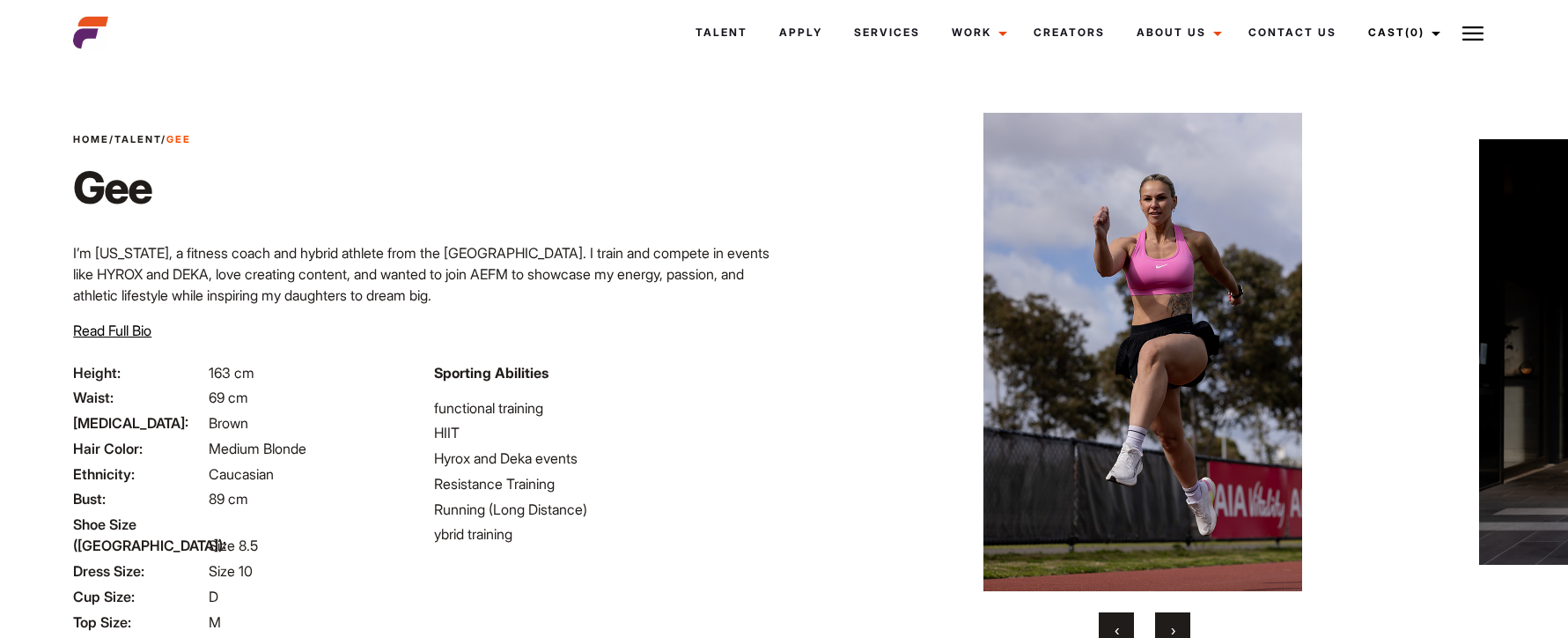
click at [1177, 627] on button "›" at bounding box center [1173, 631] width 36 height 36
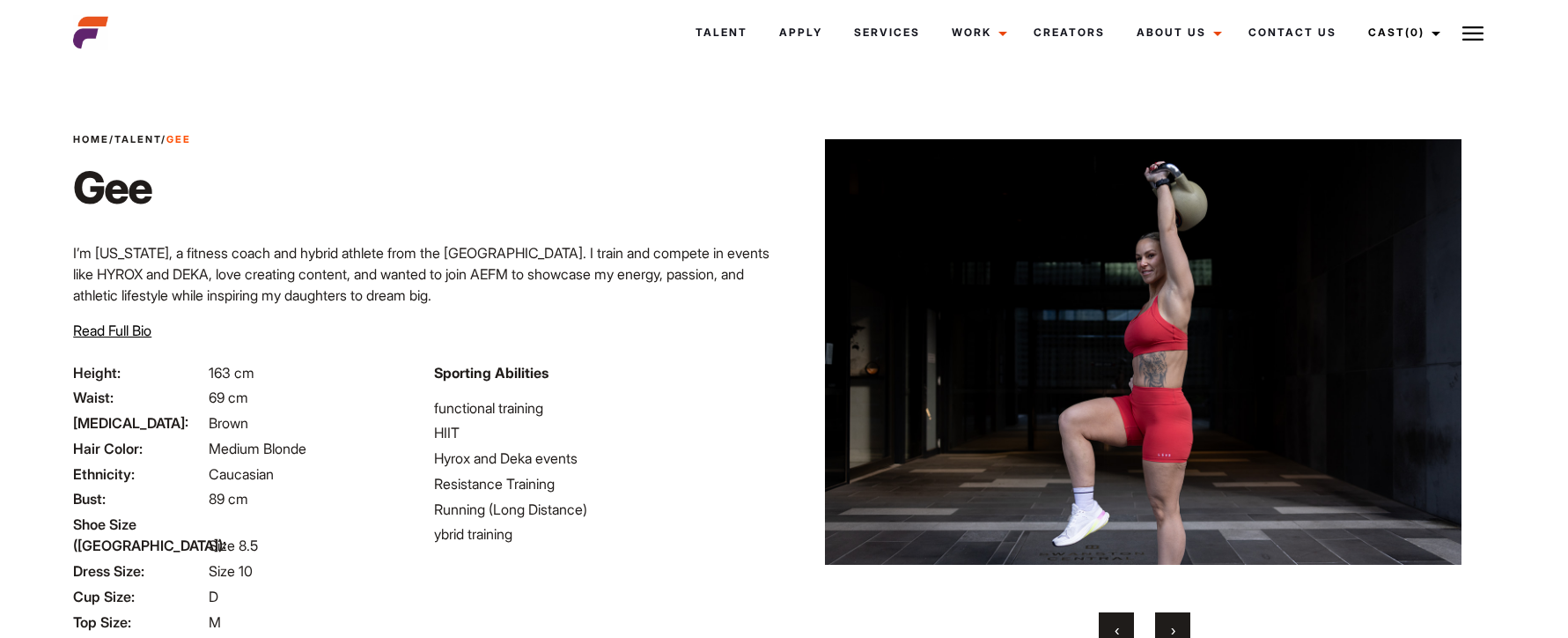
click at [1177, 627] on button "›" at bounding box center [1173, 631] width 36 height 36
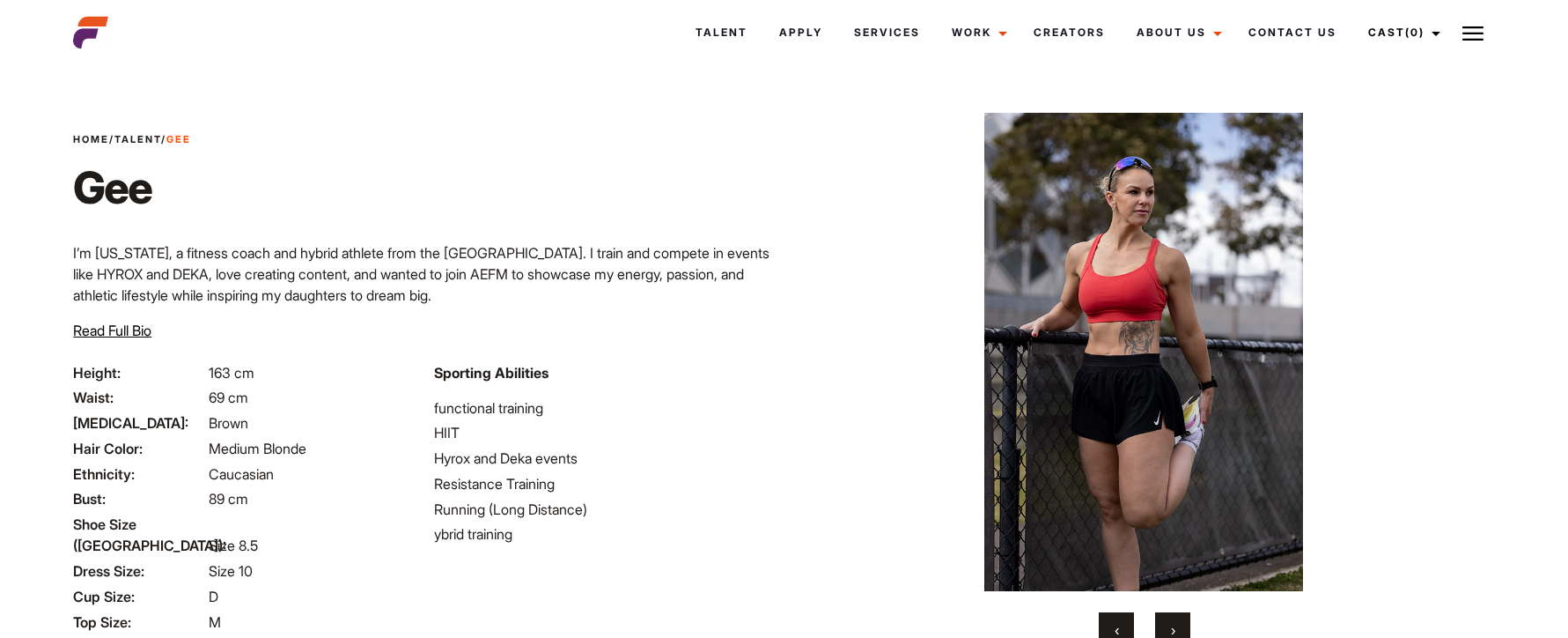
click at [1177, 627] on button "›" at bounding box center [1173, 631] width 36 height 36
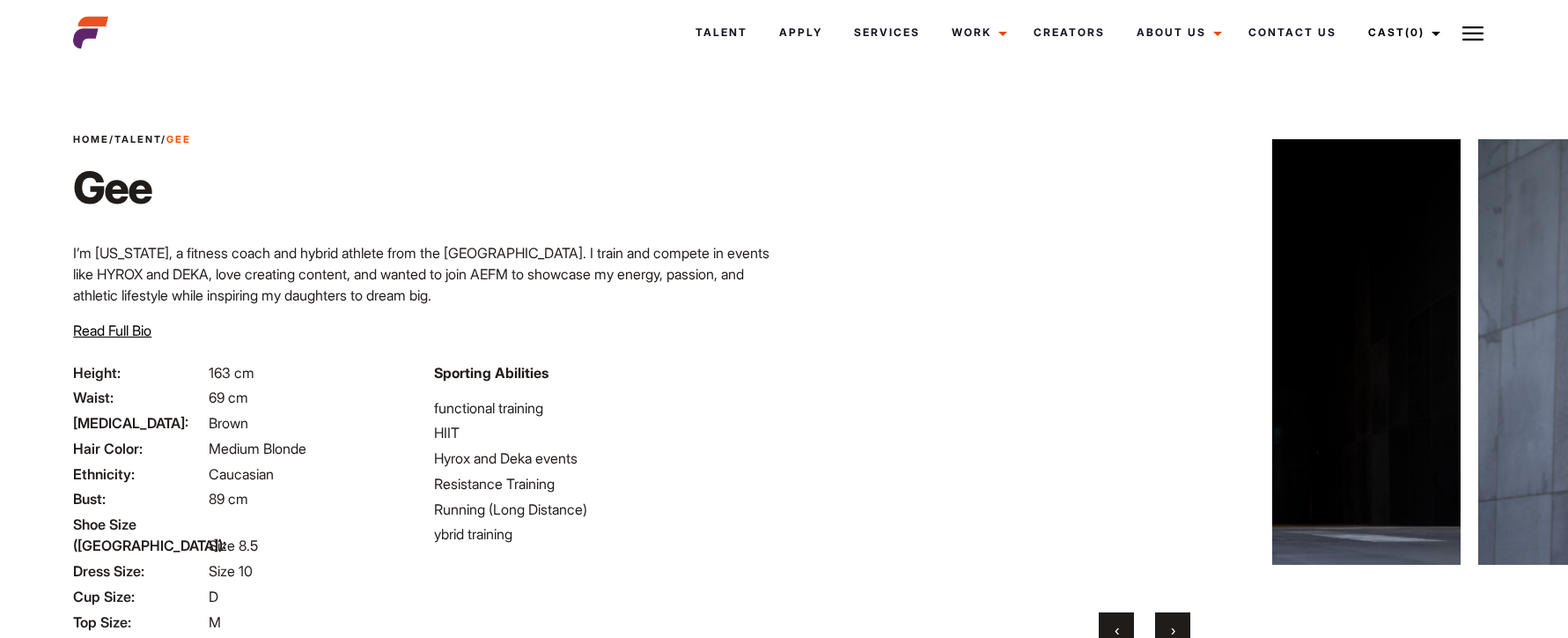
click at [1177, 627] on button "›" at bounding box center [1173, 631] width 36 height 36
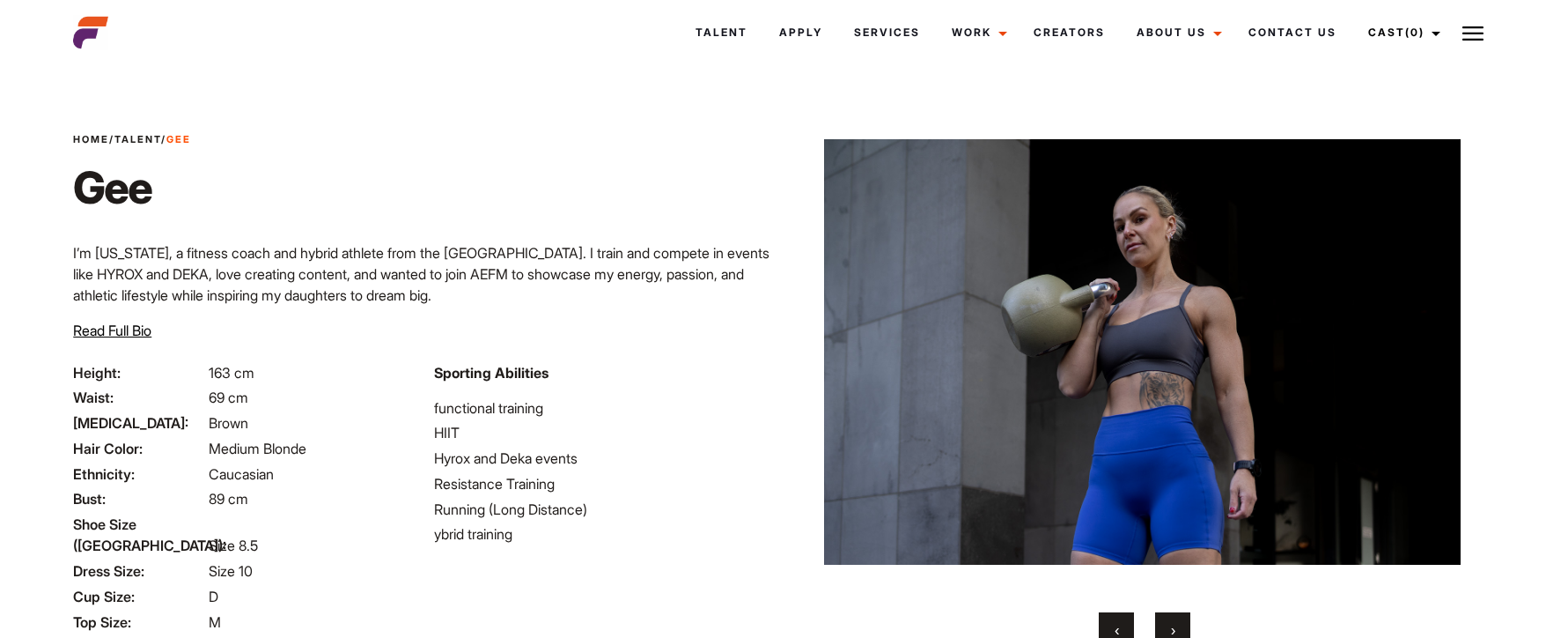
click at [1181, 628] on button "›" at bounding box center [1173, 631] width 36 height 36
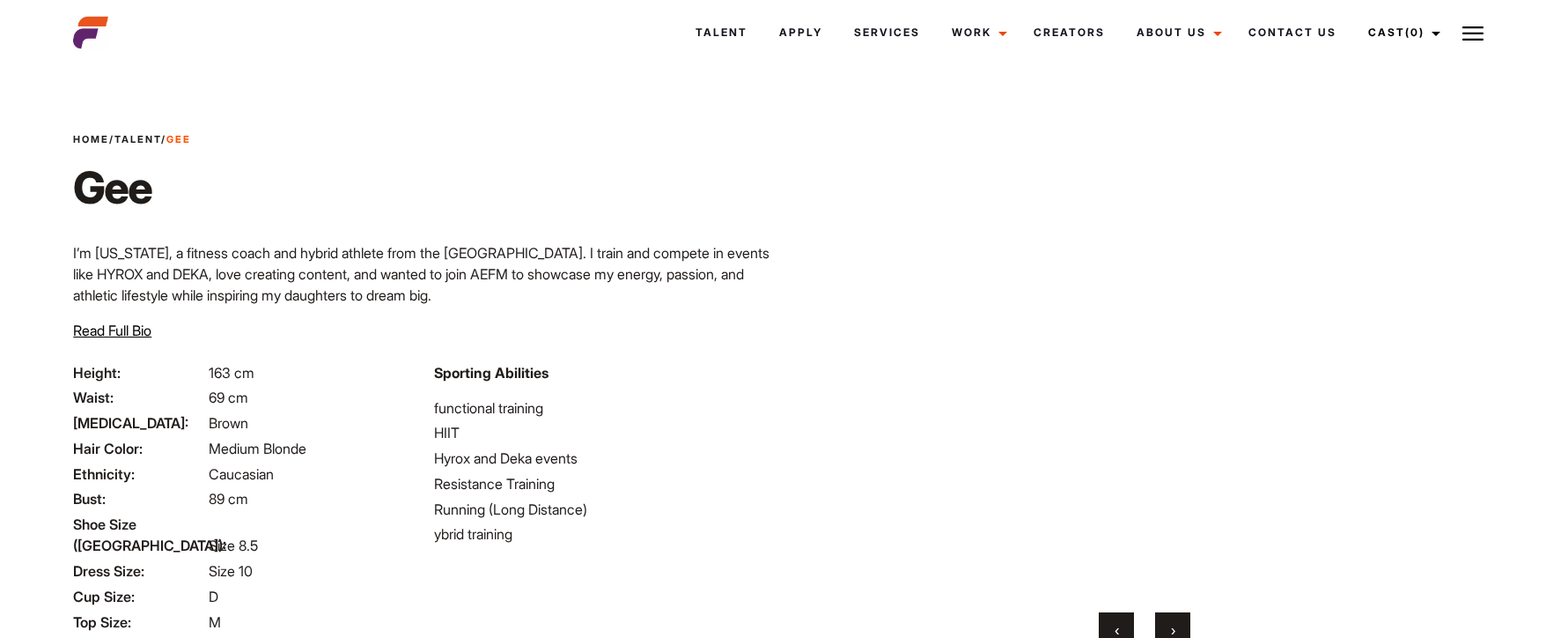
click at [1178, 628] on button "›" at bounding box center [1173, 631] width 36 height 36
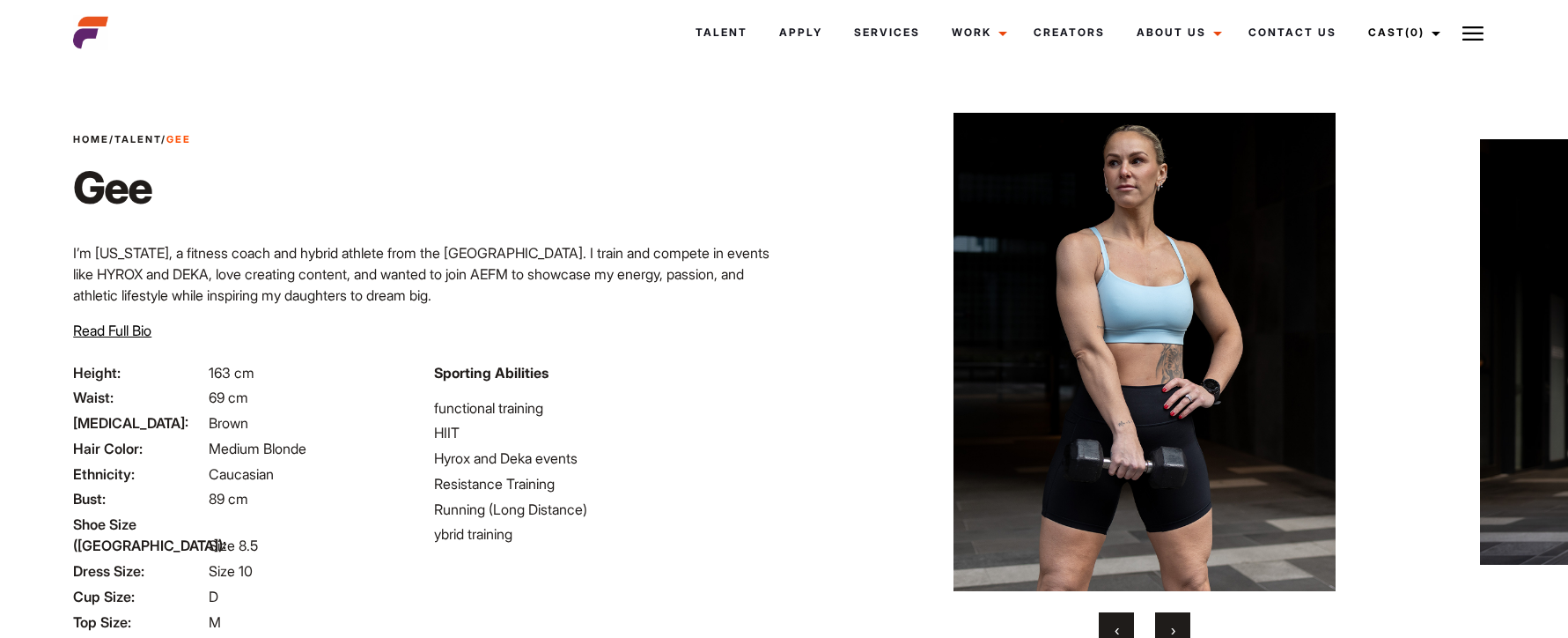
click at [1178, 628] on button "›" at bounding box center [1173, 631] width 36 height 36
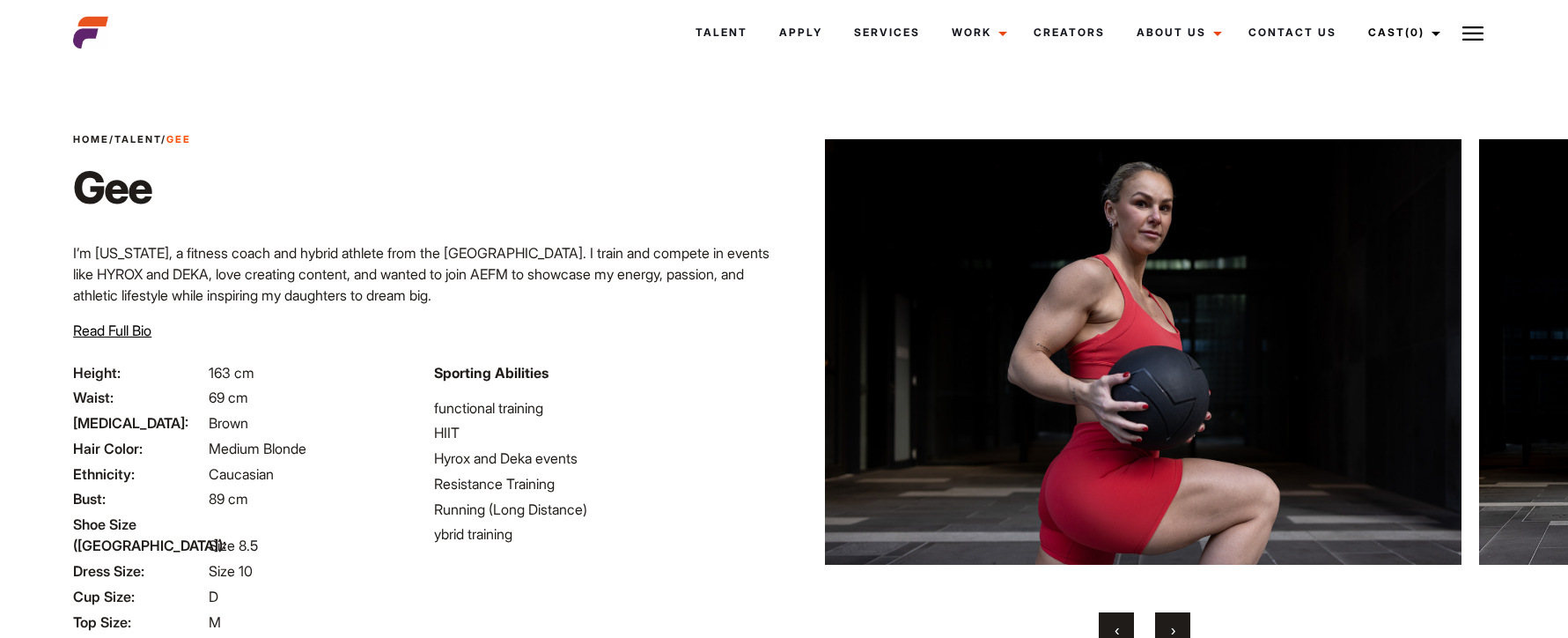
click at [1178, 628] on button "›" at bounding box center [1173, 631] width 36 height 36
